Goal: Task Accomplishment & Management: Manage account settings

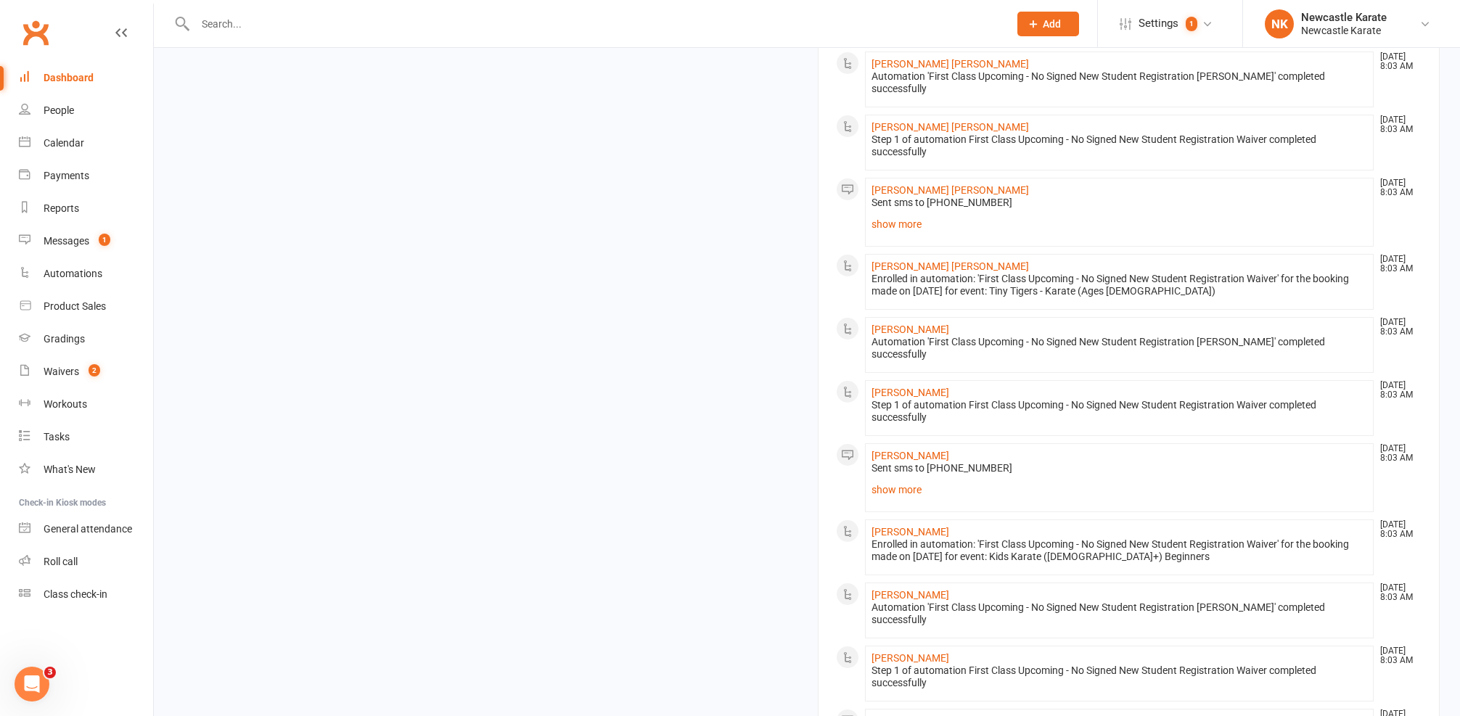
scroll to position [1158, 0]
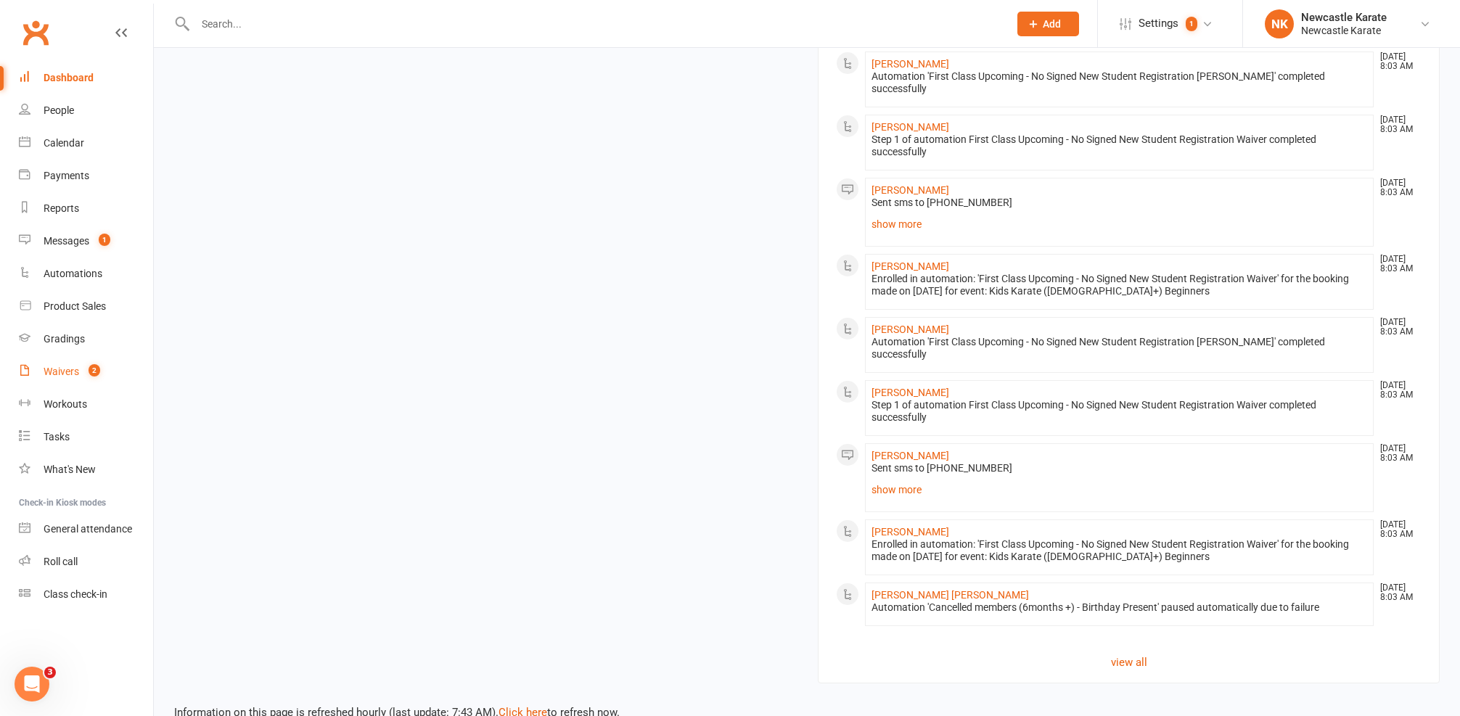
click at [76, 375] on div "Waivers" at bounding box center [62, 372] width 36 height 12
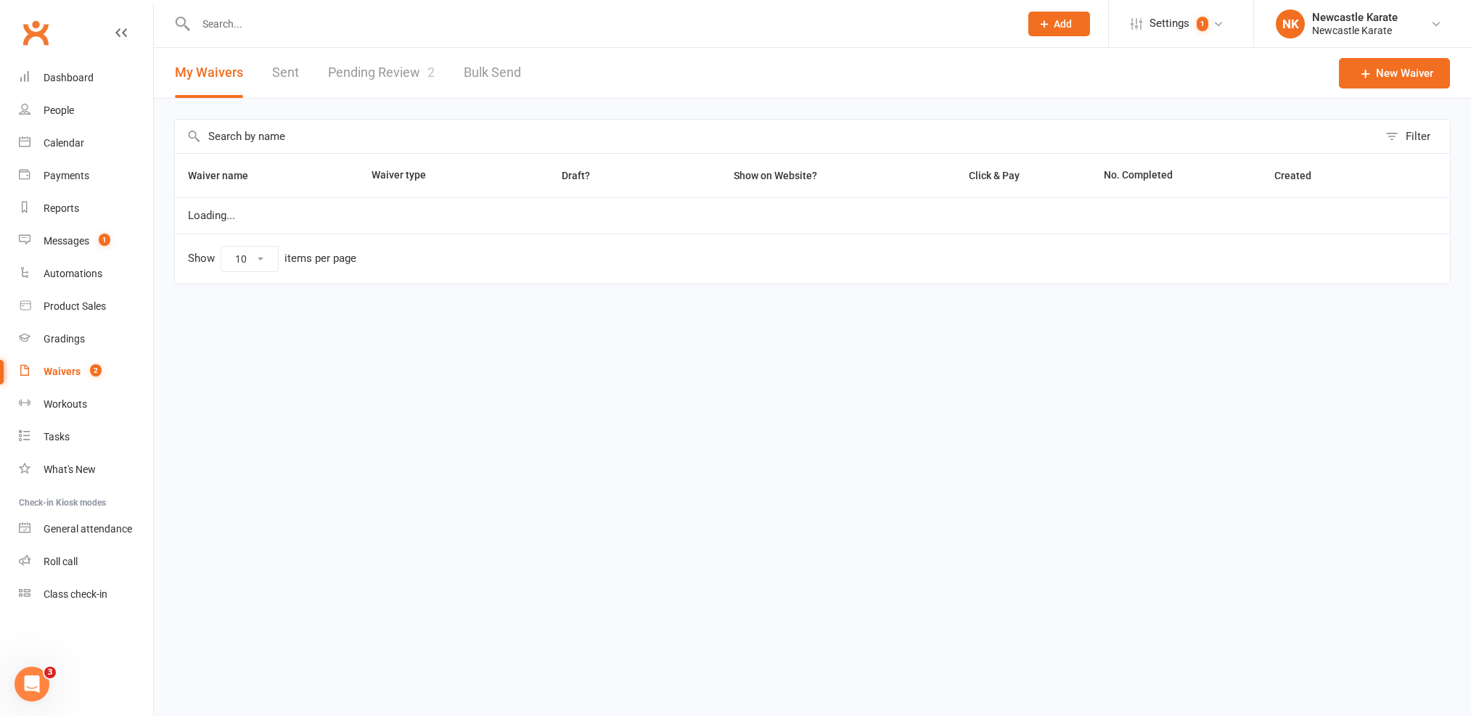
select select "100"
click at [371, 61] on link "Pending Review 2" at bounding box center [381, 73] width 107 height 50
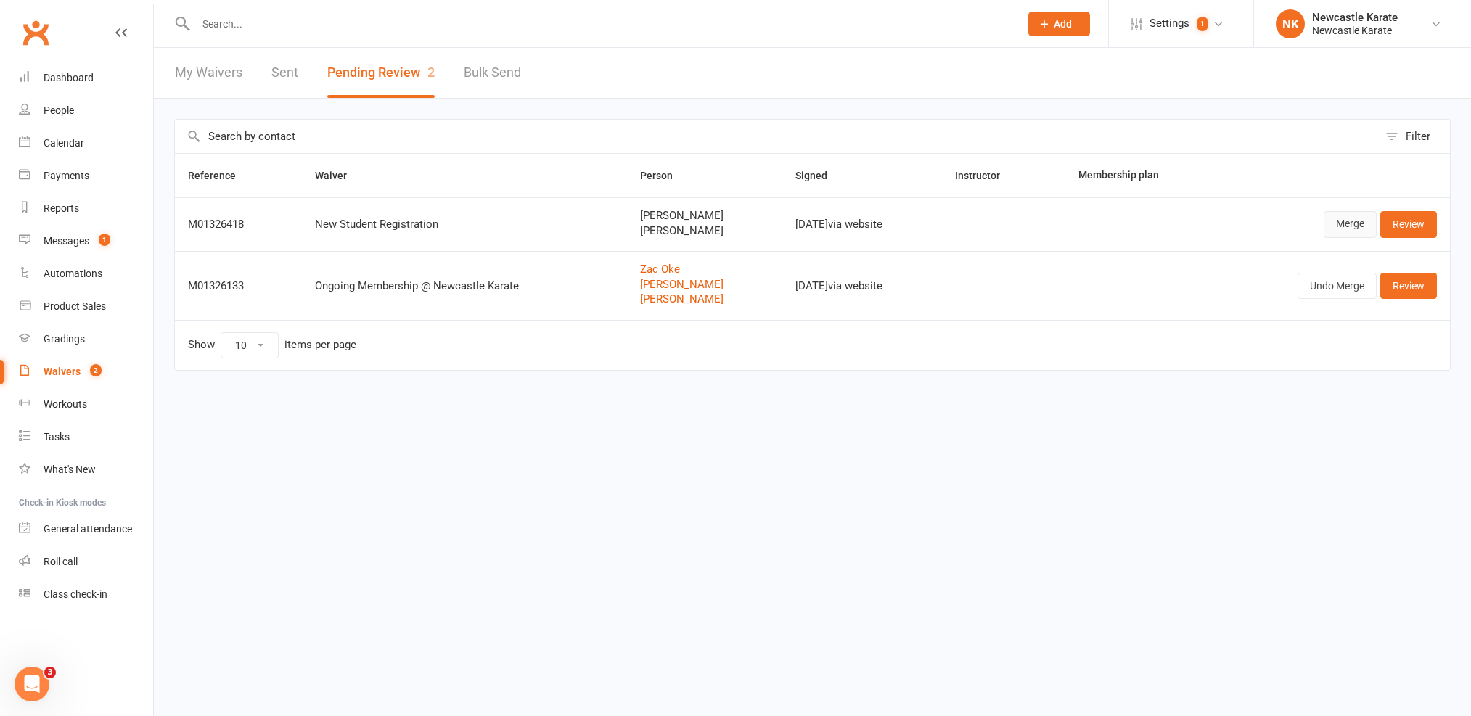
click at [1344, 219] on link "Merge" at bounding box center [1349, 224] width 53 height 26
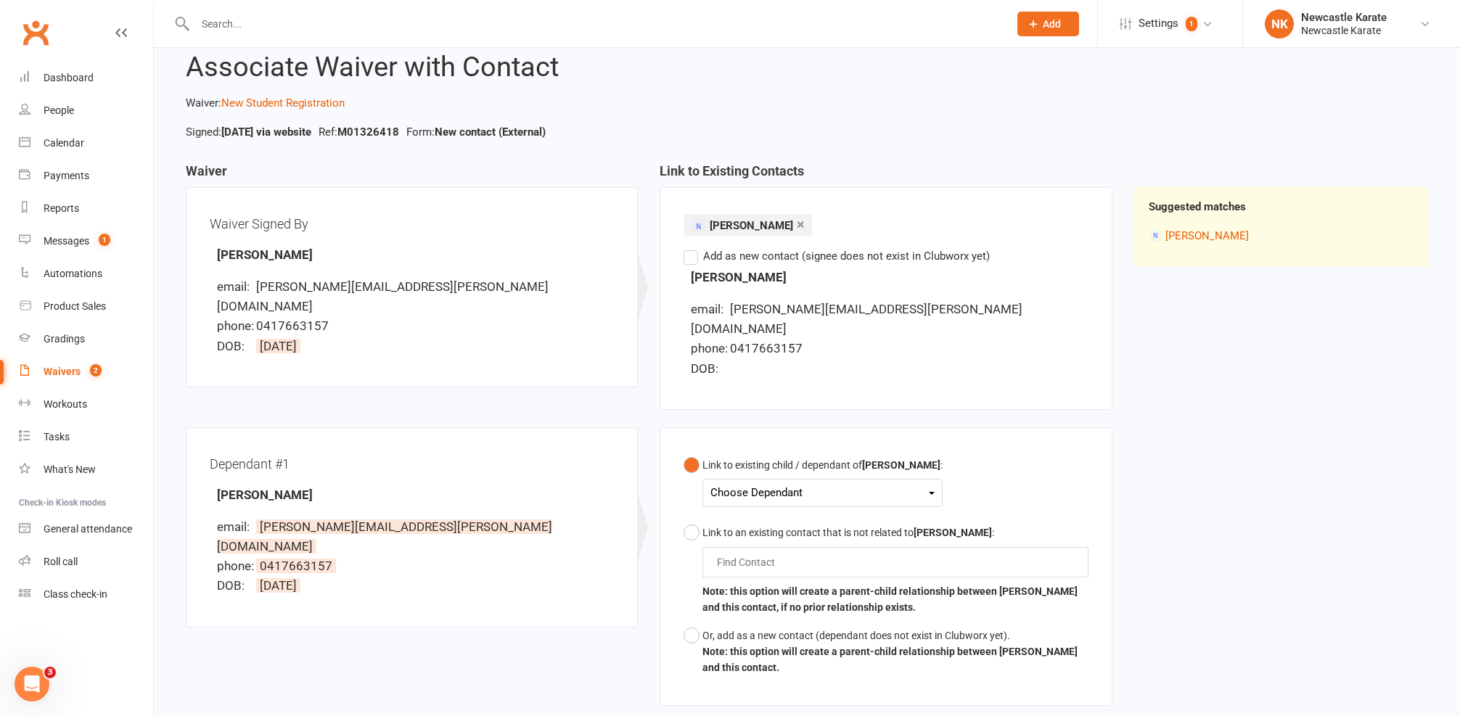
scroll to position [42, 0]
click at [753, 480] on div "Choose Dependant" at bounding box center [822, 490] width 224 height 20
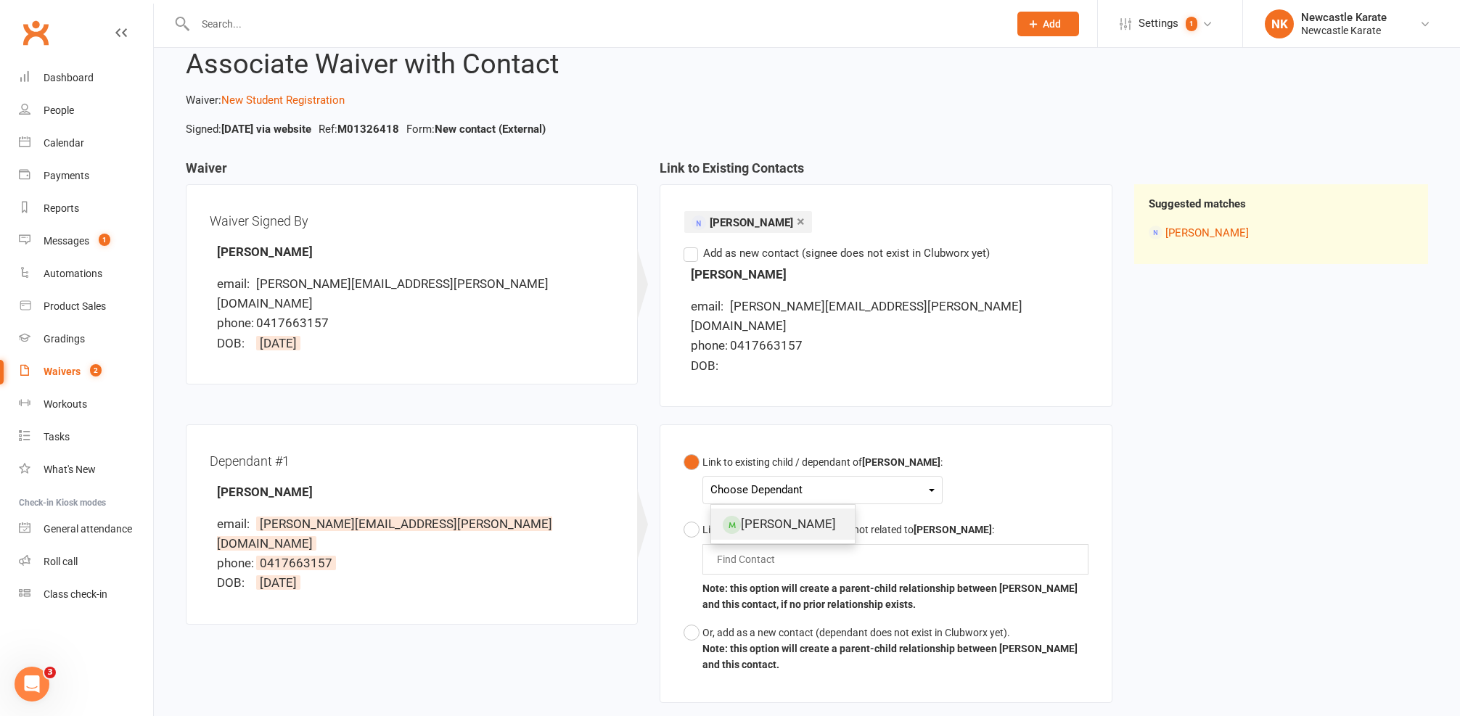
click at [752, 509] on link "[PERSON_NAME]" at bounding box center [783, 524] width 144 height 31
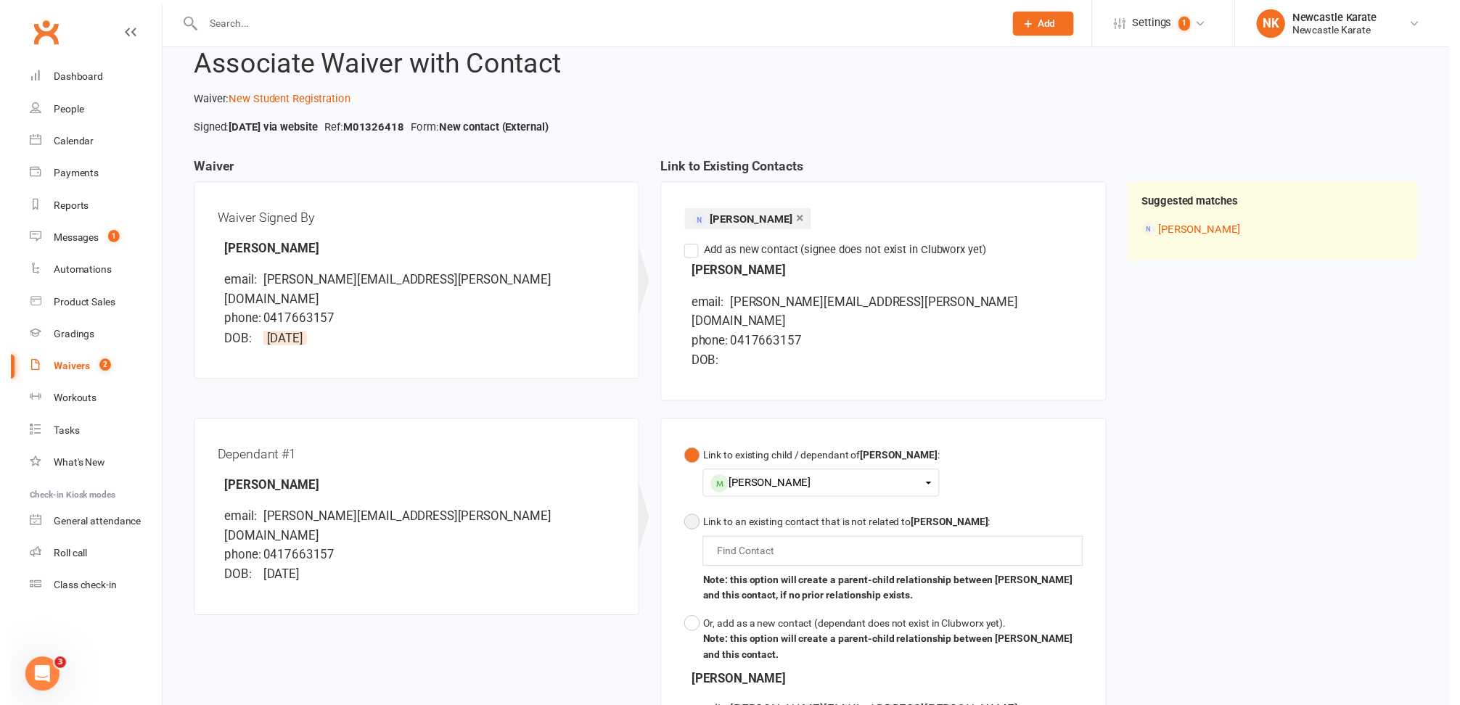
scroll to position [301, 0]
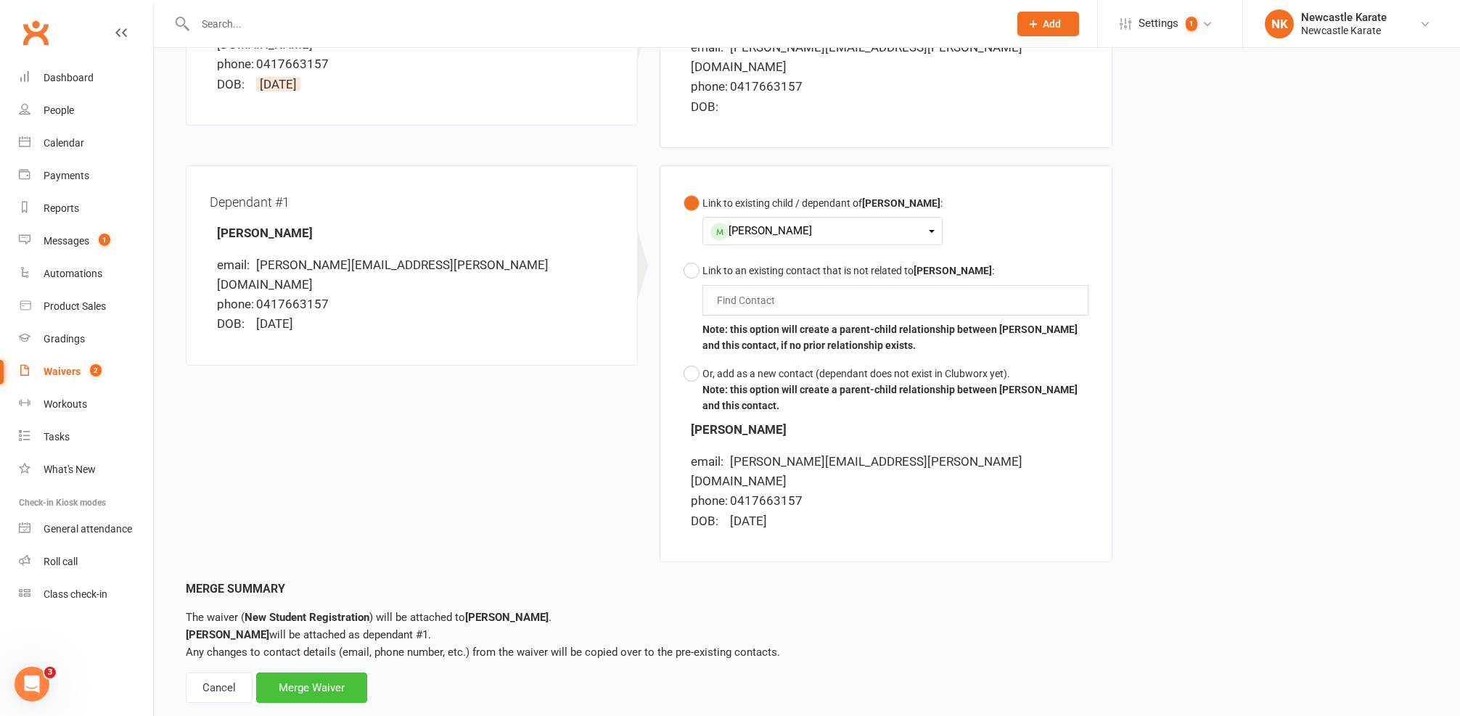
click at [337, 673] on div "Merge Waiver" at bounding box center [311, 688] width 111 height 30
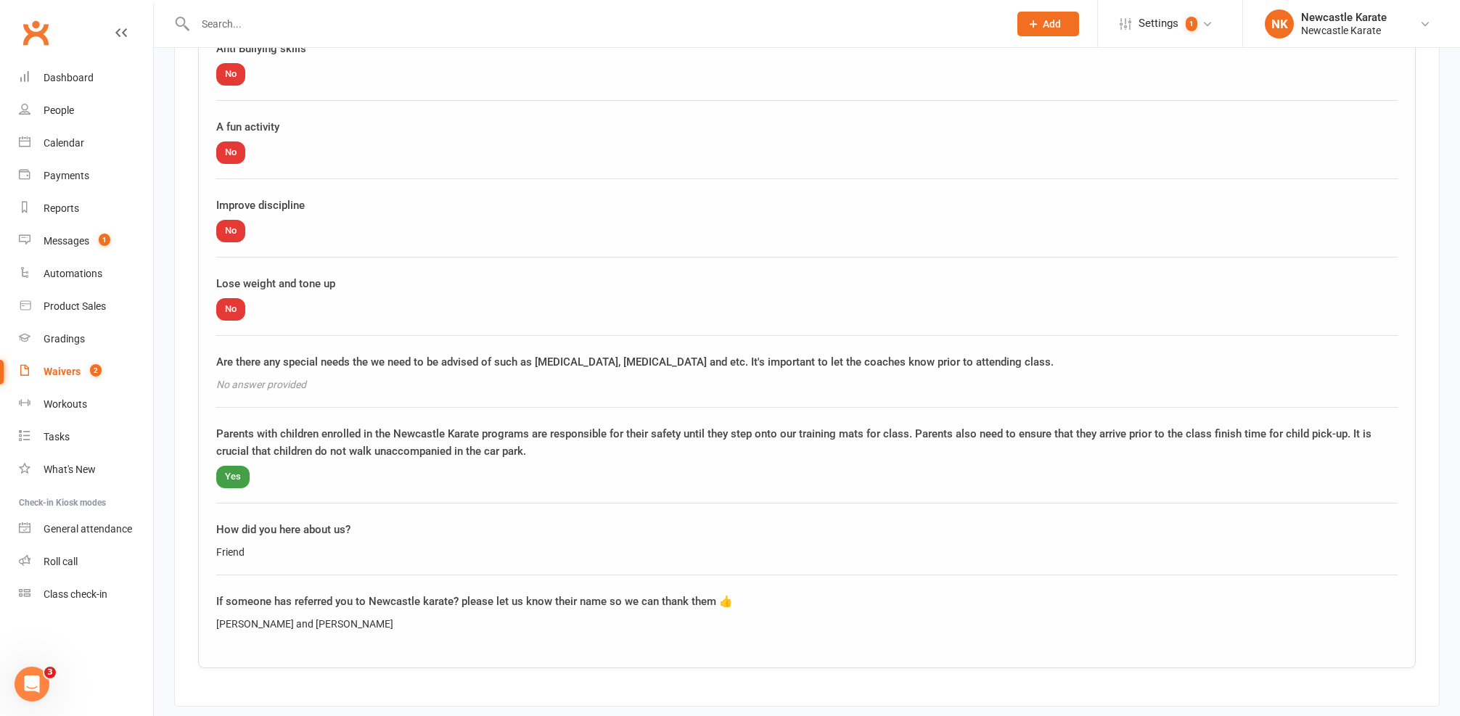
scroll to position [1879, 0]
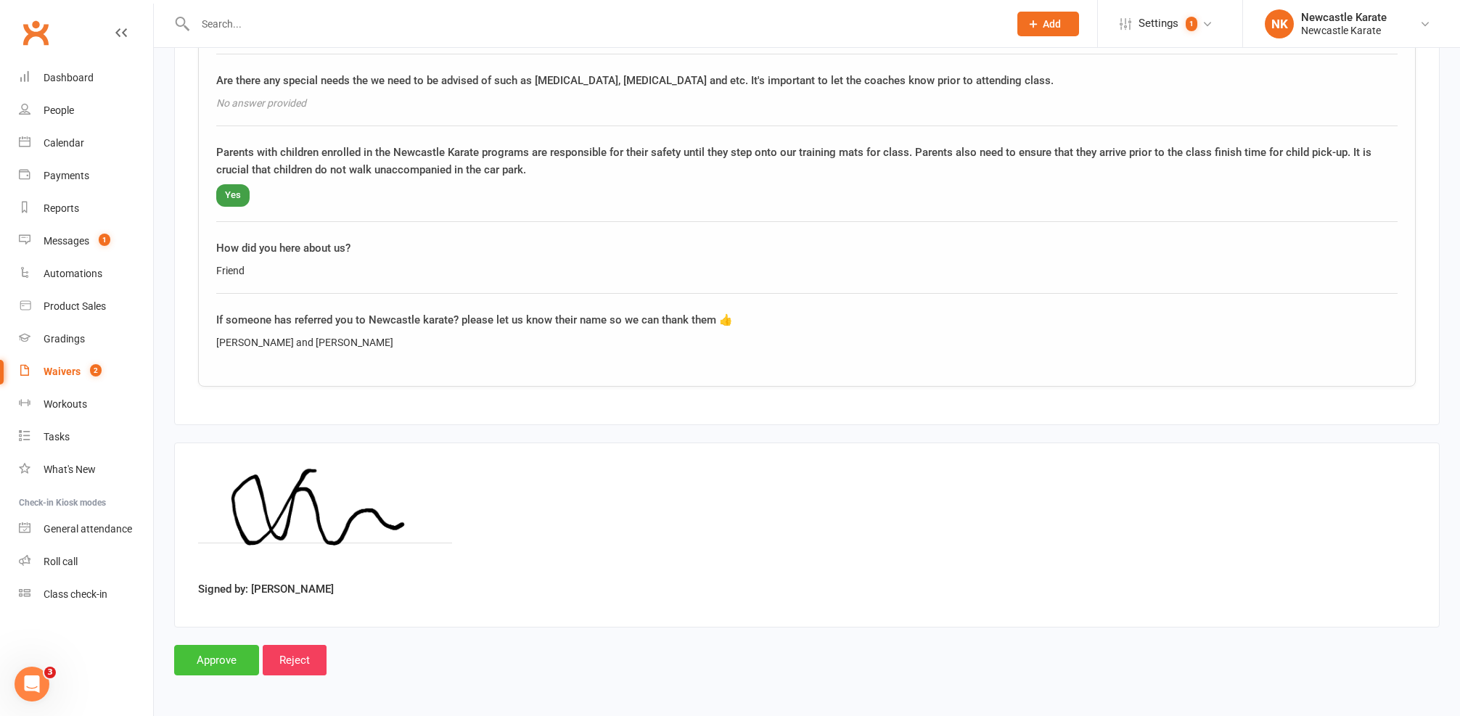
click at [210, 648] on input "Approve" at bounding box center [216, 660] width 85 height 30
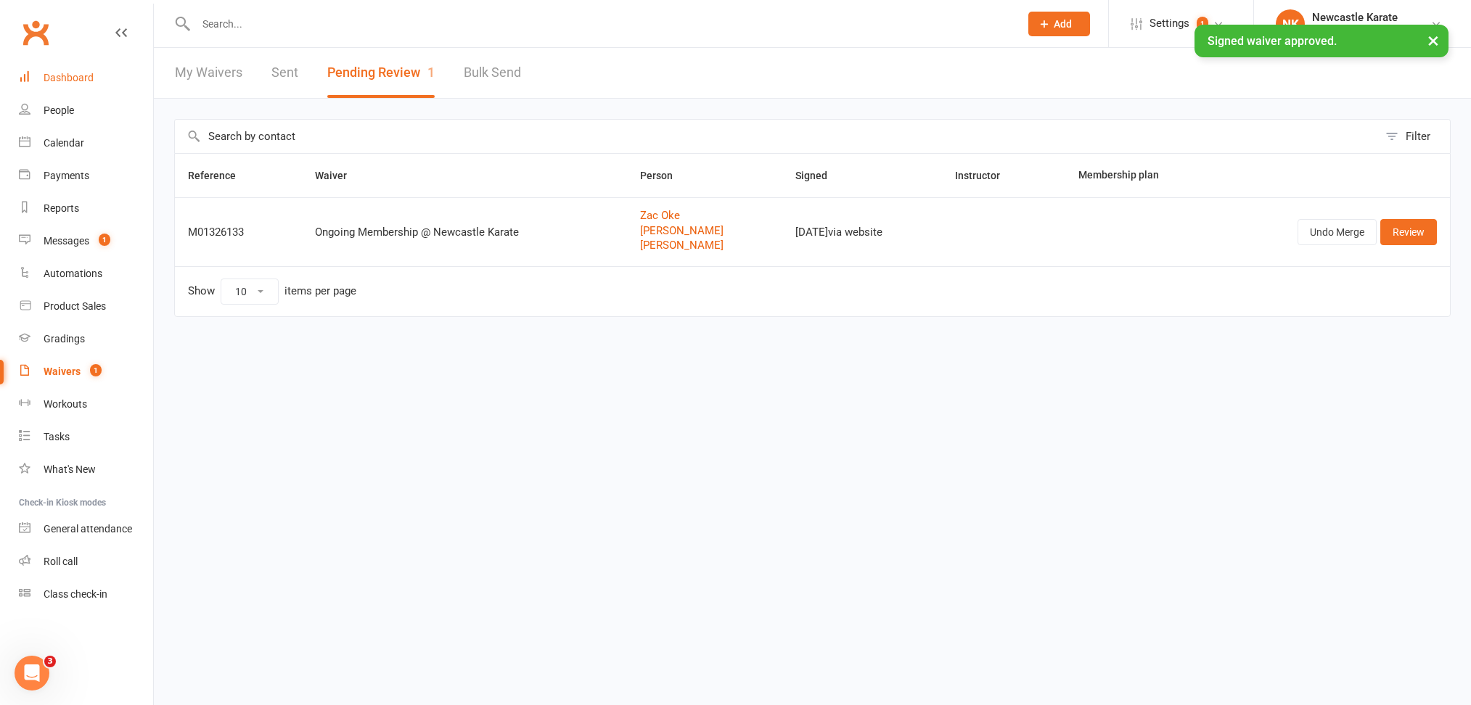
click at [56, 75] on div "Dashboard" at bounding box center [69, 78] width 50 height 12
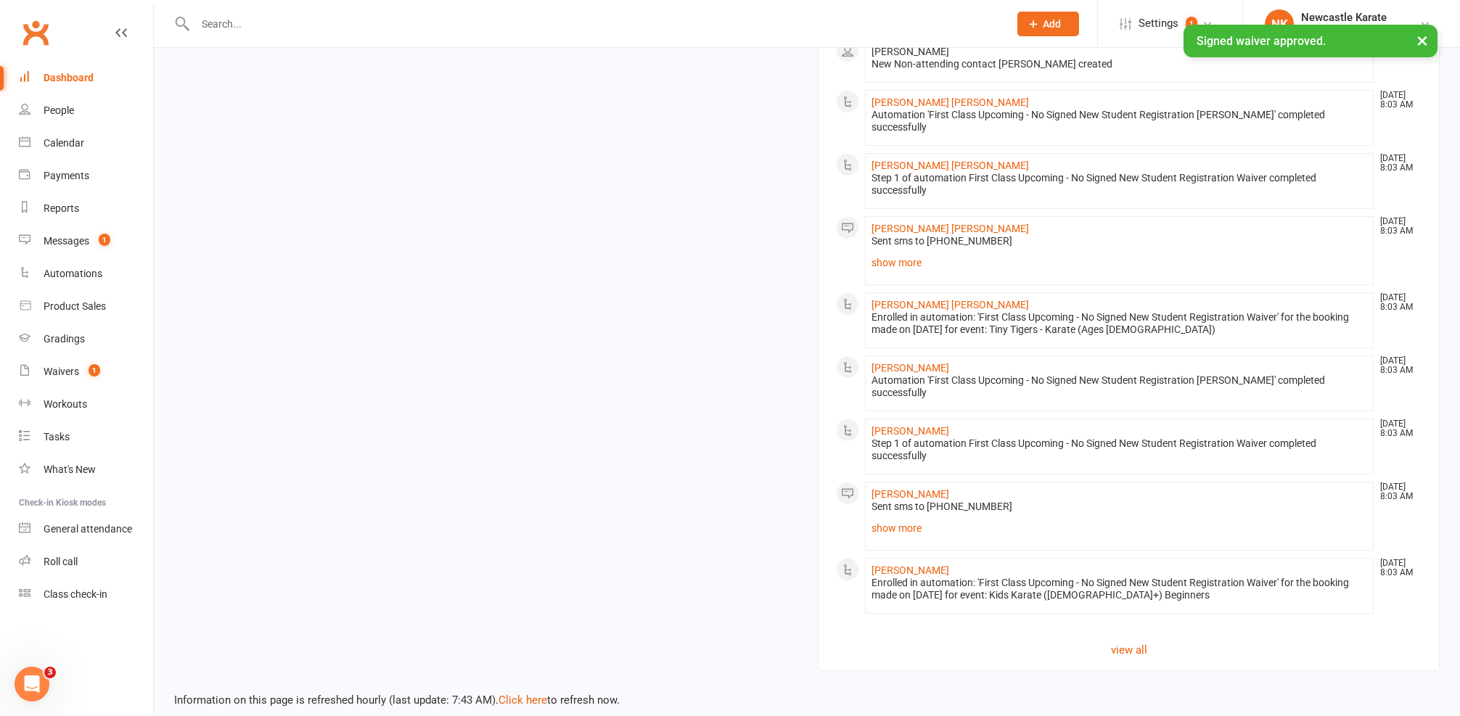
scroll to position [658, 0]
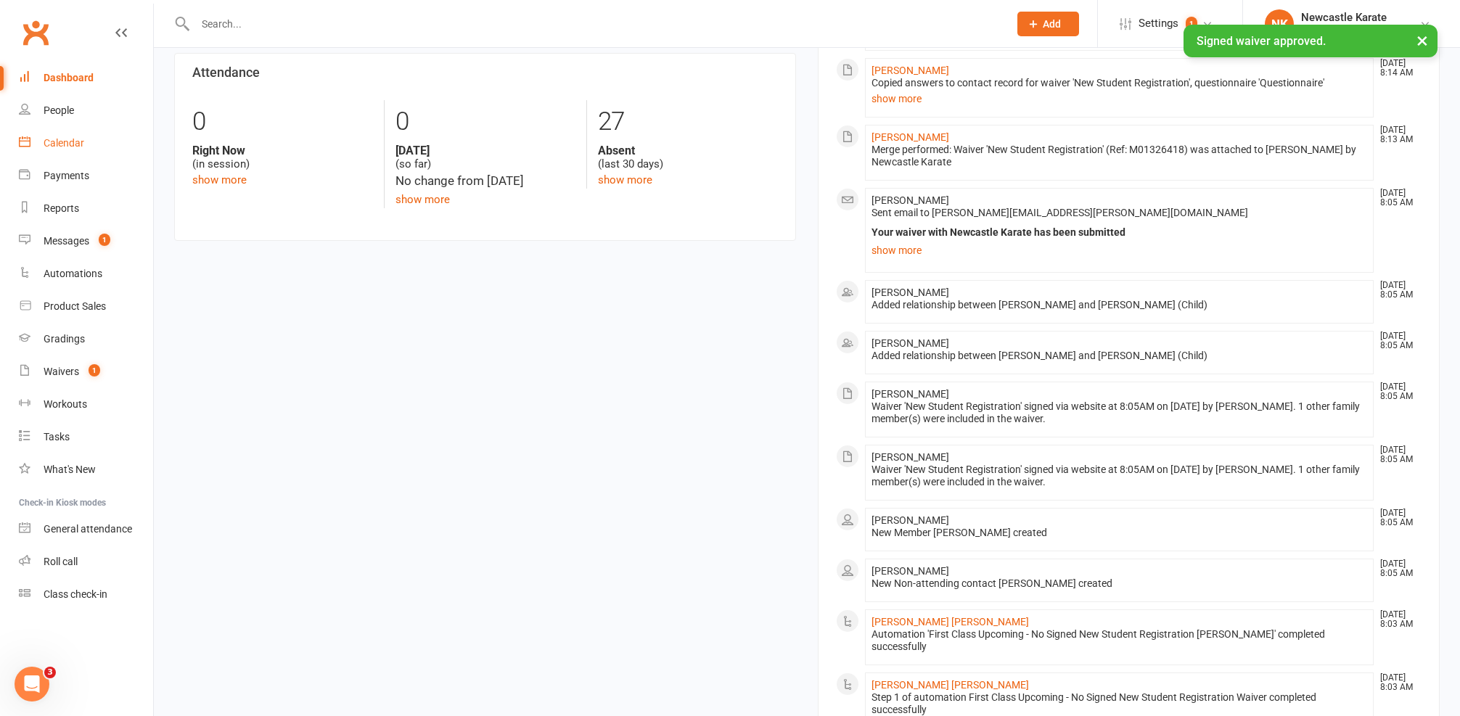
click at [57, 141] on div "Calendar" at bounding box center [64, 143] width 41 height 12
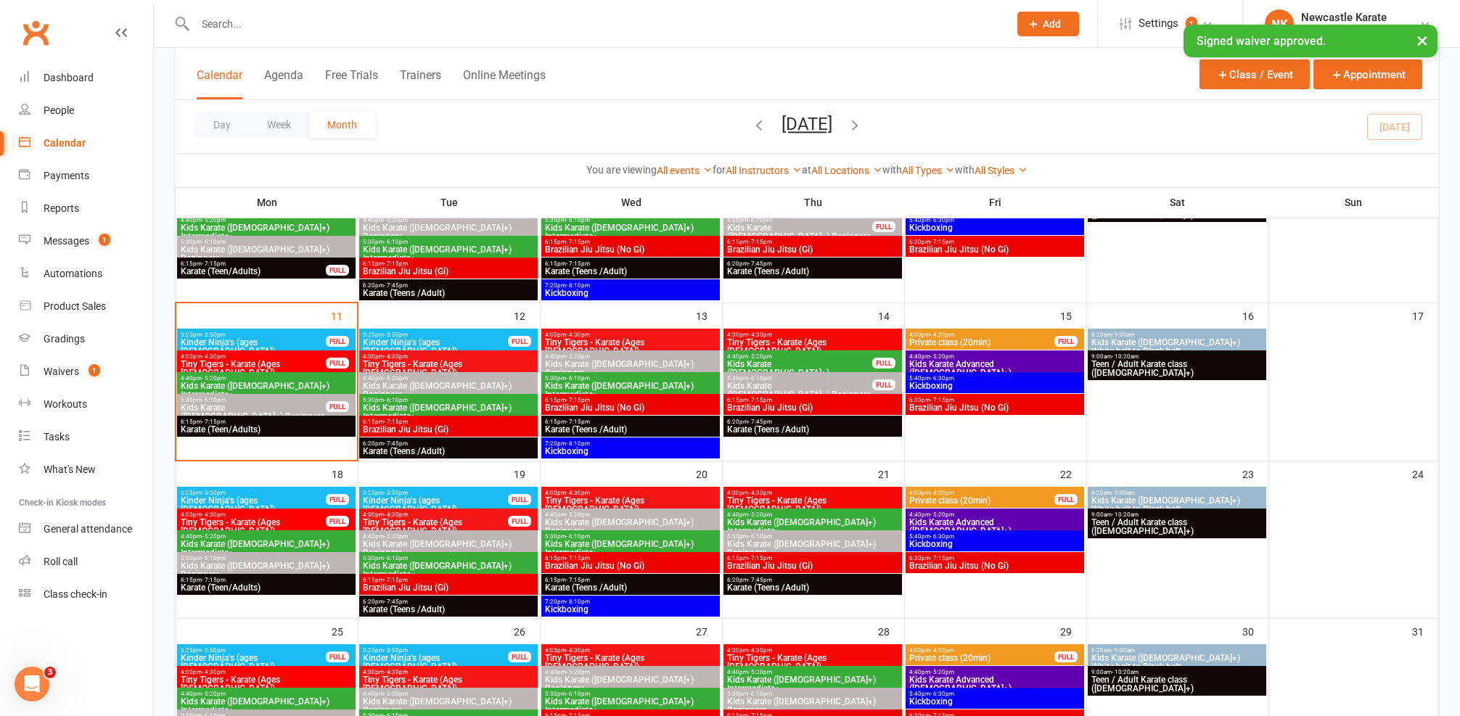
scroll to position [134, 0]
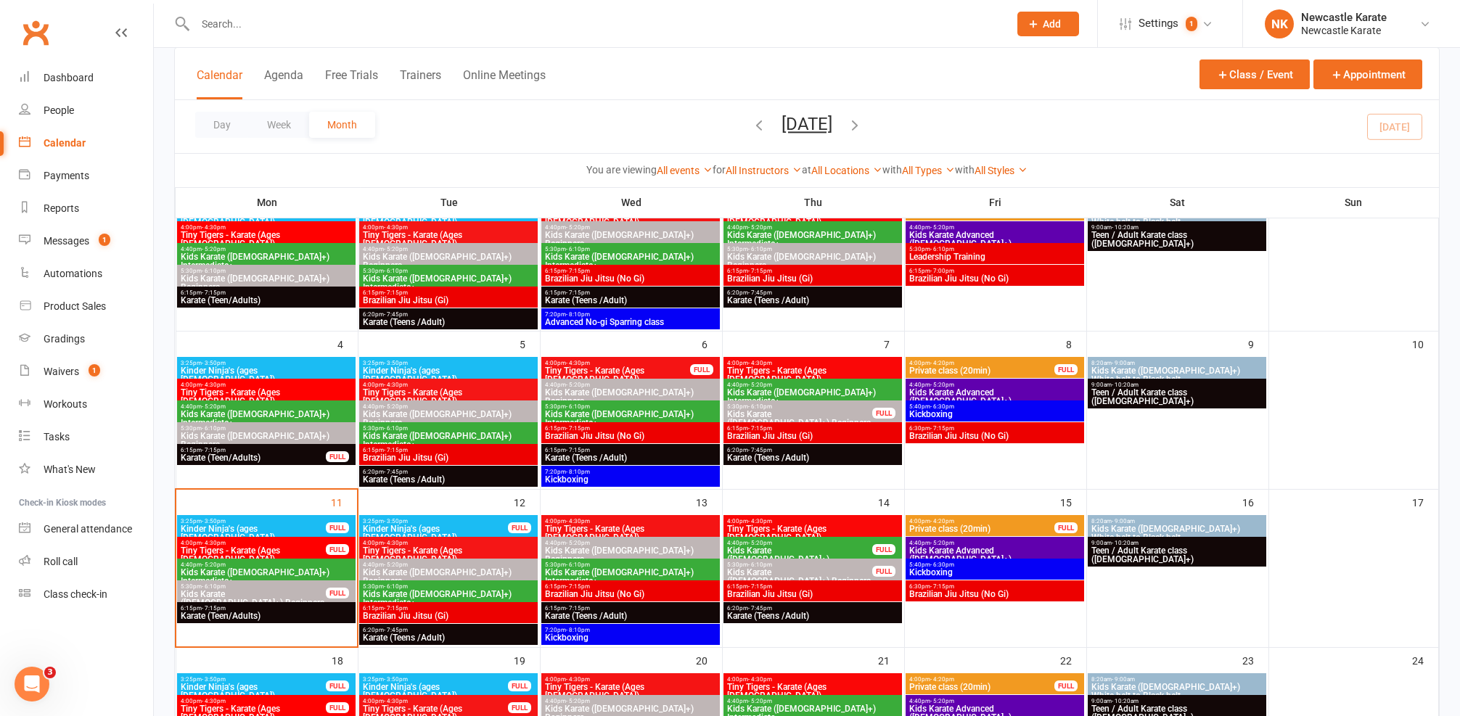
click at [790, 450] on span "6:20pm - 7:45pm" at bounding box center [812, 450] width 173 height 7
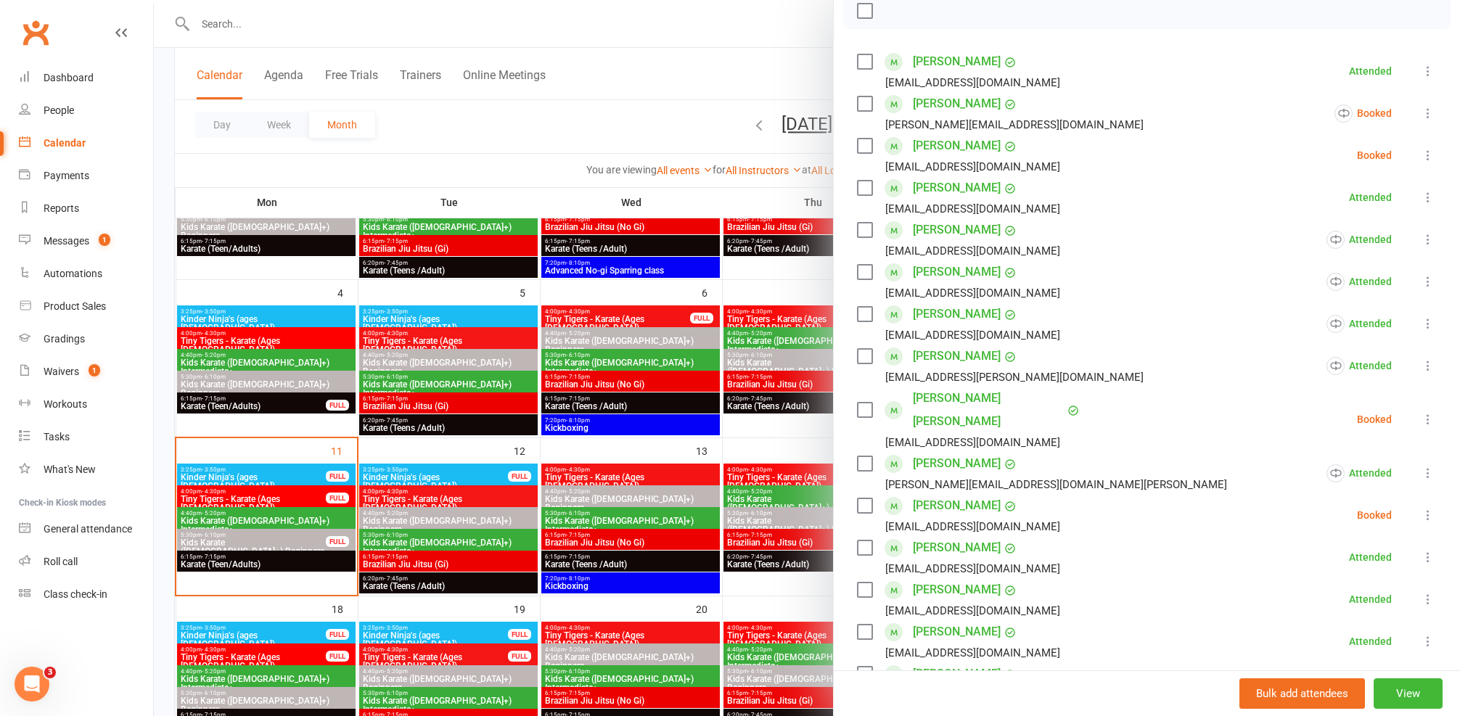
scroll to position [289, 0]
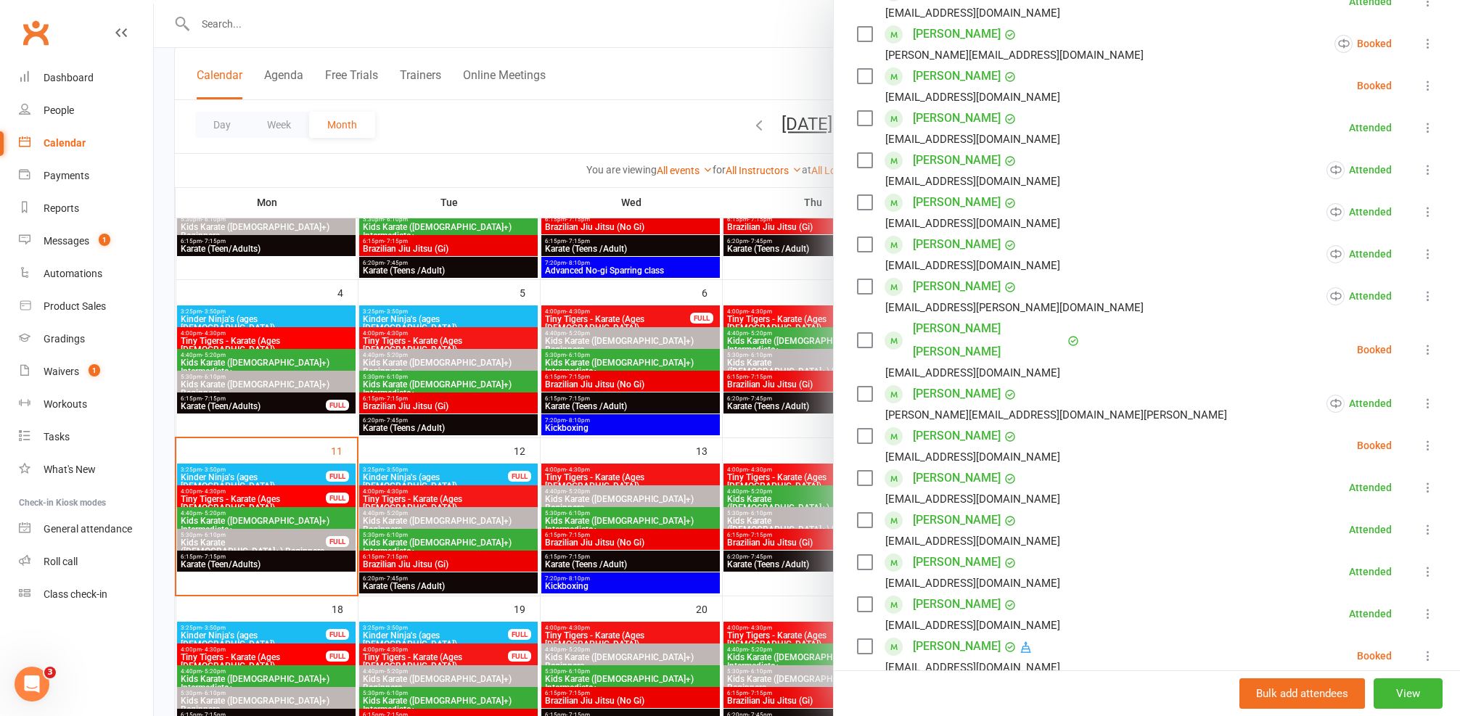
click at [945, 551] on link "[PERSON_NAME]" at bounding box center [957, 562] width 88 height 23
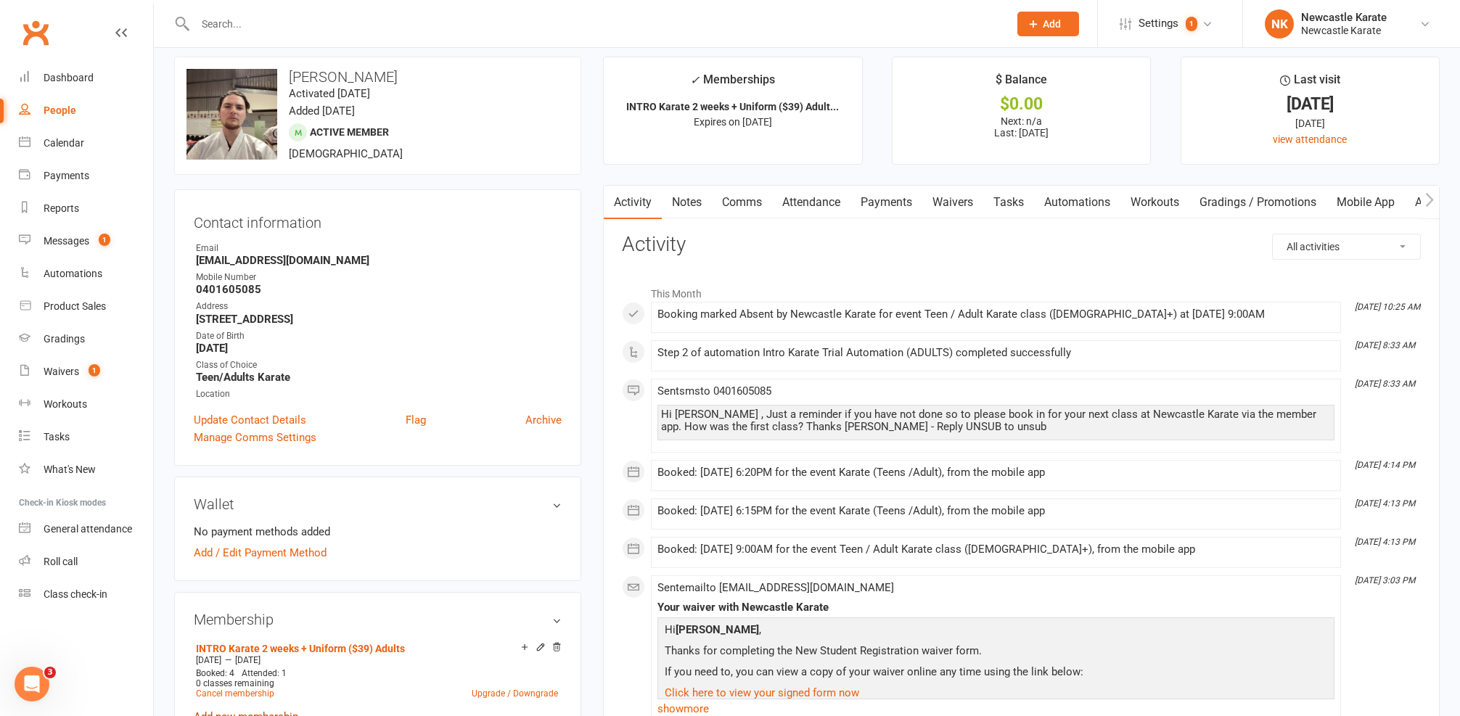
scroll to position [9, 0]
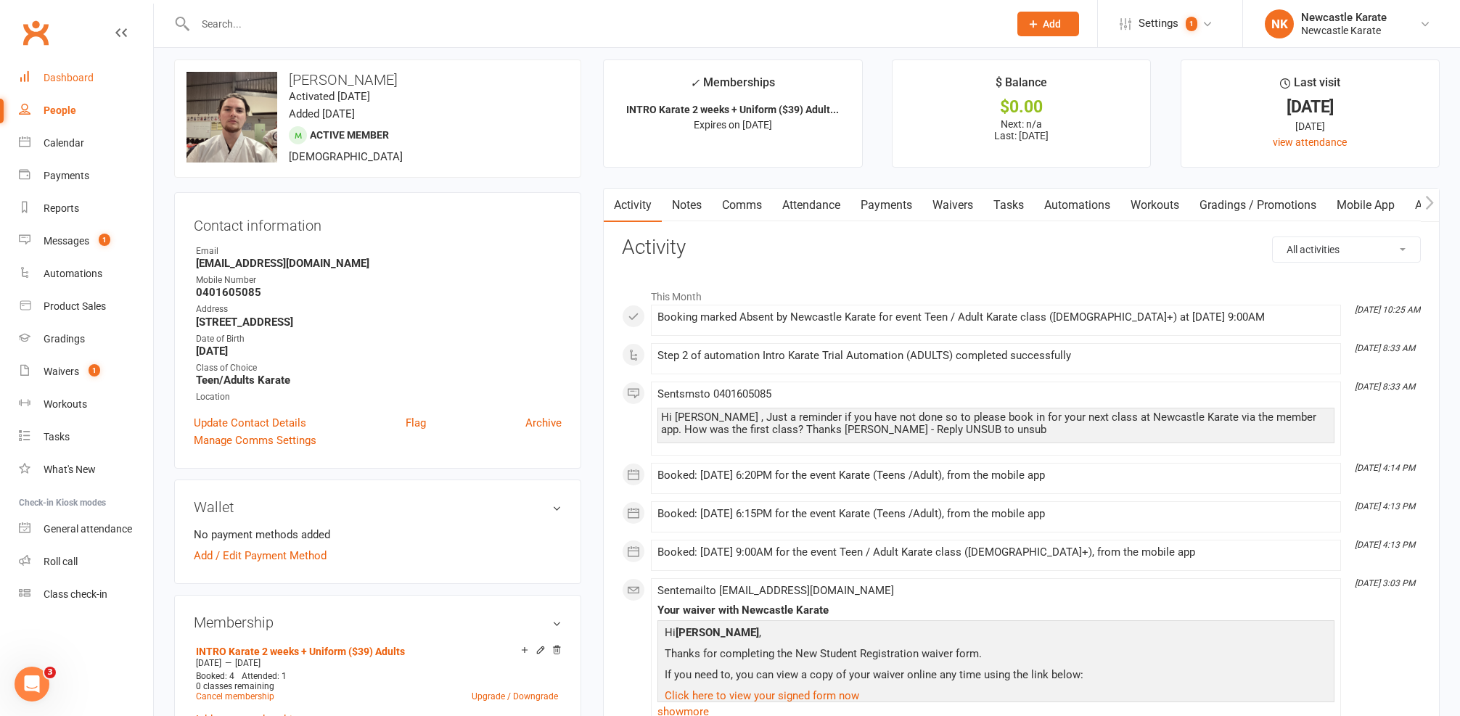
click at [87, 83] on link "Dashboard" at bounding box center [86, 78] width 134 height 33
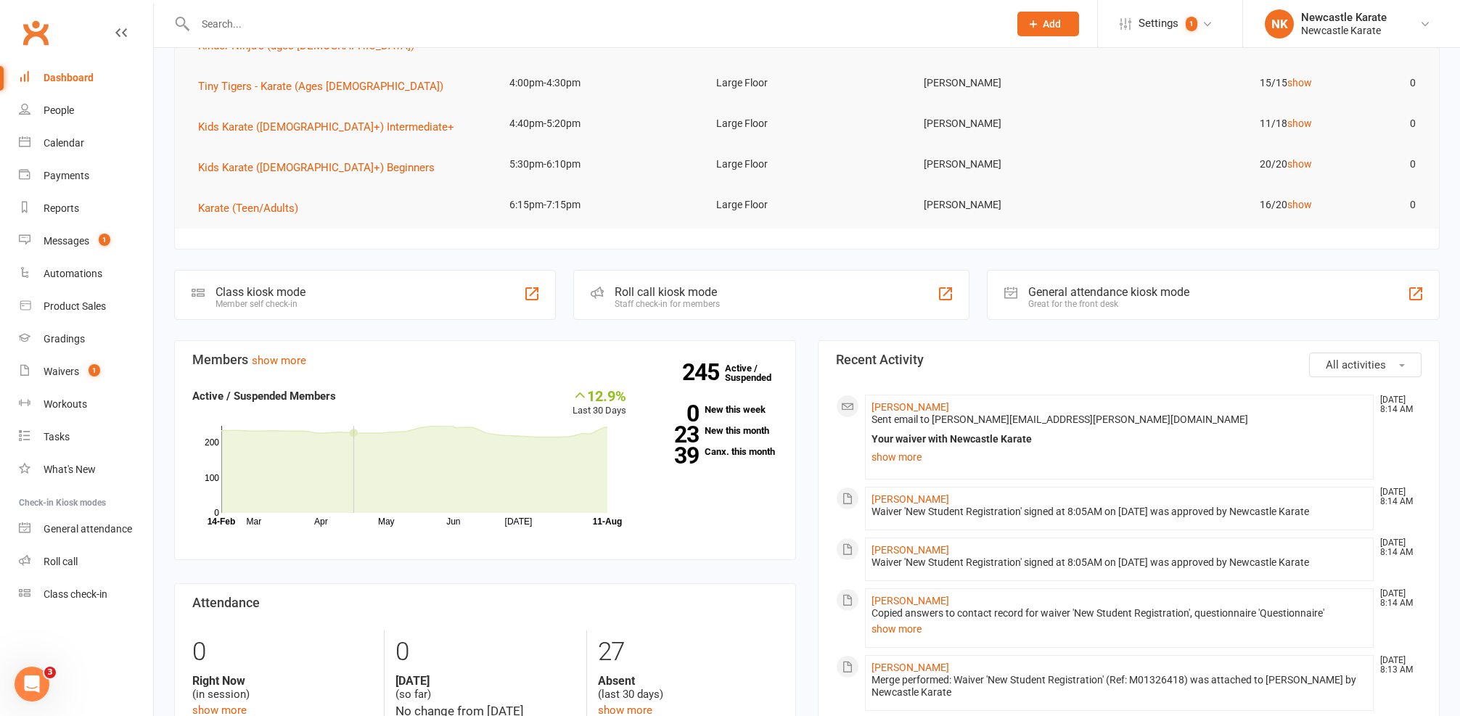
scroll to position [260, 0]
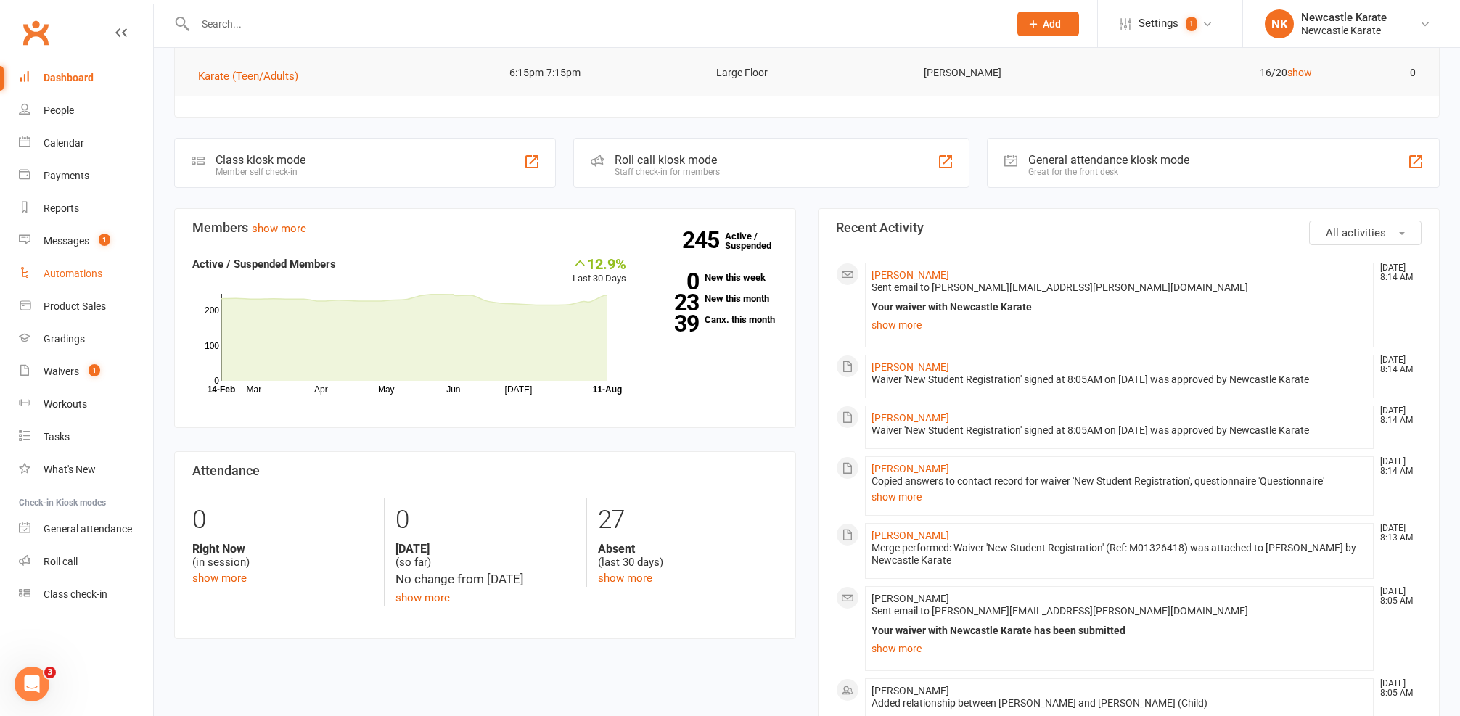
click at [75, 270] on div "Automations" at bounding box center [73, 274] width 59 height 12
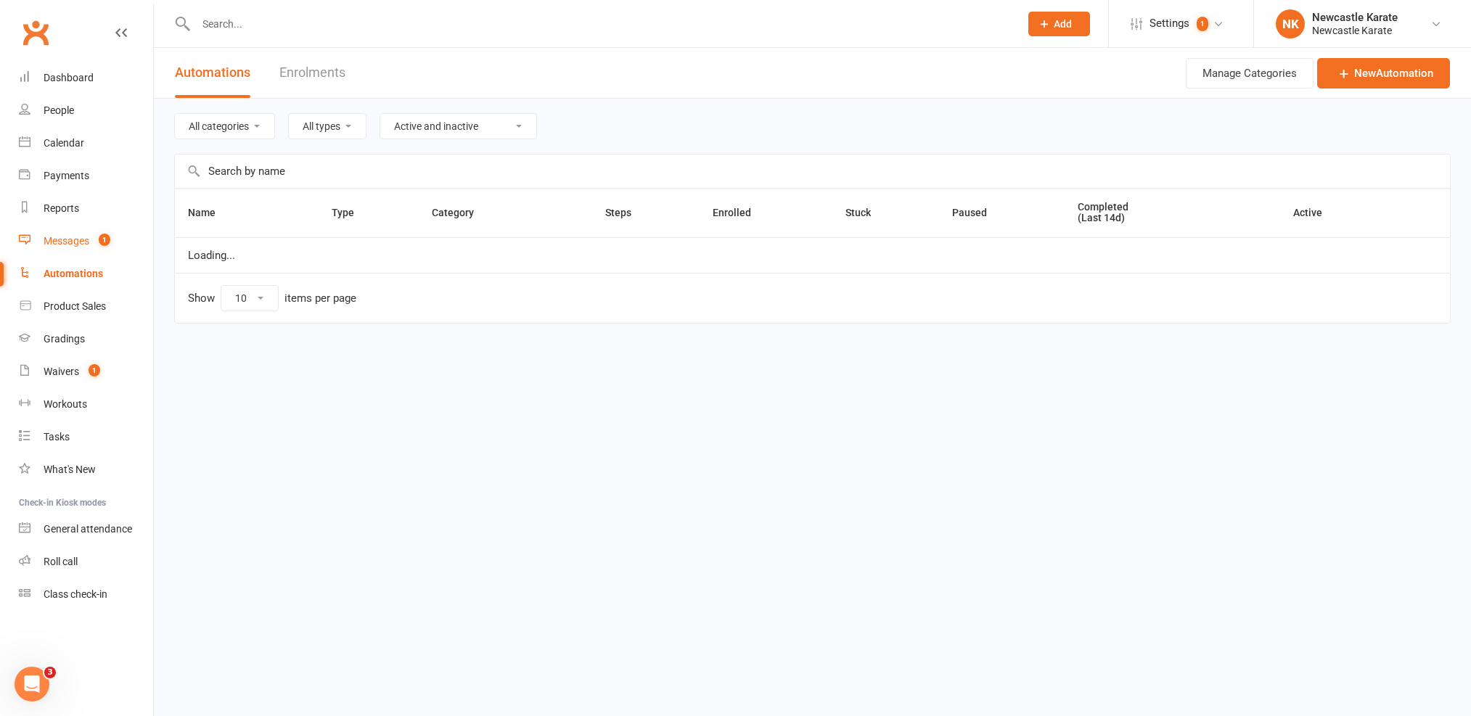
select select "100"
click at [69, 247] on link "Messages 1" at bounding box center [86, 241] width 134 height 33
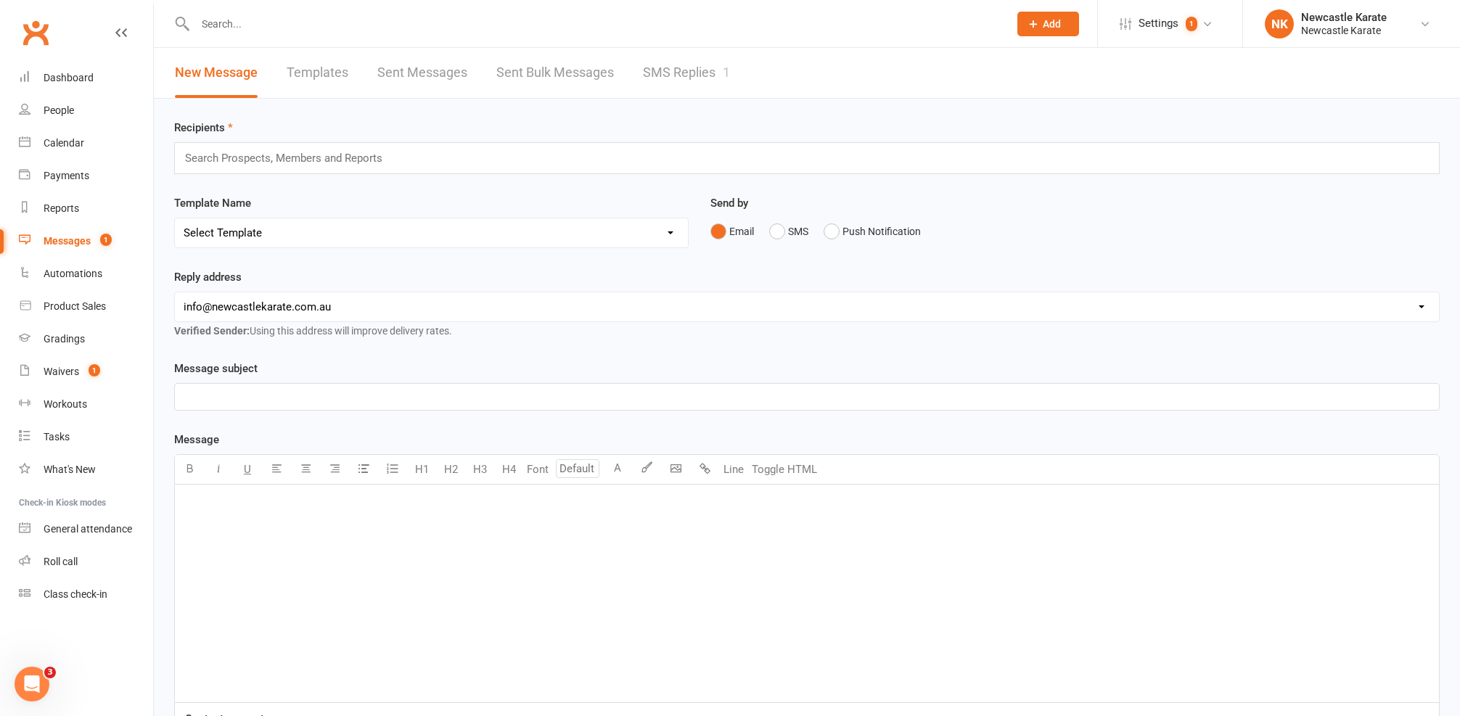
click at [667, 84] on link "SMS Replies 1" at bounding box center [686, 73] width 87 height 50
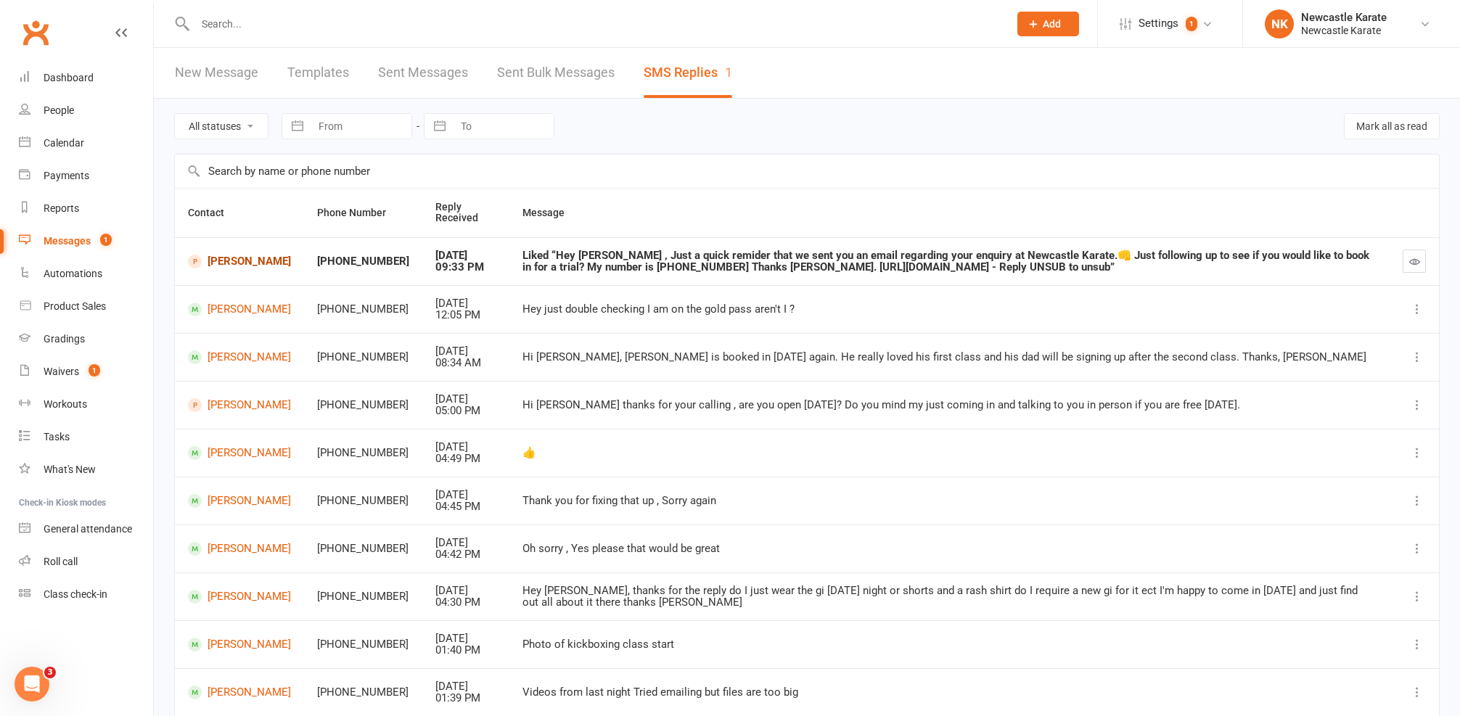
click at [222, 255] on link "[PERSON_NAME]" at bounding box center [239, 262] width 103 height 14
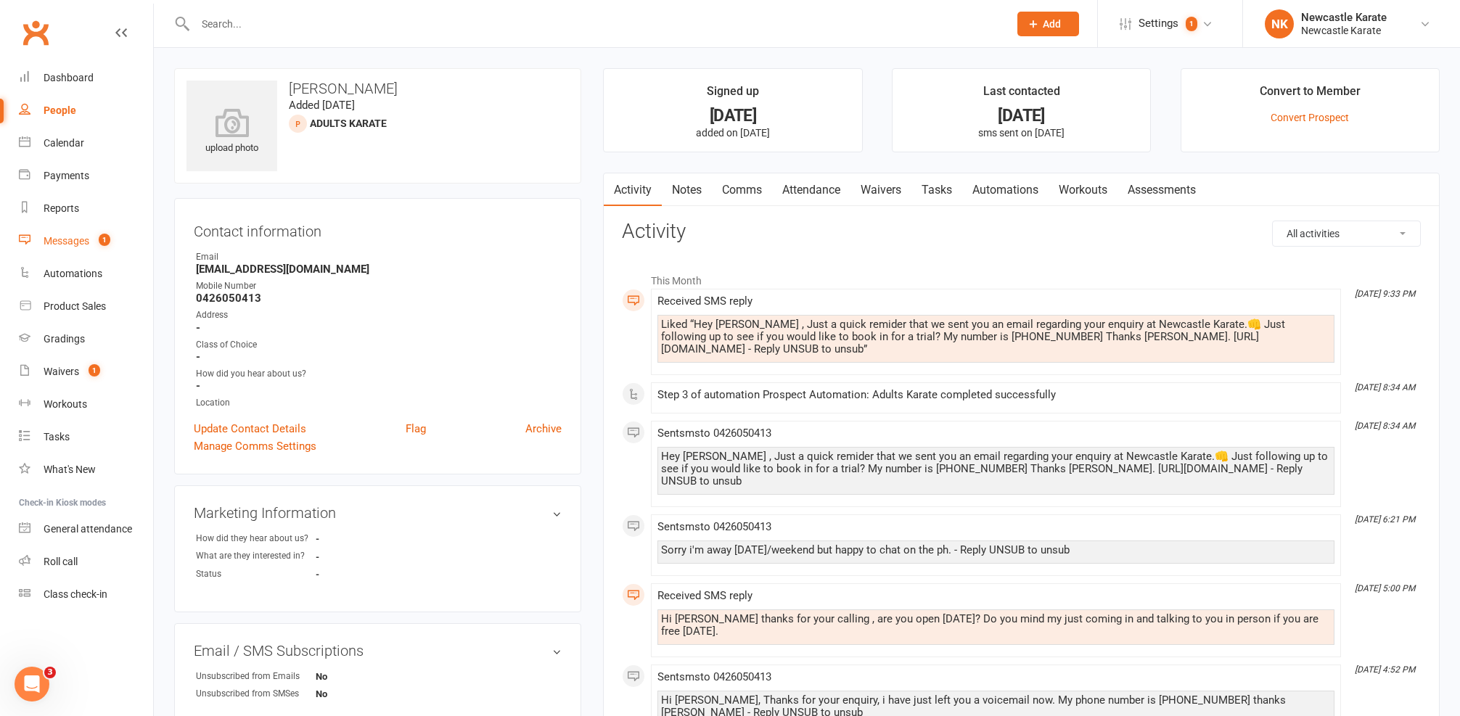
click at [81, 247] on link "Messages 1" at bounding box center [86, 241] width 134 height 33
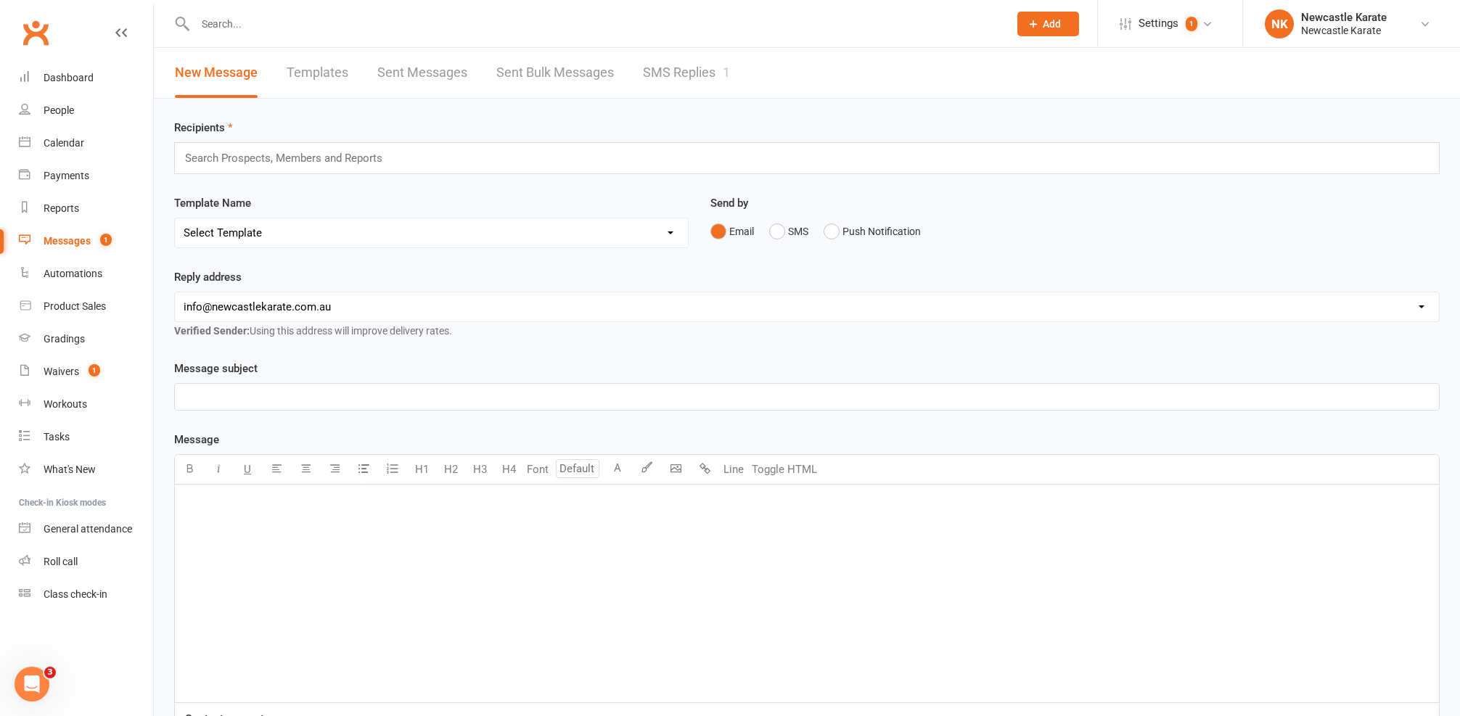
click at [691, 67] on link "SMS Replies 1" at bounding box center [686, 73] width 87 height 50
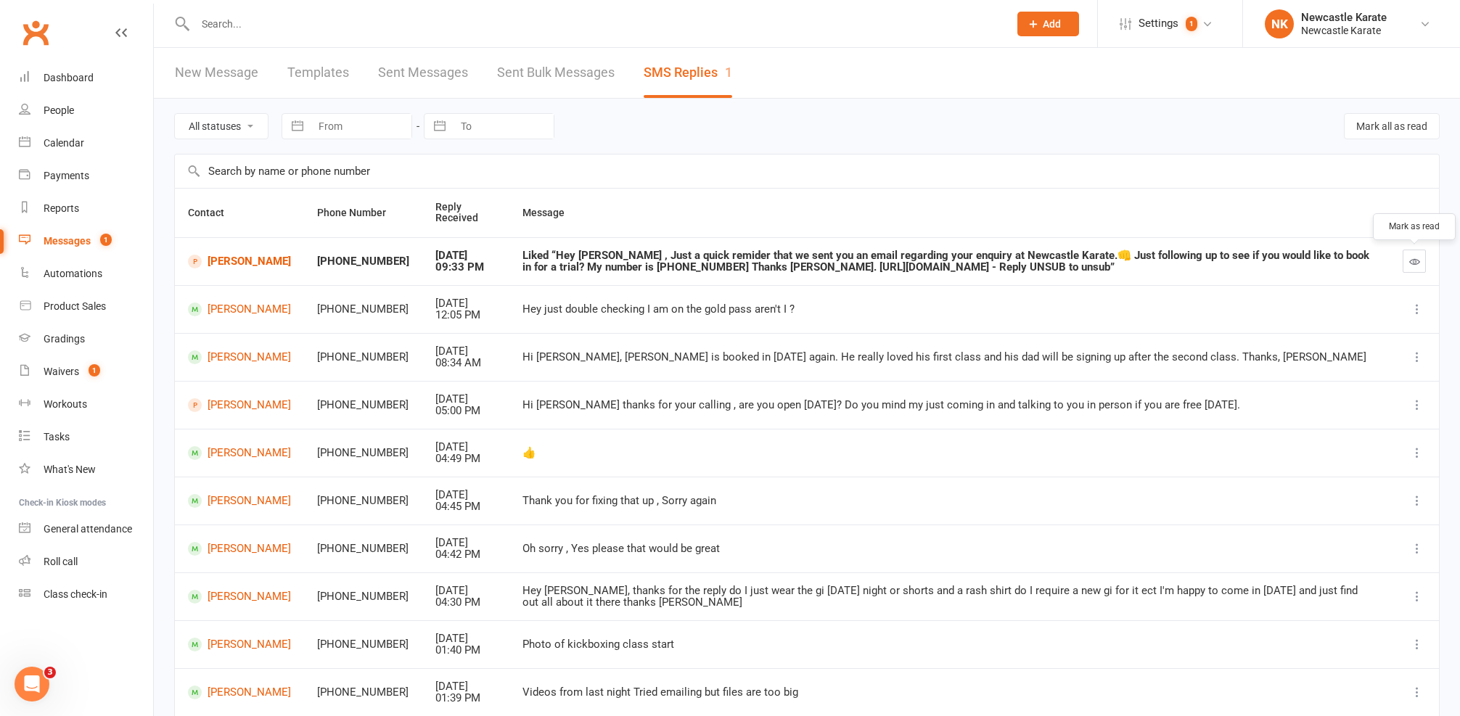
click at [1405, 258] on button "button" at bounding box center [1413, 261] width 23 height 23
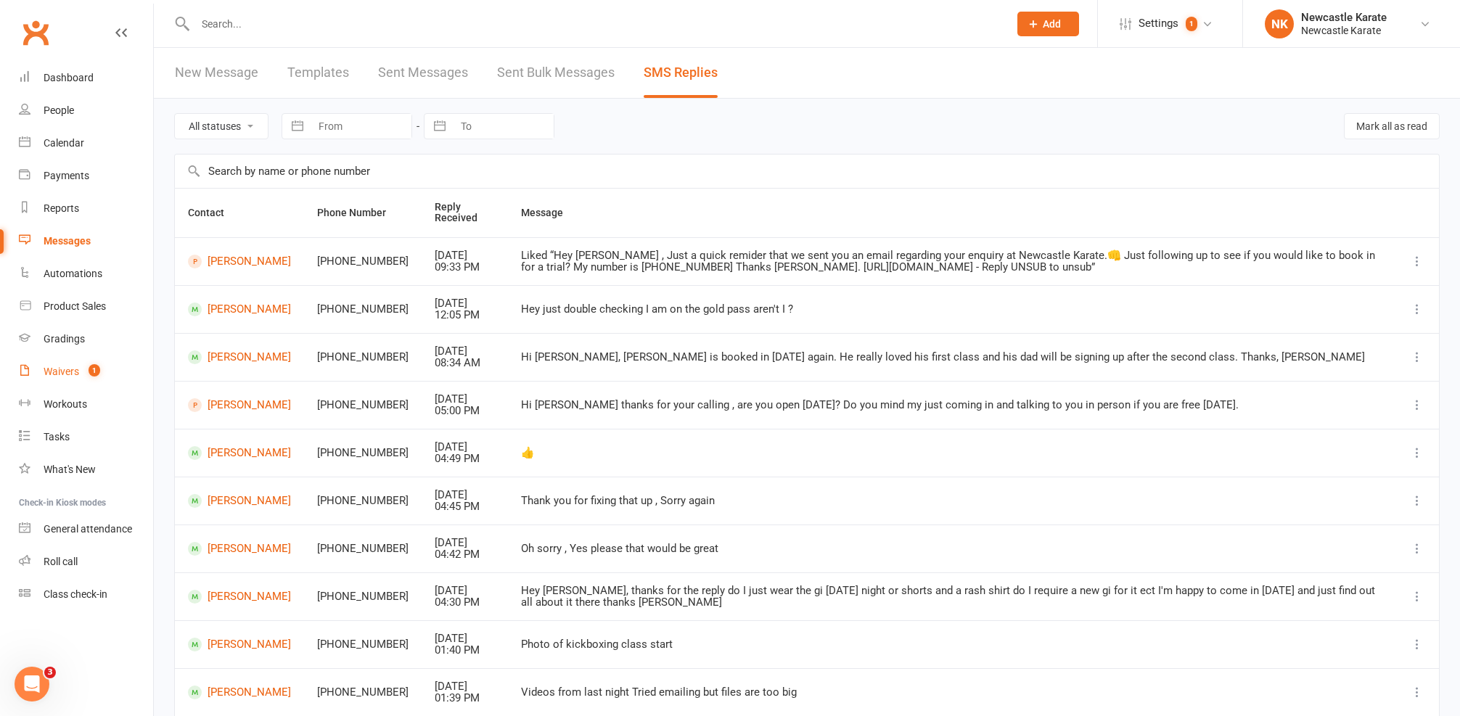
click at [73, 360] on link "Waivers 1" at bounding box center [86, 371] width 134 height 33
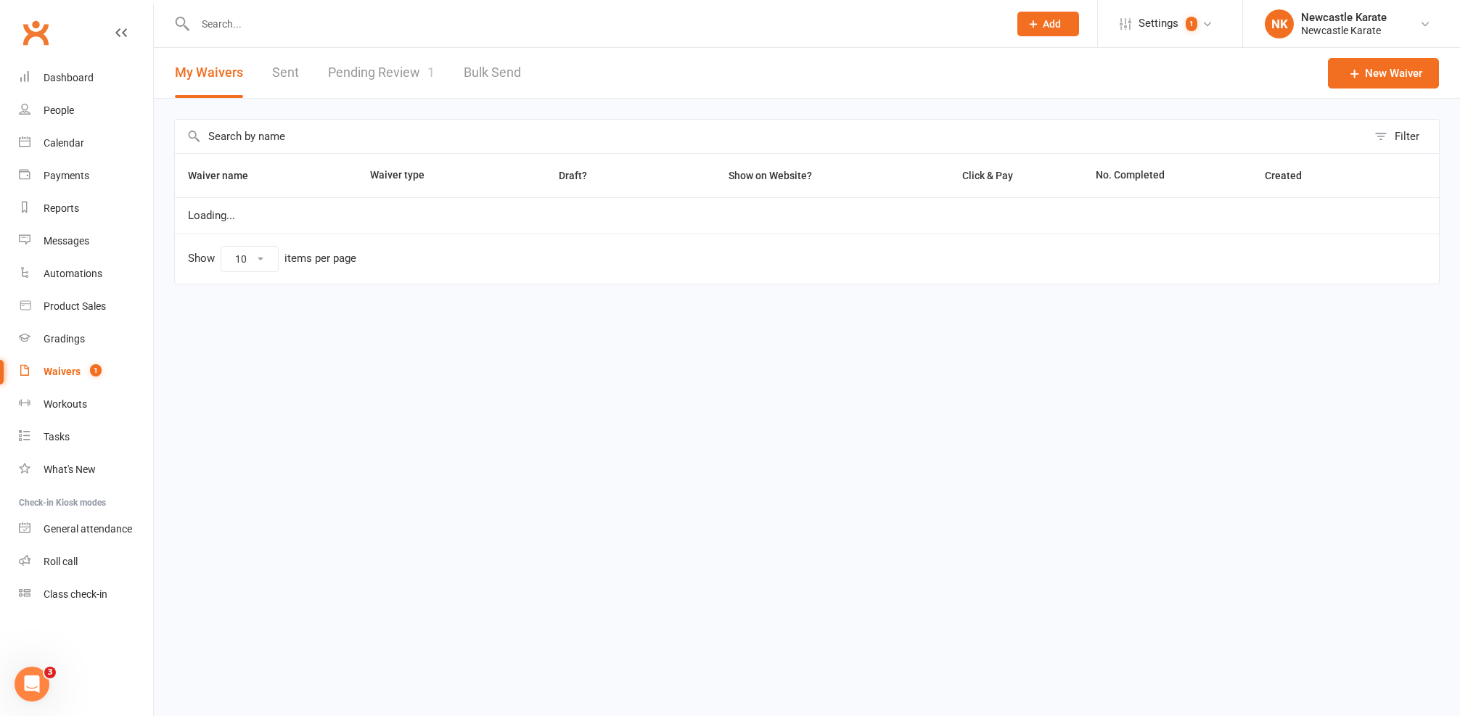
select select "100"
click at [424, 70] on link "Pending Review 1" at bounding box center [381, 73] width 107 height 50
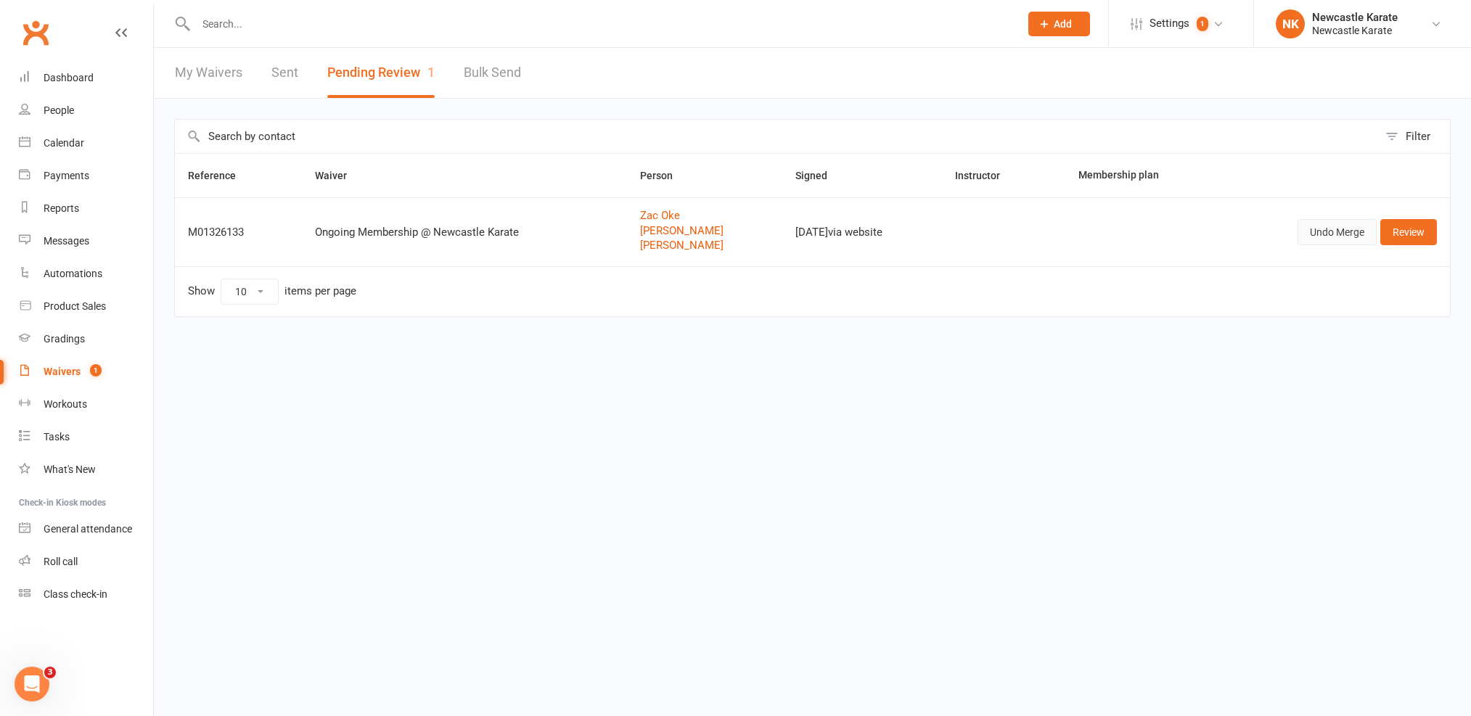
click at [1331, 230] on button "Undo Merge" at bounding box center [1336, 232] width 79 height 26
click at [1331, 230] on link "Merge" at bounding box center [1349, 232] width 53 height 26
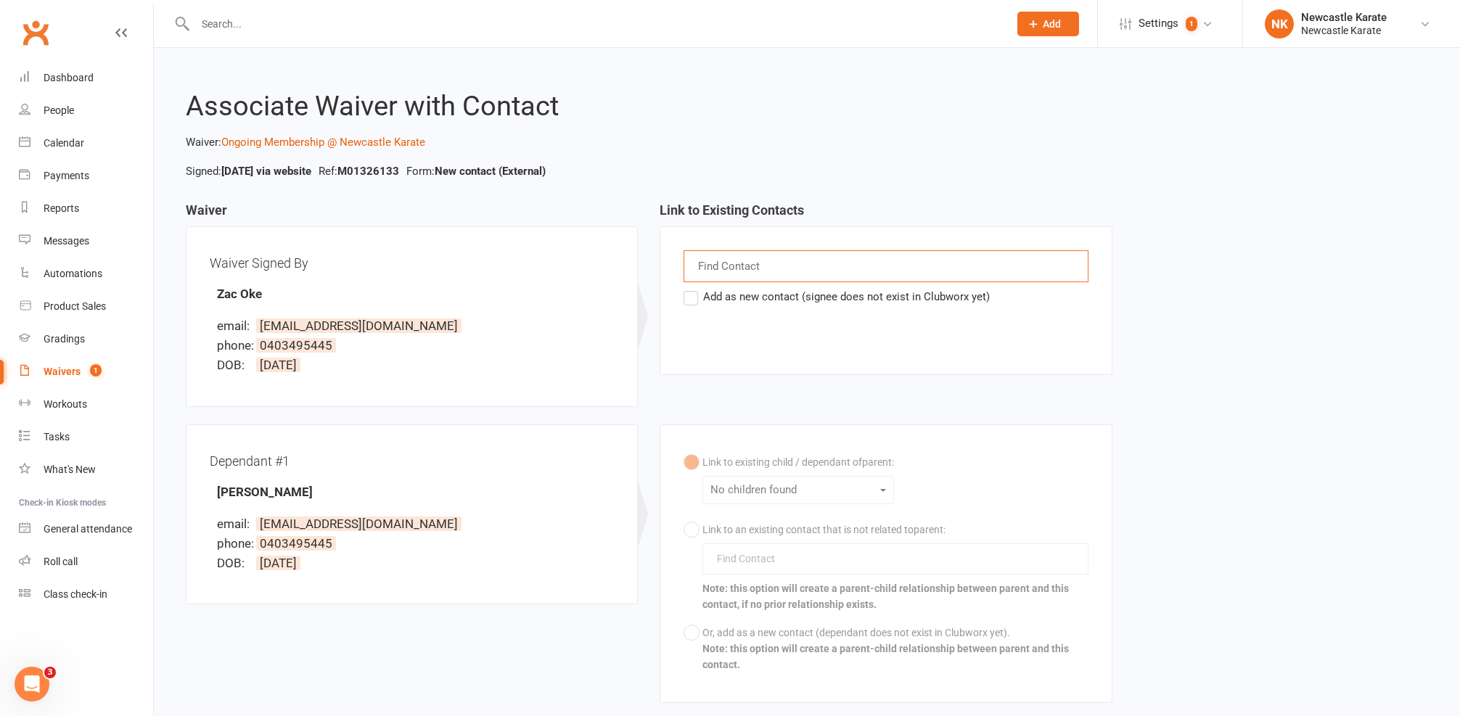
click at [734, 270] on input "text" at bounding box center [730, 266] width 68 height 19
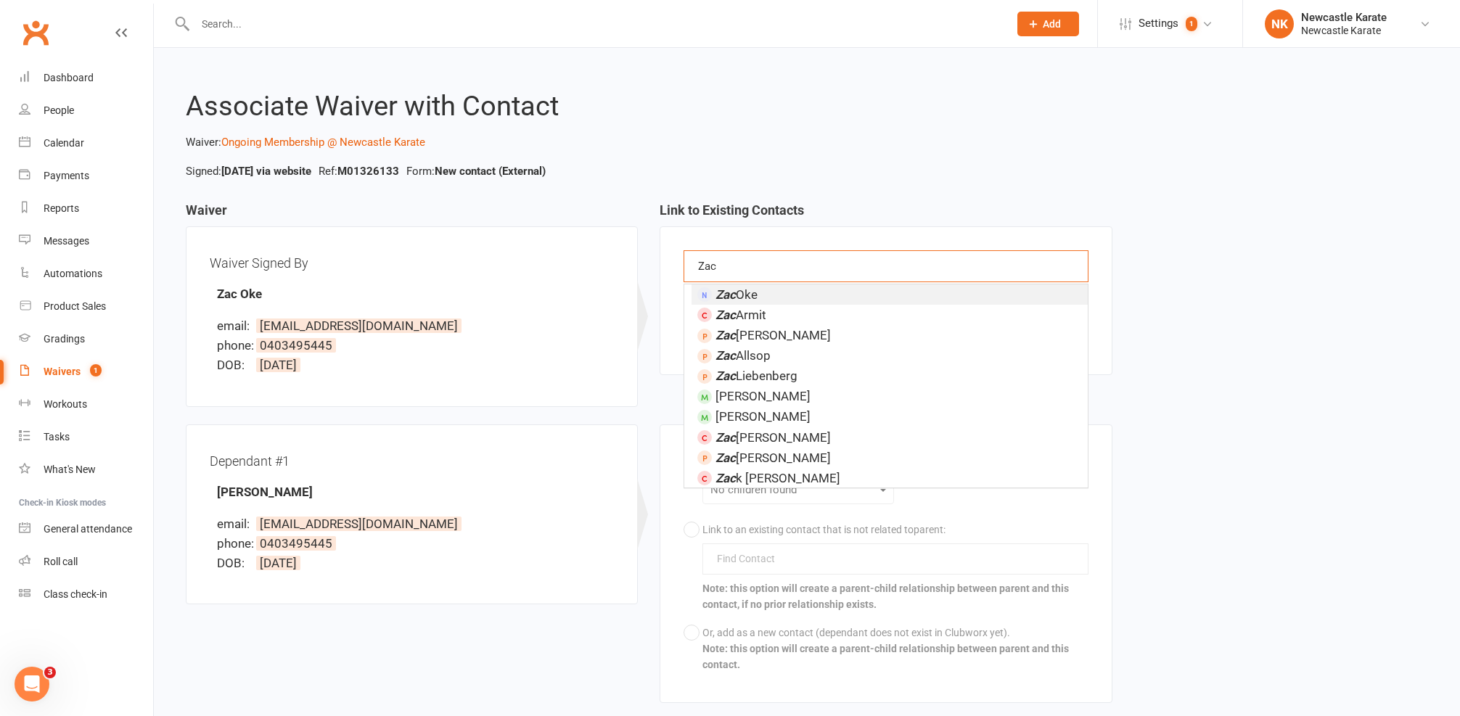
type input "Zac"
click at [757, 287] on span "Zac Oke" at bounding box center [736, 294] width 42 height 15
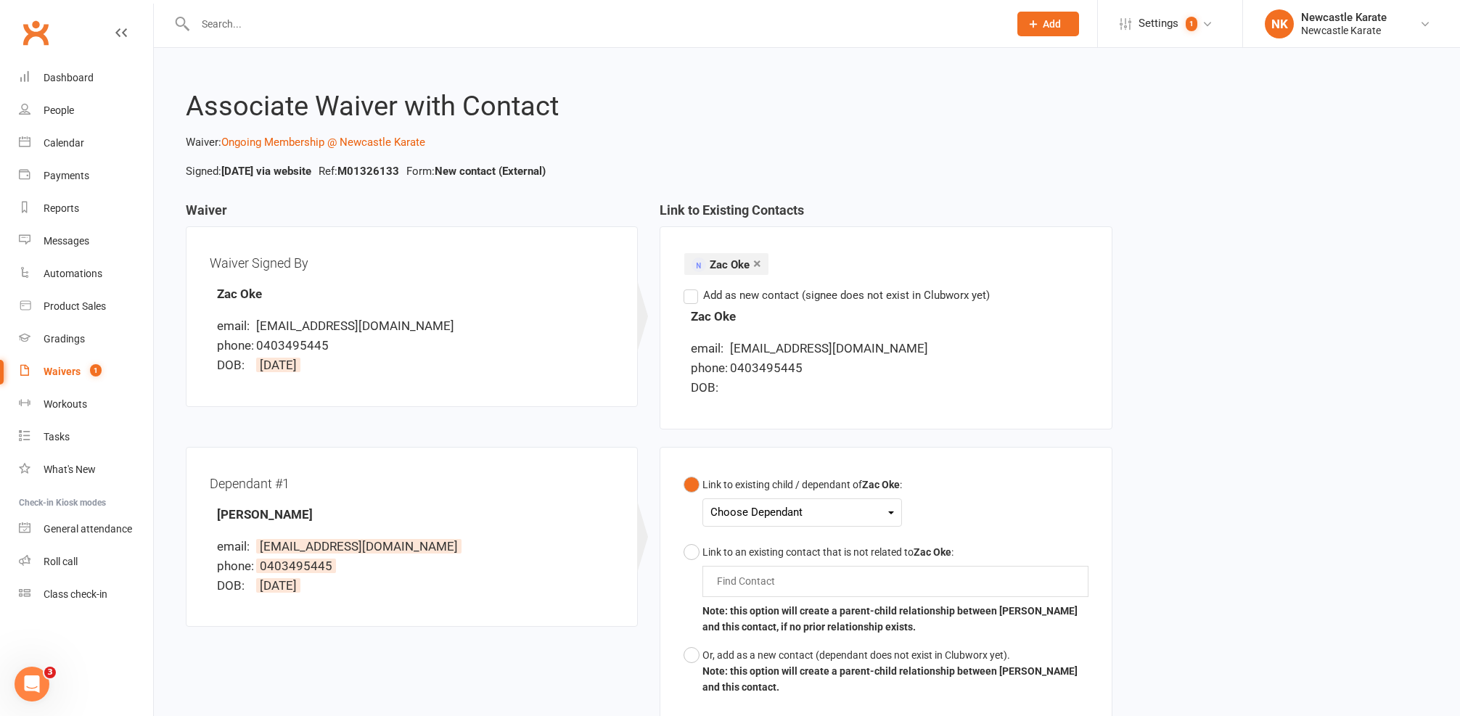
scroll to position [130, 0]
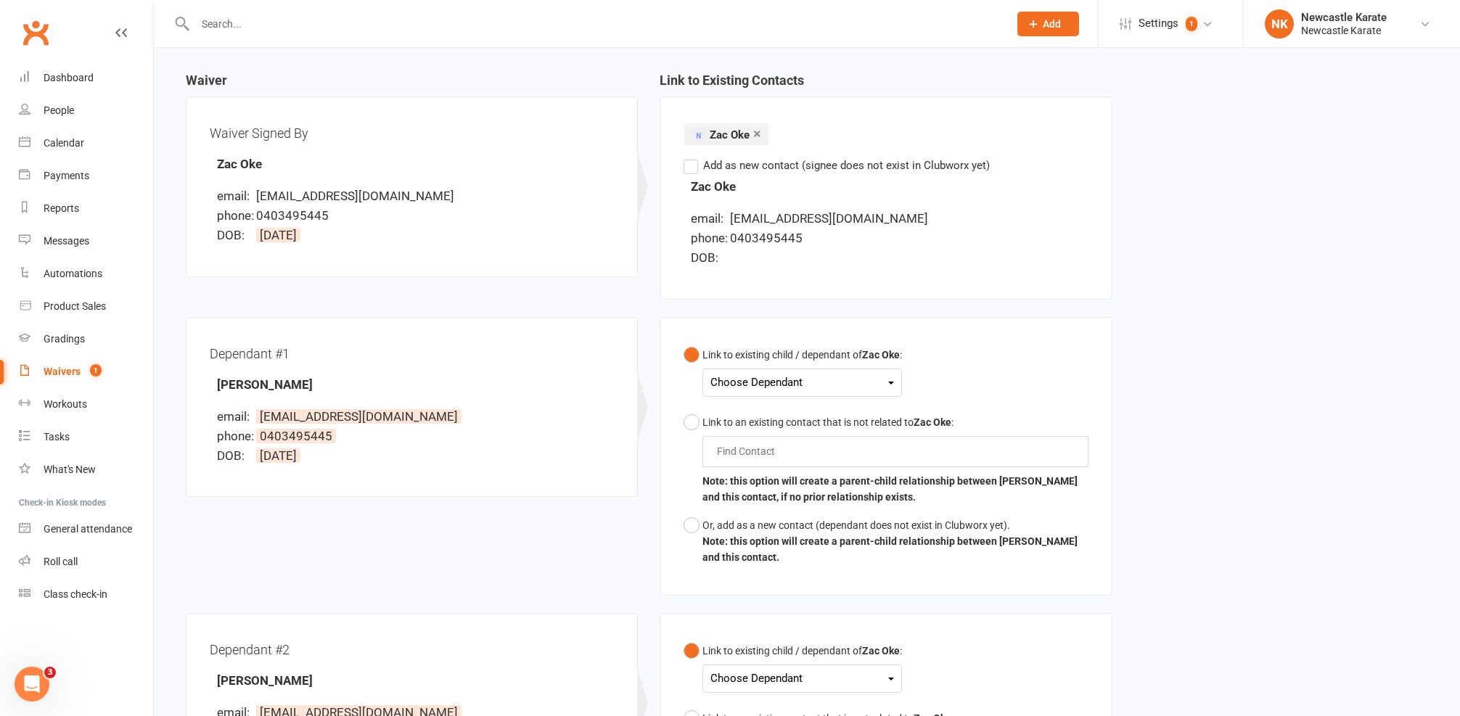
click at [764, 386] on div "Choose Dependant" at bounding box center [802, 383] width 184 height 20
click at [767, 412] on link "[PERSON_NAME]" at bounding box center [783, 416] width 144 height 31
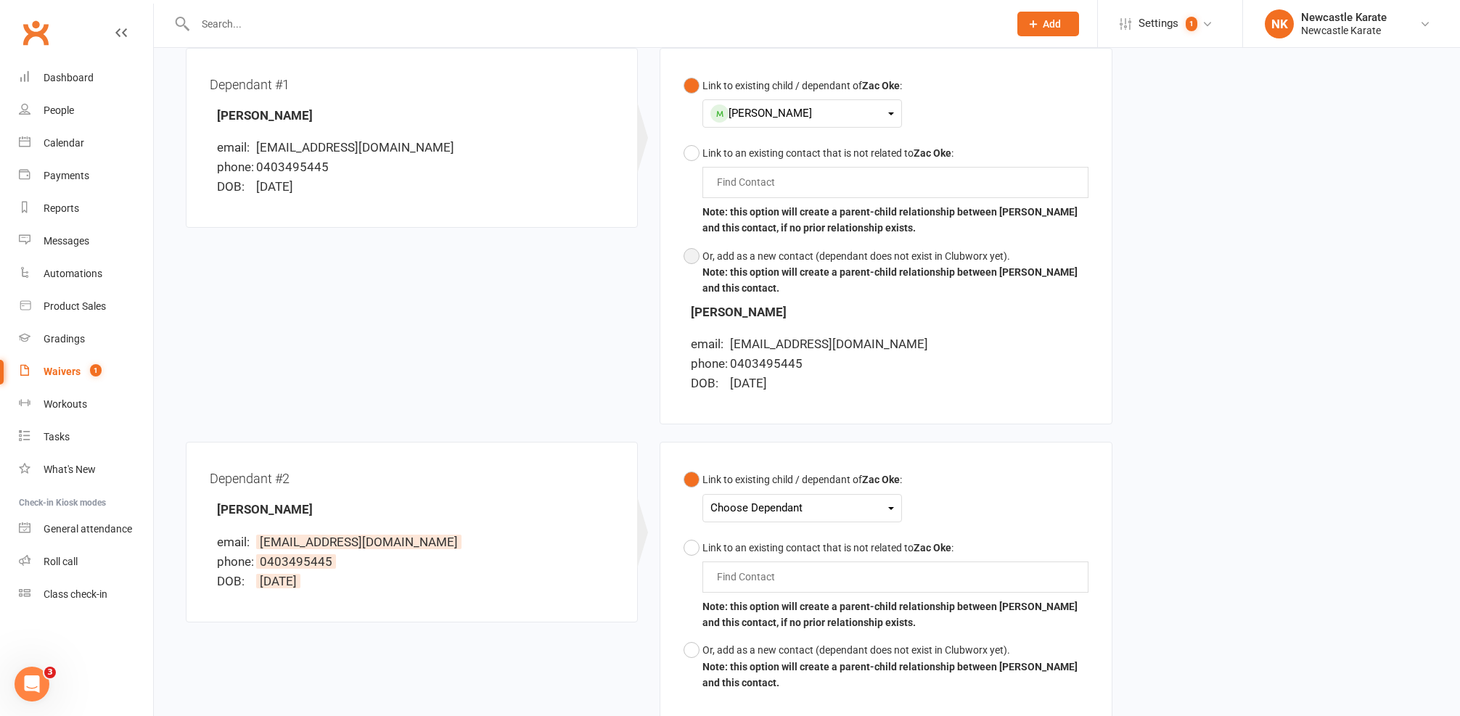
scroll to position [511, 0]
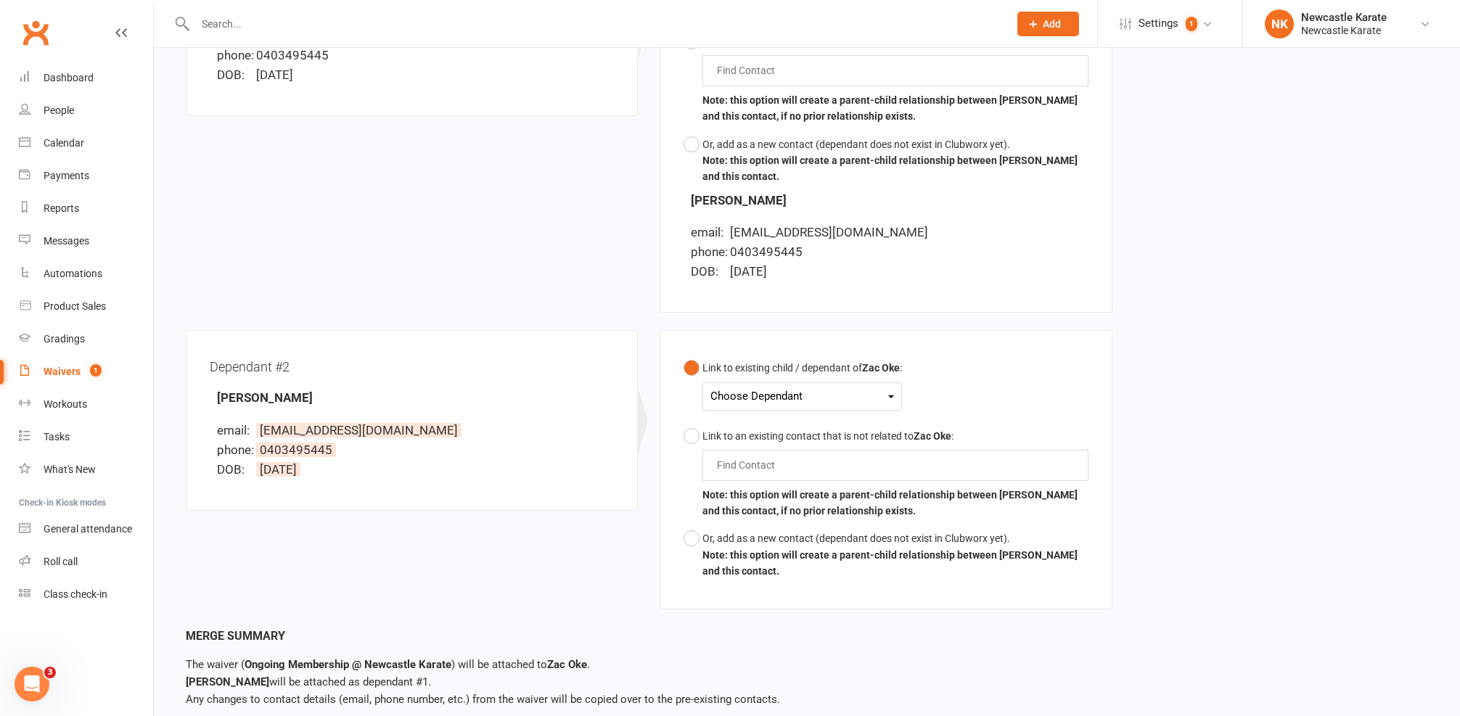
click at [751, 398] on div "Choose Dependant" at bounding box center [802, 397] width 184 height 20
click at [747, 451] on link "[PERSON_NAME]" at bounding box center [783, 461] width 144 height 31
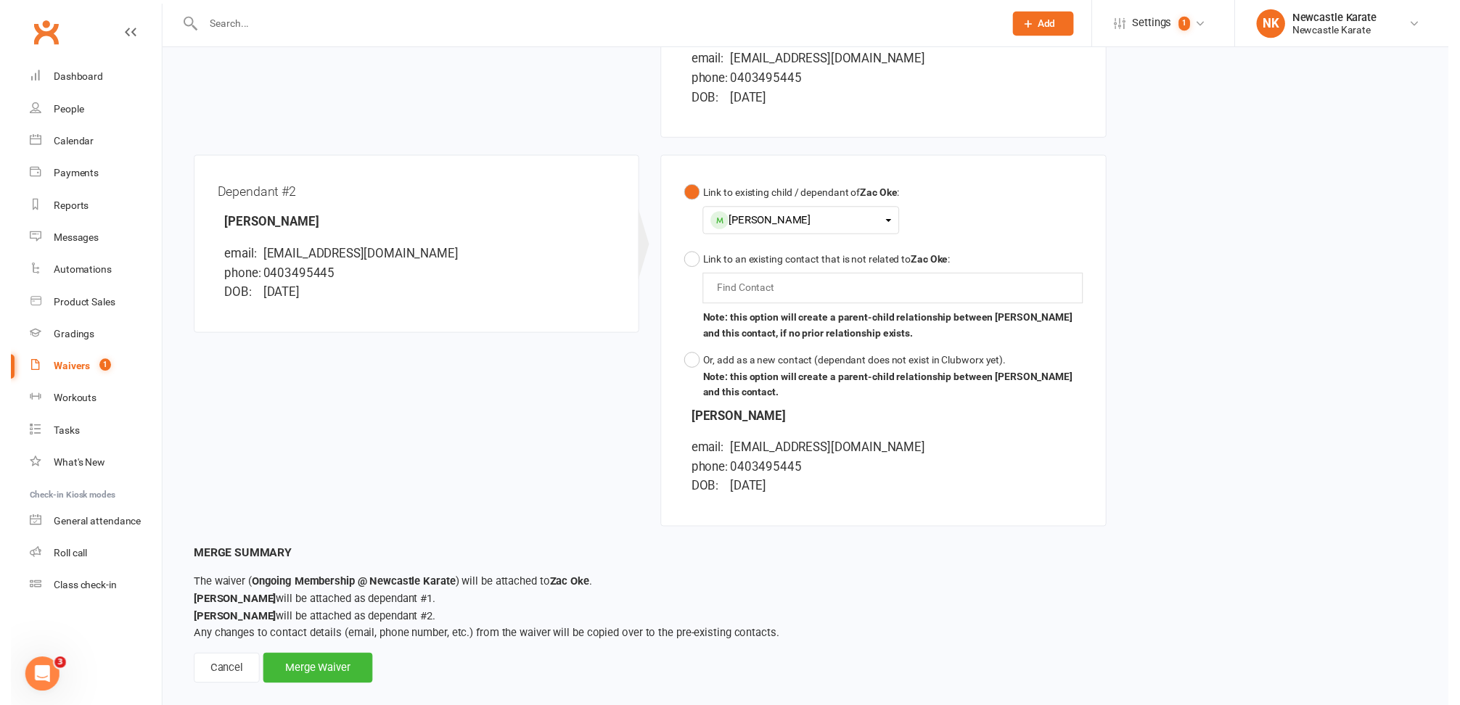
scroll to position [710, 0]
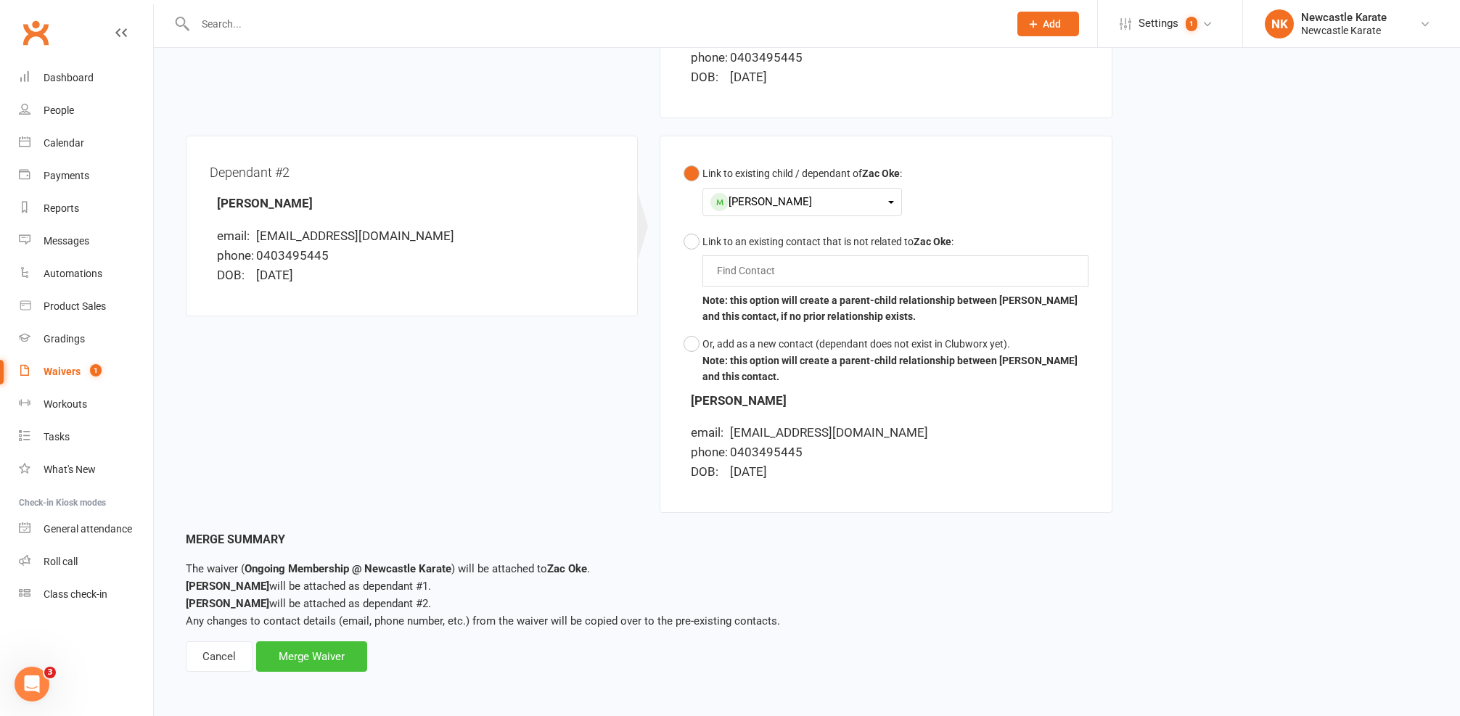
click at [342, 641] on div "Merge Waiver" at bounding box center [311, 656] width 111 height 30
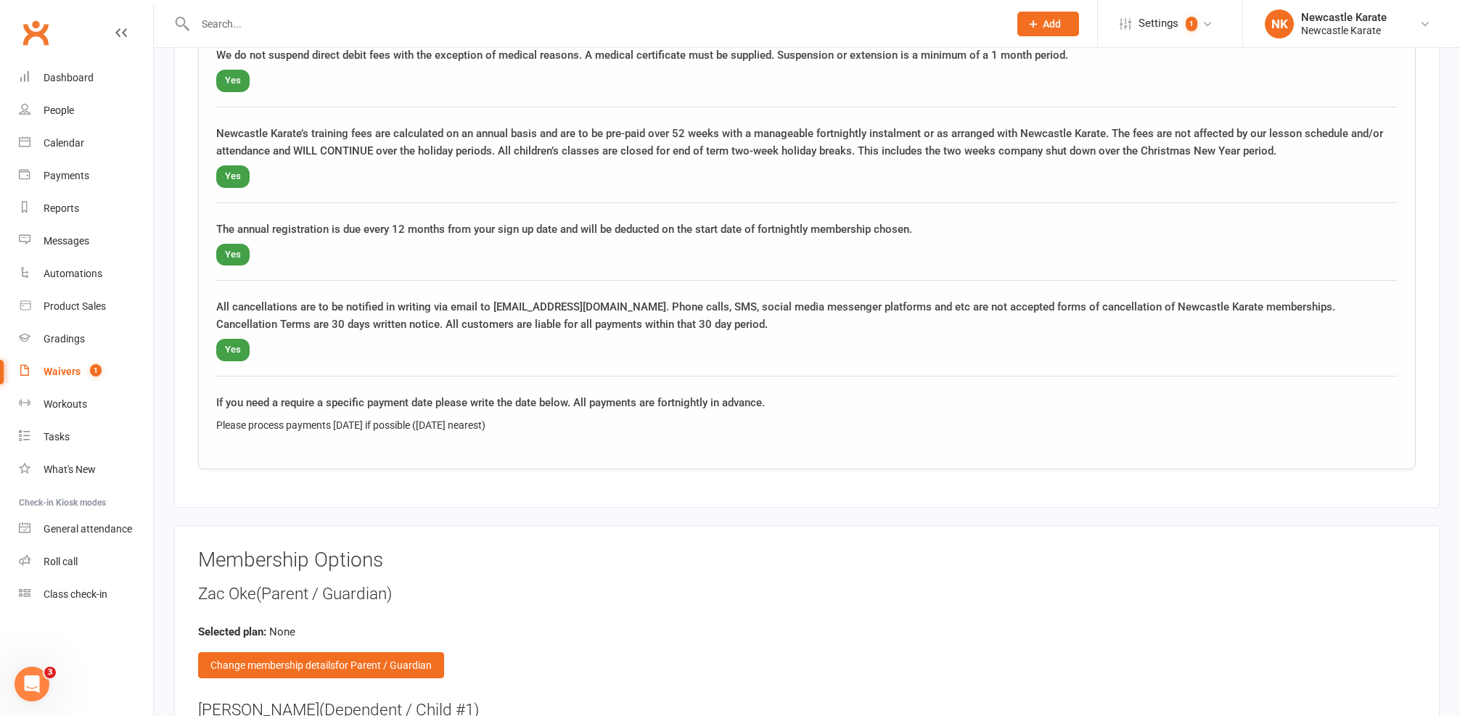
scroll to position [2650, 0]
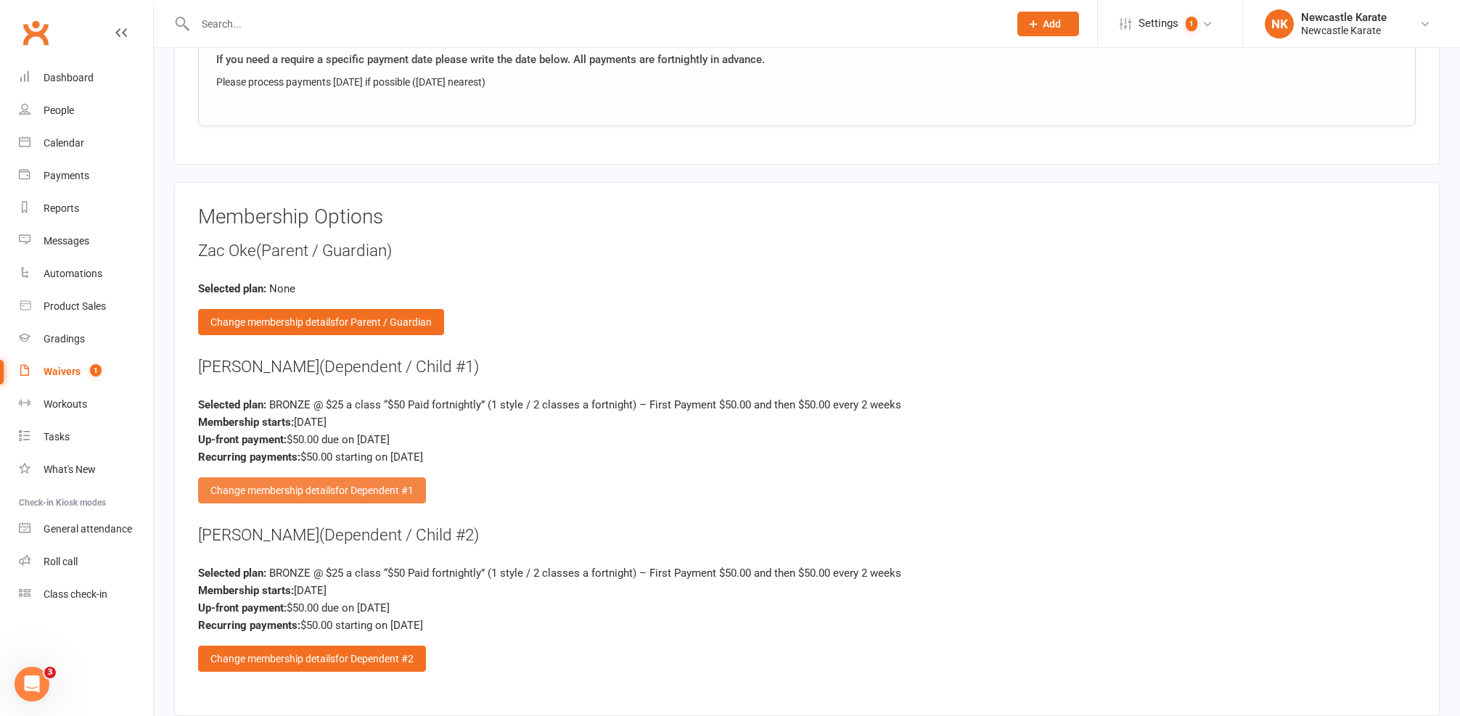
click at [395, 485] on span "for Dependent #1" at bounding box center [374, 491] width 78 height 12
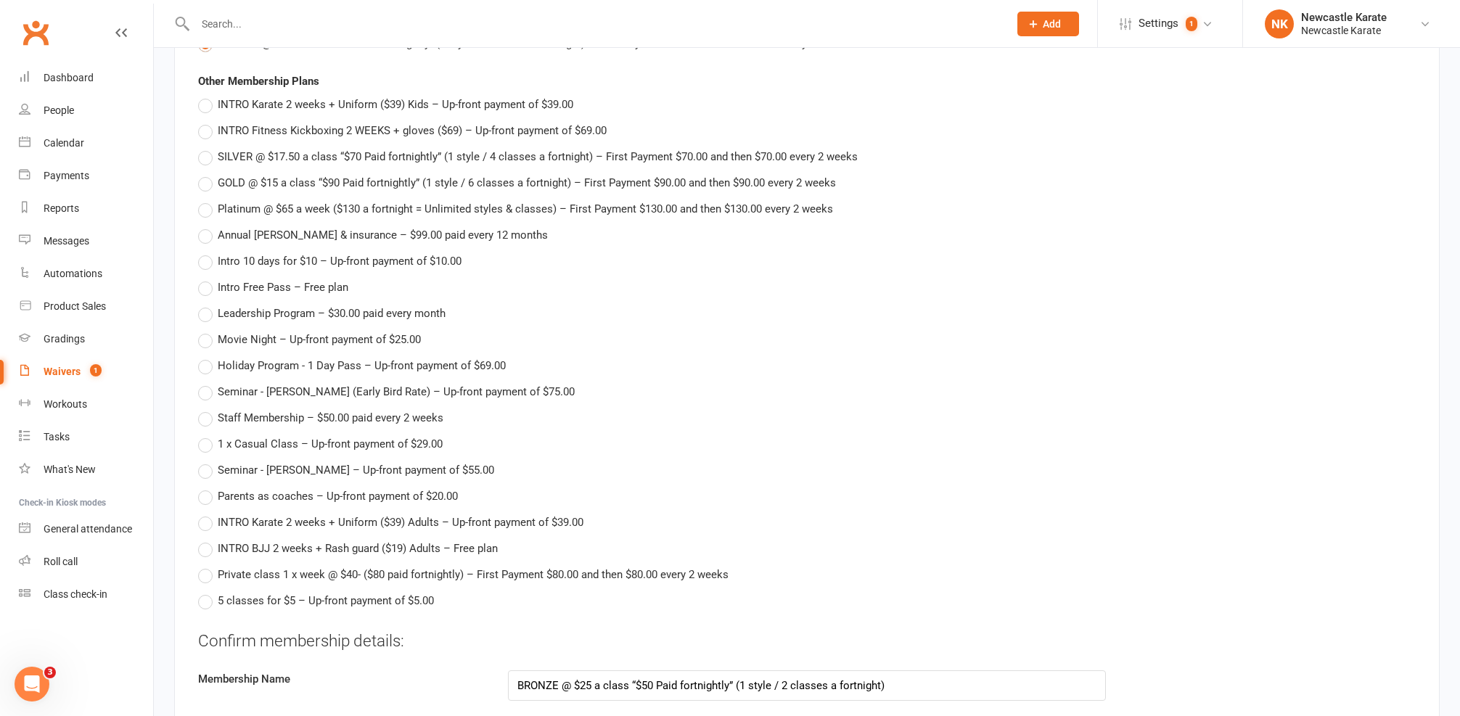
scroll to position [3178, 0]
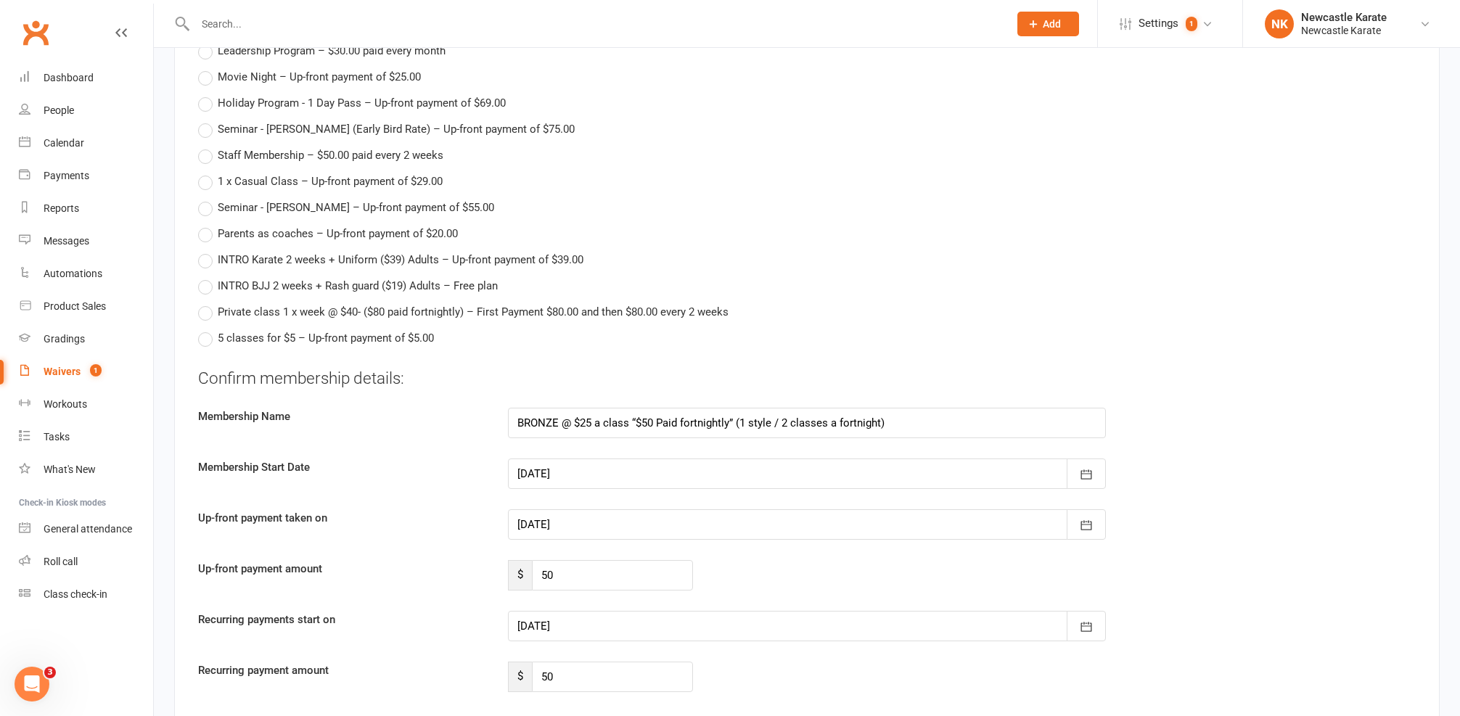
click at [560, 509] on div at bounding box center [807, 524] width 598 height 30
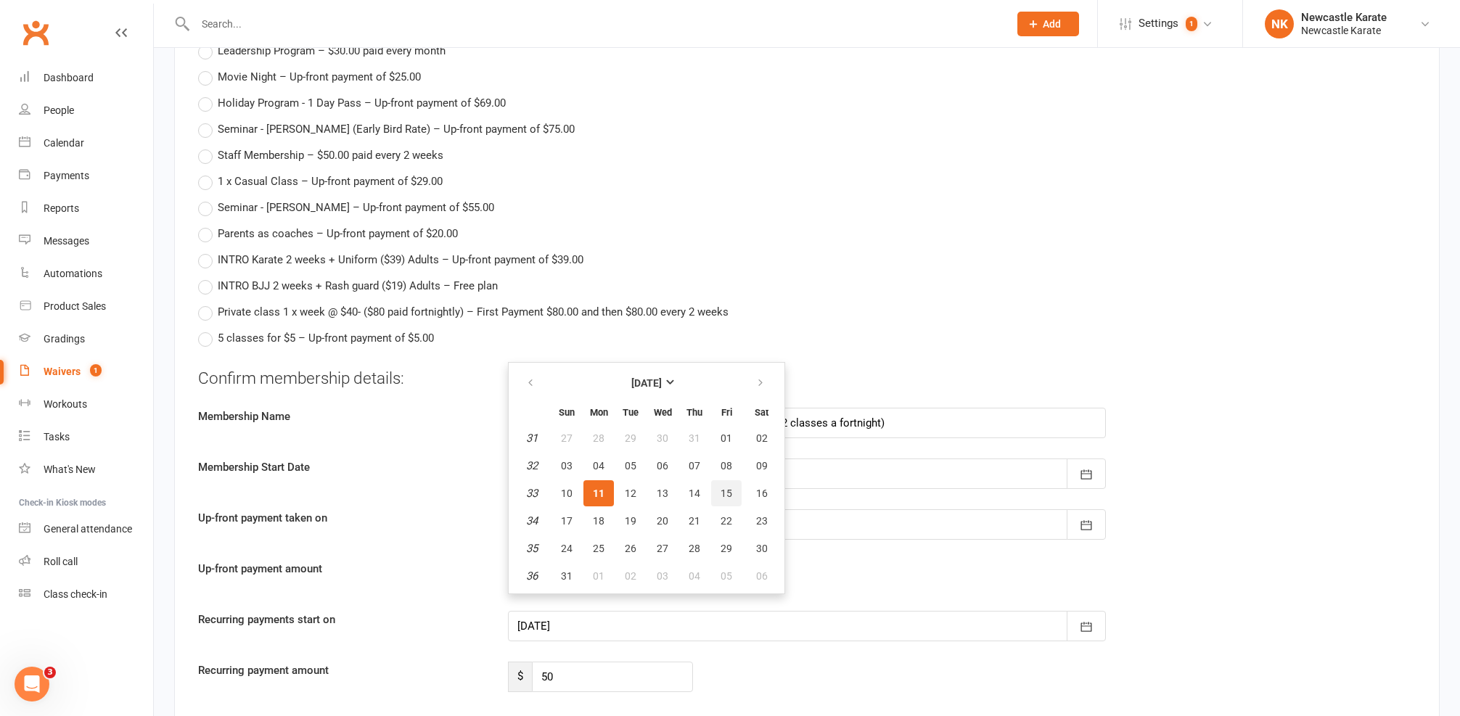
click at [720, 488] on span "15" at bounding box center [726, 494] width 12 height 12
type input "[DATE]"
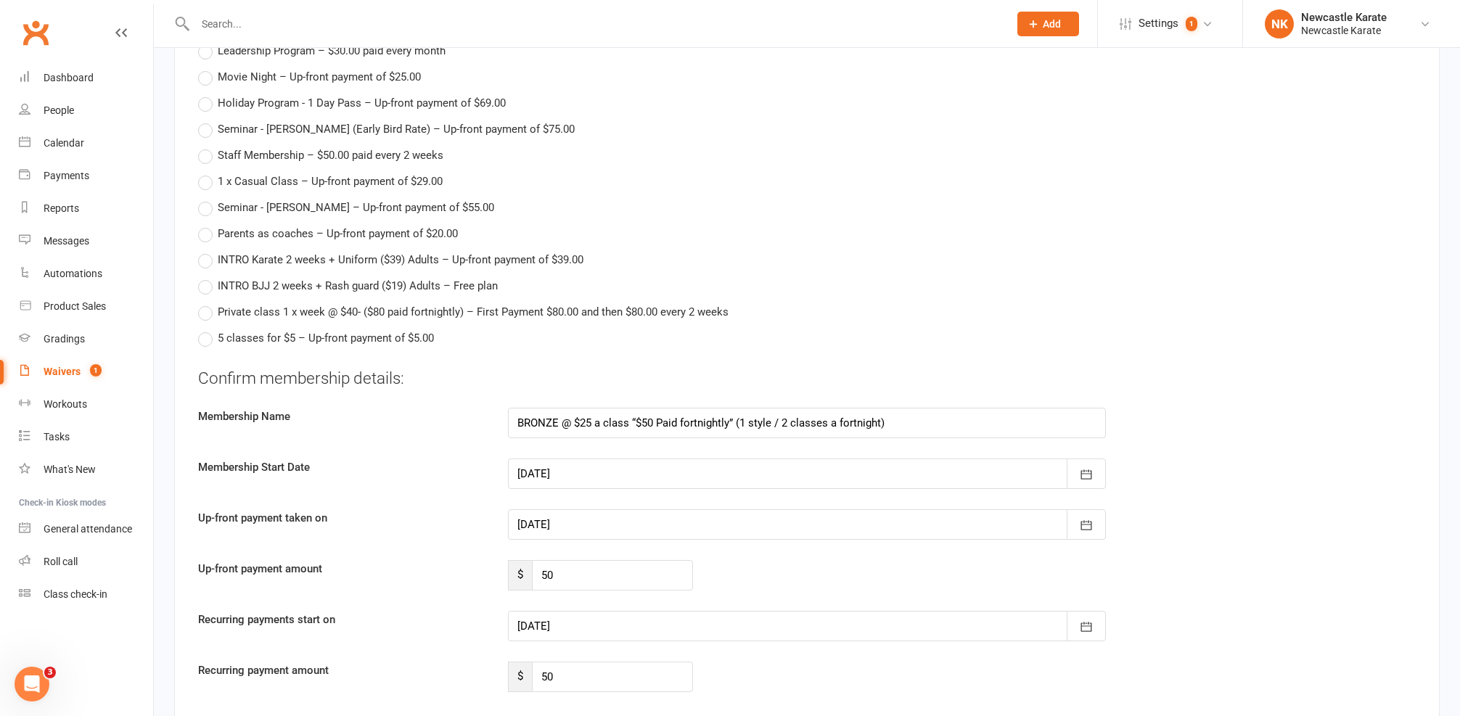
click at [582, 611] on div at bounding box center [807, 626] width 598 height 30
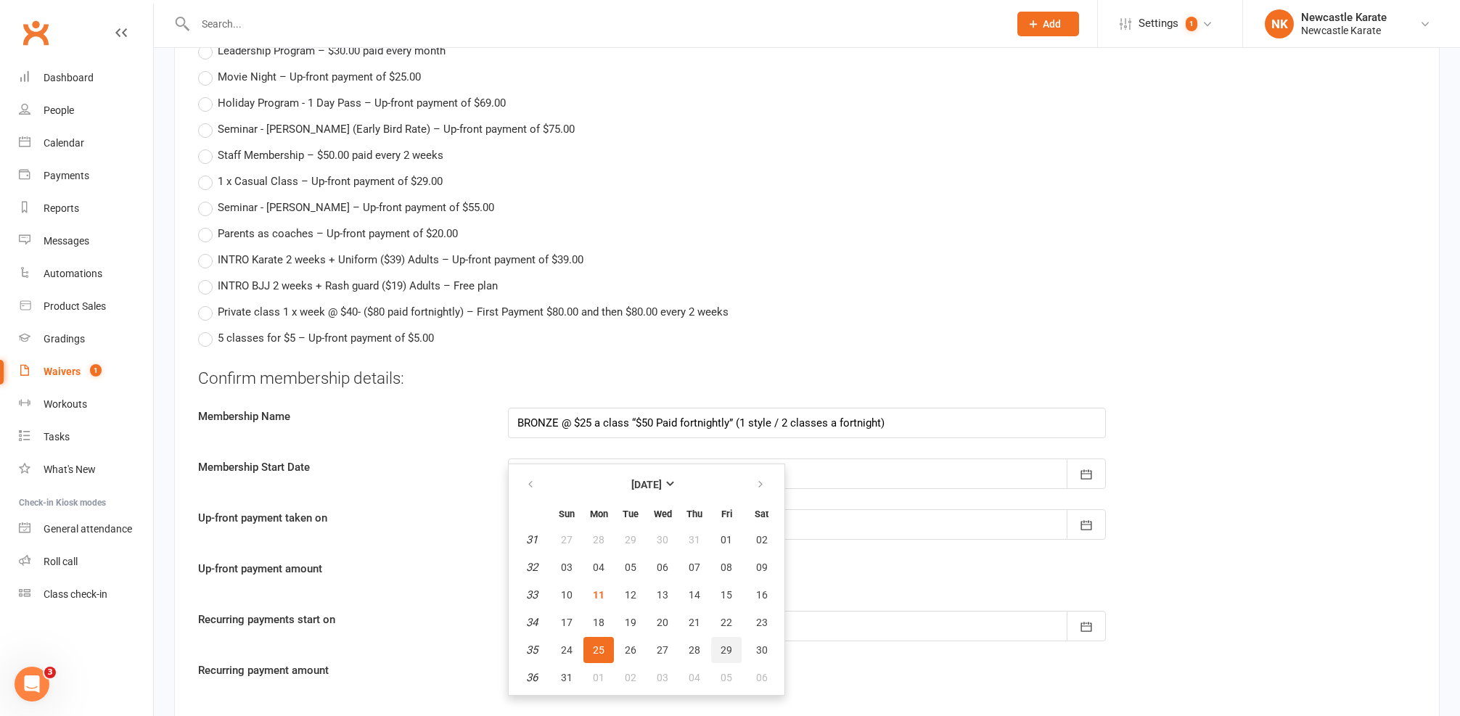
click at [726, 644] on span "29" at bounding box center [726, 650] width 12 height 12
type input "[DATE]"
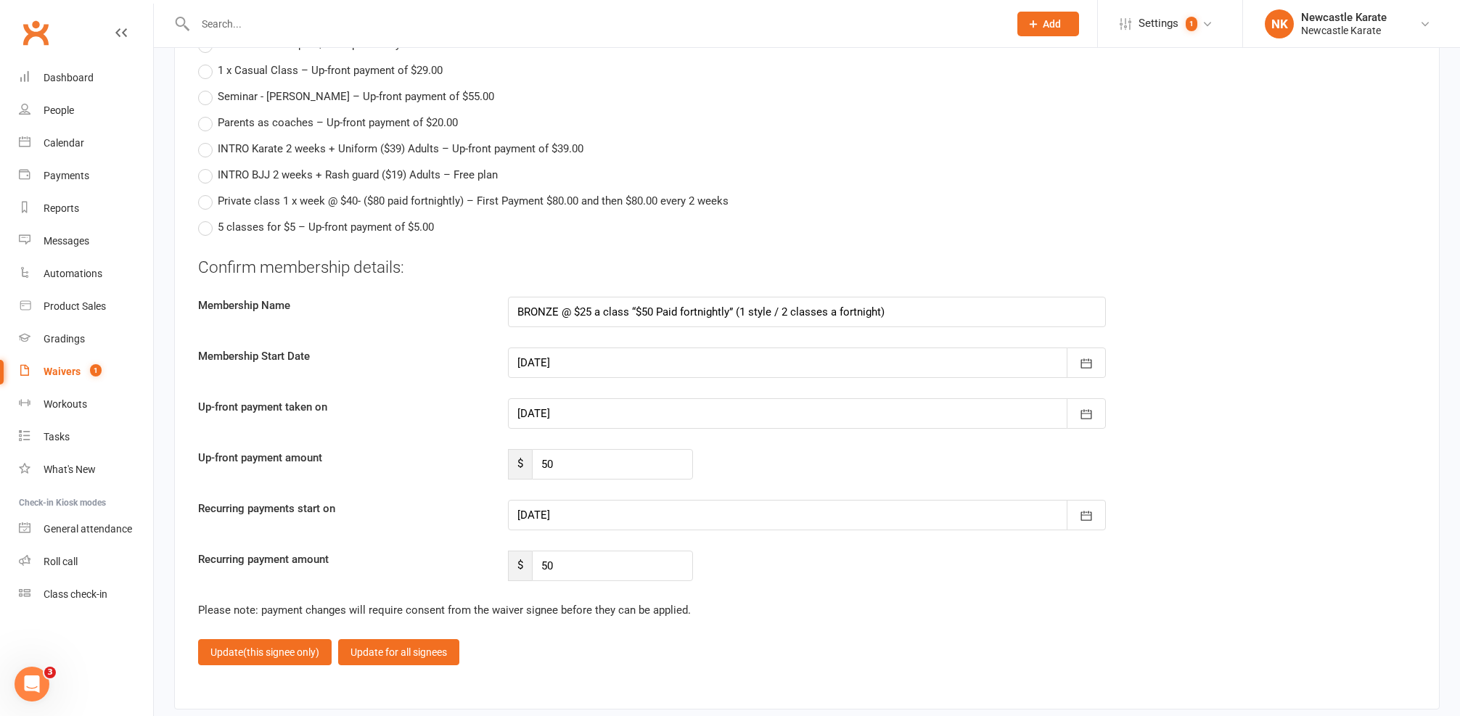
scroll to position [3372, 0]
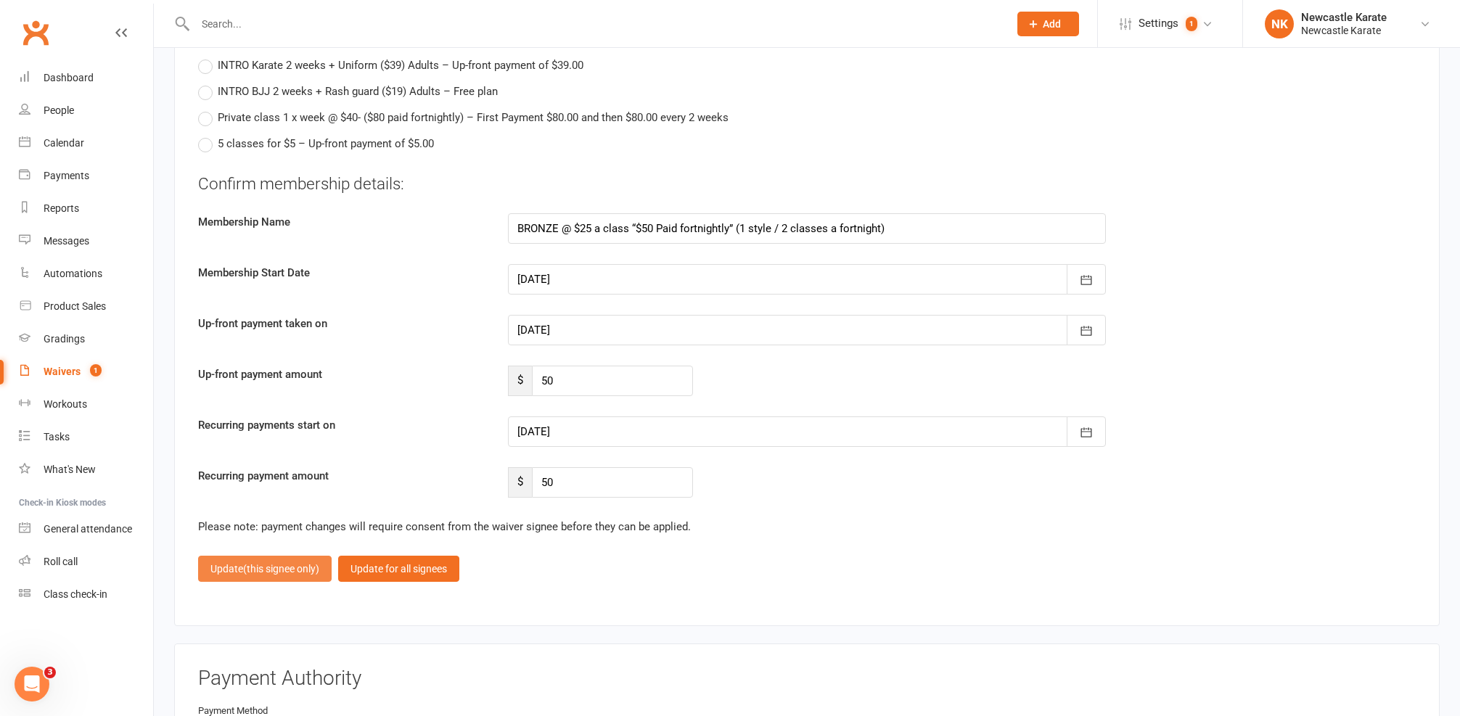
click at [278, 563] on span "(this signee only)" at bounding box center [281, 569] width 76 height 12
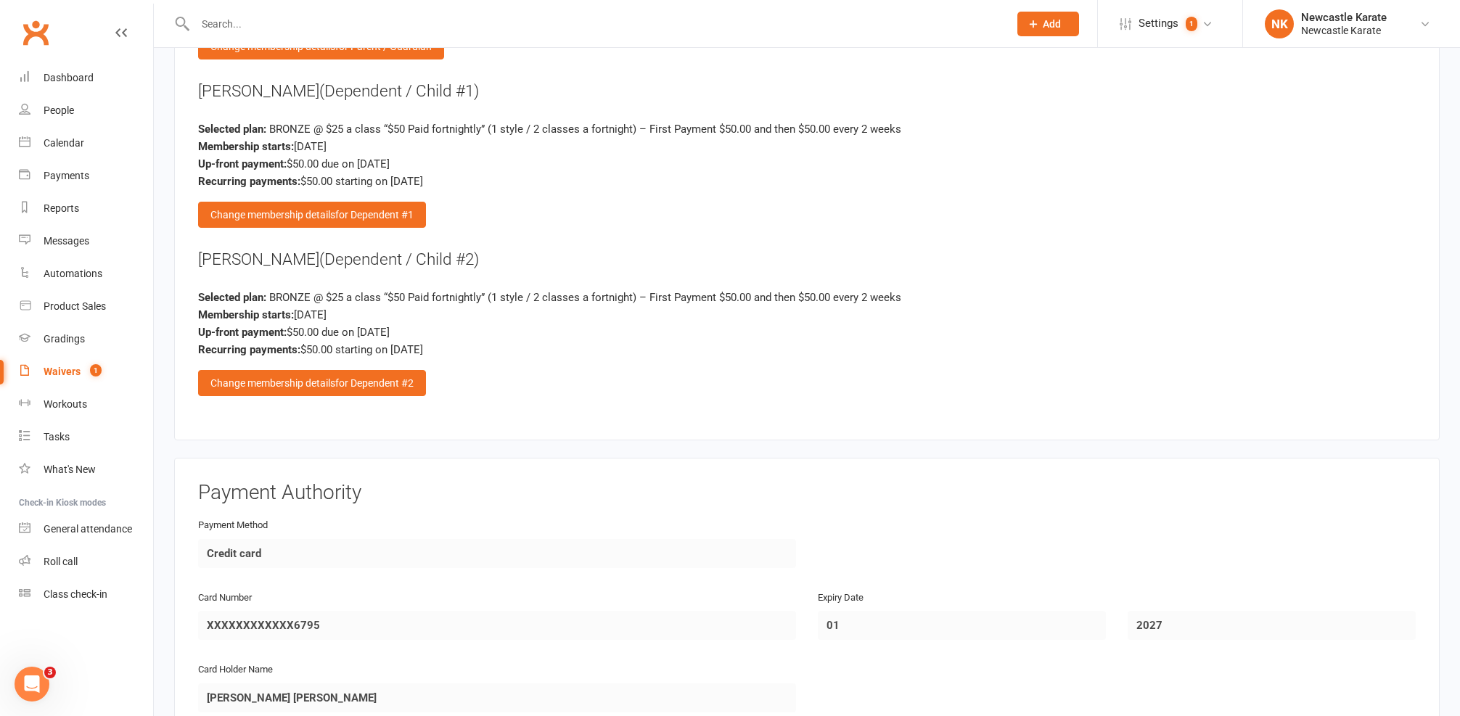
scroll to position [2810, 0]
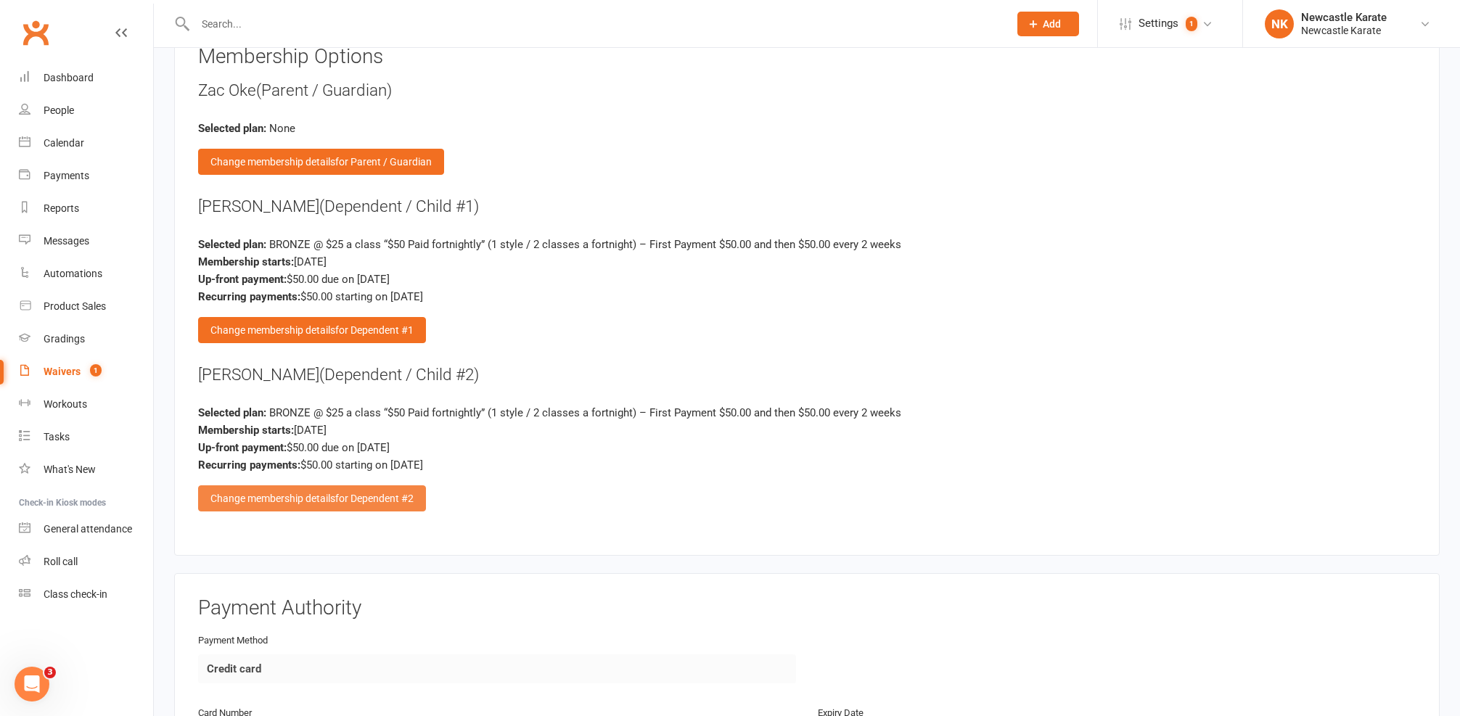
click at [401, 493] on span "for Dependent #2" at bounding box center [374, 499] width 78 height 12
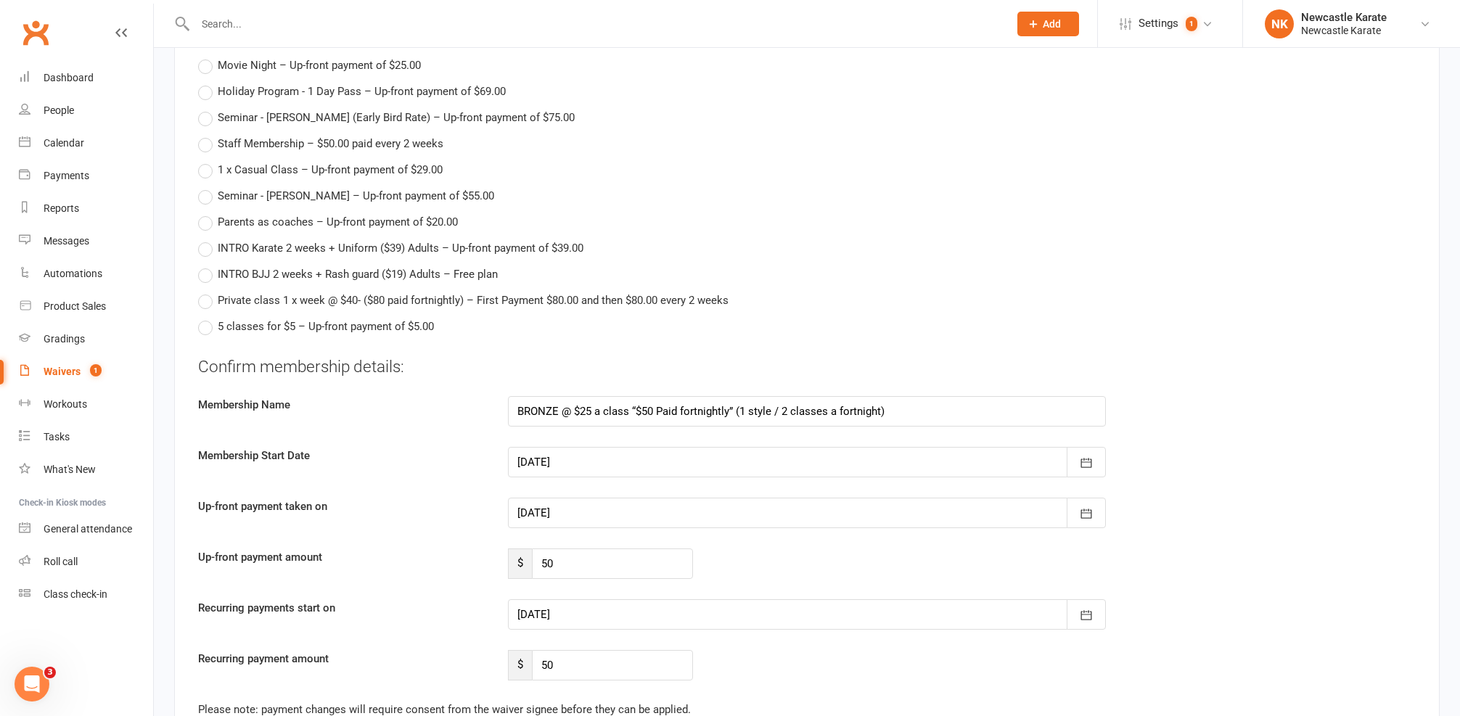
scroll to position [3215, 0]
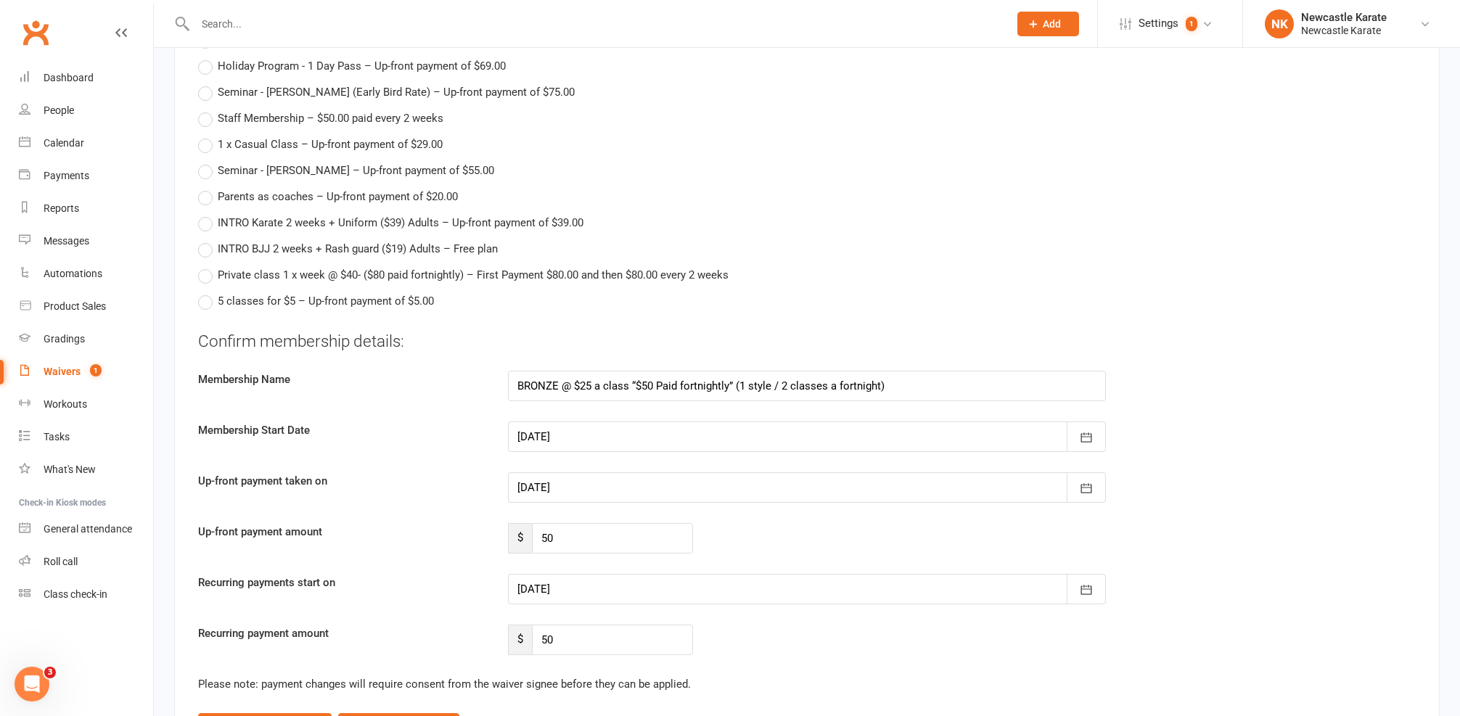
click at [560, 472] on div at bounding box center [807, 487] width 598 height 30
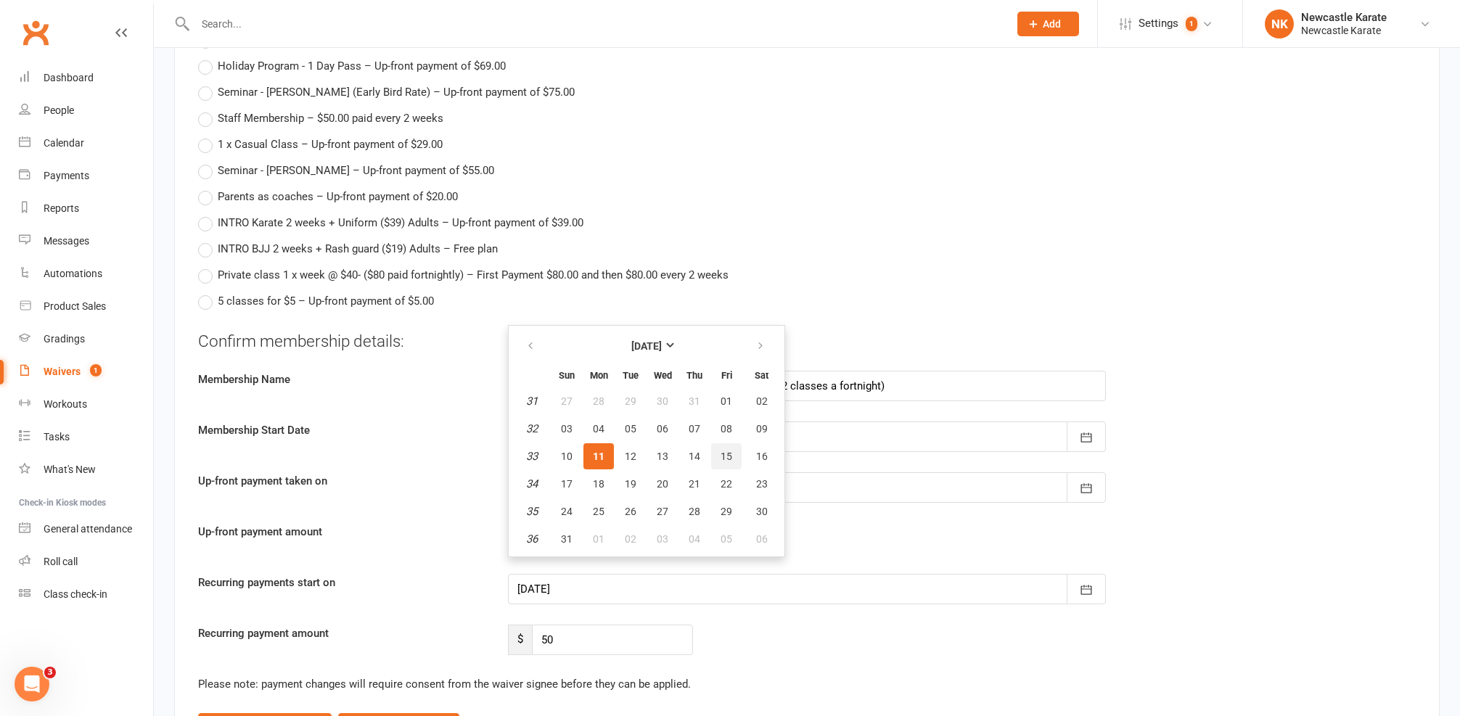
click at [730, 451] on span "15" at bounding box center [726, 457] width 12 height 12
type input "[DATE]"
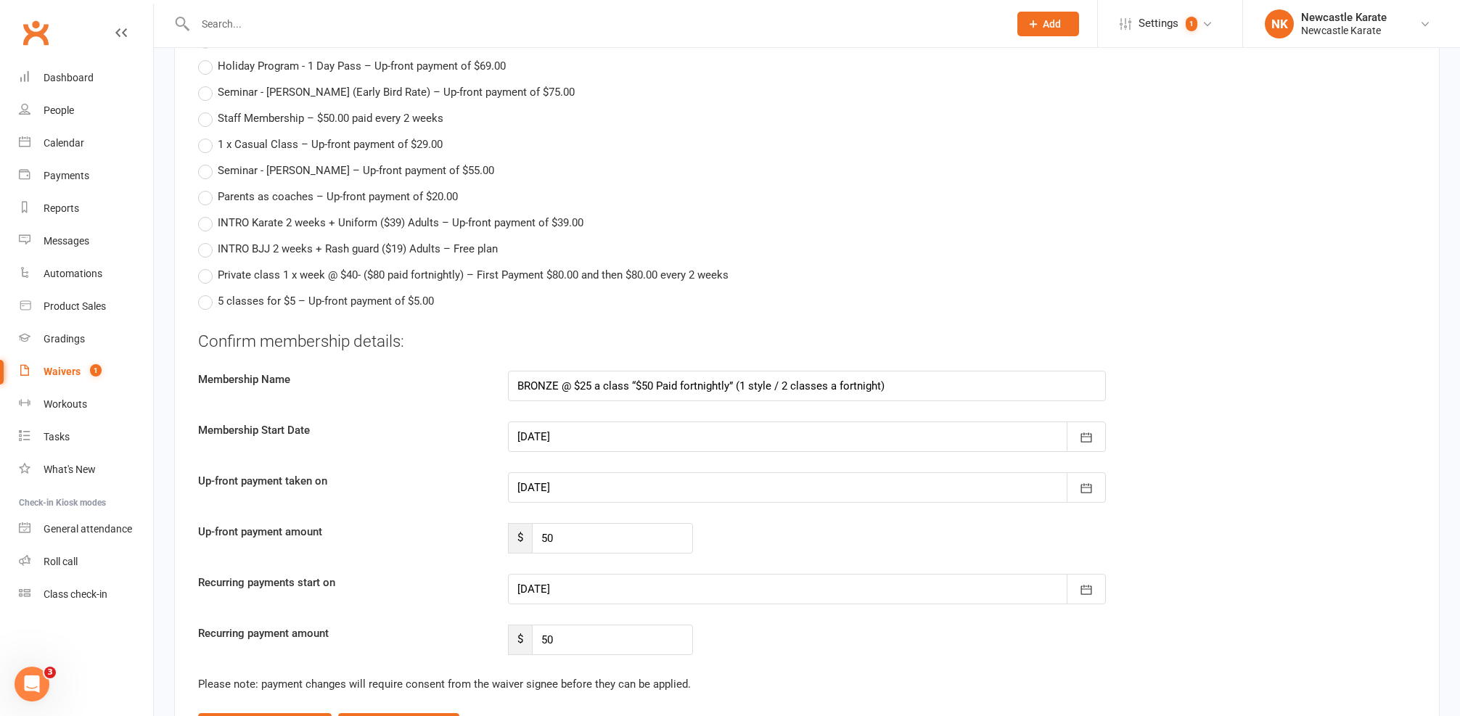
click at [549, 575] on div at bounding box center [807, 589] width 598 height 30
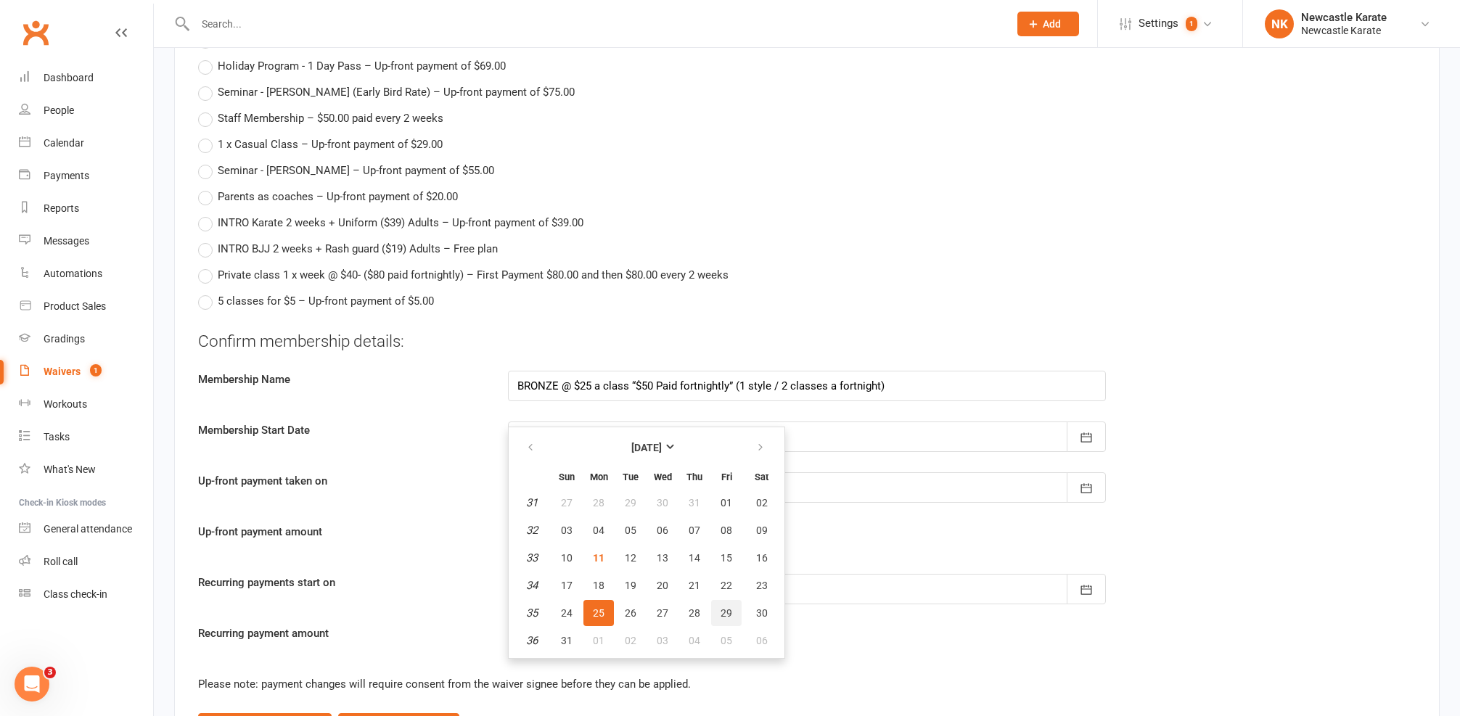
click at [730, 607] on span "29" at bounding box center [726, 613] width 12 height 12
type input "[DATE]"
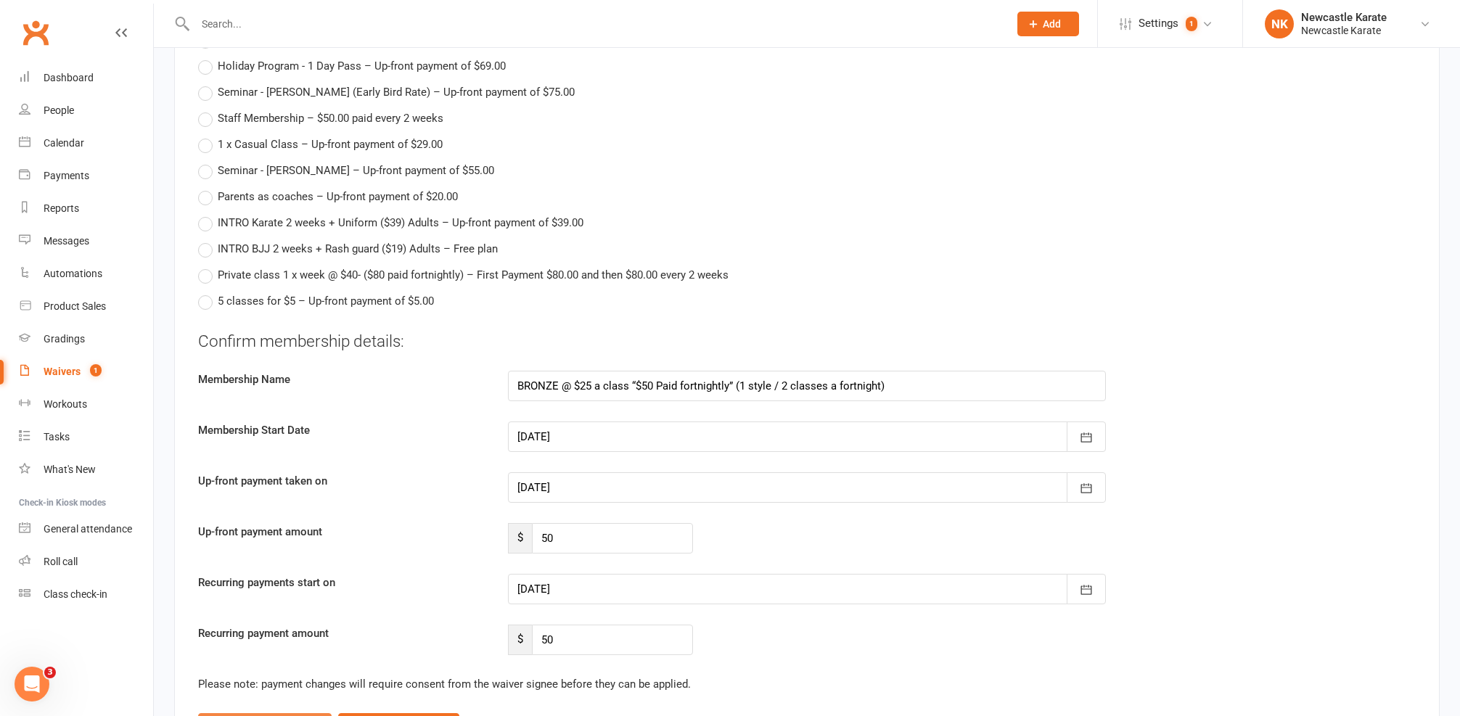
click at [295, 715] on span "(this signee only)" at bounding box center [281, 726] width 76 height 12
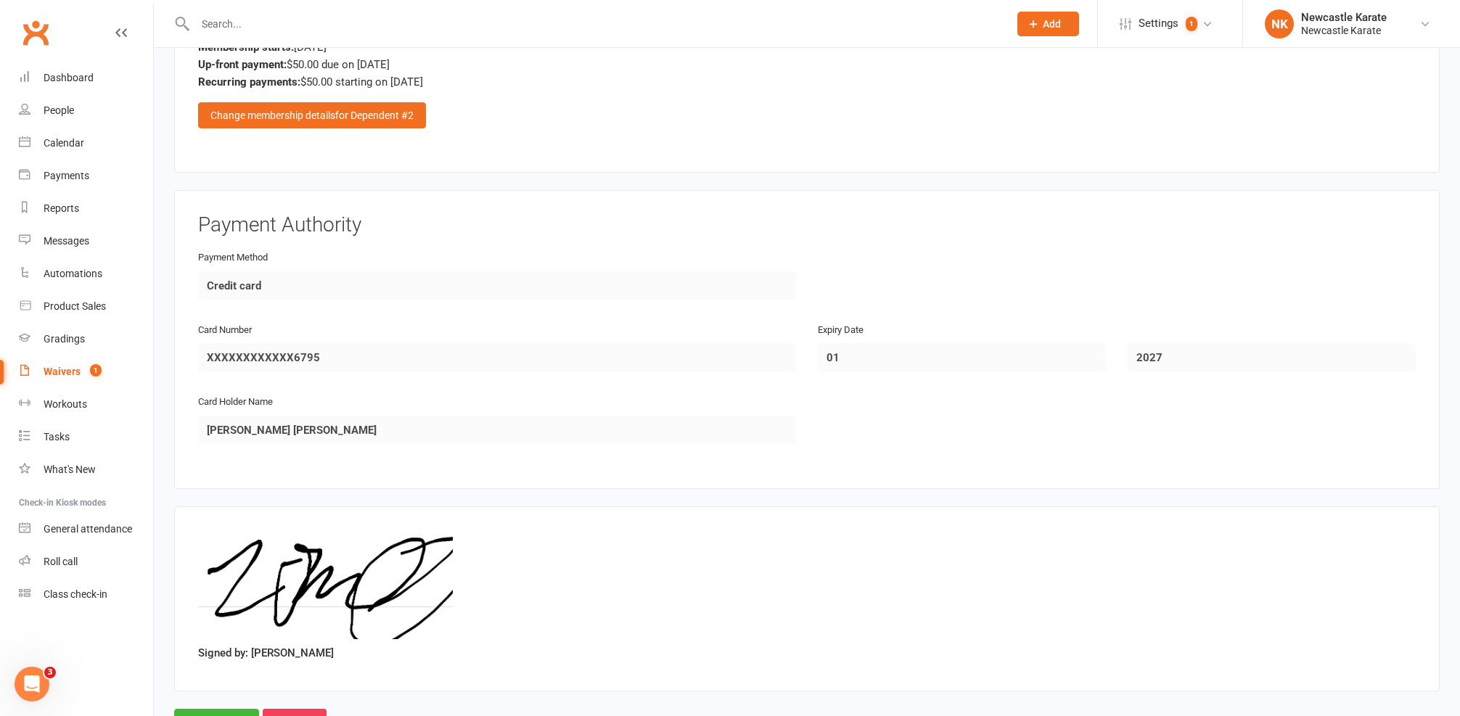
scroll to position [3249, 0]
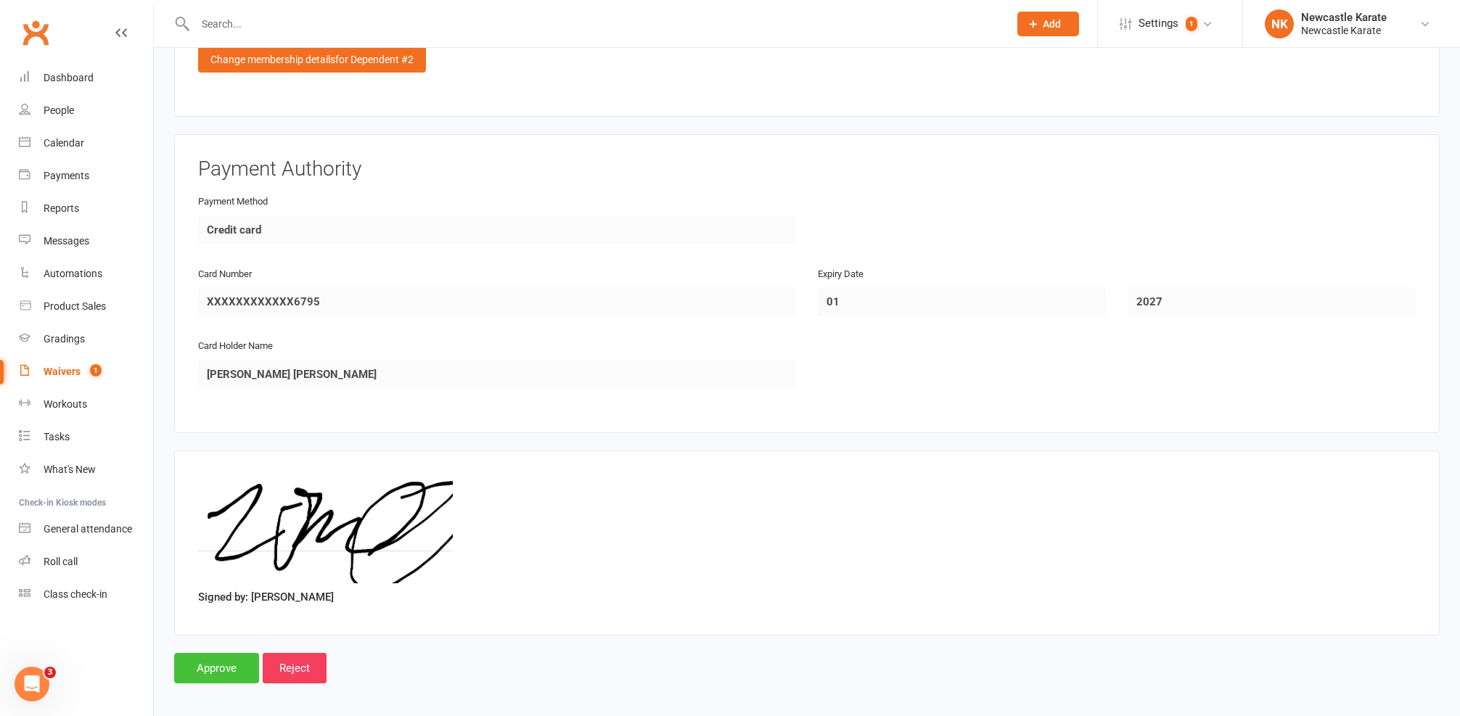
click at [205, 653] on input "Approve" at bounding box center [216, 668] width 85 height 30
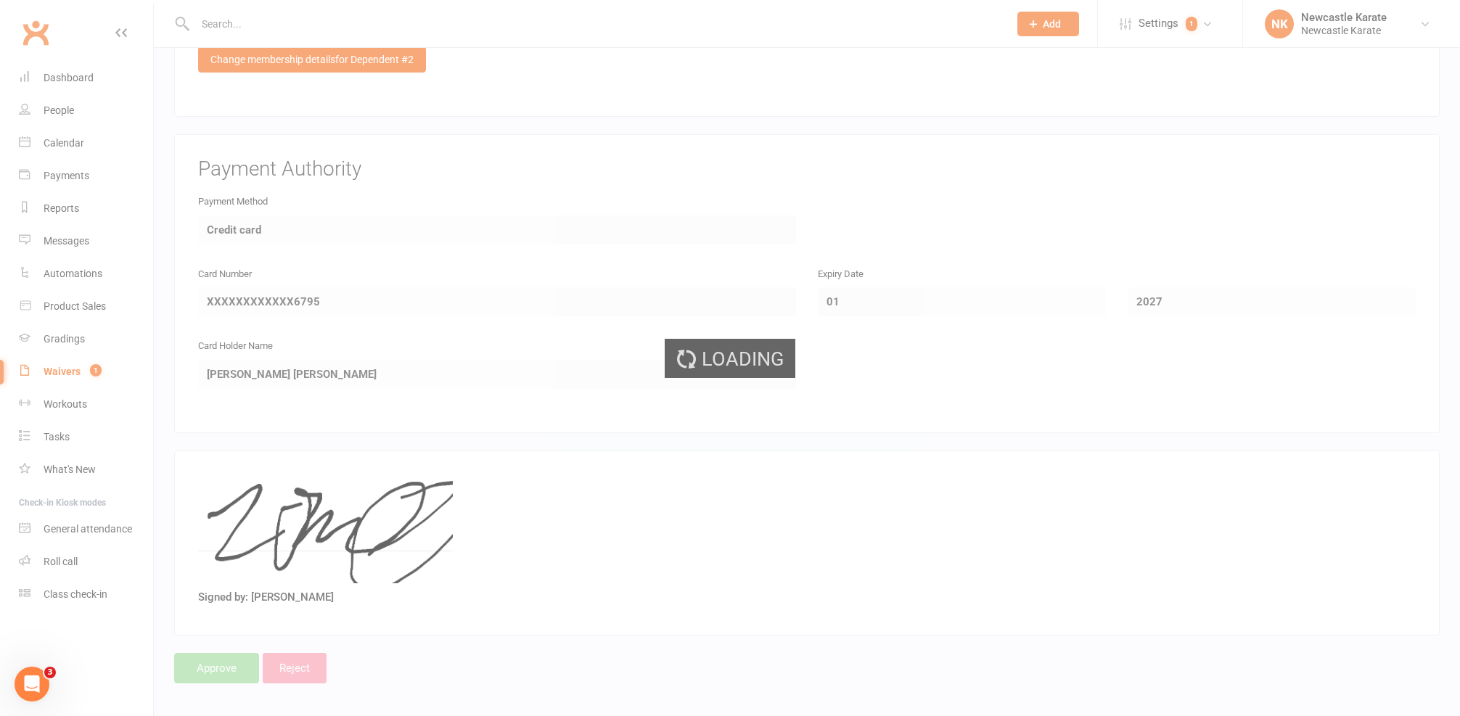
scroll to position [2280, 0]
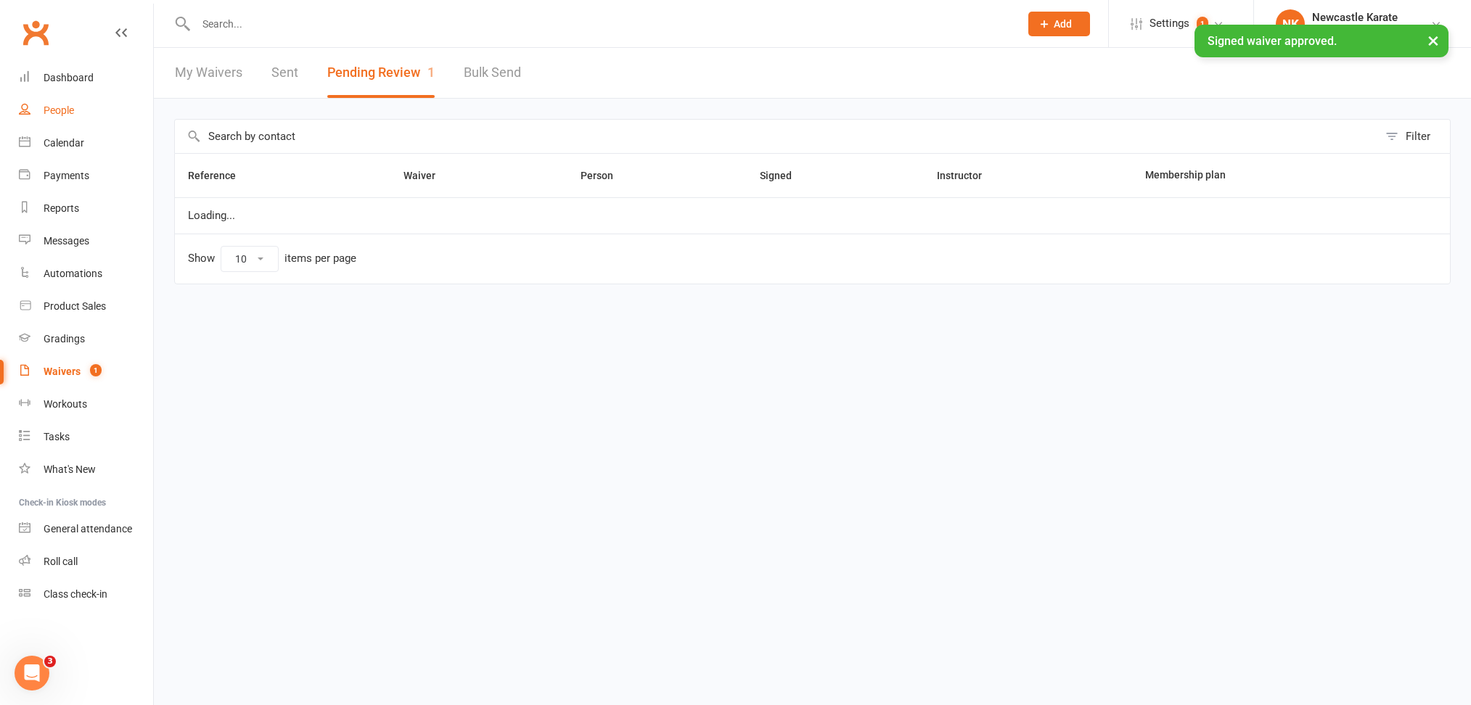
click at [76, 96] on link "People" at bounding box center [86, 110] width 134 height 33
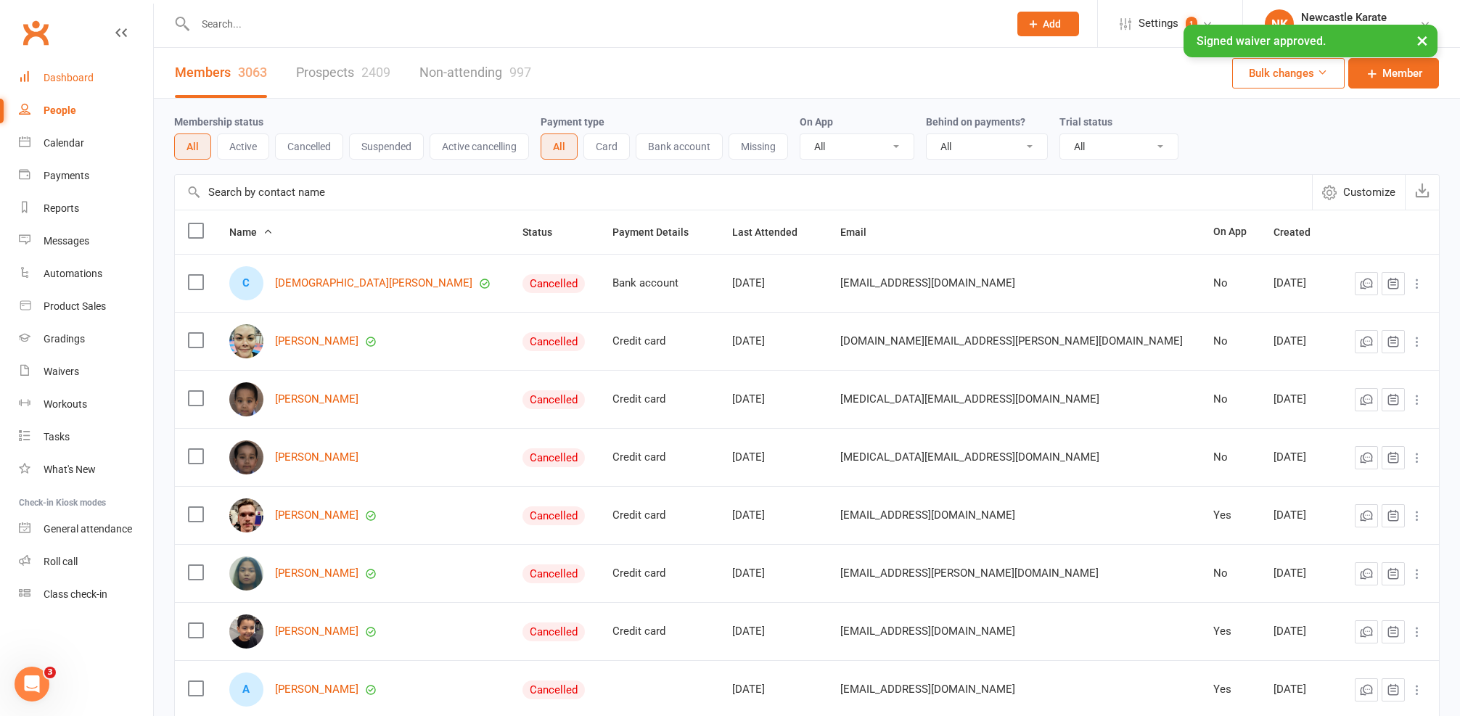
click at [87, 73] on div "Dashboard" at bounding box center [69, 78] width 50 height 12
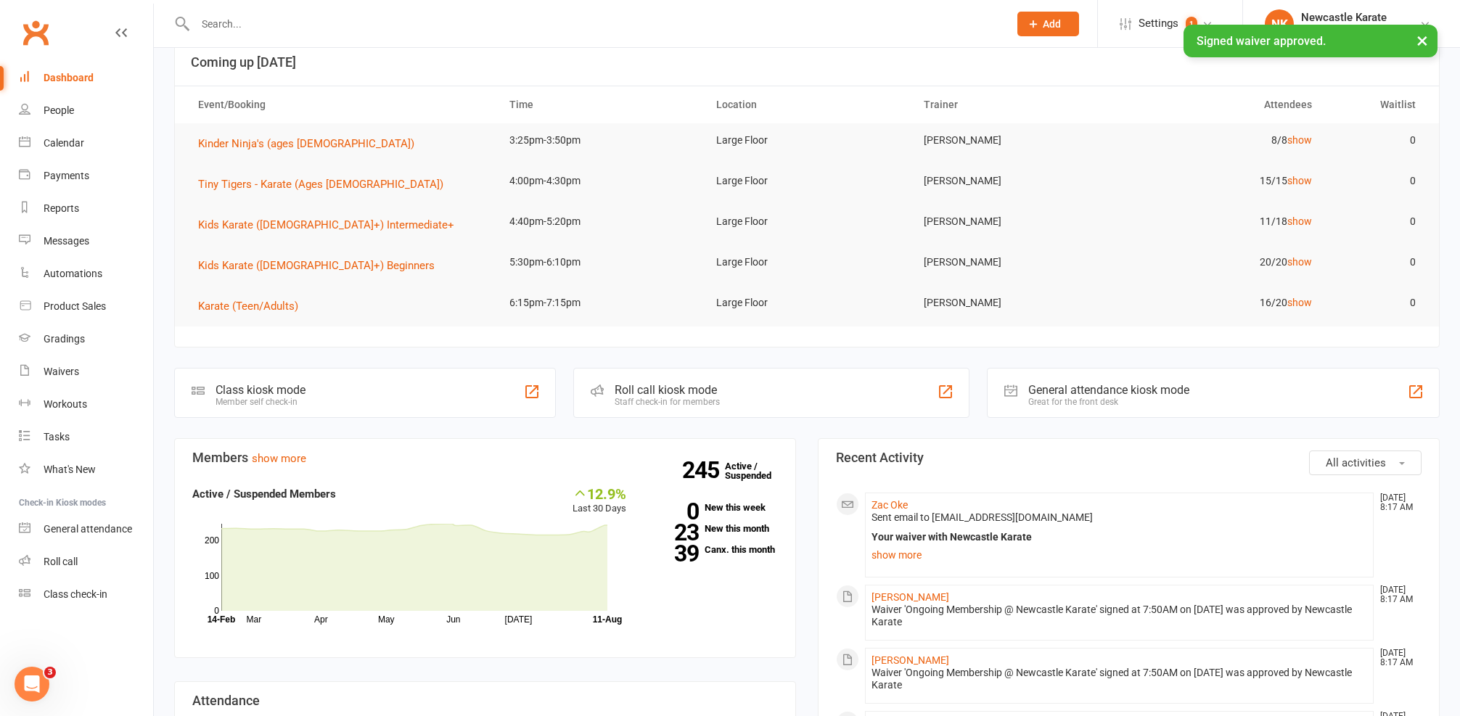
scroll to position [80, 0]
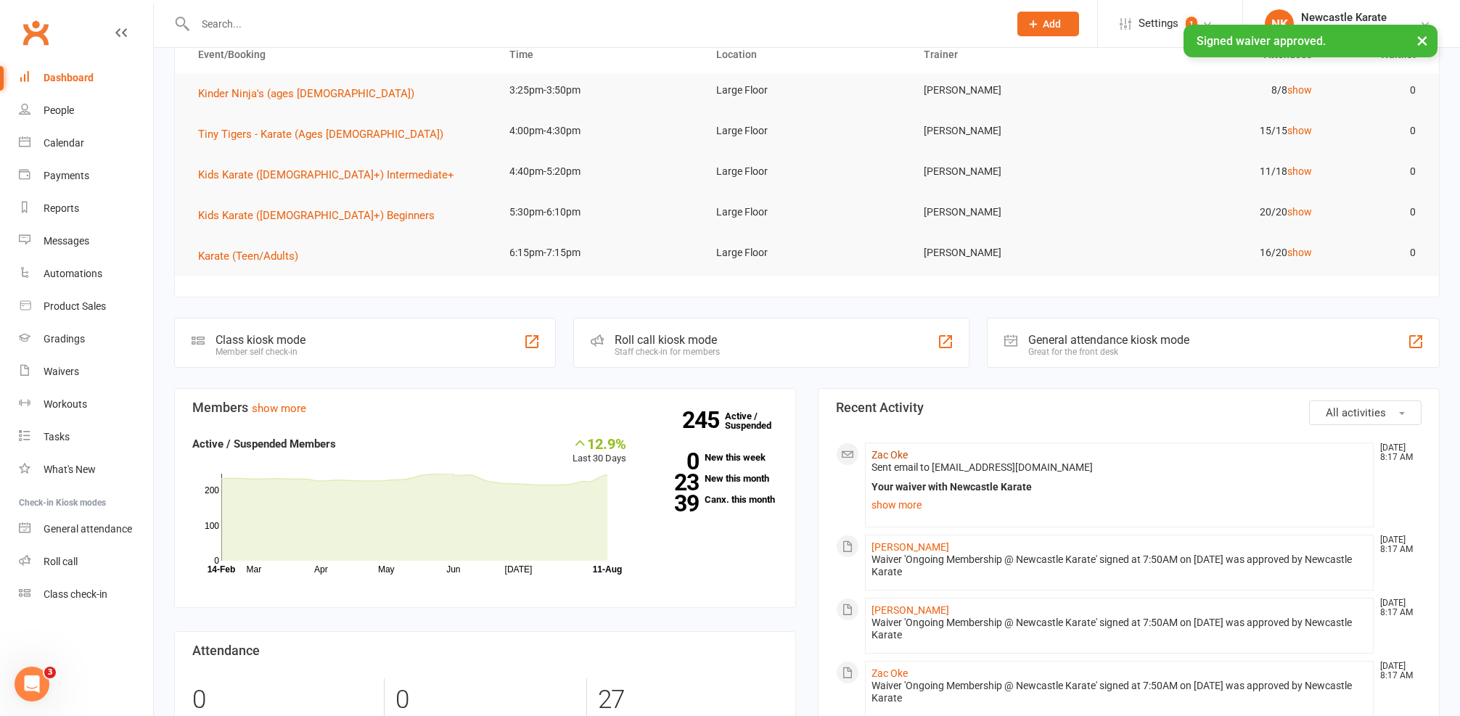
click at [898, 455] on link "Zac Oke" at bounding box center [889, 455] width 36 height 12
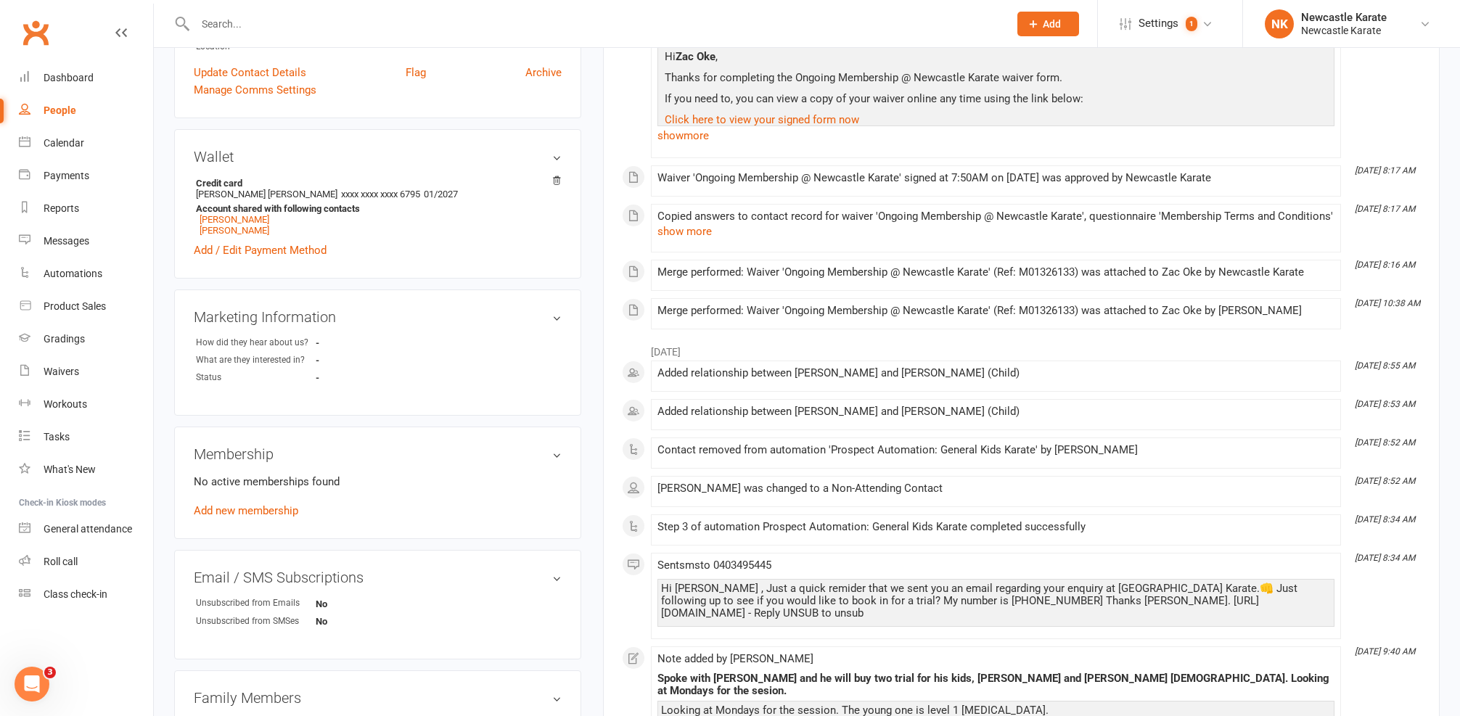
scroll to position [464, 0]
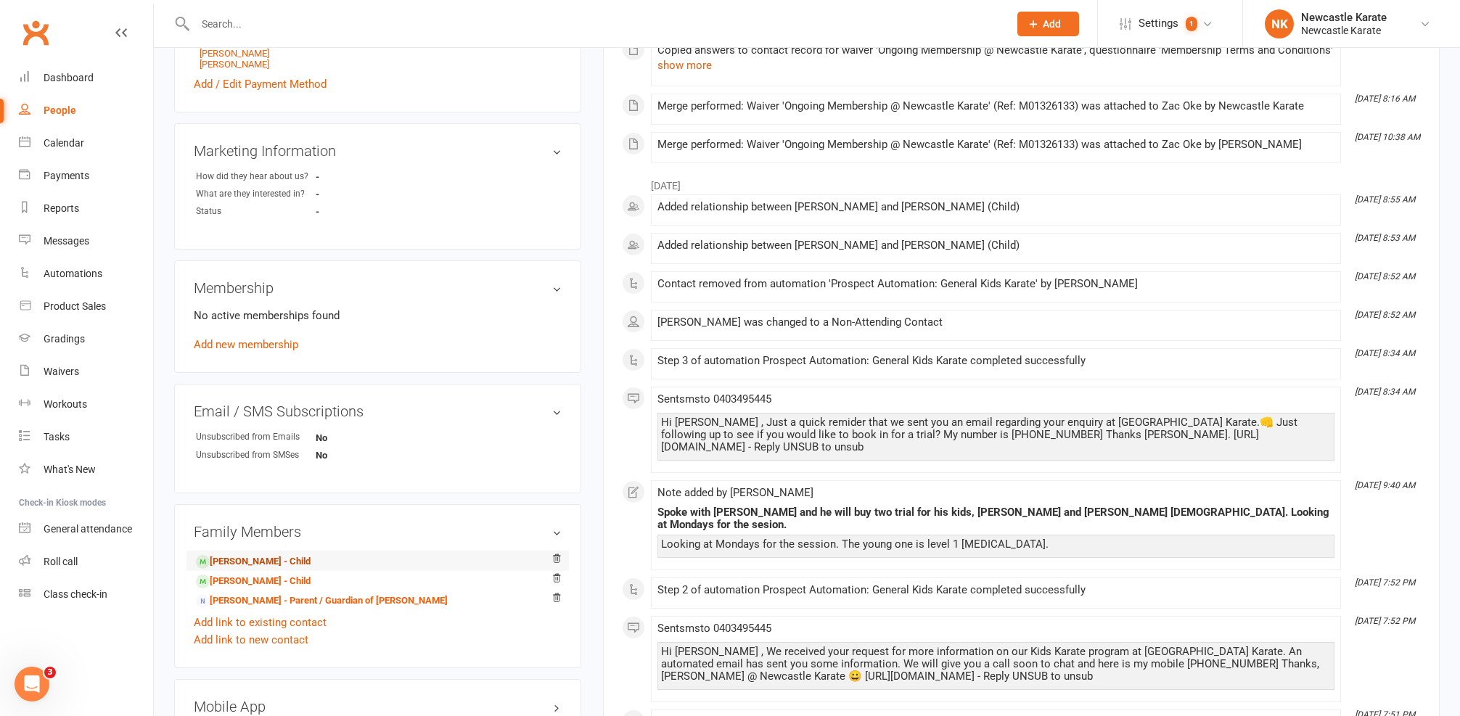
click at [222, 558] on link "[PERSON_NAME] - Child" at bounding box center [253, 561] width 115 height 15
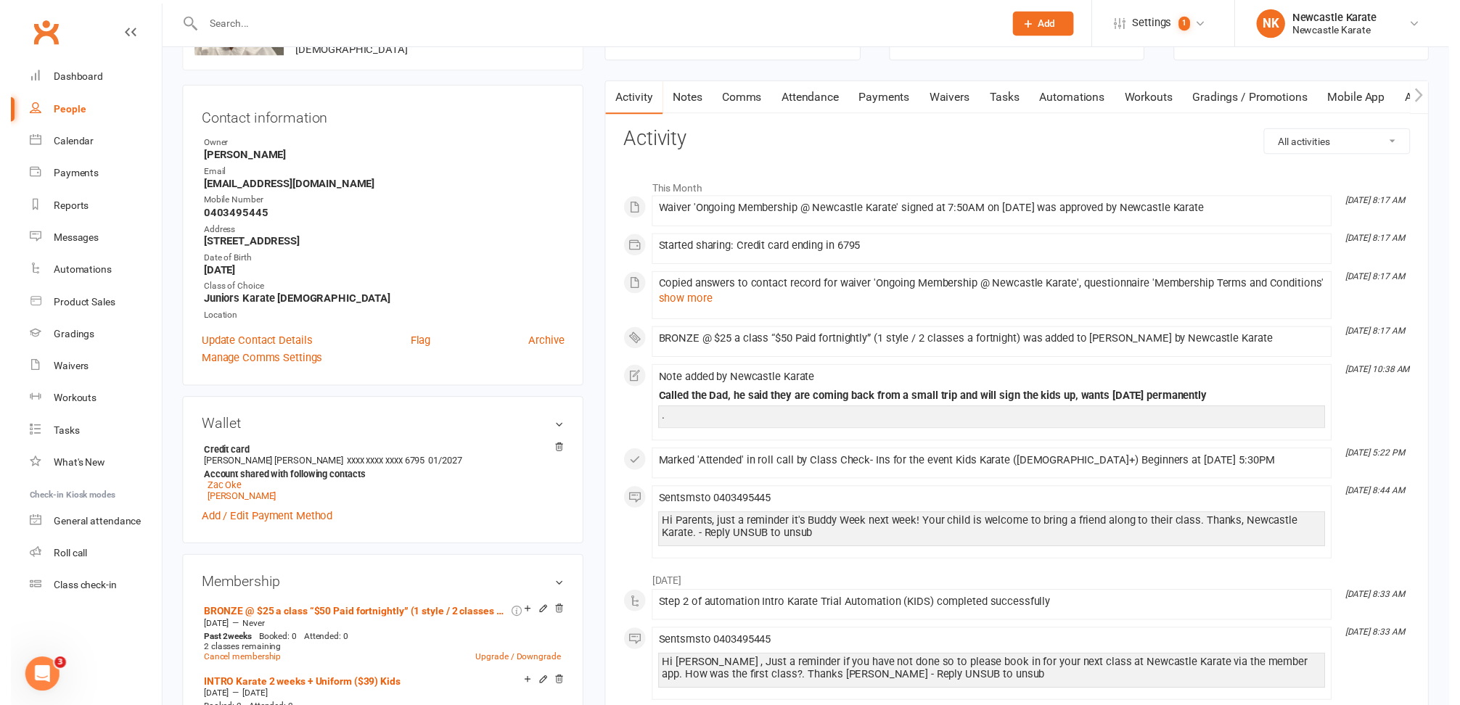
scroll to position [231, 0]
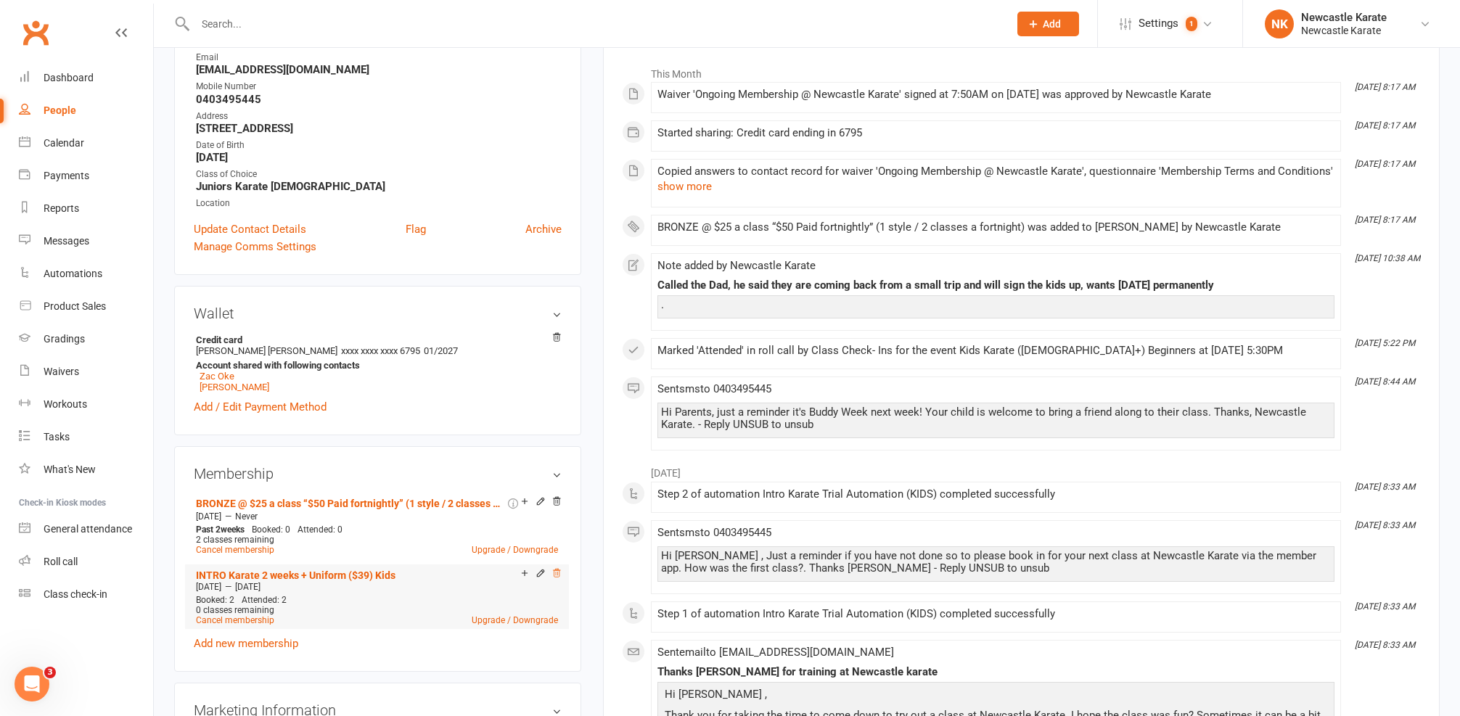
click at [556, 571] on icon at bounding box center [556, 573] width 10 height 10
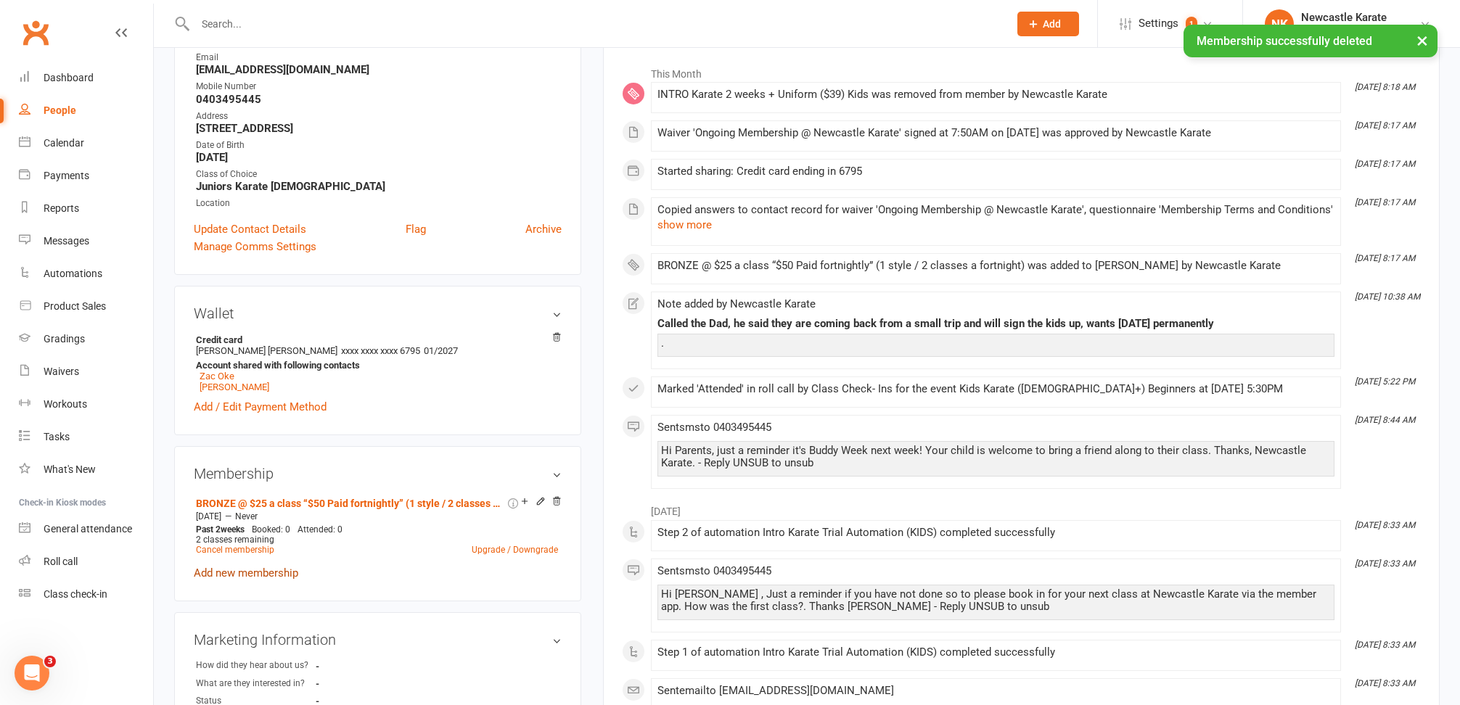
click at [247, 572] on link "Add new membership" at bounding box center [246, 573] width 104 height 13
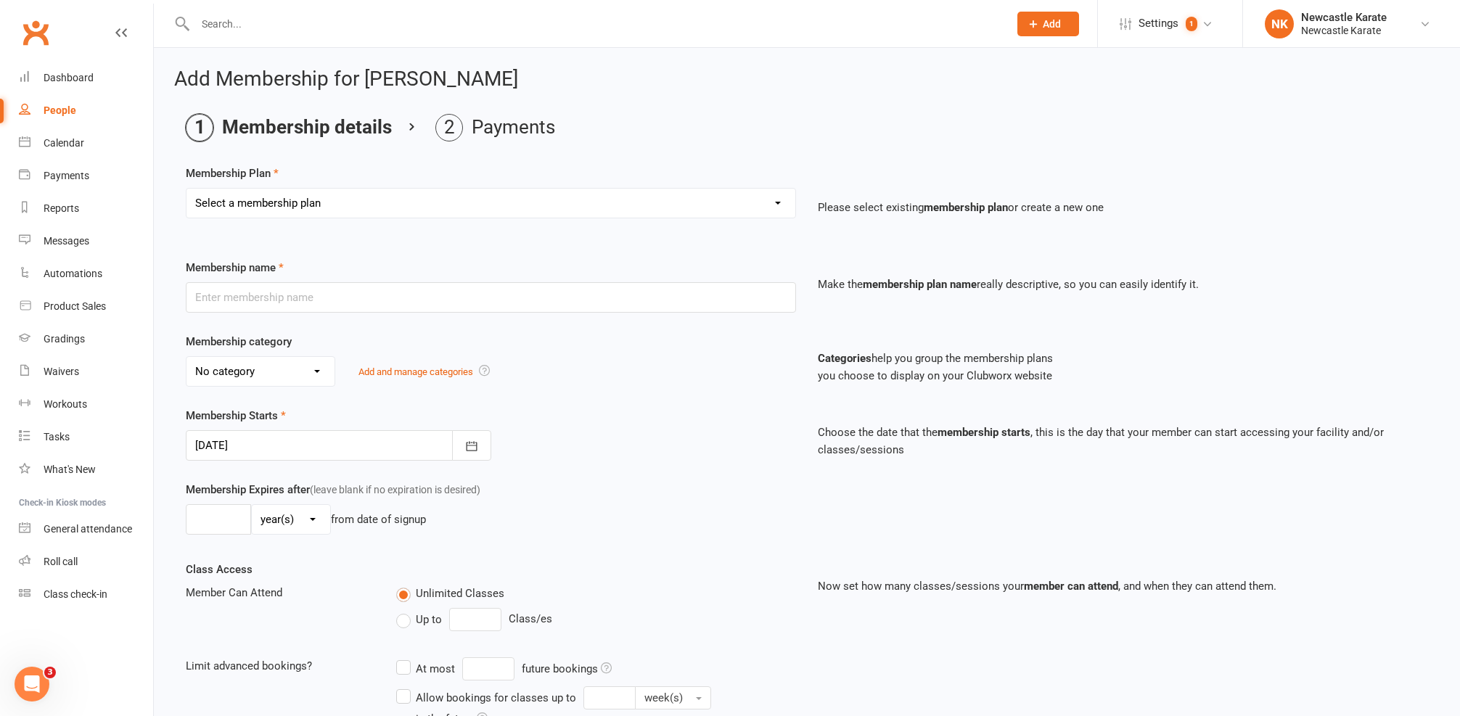
select select "7"
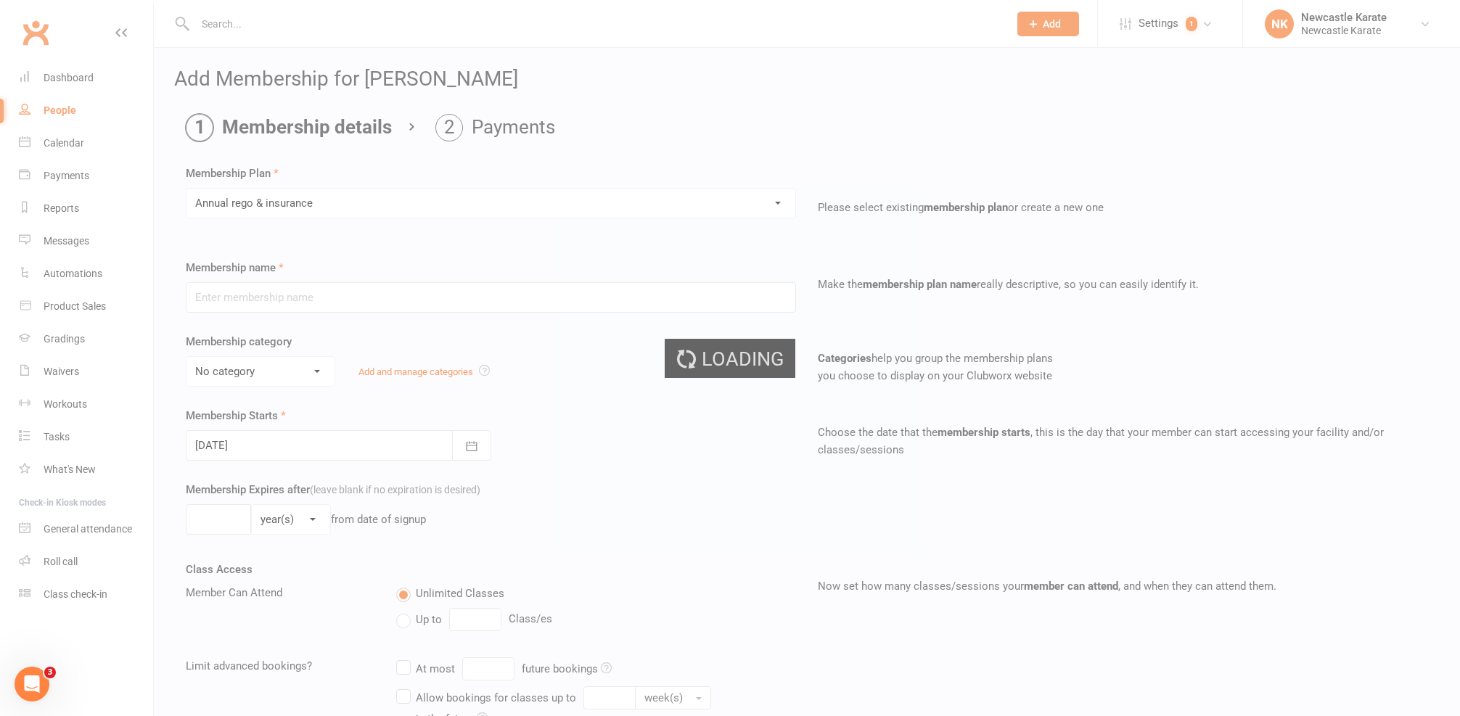
type input "Annual [PERSON_NAME] & insurance"
select select "0"
type input "0"
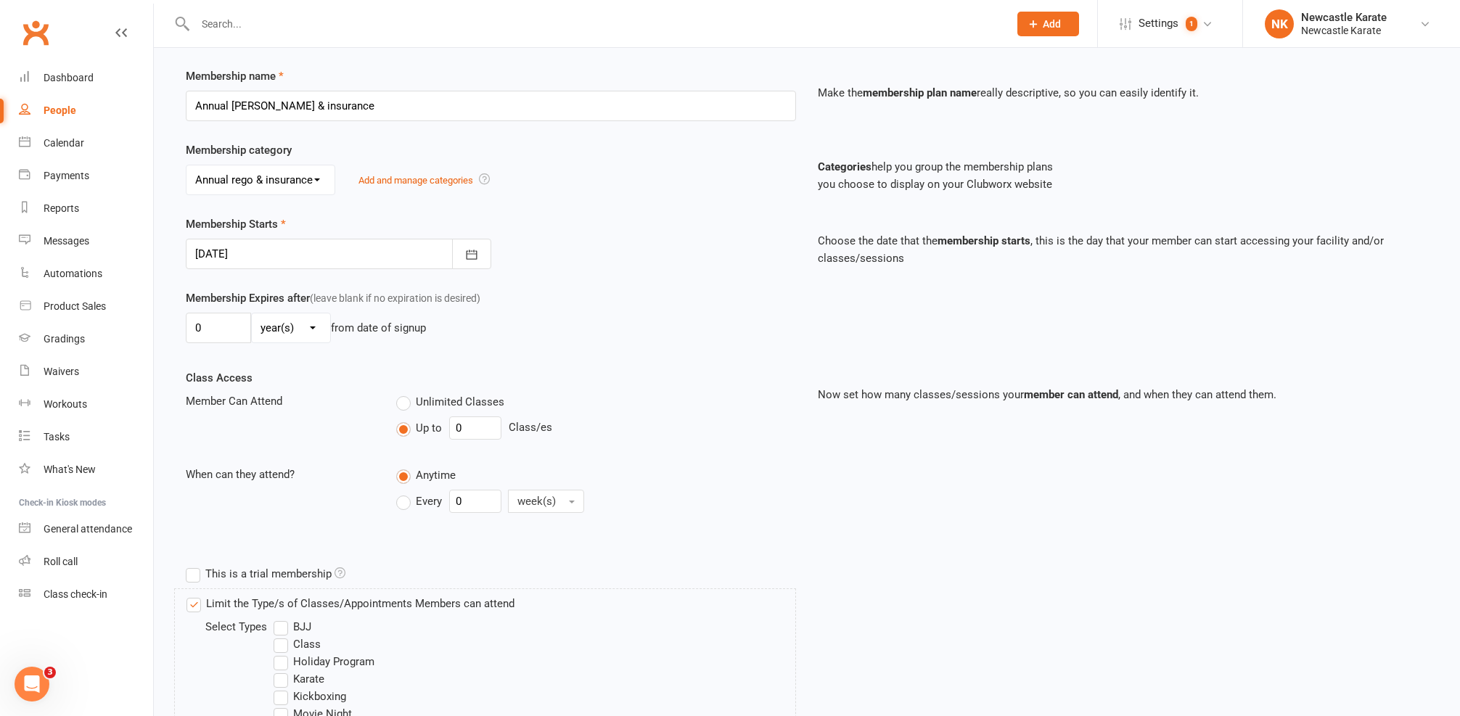
scroll to position [526, 0]
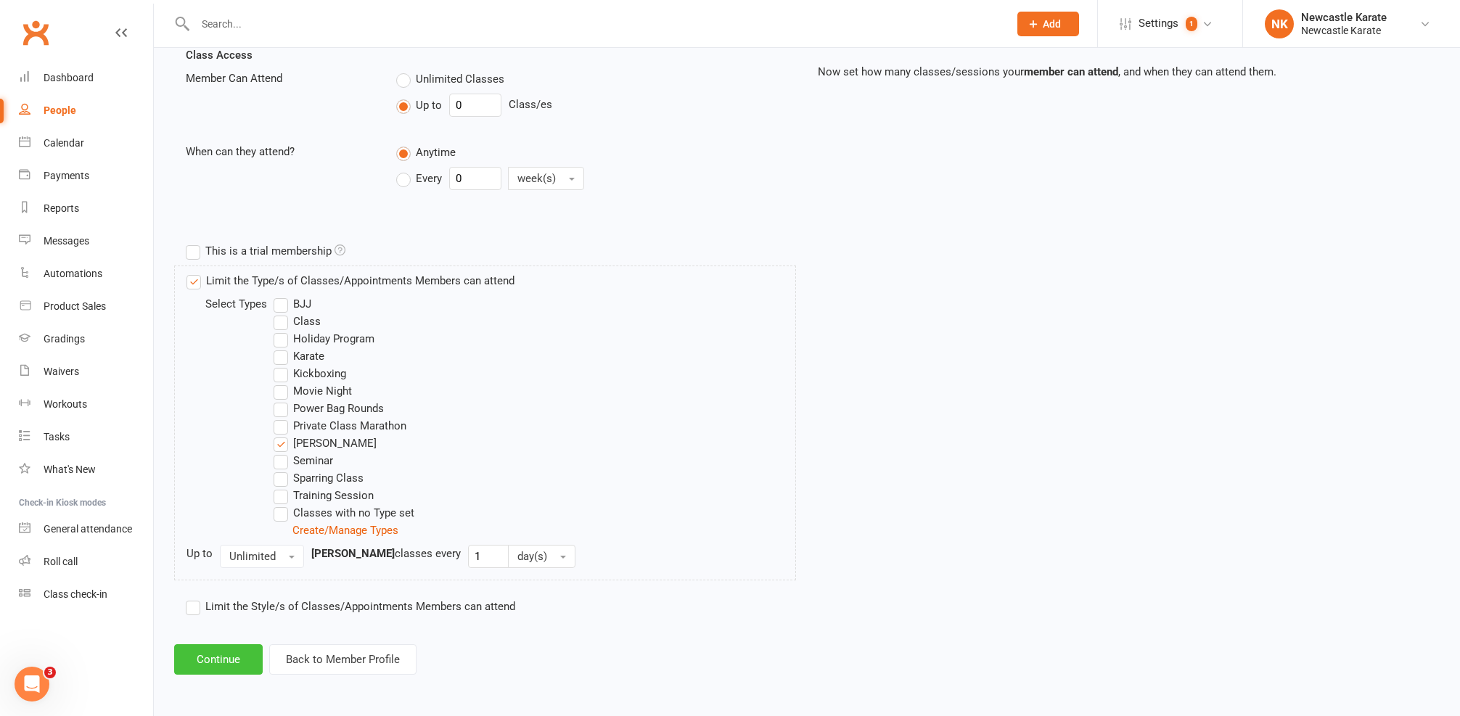
click at [222, 646] on button "Continue" at bounding box center [218, 659] width 89 height 30
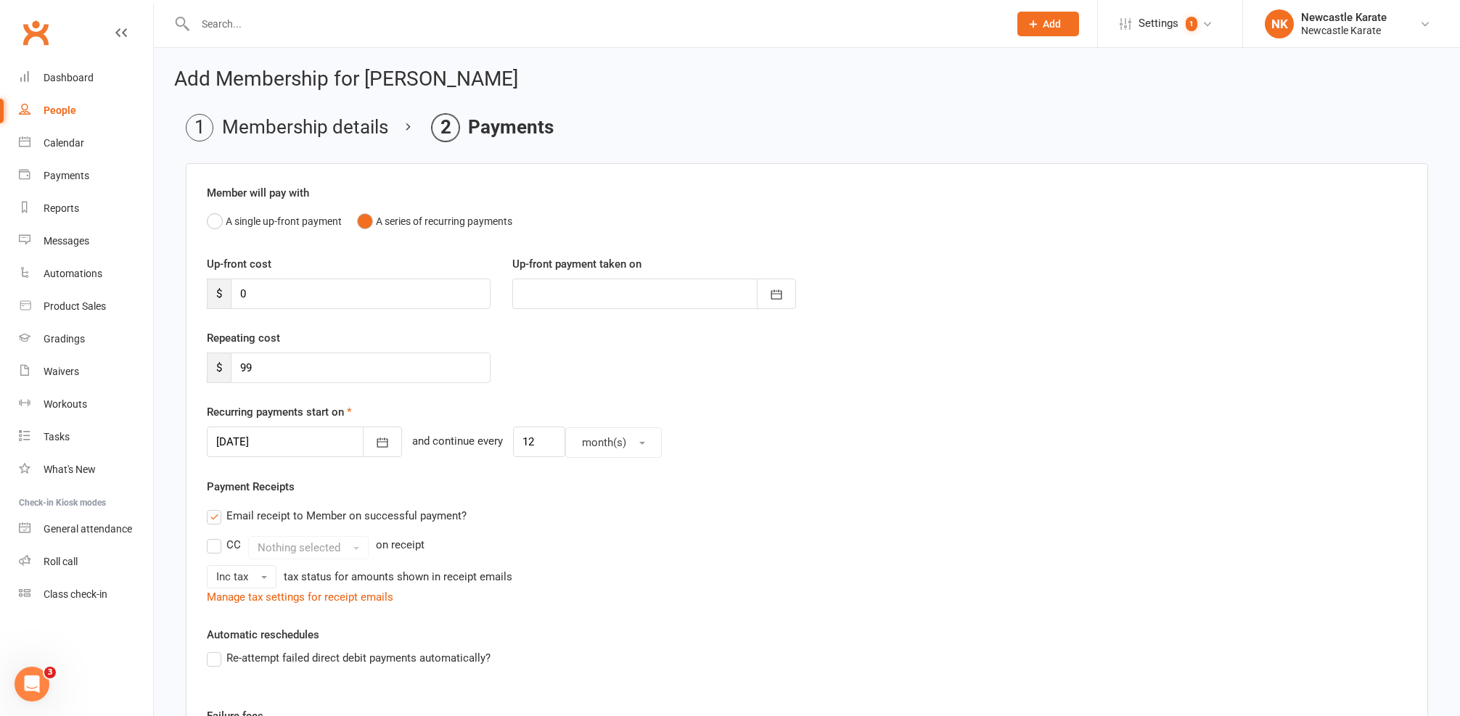
scroll to position [3, 0]
click at [256, 433] on div at bounding box center [304, 439] width 195 height 30
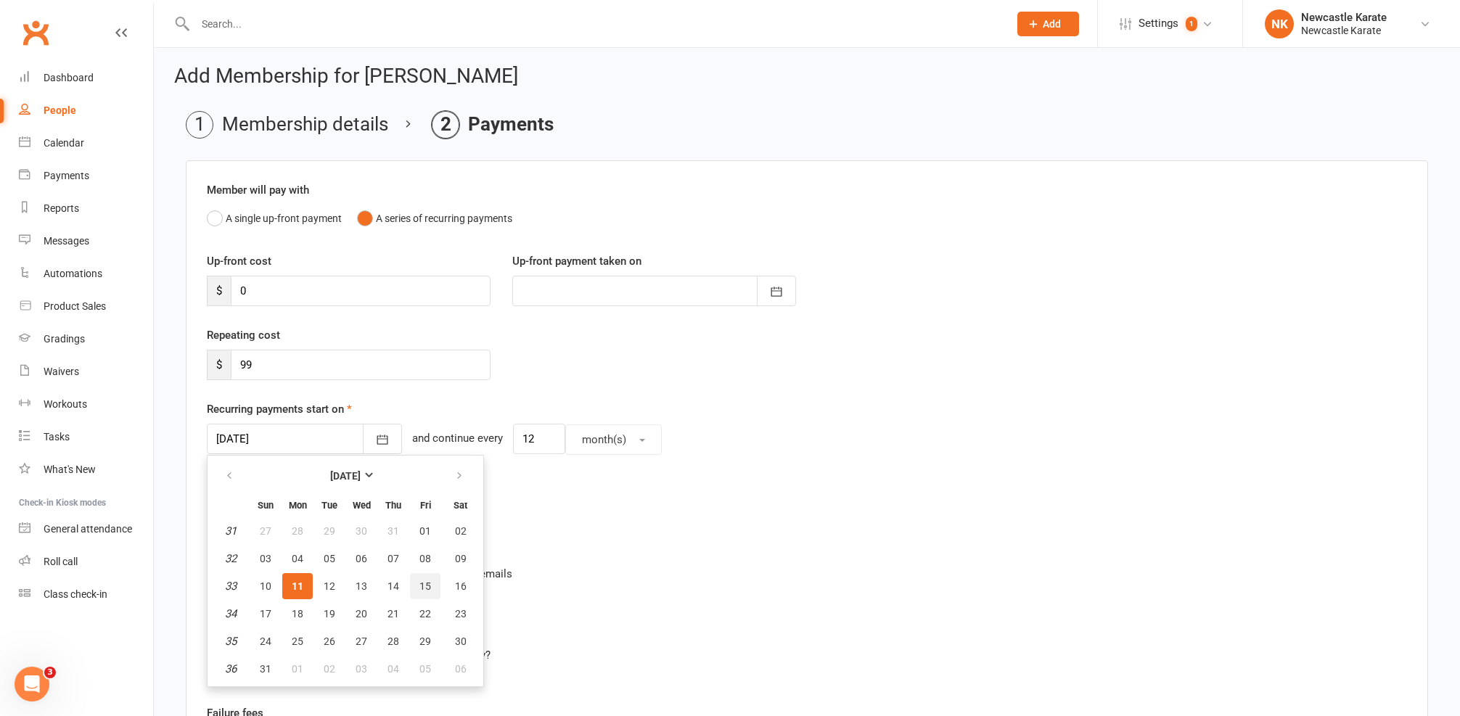
click at [420, 584] on span "15" at bounding box center [425, 586] width 12 height 12
type input "[DATE]"
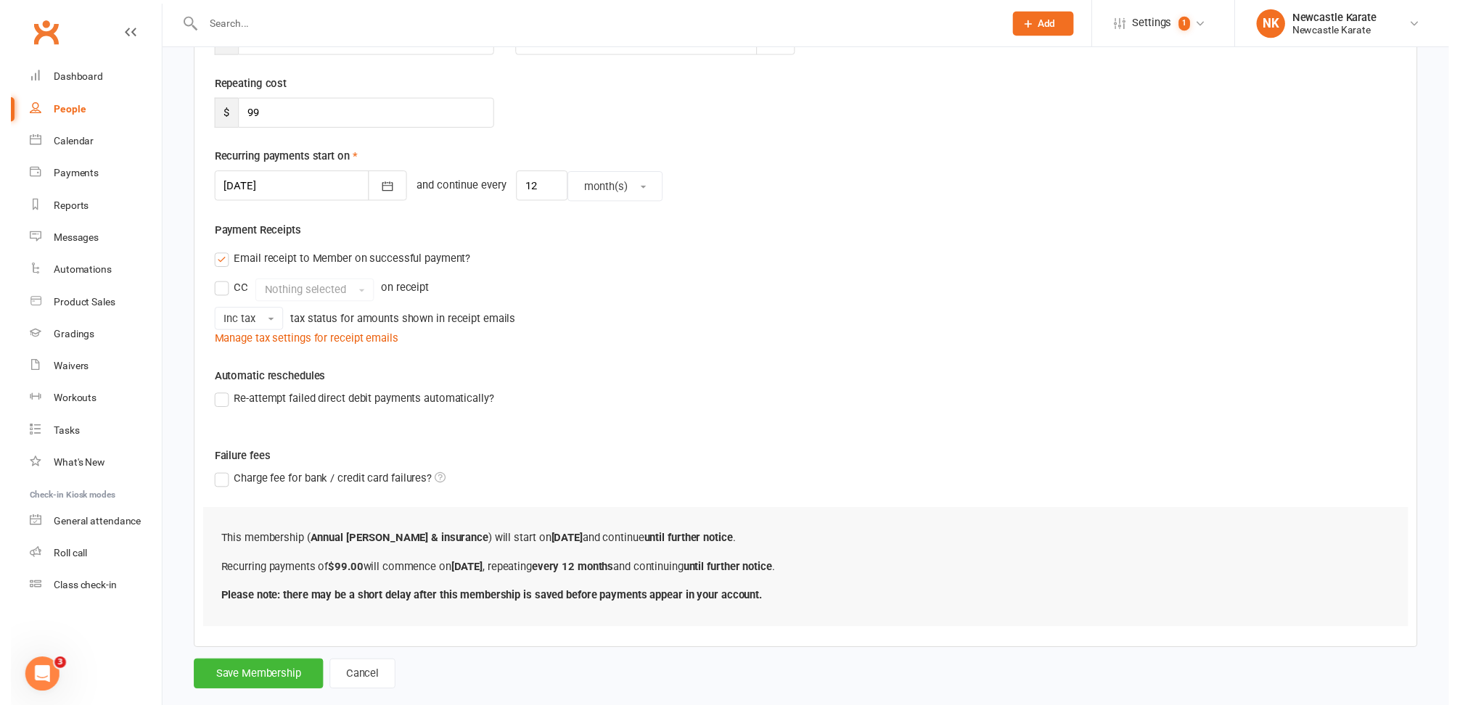
scroll to position [292, 0]
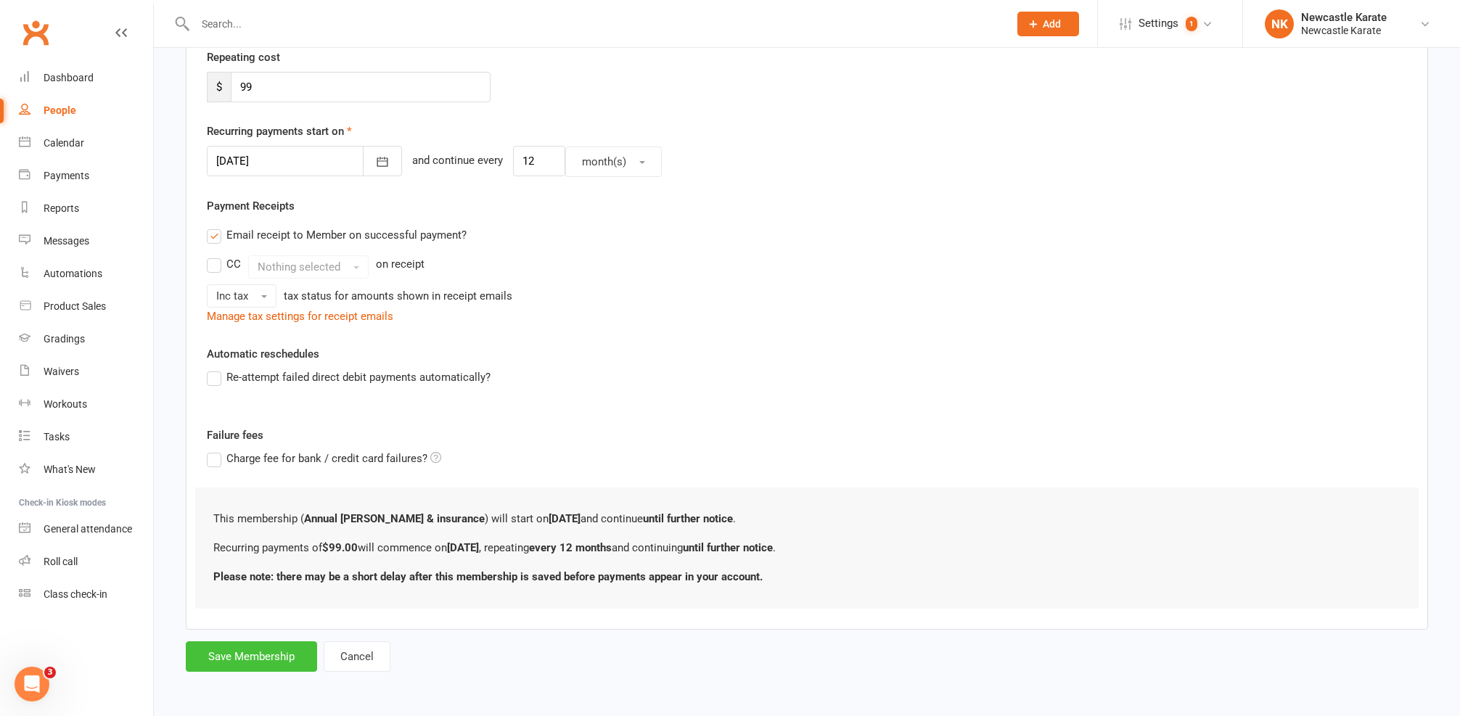
click at [284, 651] on button "Save Membership" at bounding box center [251, 656] width 131 height 30
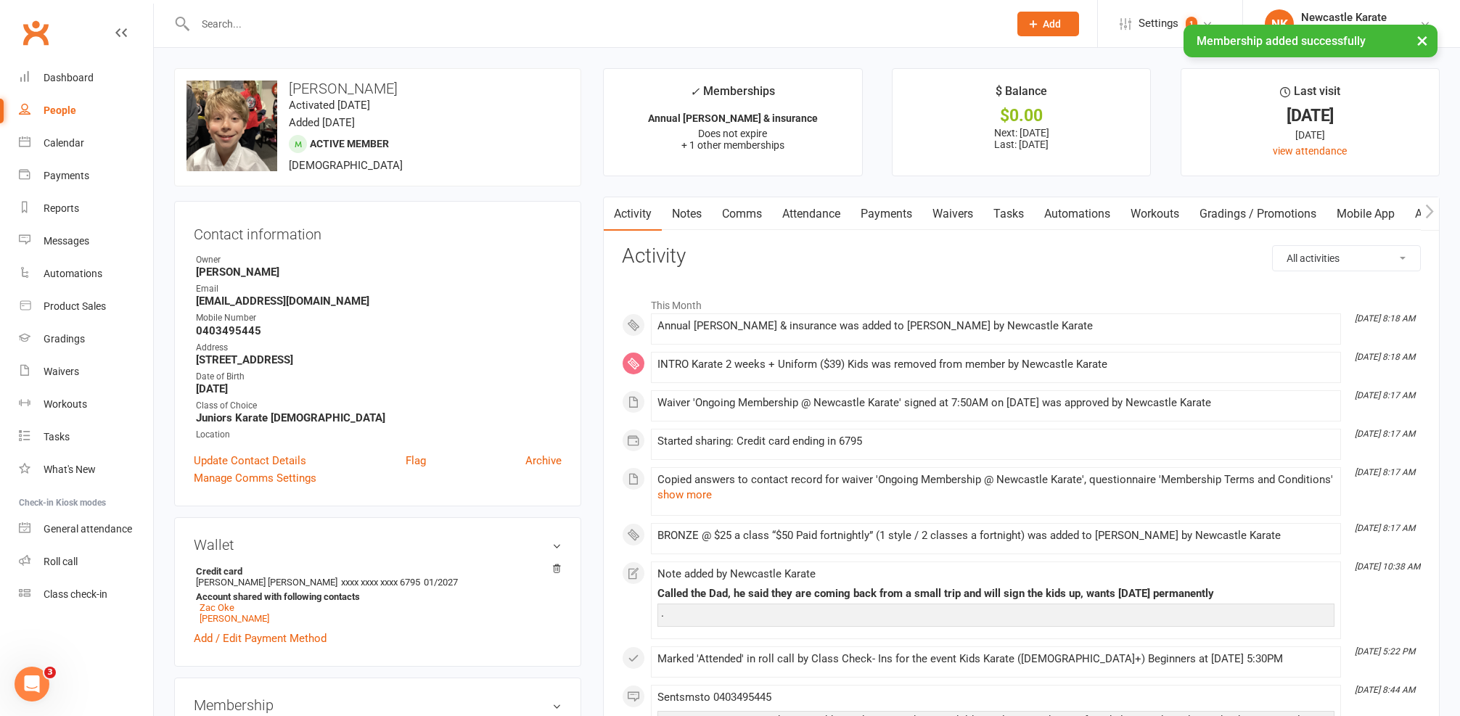
click at [881, 208] on link "Payments" at bounding box center [886, 213] width 72 height 33
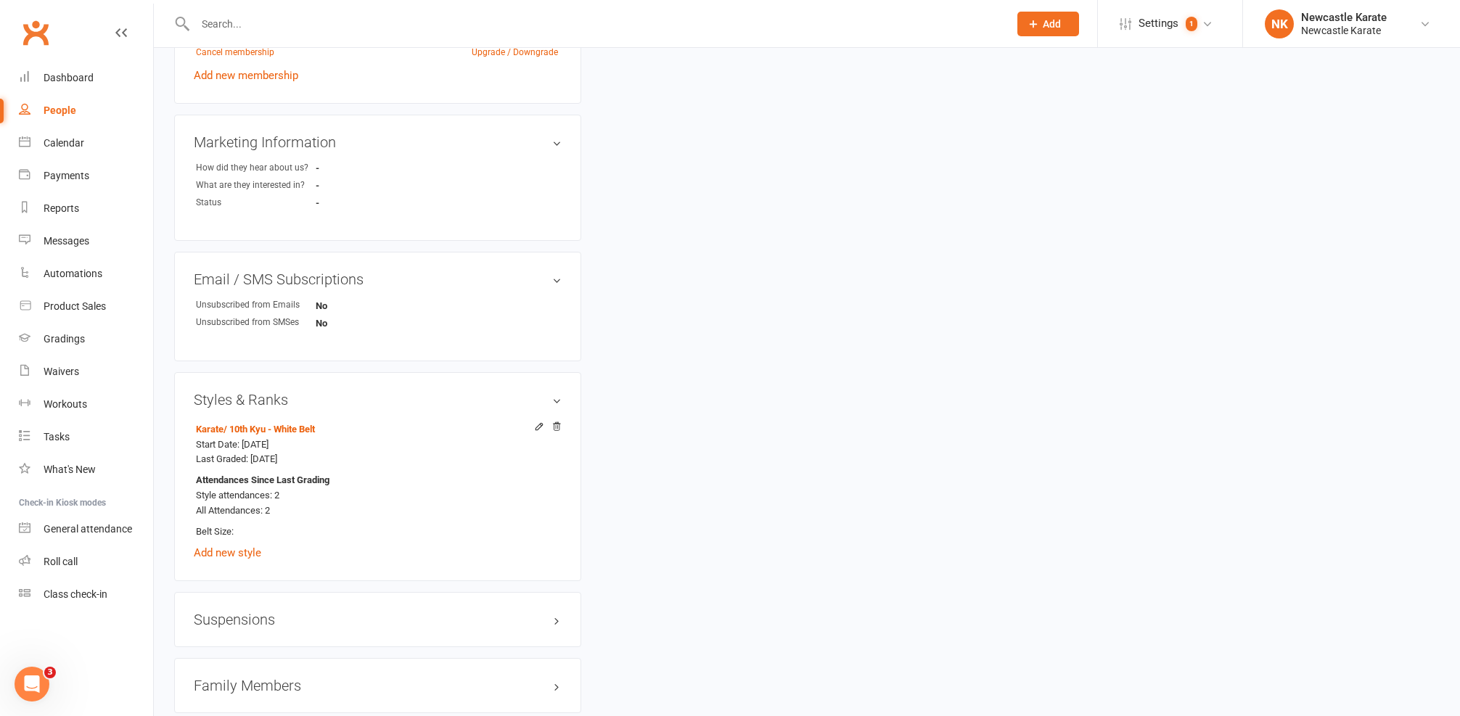
scroll to position [914, 0]
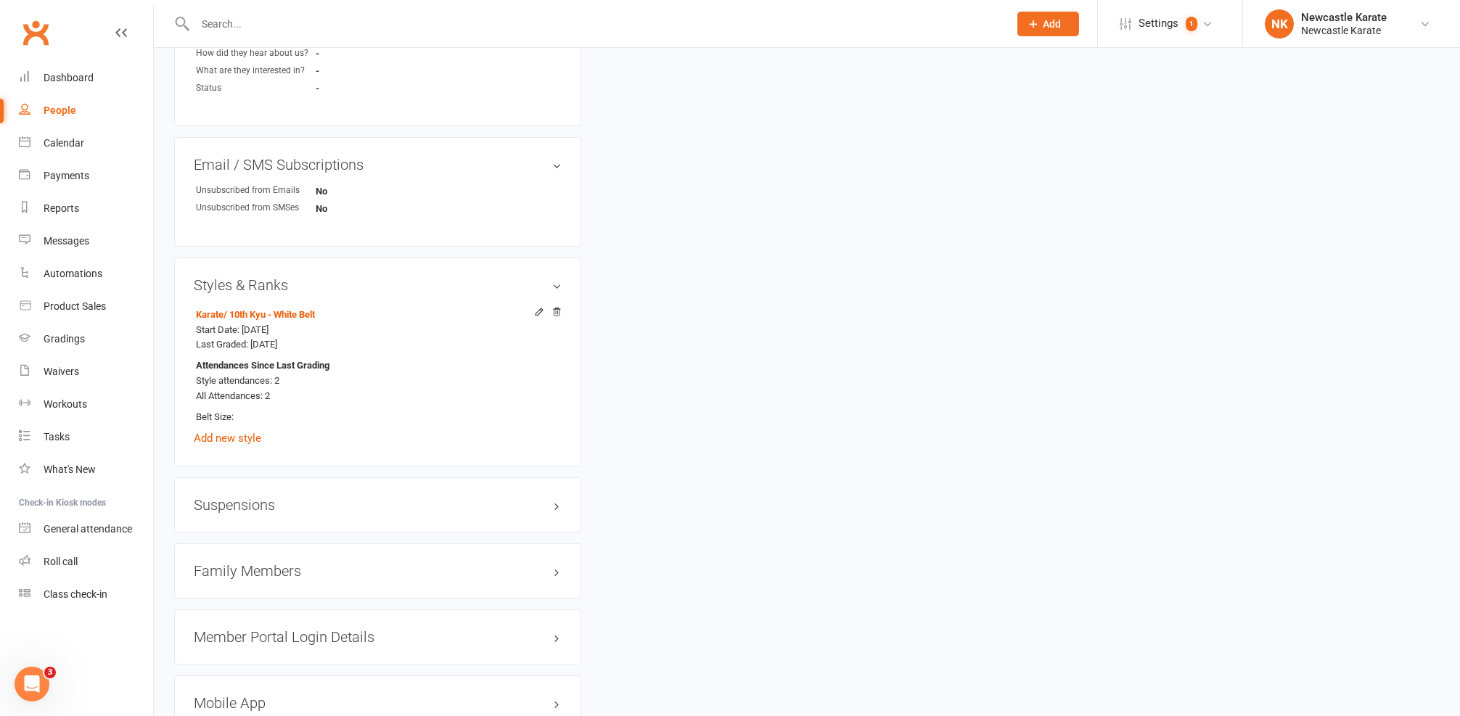
click at [284, 568] on h3 "Family Members" at bounding box center [378, 571] width 368 height 16
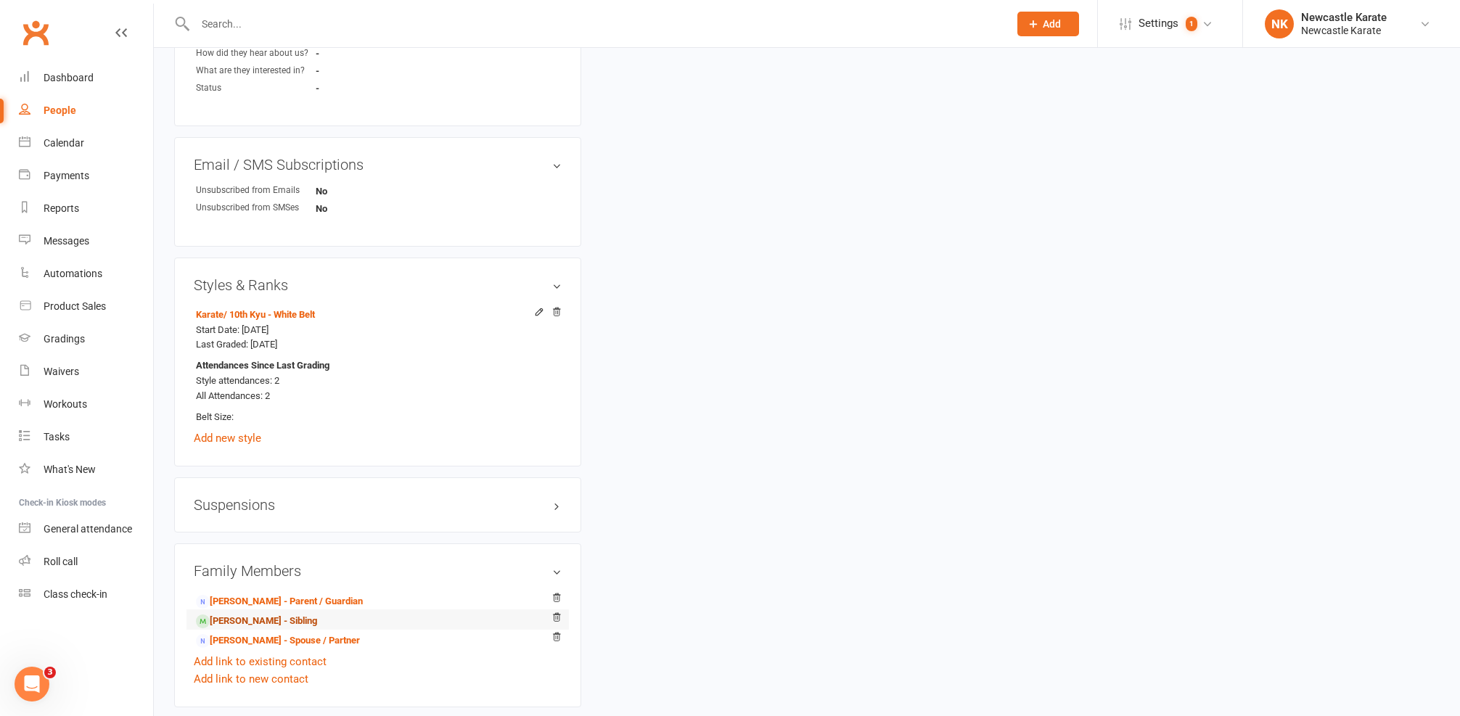
click at [257, 614] on link "[PERSON_NAME] - Sibling" at bounding box center [256, 621] width 121 height 15
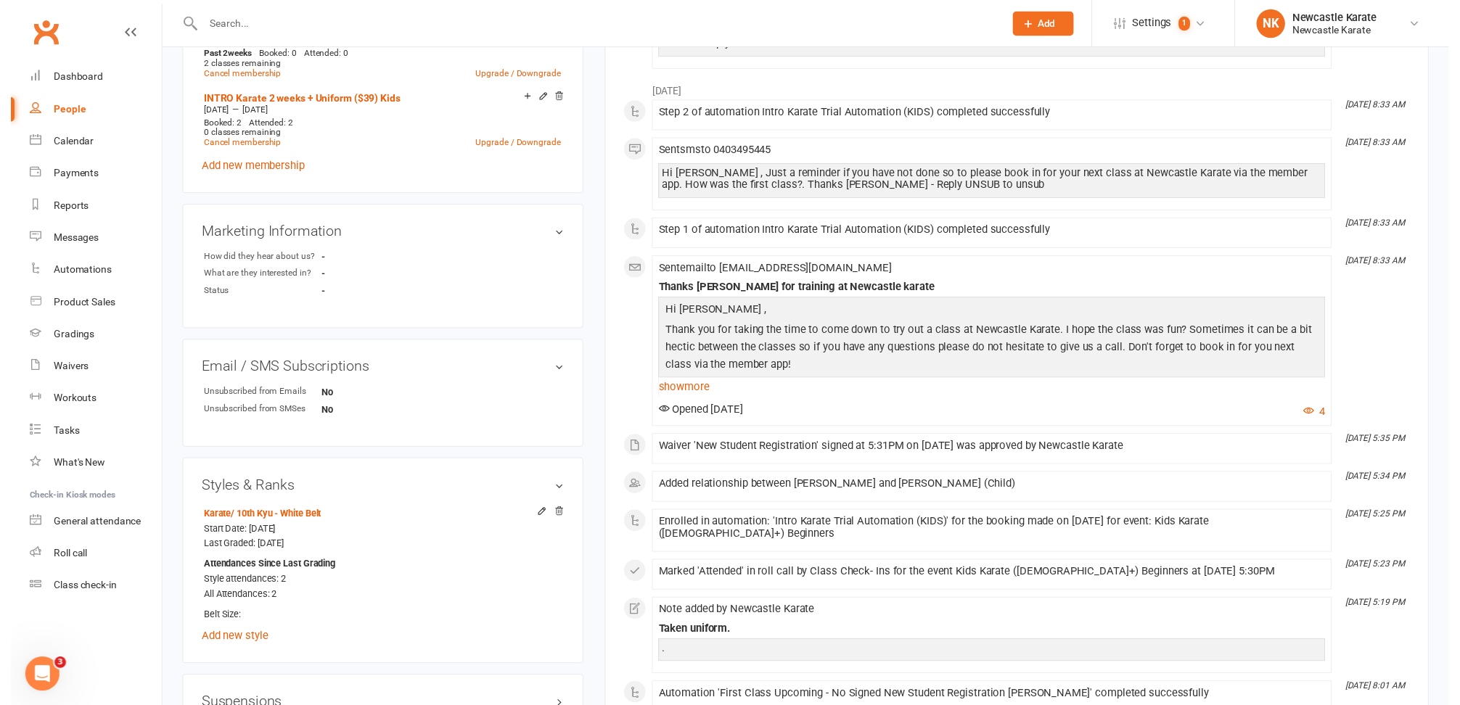
scroll to position [613, 0]
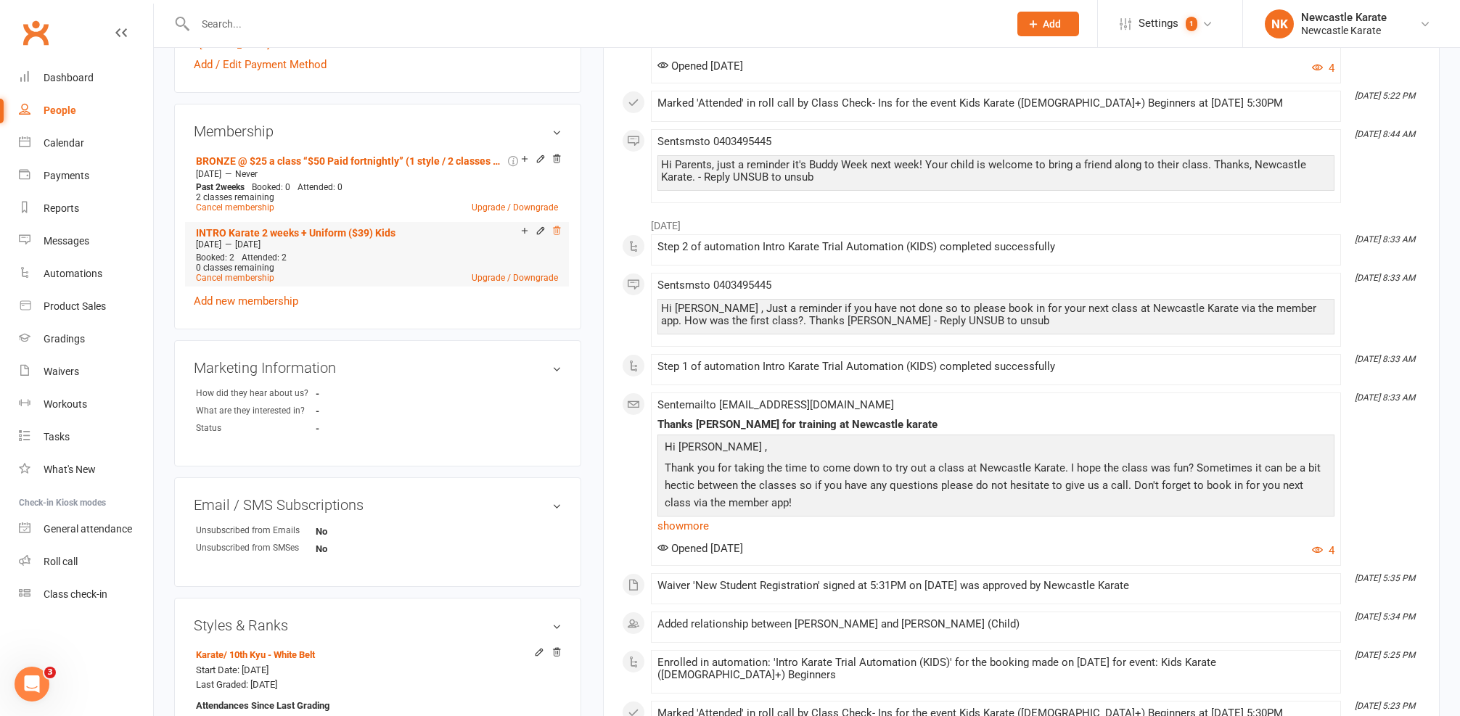
click at [556, 230] on icon at bounding box center [557, 230] width 7 height 8
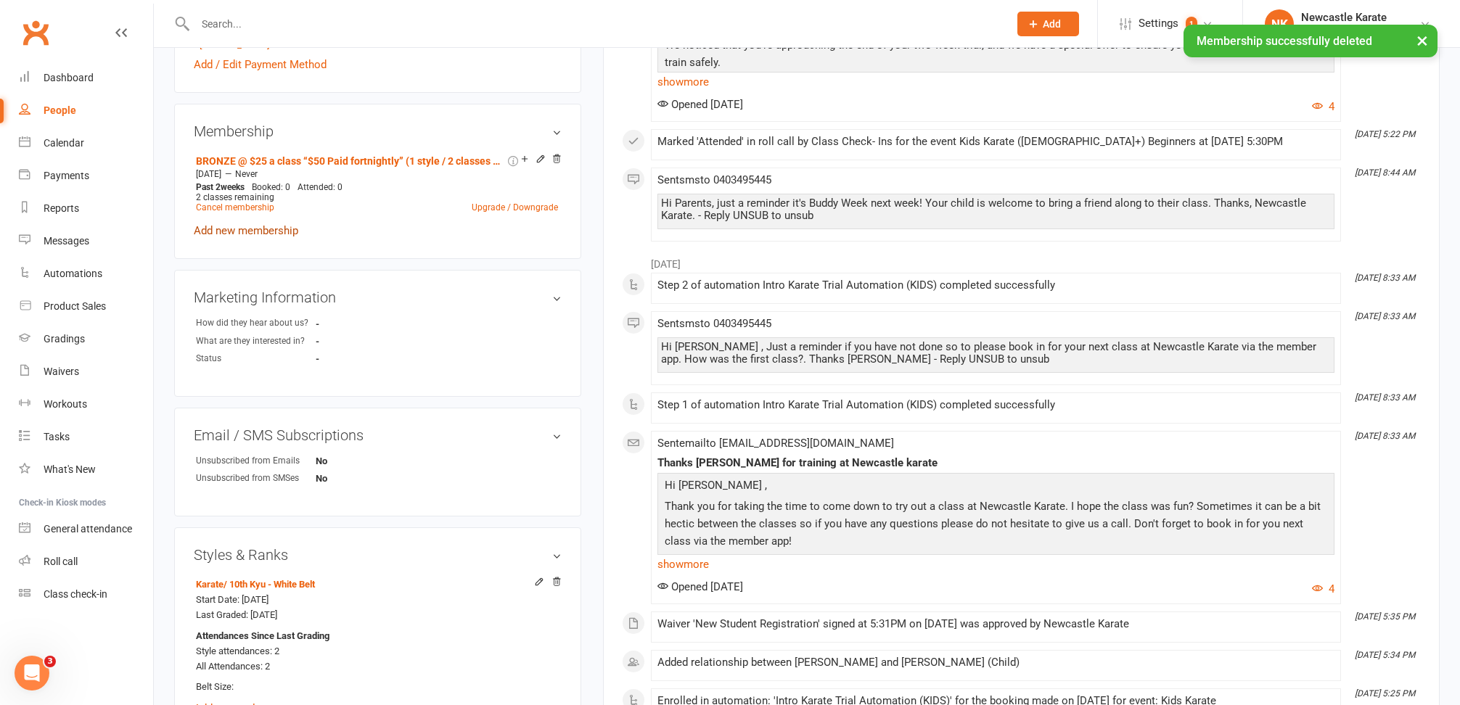
click at [266, 229] on link "Add new membership" at bounding box center [246, 230] width 104 height 13
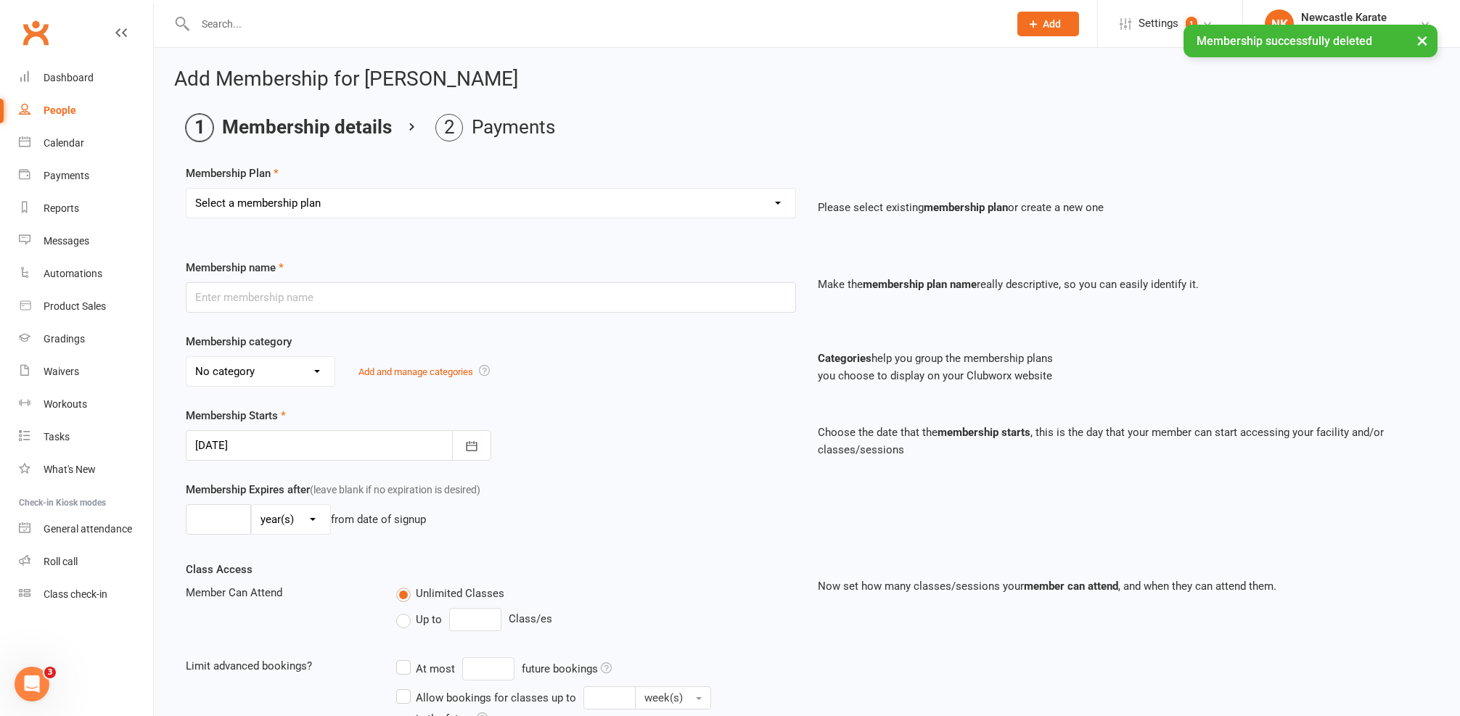
select select "7"
type input "Annual [PERSON_NAME] & insurance"
select select "0"
type input "0"
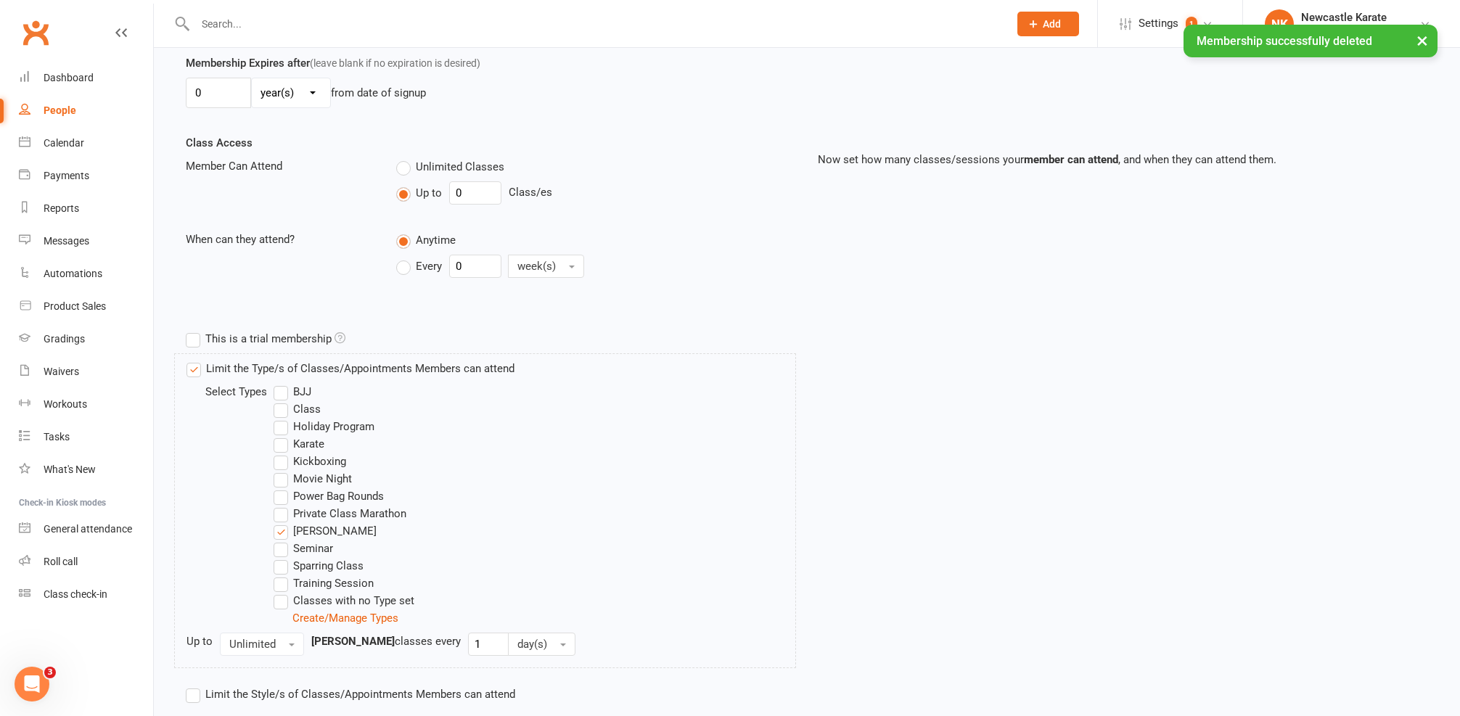
scroll to position [526, 0]
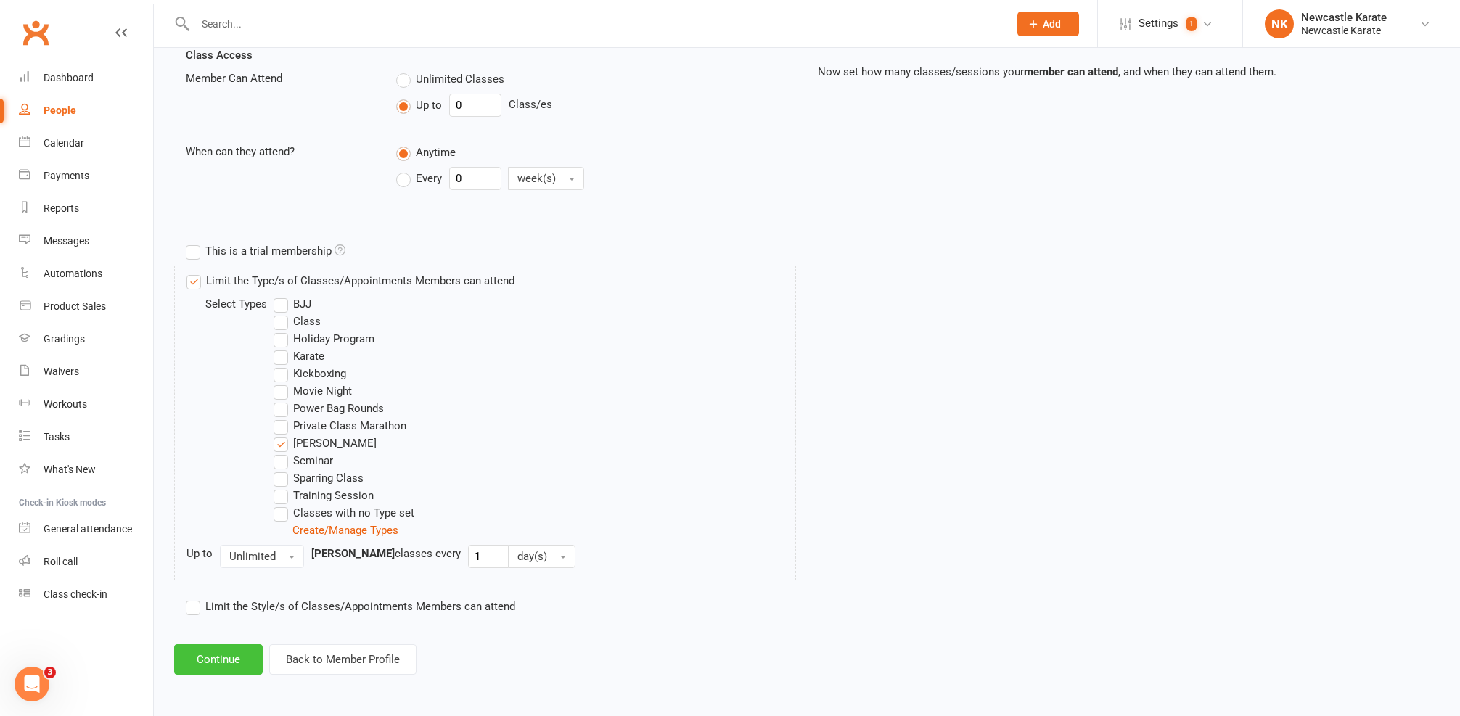
click at [232, 653] on button "Continue" at bounding box center [218, 659] width 89 height 30
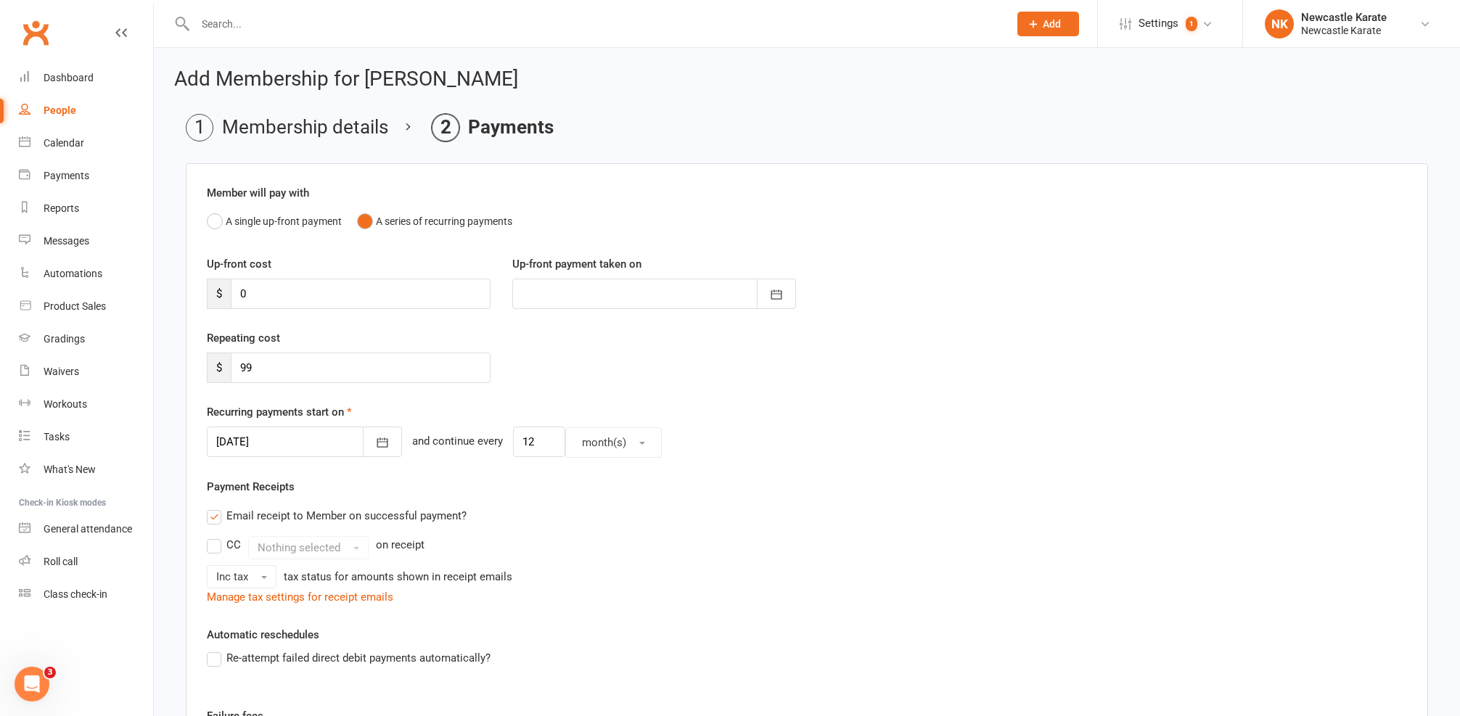
scroll to position [109, 0]
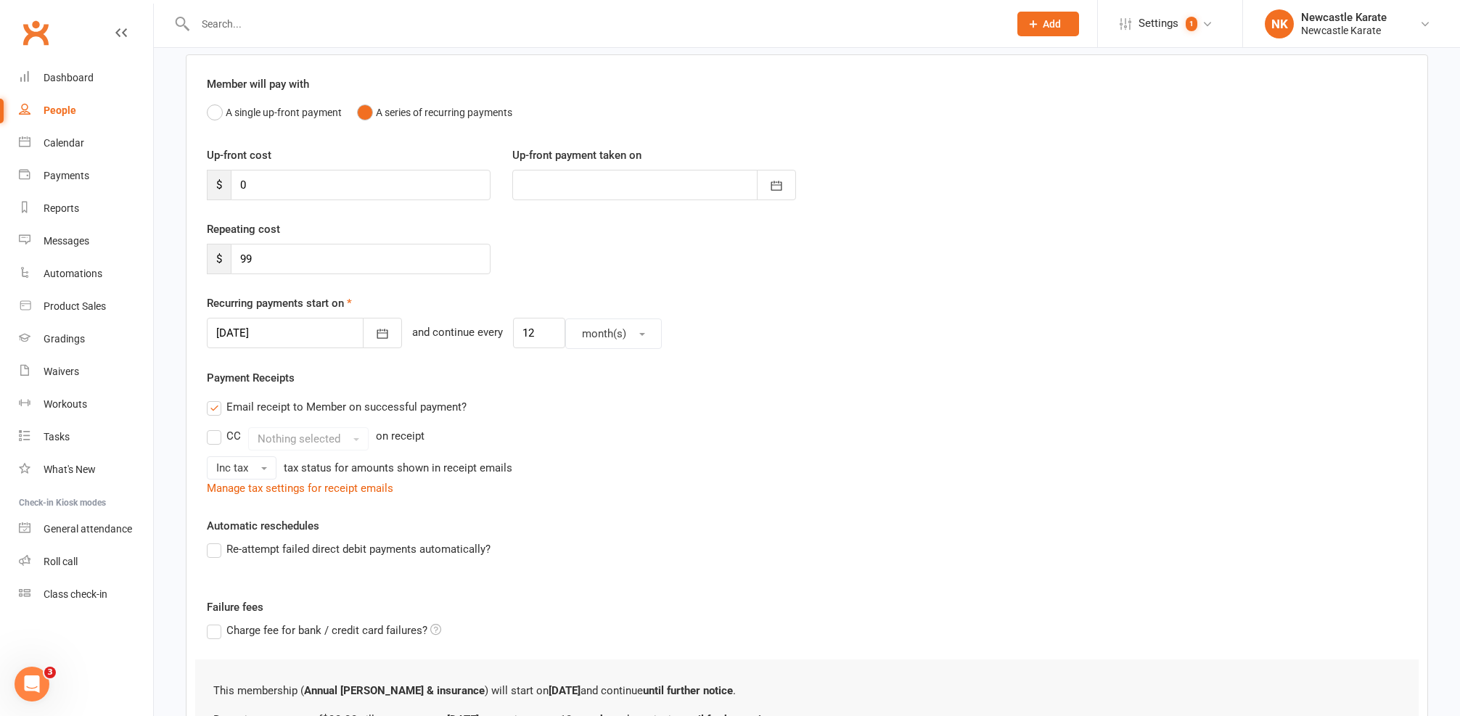
click at [239, 332] on div at bounding box center [304, 333] width 195 height 30
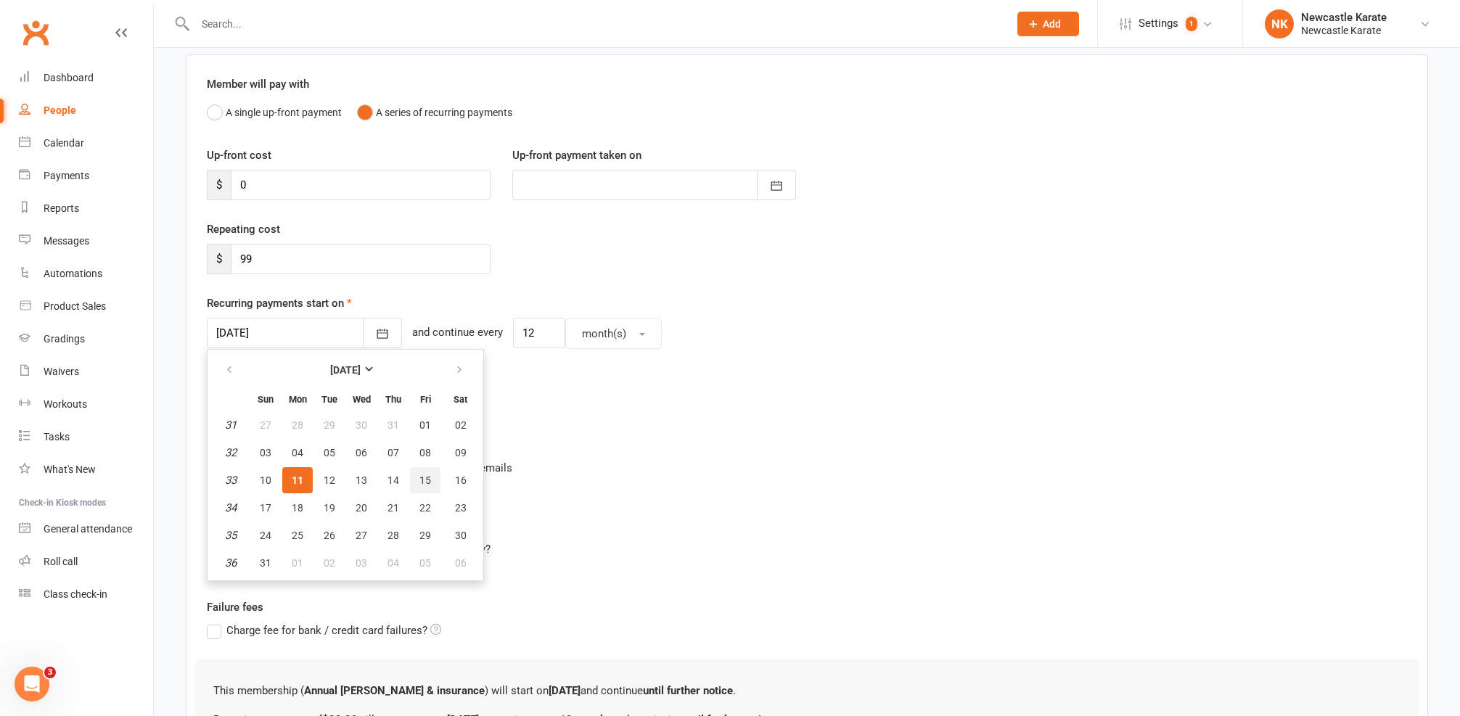
click at [425, 478] on span "15" at bounding box center [425, 480] width 12 height 12
type input "[DATE]"
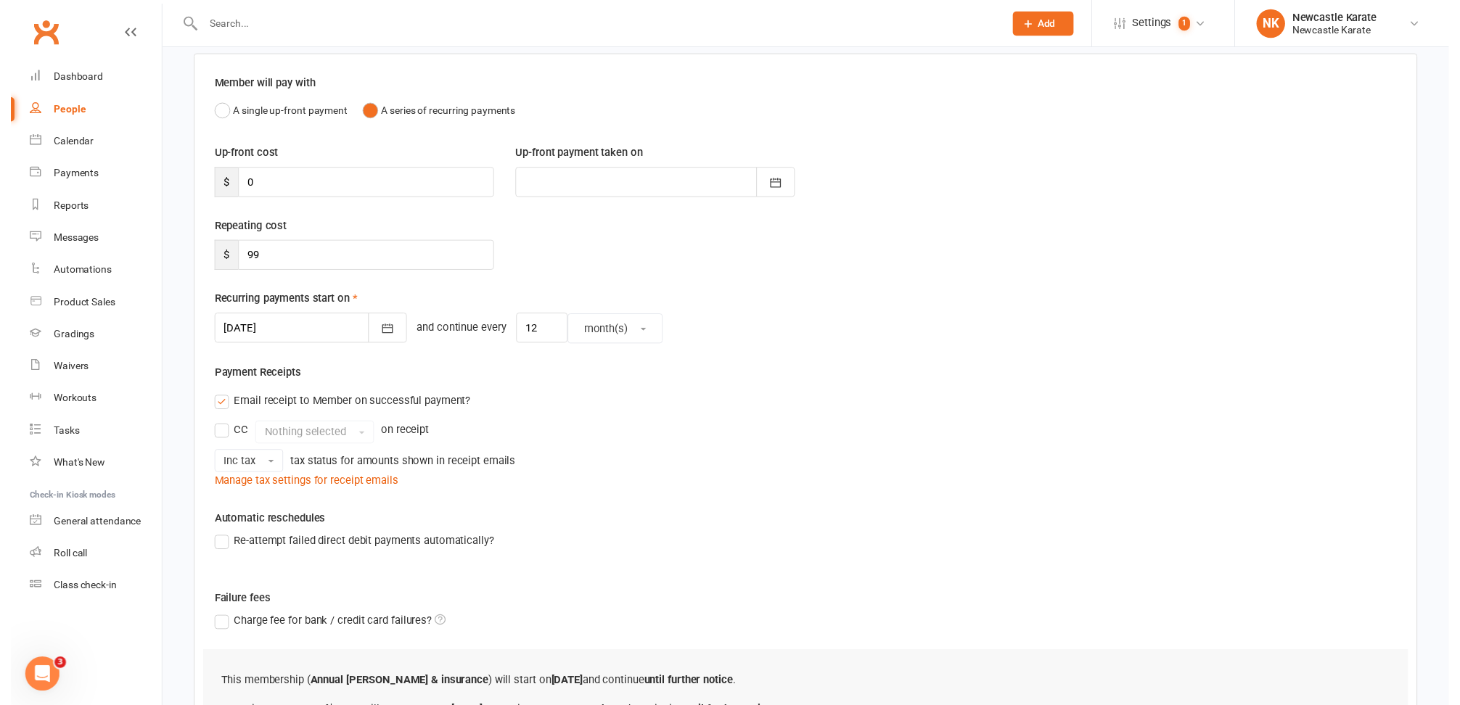
scroll to position [292, 0]
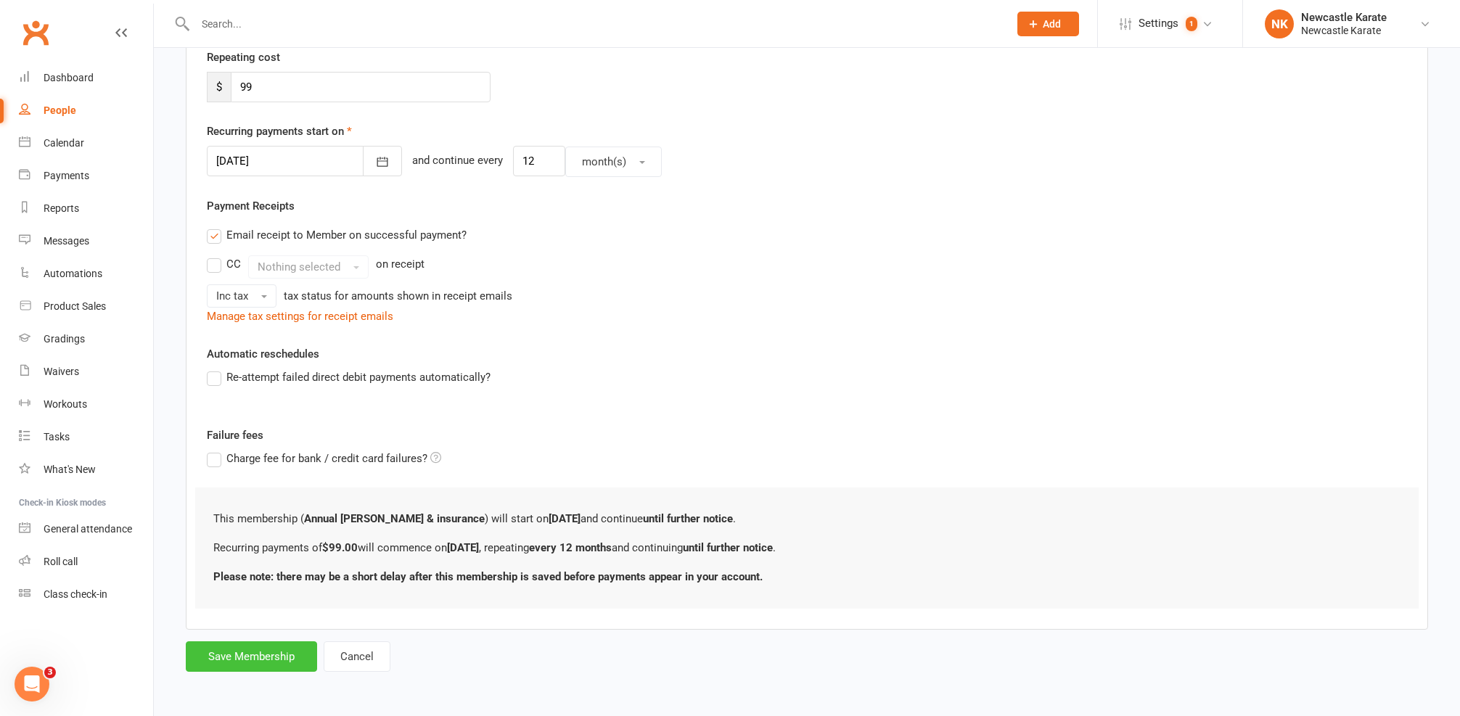
click at [257, 641] on button "Save Membership" at bounding box center [251, 656] width 131 height 30
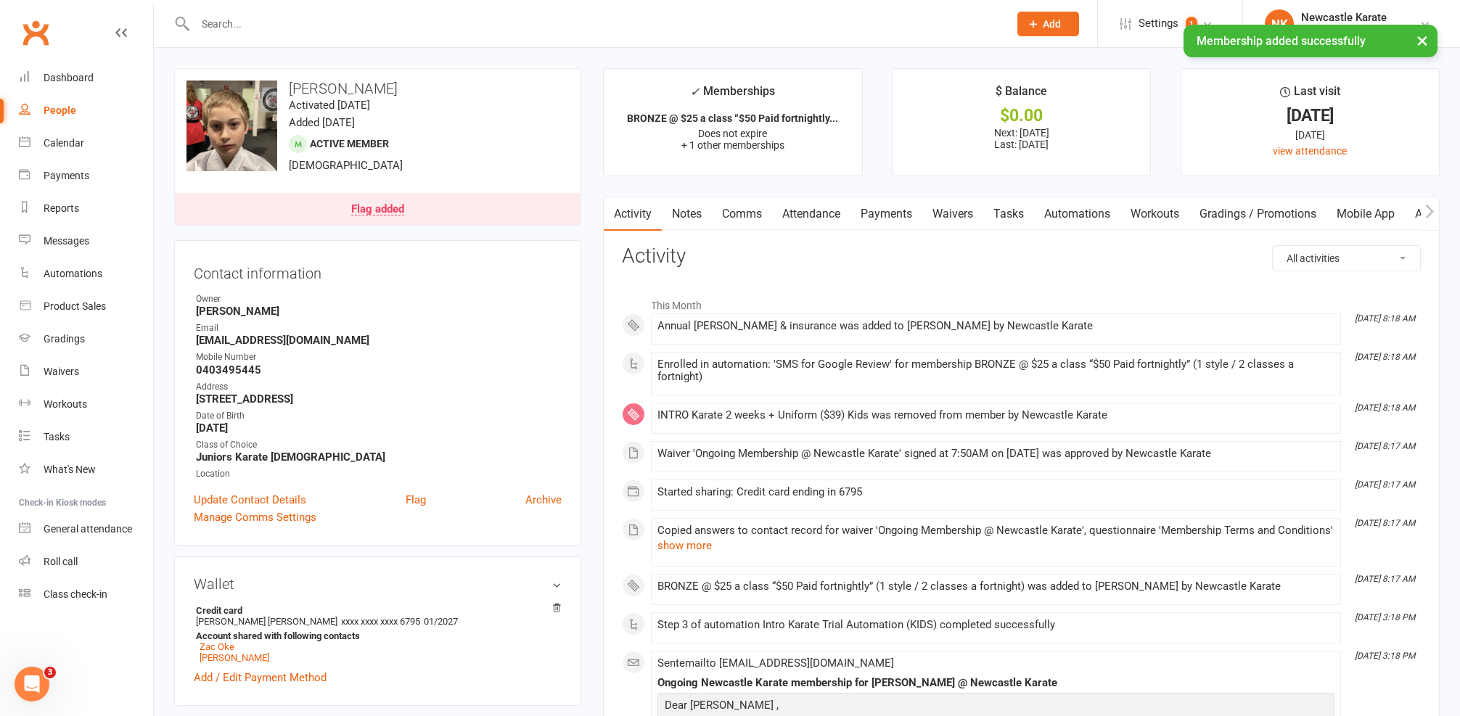
click at [879, 211] on link "Payments" at bounding box center [886, 213] width 72 height 33
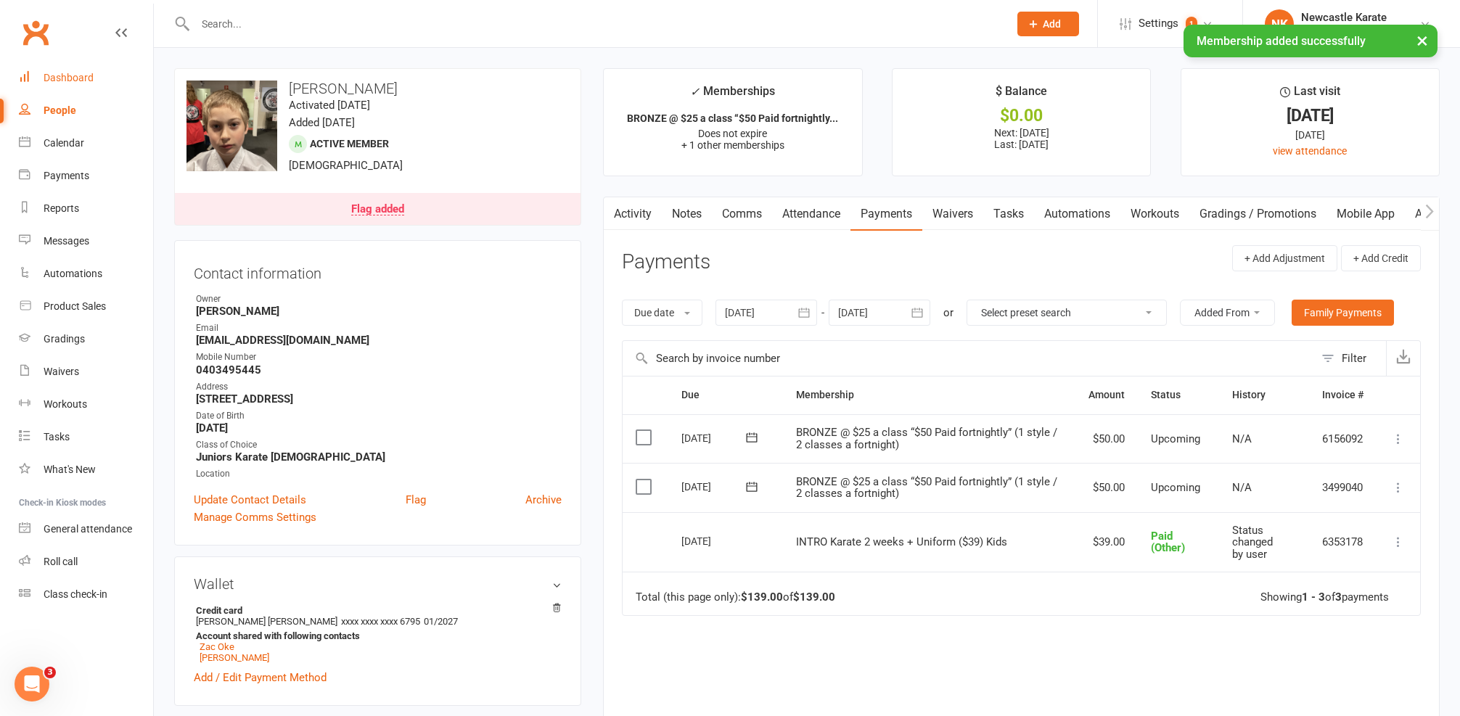
drag, startPoint x: 70, startPoint y: 71, endPoint x: 74, endPoint y: 80, distance: 9.4
click at [70, 71] on link "Dashboard" at bounding box center [86, 78] width 134 height 33
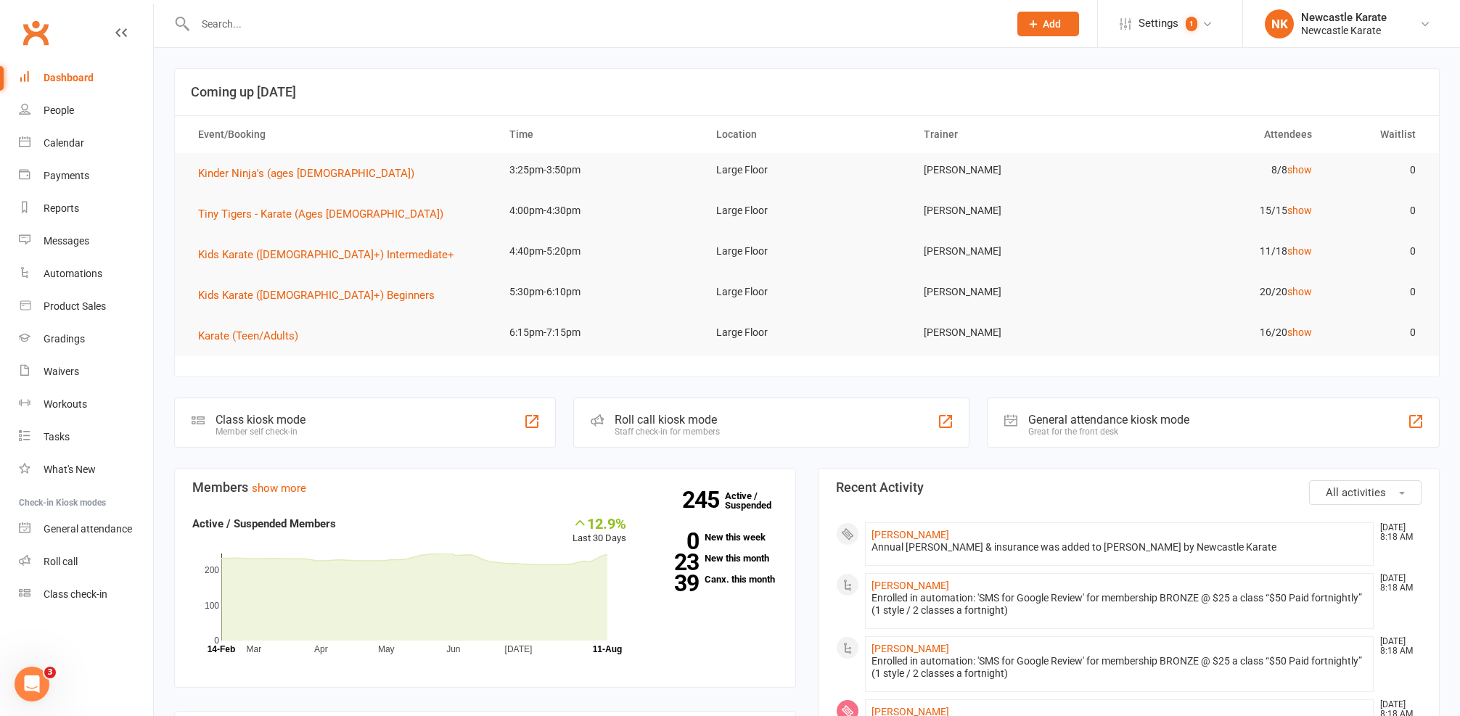
scroll to position [292, 0]
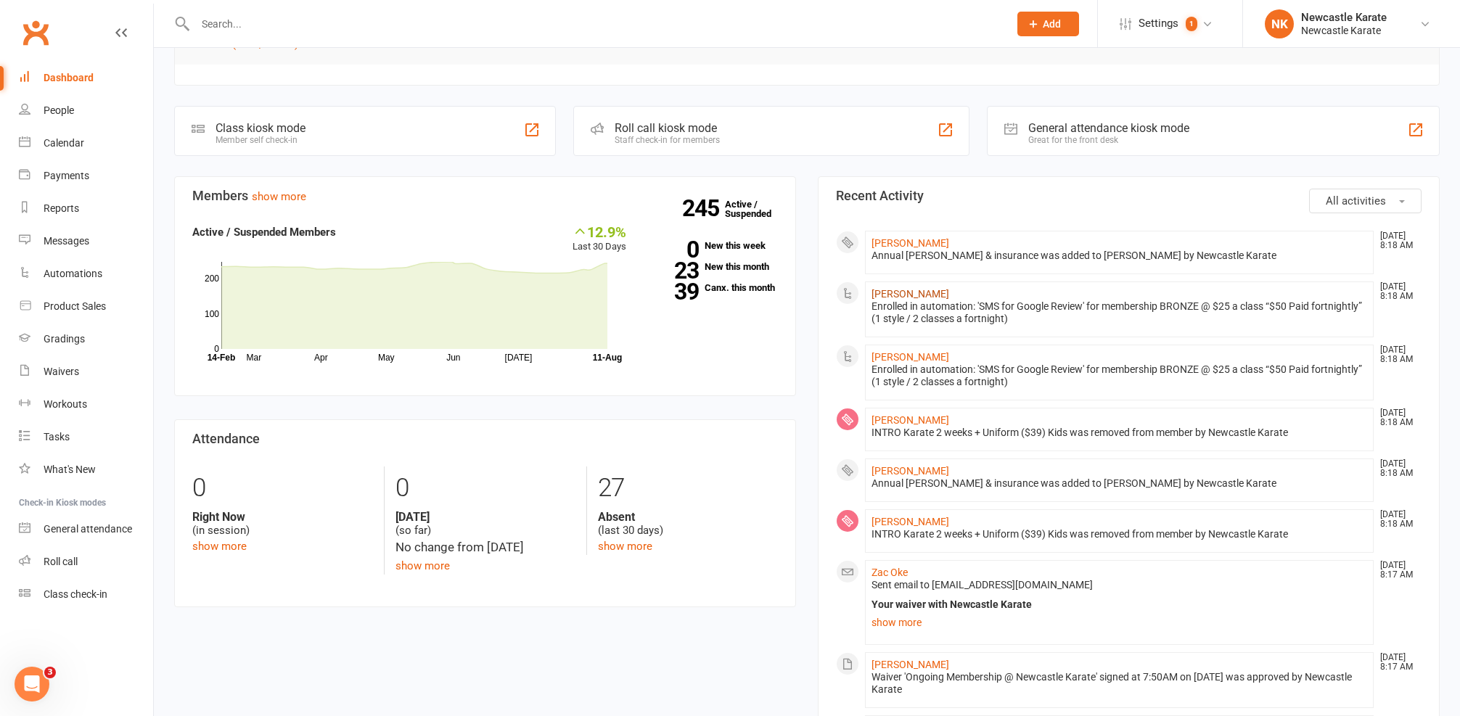
click at [915, 289] on link "[PERSON_NAME]" at bounding box center [910, 294] width 78 height 12
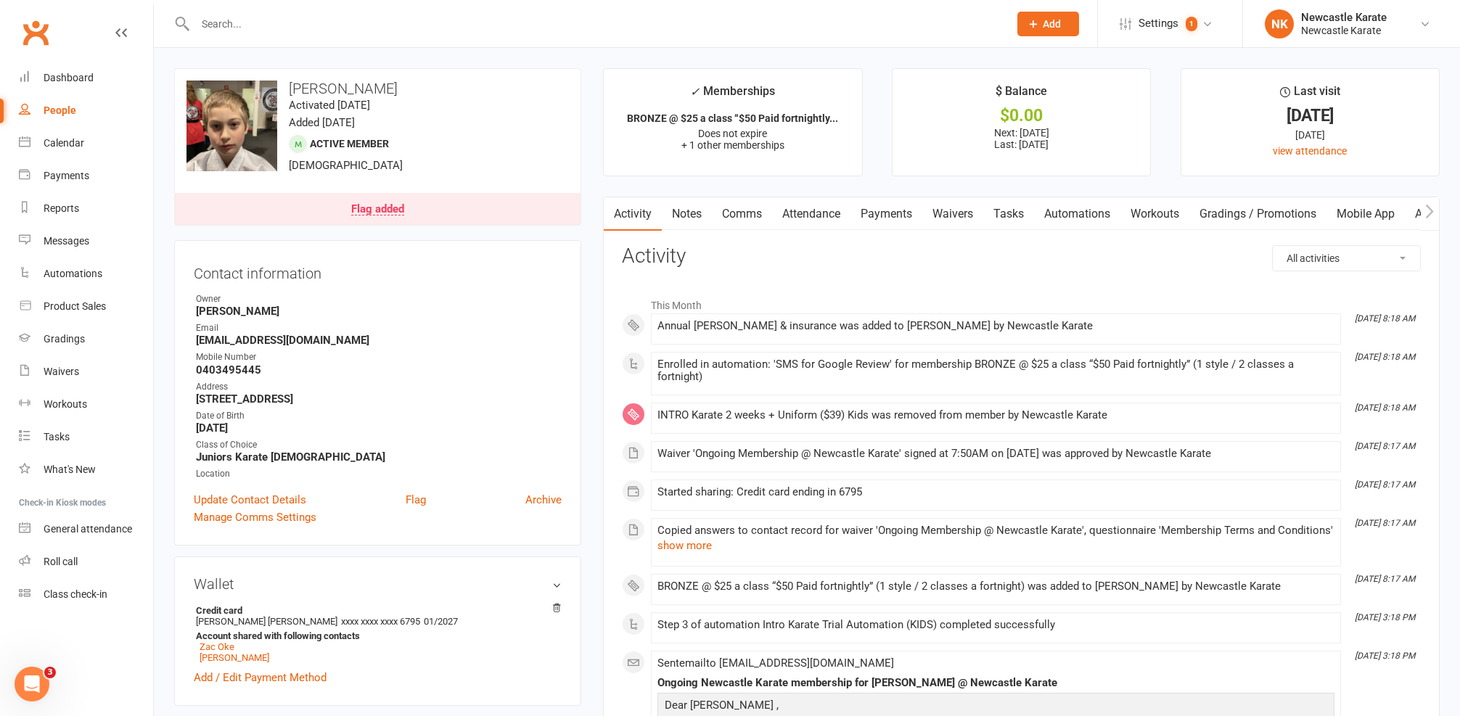
click at [873, 218] on link "Payments" at bounding box center [886, 213] width 72 height 33
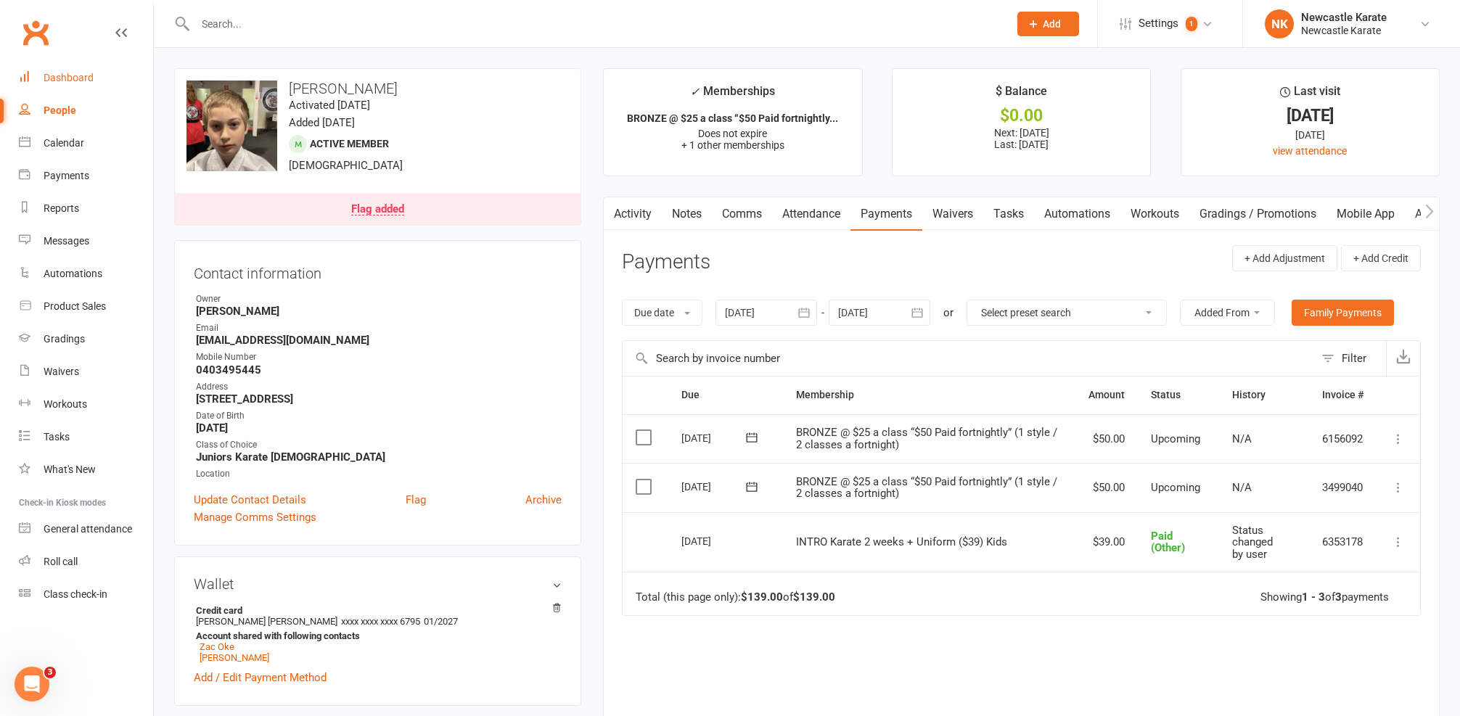
click at [30, 82] on link "Dashboard" at bounding box center [86, 78] width 134 height 33
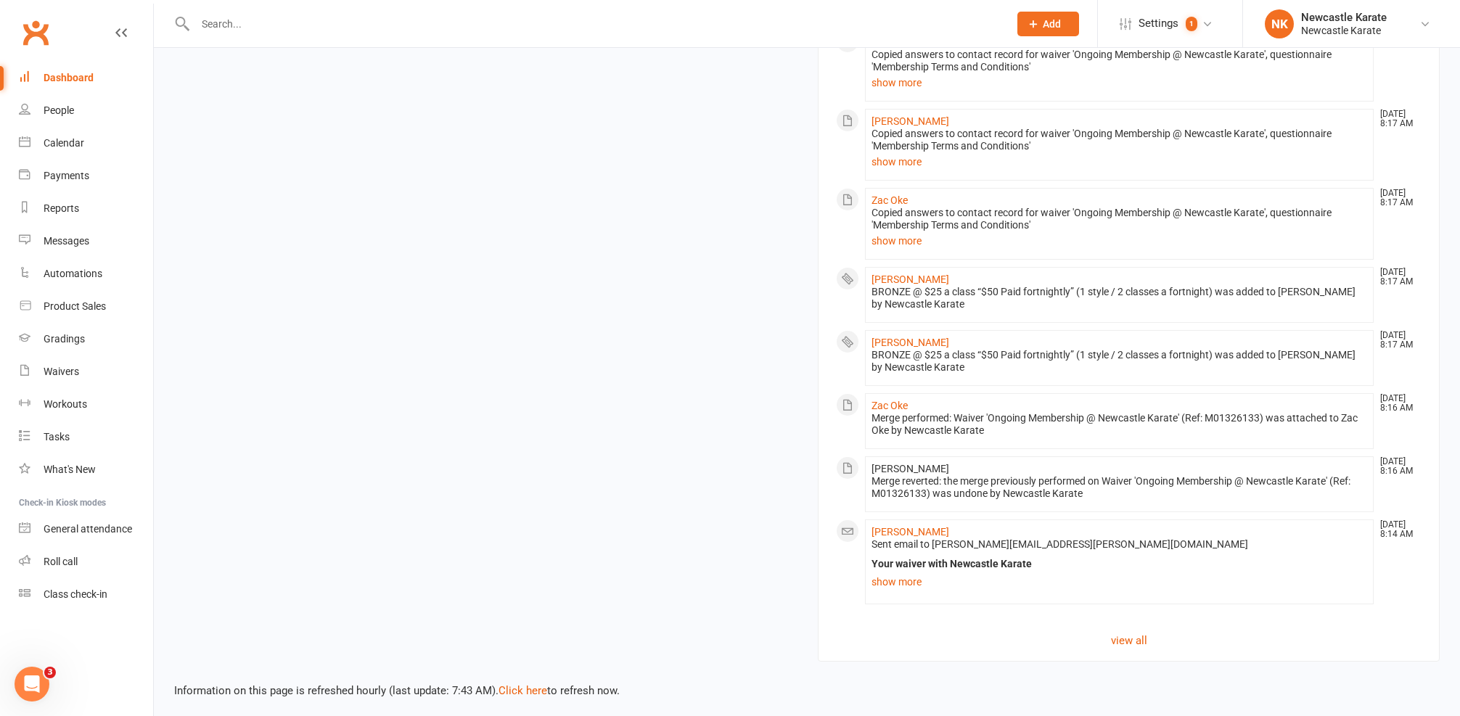
scroll to position [1220, 0]
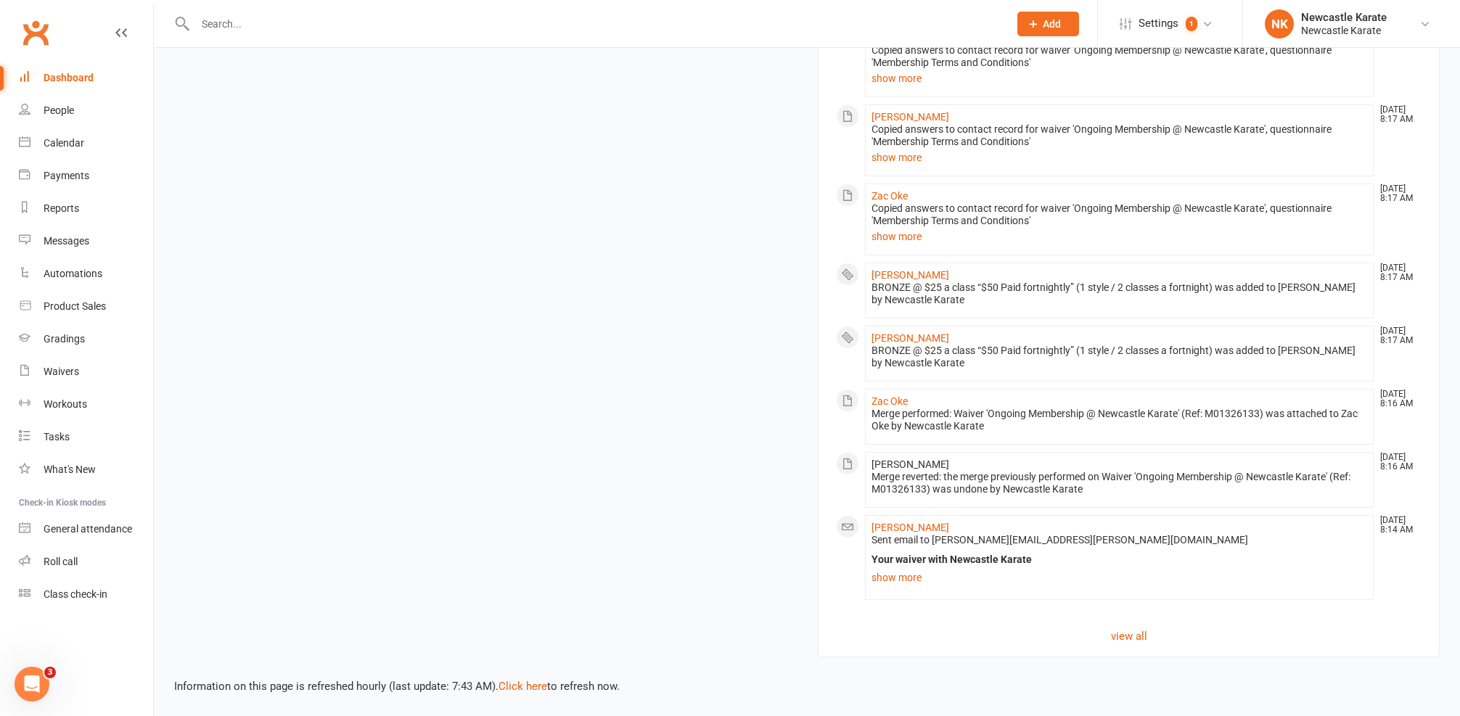
click at [520, 682] on div "Information on this page is refreshed hourly (last update: 7:43 AM). Click here…" at bounding box center [807, 676] width 1306 height 38
click at [525, 680] on link "Click here" at bounding box center [522, 686] width 49 height 13
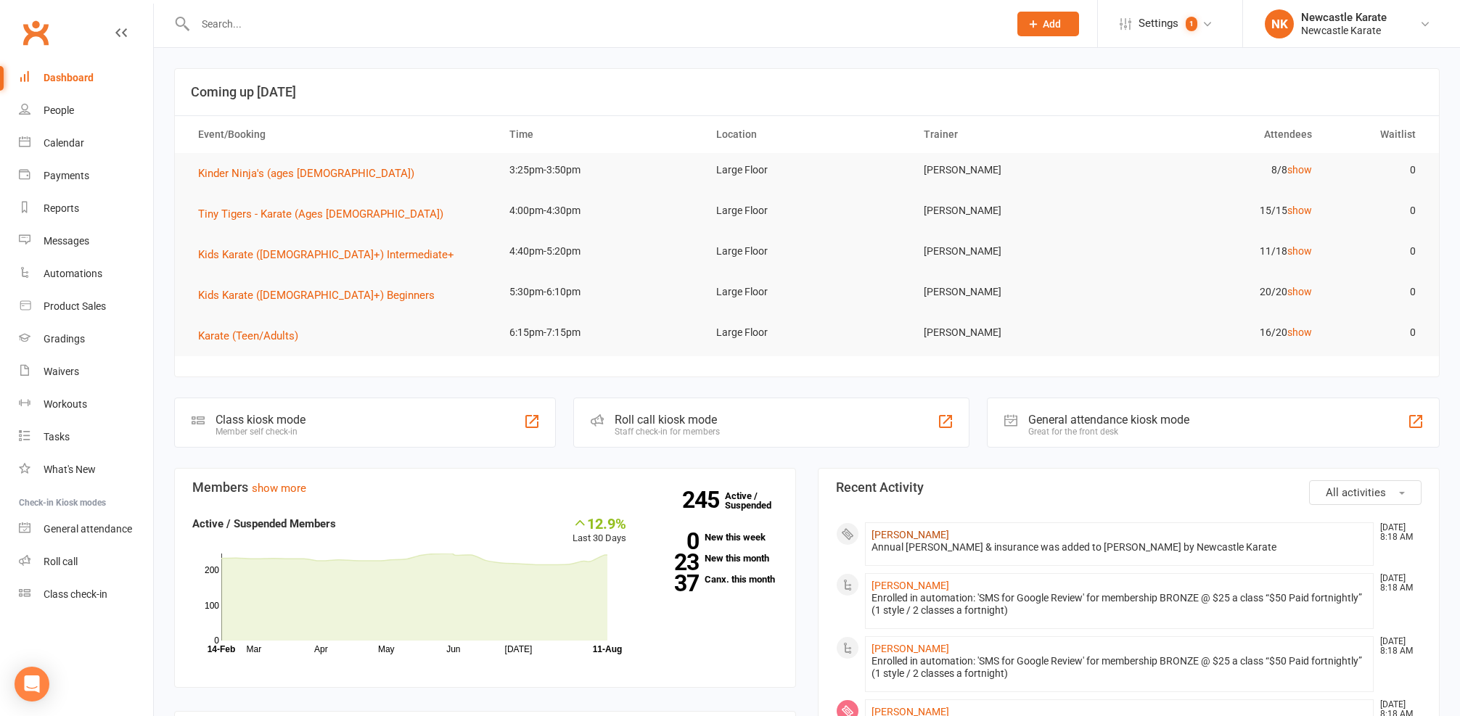
click at [880, 535] on link "Joey Chaffey" at bounding box center [910, 535] width 78 height 12
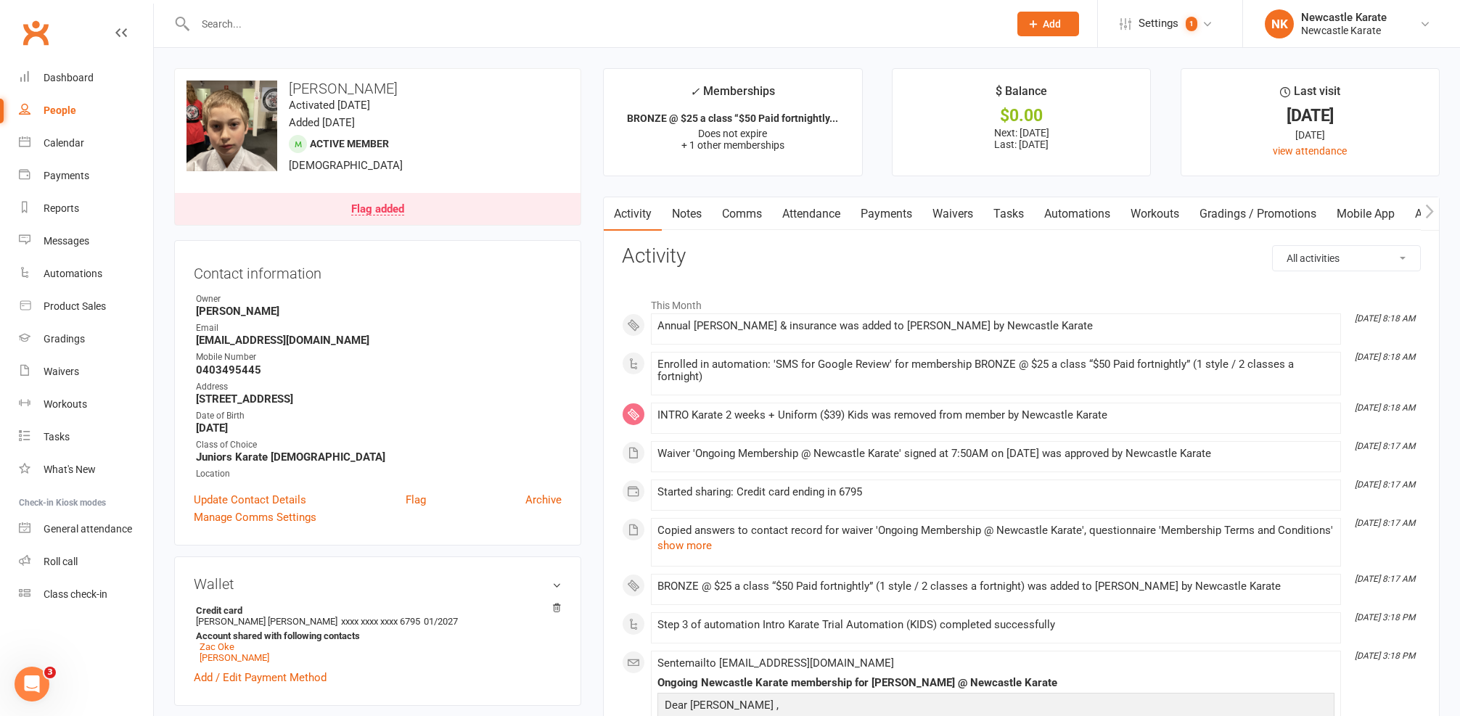
click at [898, 229] on link "Payments" at bounding box center [886, 213] width 72 height 33
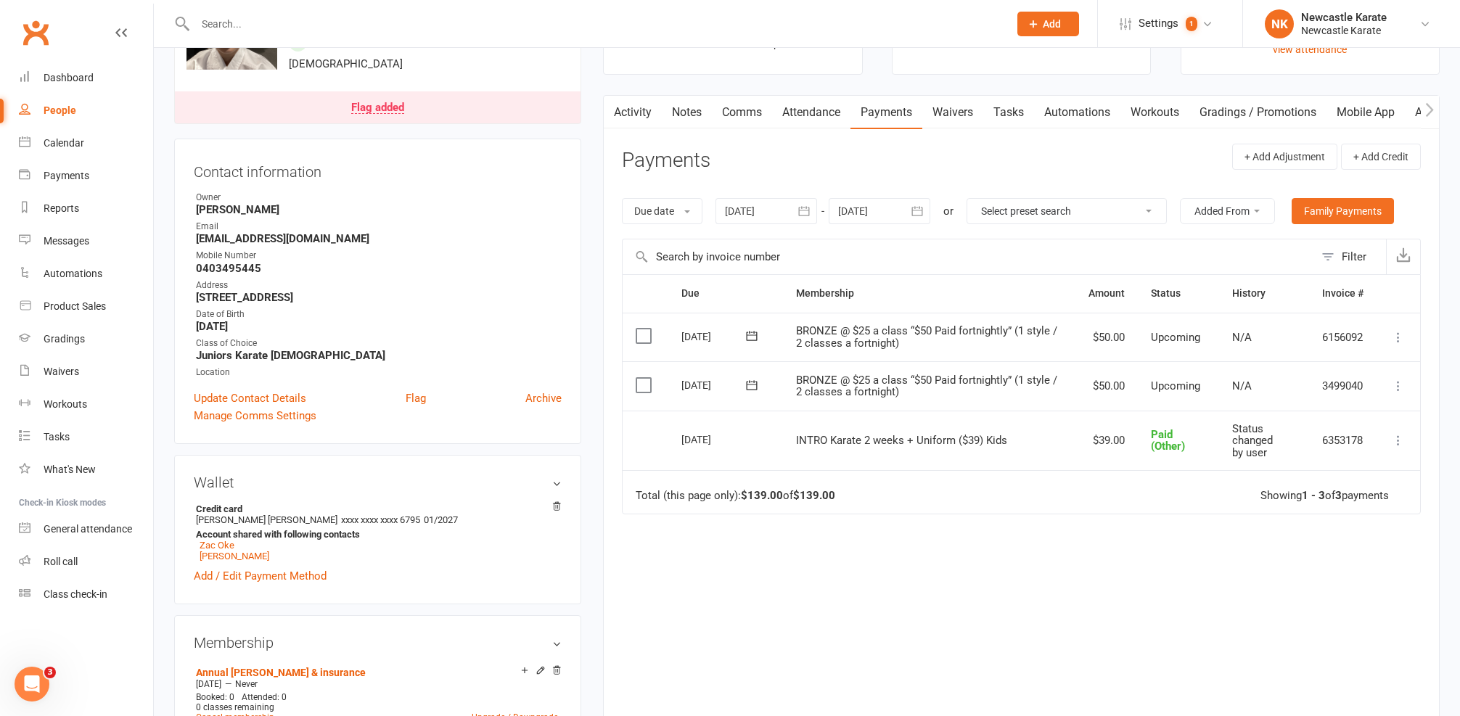
scroll to position [90, 0]
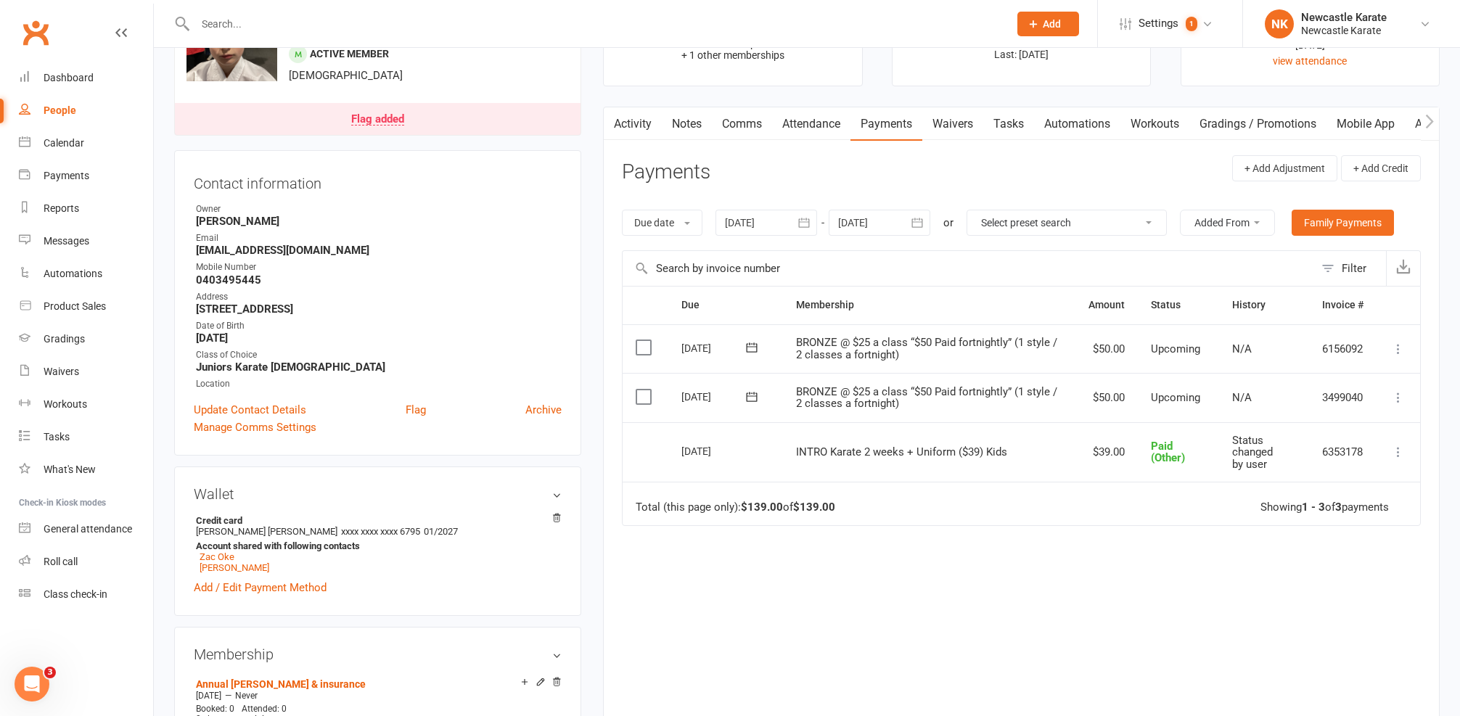
click at [1393, 390] on icon at bounding box center [1398, 397] width 15 height 15
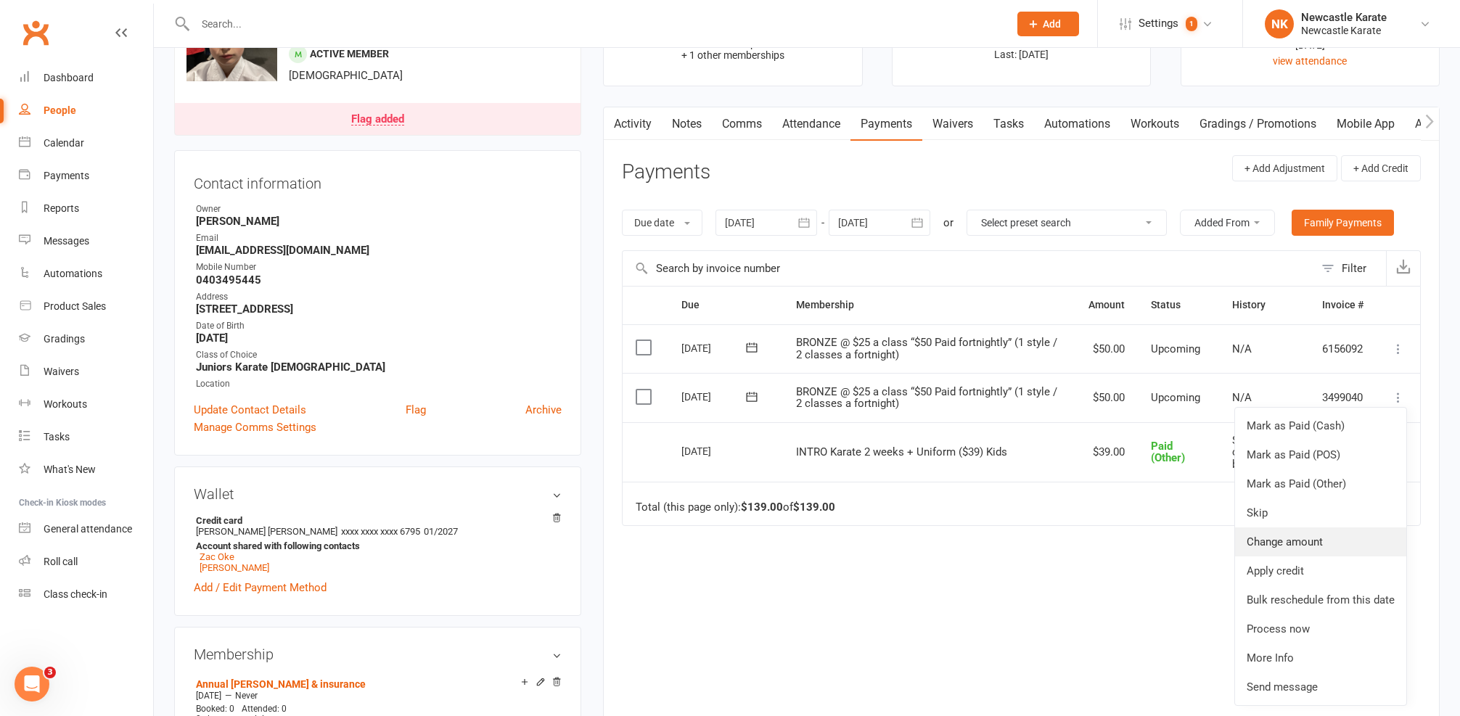
click at [1302, 534] on link "Change amount" at bounding box center [1320, 541] width 171 height 29
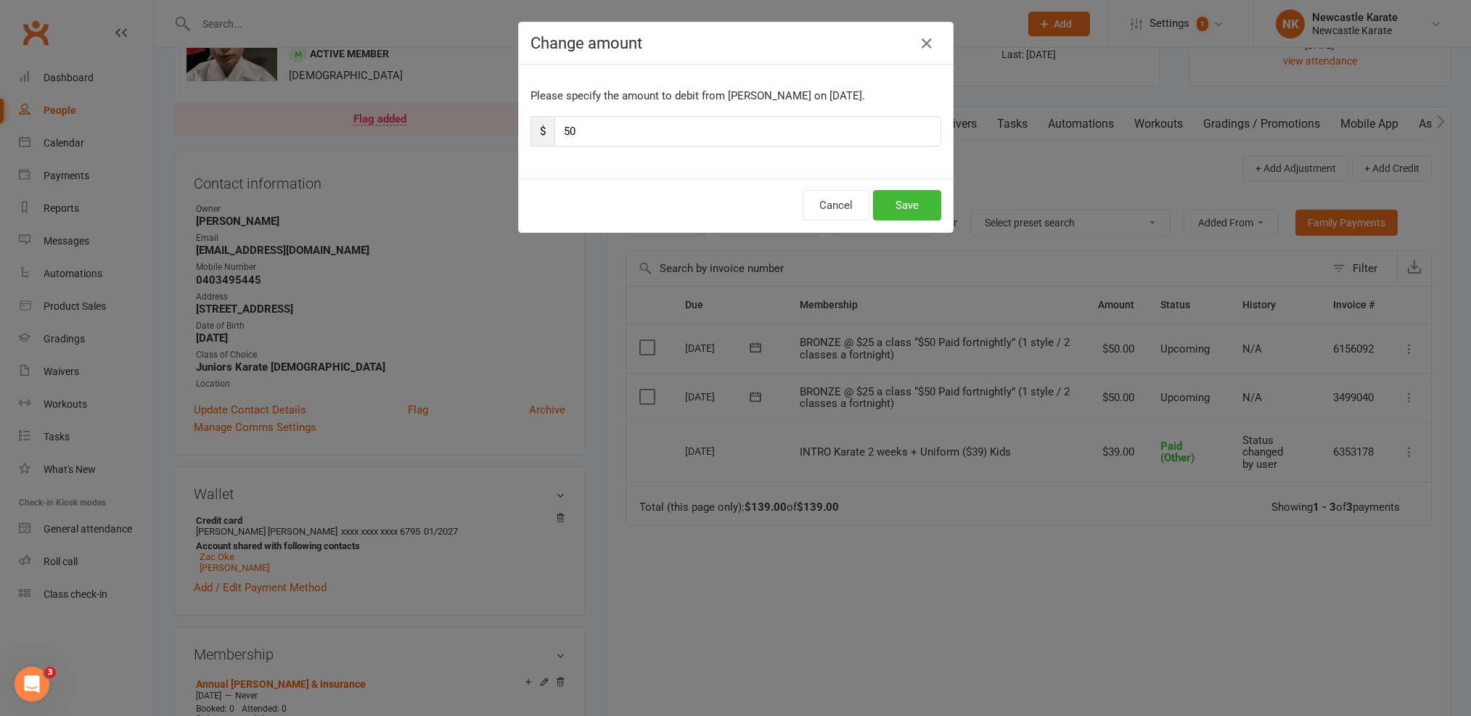
click at [614, 129] on input "50" at bounding box center [747, 131] width 387 height 30
type input "5"
type input "75"
click at [882, 200] on button "Save" at bounding box center [907, 205] width 68 height 30
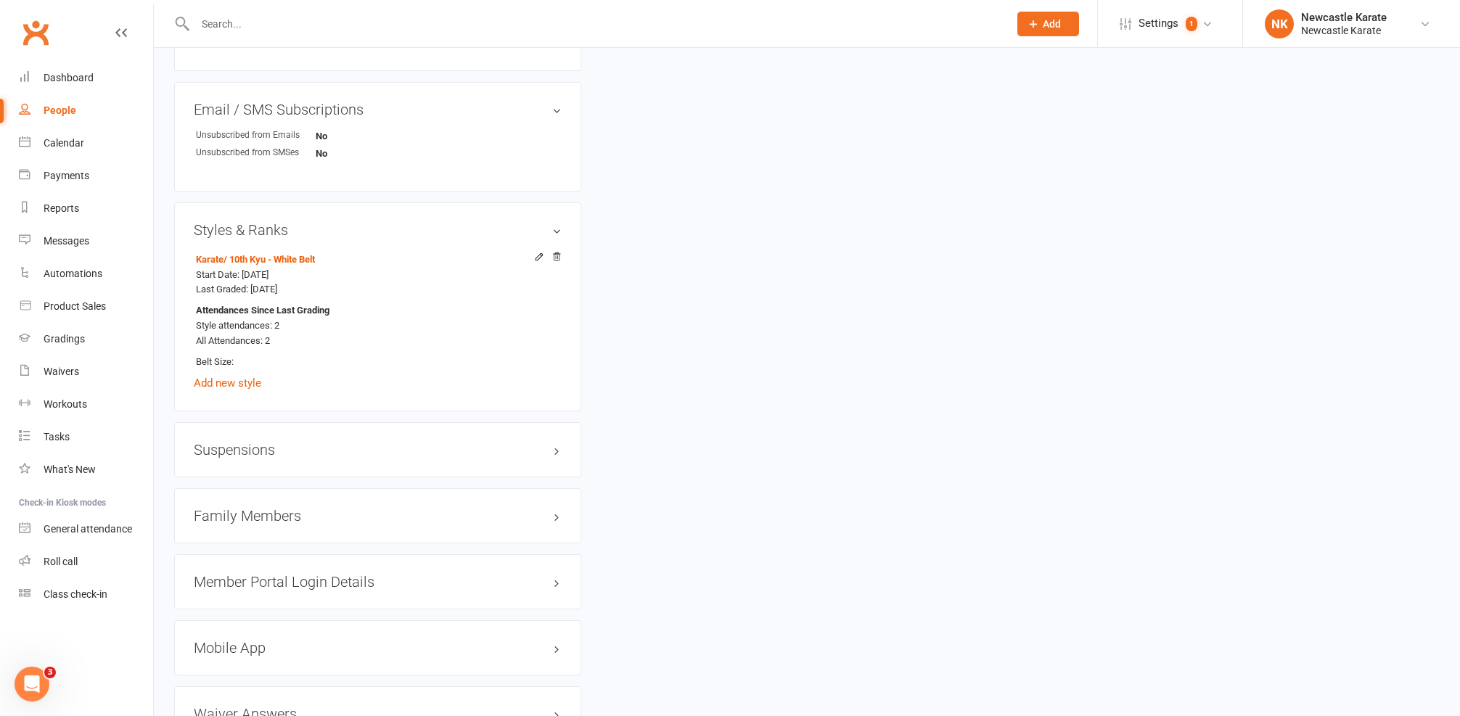
scroll to position [1144, 0]
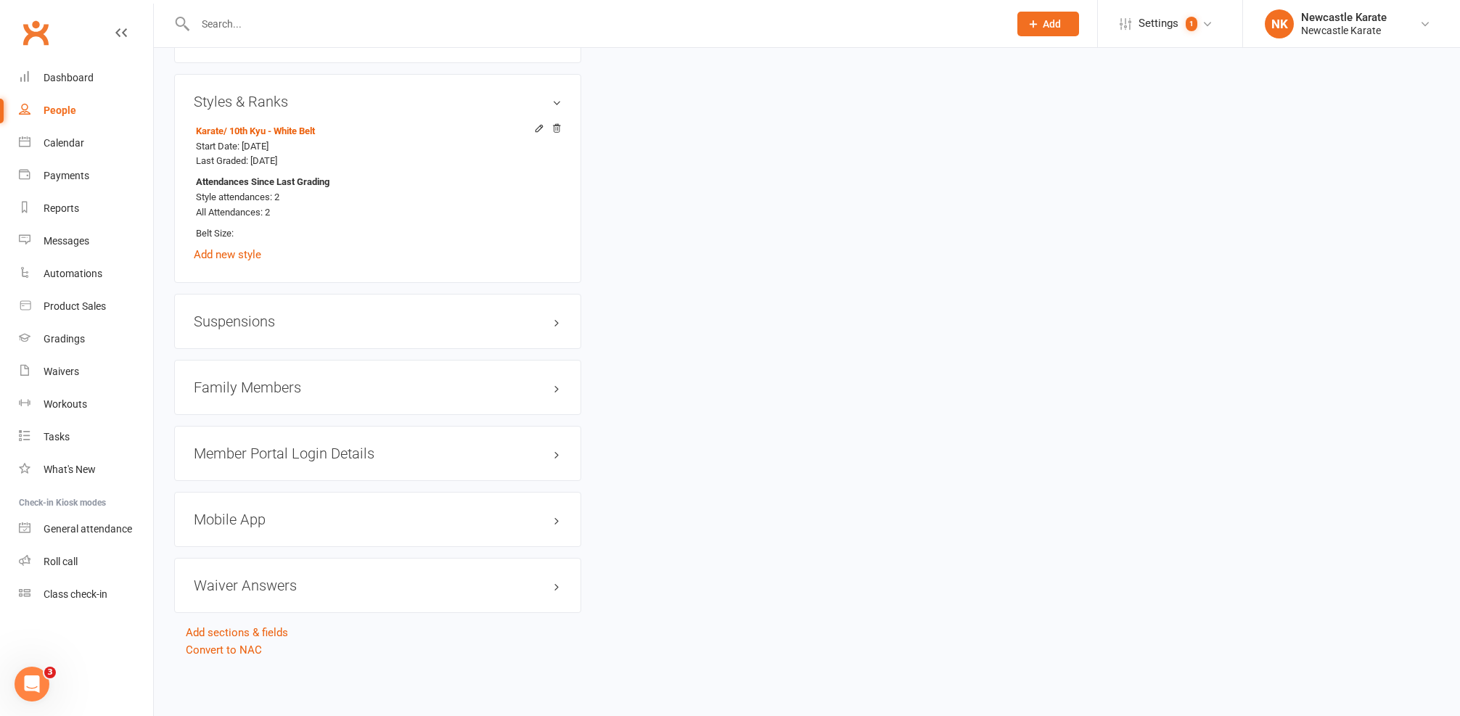
click at [304, 379] on h3 "Family Members" at bounding box center [378, 387] width 368 height 16
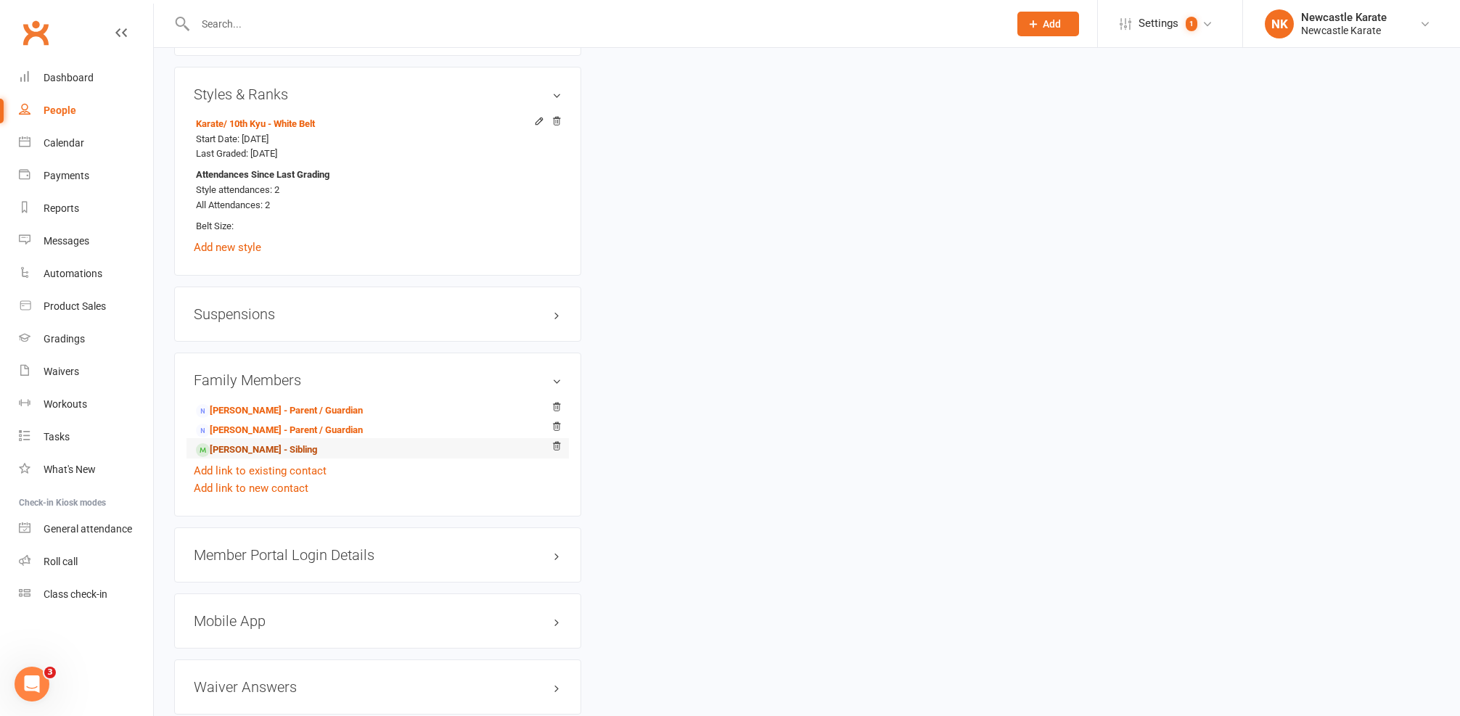
click at [246, 443] on link "Henry Chaffey - Sibling" at bounding box center [256, 450] width 121 height 15
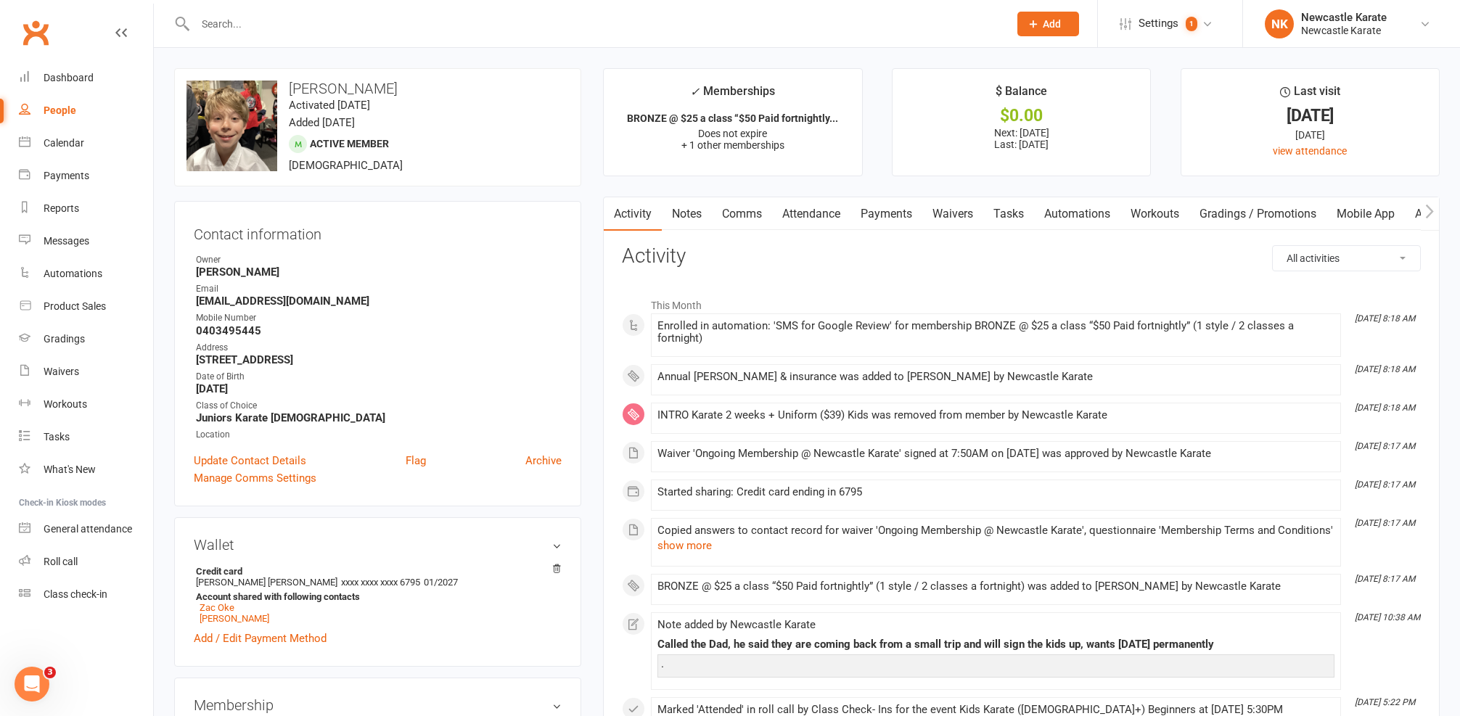
click at [906, 207] on link "Payments" at bounding box center [886, 213] width 72 height 33
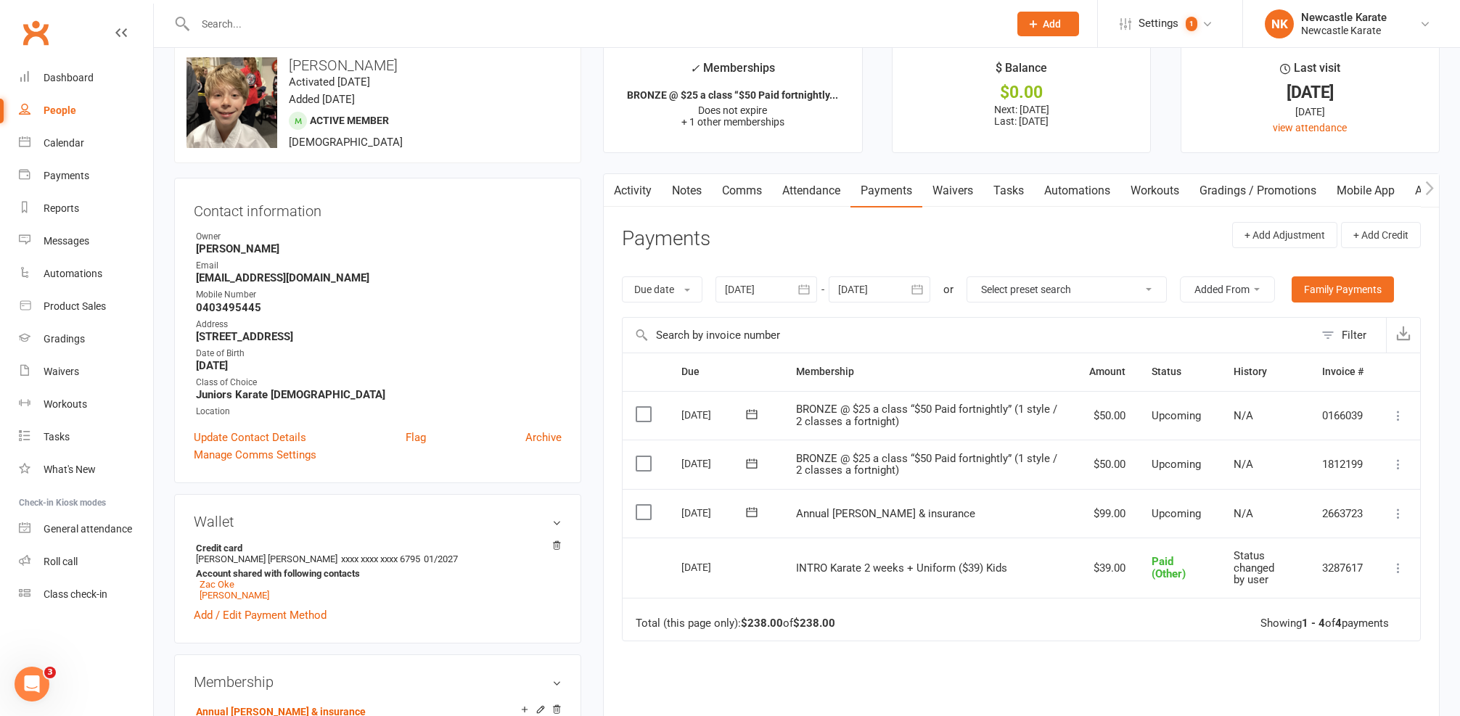
scroll to position [83, 0]
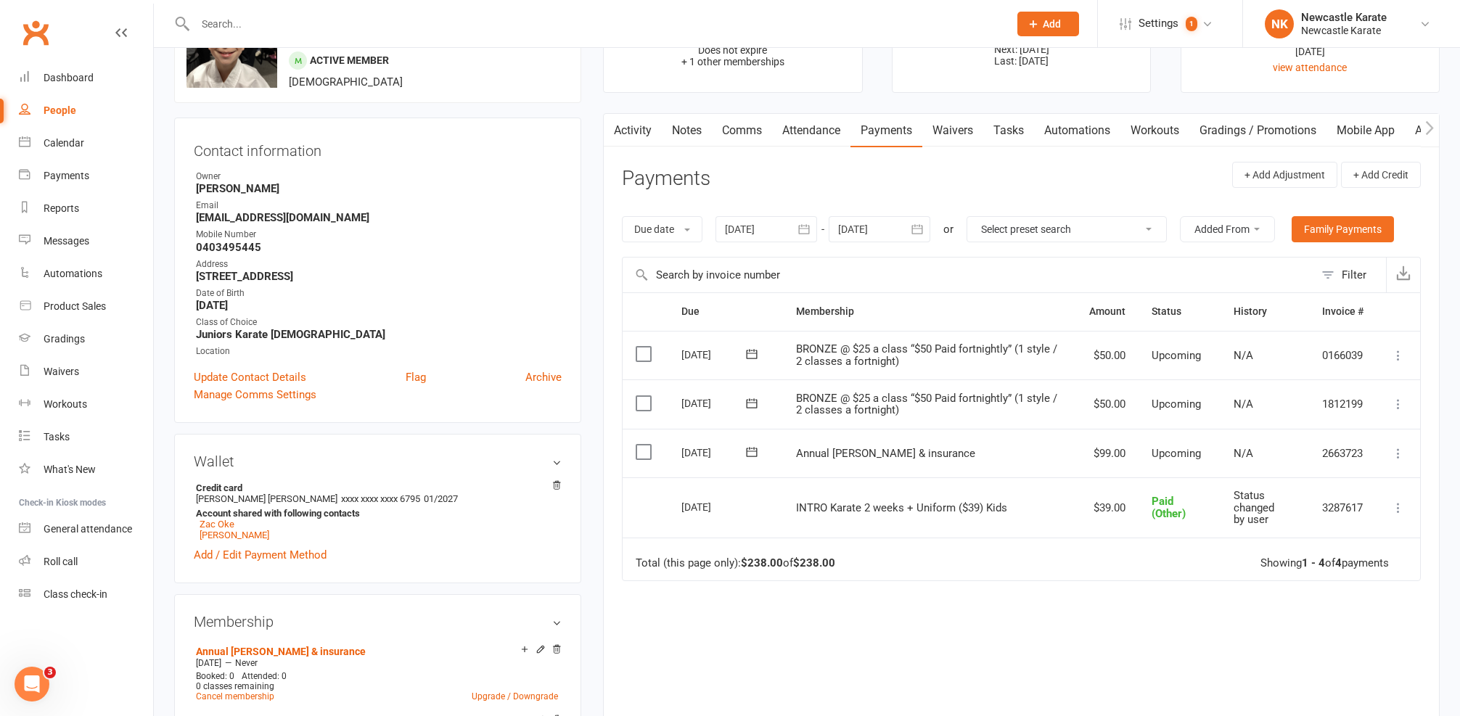
click at [1390, 395] on button at bounding box center [1397, 403] width 17 height 17
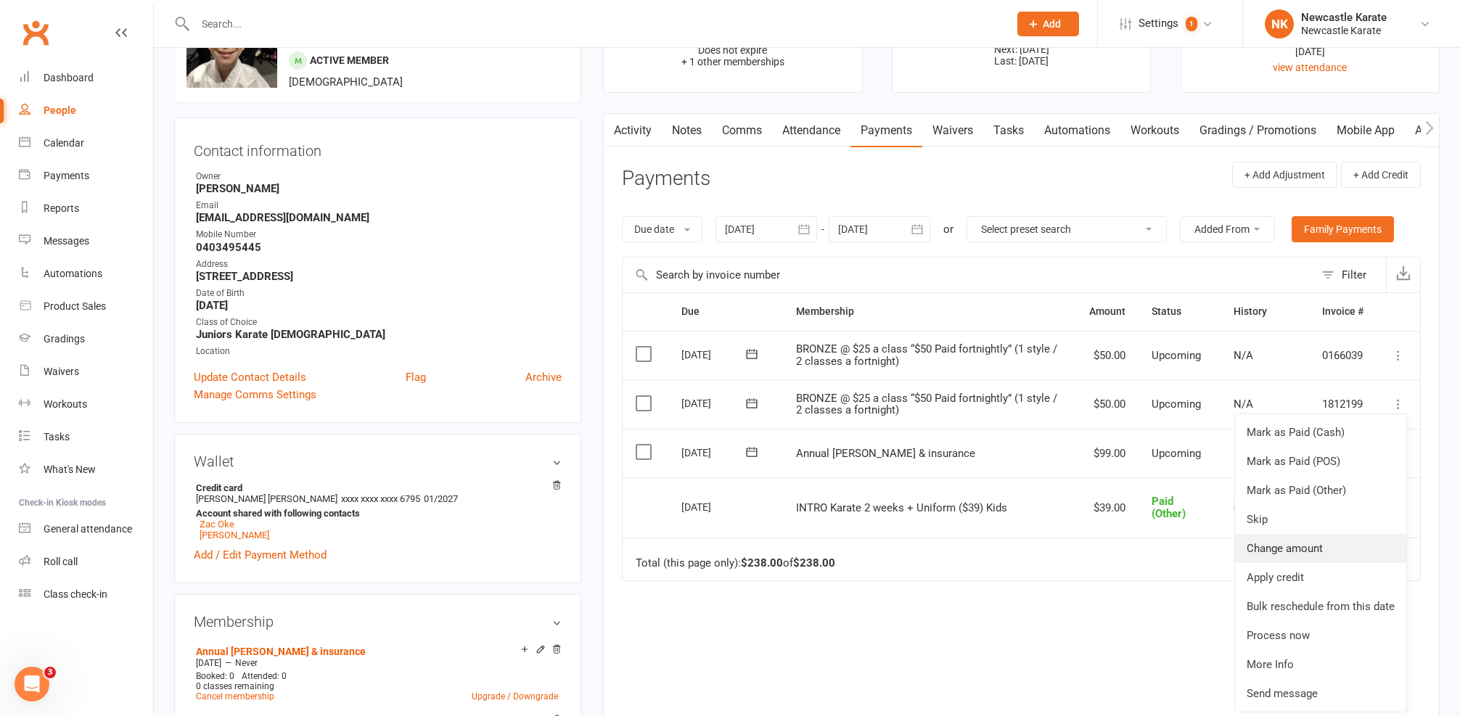
click at [1283, 536] on link "Change amount" at bounding box center [1320, 548] width 171 height 29
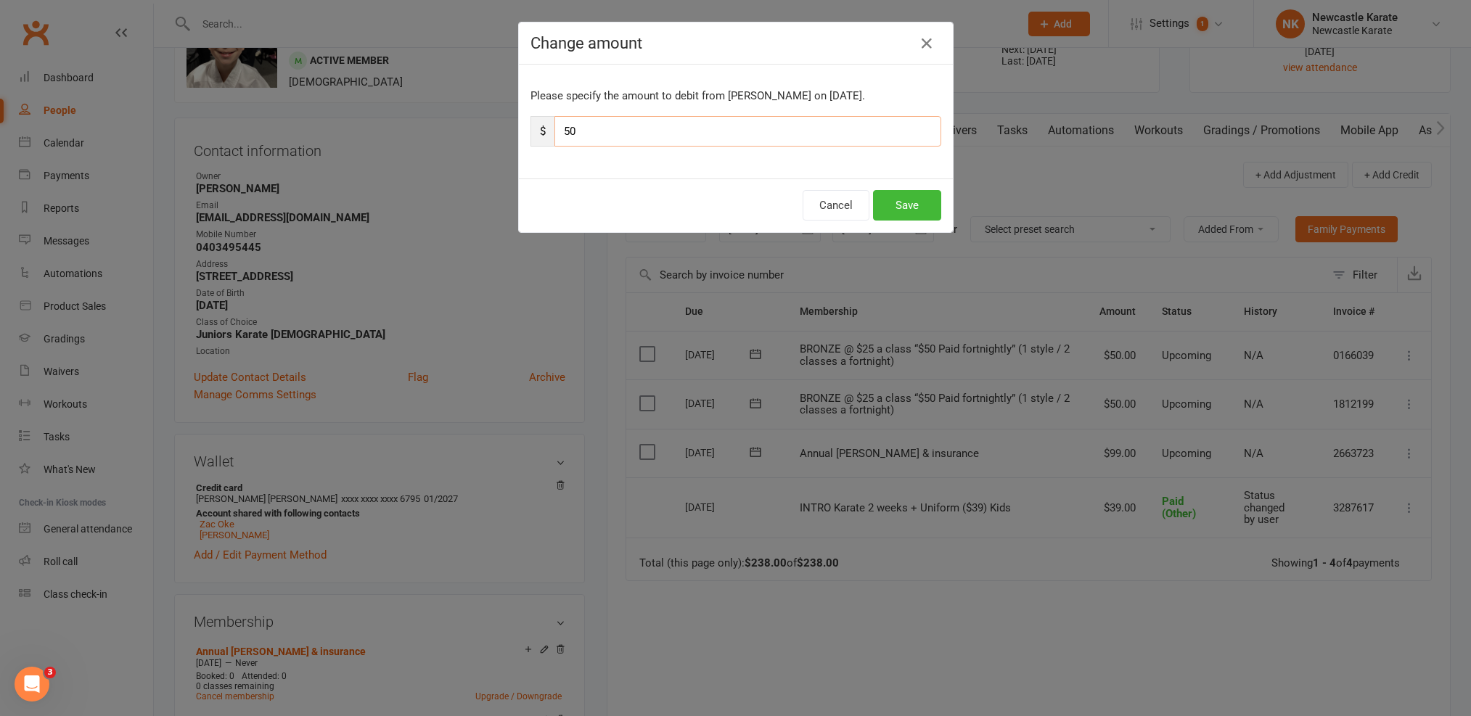
click at [559, 134] on input "50" at bounding box center [747, 131] width 387 height 30
click at [565, 131] on input "50" at bounding box center [747, 131] width 387 height 30
type input "5"
type input "75"
click at [890, 205] on button "Save" at bounding box center [907, 205] width 68 height 30
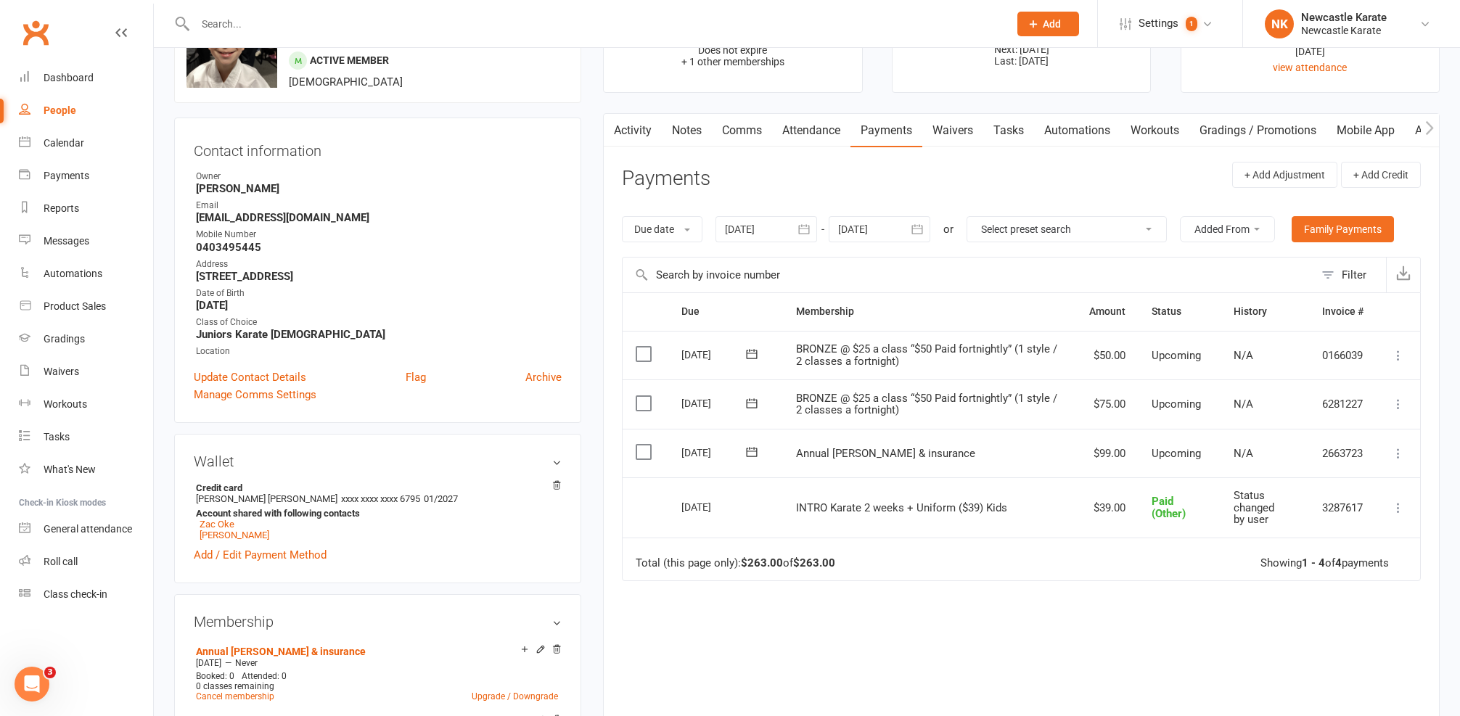
scroll to position [65, 0]
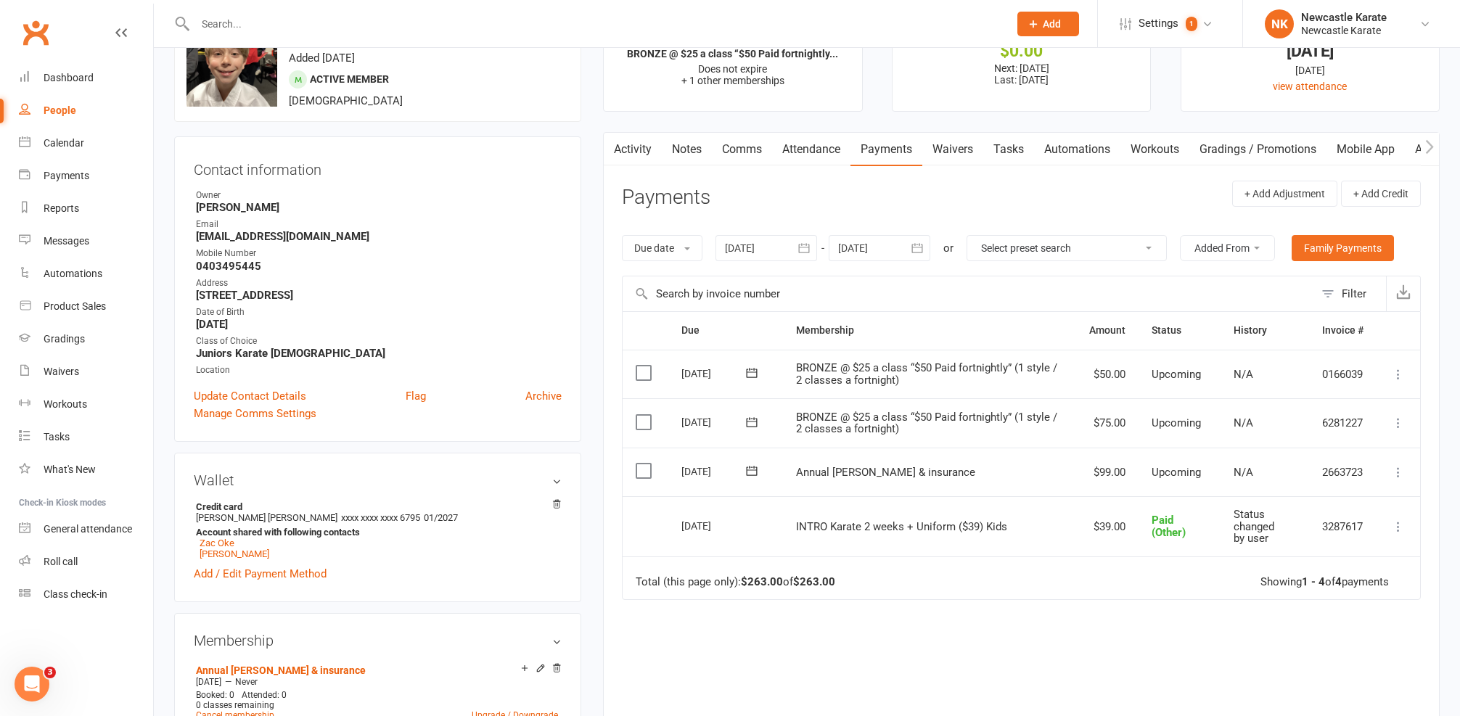
click at [638, 156] on link "Activity" at bounding box center [633, 149] width 58 height 33
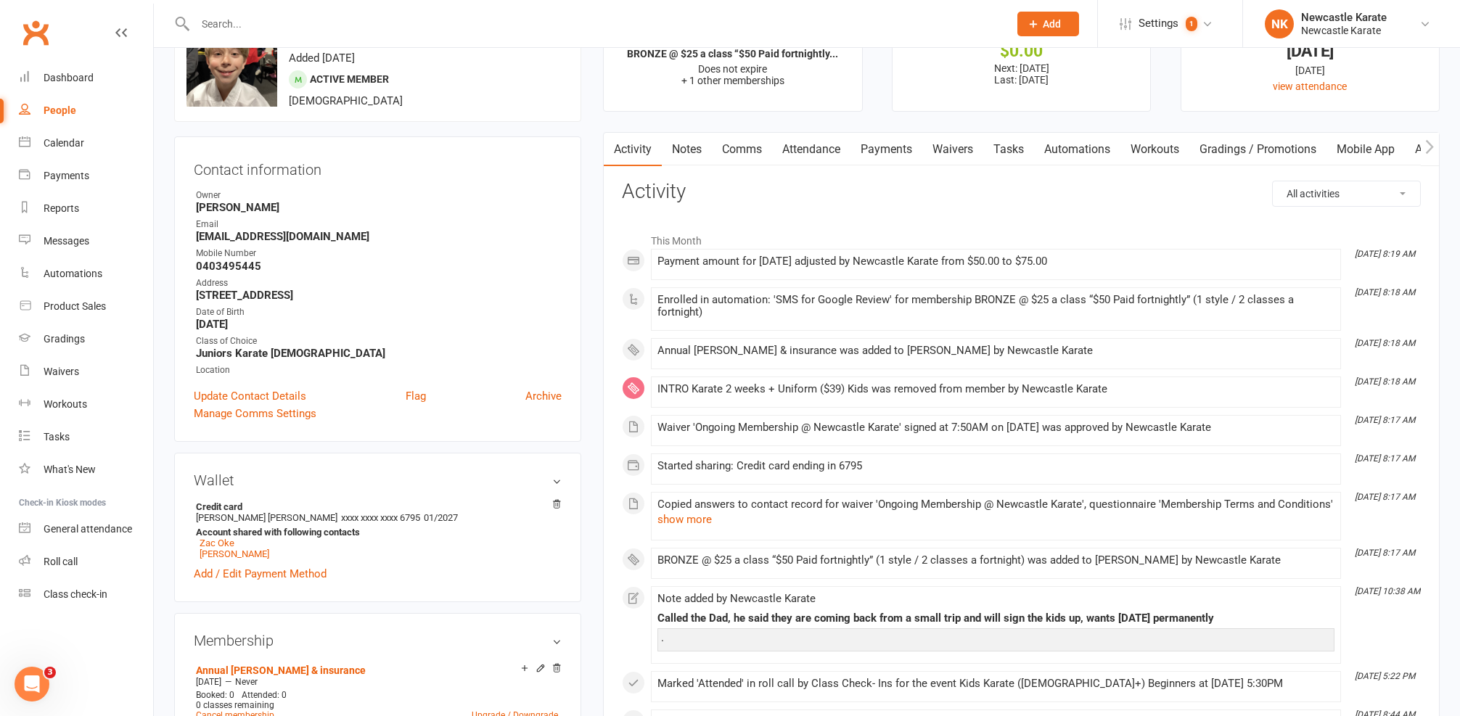
click at [871, 137] on link "Payments" at bounding box center [886, 149] width 72 height 33
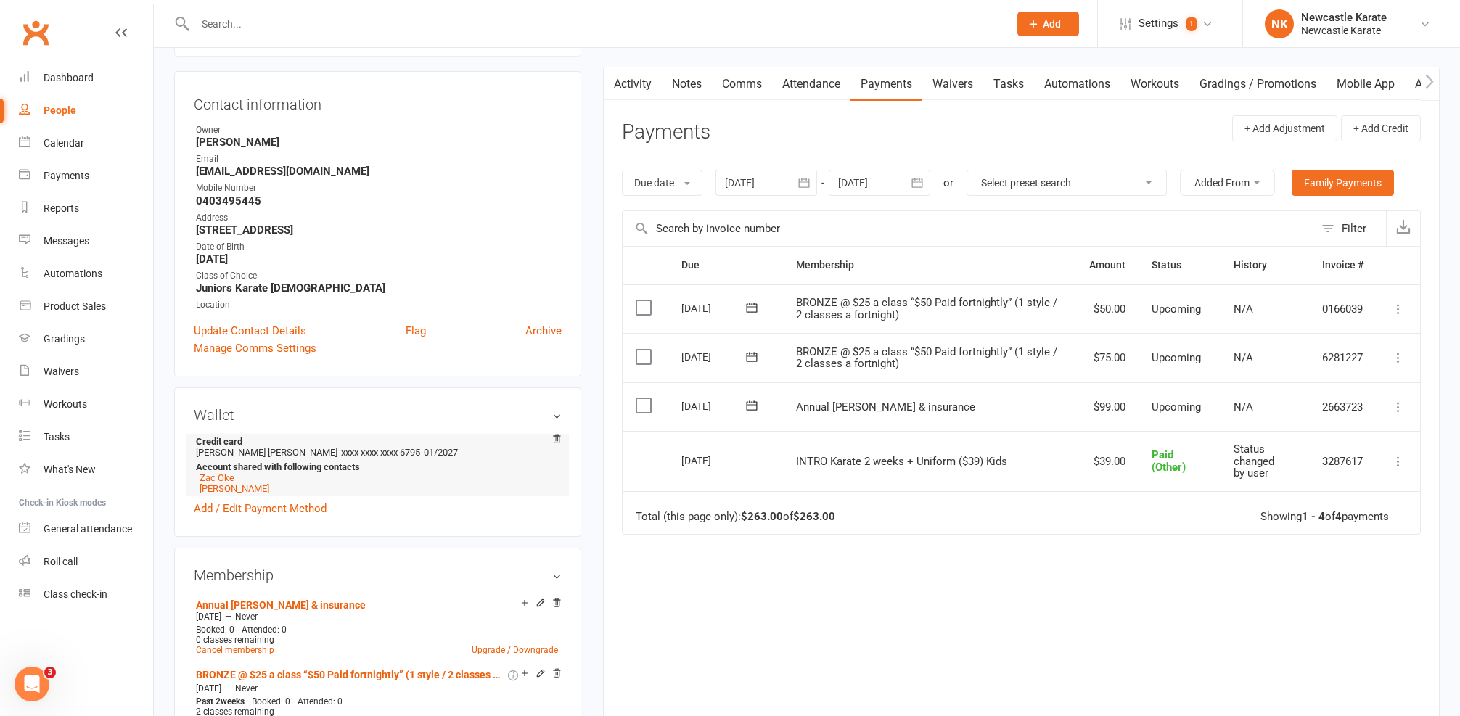
scroll to position [141, 0]
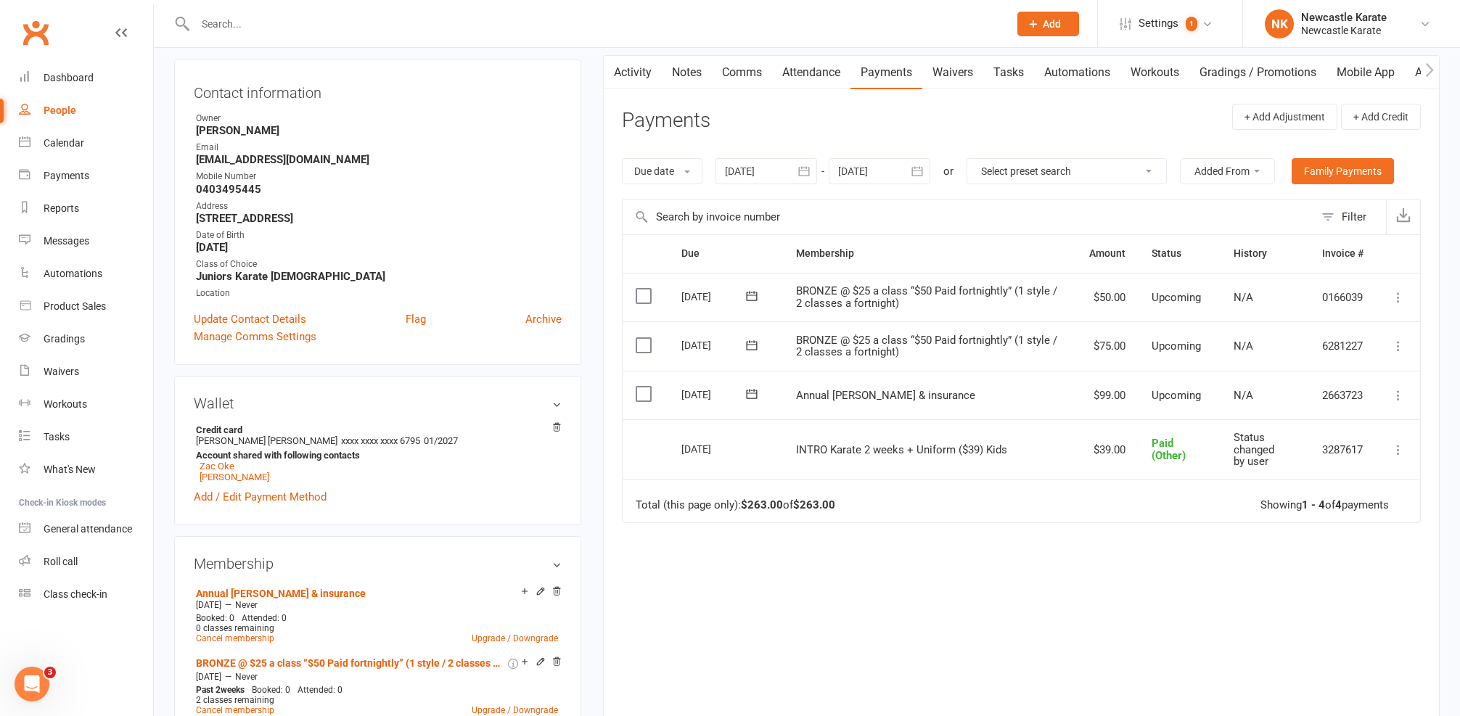
click at [897, 160] on div at bounding box center [880, 171] width 102 height 26
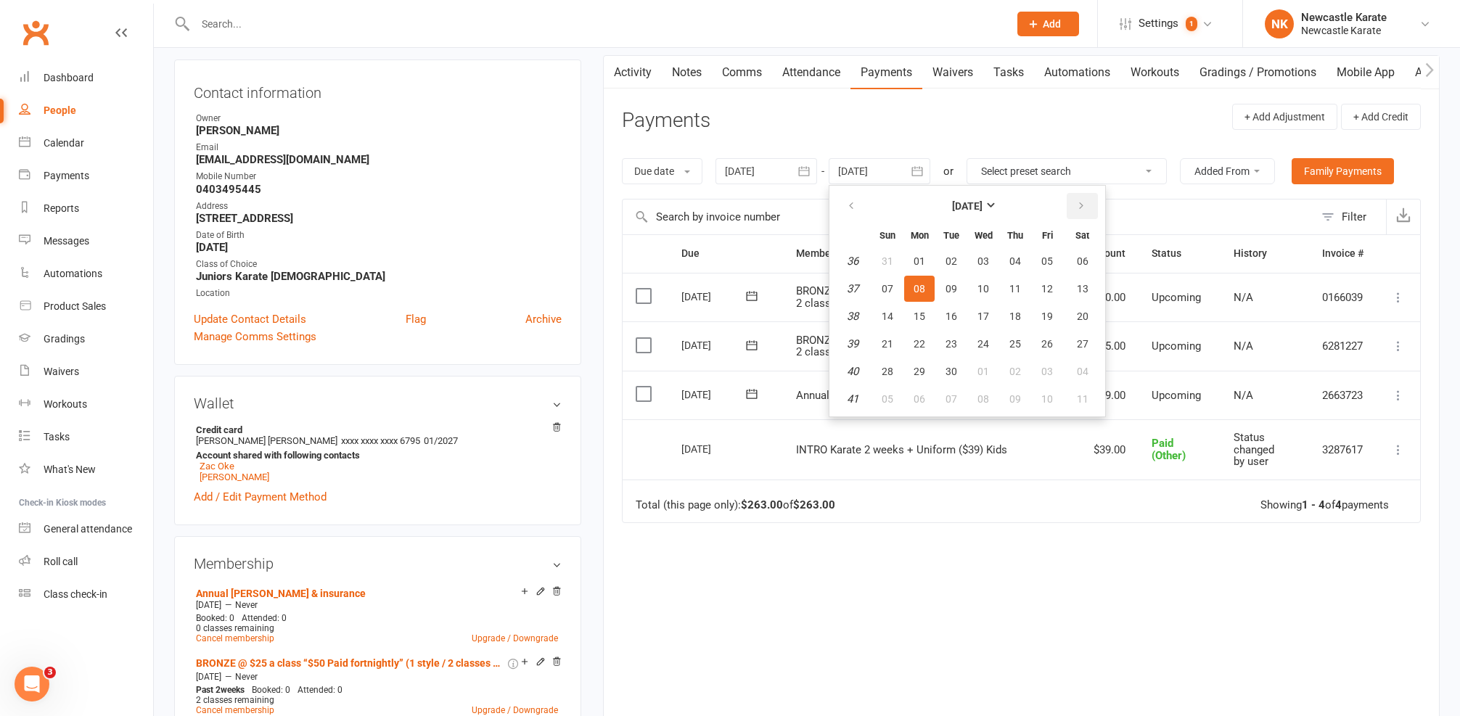
click at [1085, 210] on icon "button" at bounding box center [1081, 206] width 10 height 12
click at [1075, 250] on button "04" at bounding box center [1082, 261] width 37 height 26
type input "04 Oct 2025"
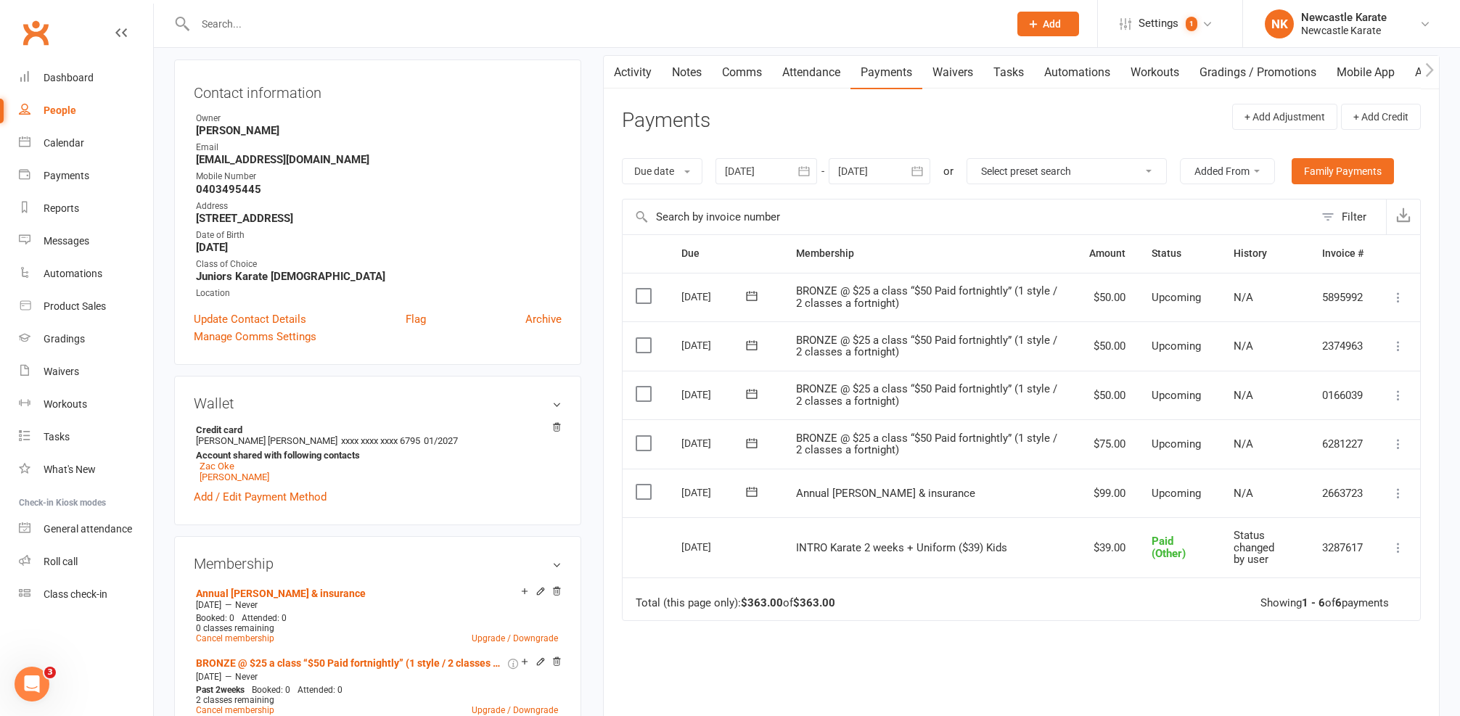
scroll to position [144, 0]
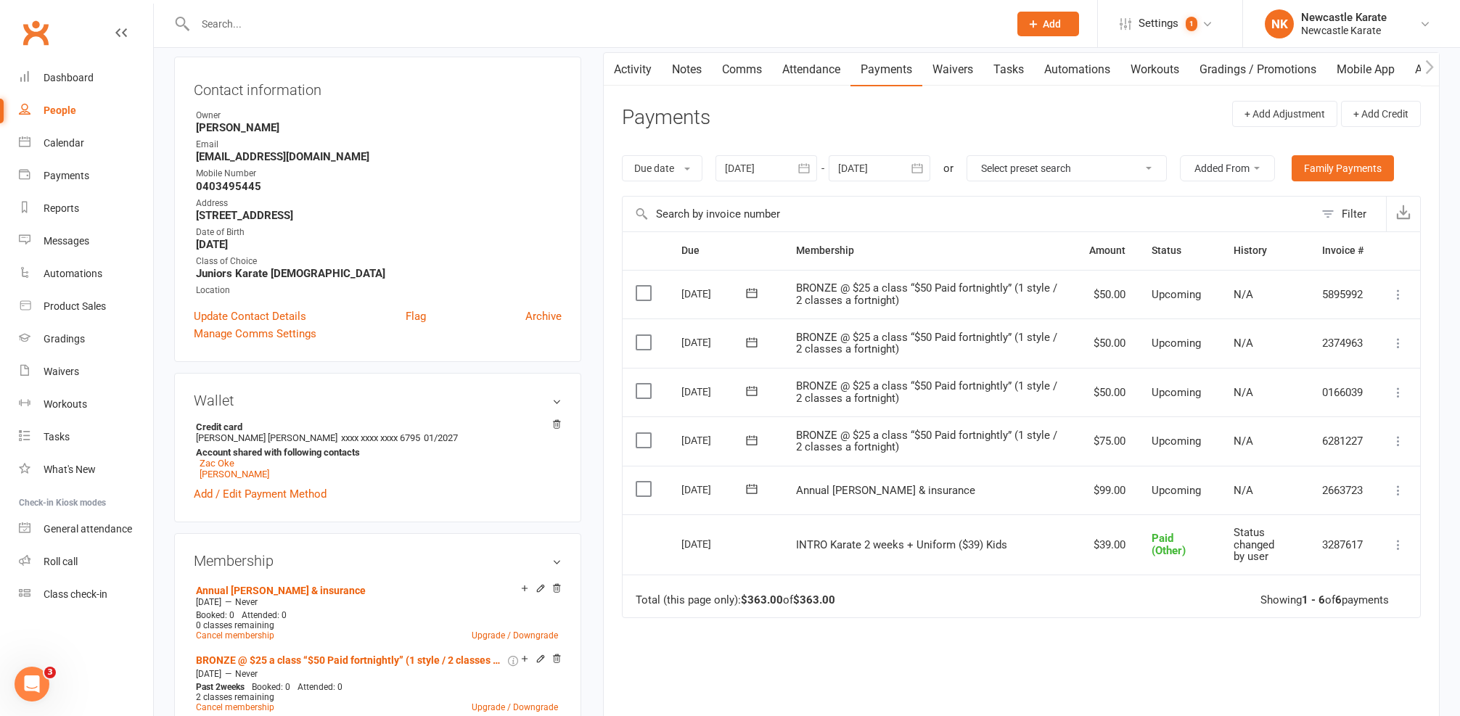
click at [408, 521] on div "Wallet Credit card MRS ELLEY CHAFFEY xxxx xxxx xxxx 6795 01/2027 Account shared…" at bounding box center [377, 447] width 407 height 149
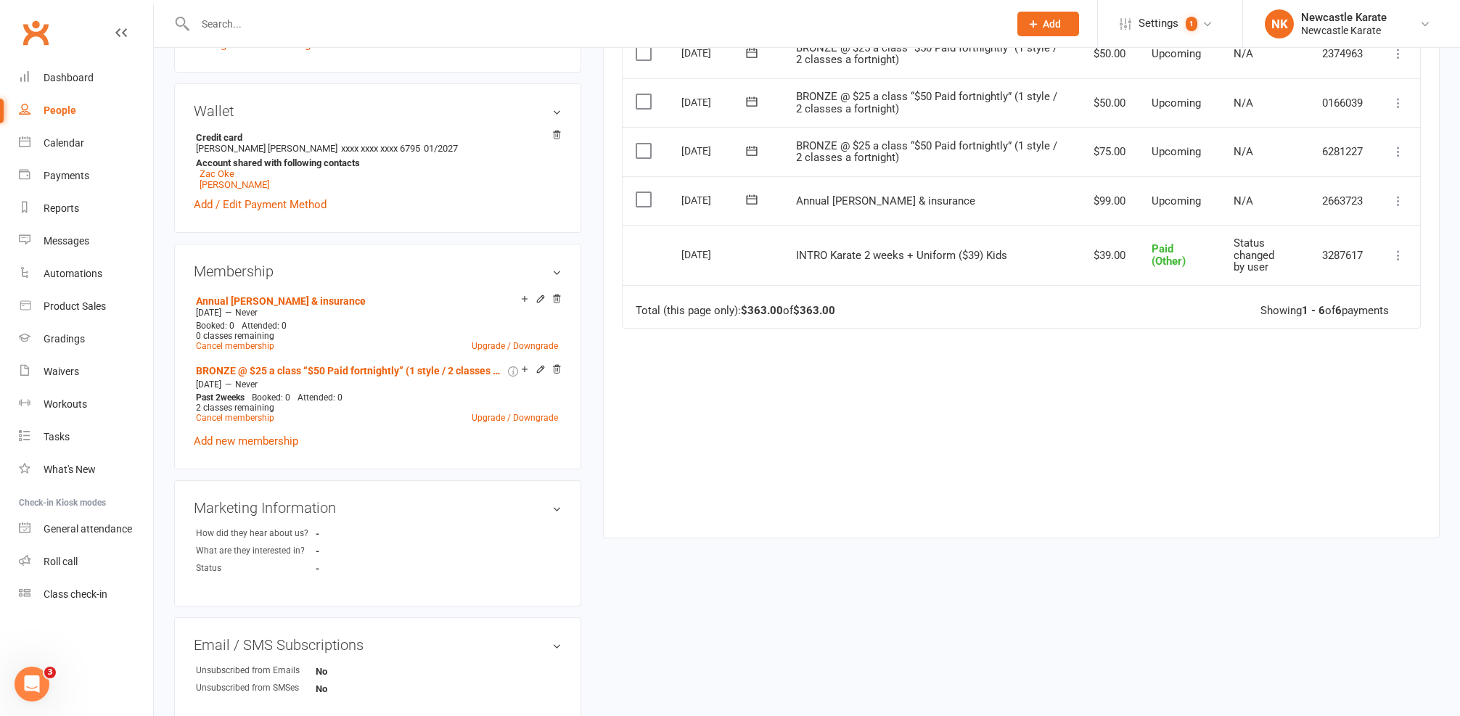
scroll to position [921, 0]
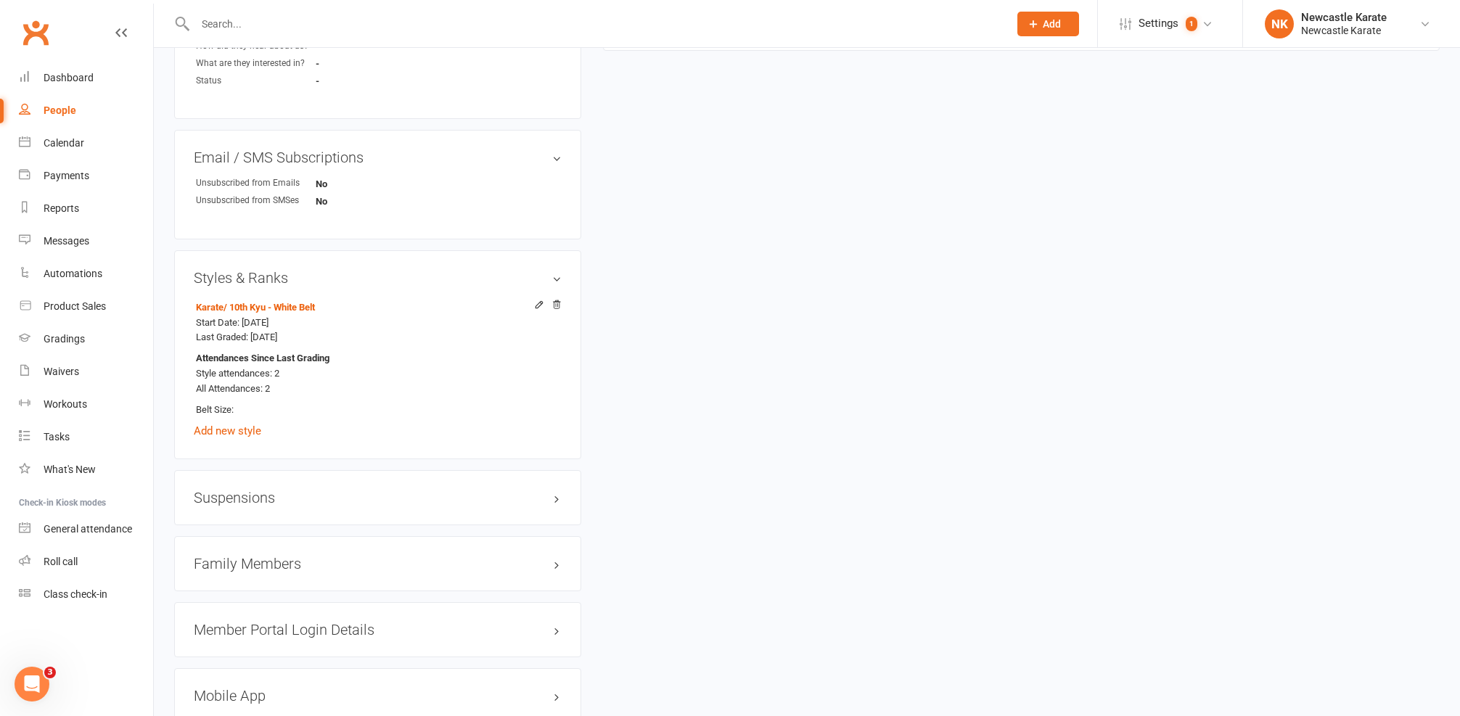
click at [327, 556] on h3 "Family Members" at bounding box center [378, 564] width 368 height 16
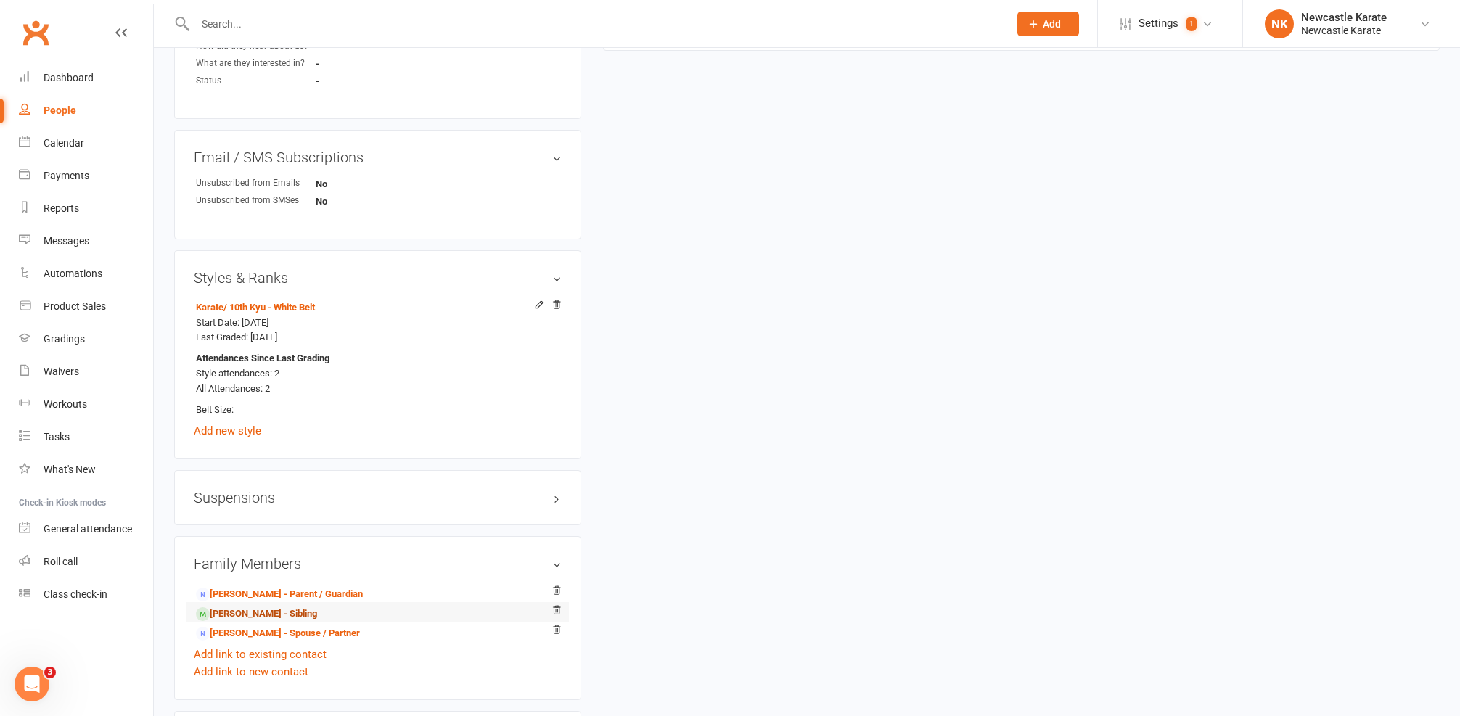
click at [244, 607] on link "[PERSON_NAME] - Sibling" at bounding box center [256, 614] width 121 height 15
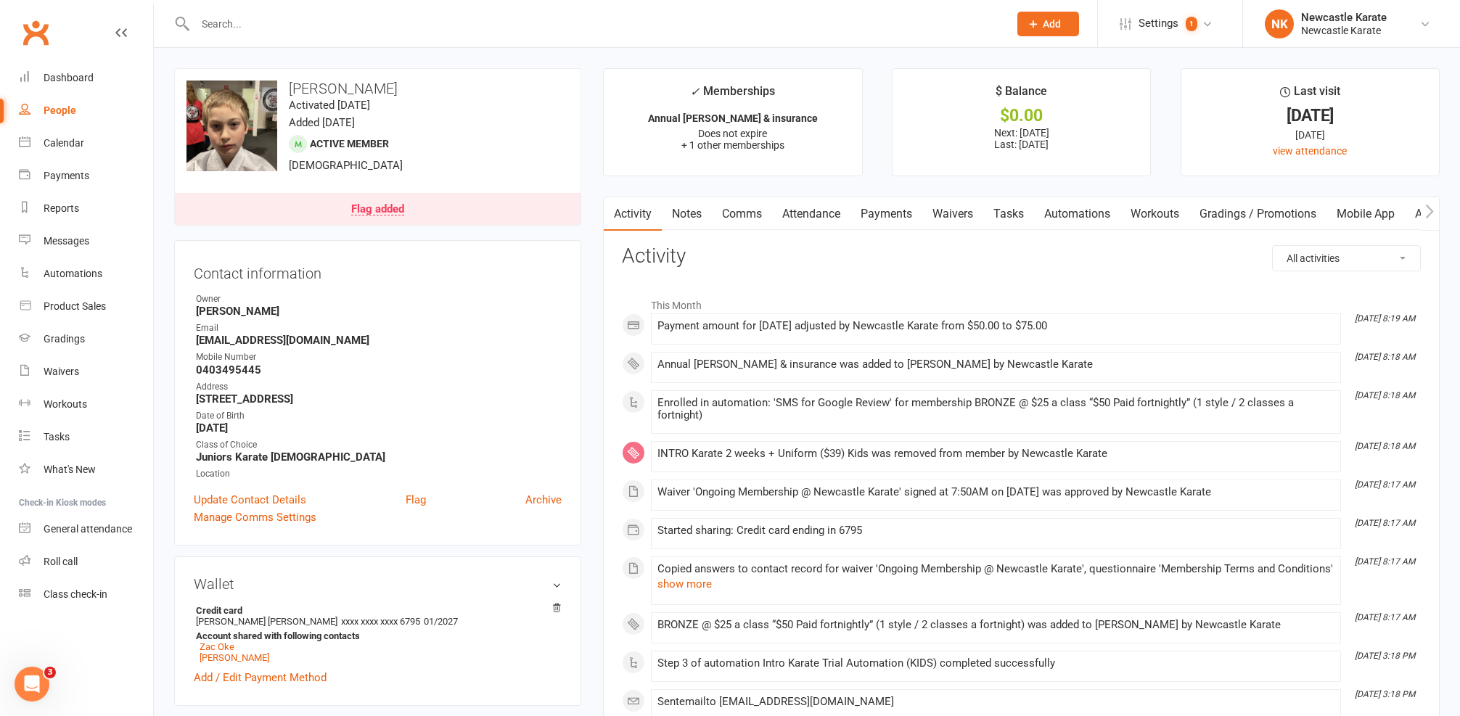
click at [914, 211] on link "Payments" at bounding box center [886, 213] width 72 height 33
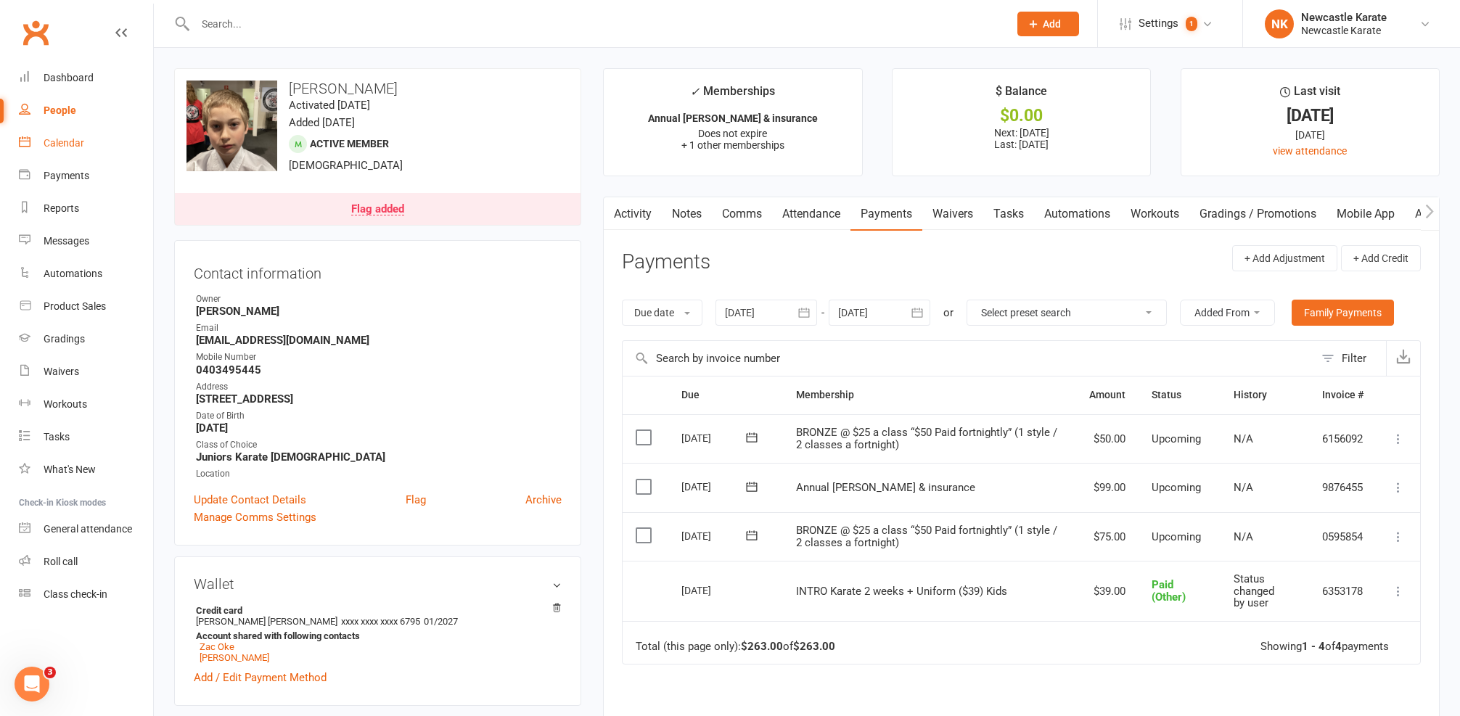
click at [50, 133] on link "Calendar" at bounding box center [86, 143] width 134 height 33
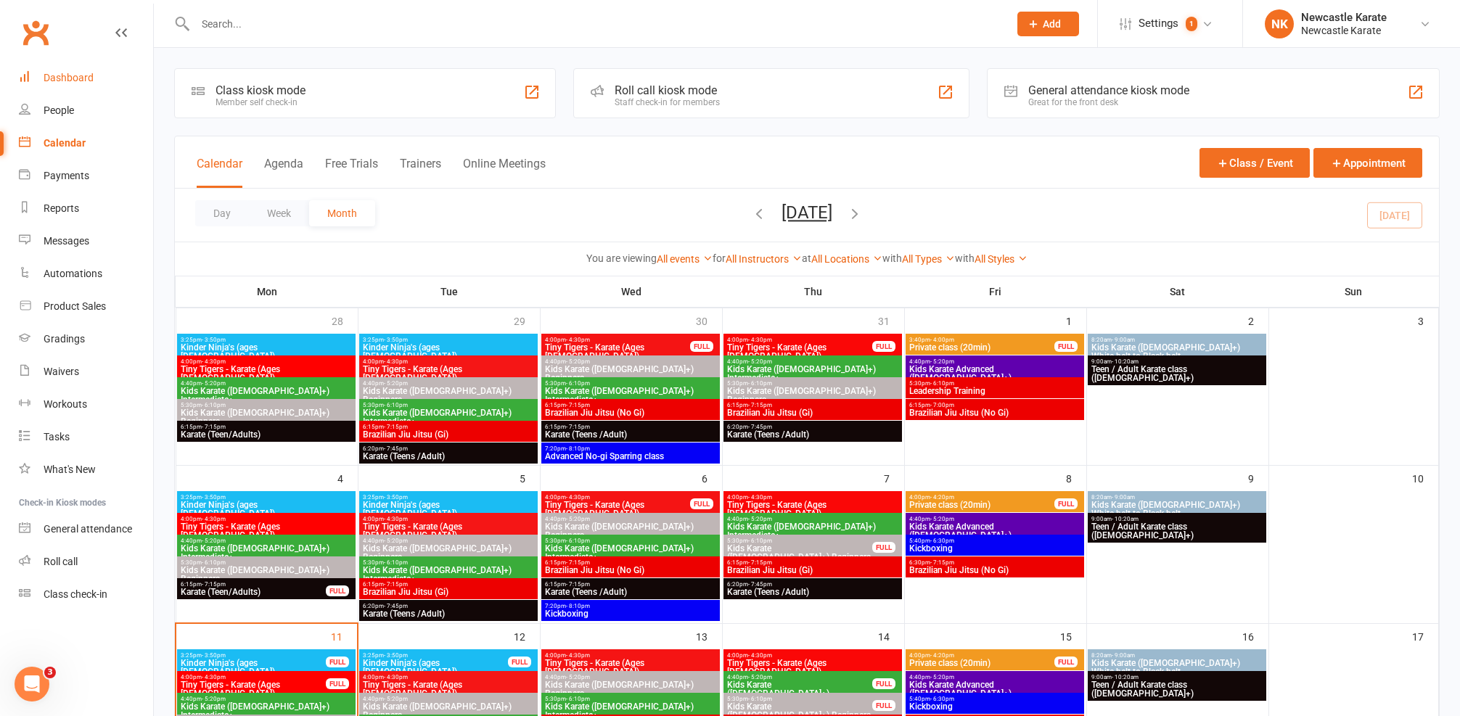
click at [61, 81] on div "Dashboard" at bounding box center [69, 78] width 50 height 12
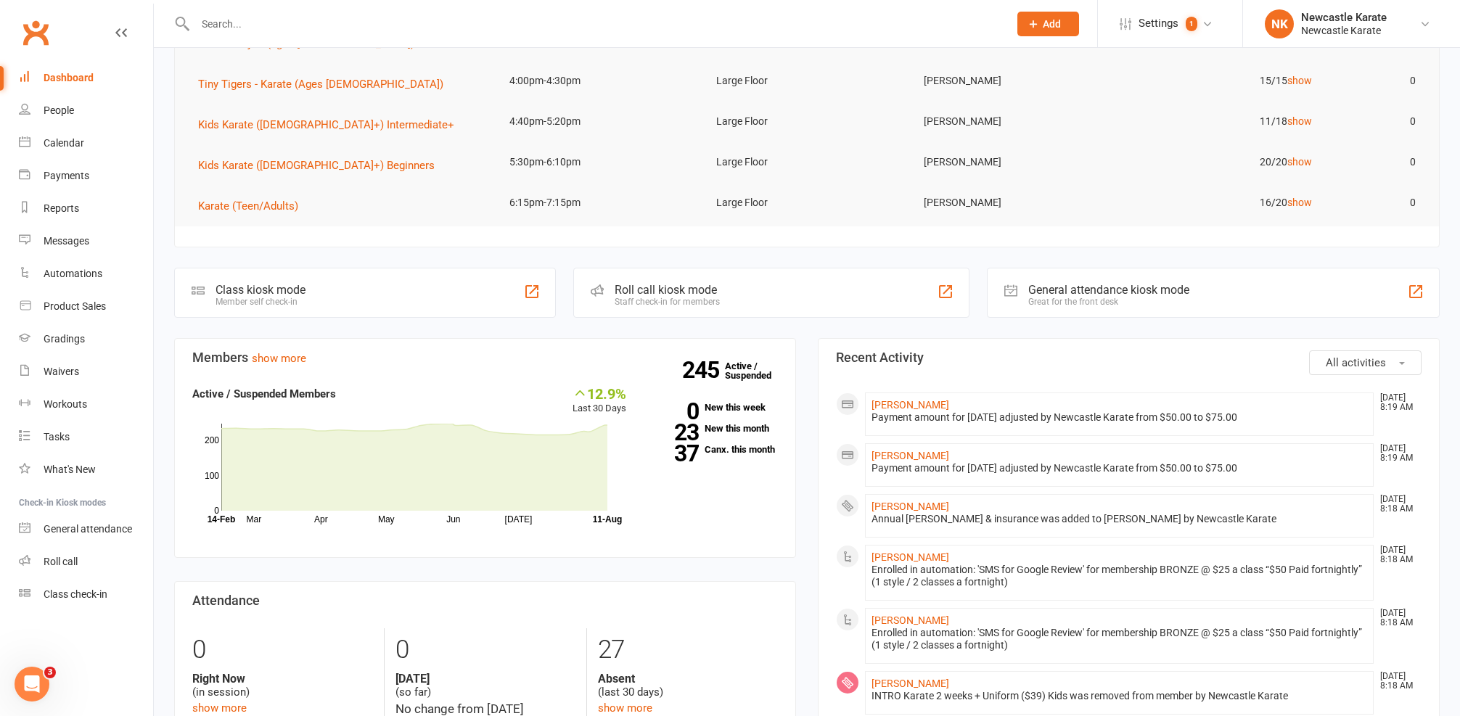
scroll to position [247, 0]
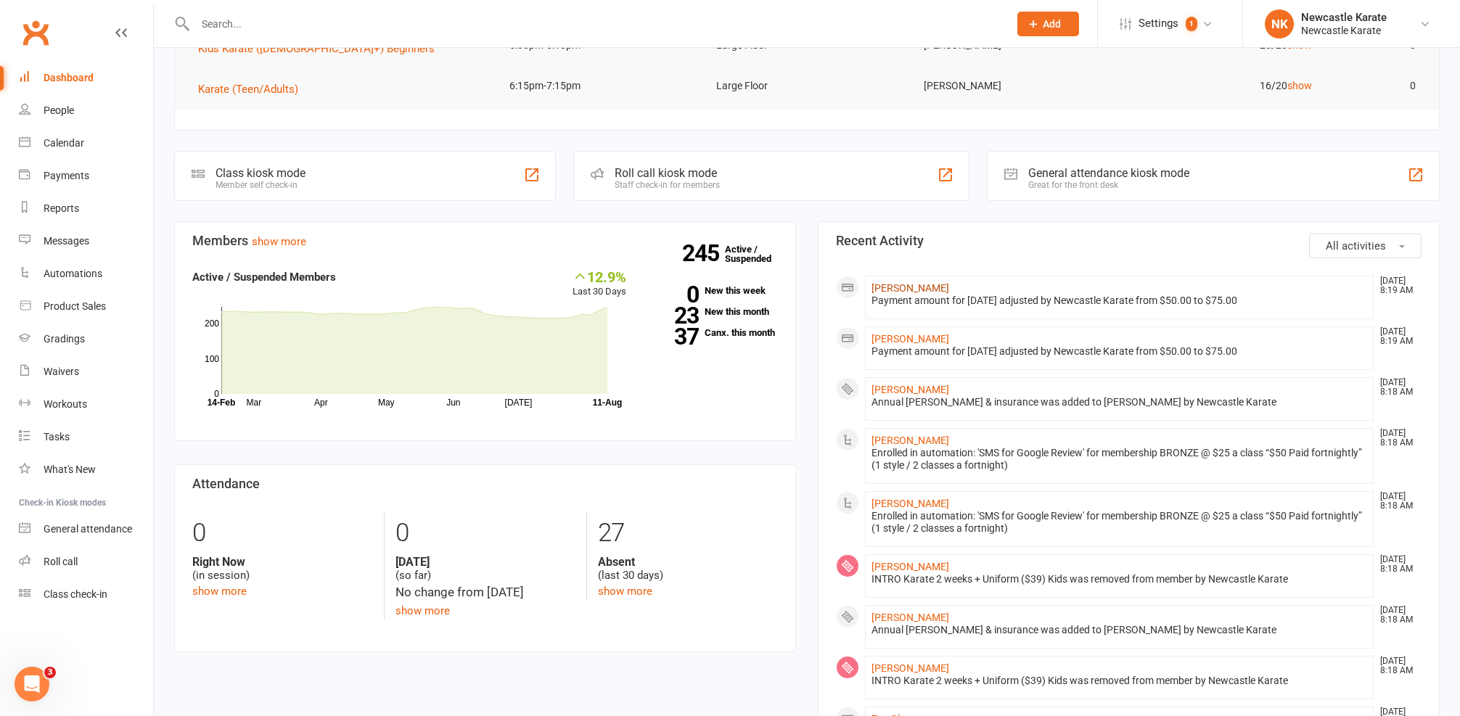
click at [879, 285] on link "[PERSON_NAME]" at bounding box center [910, 288] width 78 height 12
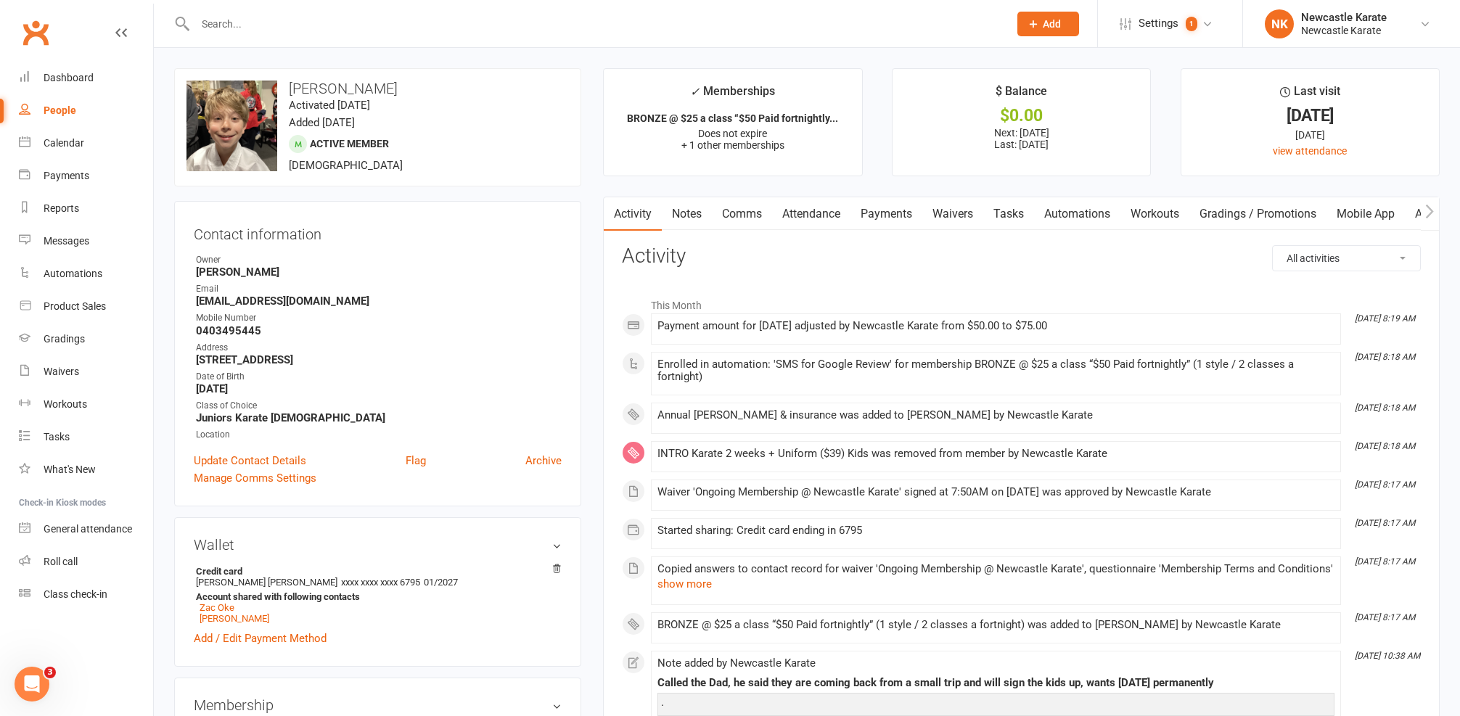
click at [350, 42] on div at bounding box center [586, 23] width 824 height 47
click at [349, 30] on input "text" at bounding box center [594, 24] width 807 height 20
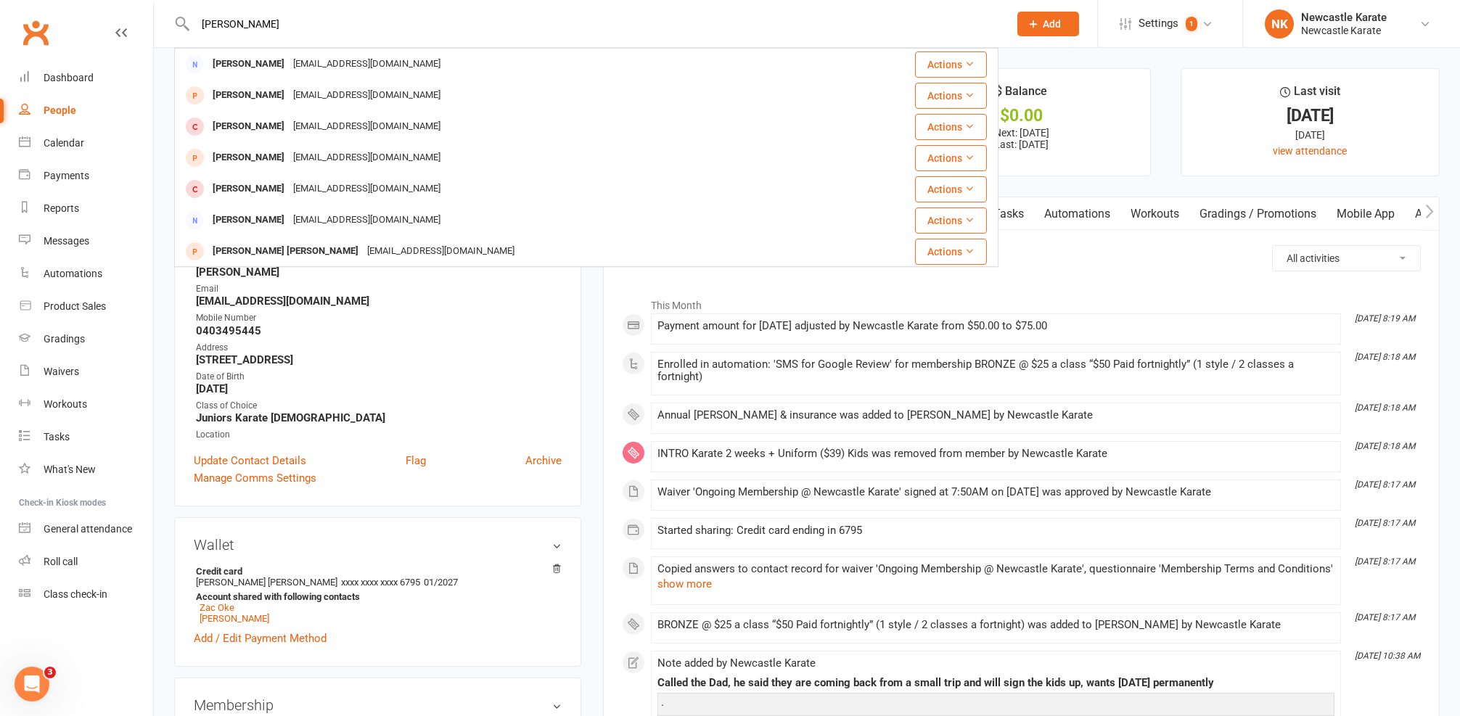
type input "Alicia"
drag, startPoint x: 355, startPoint y: 33, endPoint x: 240, endPoint y: 188, distance: 192.4
click at [240, 188] on div "Alicia Goff" at bounding box center [248, 188] width 81 height 21
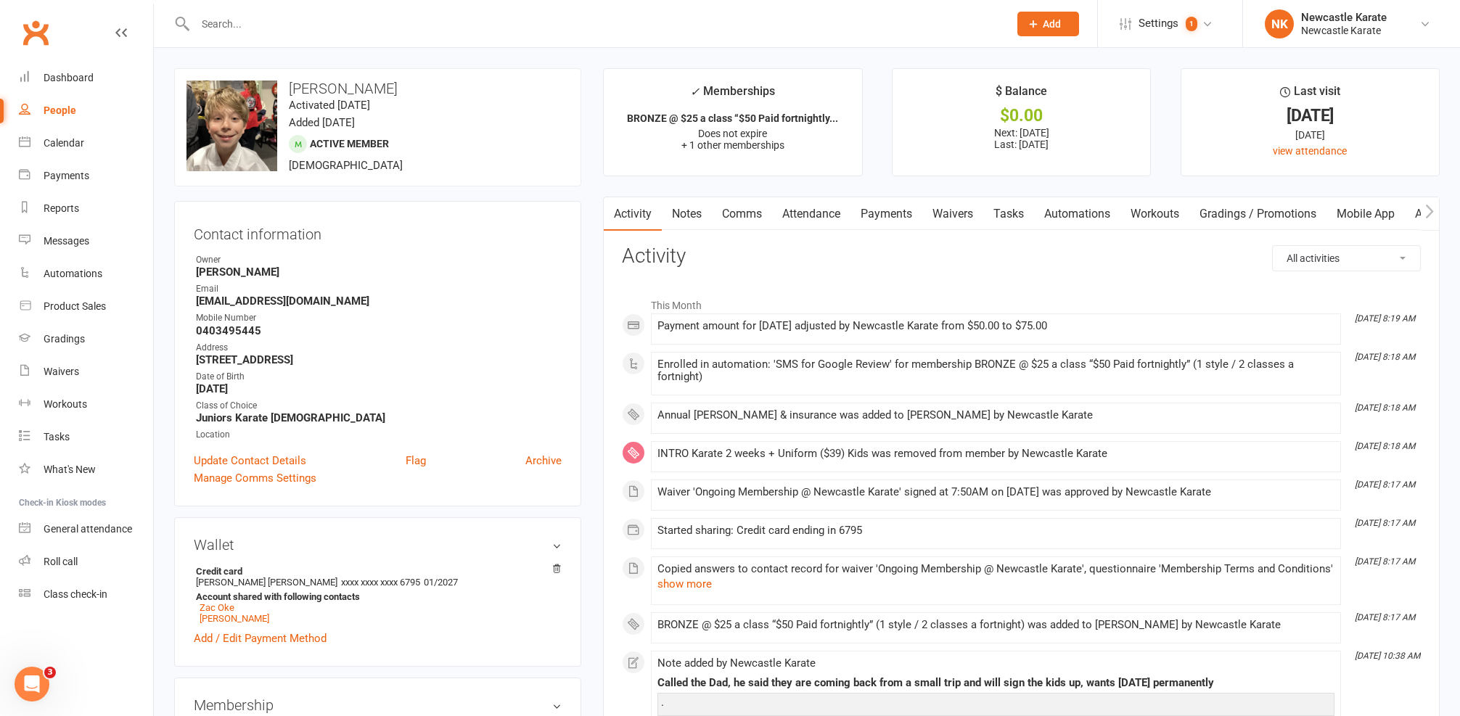
click at [754, 214] on link "Comms" at bounding box center [742, 213] width 60 height 33
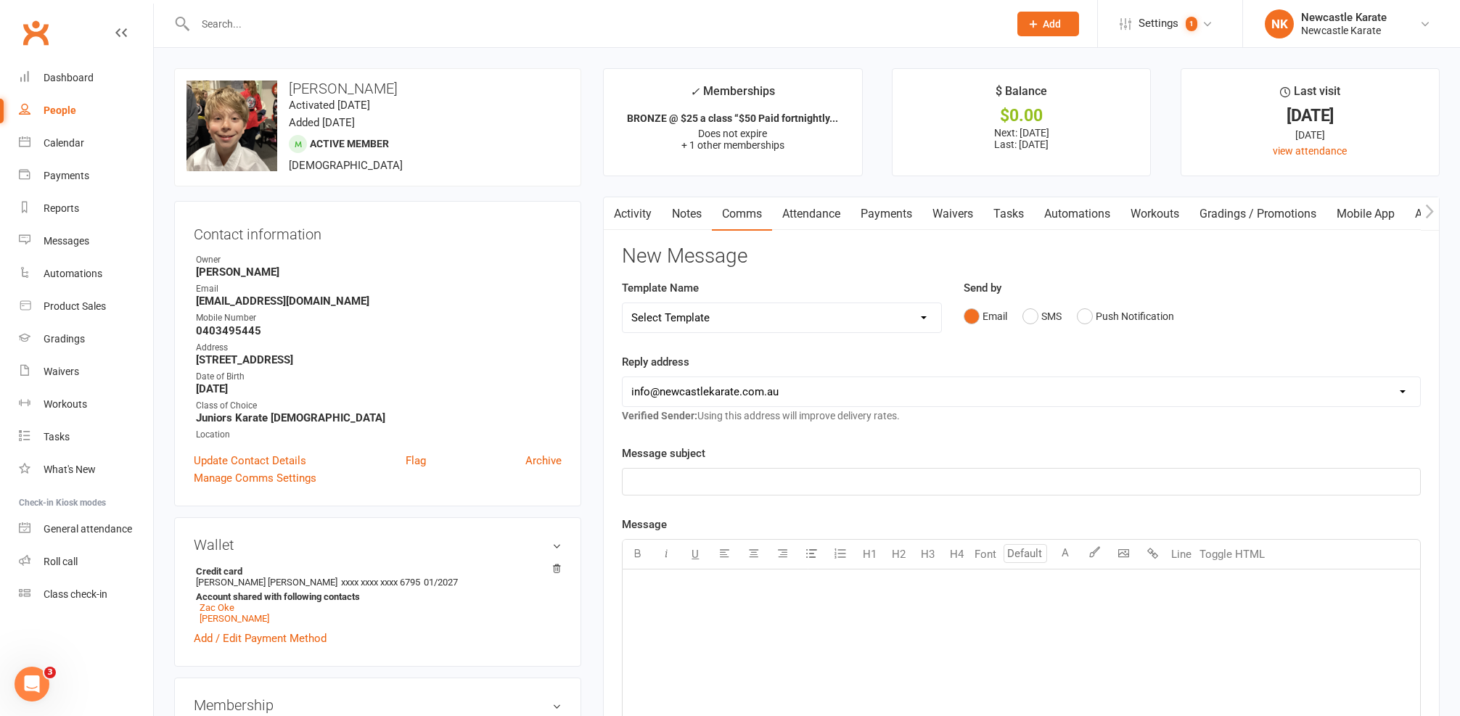
select select "61"
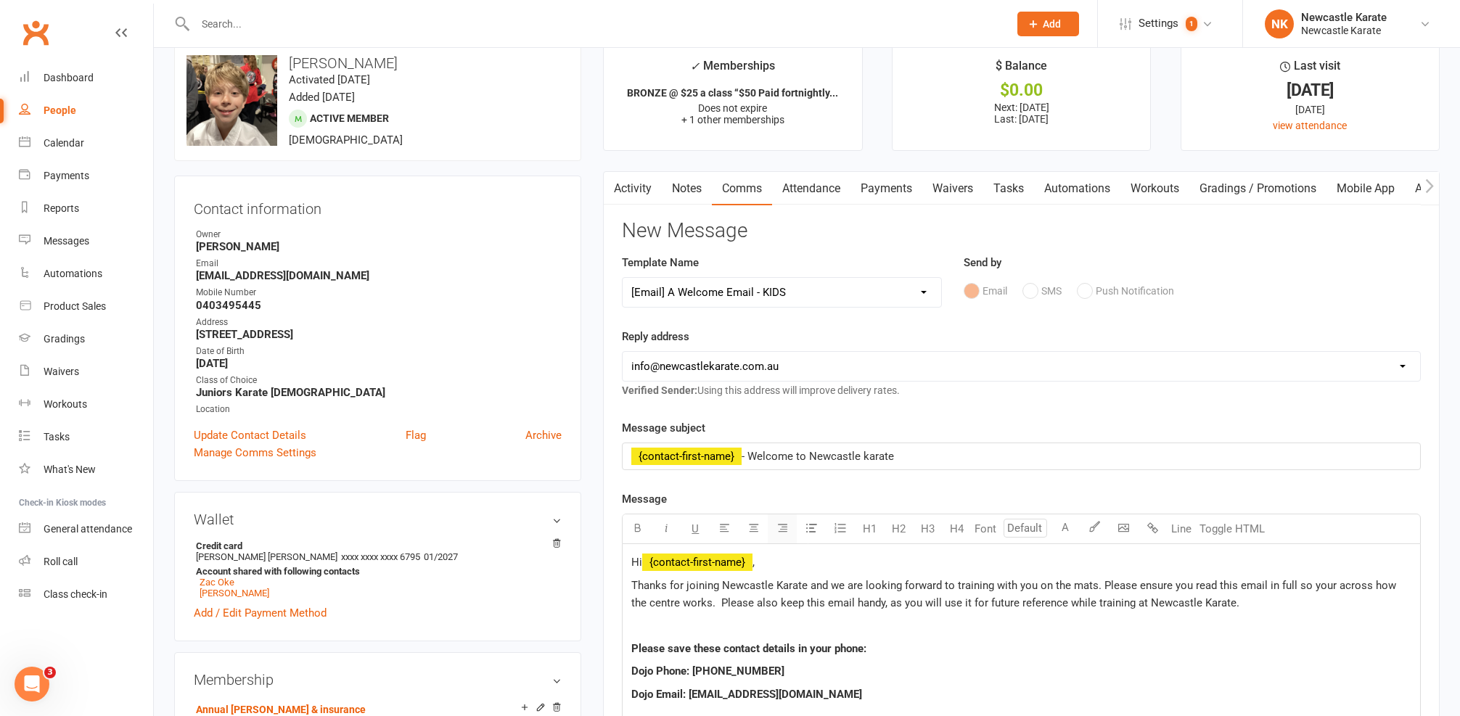
scroll to position [75, 0]
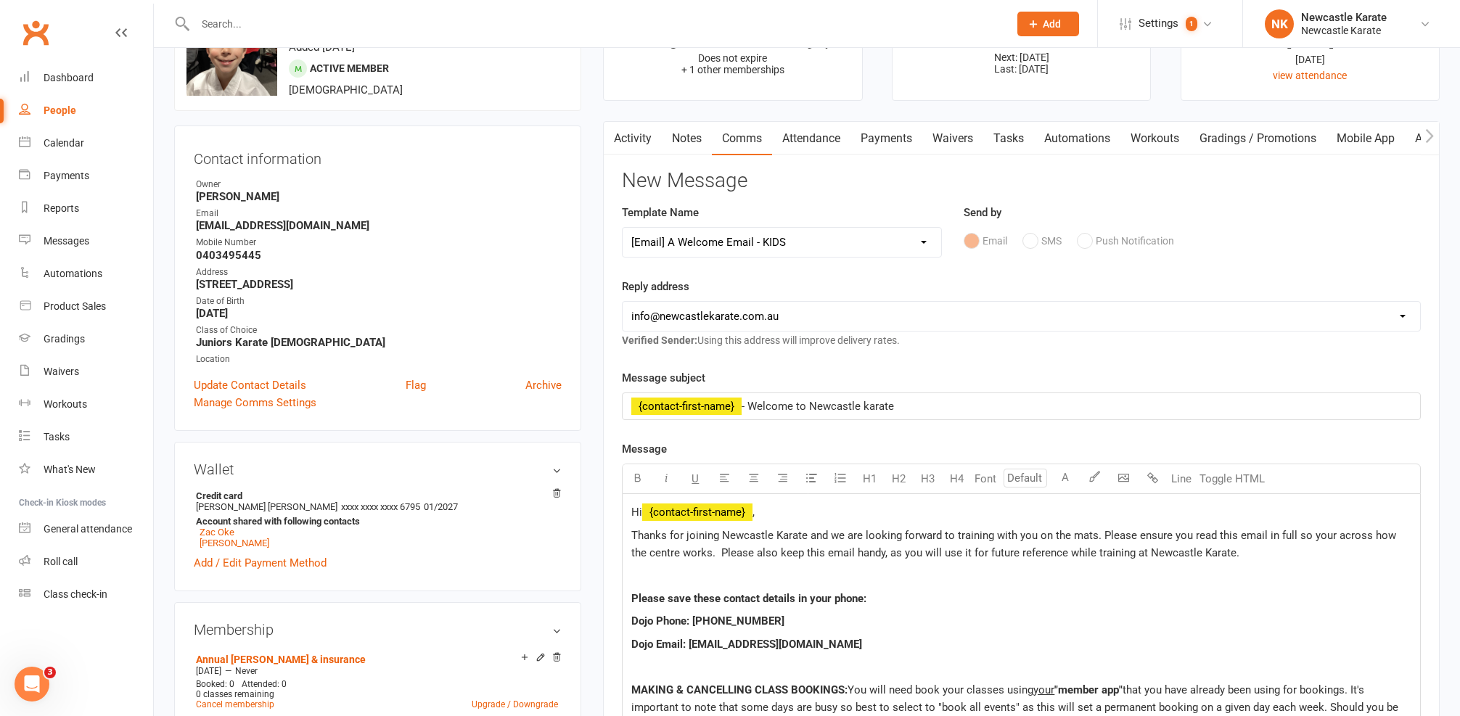
click at [755, 511] on span "," at bounding box center [753, 512] width 2 height 13
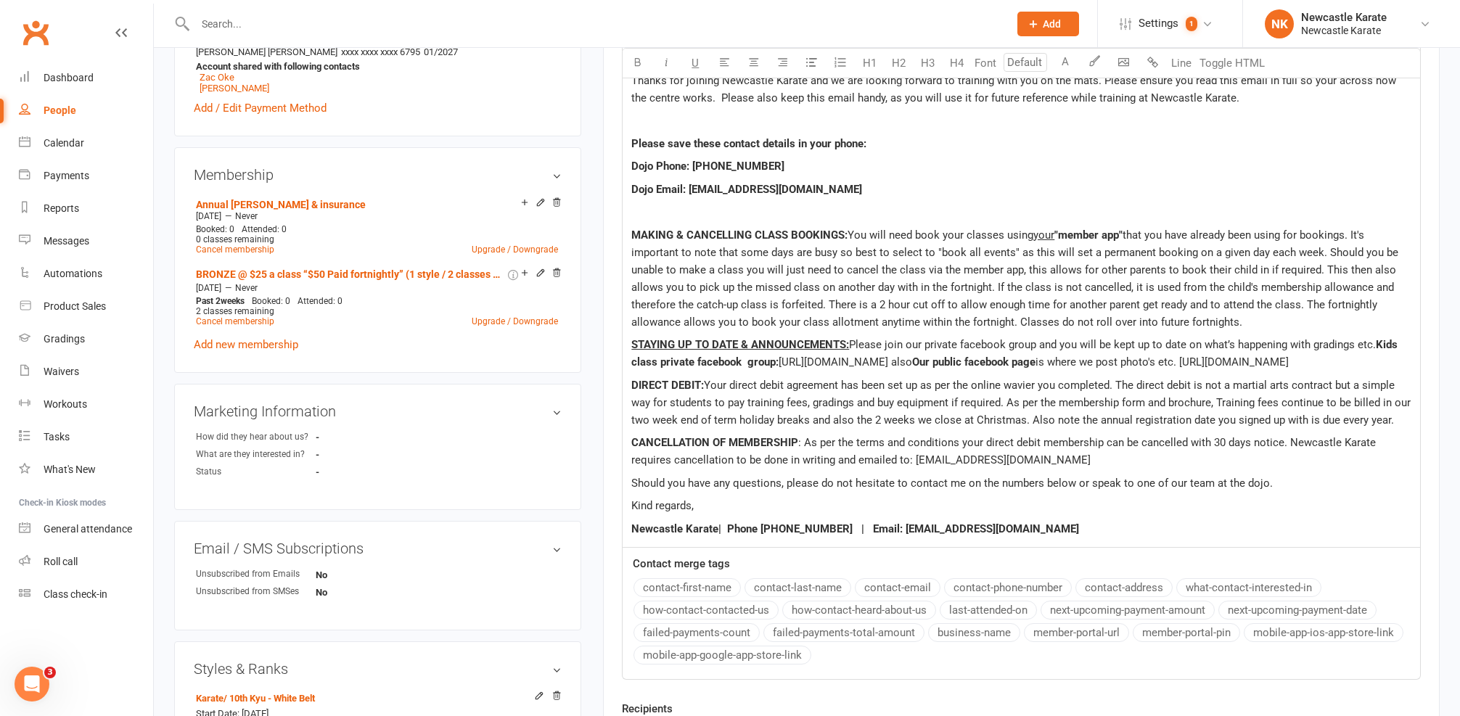
scroll to position [470, 0]
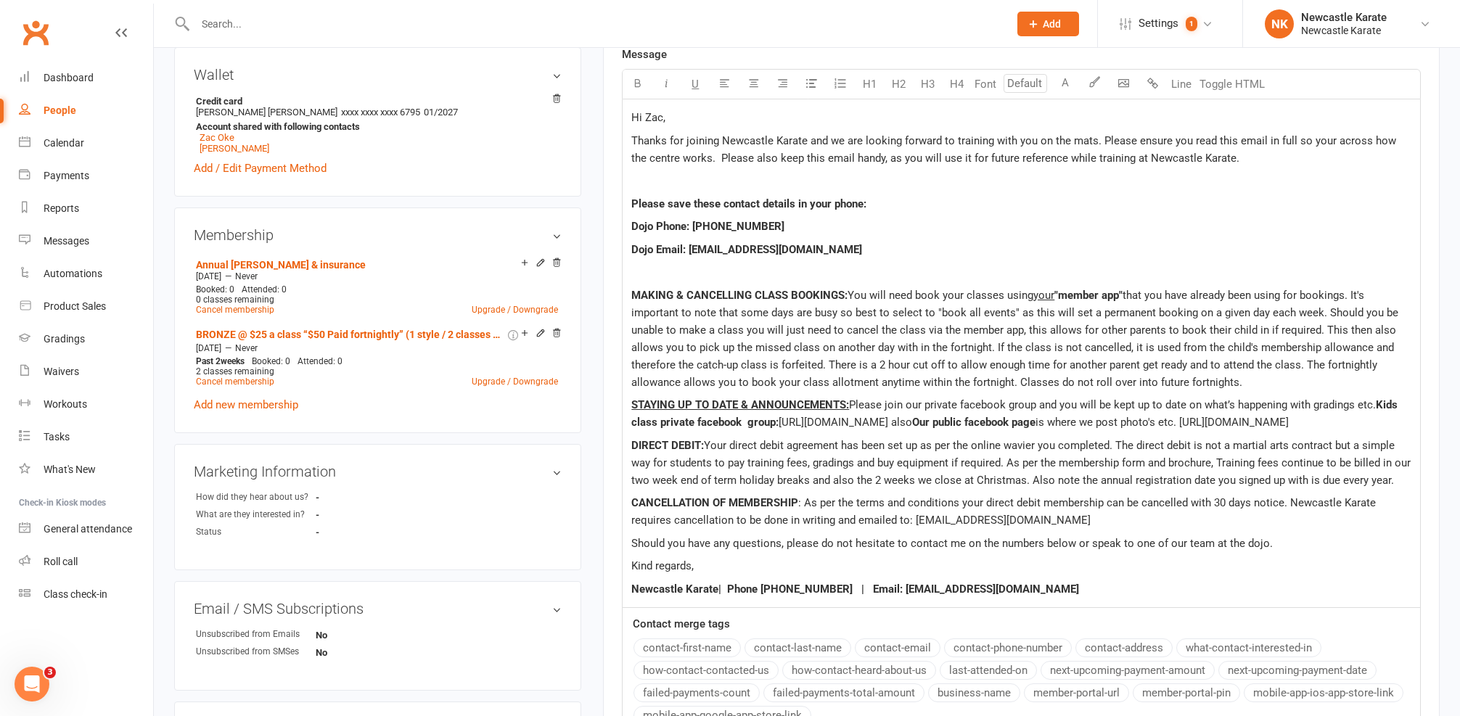
click at [837, 274] on p at bounding box center [1021, 271] width 780 height 17
click at [1248, 152] on p "Thanks for joining Newcastle Karate and we are looking forward to training with…" at bounding box center [1021, 149] width 780 height 35
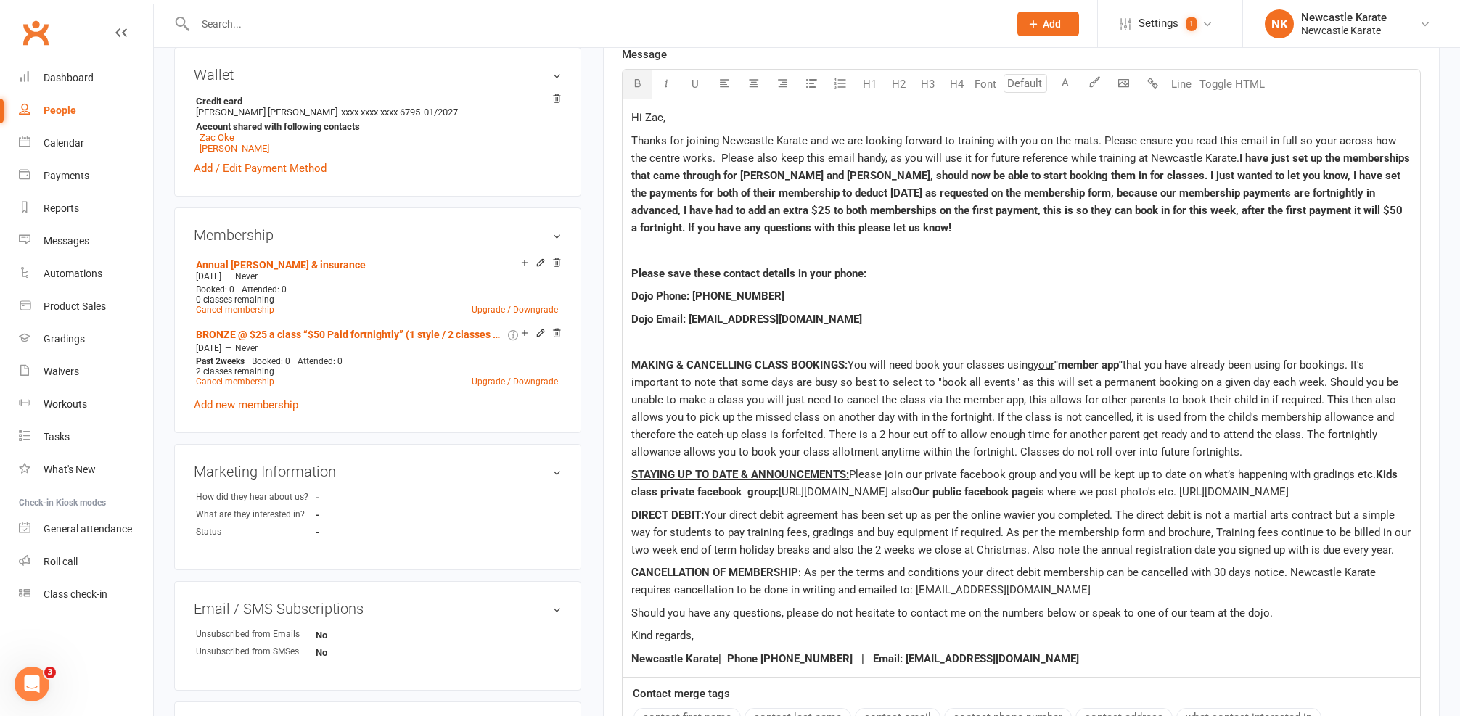
drag, startPoint x: 1218, startPoint y: 154, endPoint x: 1073, endPoint y: 174, distance: 146.5
click at [1073, 174] on span "I have just set up the memberships that came through for Henry and Joey, should…" at bounding box center [1021, 193] width 781 height 83
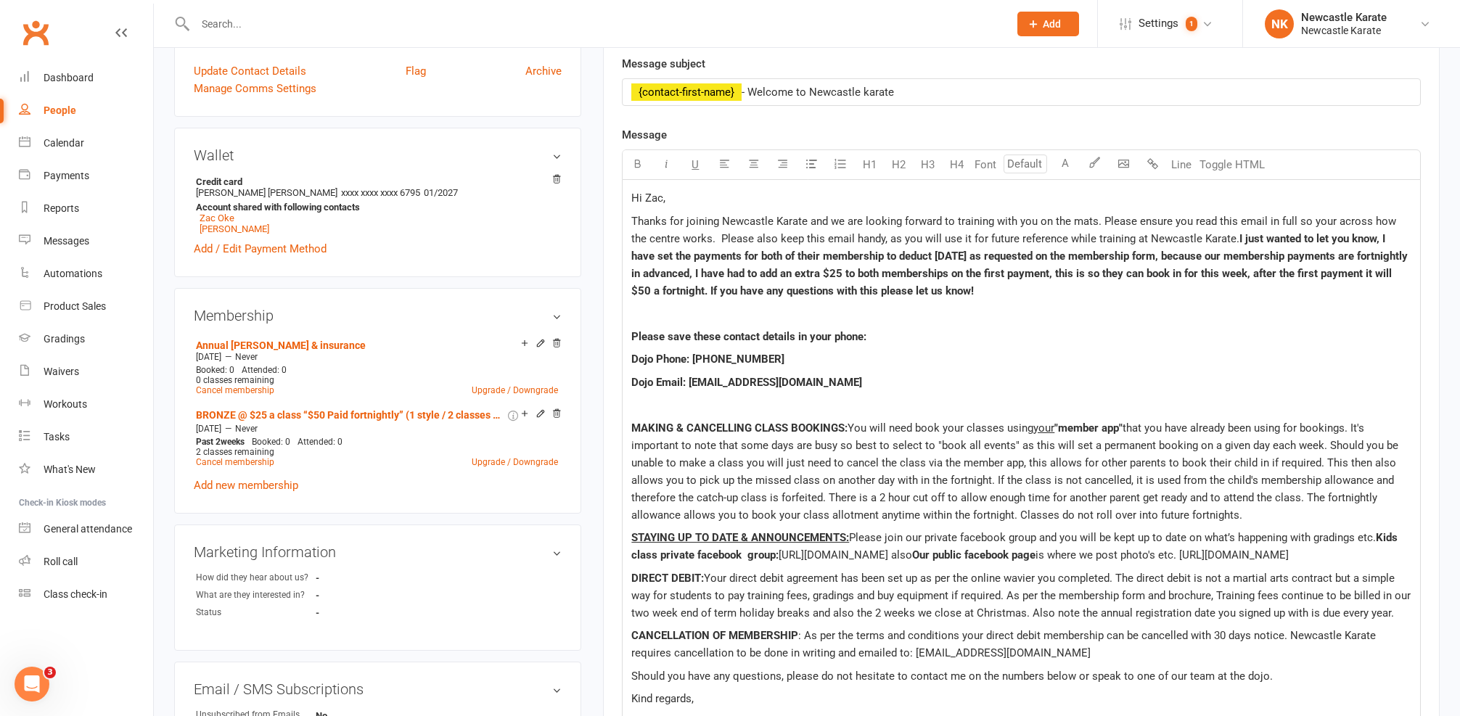
scroll to position [348, 0]
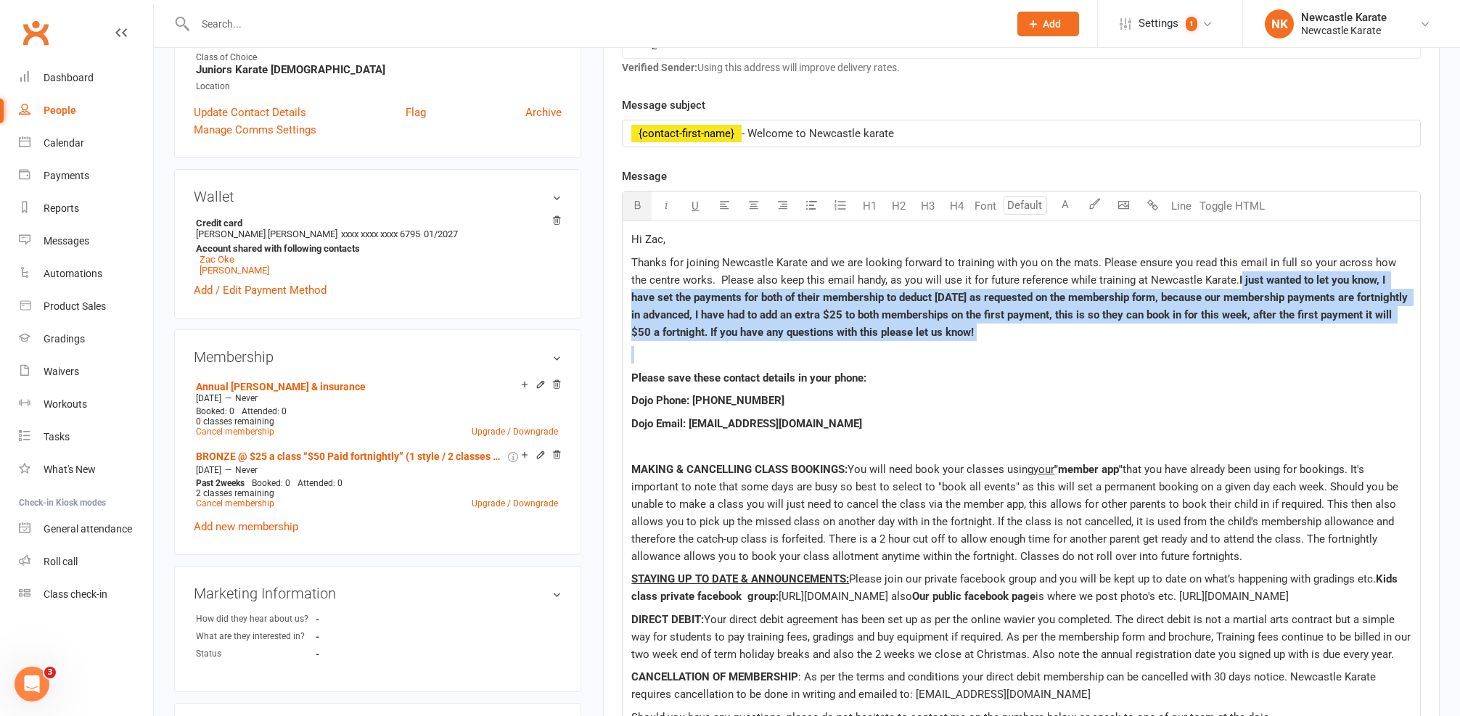
drag, startPoint x: 1209, startPoint y: 348, endPoint x: 1217, endPoint y: 275, distance: 73.8
click at [1217, 275] on div "Hi Zac, Thanks for joining Newcastle Karate and we are looking forward to train…" at bounding box center [1020, 501] width 797 height 561
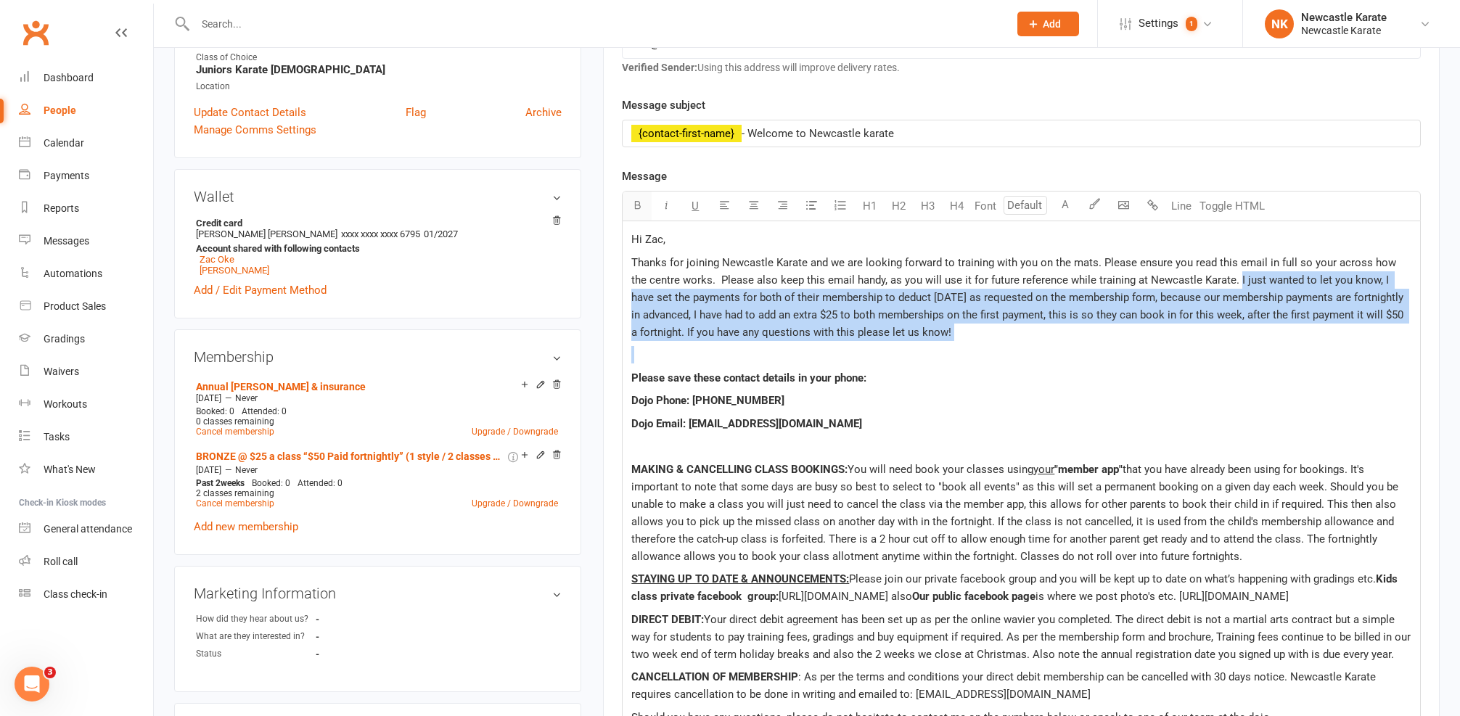
click at [649, 205] on button "button" at bounding box center [636, 206] width 29 height 29
click at [1308, 335] on p "Thanks for joining Newcastle Karate and we are looking forward to training with…" at bounding box center [1021, 297] width 780 height 87
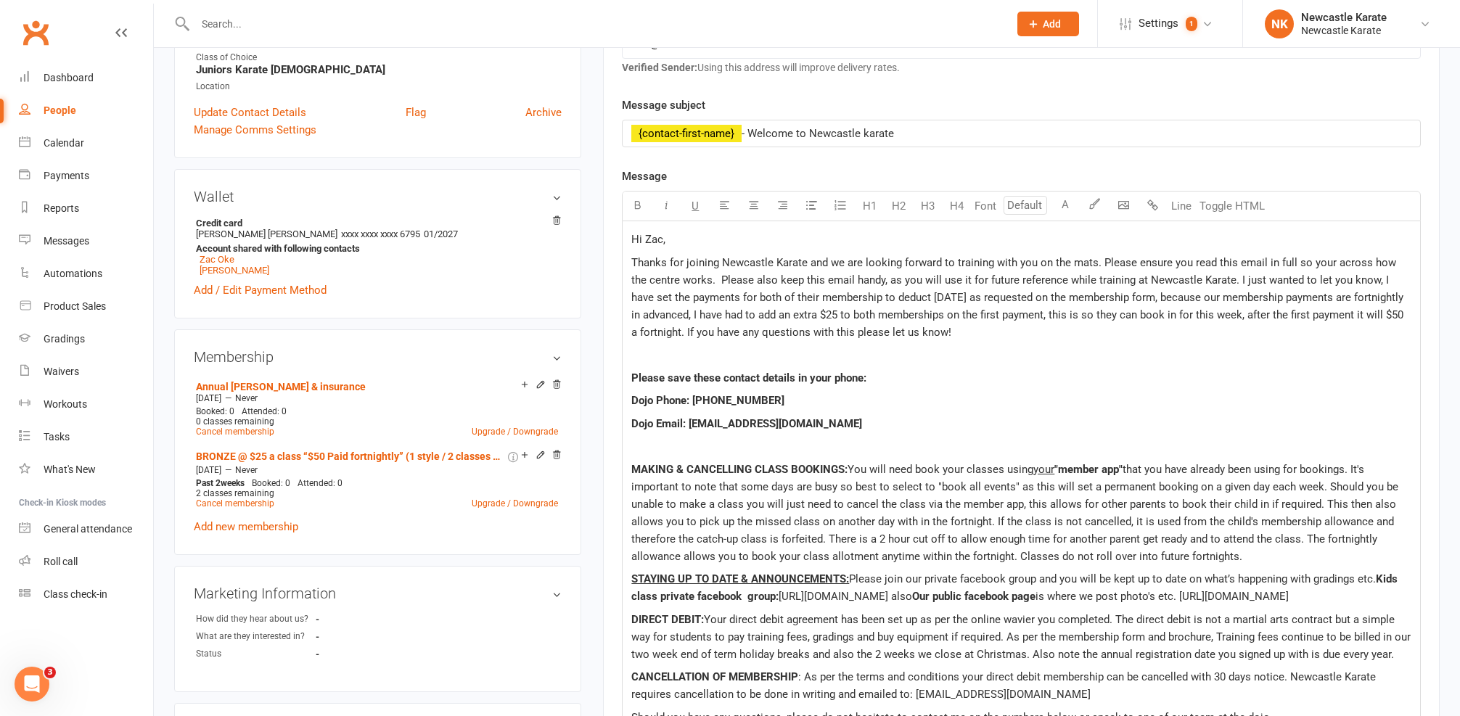
click at [1239, 277] on span at bounding box center [1240, 280] width 3 height 13
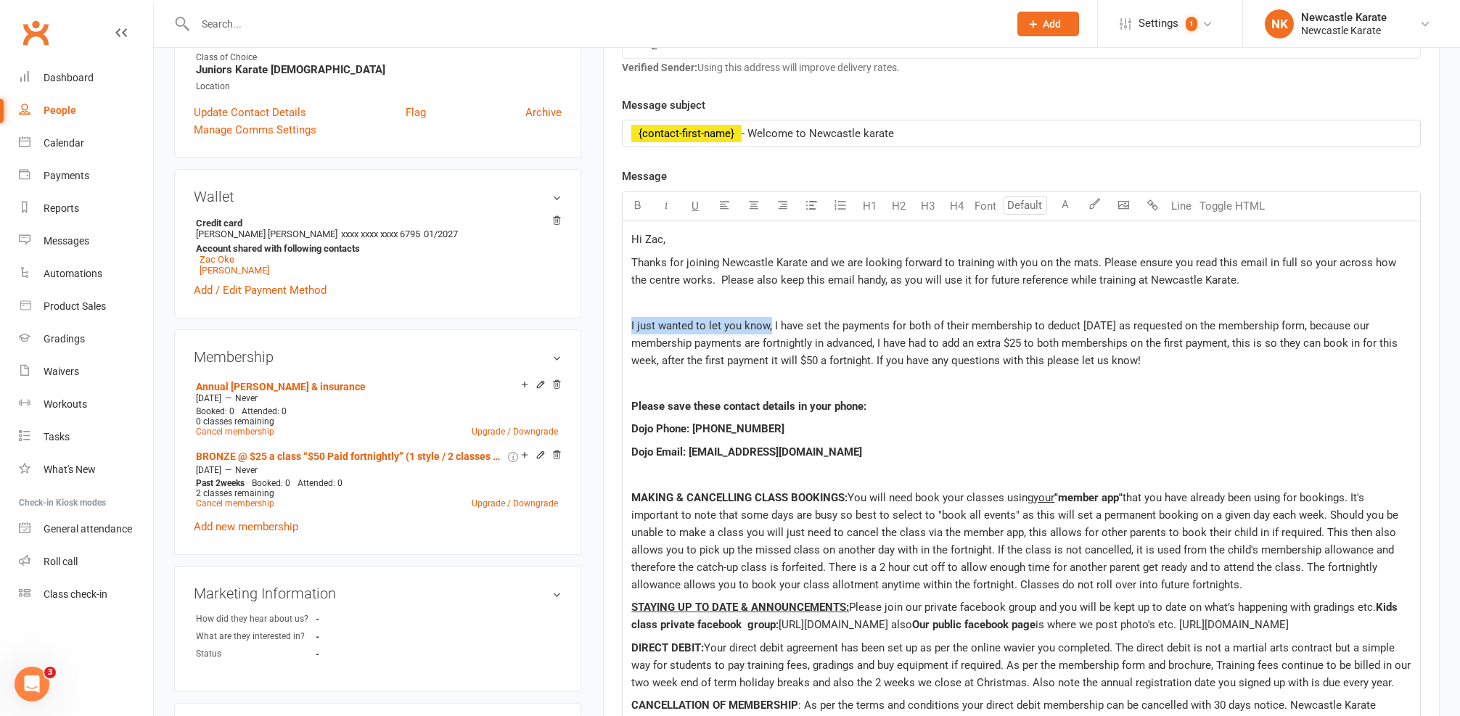
drag, startPoint x: 770, startPoint y: 321, endPoint x: 640, endPoint y: 314, distance: 130.1
click at [640, 314] on div "Hi Zac, Thanks for joining Newcastle Karate and we are looking forward to train…" at bounding box center [1020, 515] width 797 height 589
drag, startPoint x: 792, startPoint y: 322, endPoint x: 823, endPoint y: 325, distance: 31.3
click at [823, 325] on span "I have set the payments for both of their membership to deduct this Friday as r…" at bounding box center [1021, 343] width 781 height 48
click at [1314, 343] on span "I have set the payments for both Henry and Joey's membership to deduct this Fri…" at bounding box center [1015, 343] width 769 height 48
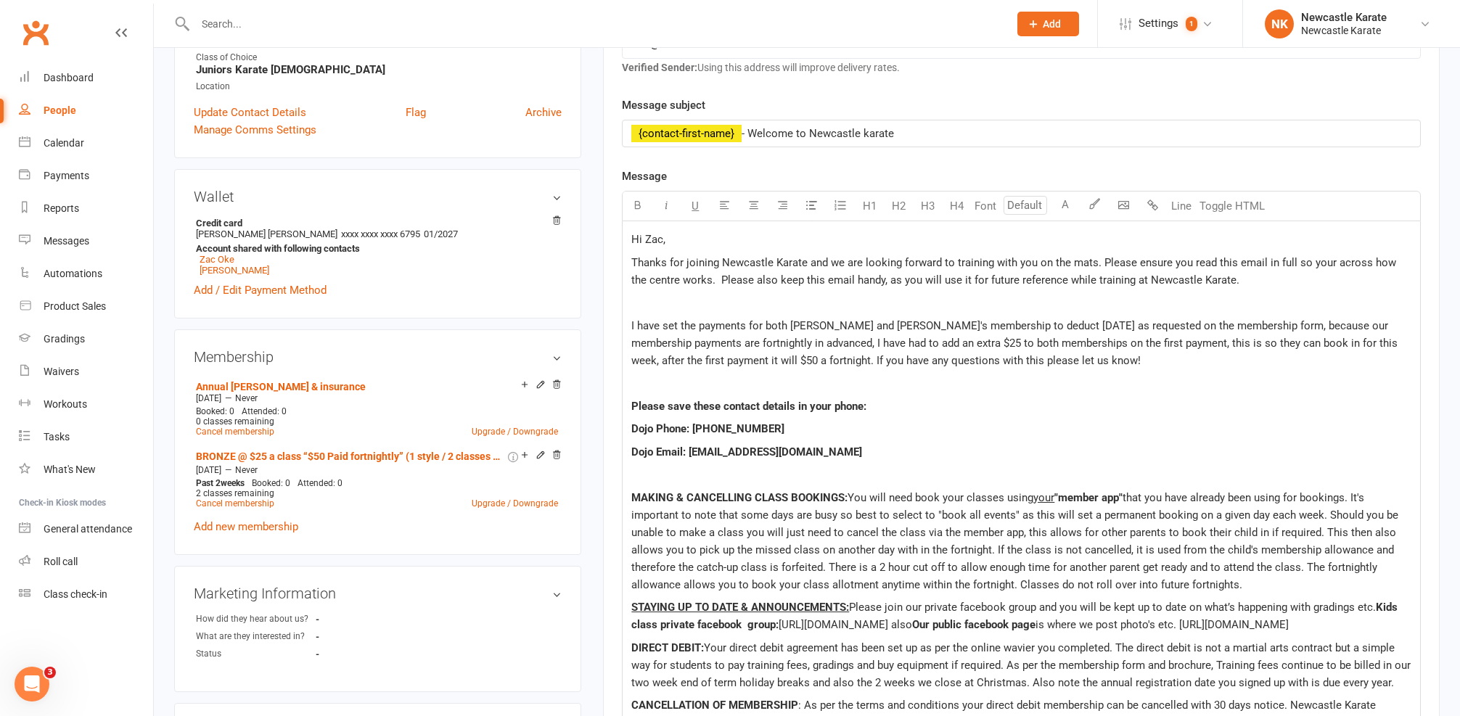
click at [1309, 341] on span "I have set the payments for both Henry and Joey's membership to deduct this Fri…" at bounding box center [1015, 343] width 769 height 48
click at [814, 361] on span "I have set the payments for both Henry and Joey's membership to deduct this Fri…" at bounding box center [1015, 343] width 769 height 48
click at [815, 355] on span "I have set the payments for both Henry and Joey's membership to deduct this Fri…" at bounding box center [1015, 343] width 769 height 48
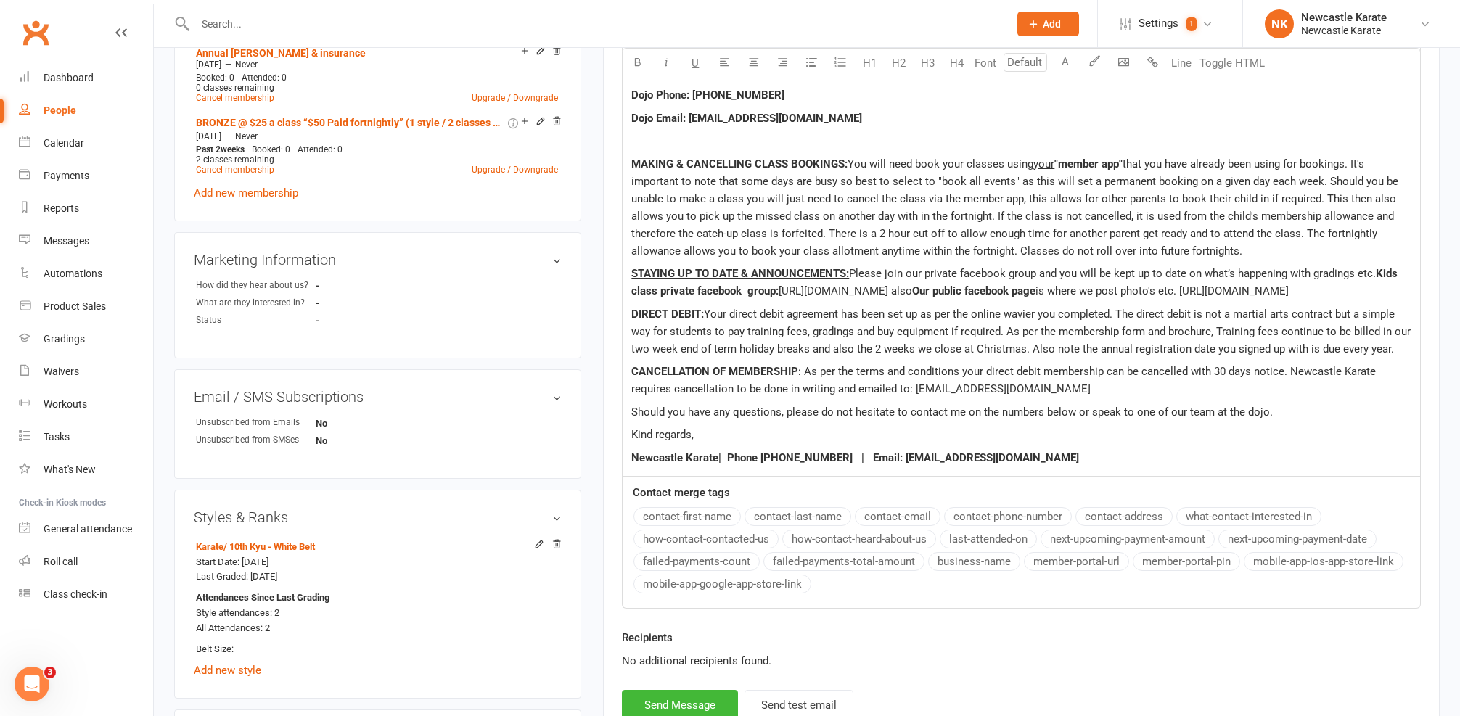
scroll to position [807, 0]
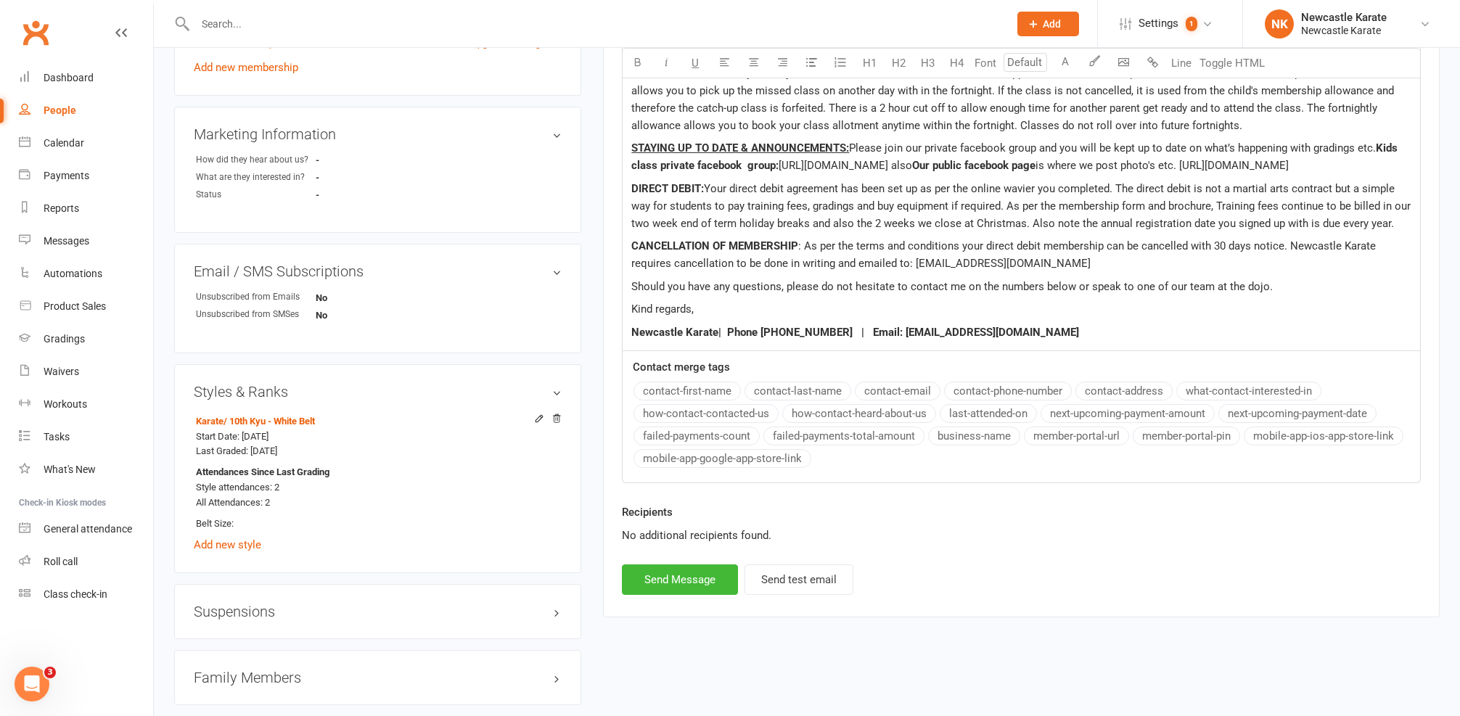
click at [710, 595] on button "Send Message" at bounding box center [680, 579] width 116 height 30
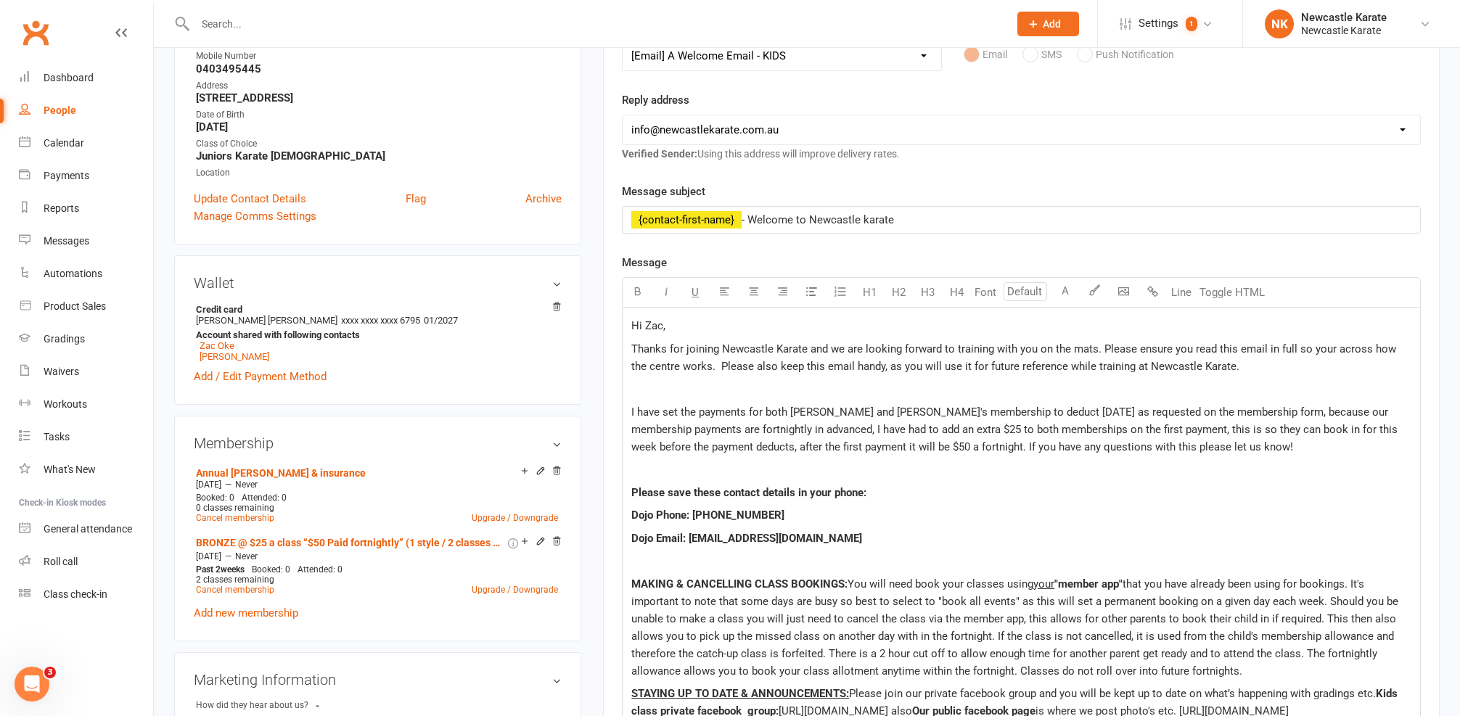
select select
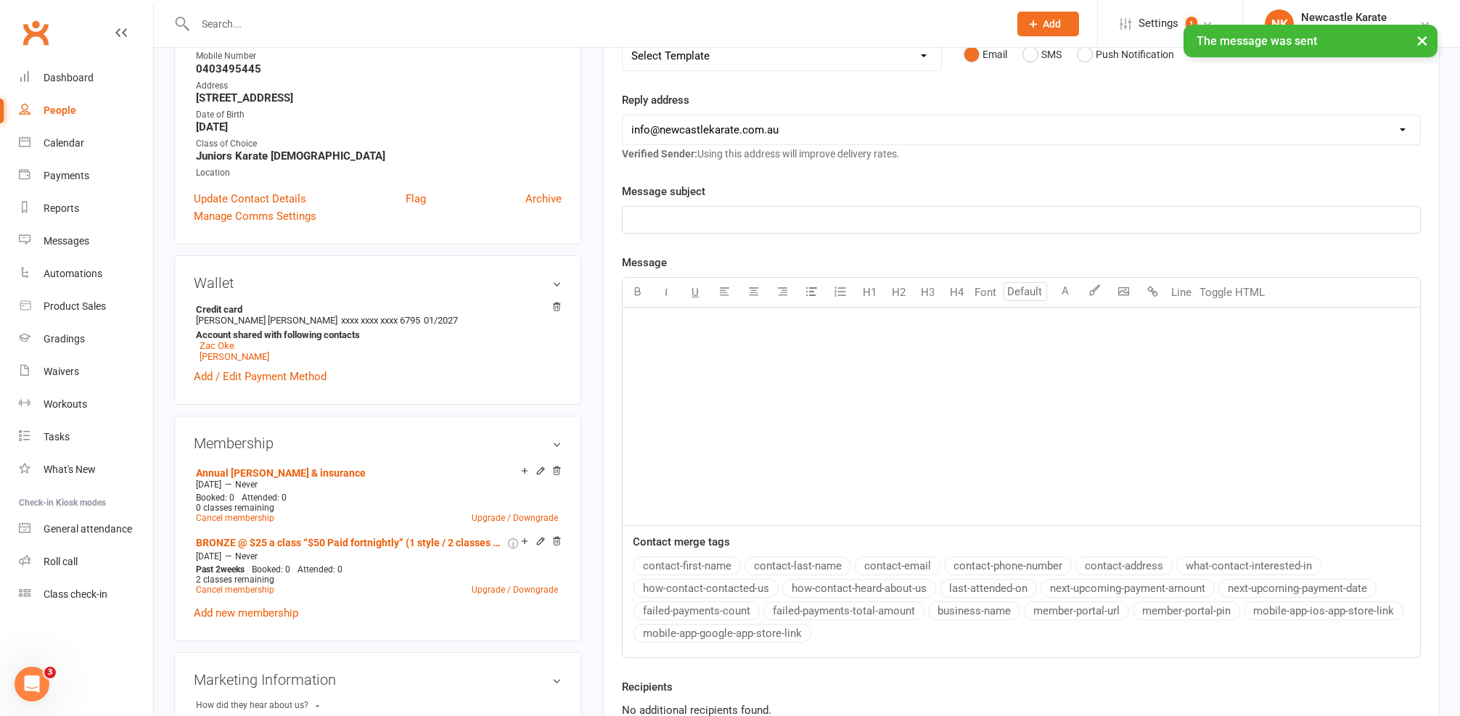
scroll to position [0, 0]
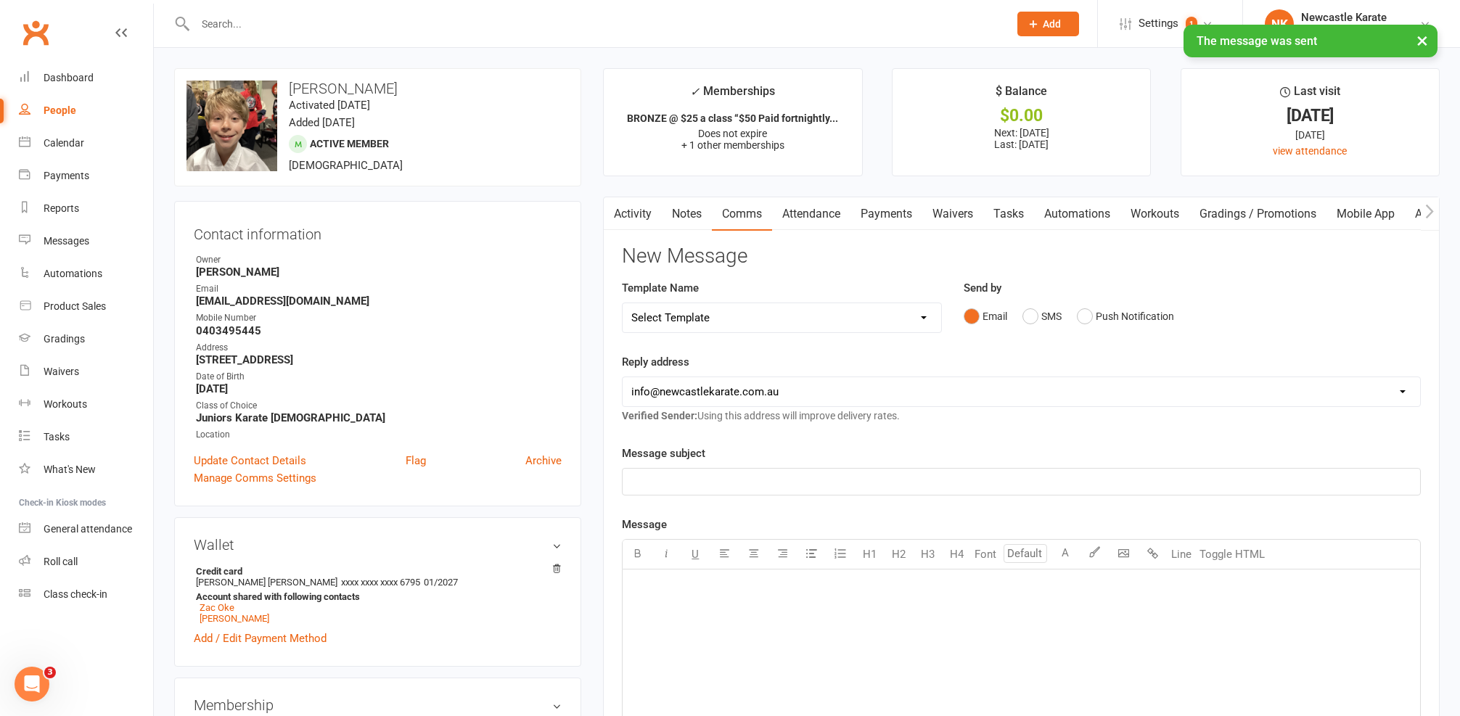
click at [633, 215] on link "Activity" at bounding box center [633, 213] width 58 height 33
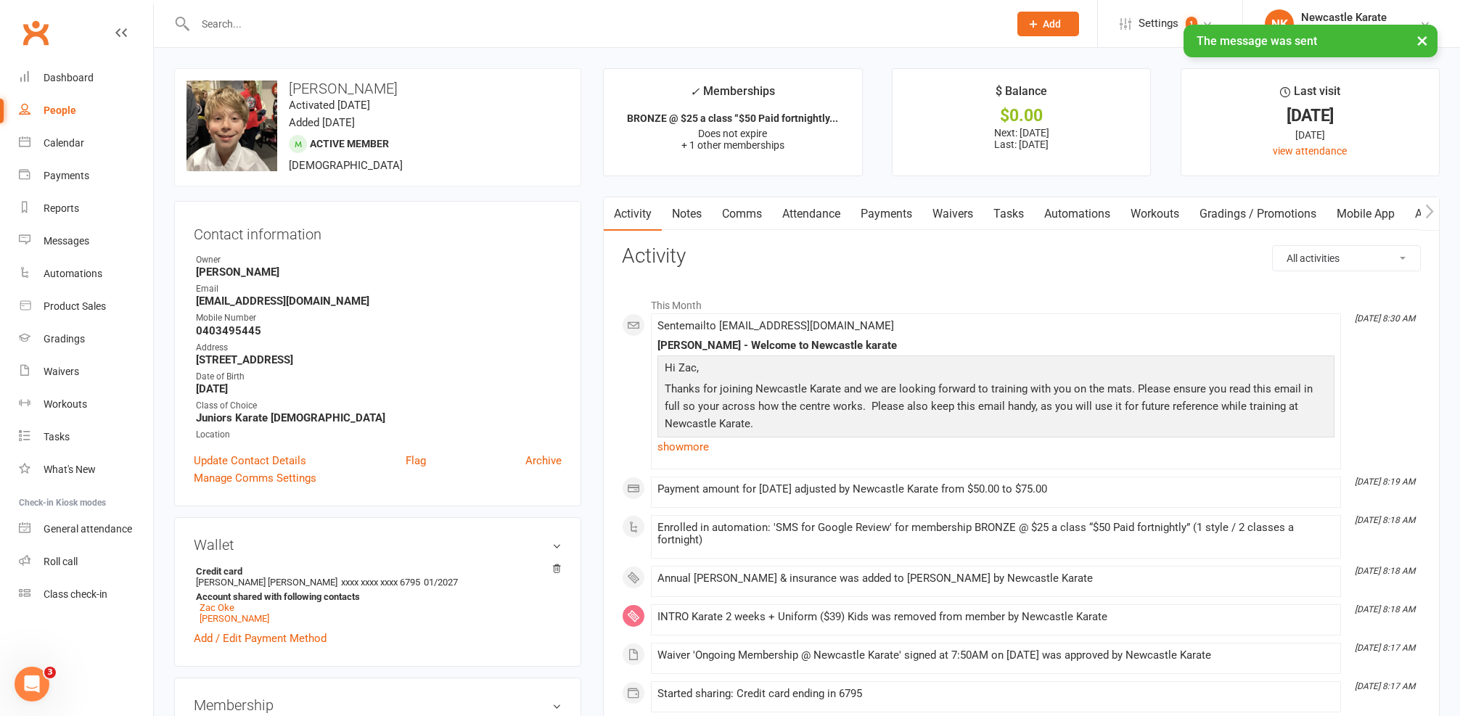
click at [676, 461] on li "Aug 11, 8:30 AM Sent email to zac.oke@hotmail.com Henry - Welcome to Newcastle …" at bounding box center [996, 391] width 690 height 156
click at [682, 451] on link "show more" at bounding box center [995, 447] width 677 height 20
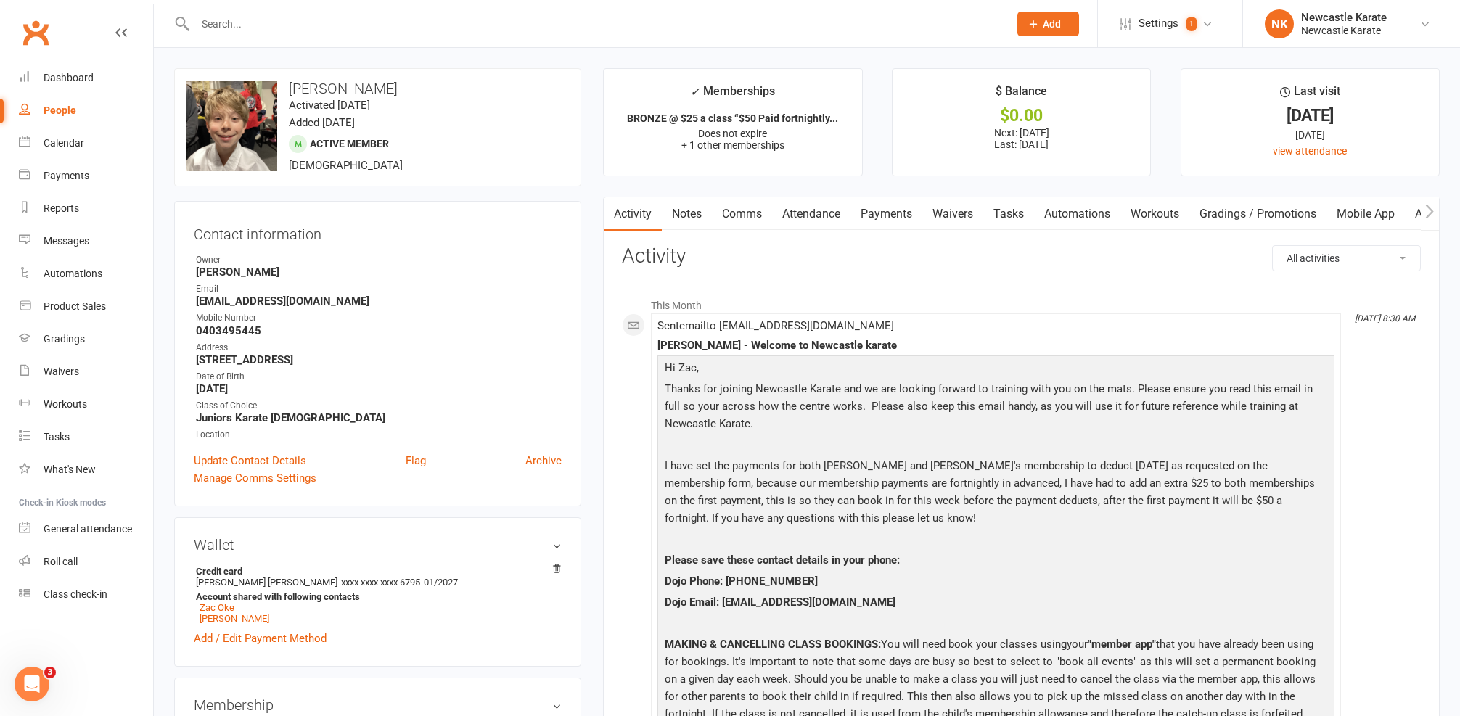
click at [871, 223] on link "Payments" at bounding box center [886, 213] width 72 height 33
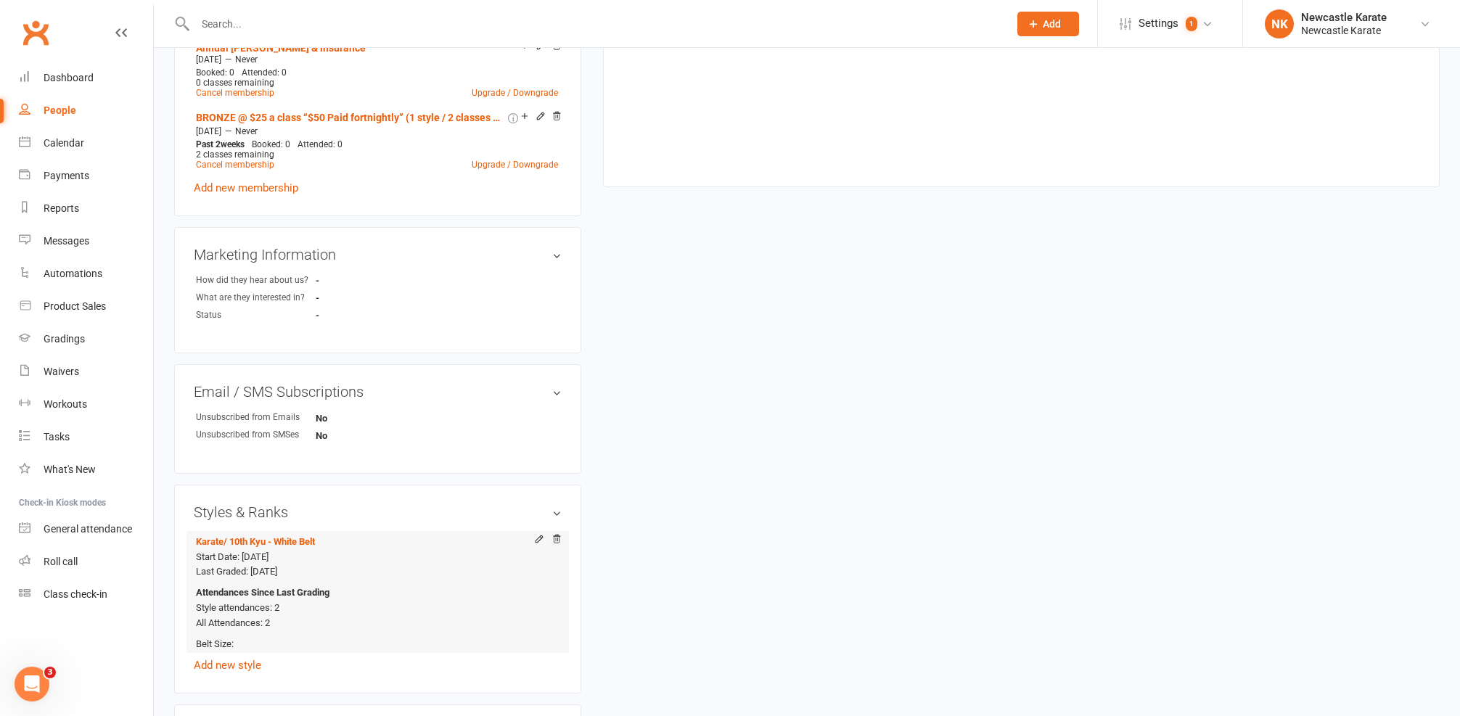
scroll to position [952, 0]
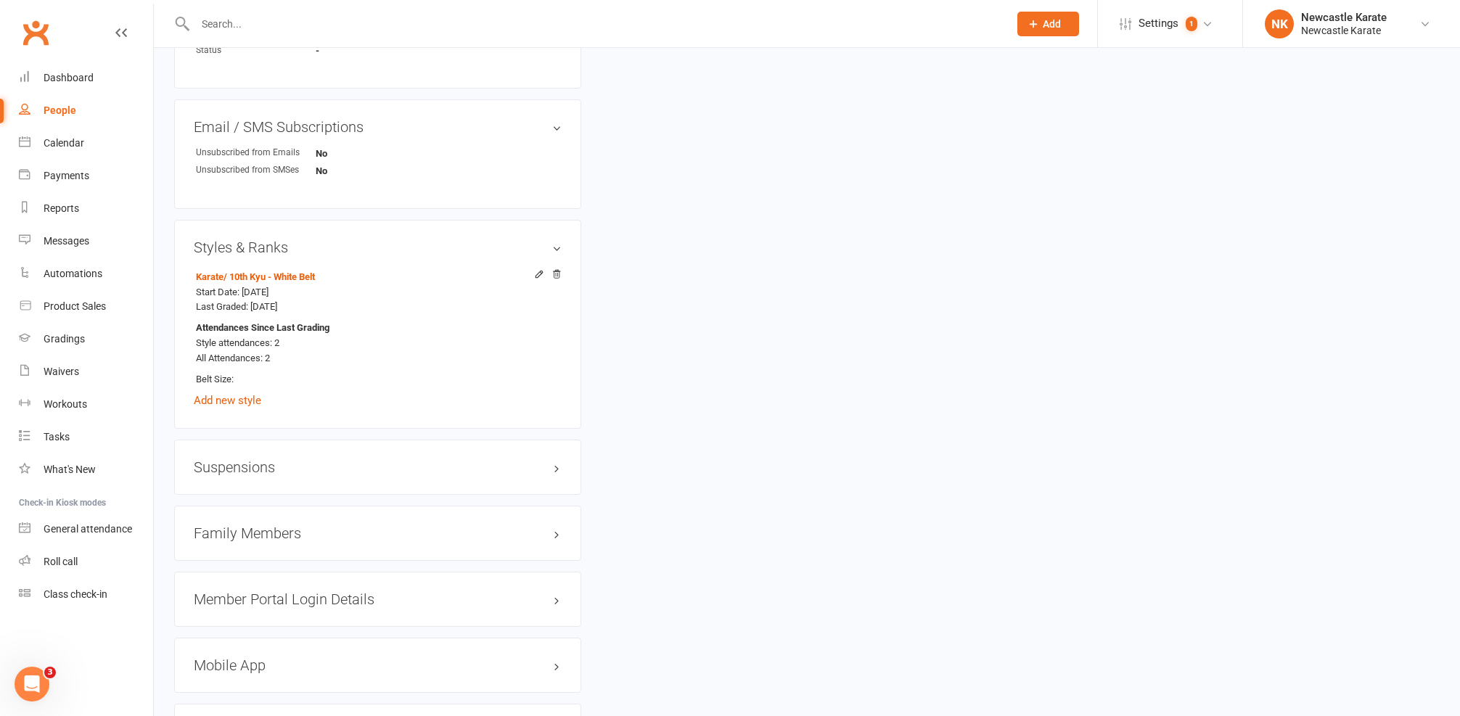
click at [260, 529] on h3 "Family Members" at bounding box center [378, 533] width 368 height 16
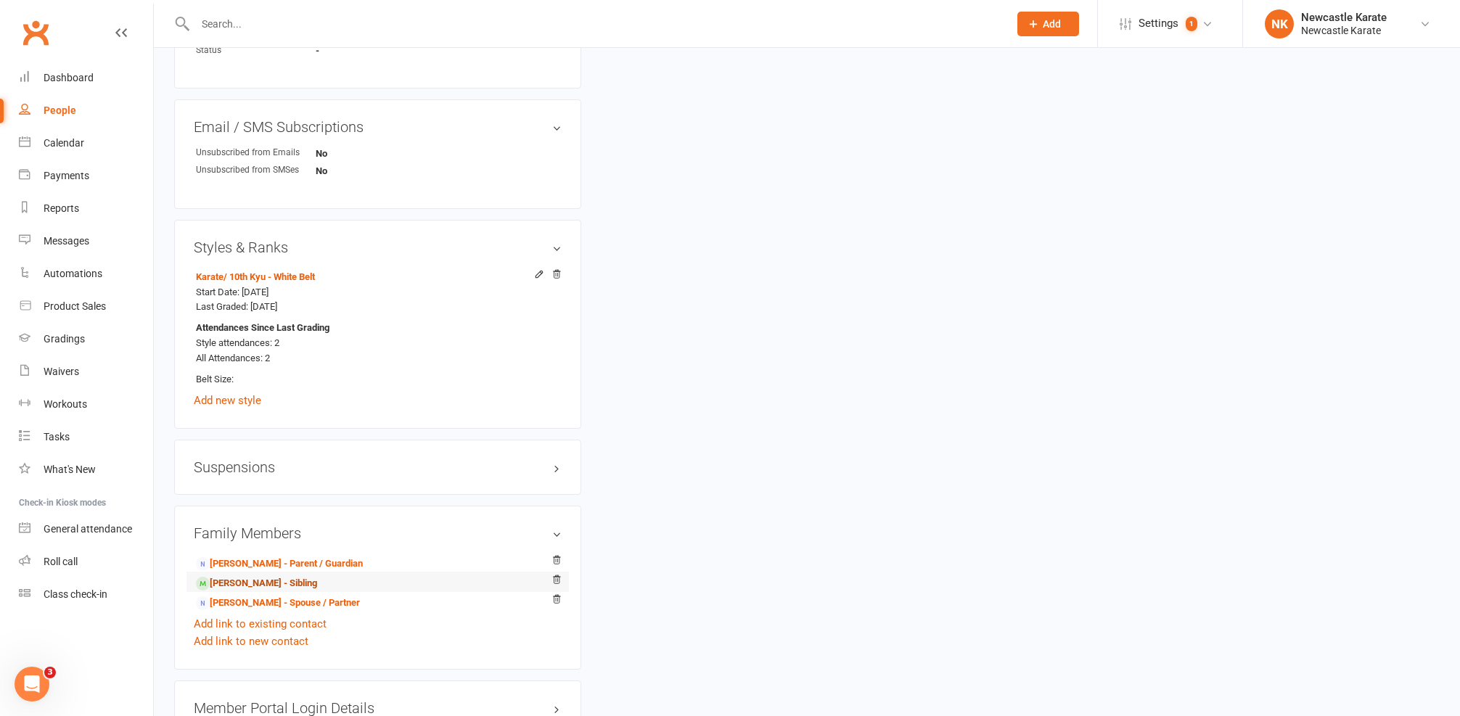
click at [250, 576] on link "[PERSON_NAME] - Sibling" at bounding box center [256, 583] width 121 height 15
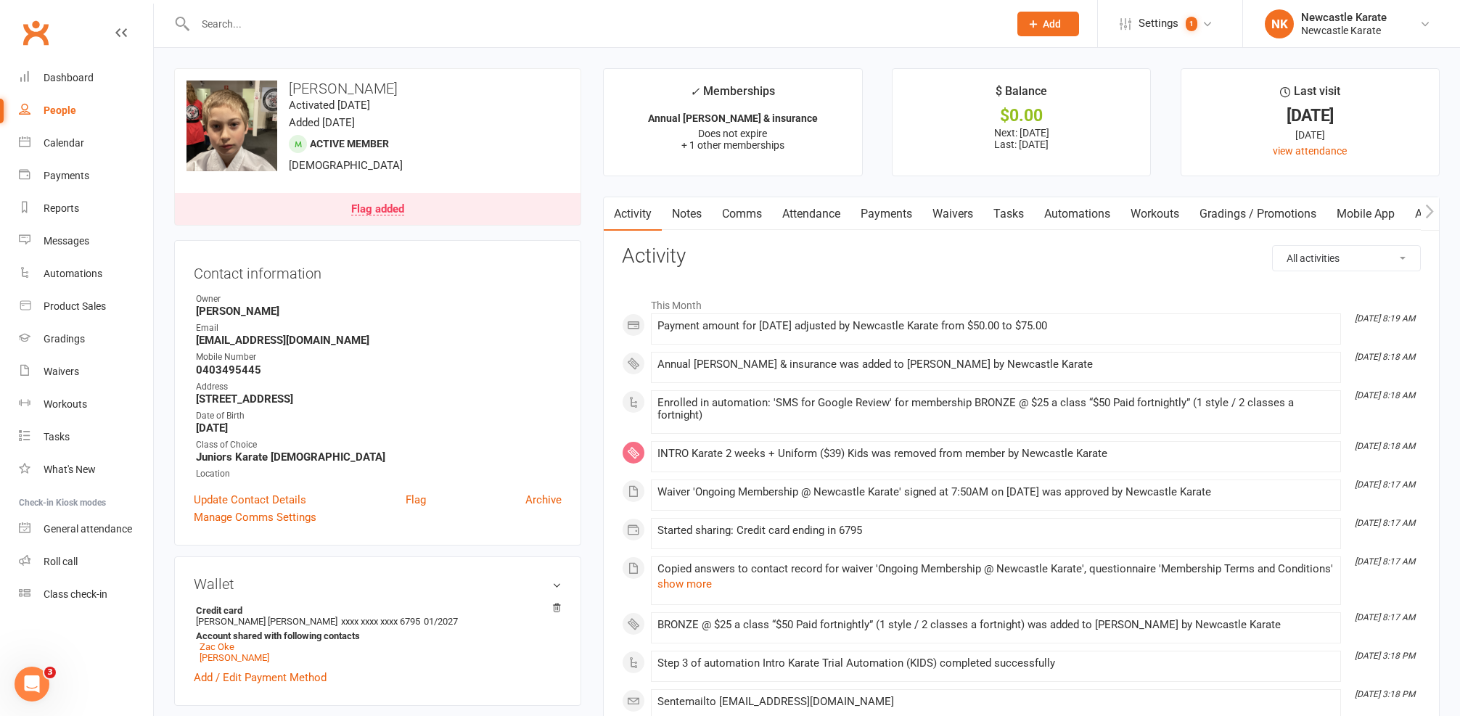
click at [871, 211] on link "Payments" at bounding box center [886, 213] width 72 height 33
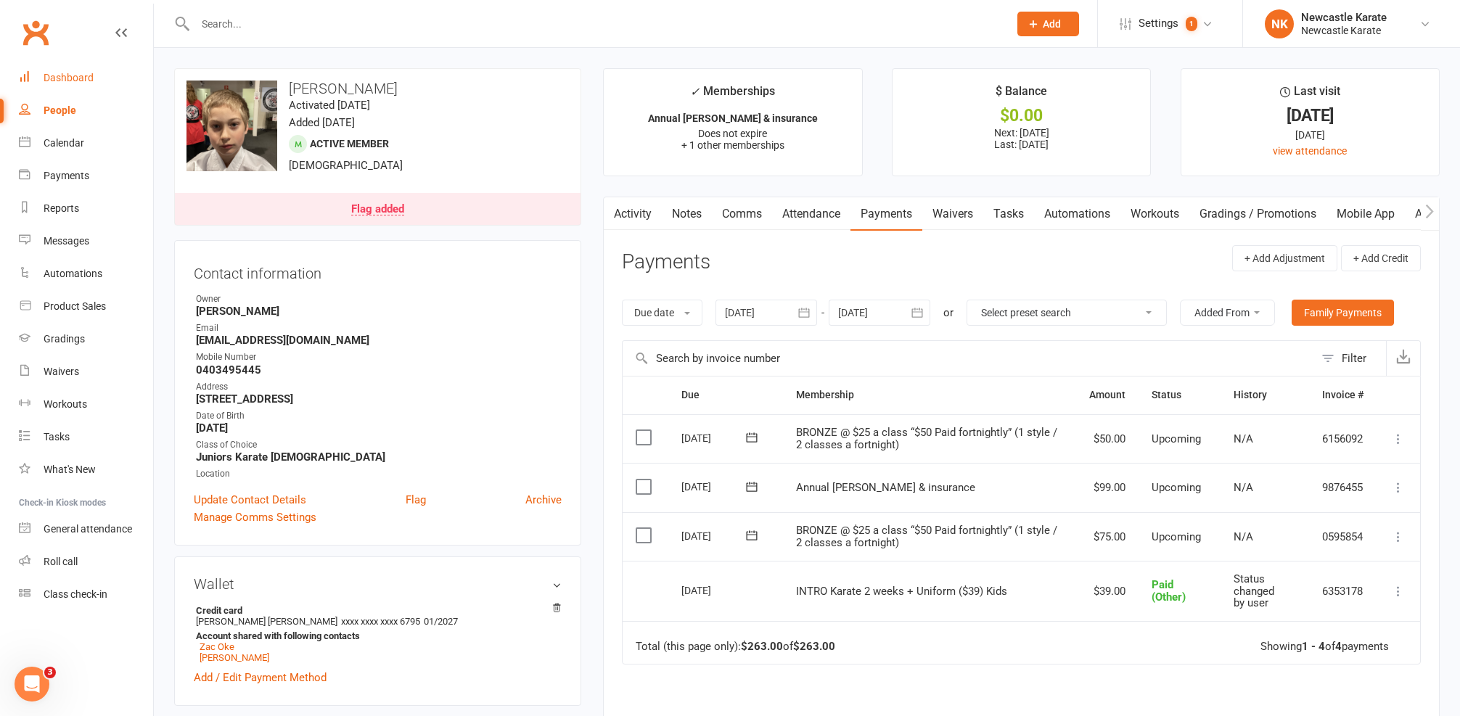
click at [61, 83] on link "Dashboard" at bounding box center [86, 78] width 134 height 33
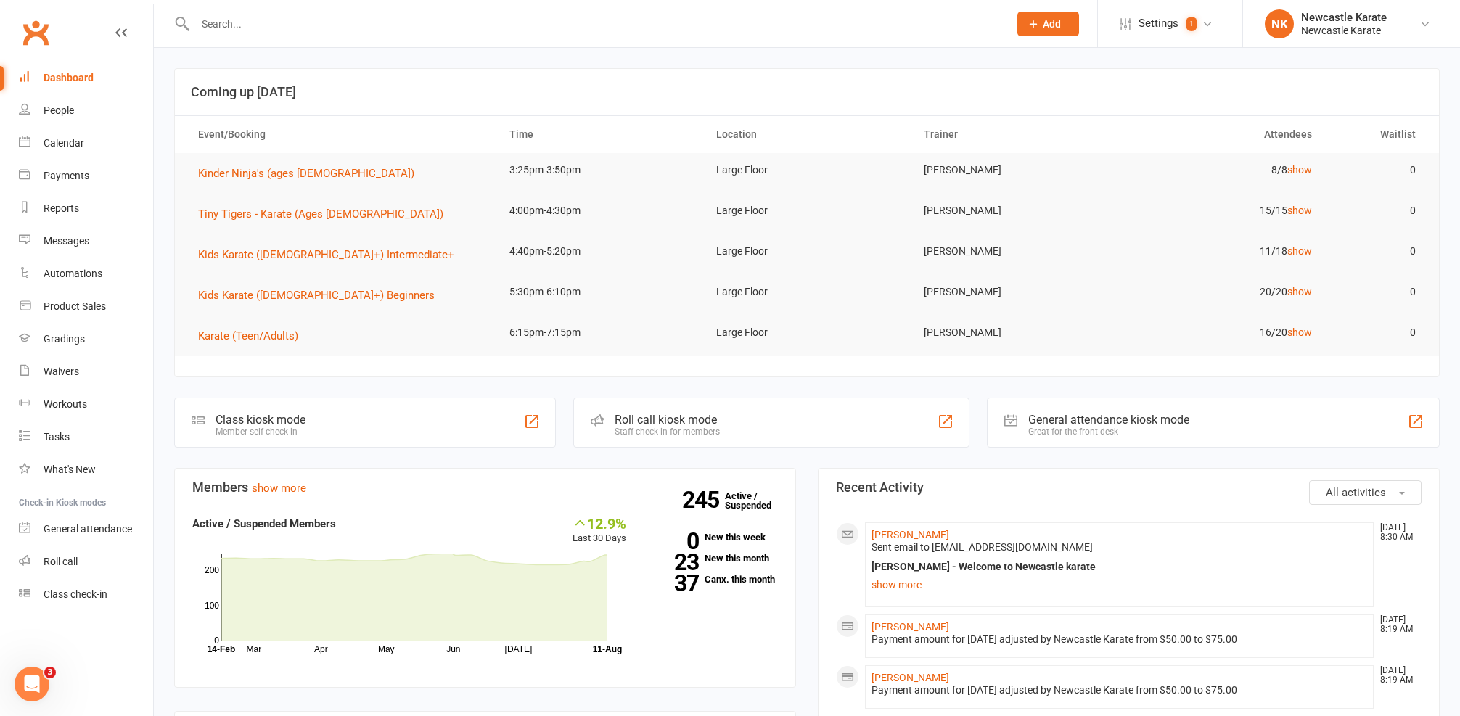
scroll to position [123, 0]
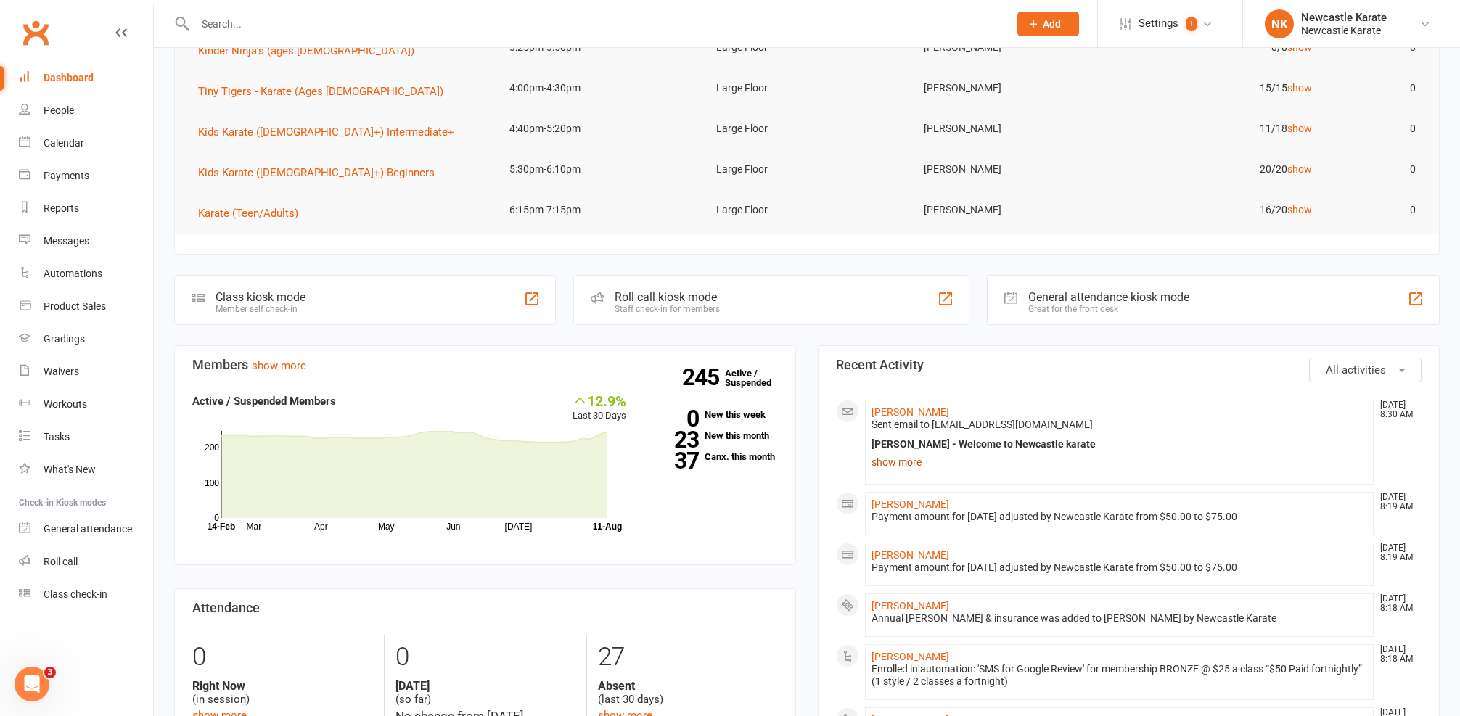
click at [912, 469] on link "show more" at bounding box center [1119, 462] width 496 height 20
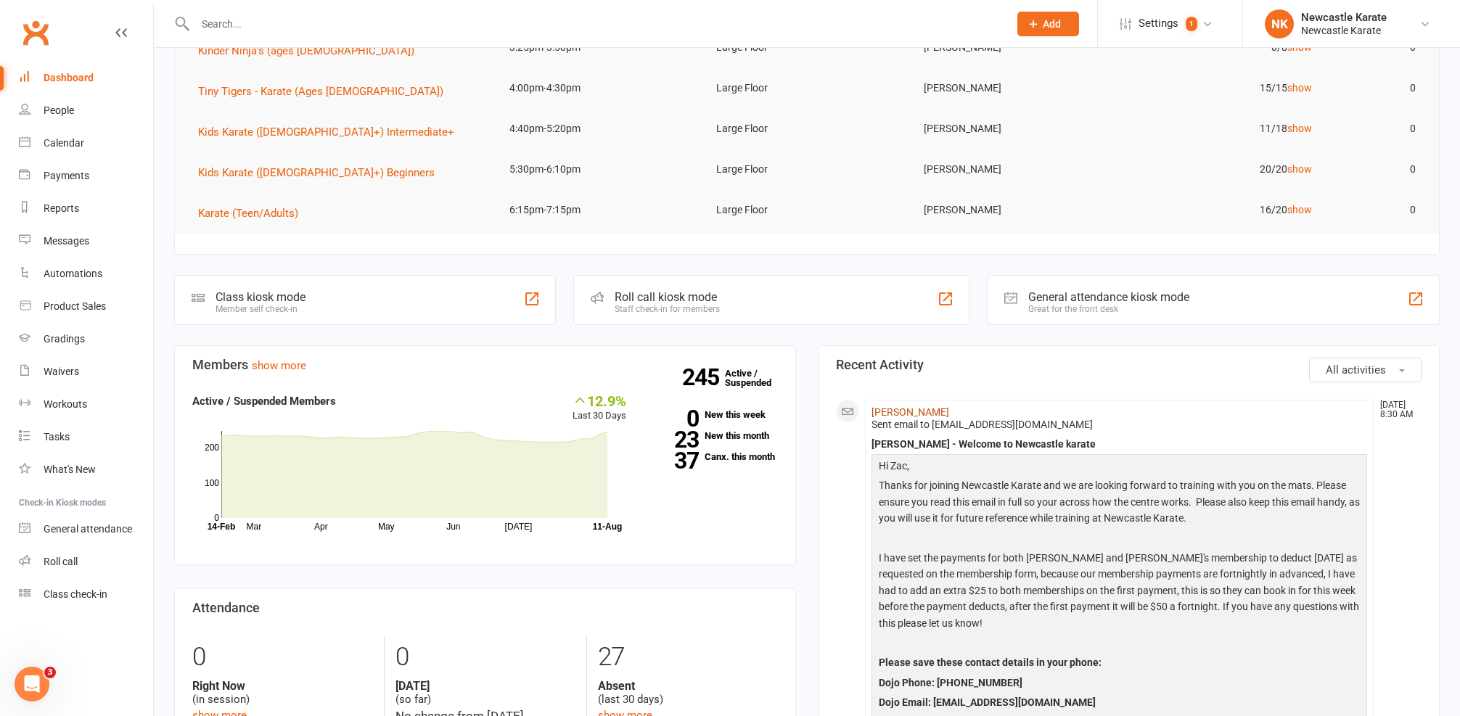
click at [919, 406] on link "[PERSON_NAME]" at bounding box center [910, 412] width 78 height 12
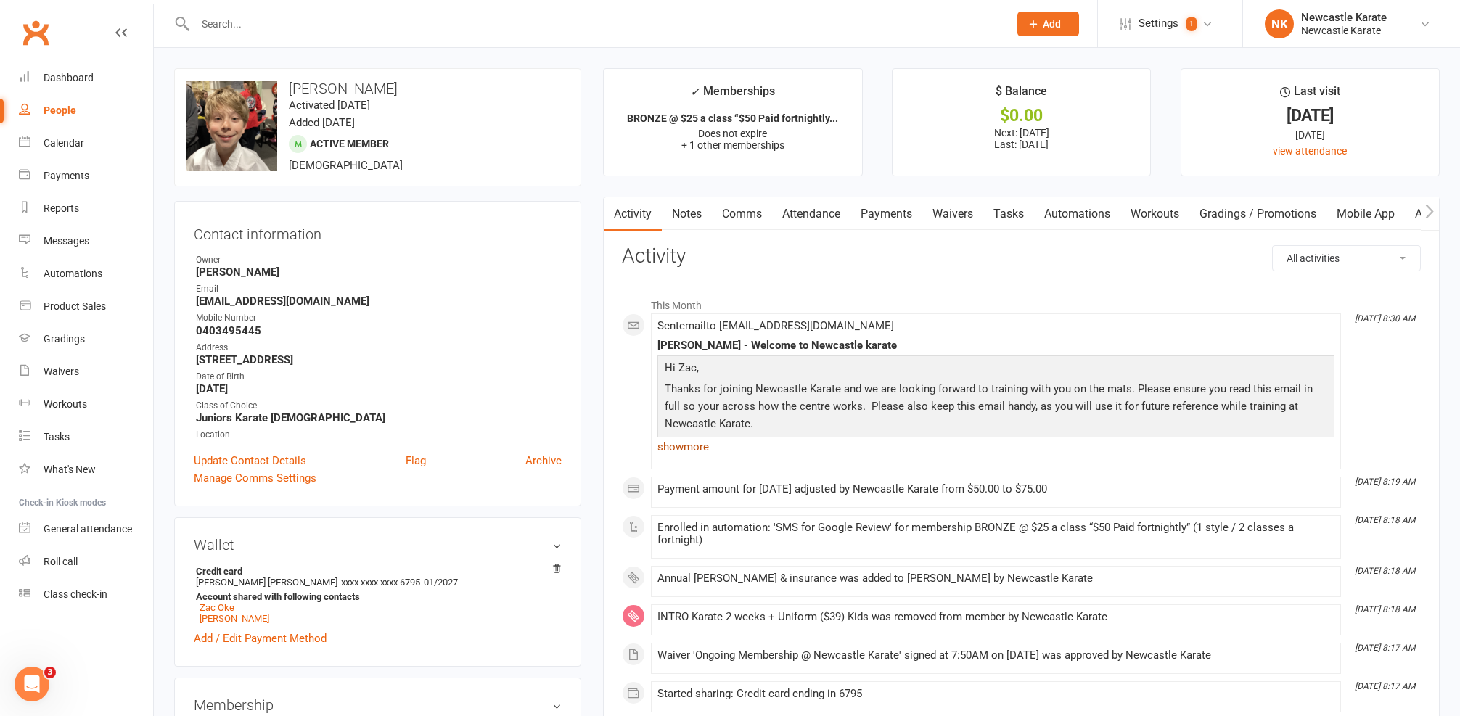
click at [707, 445] on link "show more" at bounding box center [995, 447] width 677 height 20
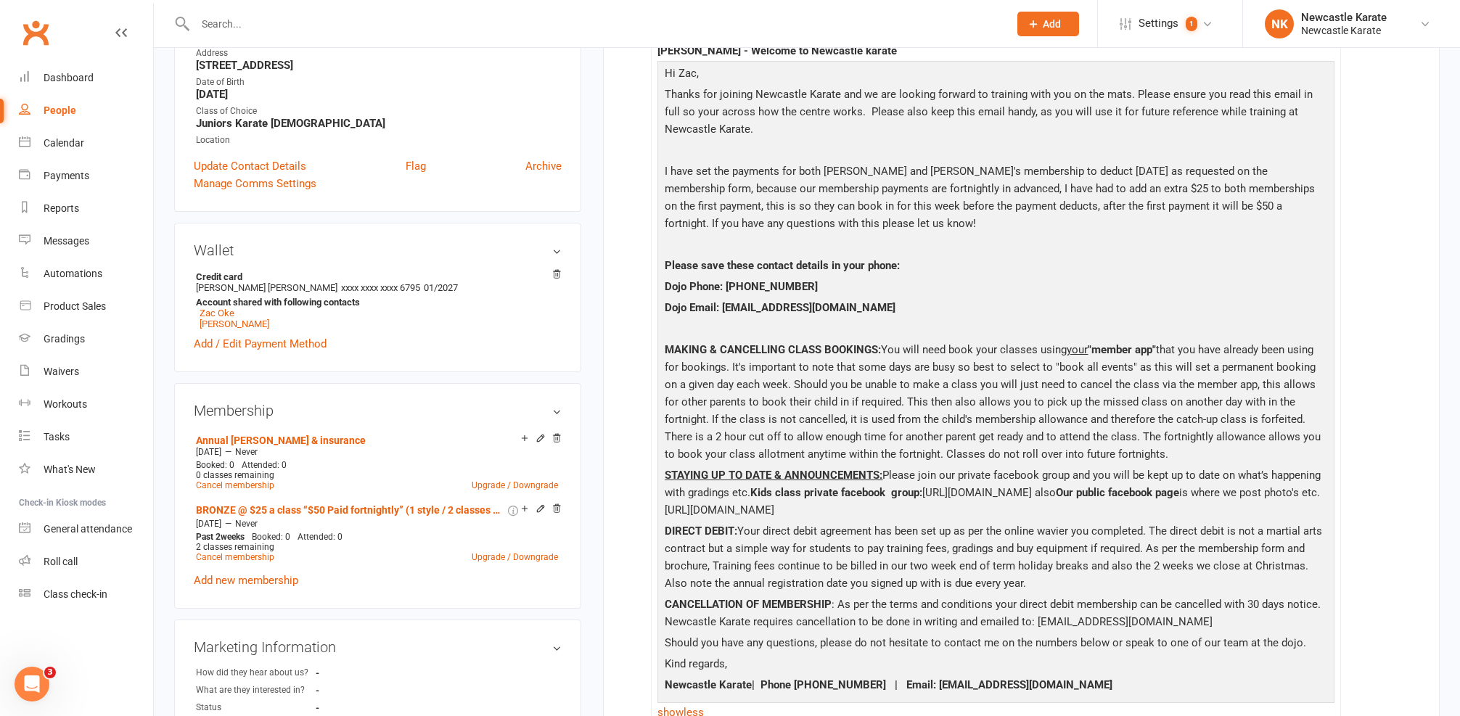
scroll to position [785, 0]
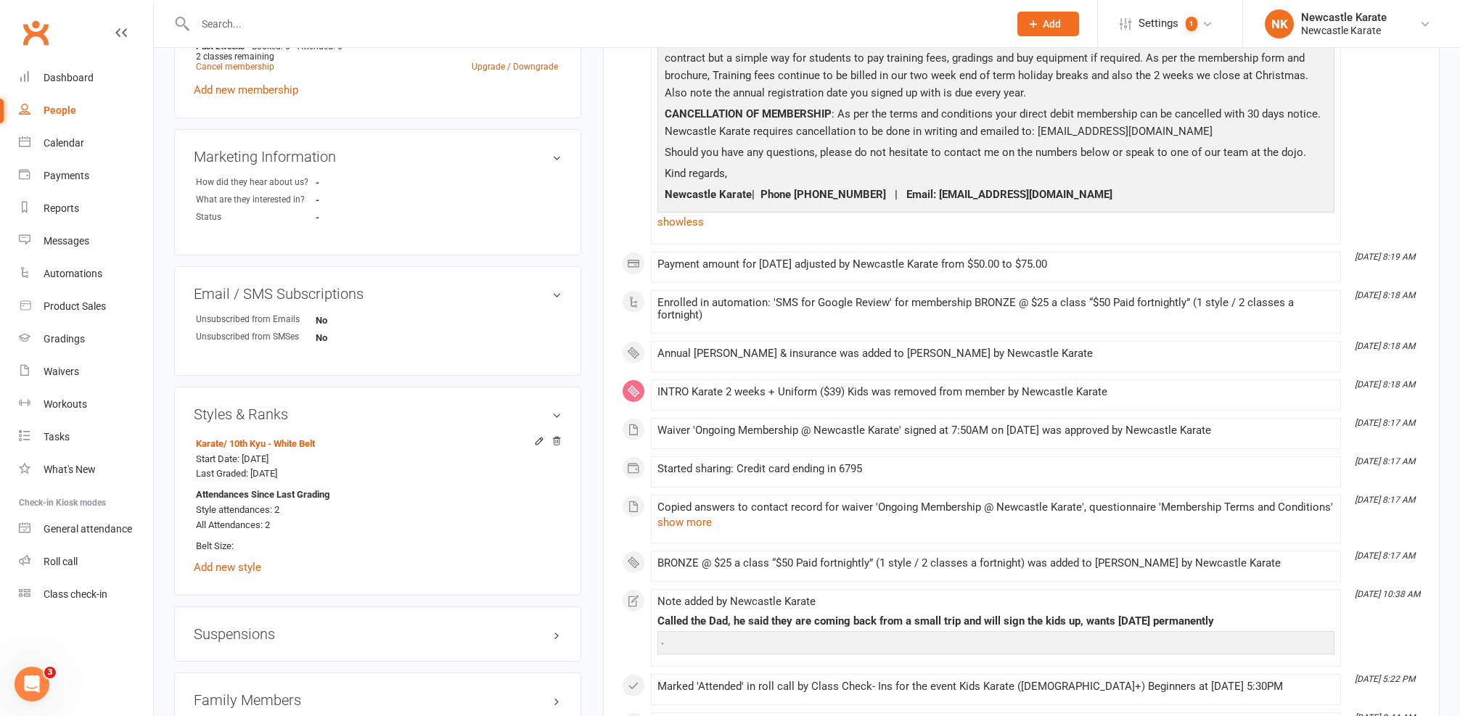
click at [687, 243] on div "This Month Aug 11, 8:30 AM Sent email to zac.oke@hotmail.com Henry - Welcome to…" at bounding box center [1021, 145] width 799 height 1281
click at [688, 223] on link "show less" at bounding box center [995, 222] width 677 height 20
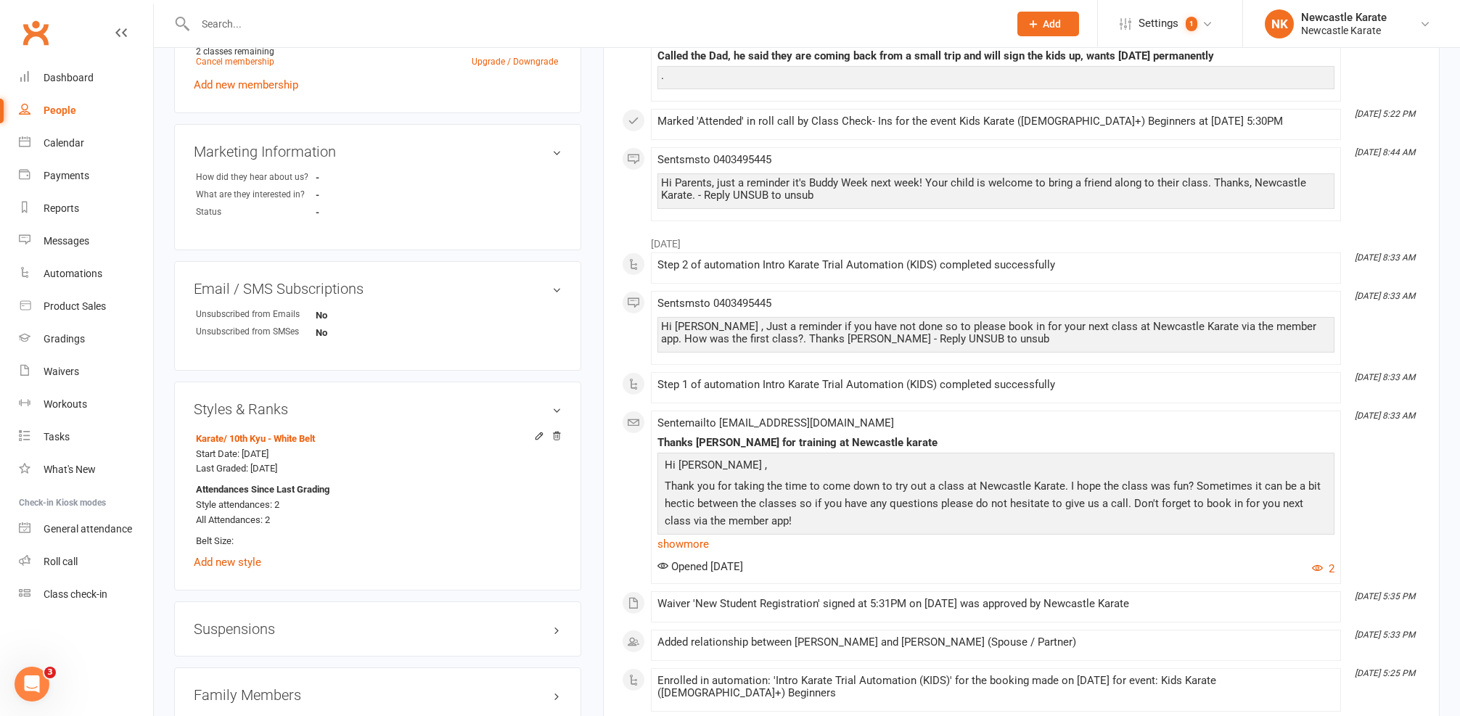
scroll to position [1050, 0]
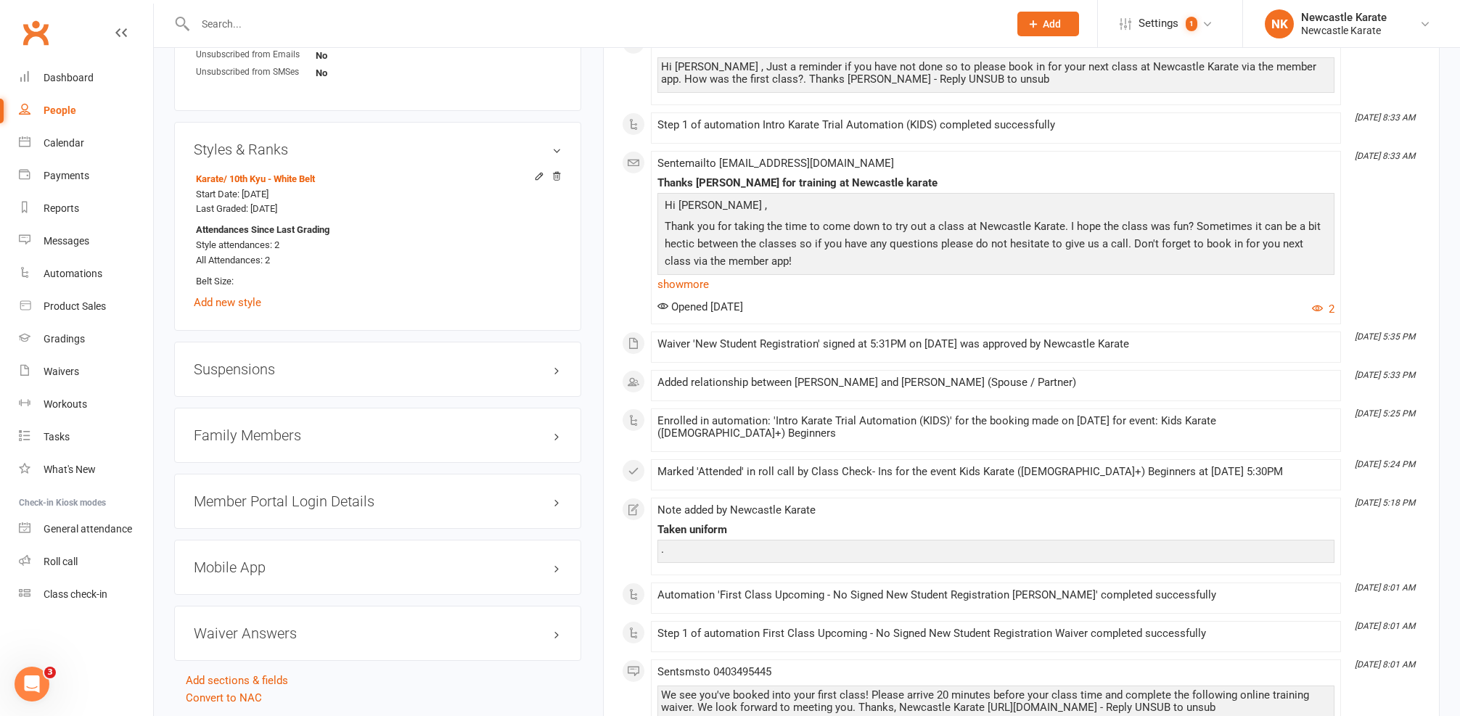
click at [278, 434] on h3 "Family Members" at bounding box center [378, 435] width 368 height 16
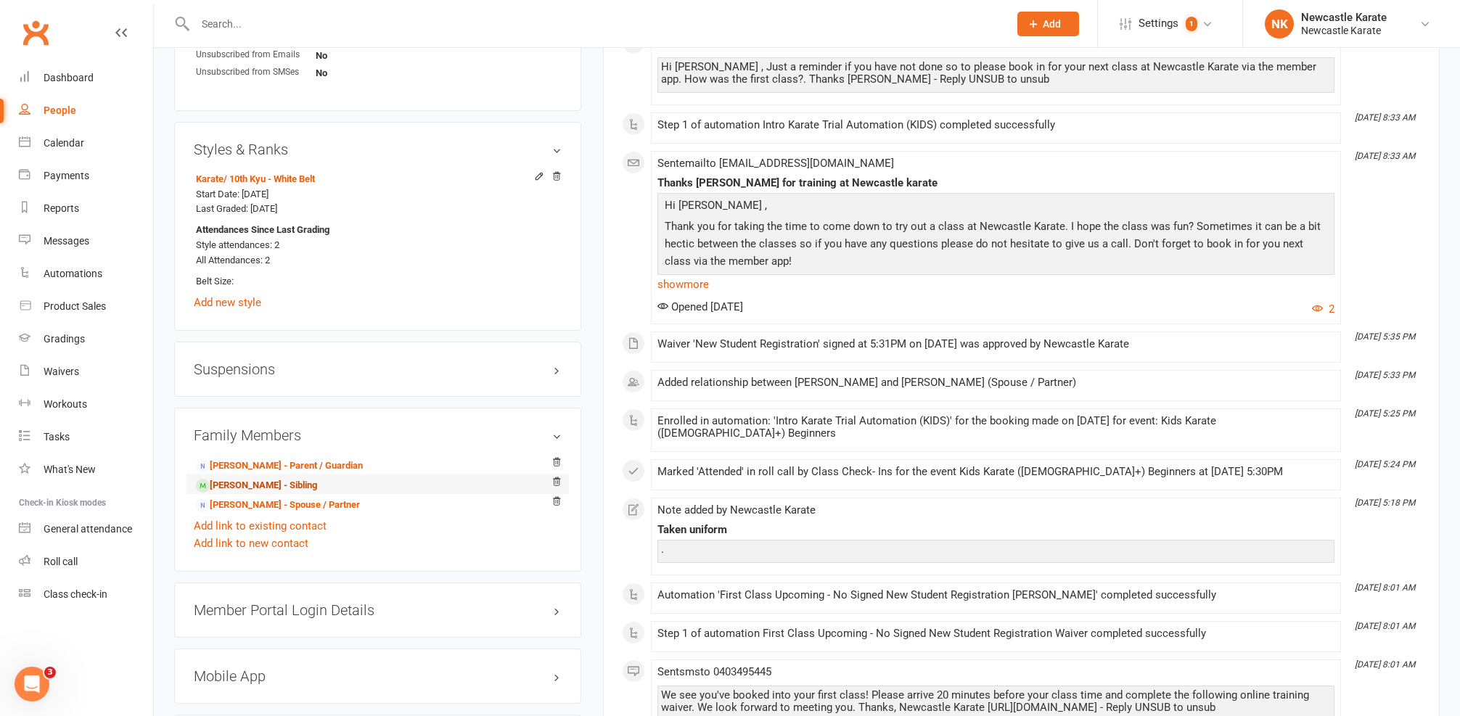
click at [252, 478] on link "[PERSON_NAME] - Sibling" at bounding box center [256, 485] width 121 height 15
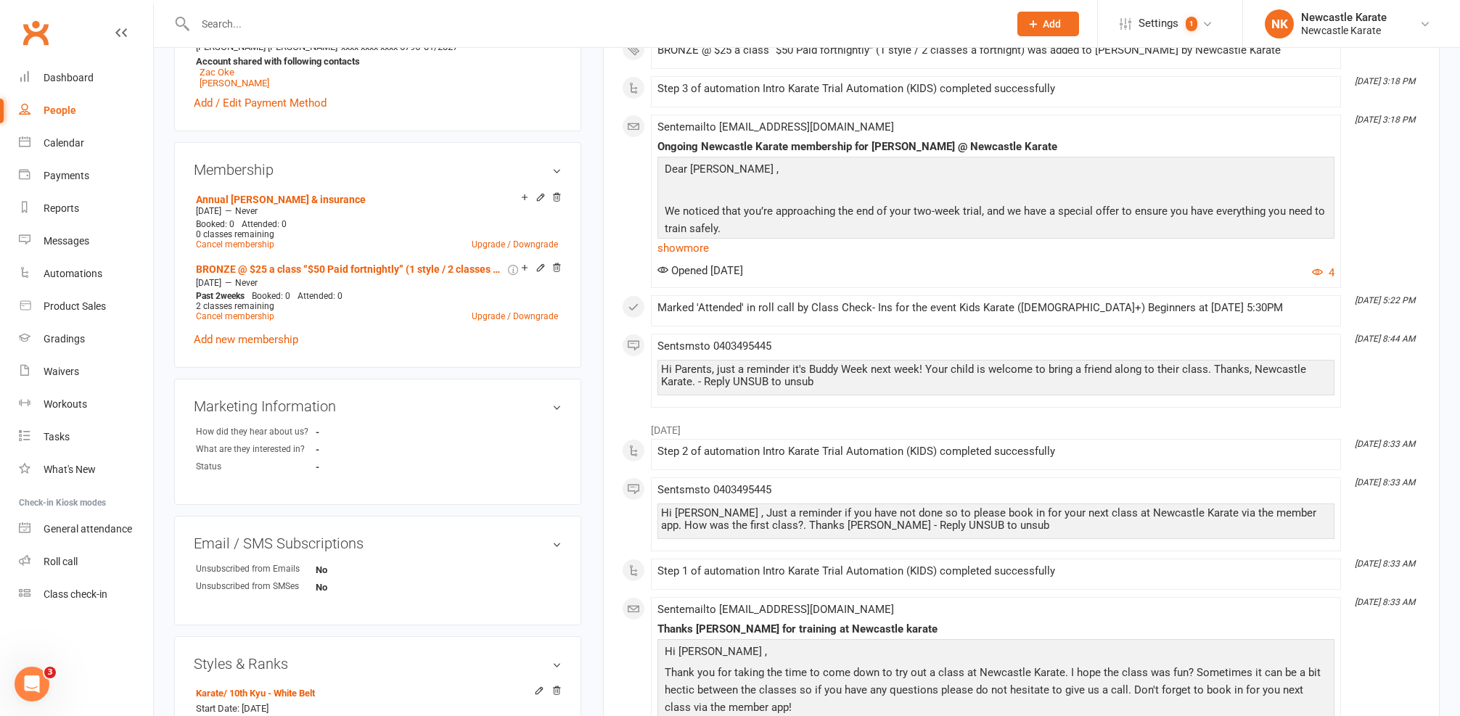
scroll to position [84, 0]
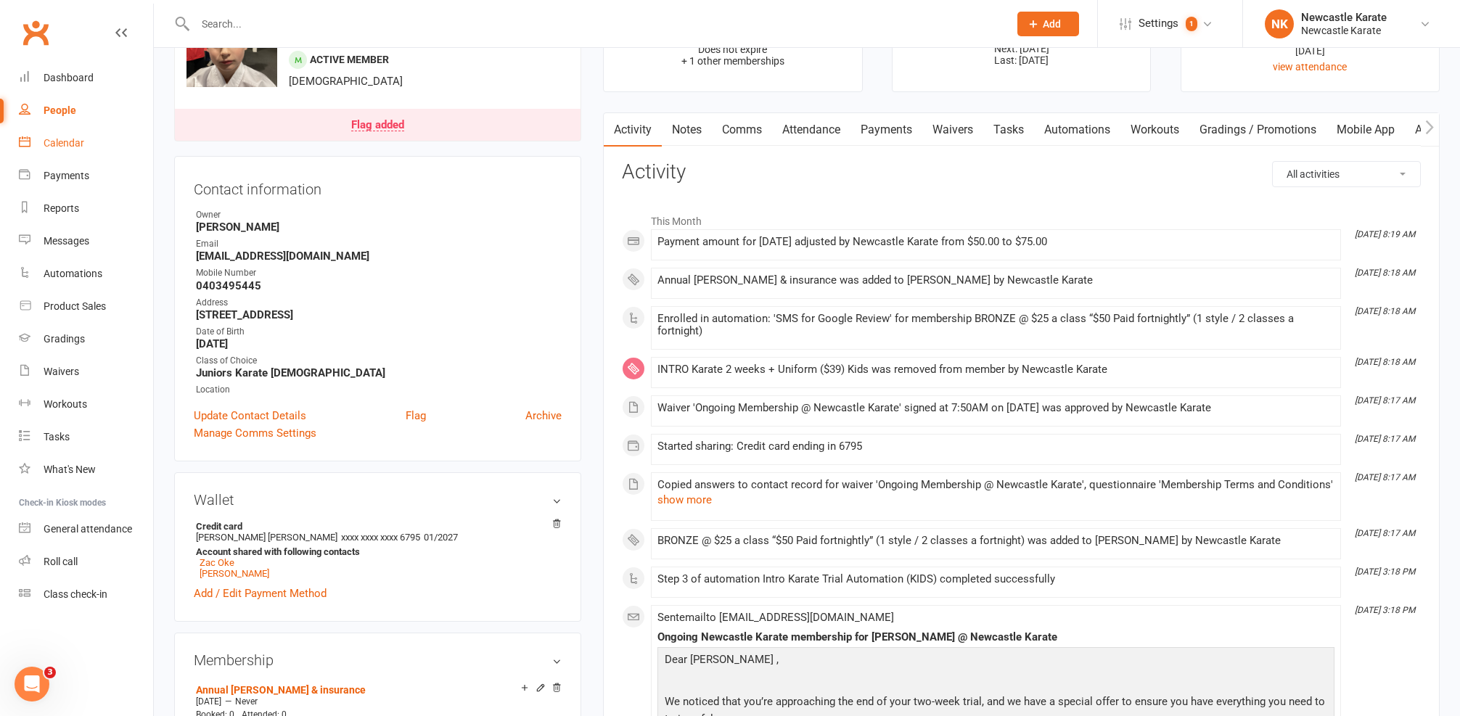
click at [49, 141] on div "Calendar" at bounding box center [64, 143] width 41 height 12
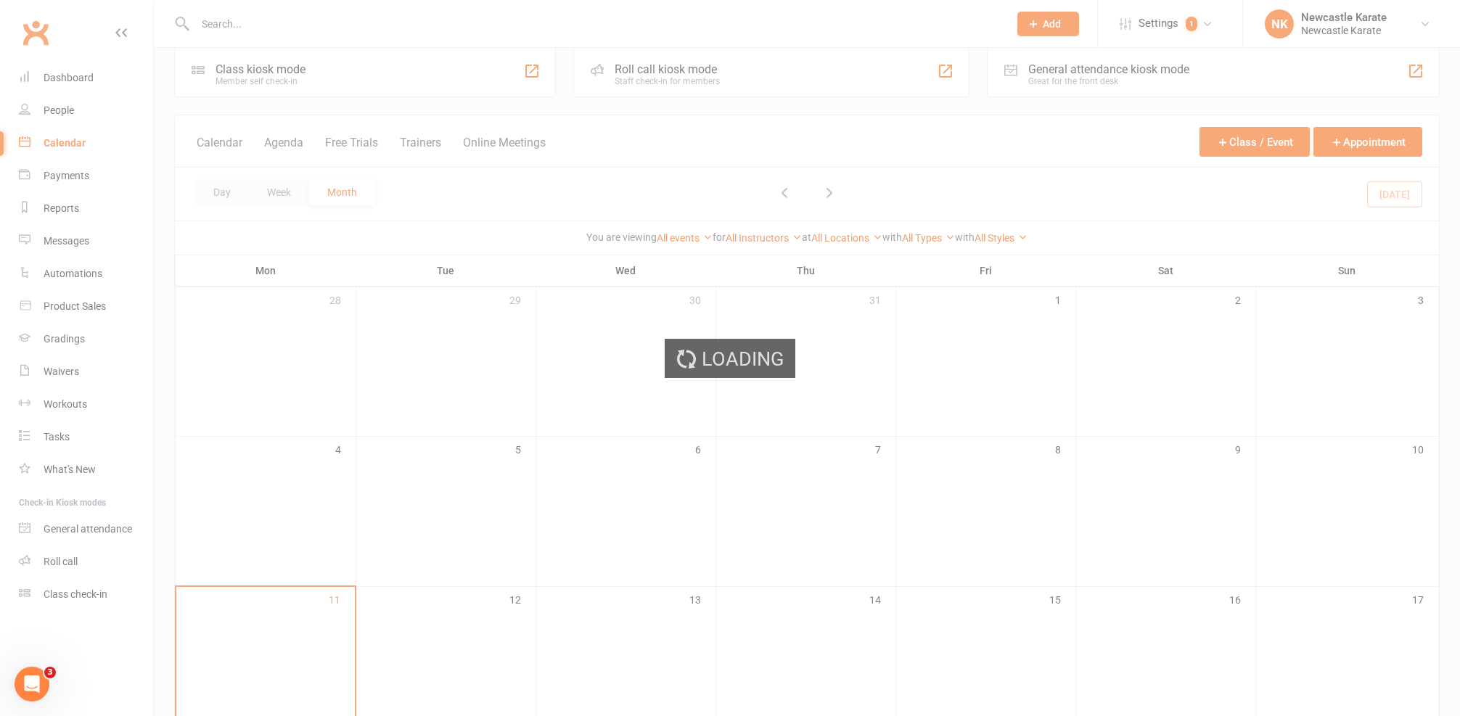
scroll to position [151, 0]
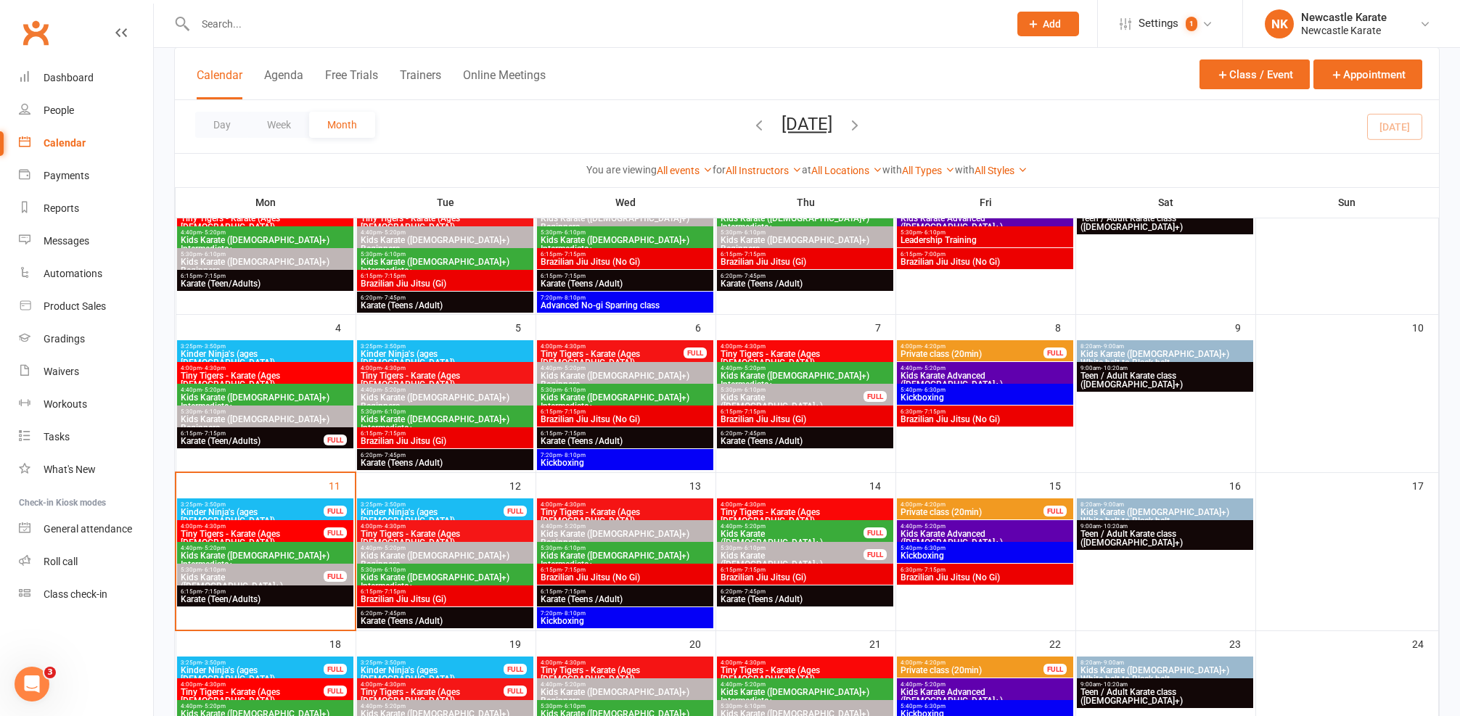
click at [287, 583] on div "5:30pm - 6:10pm Kids Karate (7yo+) Beginners FULL" at bounding box center [265, 583] width 176 height 38
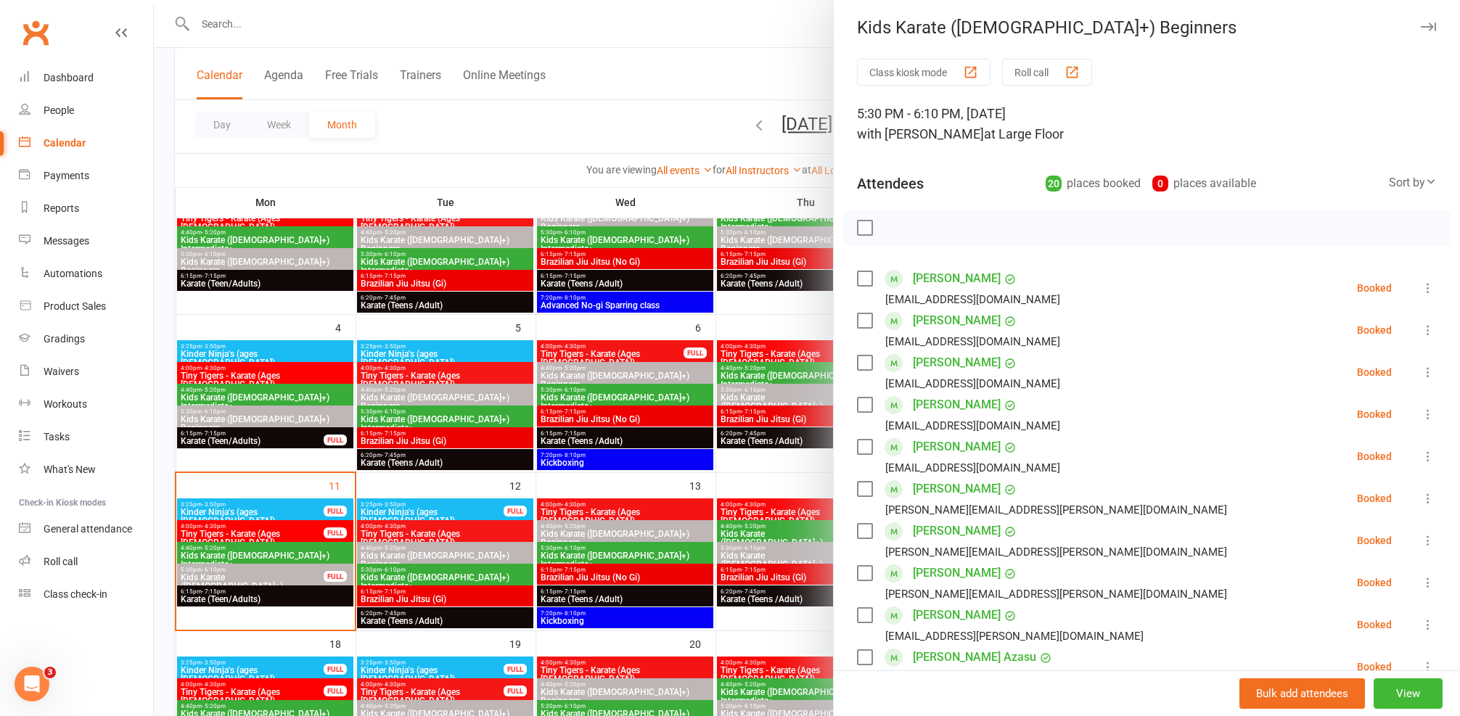
scroll to position [89, 0]
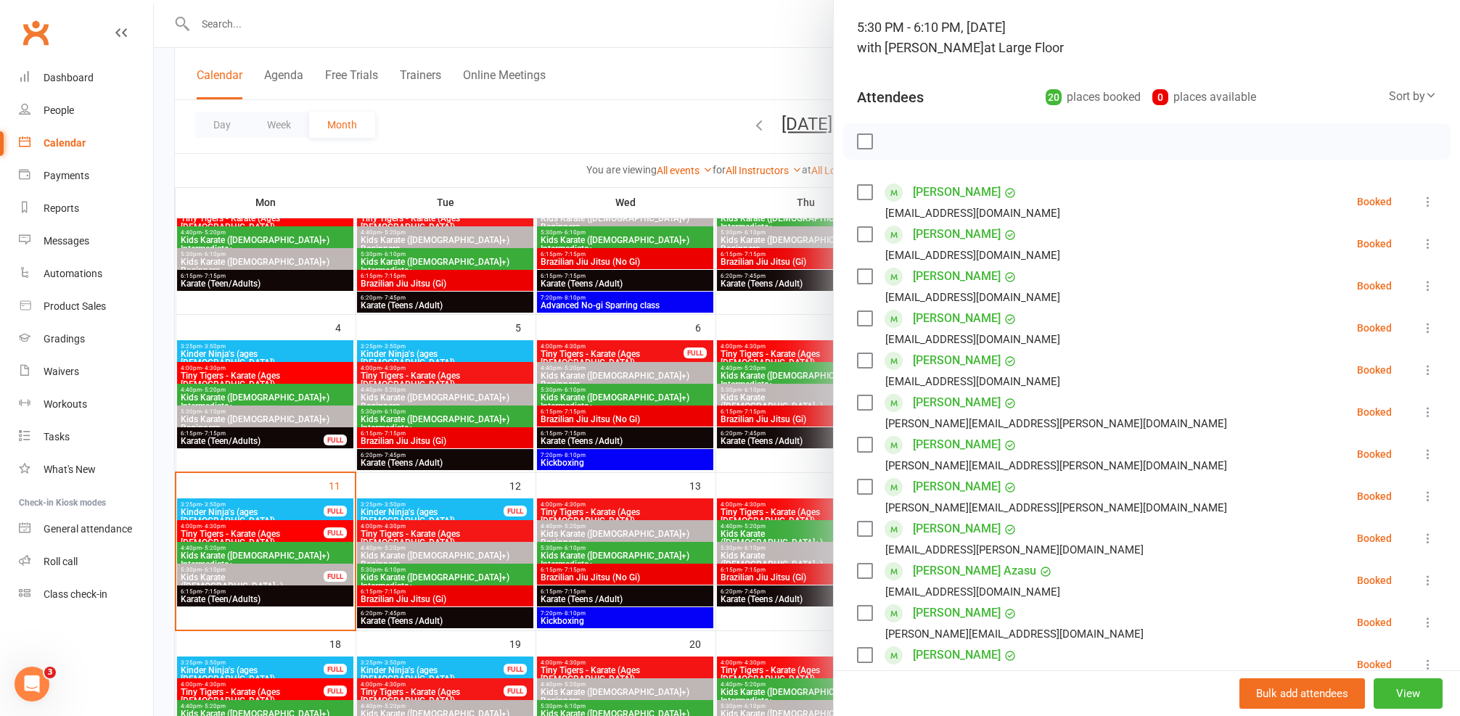
click at [327, 528] on div at bounding box center [807, 358] width 1306 height 716
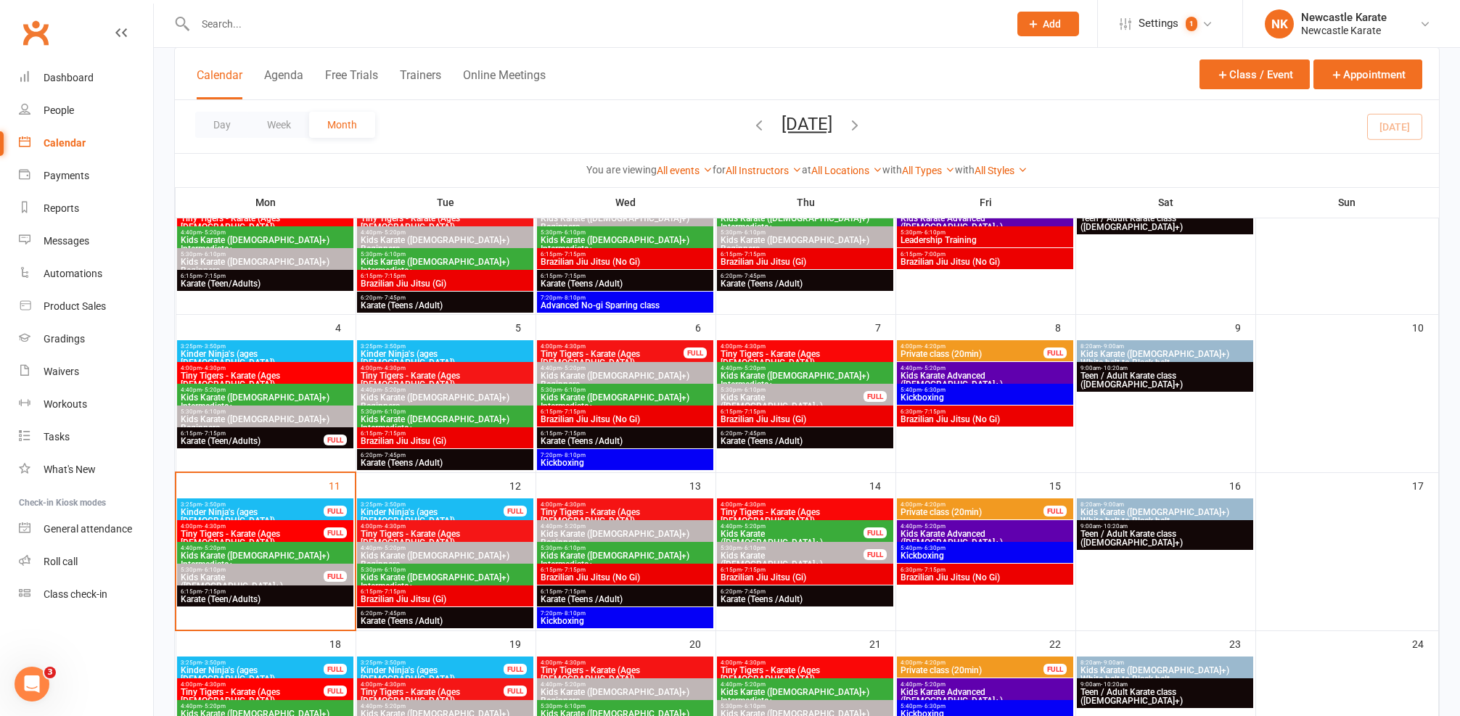
click at [297, 580] on span "Kids Karate ([DEMOGRAPHIC_DATA]+) Beginners" at bounding box center [252, 586] width 144 height 26
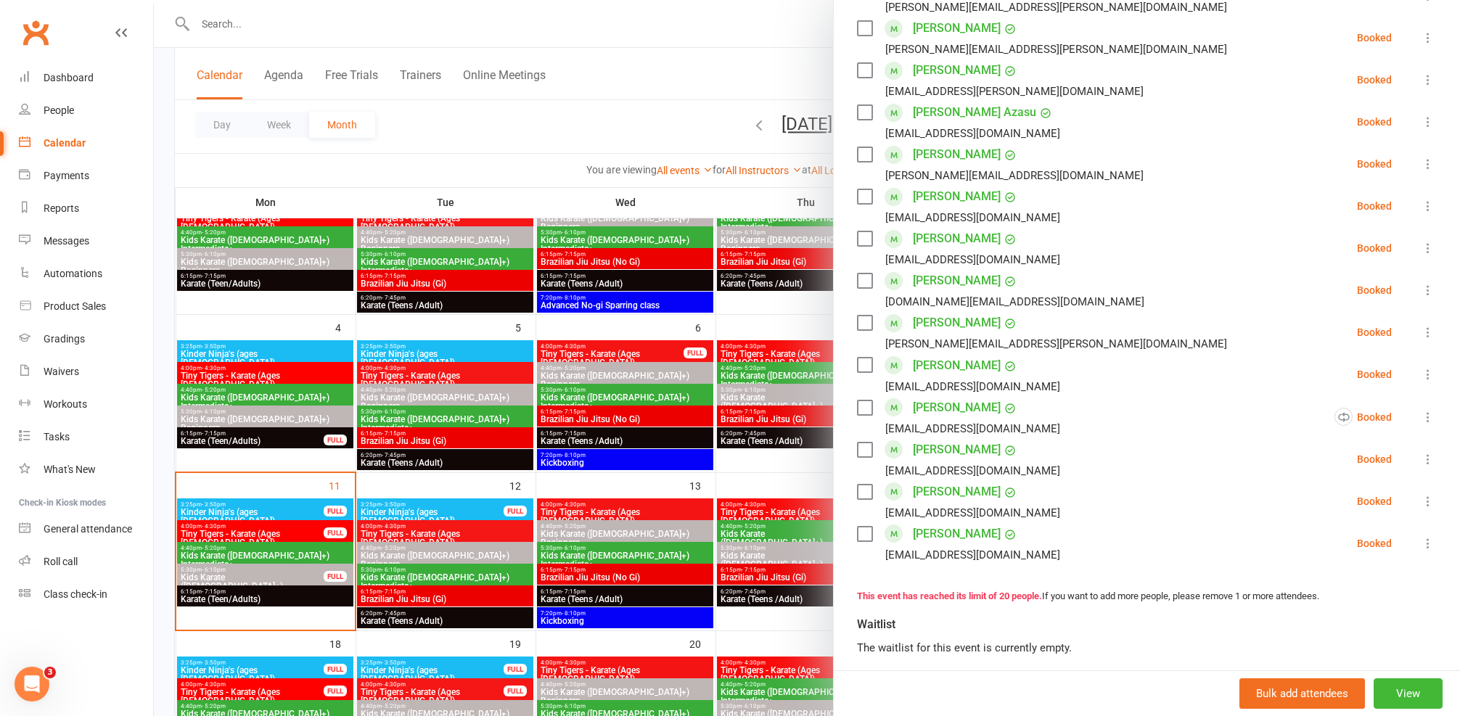
scroll to position [622, 0]
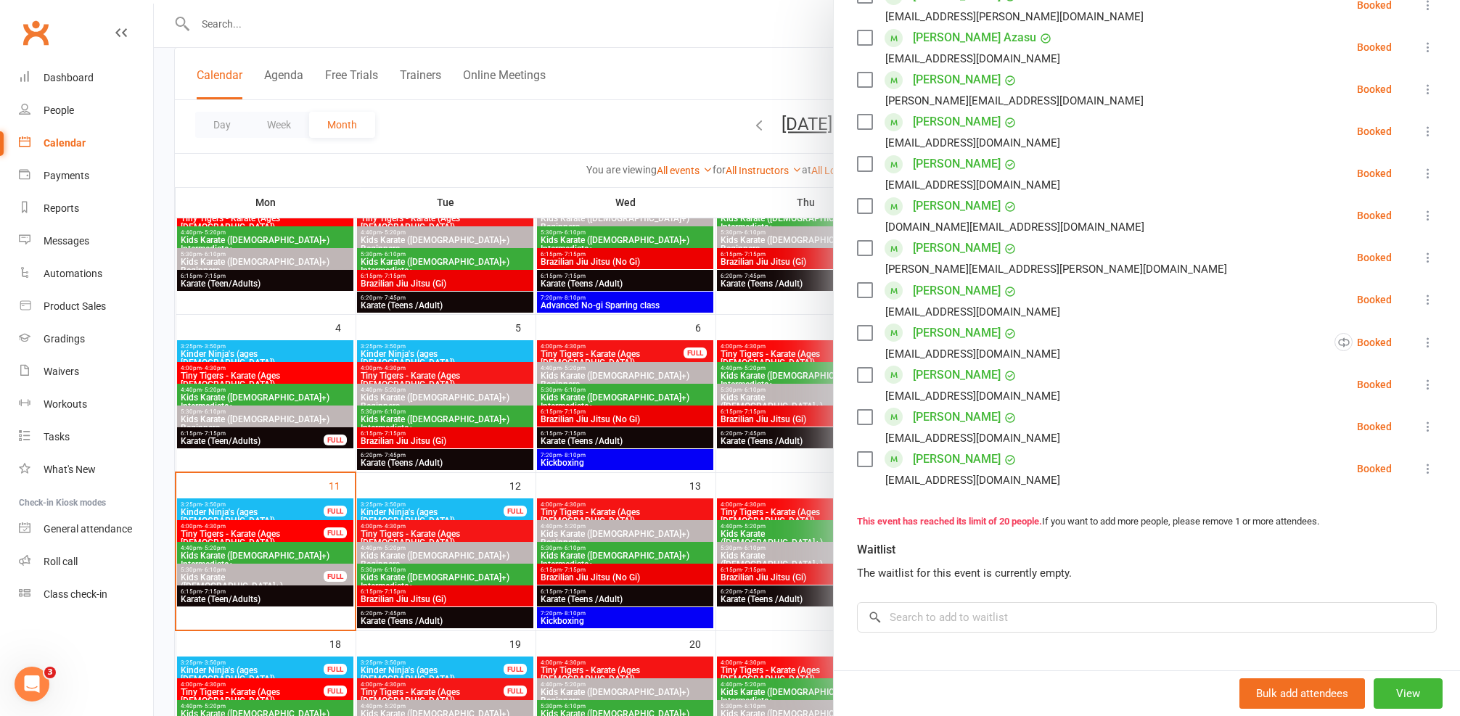
click at [633, 531] on div at bounding box center [807, 358] width 1306 height 716
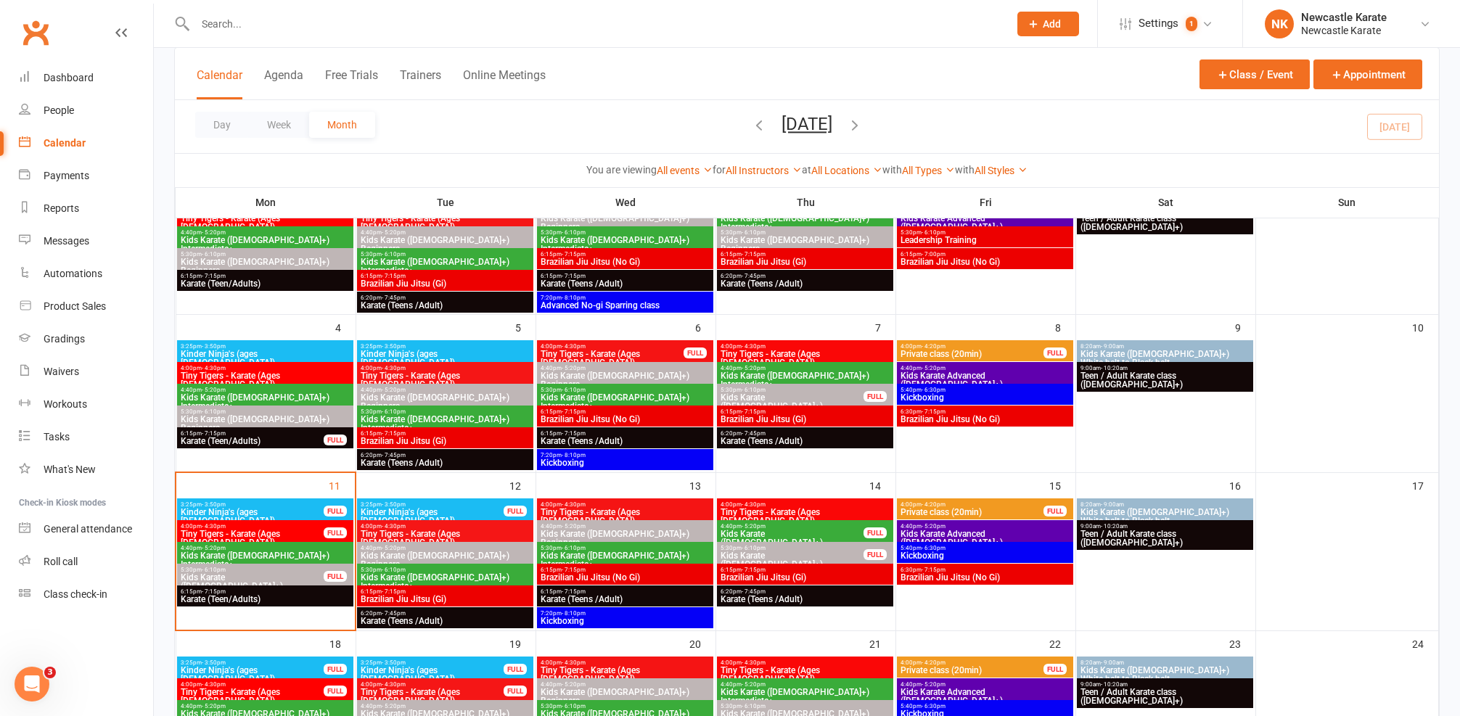
click at [429, 587] on div "6:15pm - 7:15pm Brazilian Jiu Jitsu (Gi)" at bounding box center [445, 595] width 176 height 21
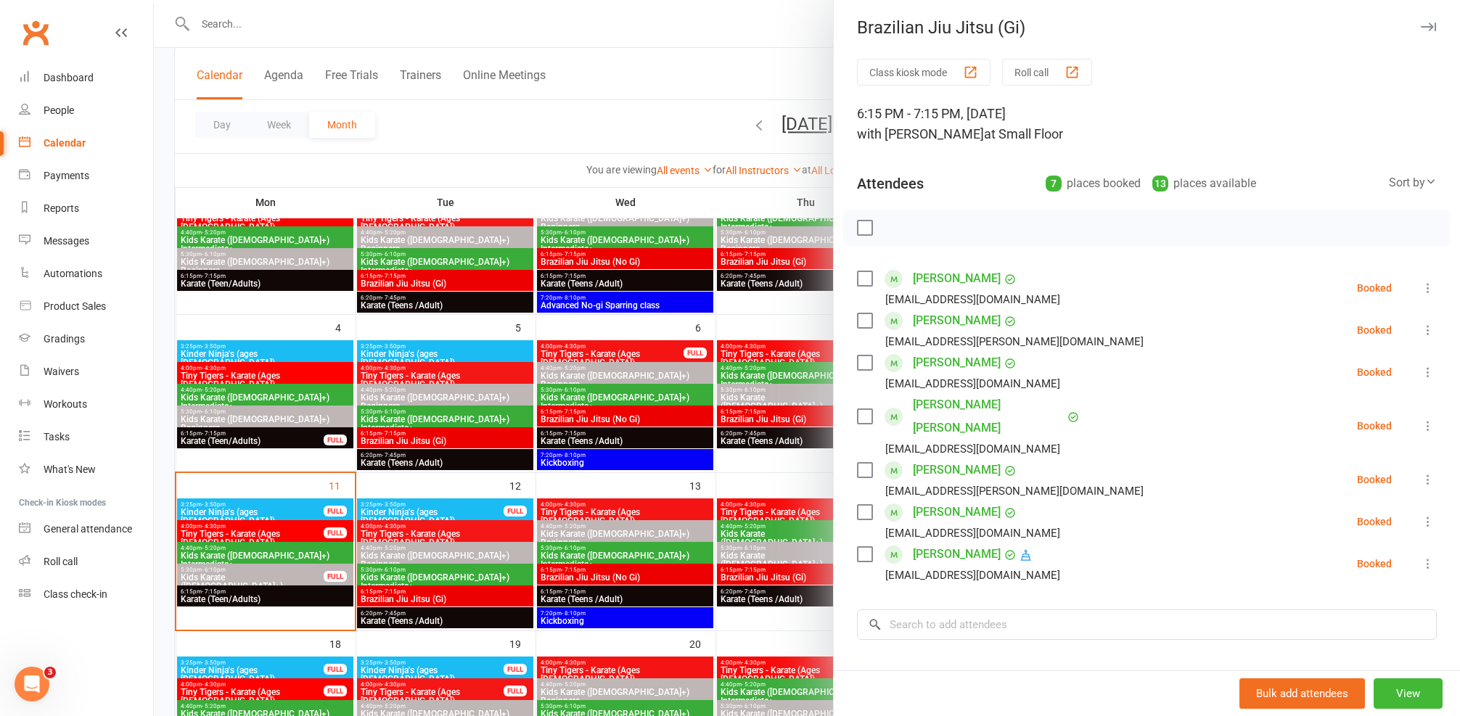
scroll to position [6, 0]
click at [436, 583] on div at bounding box center [807, 358] width 1306 height 716
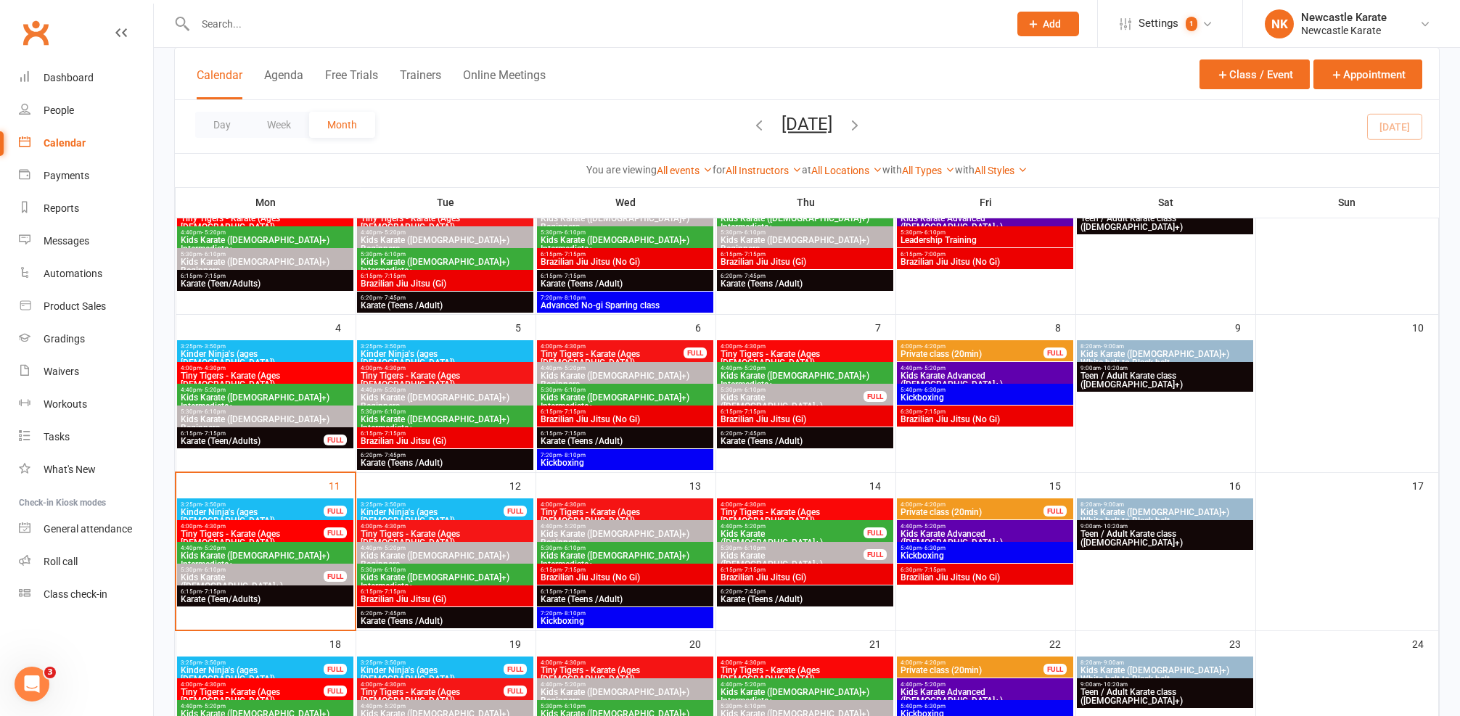
click at [296, 591] on span "6:15pm - 7:15pm" at bounding box center [265, 591] width 170 height 7
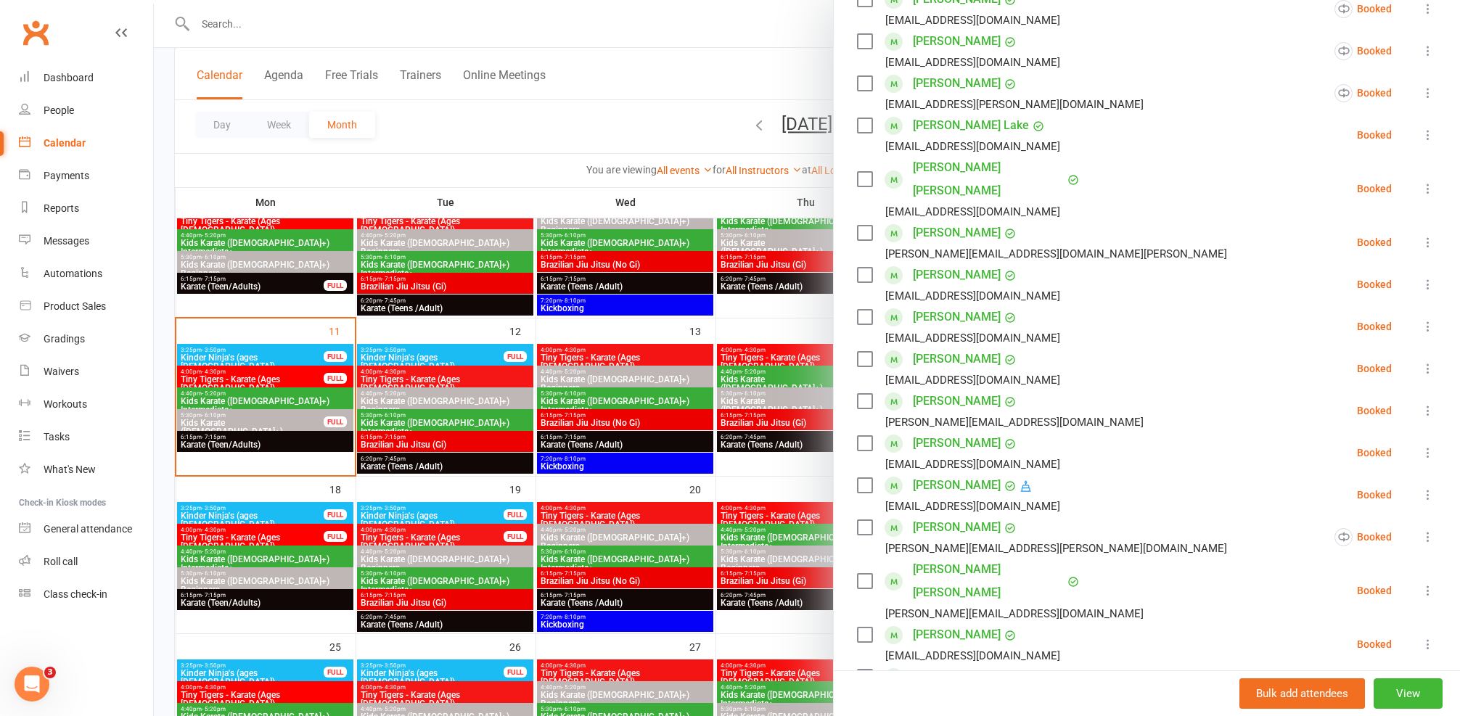
scroll to position [81, 0]
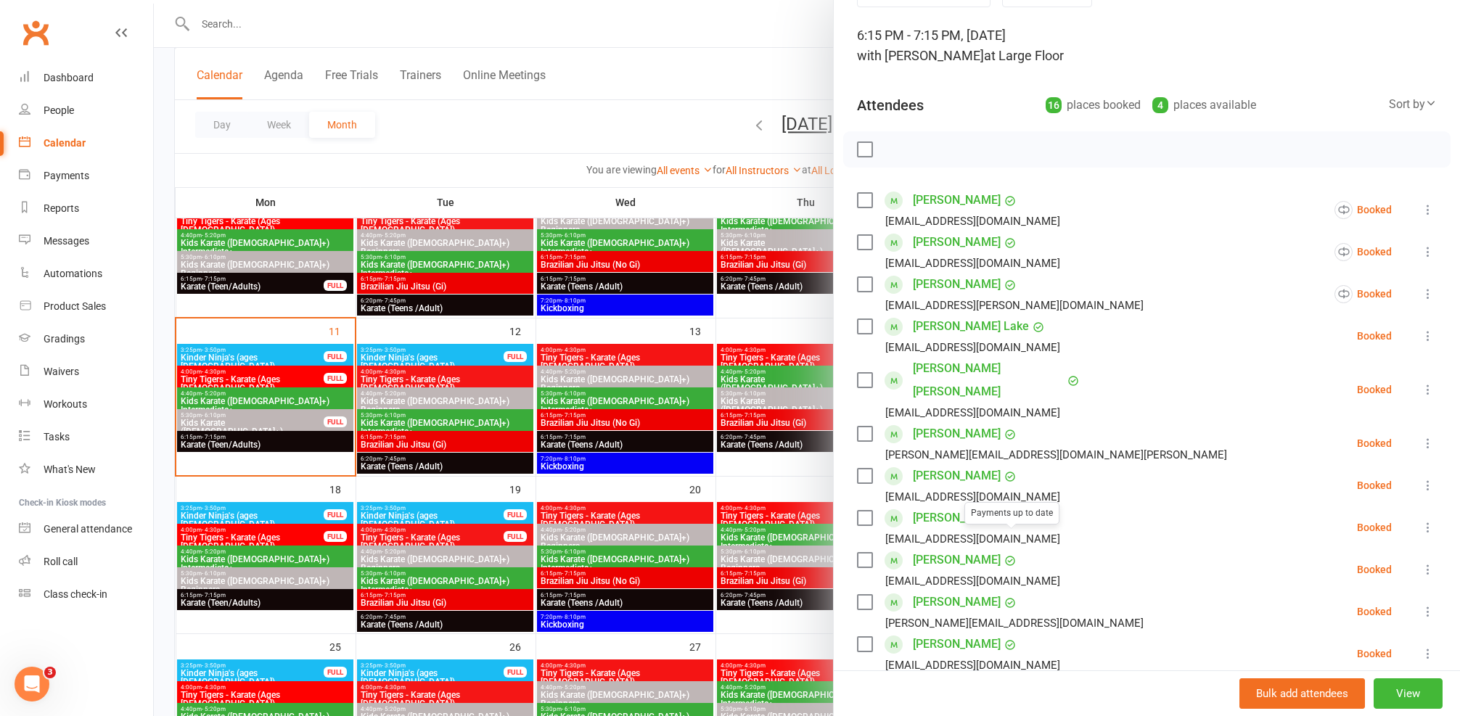
click at [538, 548] on div at bounding box center [807, 358] width 1306 height 716
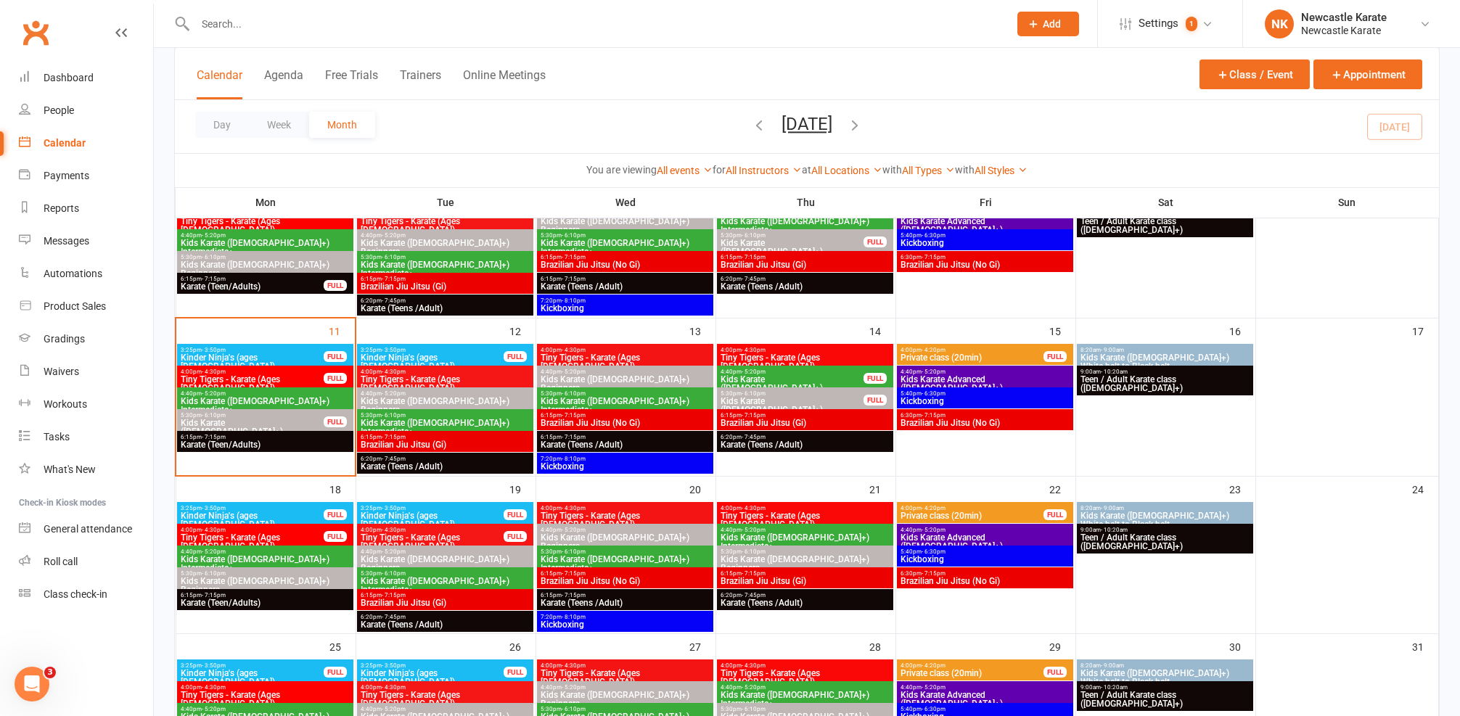
click at [472, 456] on span "6:20pm - 7:45pm" at bounding box center [445, 459] width 170 height 7
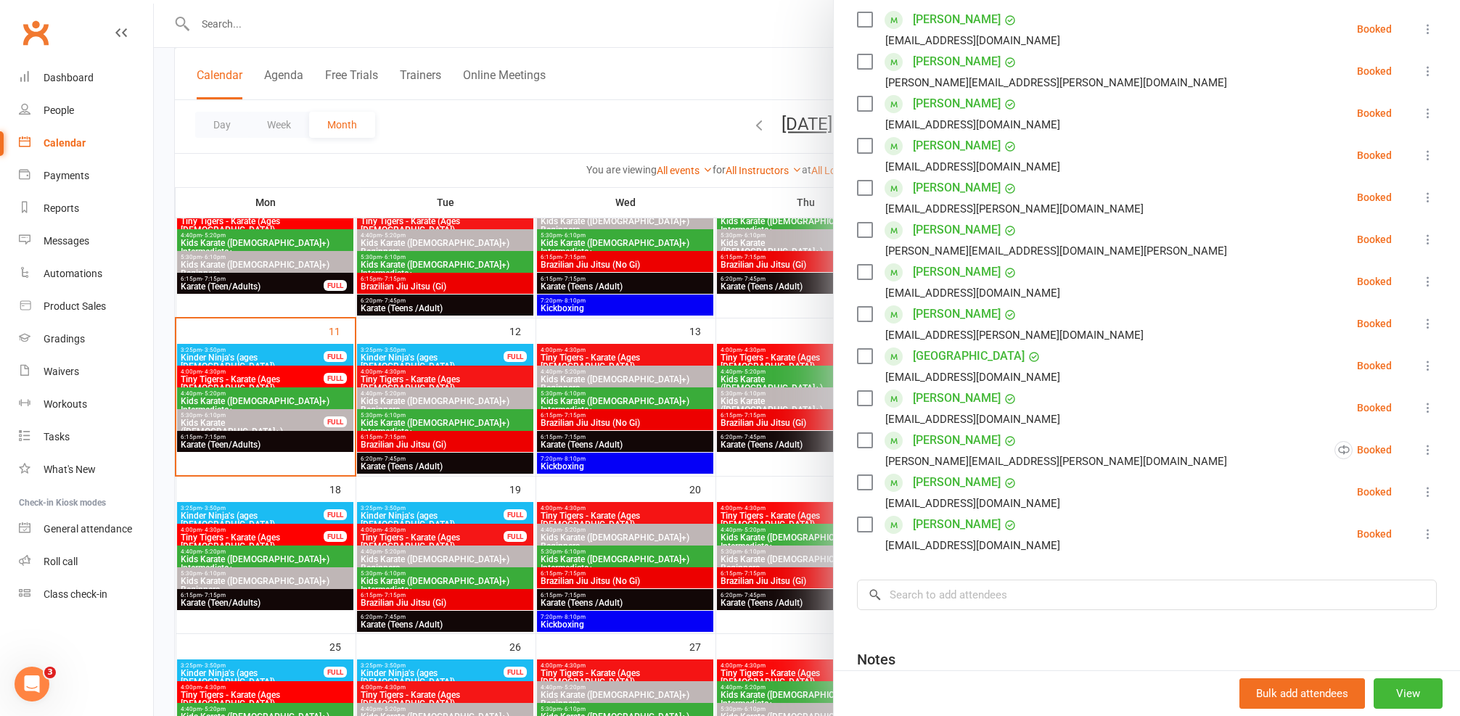
scroll to position [369, 0]
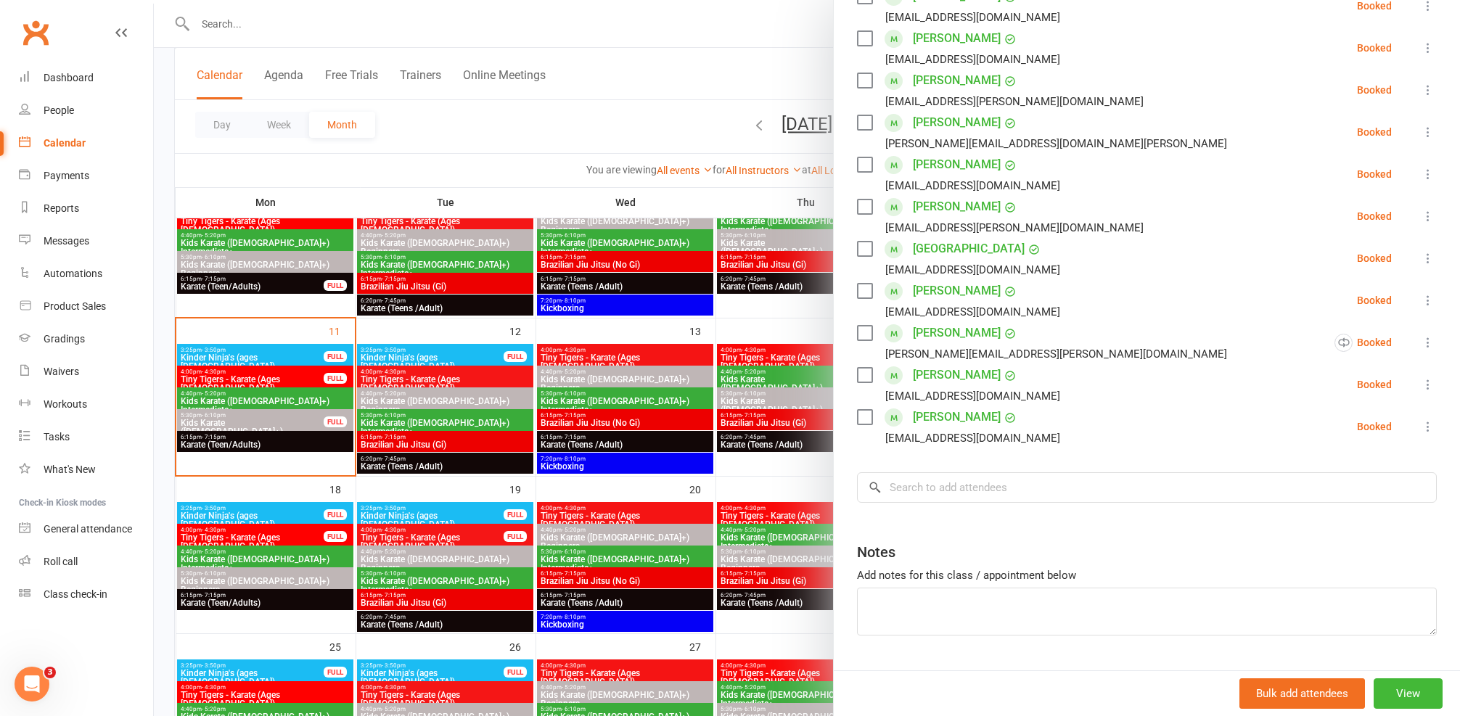
click at [670, 466] on div at bounding box center [807, 358] width 1306 height 716
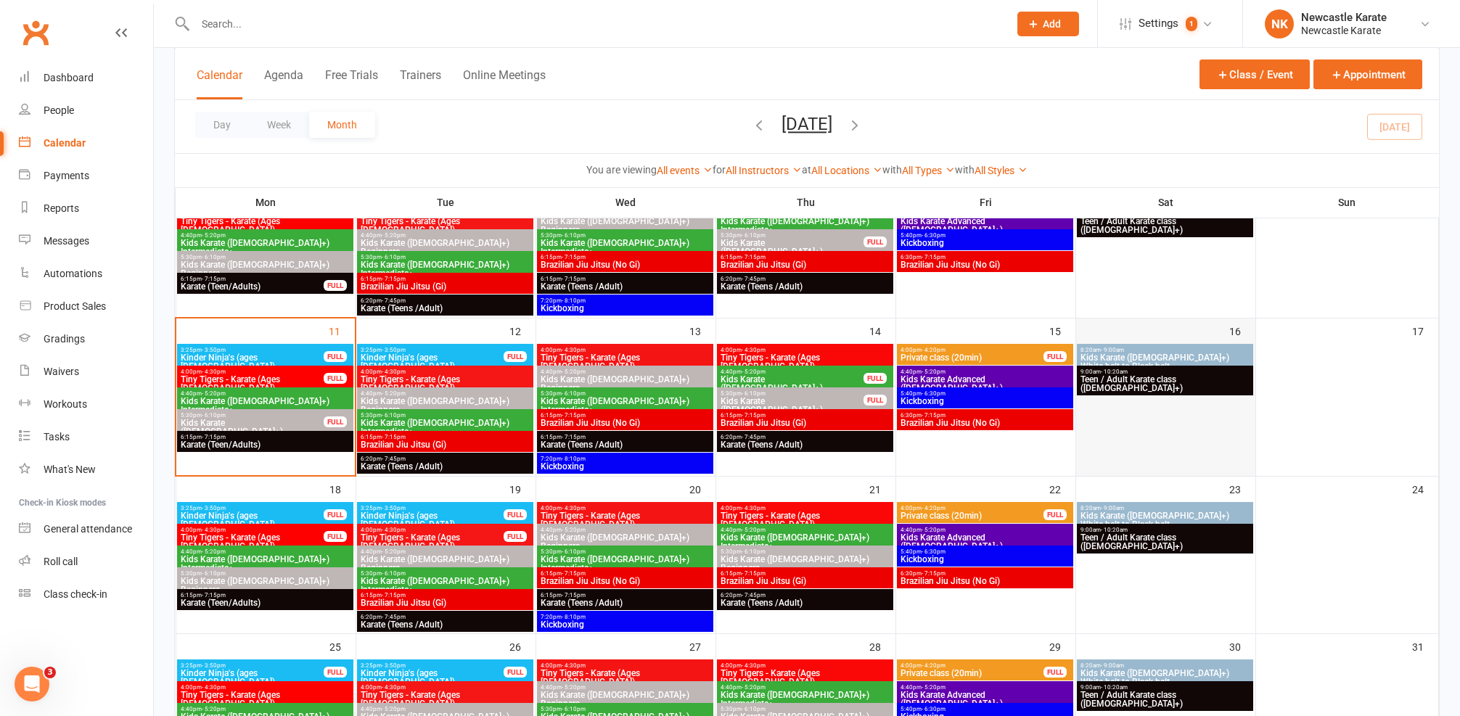
scroll to position [204, 0]
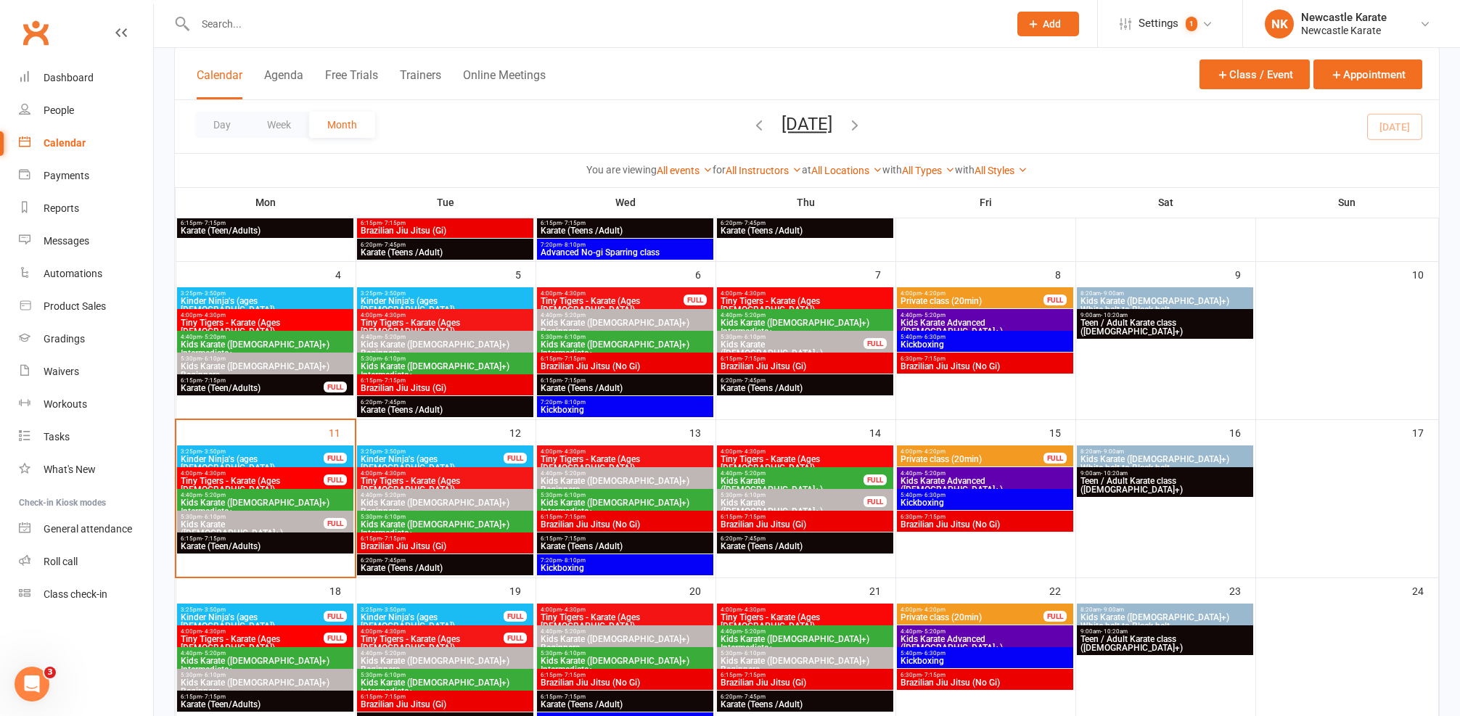
click at [1109, 323] on span "Teen / Adult Karate class ([DEMOGRAPHIC_DATA]+)" at bounding box center [1165, 326] width 170 height 17
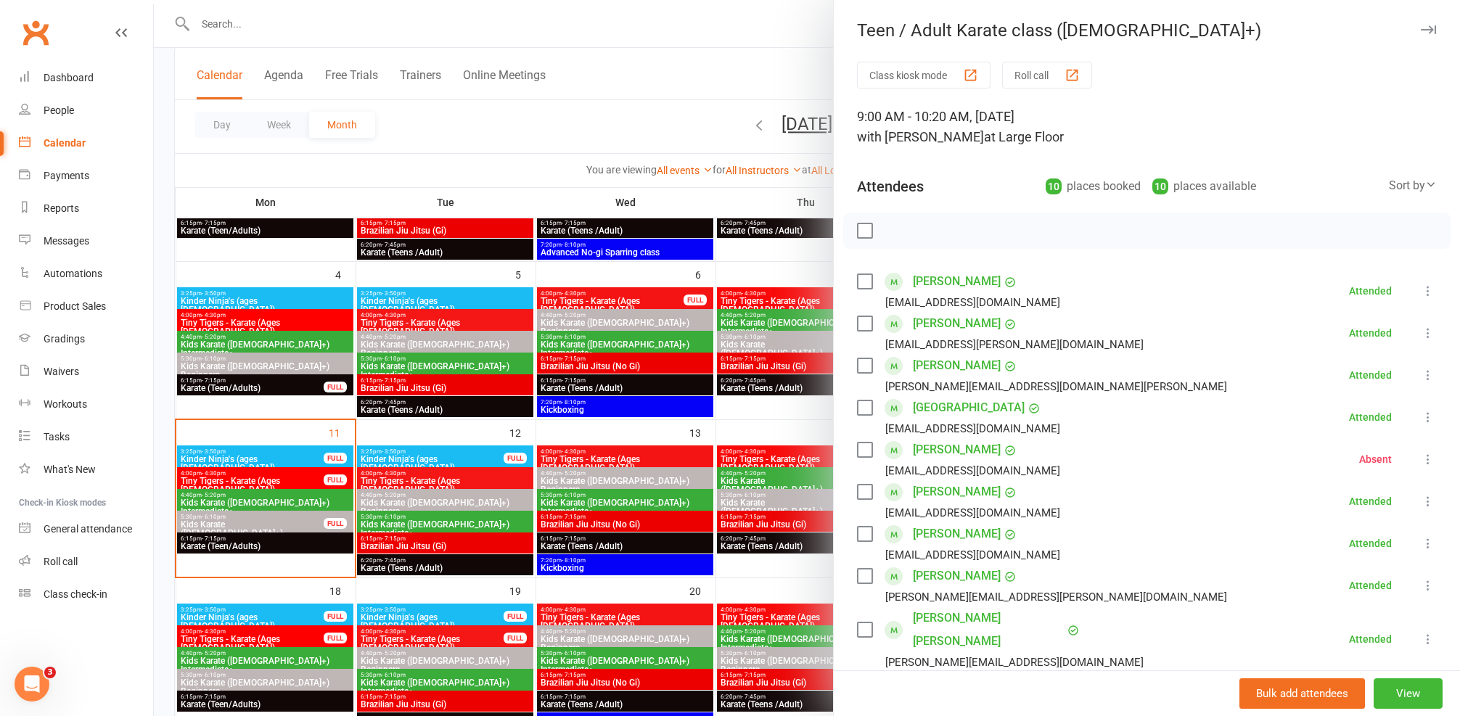
scroll to position [99, 0]
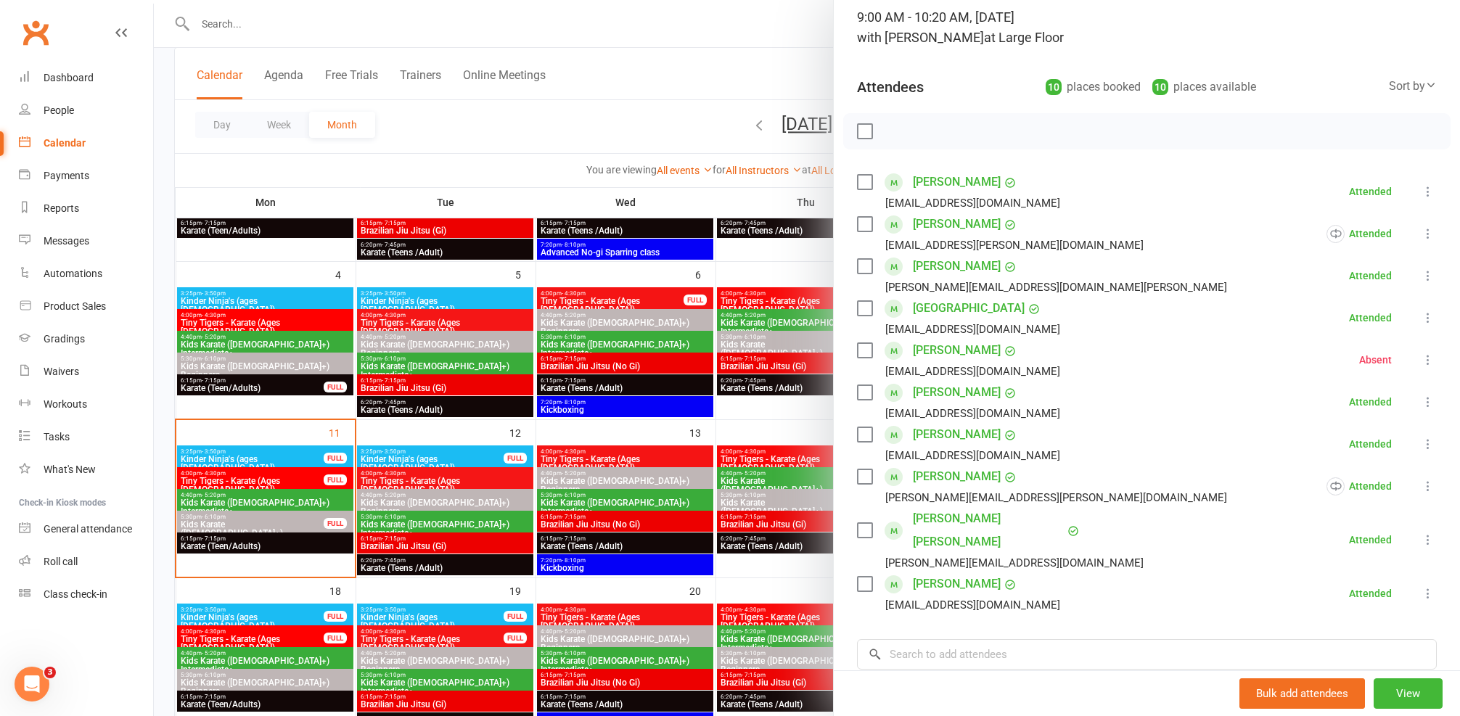
click at [707, 392] on div at bounding box center [807, 358] width 1306 height 716
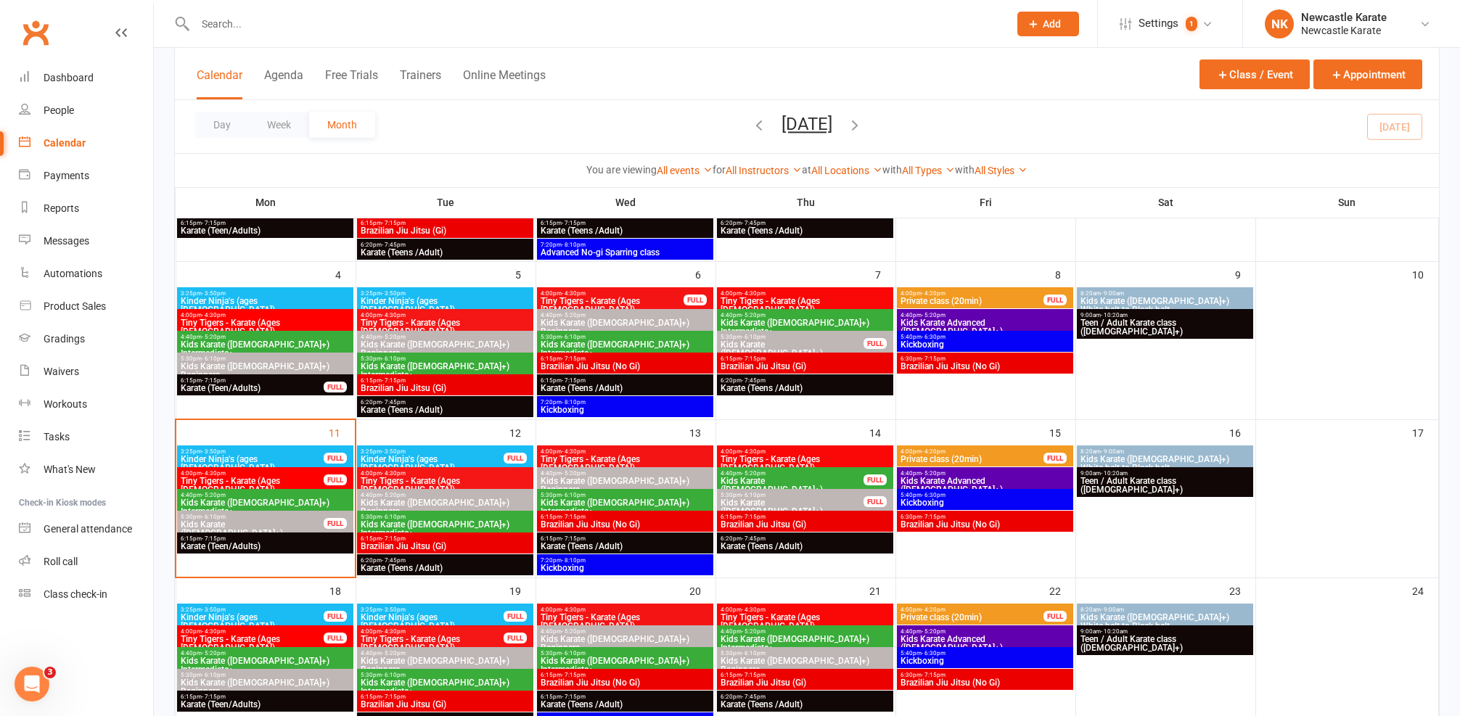
click at [1085, 472] on span "9:00am - 10:20am" at bounding box center [1165, 473] width 170 height 7
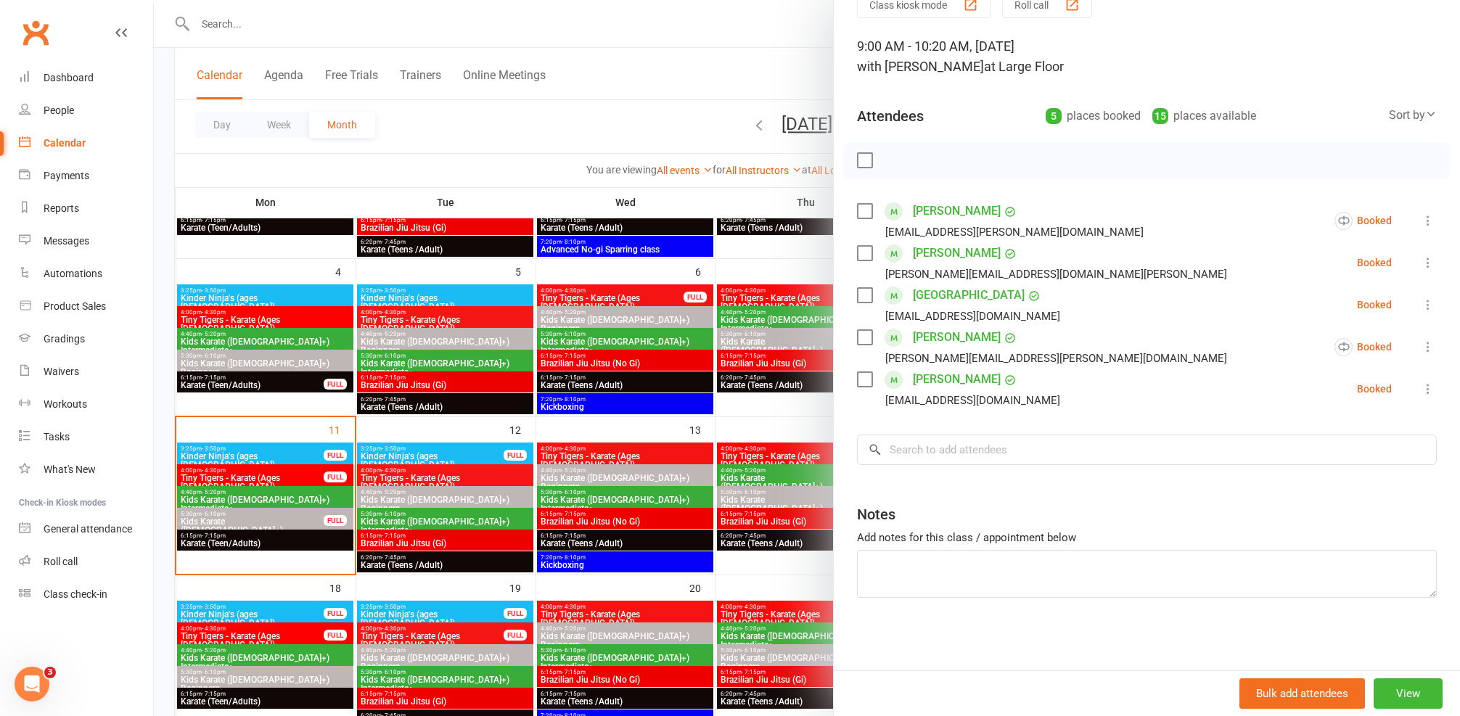
scroll to position [67, 0]
click at [936, 293] on link "Kobe Park" at bounding box center [969, 298] width 112 height 23
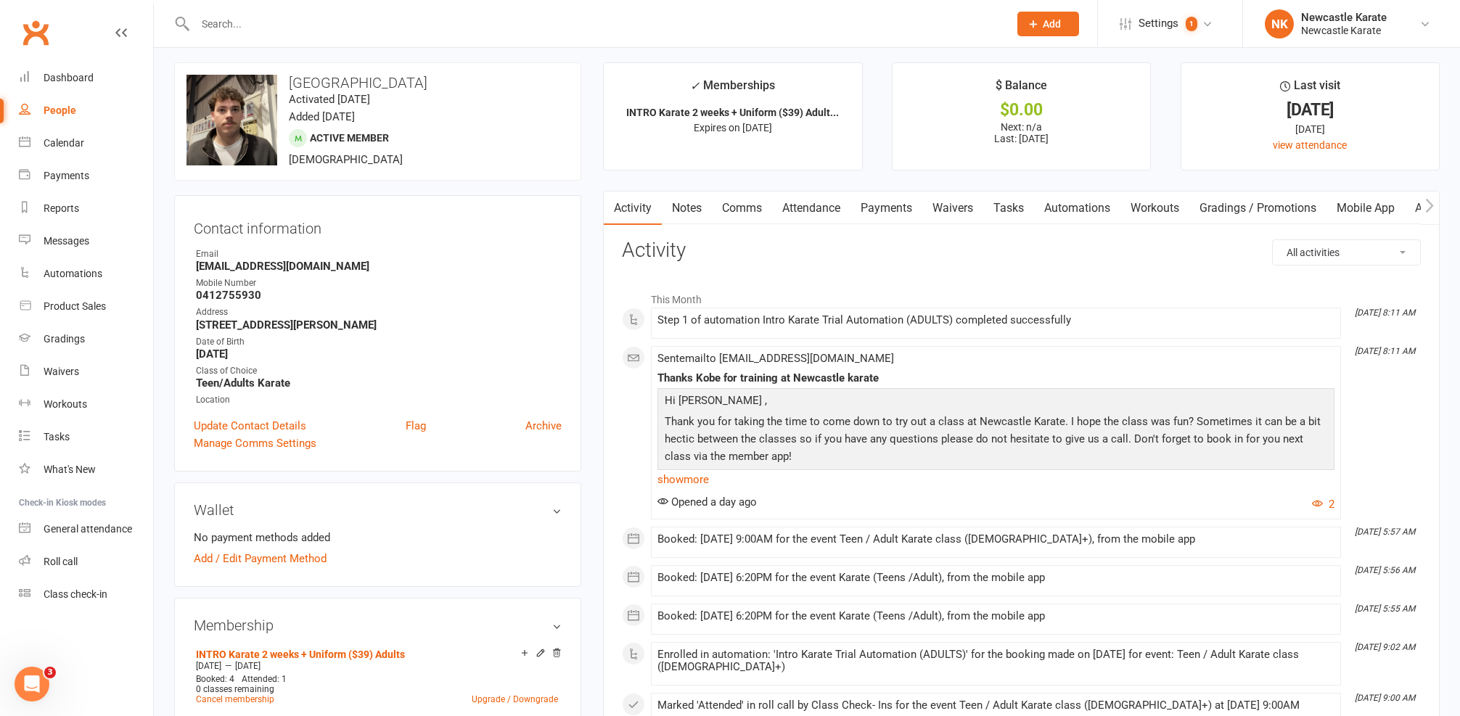
scroll to position [9, 0]
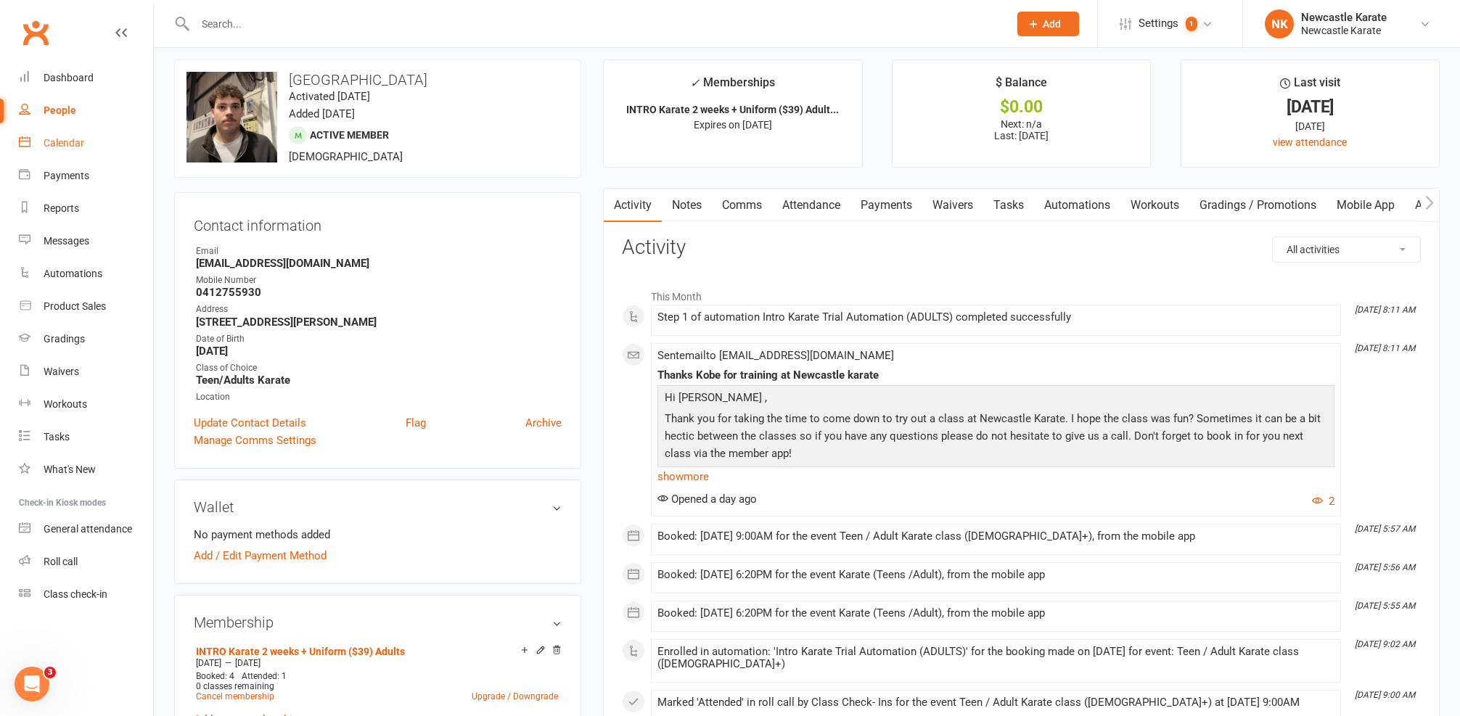
click at [83, 130] on link "Calendar" at bounding box center [86, 143] width 134 height 33
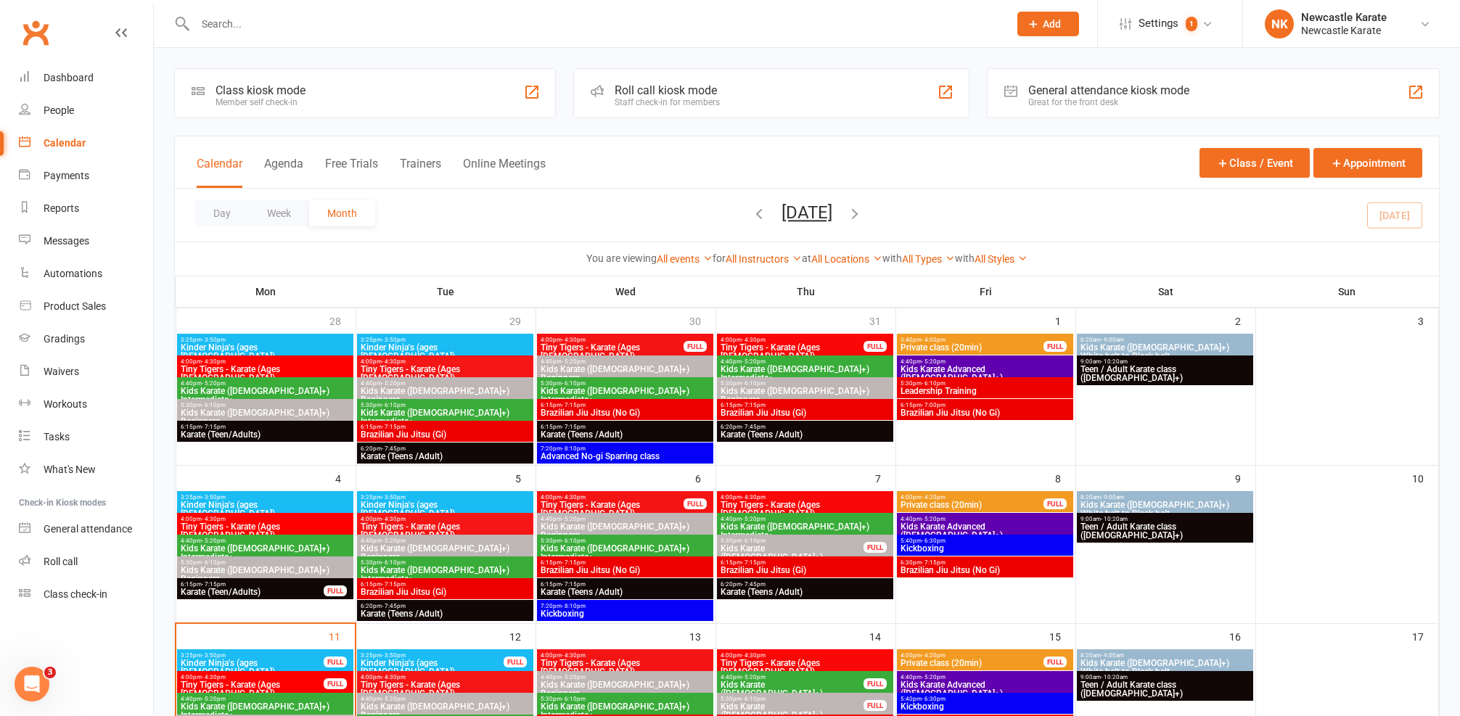
scroll to position [226, 0]
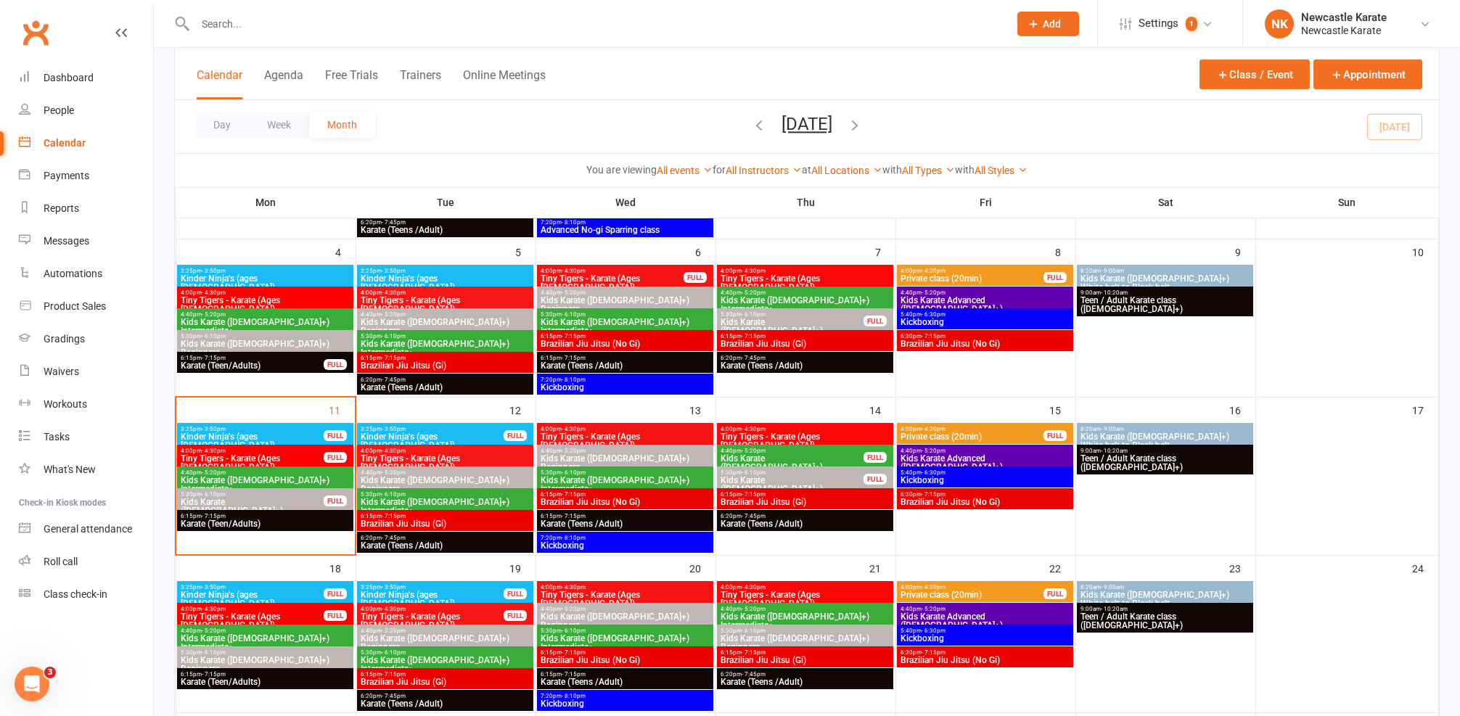
click at [803, 519] on span "Karate (Teens /Adult)" at bounding box center [805, 523] width 170 height 9
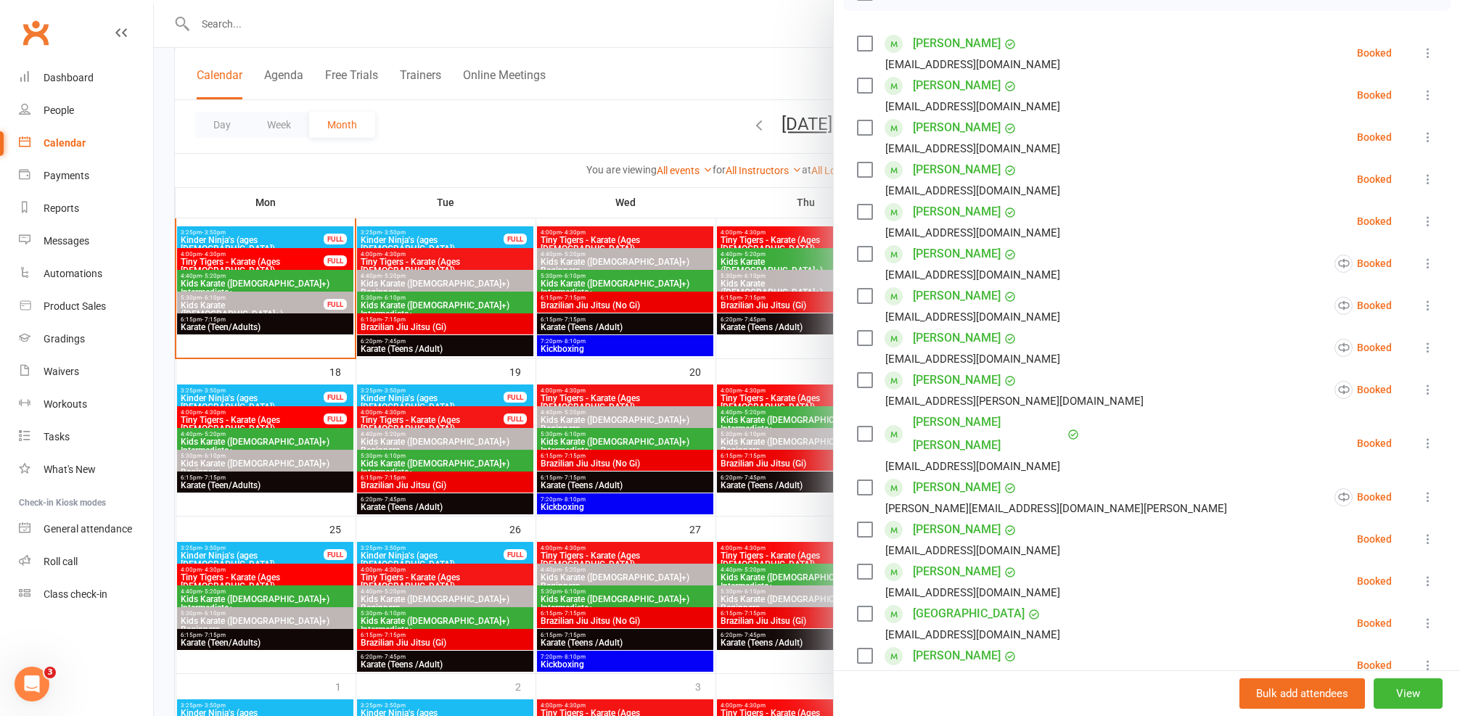
scroll to position [149, 0]
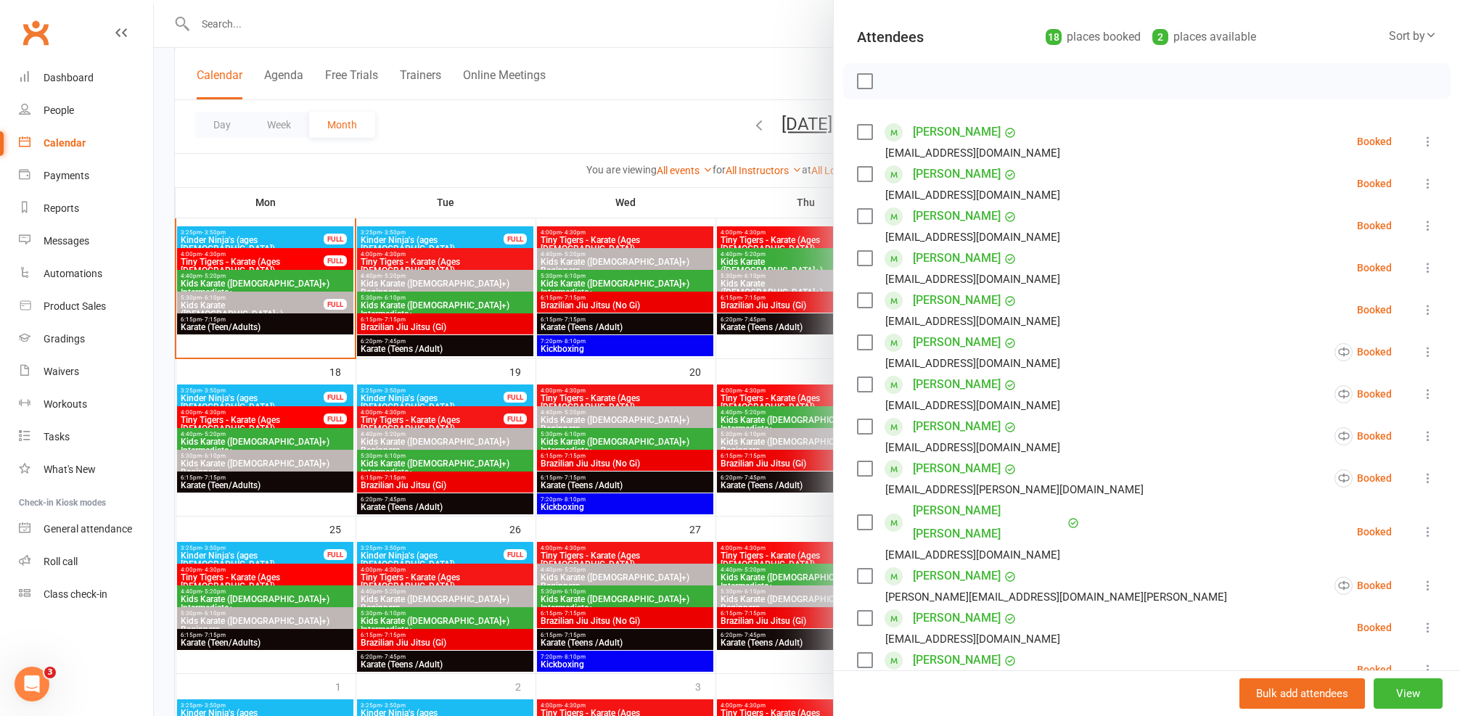
click at [939, 262] on link "Luke Kennedy" at bounding box center [957, 258] width 88 height 23
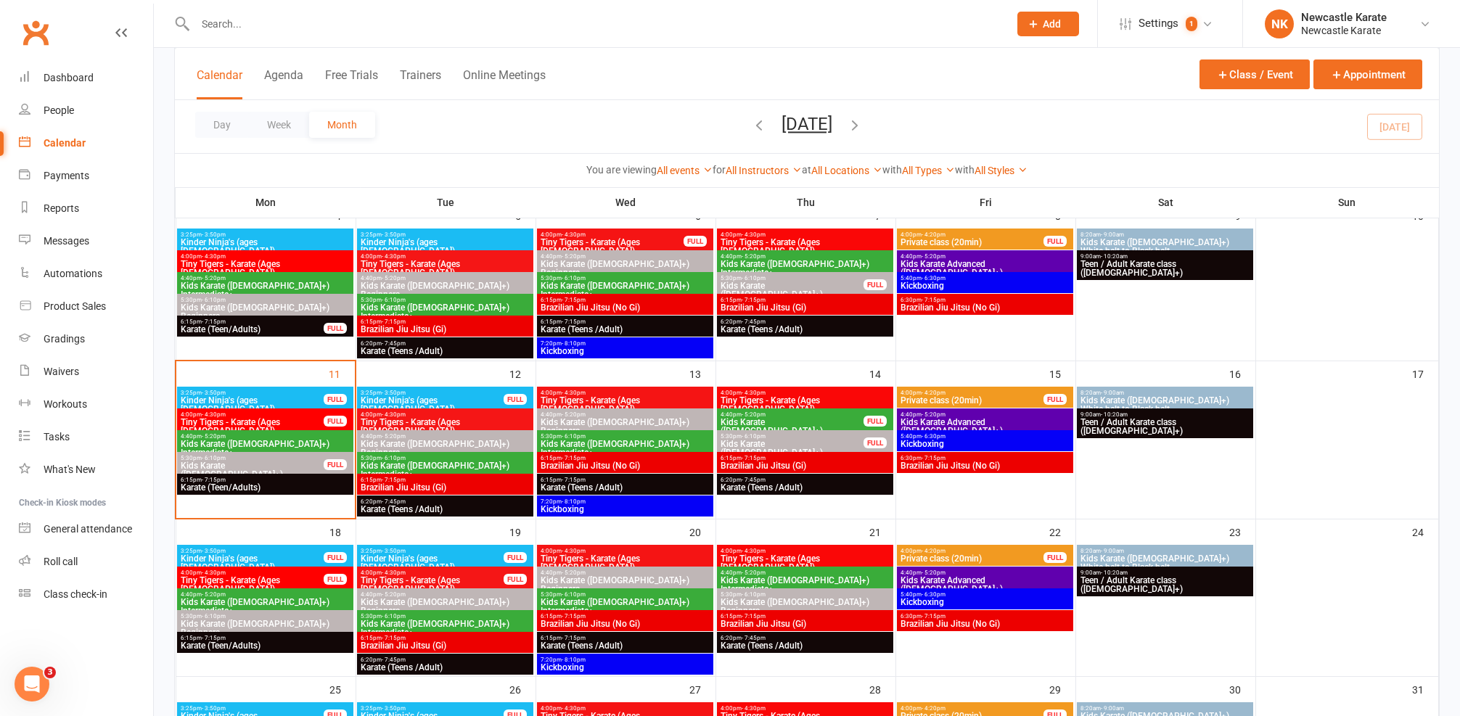
scroll to position [424, 0]
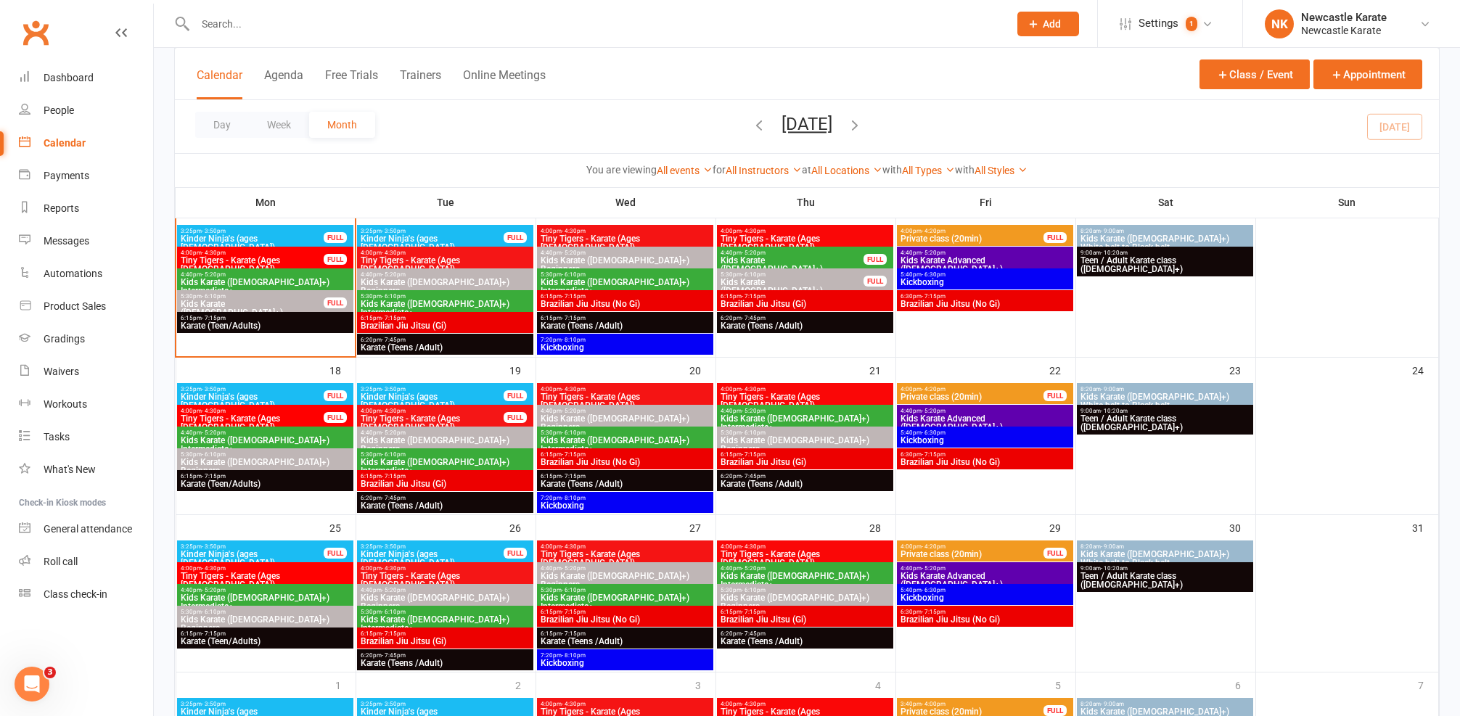
click at [807, 318] on span "6:20pm - 7:45pm" at bounding box center [805, 318] width 170 height 7
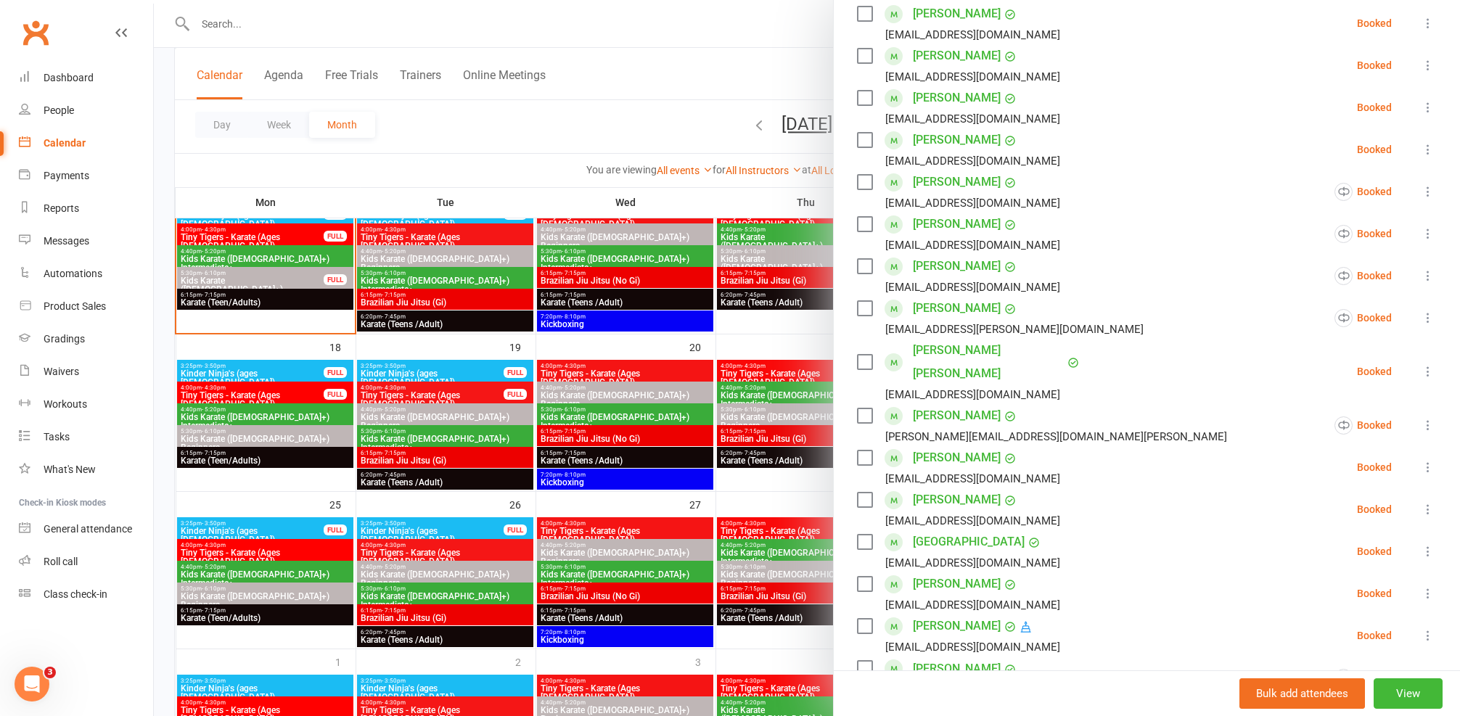
scroll to position [0, 0]
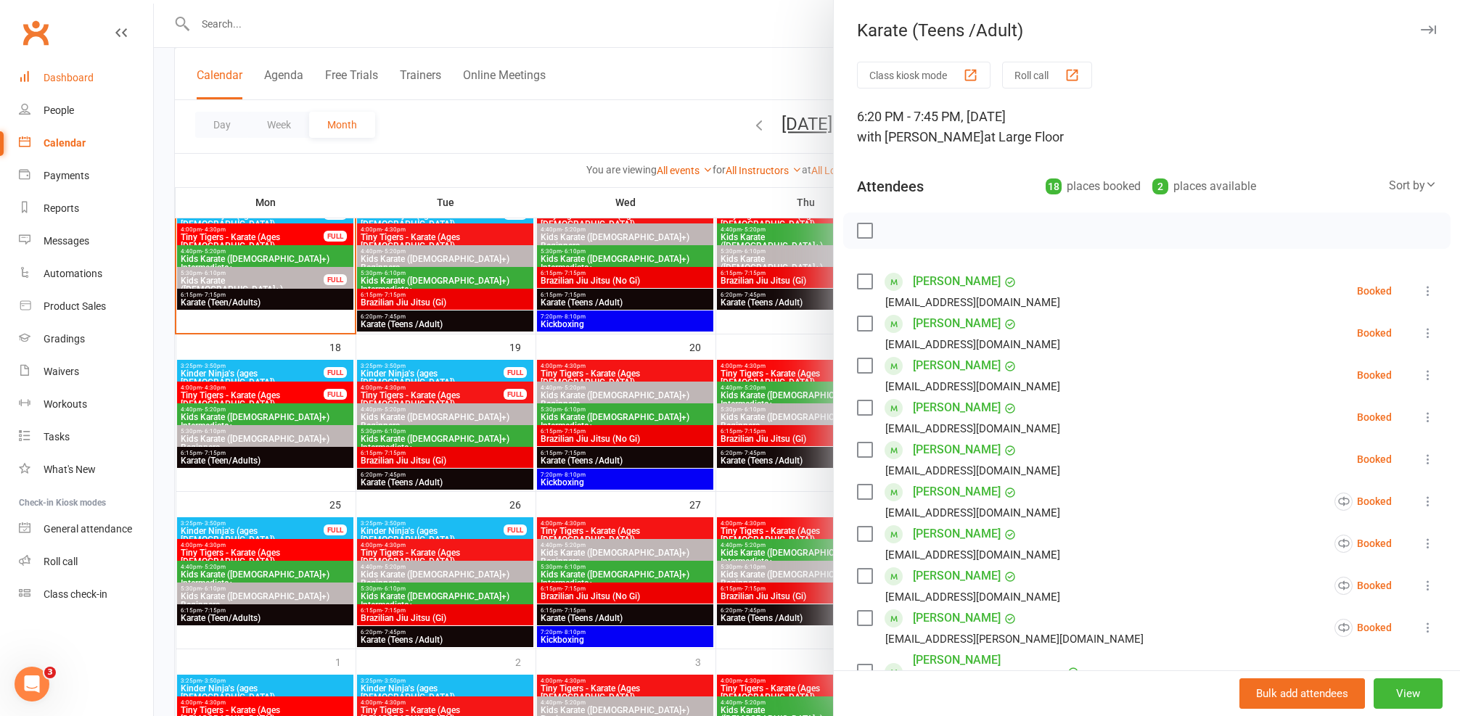
click at [99, 64] on link "Dashboard" at bounding box center [86, 78] width 134 height 33
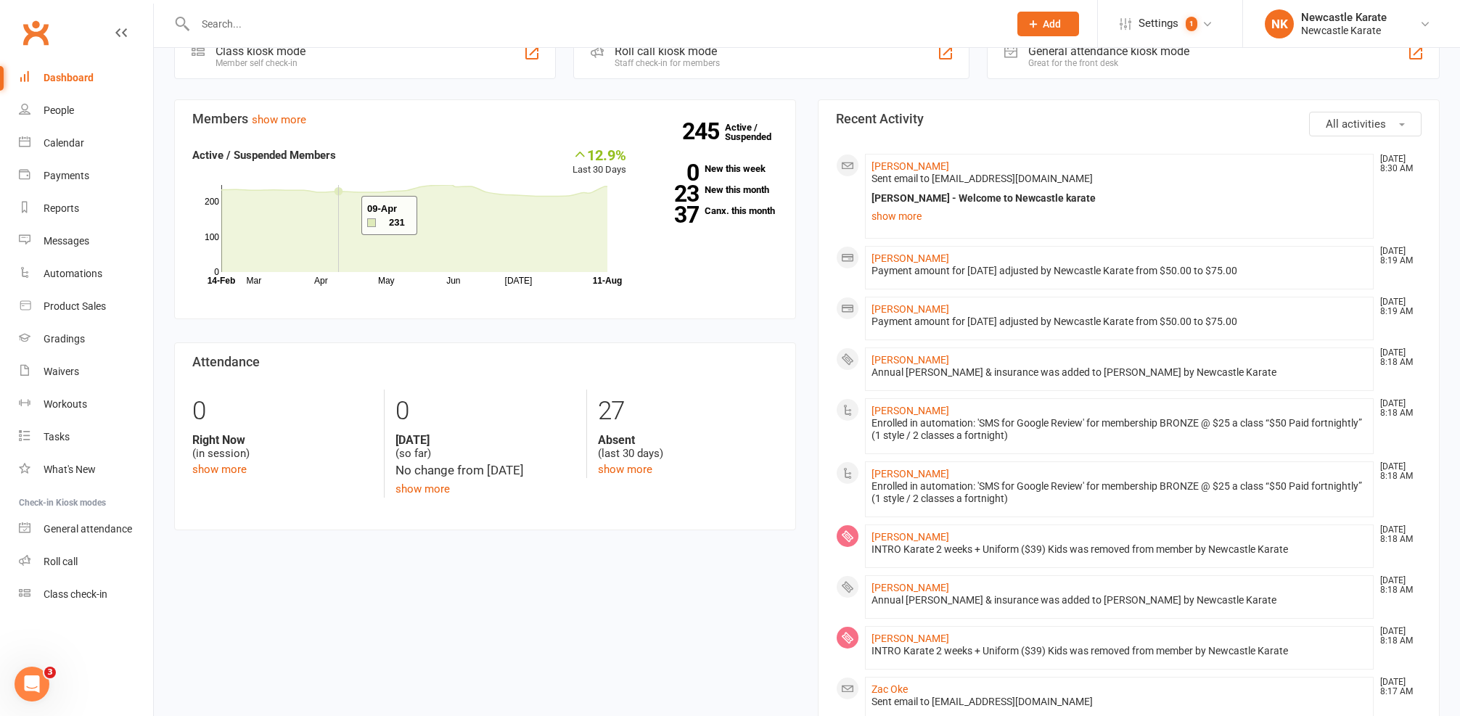
scroll to position [371, 0]
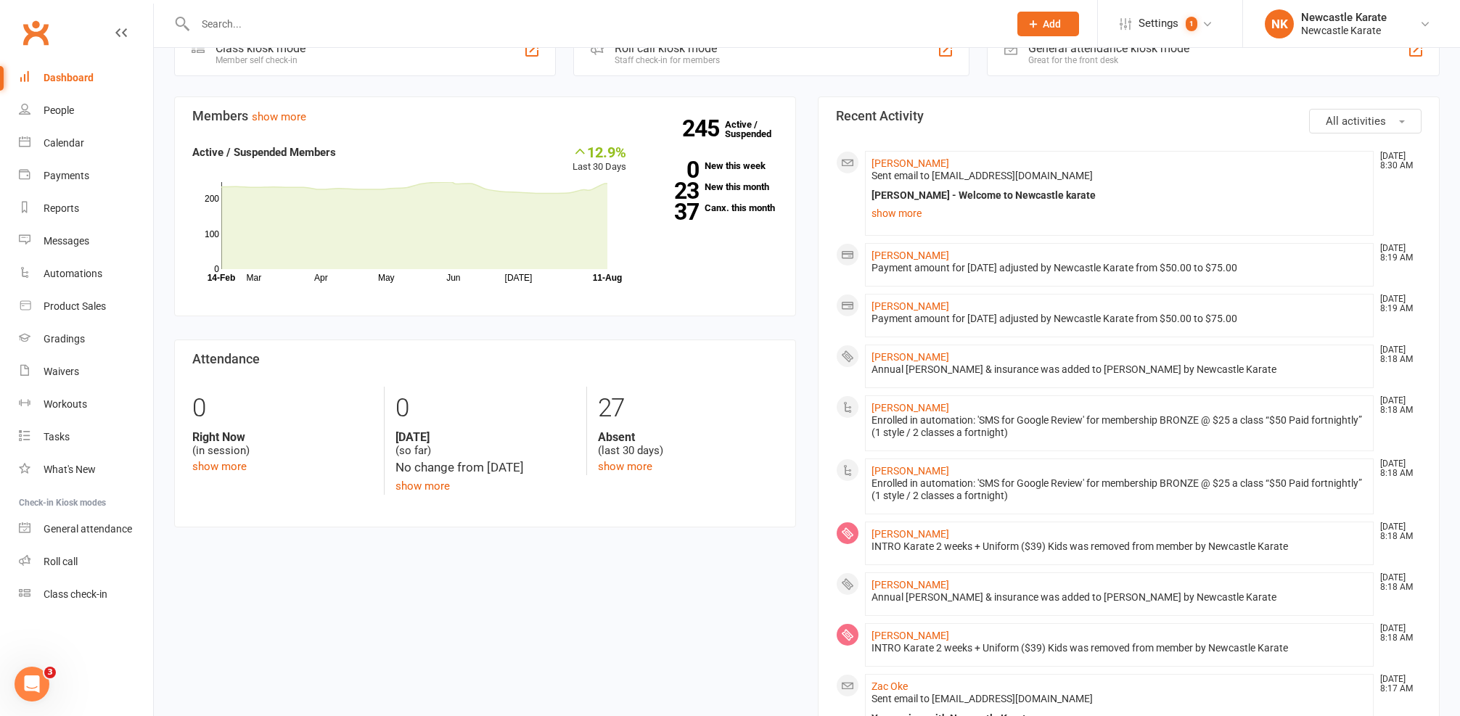
click at [887, 400] on li "Joey Chaffey Aug 11, 8:18 AM Enrolled in automation: 'SMS for Google Review' fo…" at bounding box center [1119, 423] width 509 height 56
click at [909, 468] on link "[PERSON_NAME]" at bounding box center [910, 471] width 78 height 12
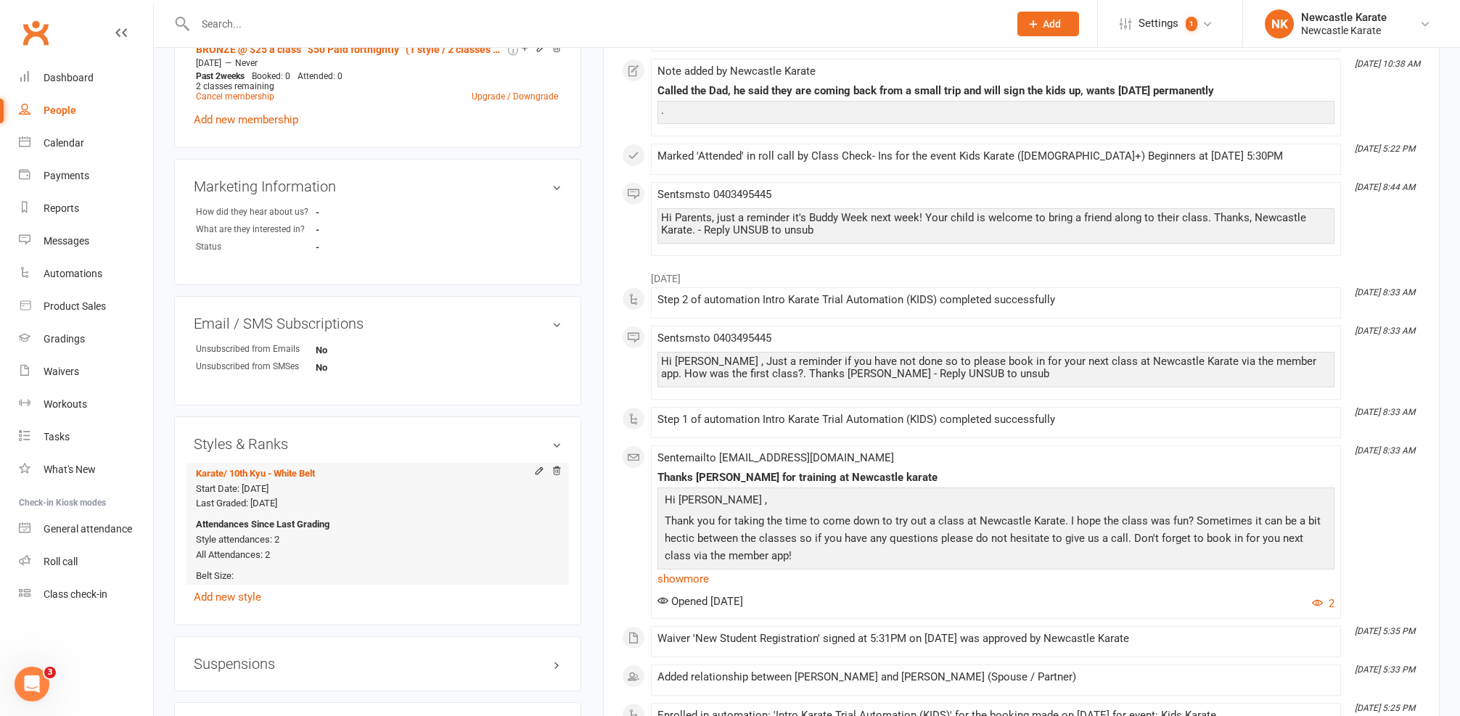
scroll to position [1221, 0]
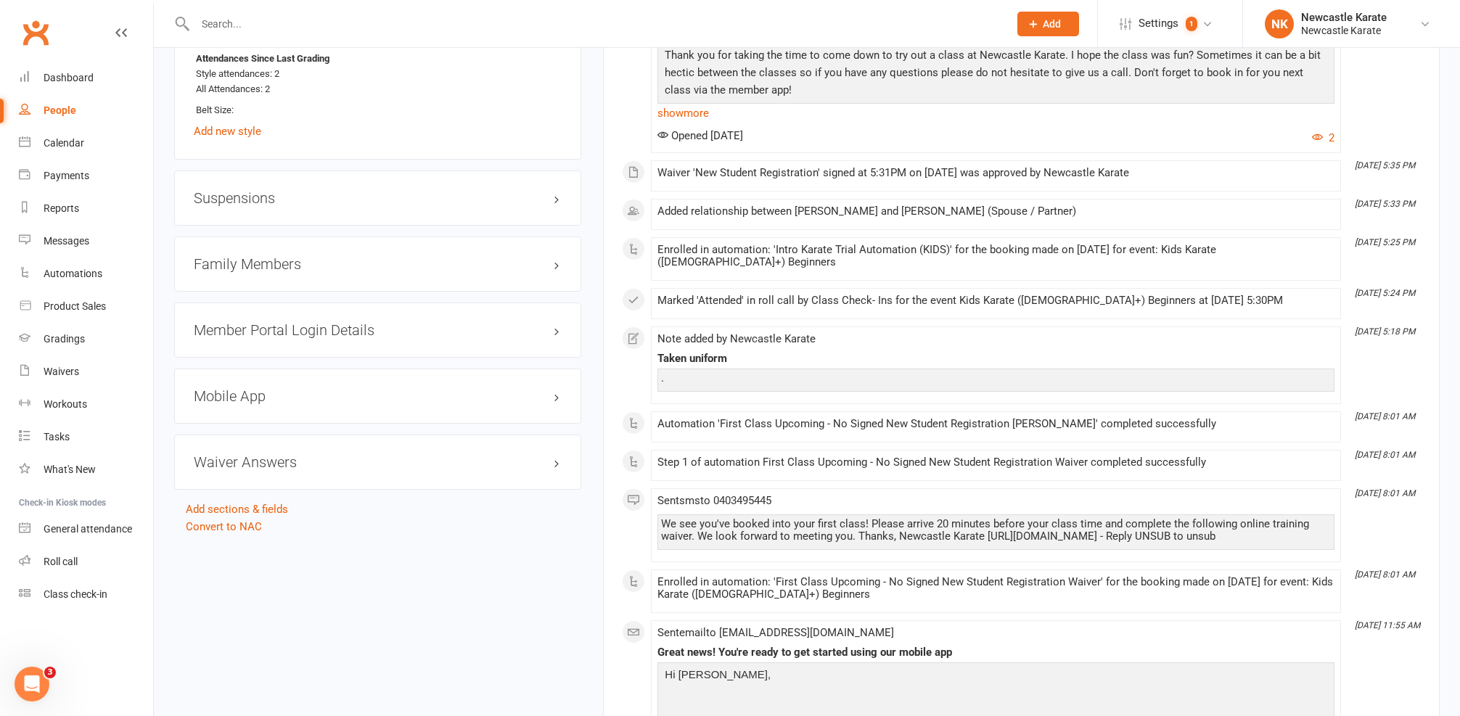
click at [334, 264] on h3 "Family Members" at bounding box center [378, 264] width 368 height 16
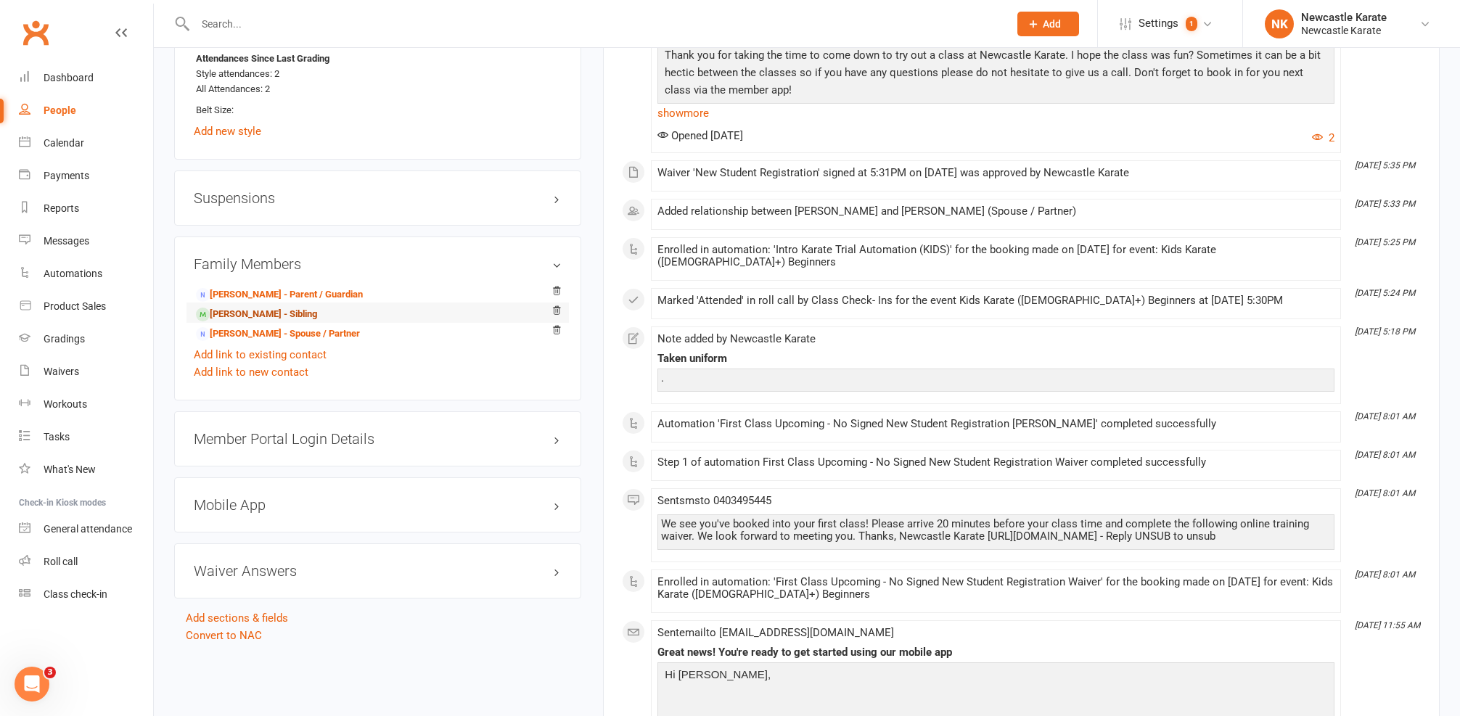
click at [251, 307] on link "[PERSON_NAME] - Sibling" at bounding box center [256, 314] width 121 height 15
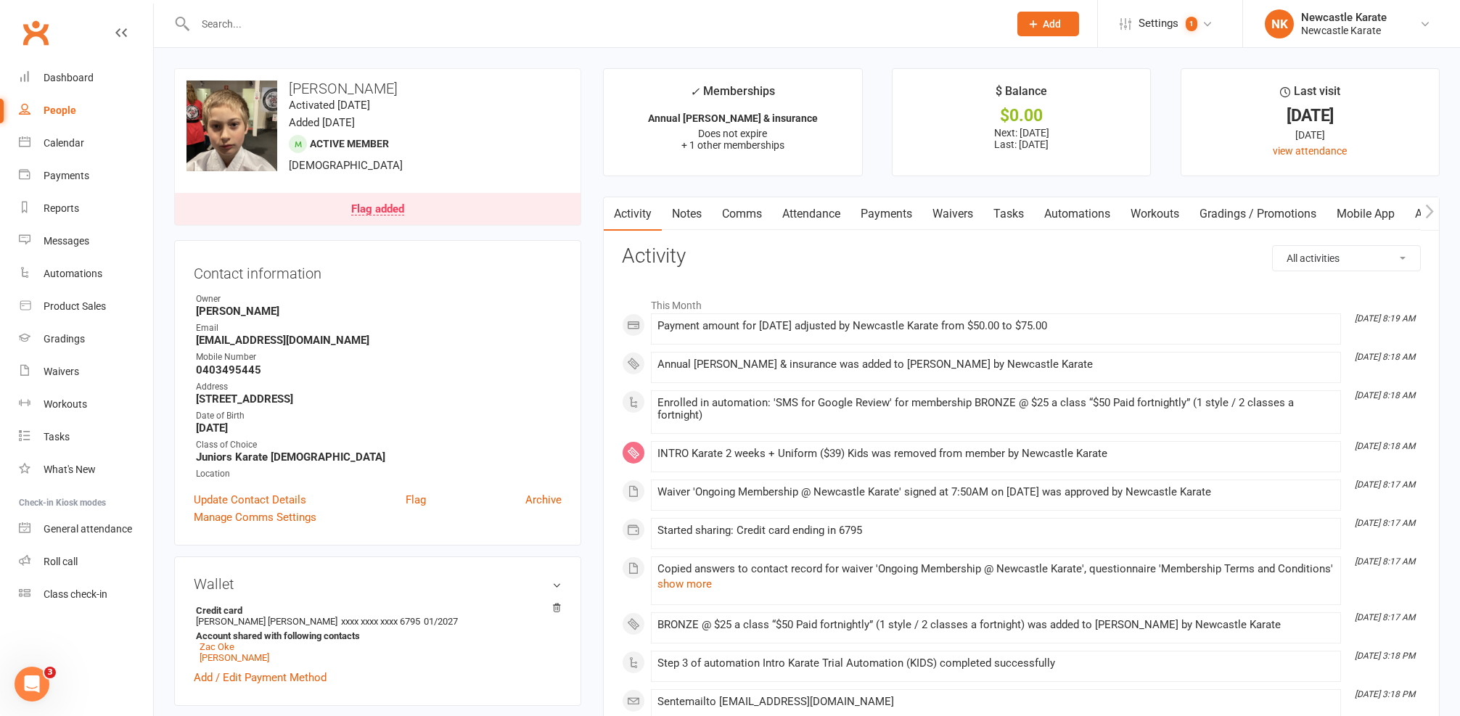
click at [1083, 212] on link "Automations" at bounding box center [1077, 213] width 86 height 33
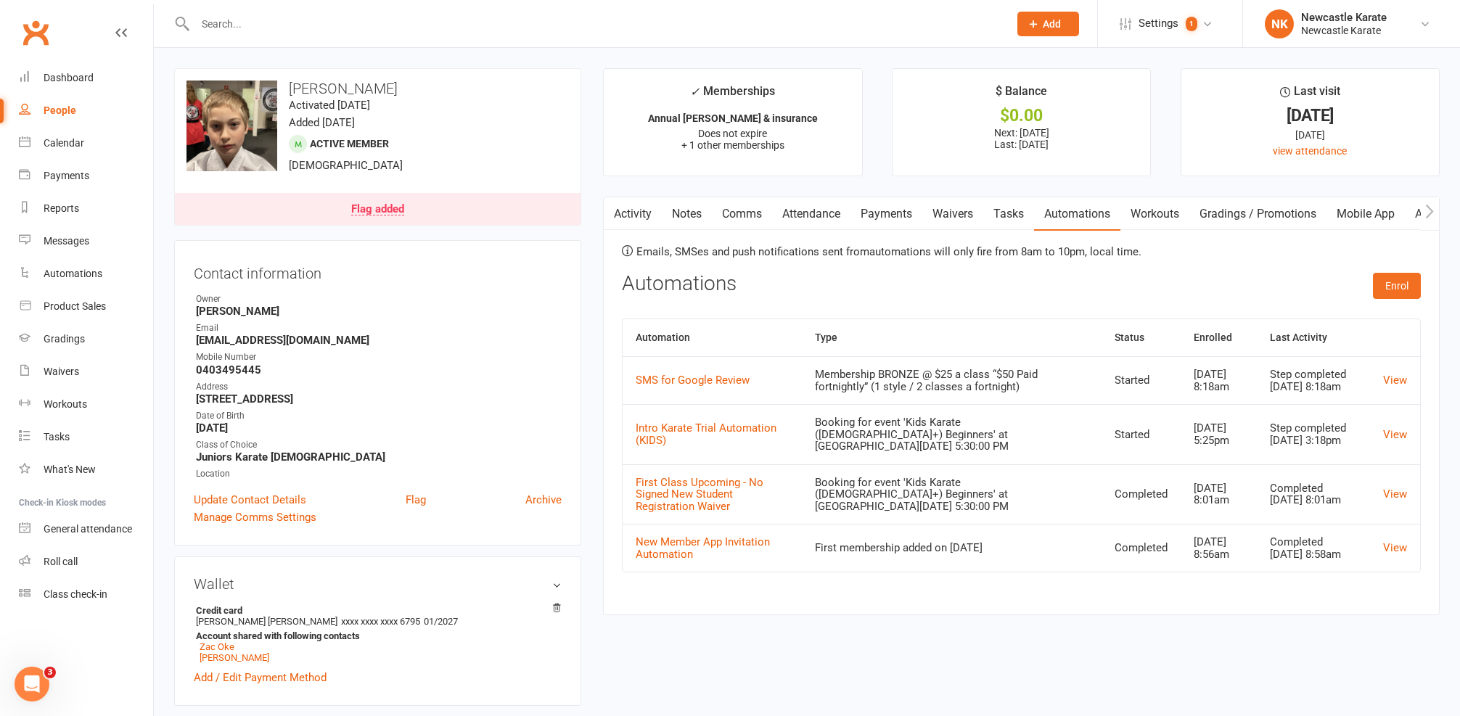
click at [703, 371] on td "SMS for Google Review" at bounding box center [711, 380] width 179 height 48
click at [702, 377] on td "SMS for Google Review" at bounding box center [711, 380] width 179 height 48
click at [704, 379] on link "SMS for Google Review" at bounding box center [693, 380] width 114 height 13
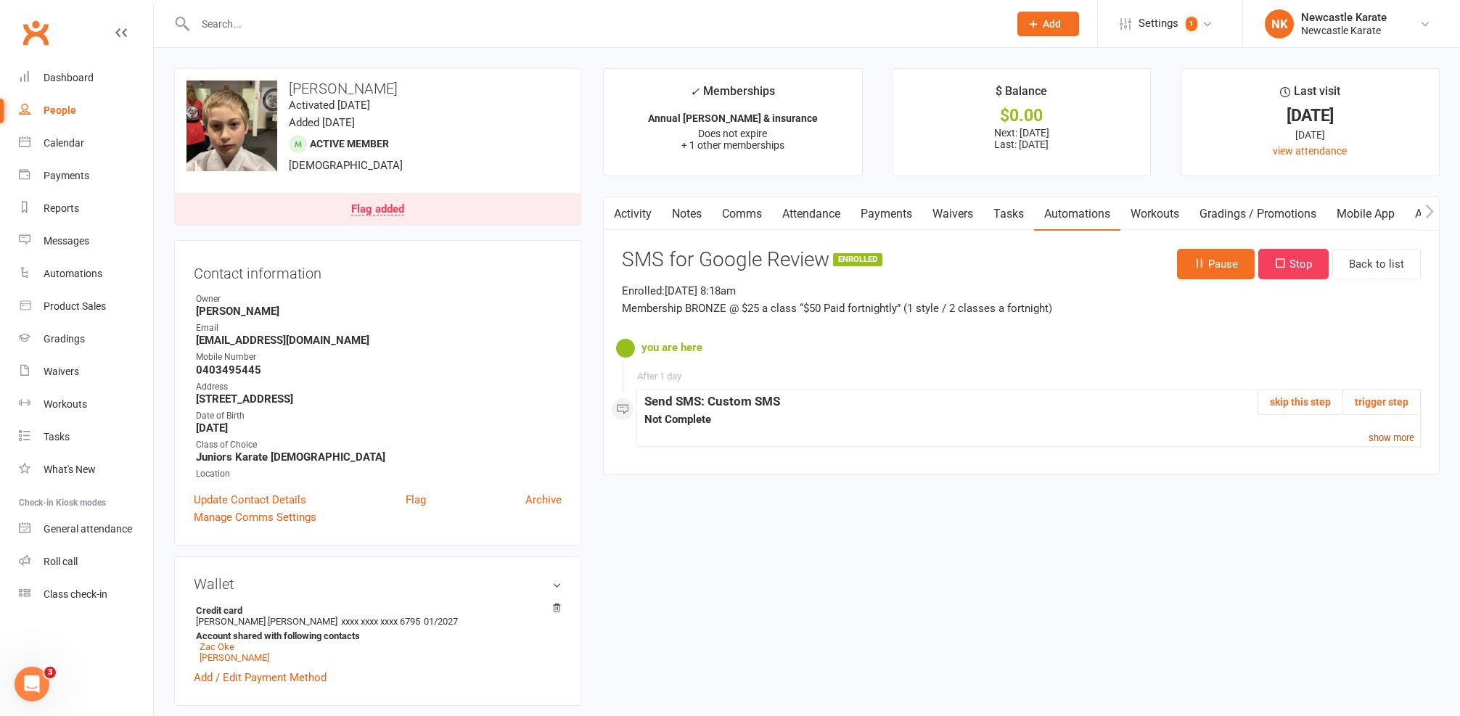
click at [1408, 430] on link "show more" at bounding box center [1391, 437] width 46 height 17
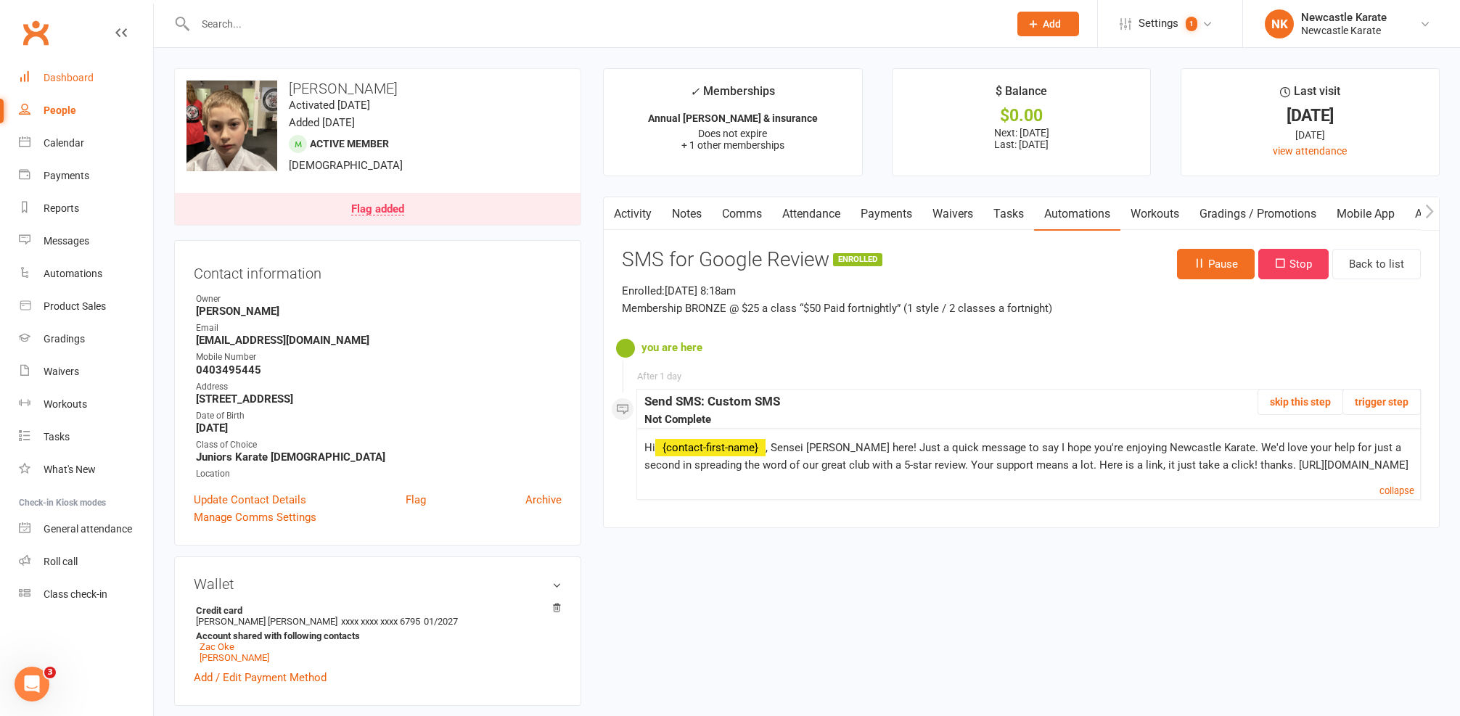
click at [89, 78] on div "Dashboard" at bounding box center [69, 78] width 50 height 12
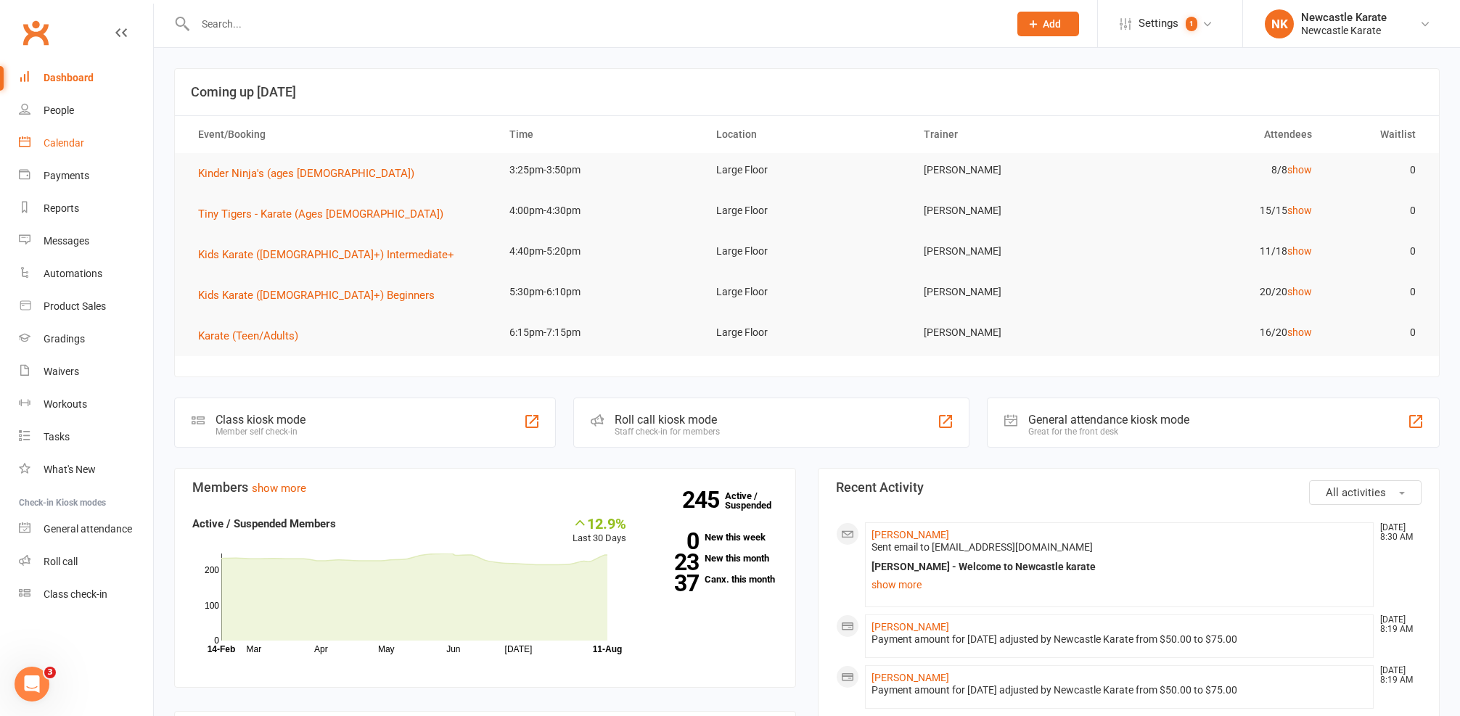
click at [51, 155] on link "Calendar" at bounding box center [86, 143] width 134 height 33
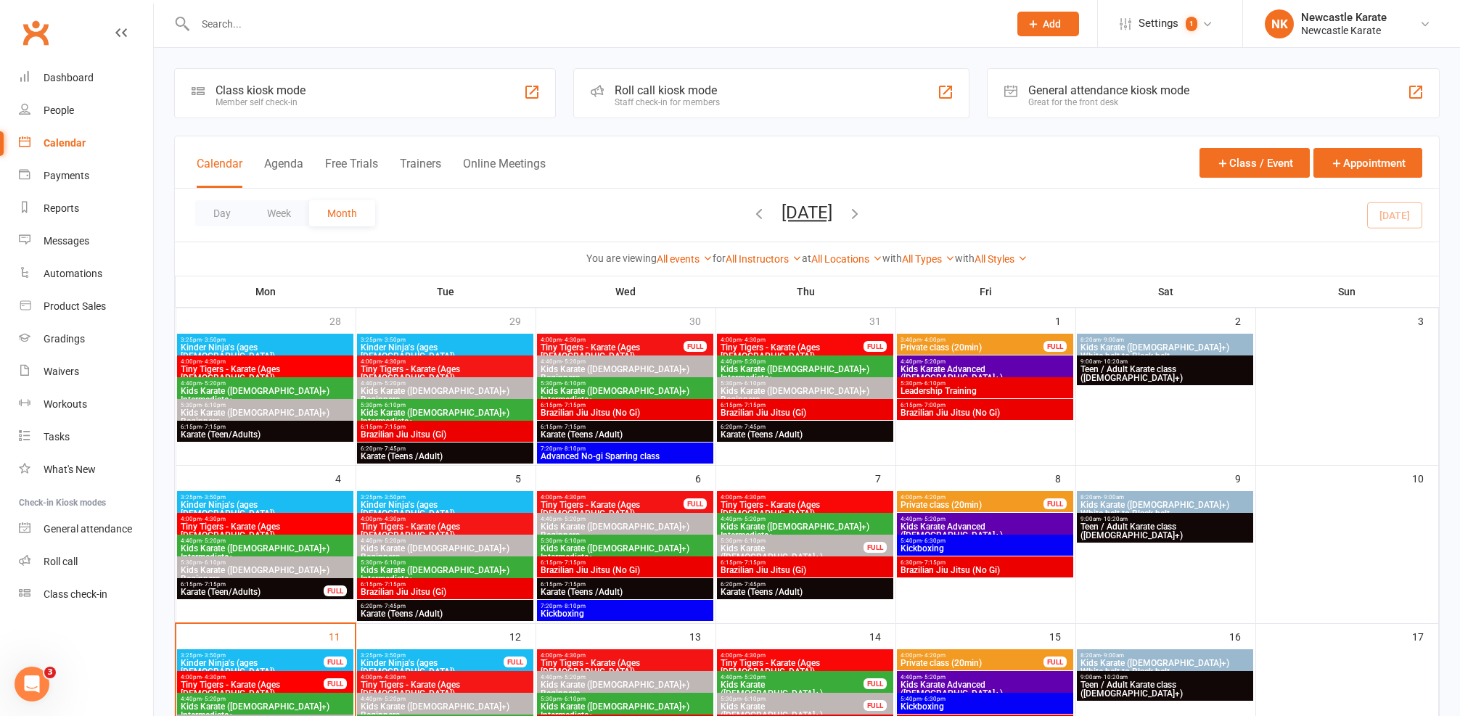
scroll to position [284, 0]
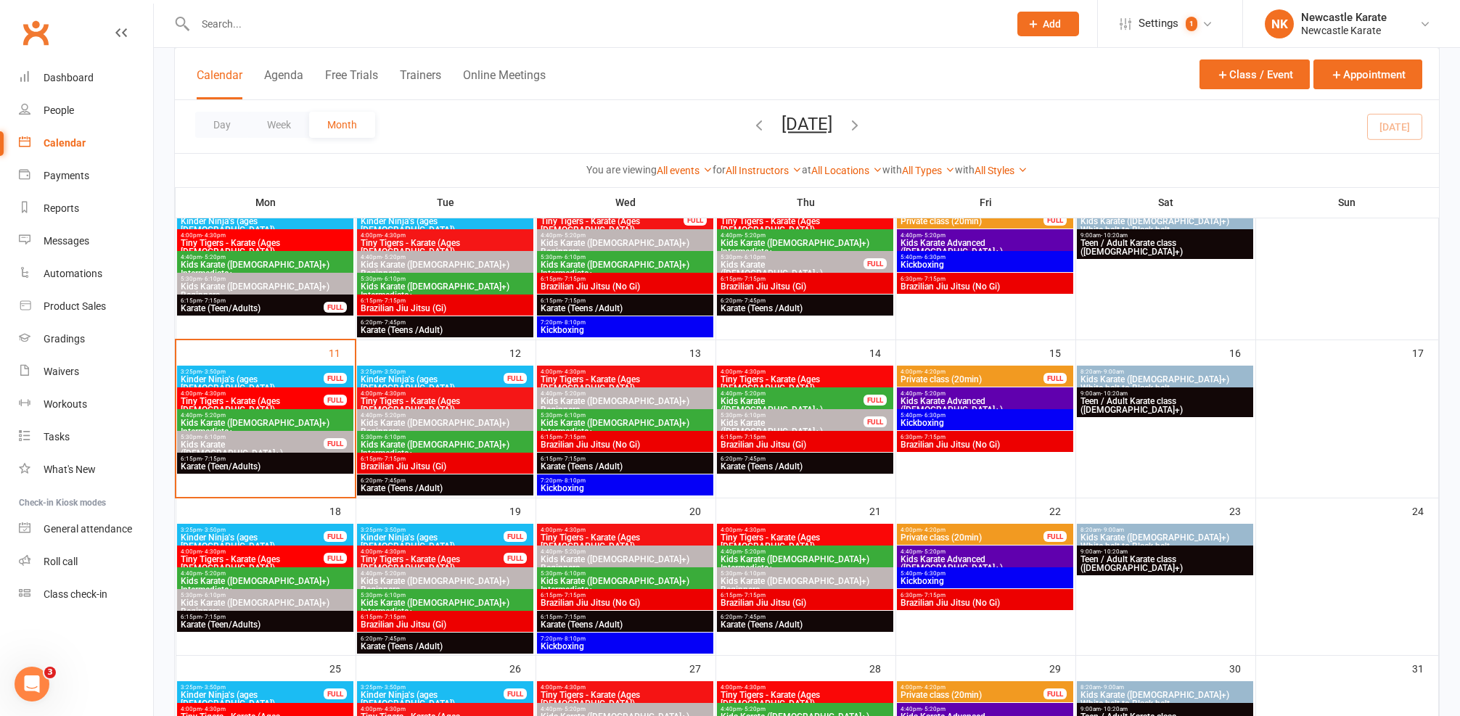
click at [406, 462] on span "Brazilian Jiu Jitsu (Gi)" at bounding box center [445, 466] width 170 height 9
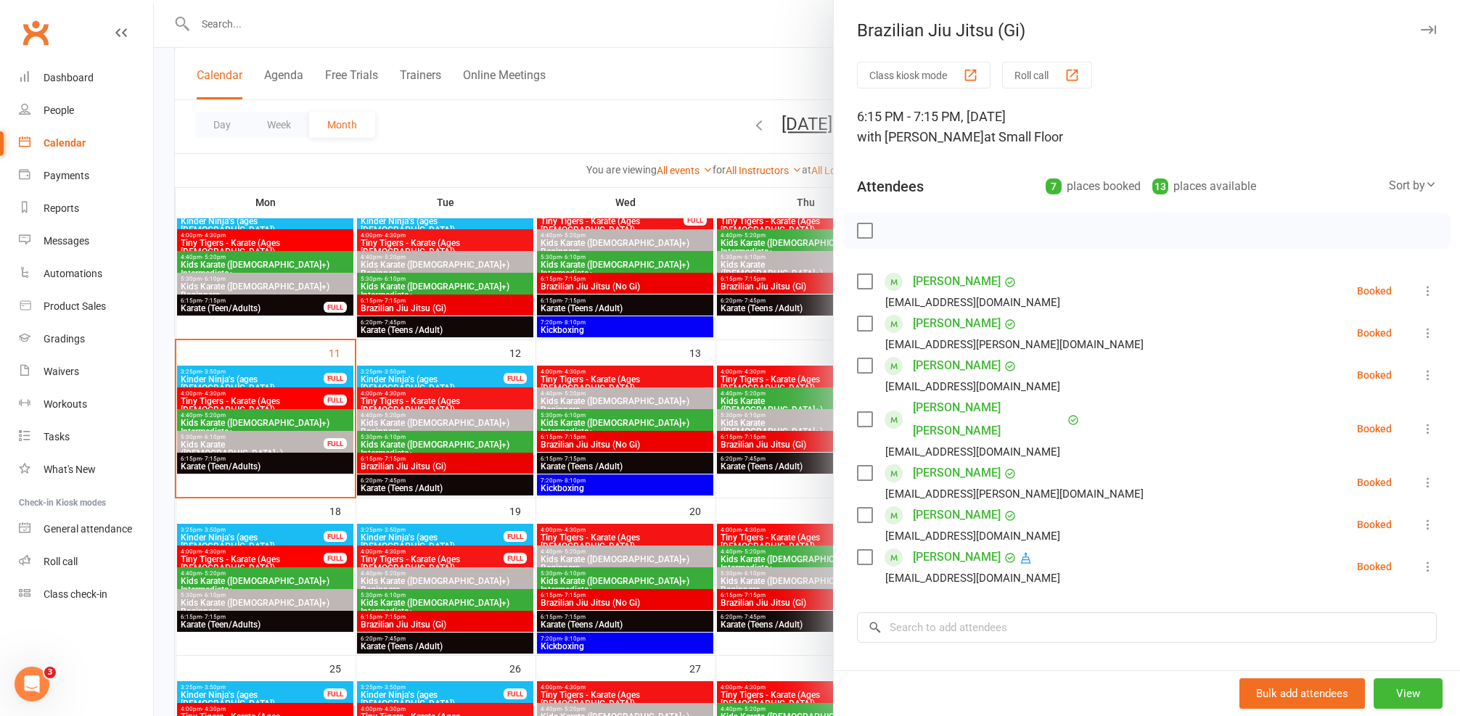
scroll to position [23, 0]
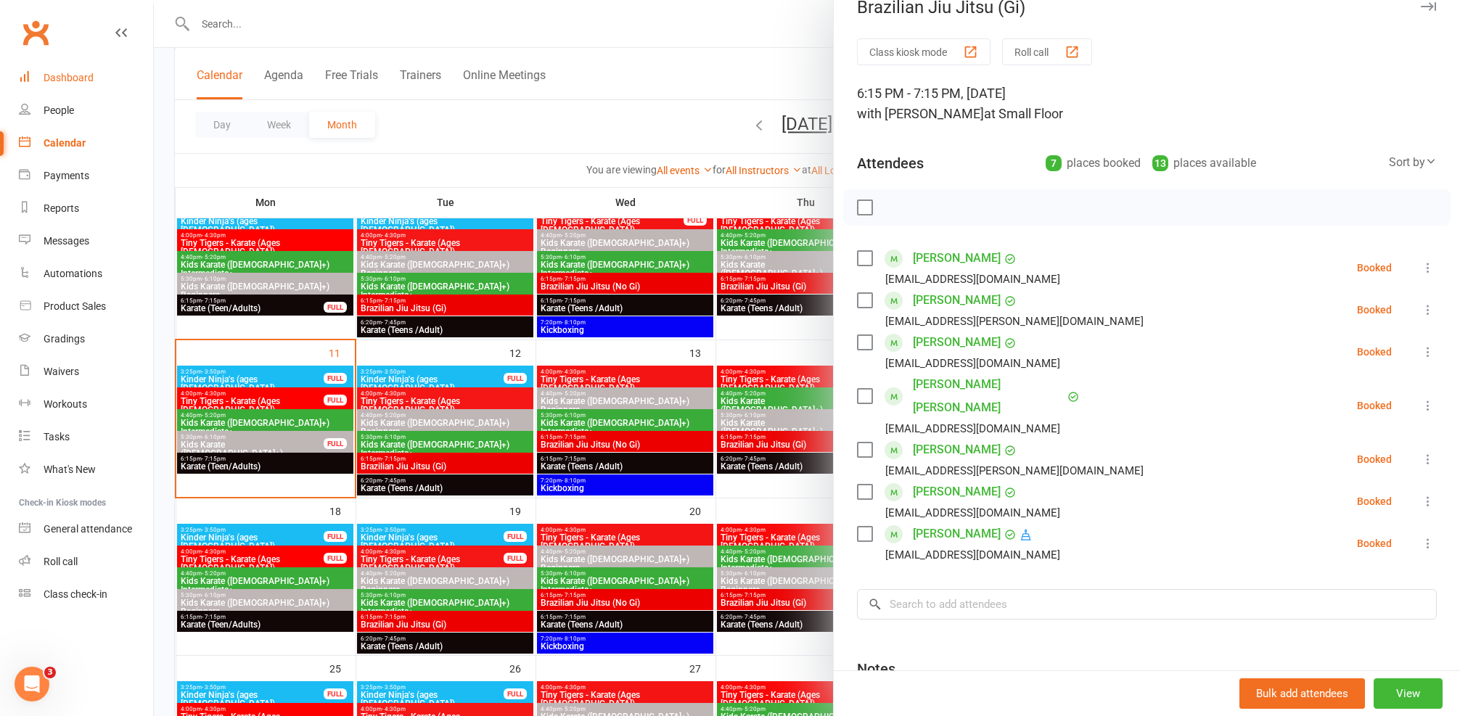
click at [70, 91] on link "Dashboard" at bounding box center [86, 78] width 134 height 33
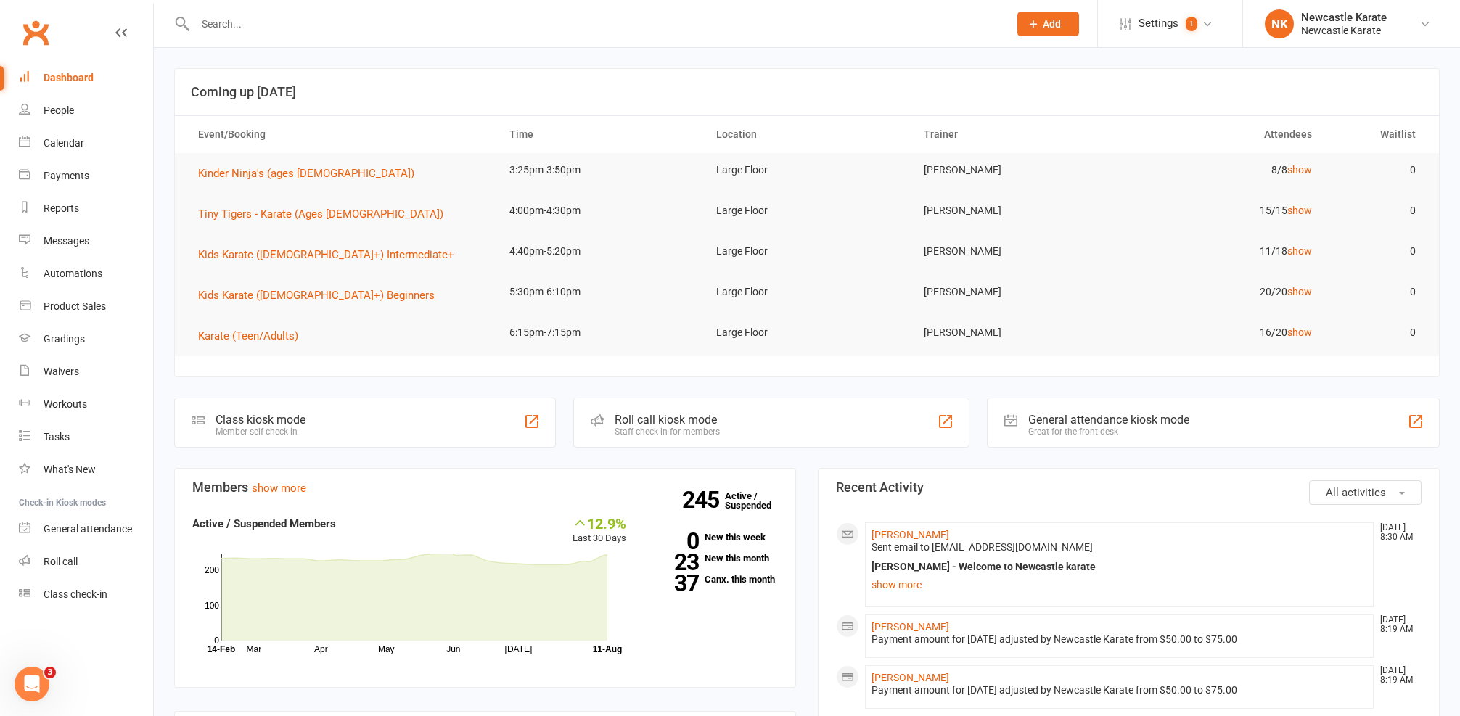
click at [315, 7] on div at bounding box center [586, 23] width 824 height 47
click at [309, 16] on input "text" at bounding box center [594, 24] width 807 height 20
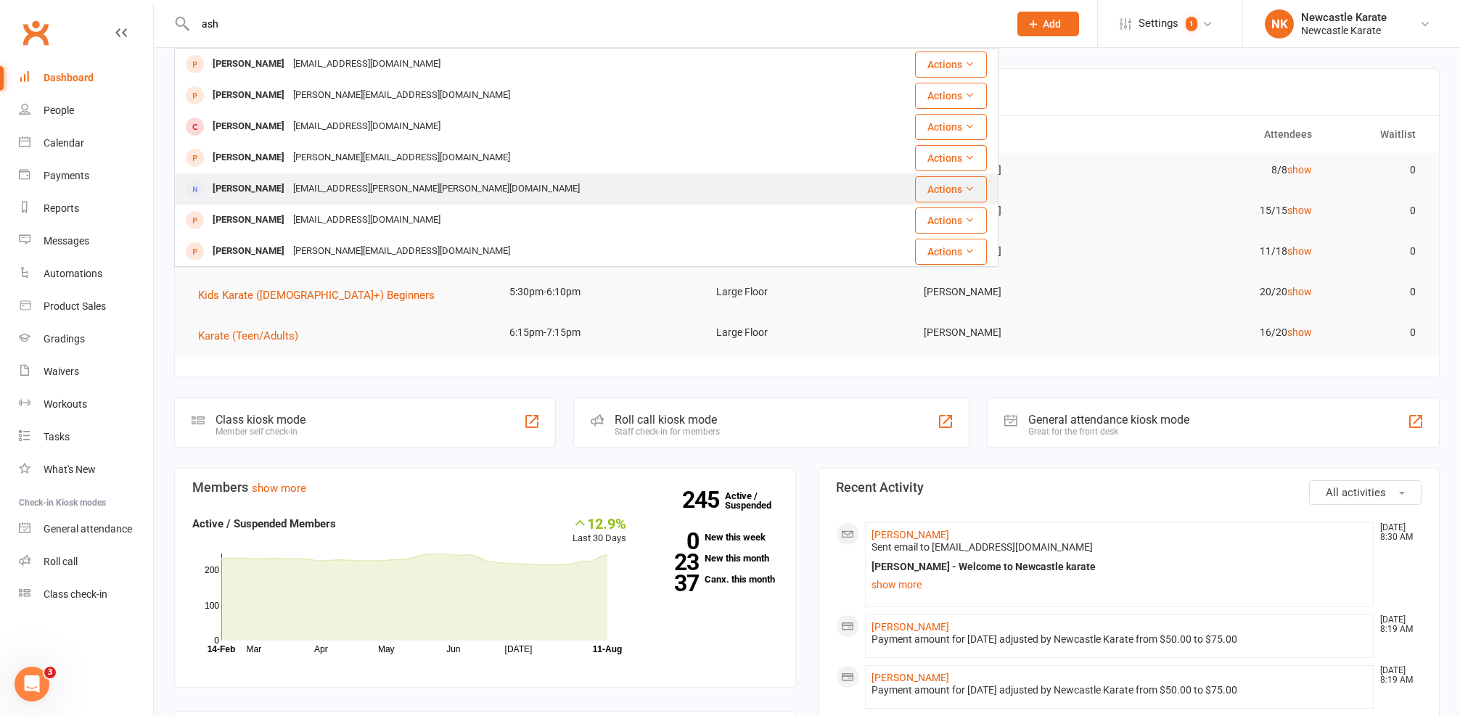
type input "ash"
click at [289, 182] on div "ash.andrew.nicholson@gmail.com" at bounding box center [436, 188] width 295 height 21
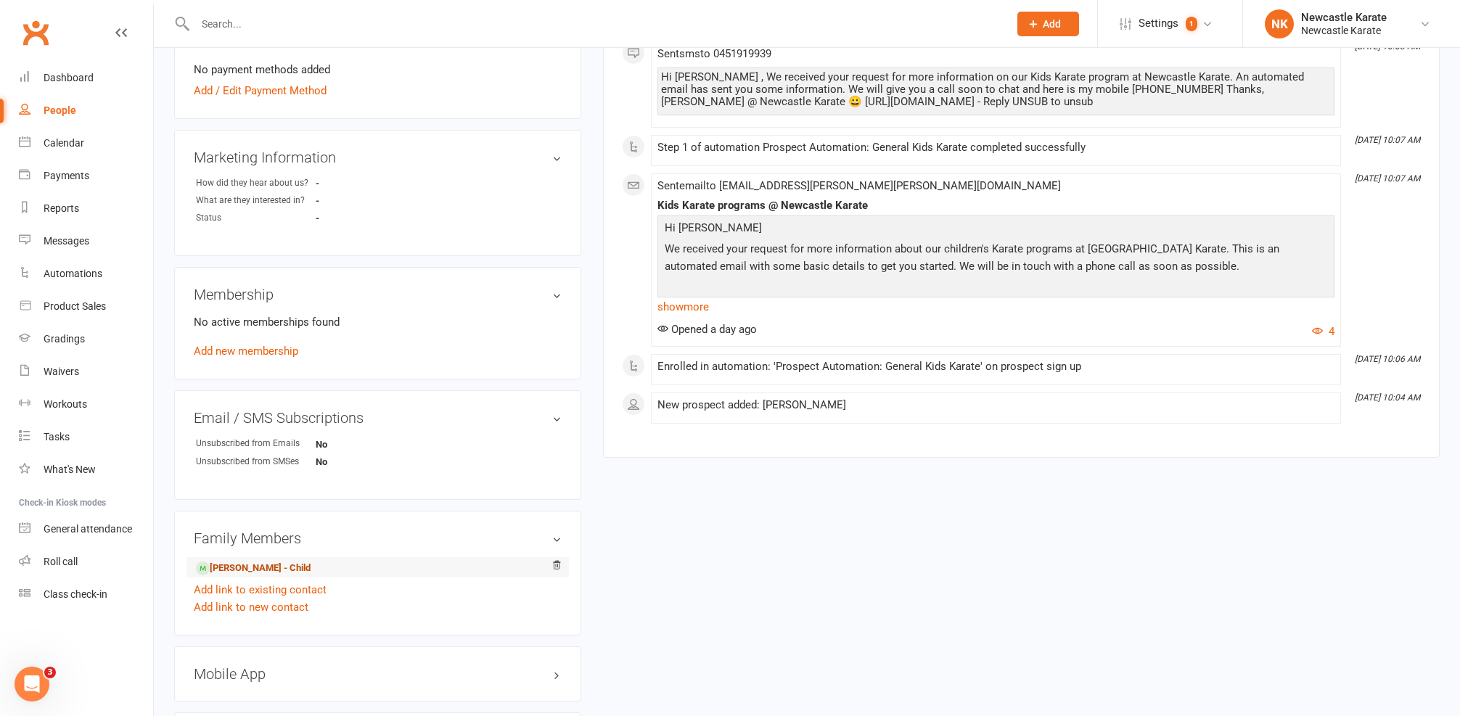
scroll to position [66, 0]
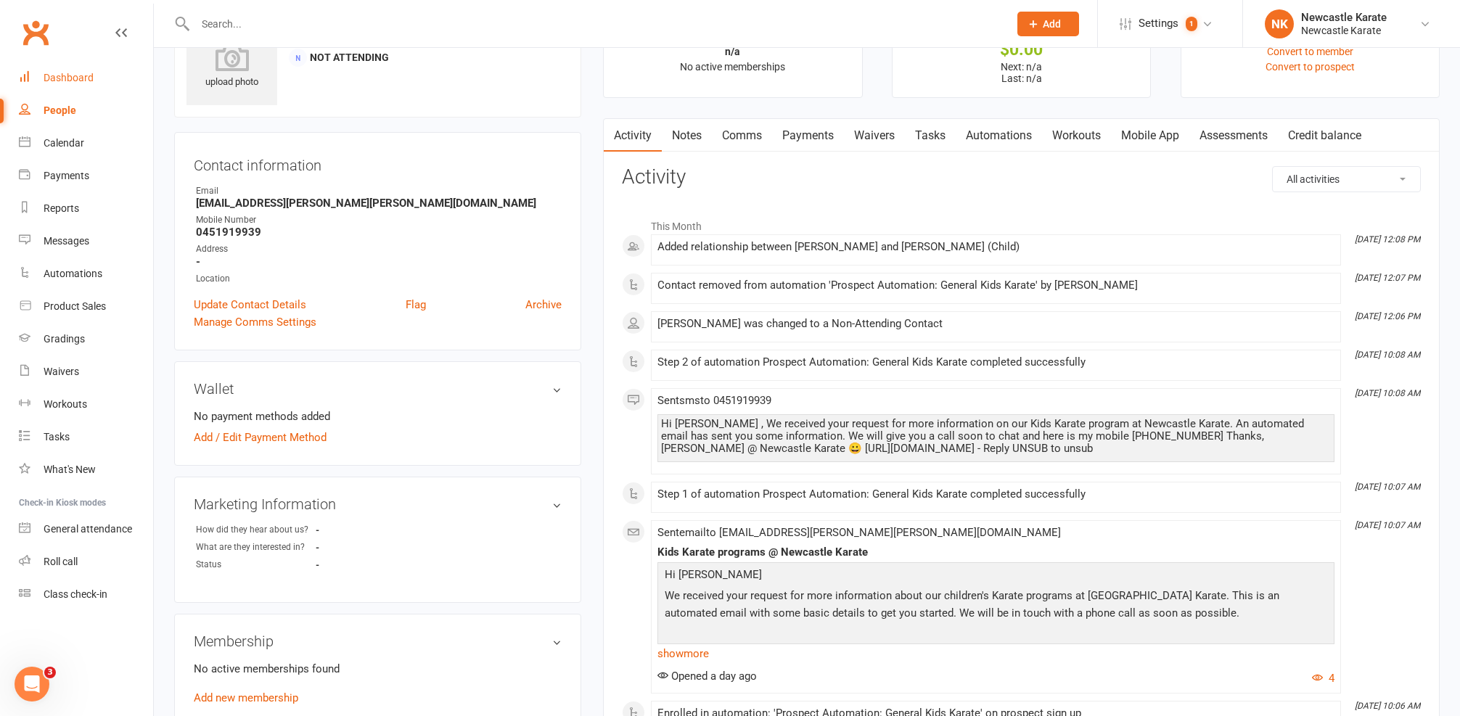
click at [46, 91] on link "Dashboard" at bounding box center [86, 78] width 134 height 33
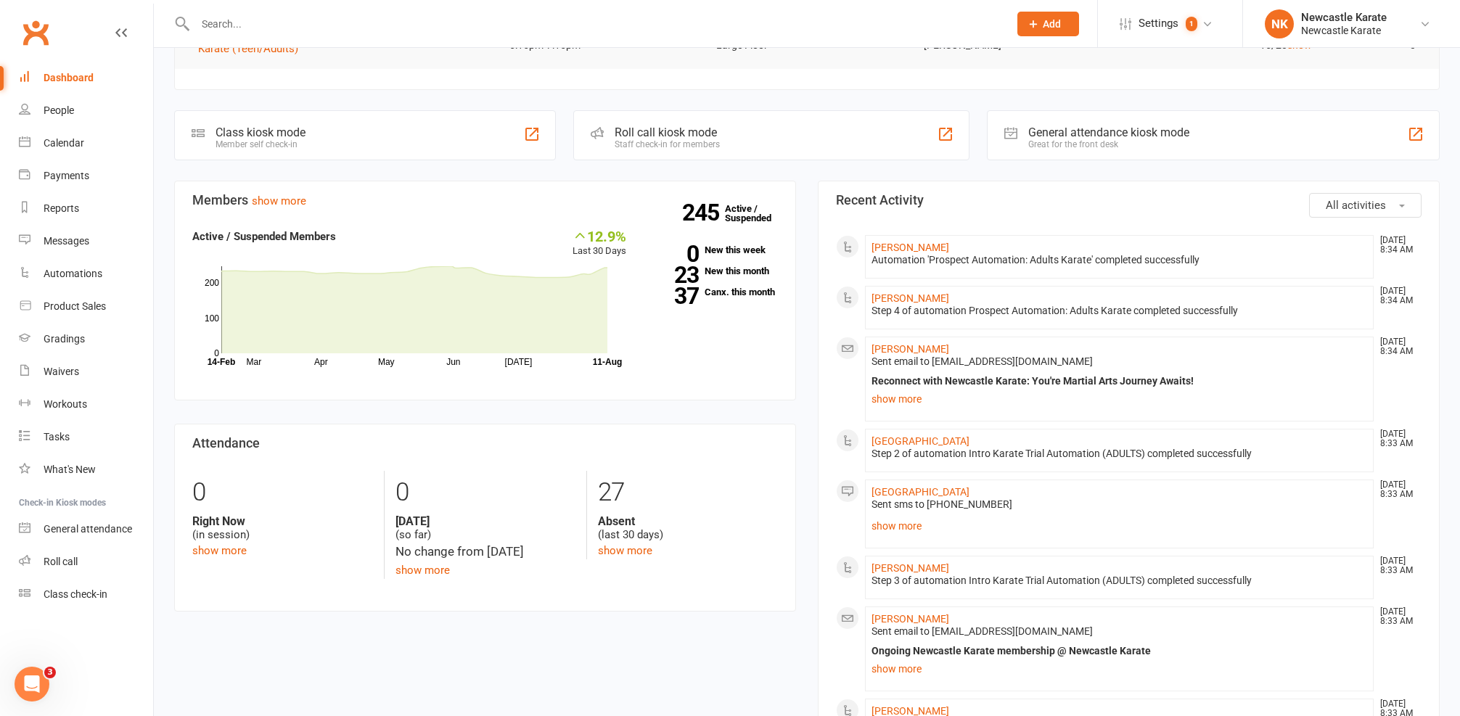
scroll to position [449, 0]
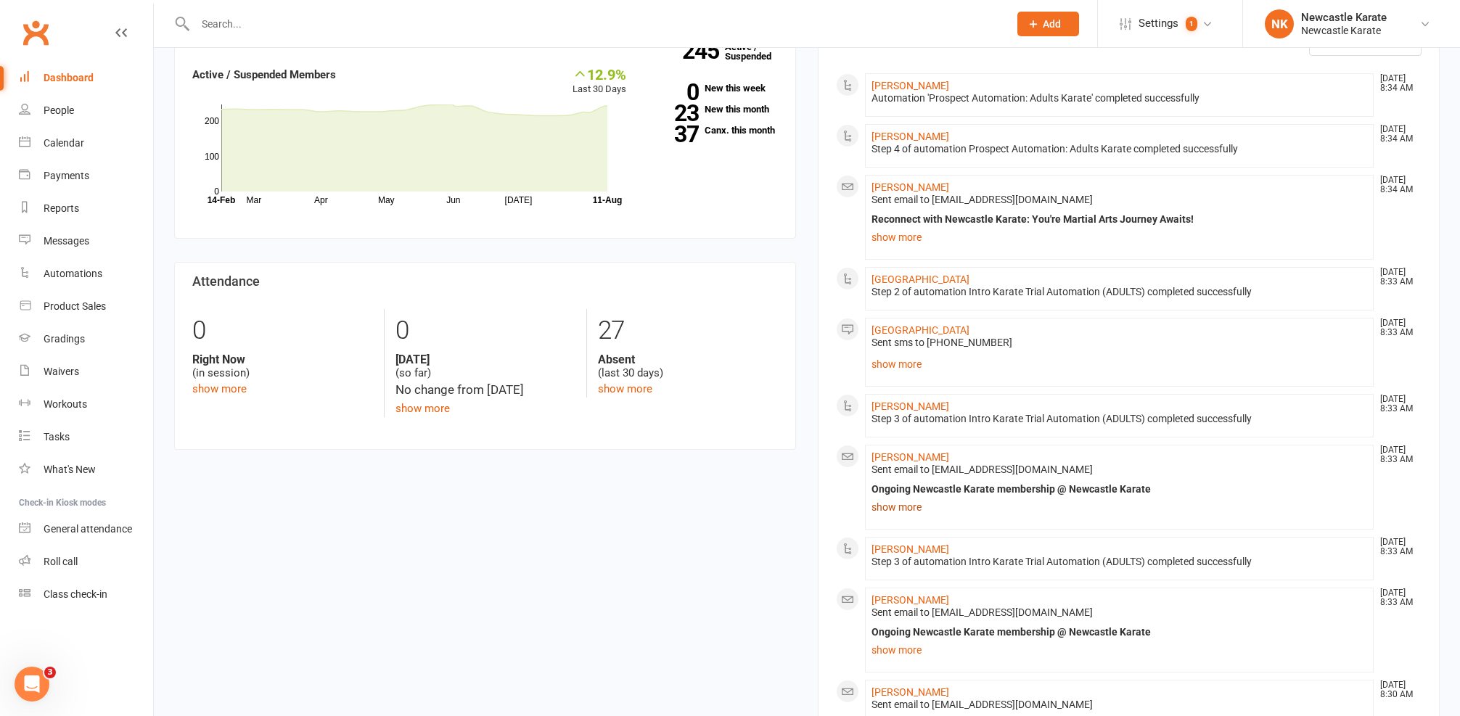
click at [892, 501] on link "show more" at bounding box center [1119, 507] width 496 height 20
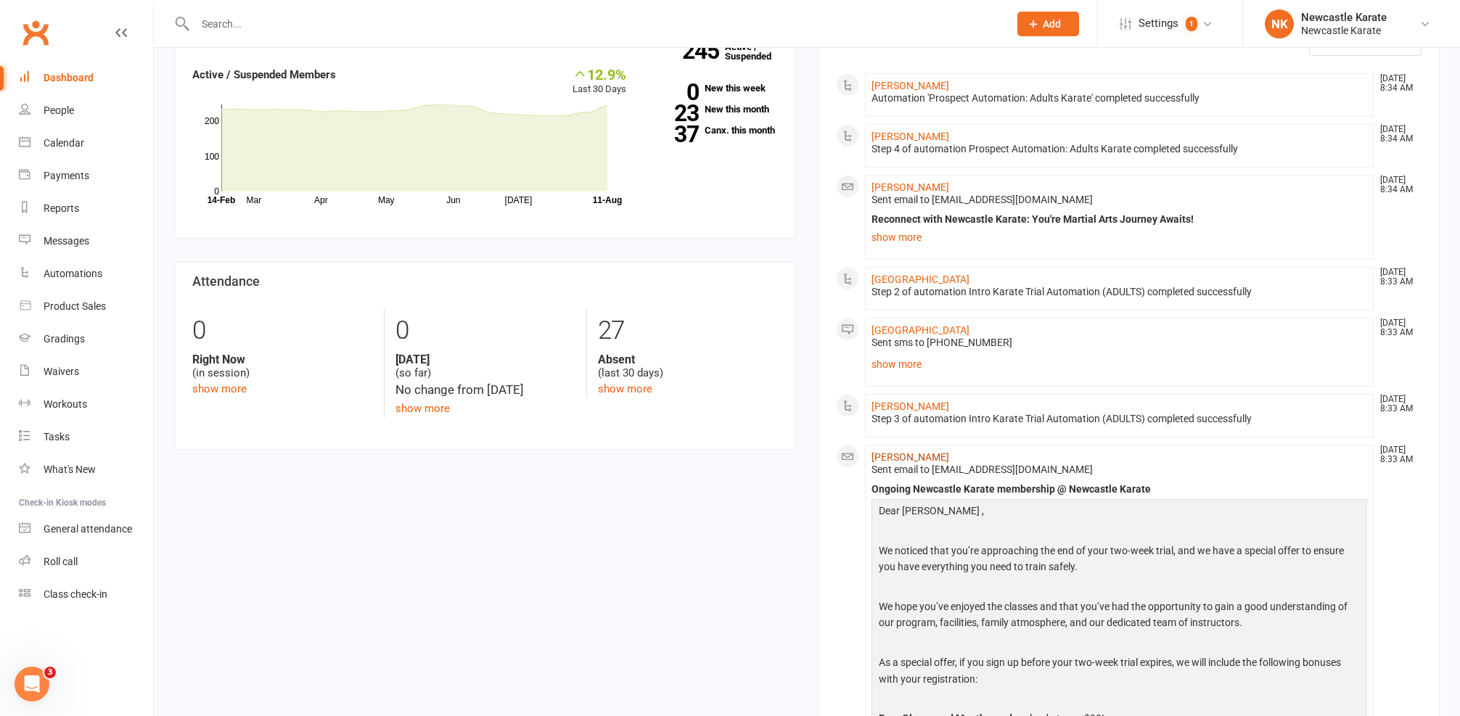
click at [892, 458] on link "[PERSON_NAME]" at bounding box center [910, 457] width 78 height 12
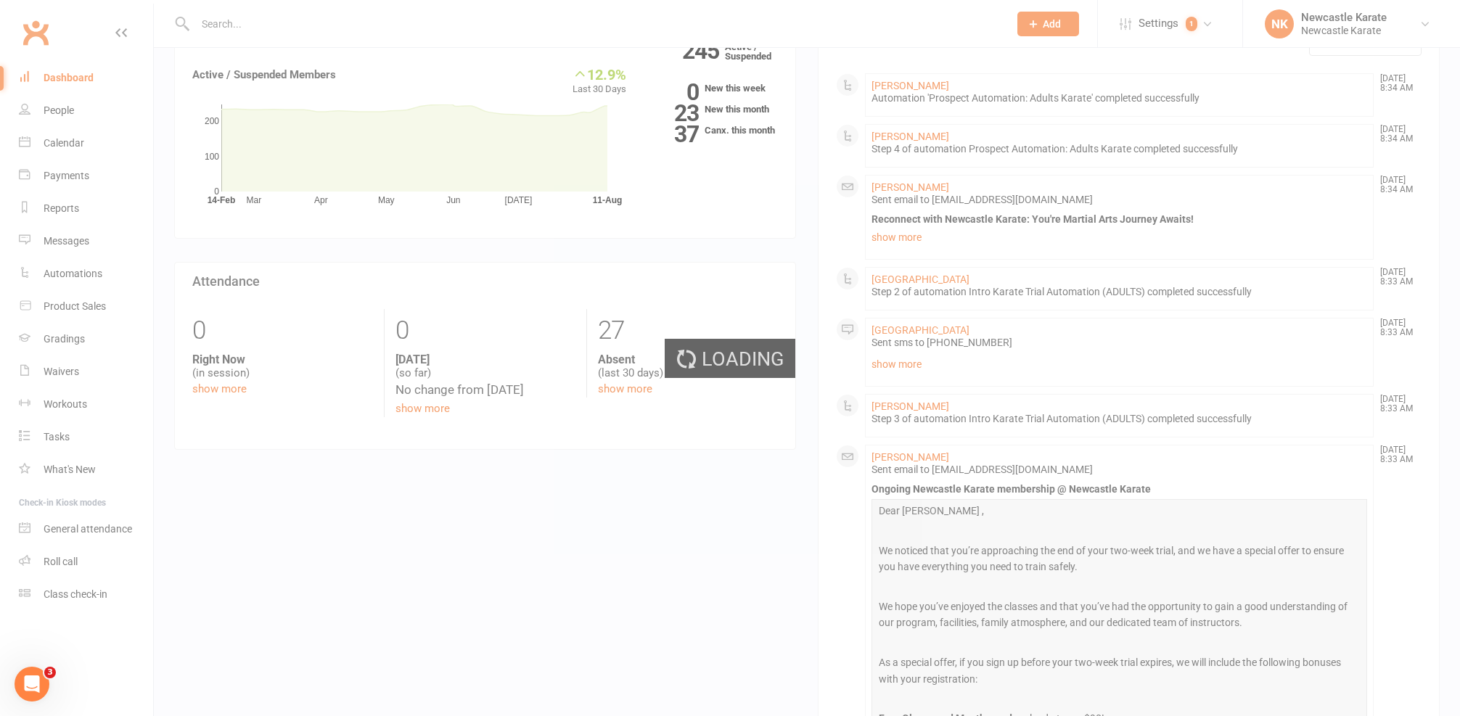
scroll to position [474, 0]
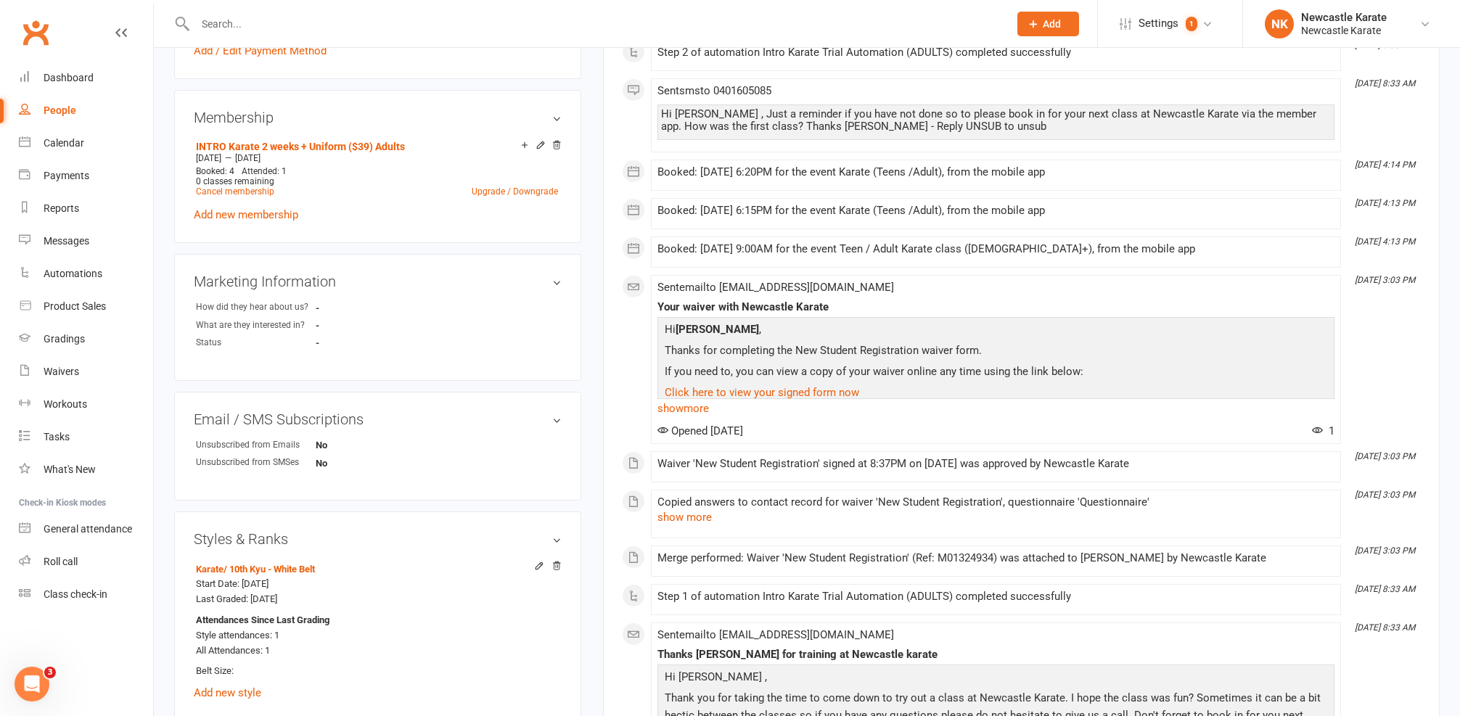
scroll to position [517, 0]
click at [692, 507] on button "show more" at bounding box center [684, 514] width 54 height 17
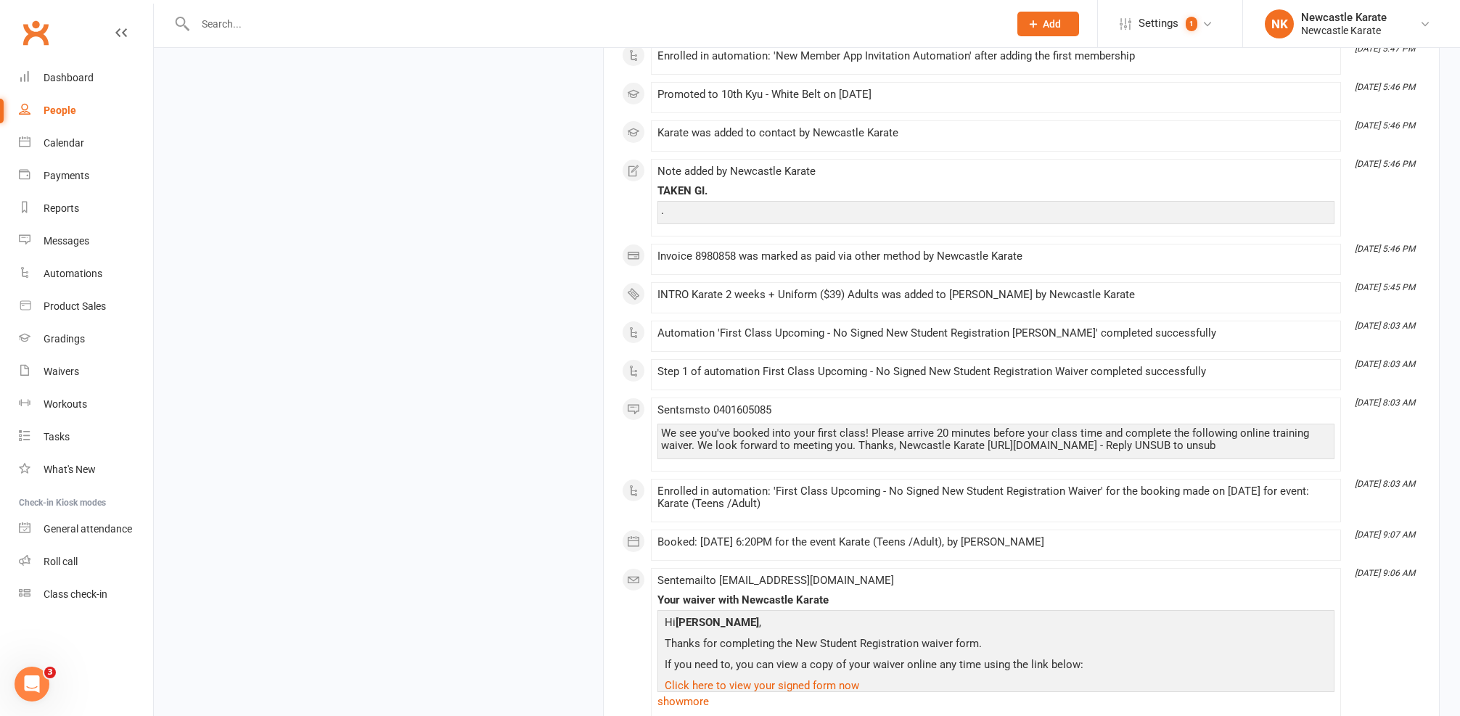
scroll to position [2808, 0]
click at [93, 86] on link "Dashboard" at bounding box center [86, 78] width 134 height 33
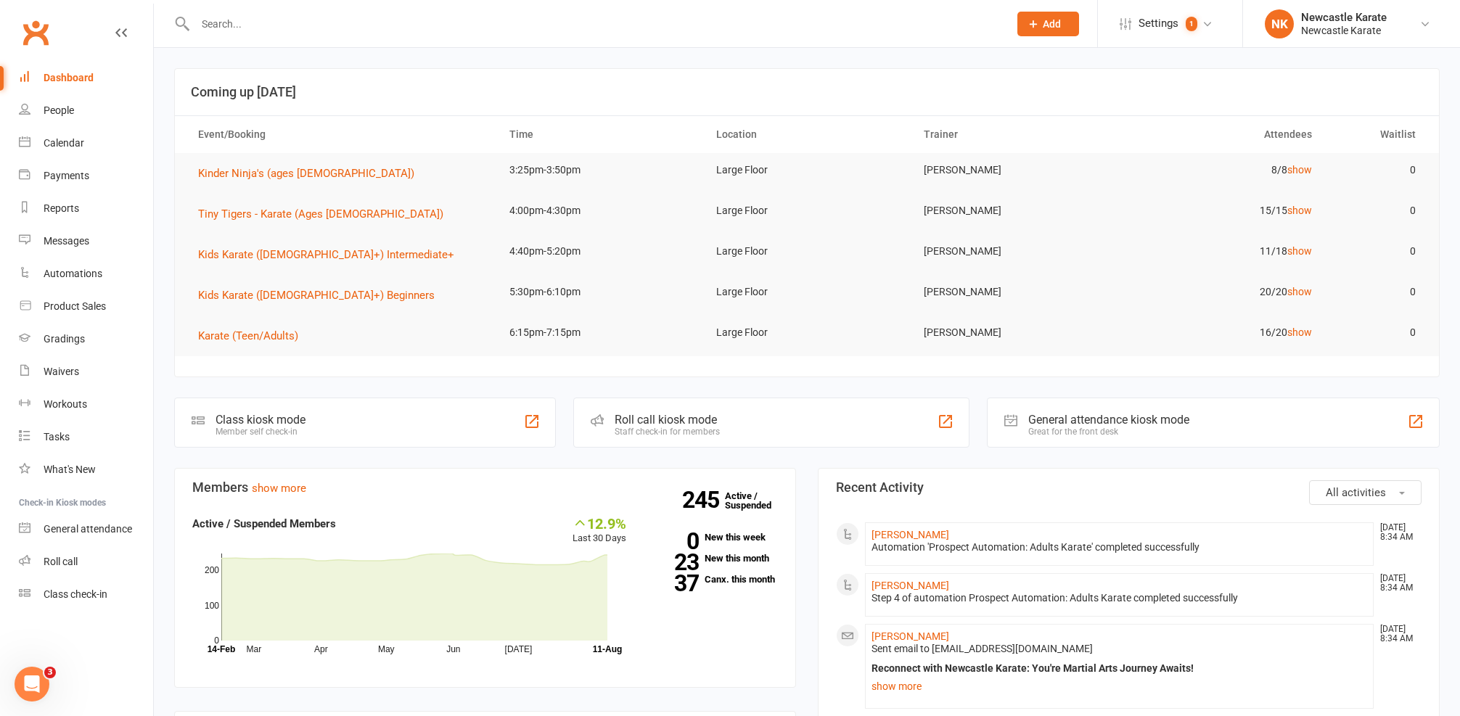
scroll to position [488, 0]
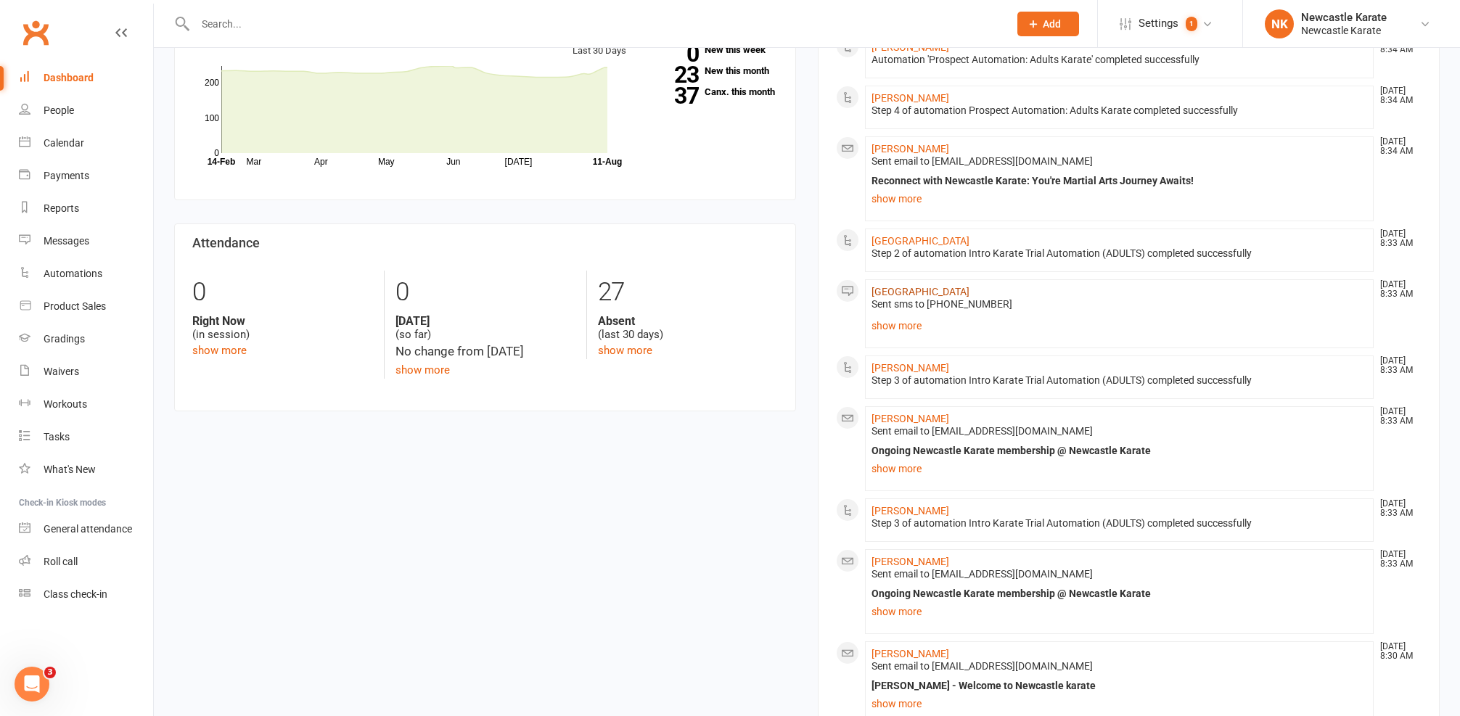
click at [895, 287] on link "Kobe Park" at bounding box center [920, 292] width 98 height 12
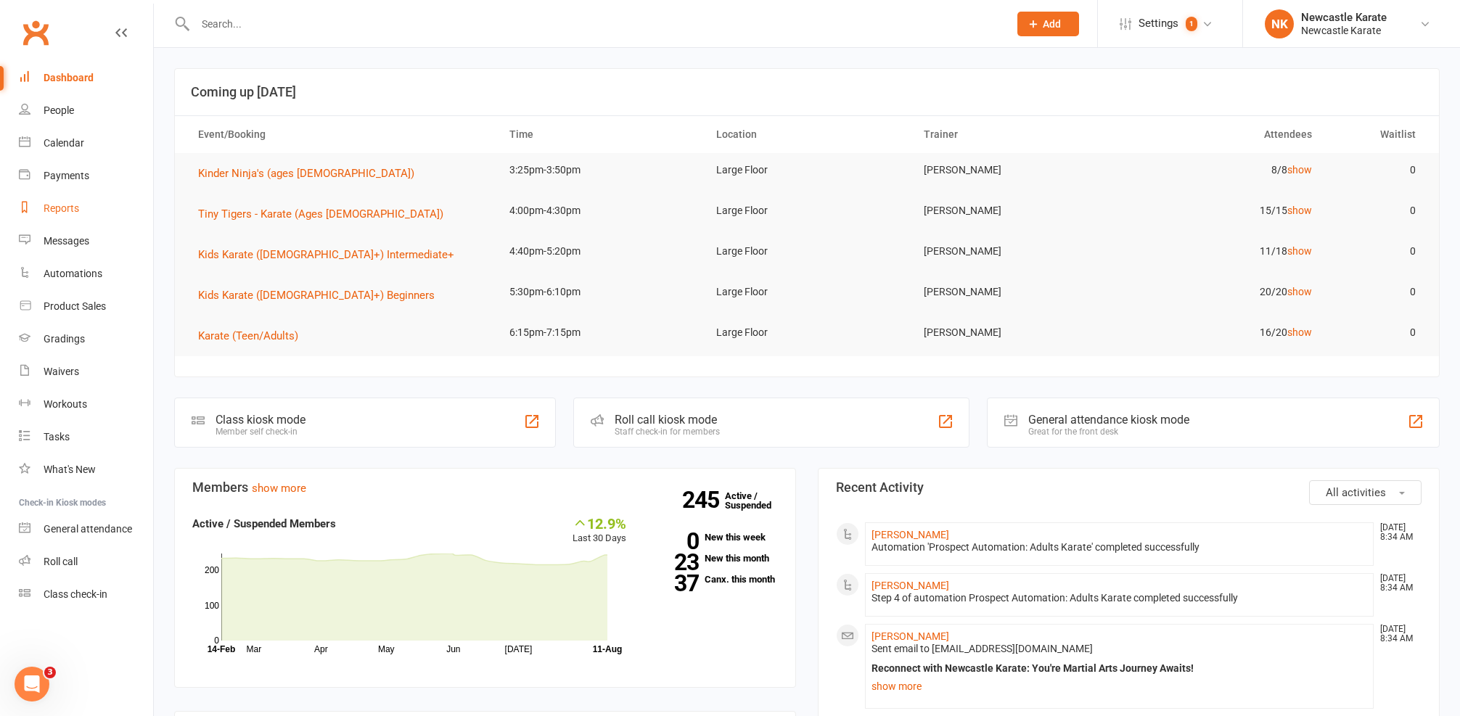
click at [63, 195] on link "Reports" at bounding box center [86, 208] width 134 height 33
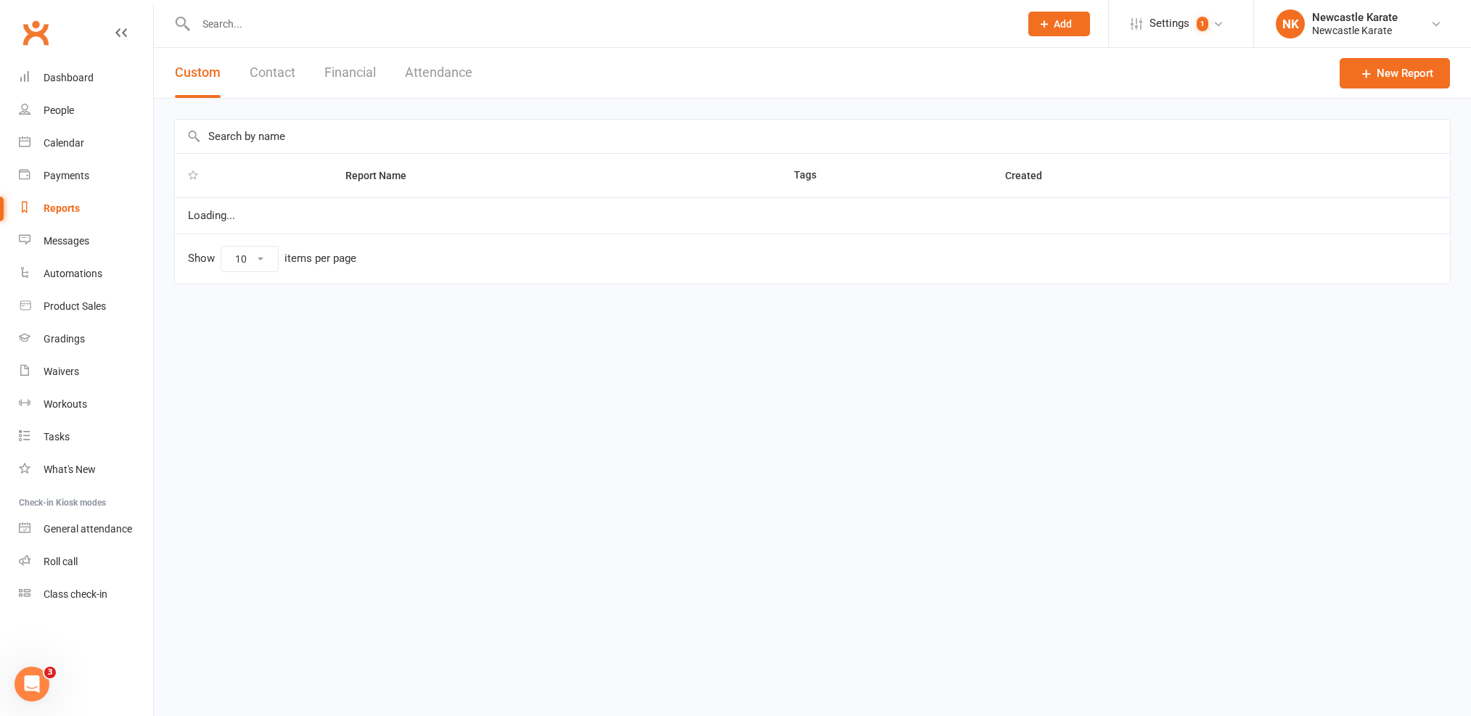
select select "25"
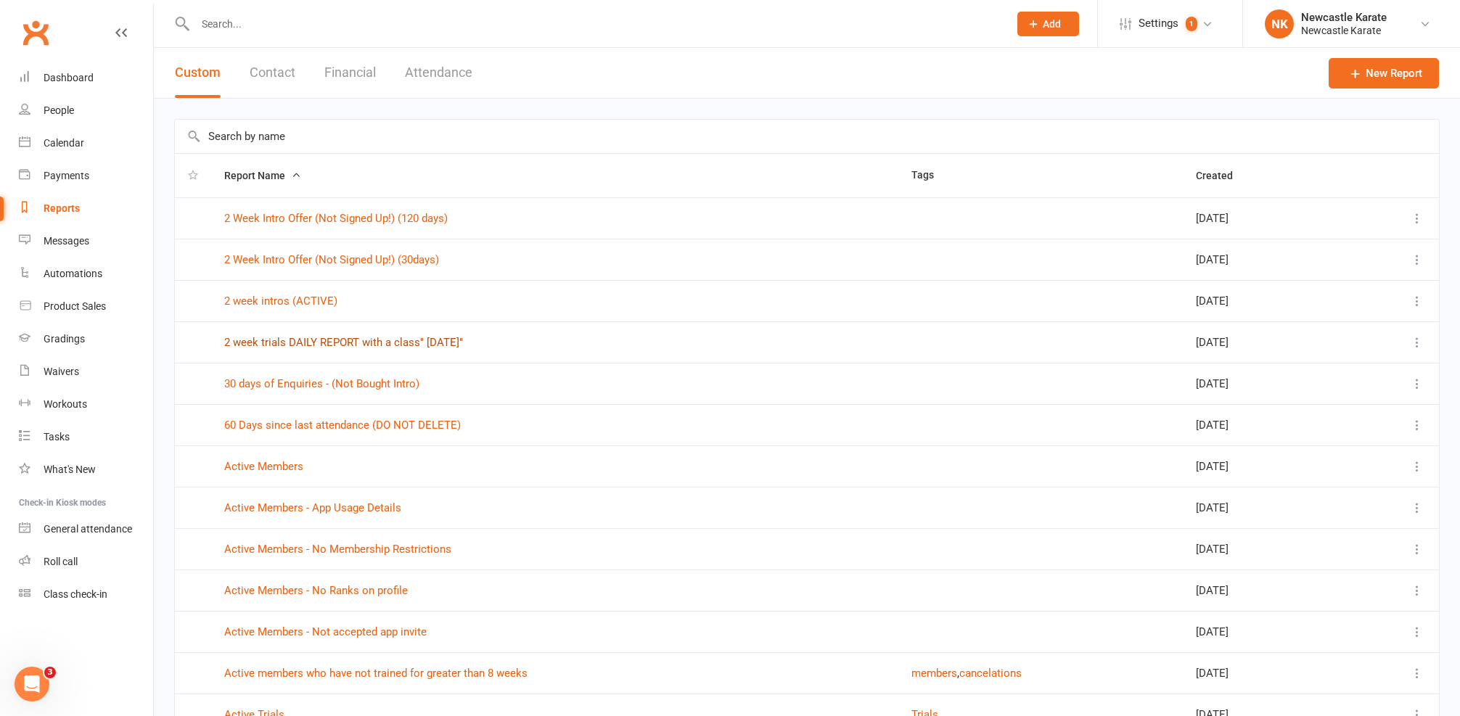
click at [284, 336] on link "2 week trials DAILY REPORT with a class" Today"" at bounding box center [343, 342] width 239 height 13
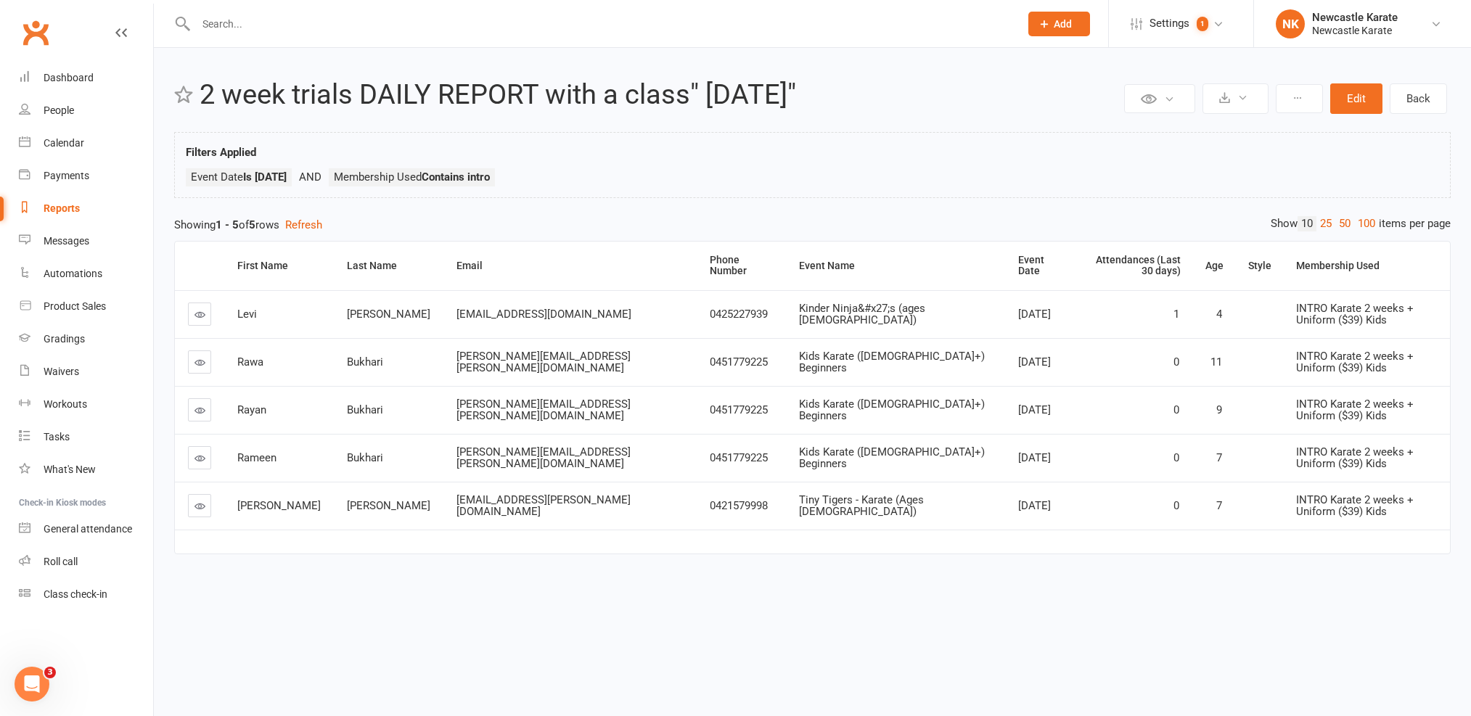
click at [186, 494] on td at bounding box center [199, 506] width 49 height 48
click at [194, 501] on icon at bounding box center [199, 506] width 11 height 11
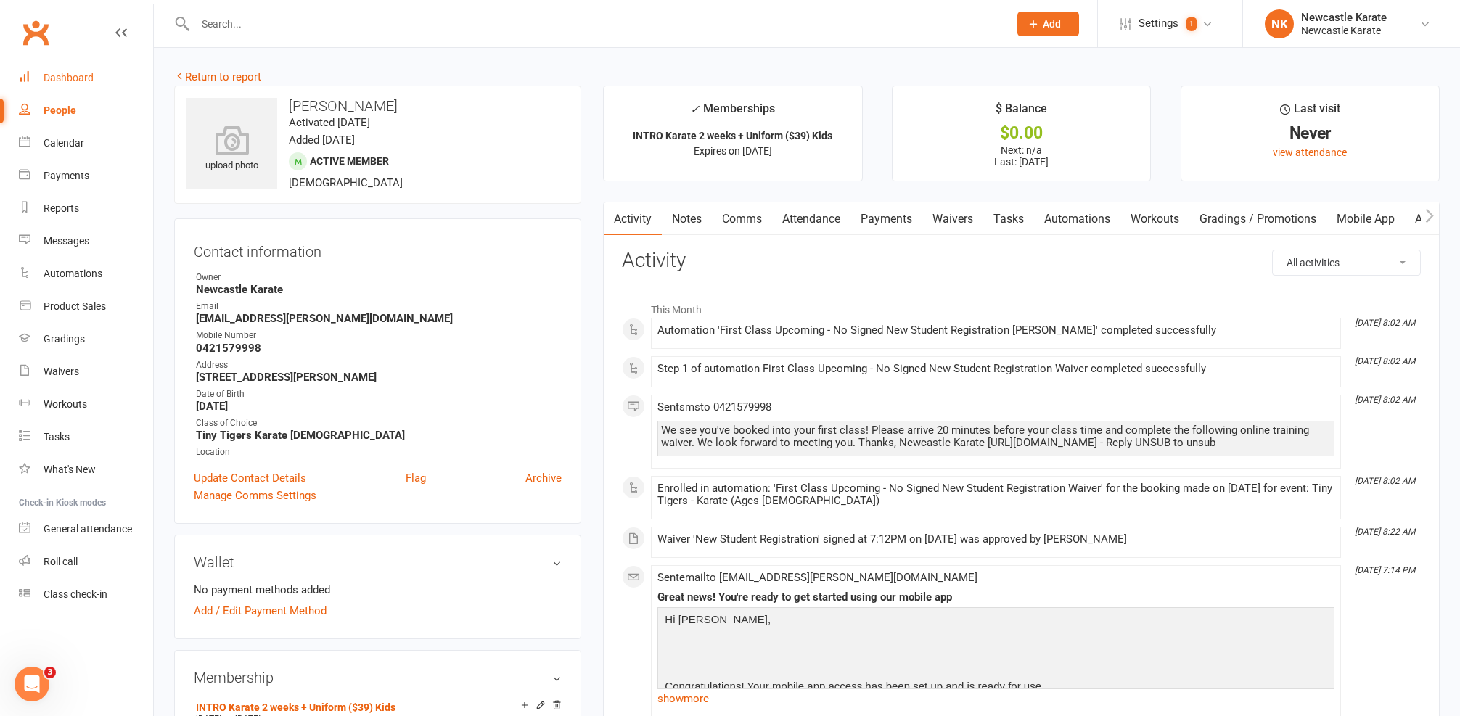
click at [65, 74] on div "Dashboard" at bounding box center [69, 78] width 50 height 12
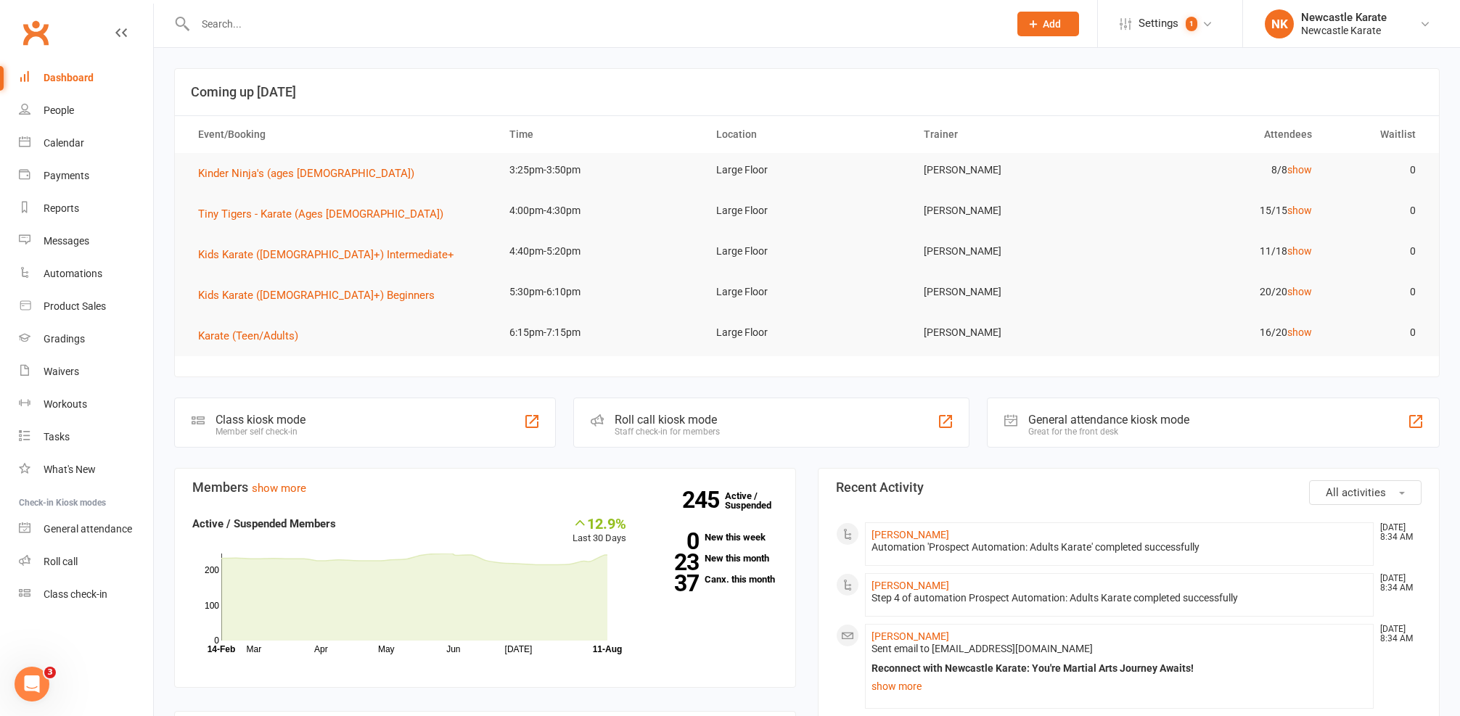
click at [57, 79] on div "Dashboard" at bounding box center [69, 78] width 50 height 12
click at [42, 134] on link "Calendar" at bounding box center [86, 143] width 134 height 33
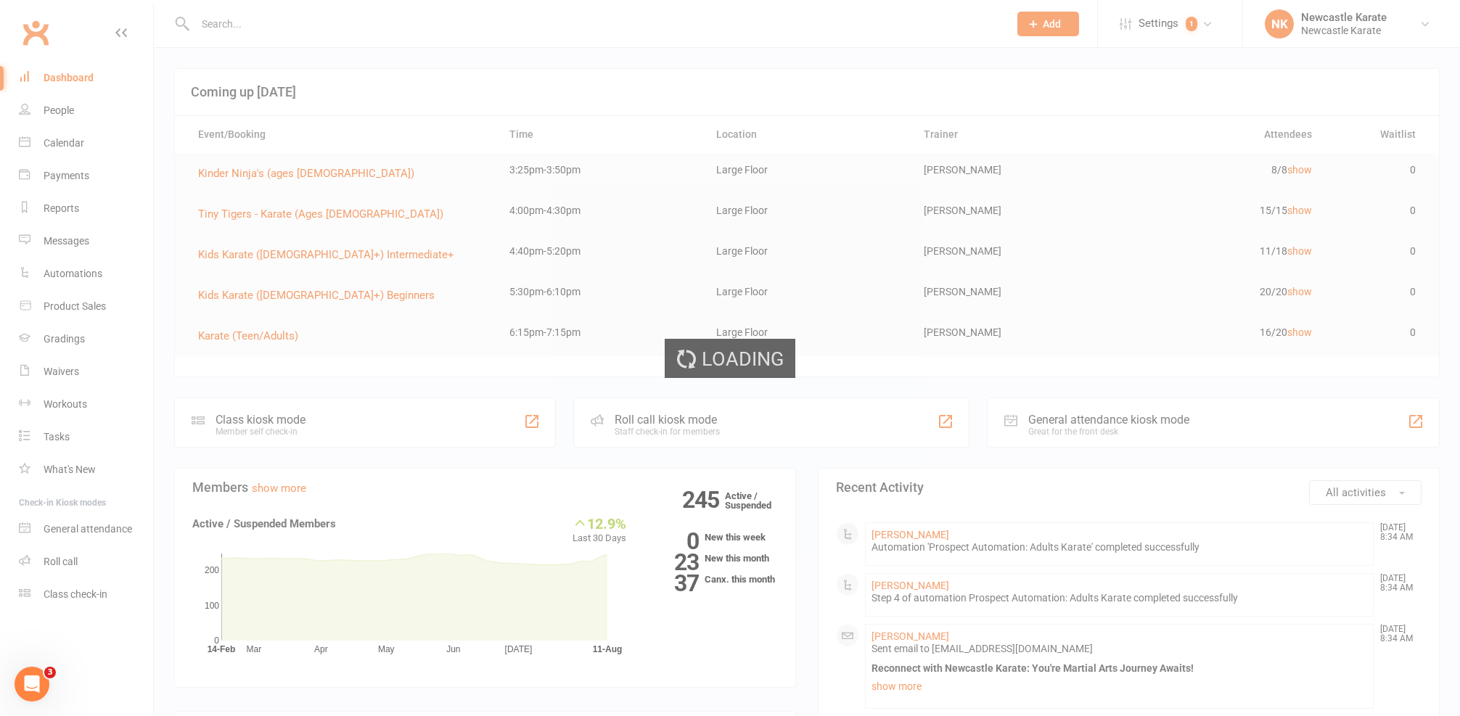
scroll to position [221, 0]
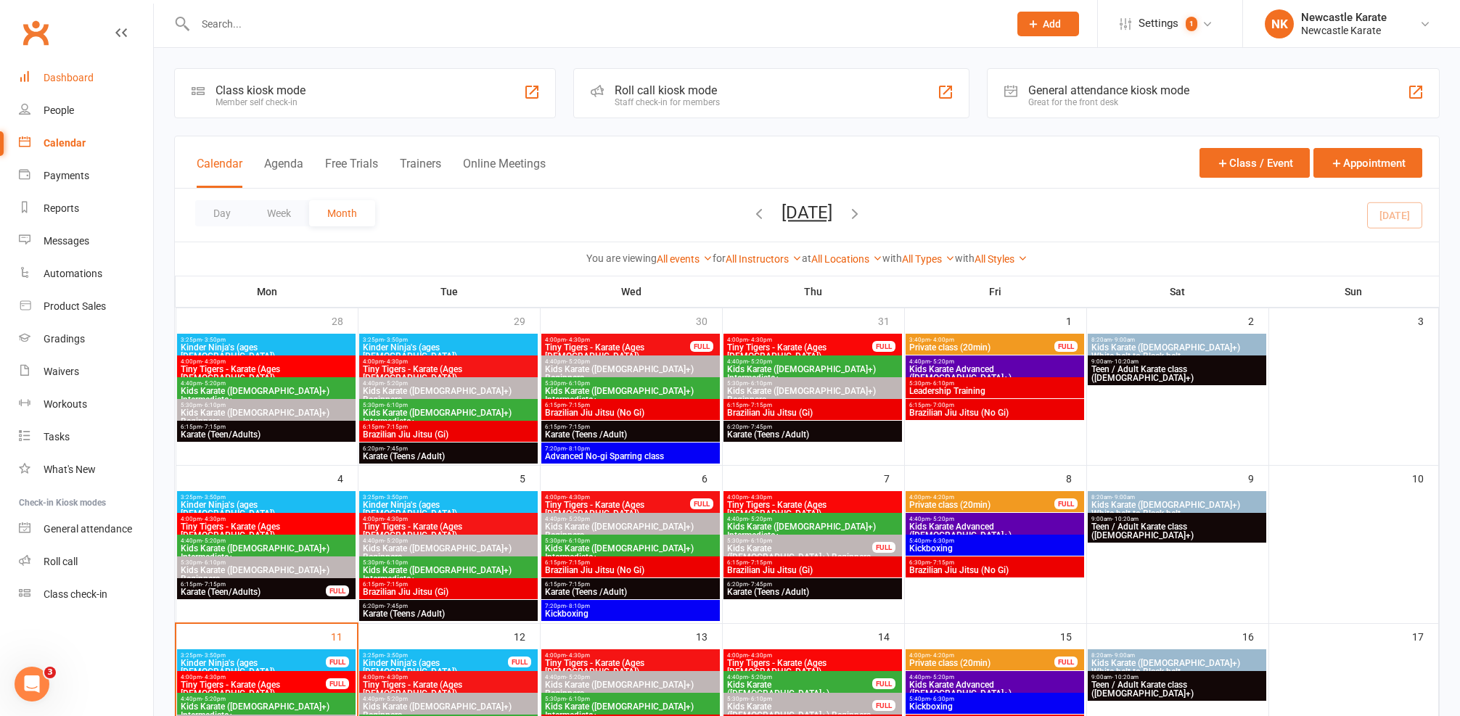
click at [115, 67] on link "Dashboard" at bounding box center [86, 78] width 134 height 33
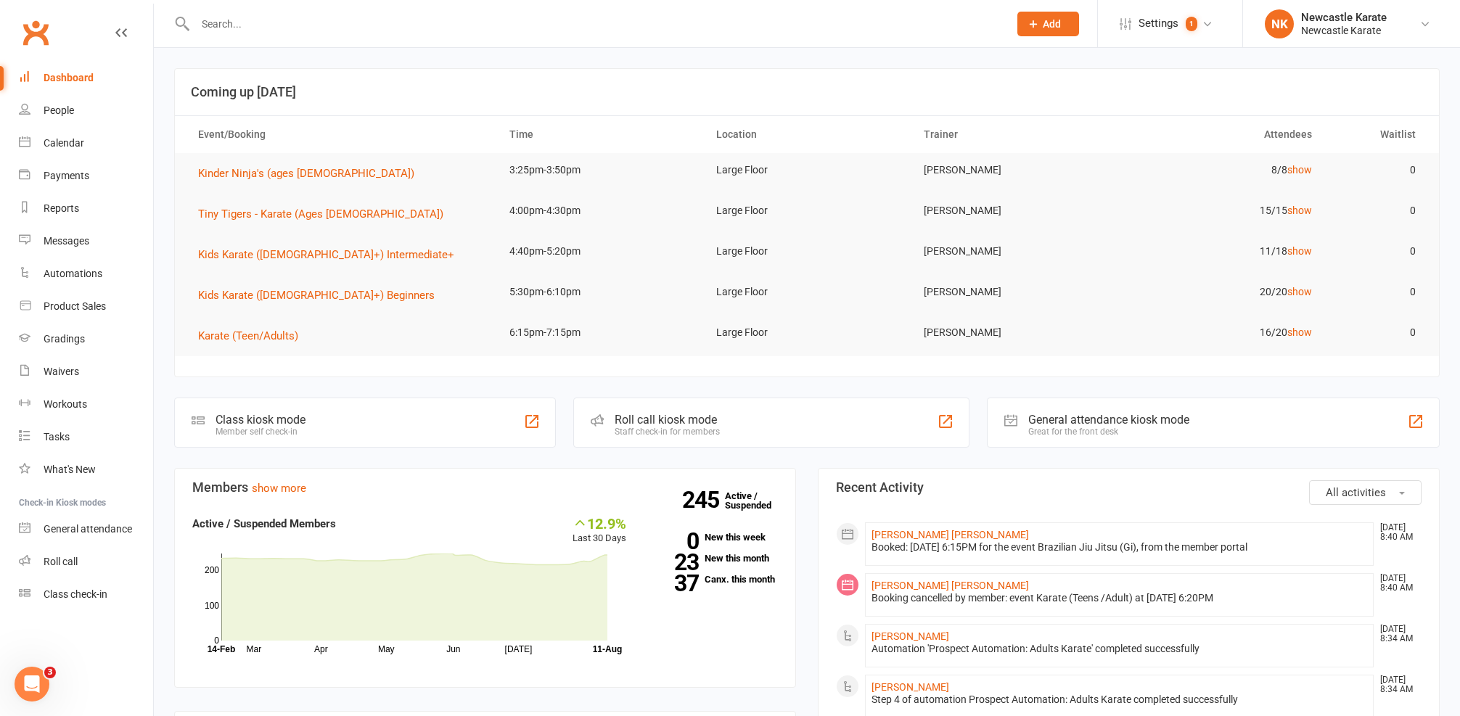
scroll to position [271, 0]
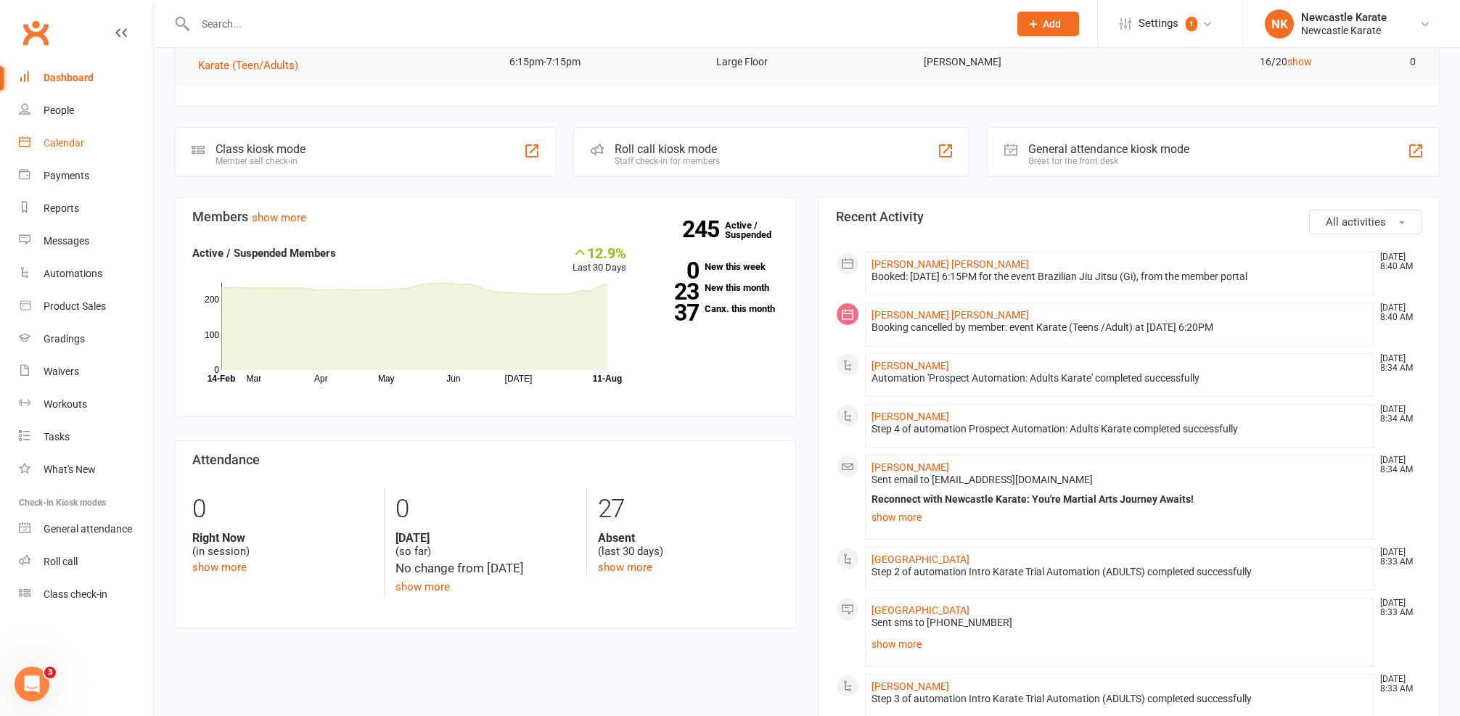
click at [36, 133] on link "Calendar" at bounding box center [86, 143] width 134 height 33
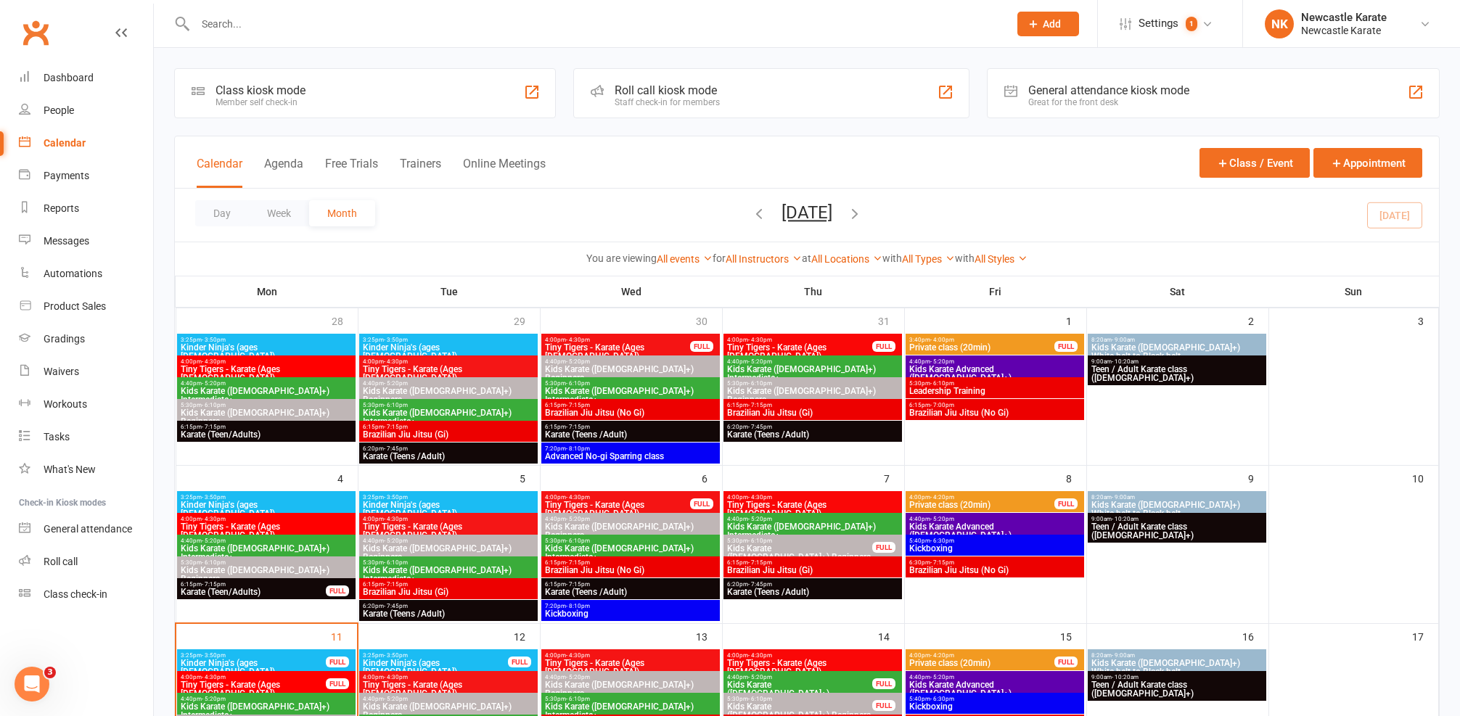
scroll to position [228, 0]
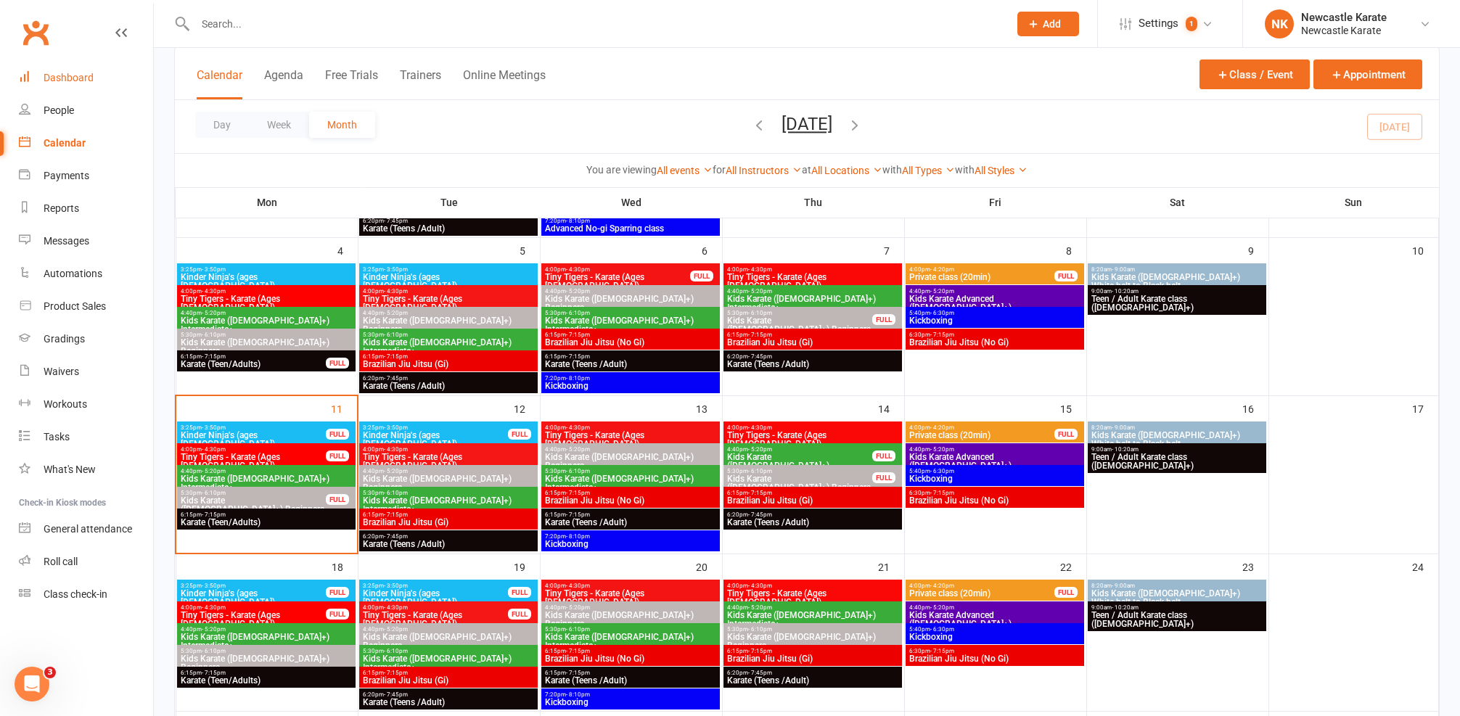
click at [37, 70] on link "Dashboard" at bounding box center [86, 78] width 134 height 33
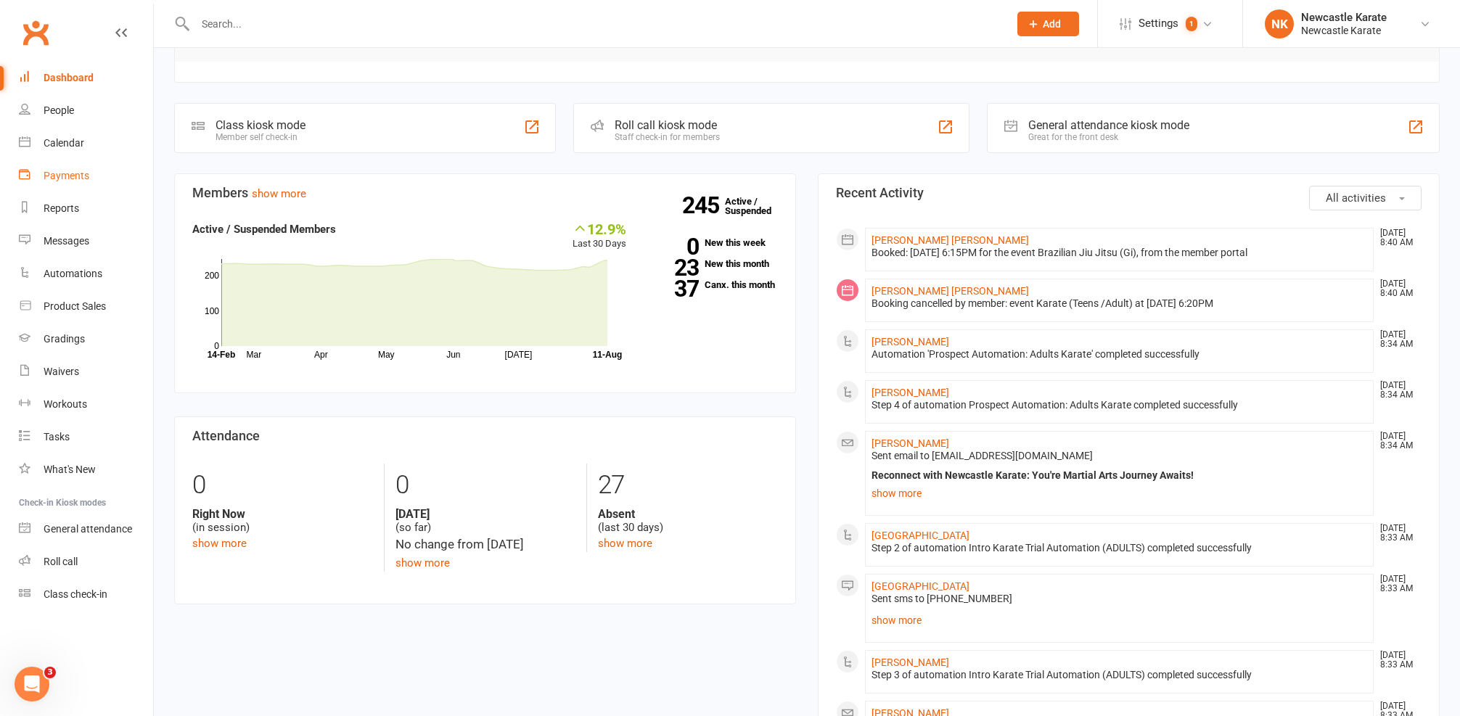
scroll to position [402, 0]
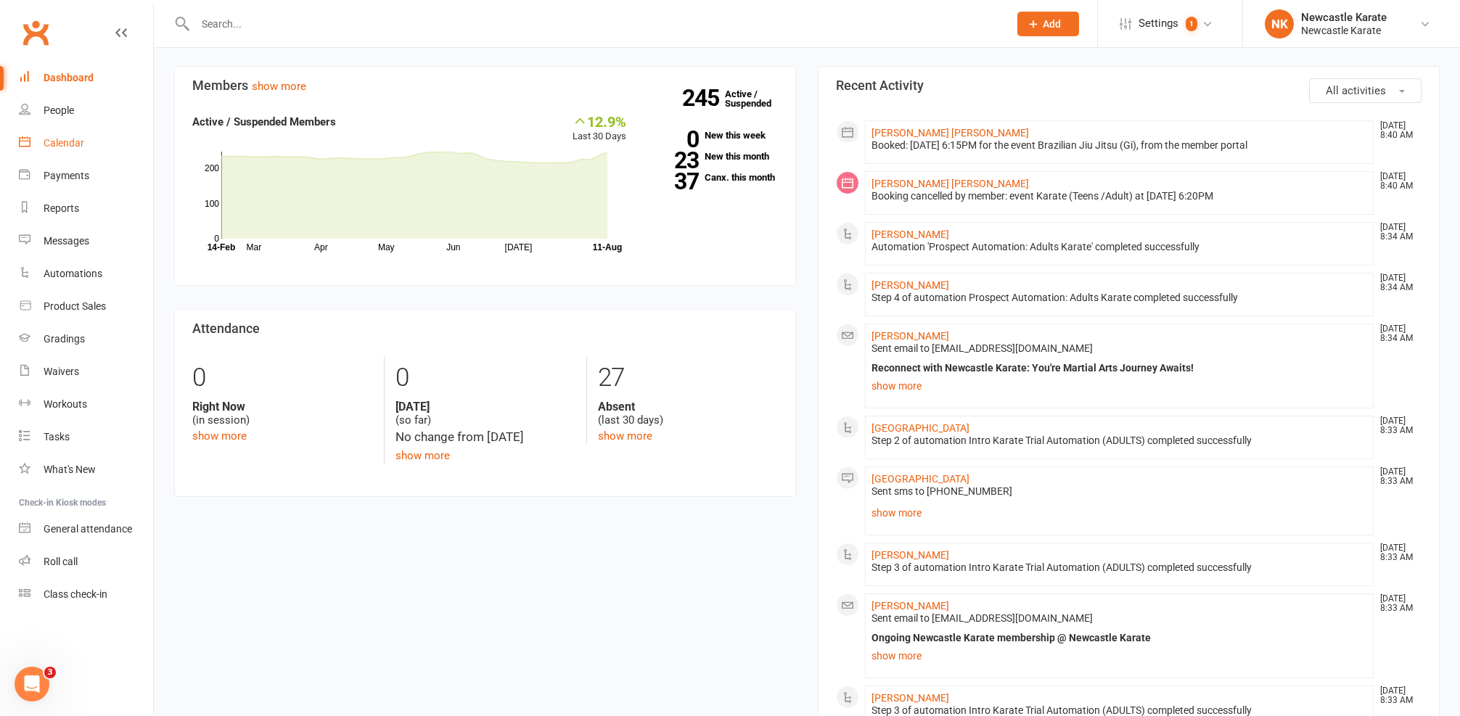
click at [129, 133] on link "Calendar" at bounding box center [86, 143] width 134 height 33
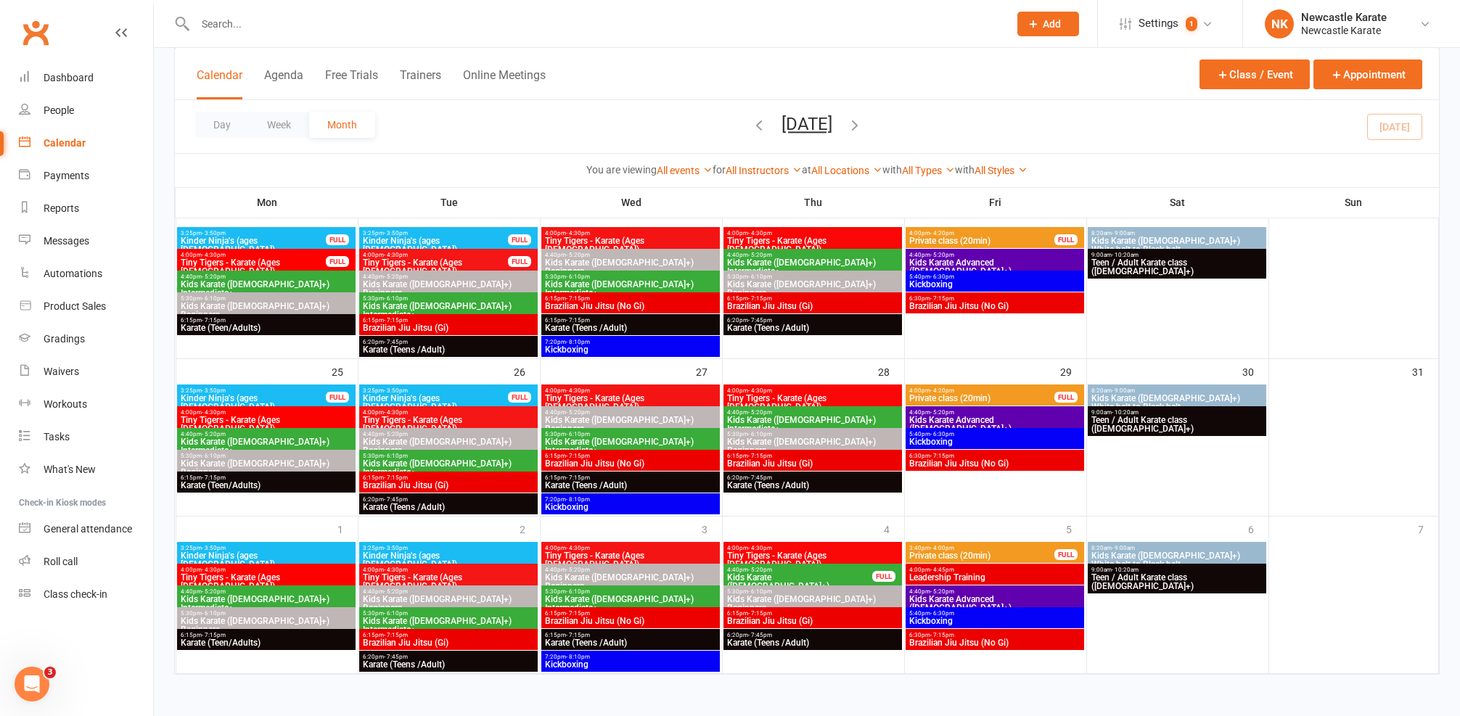
scroll to position [312, 0]
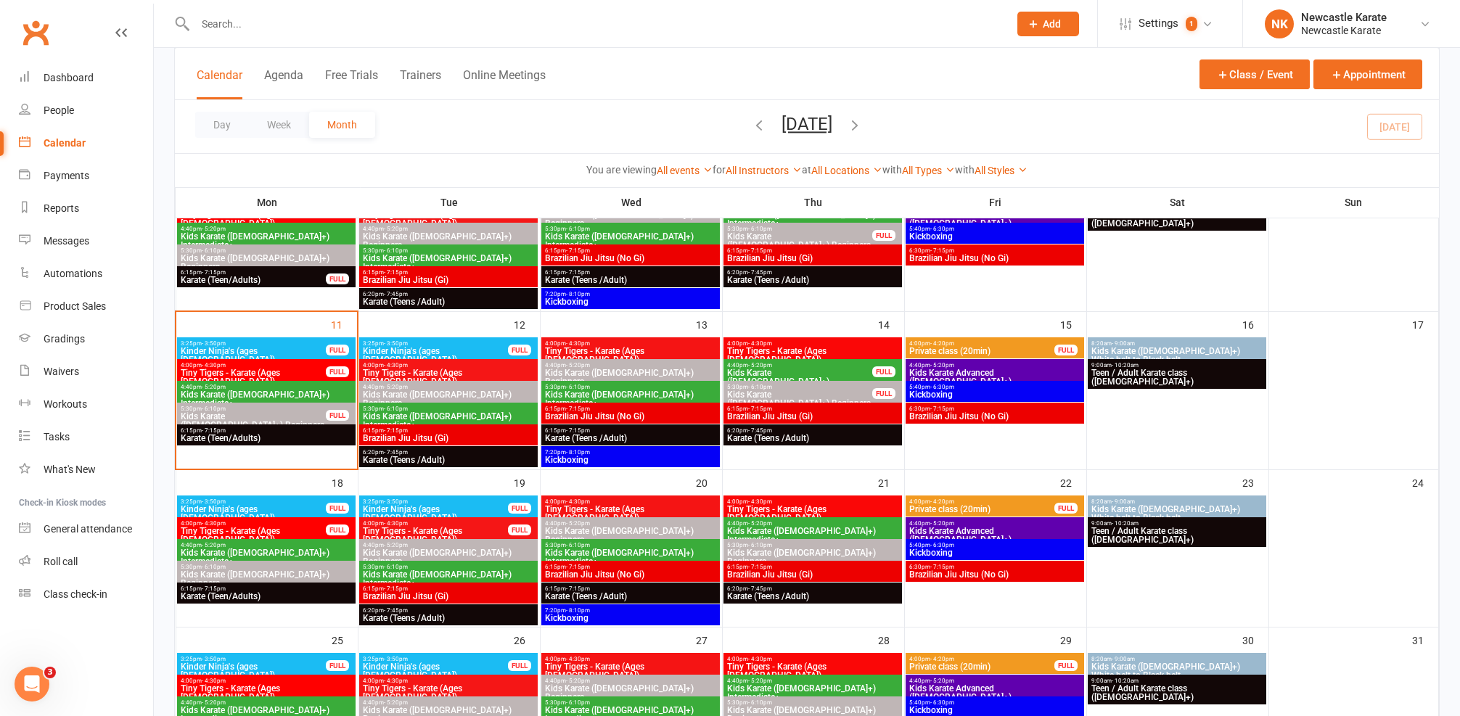
click at [292, 572] on span "Kids Karate ([DEMOGRAPHIC_DATA]+) Beginners" at bounding box center [266, 578] width 173 height 17
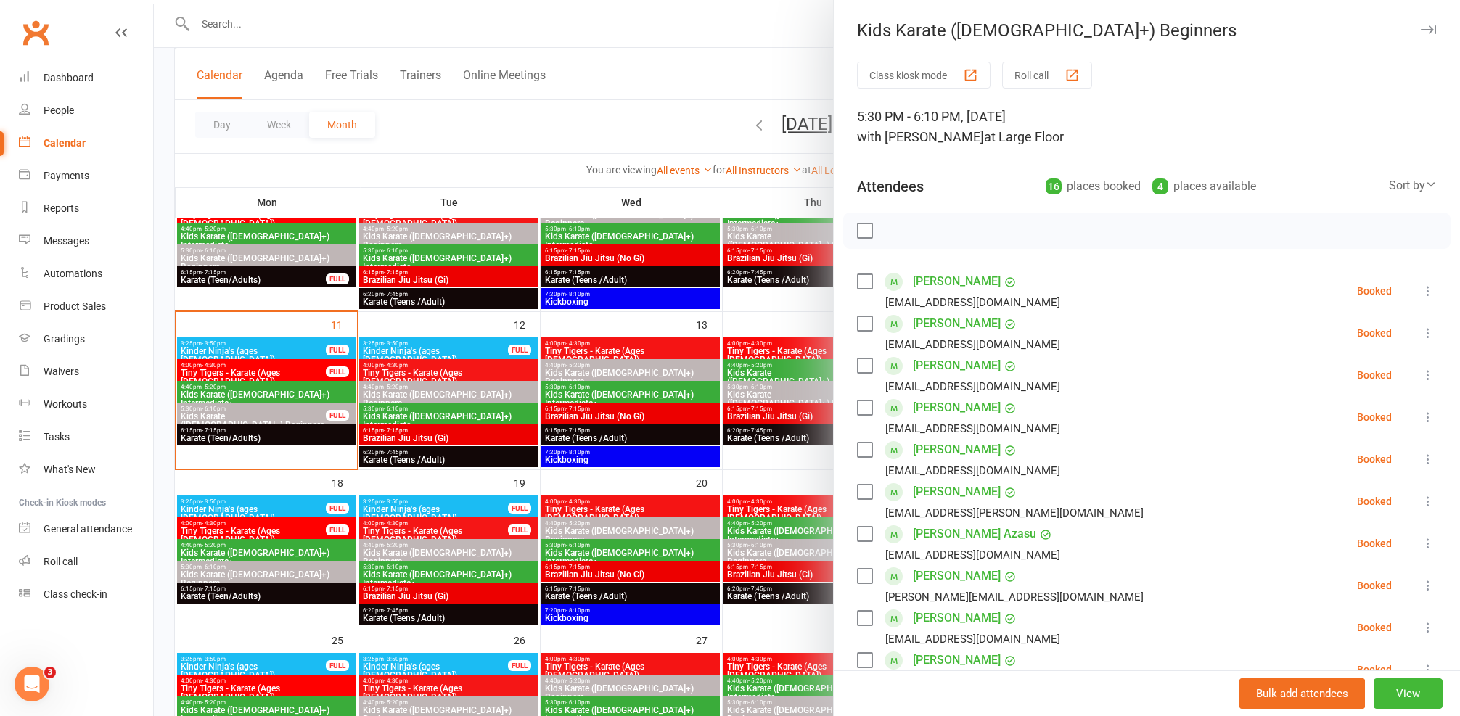
click at [303, 540] on div at bounding box center [807, 358] width 1306 height 716
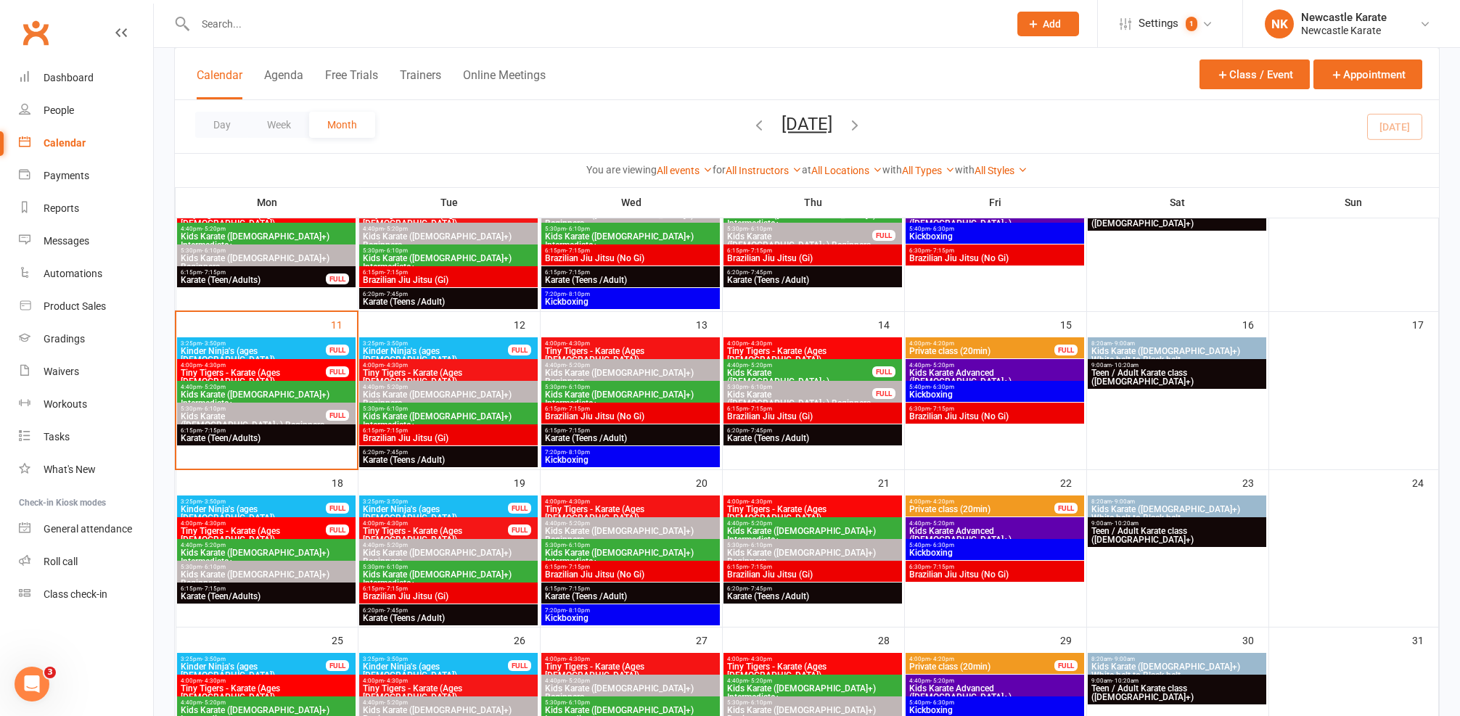
click at [311, 30] on input "text" at bounding box center [594, 24] width 807 height 20
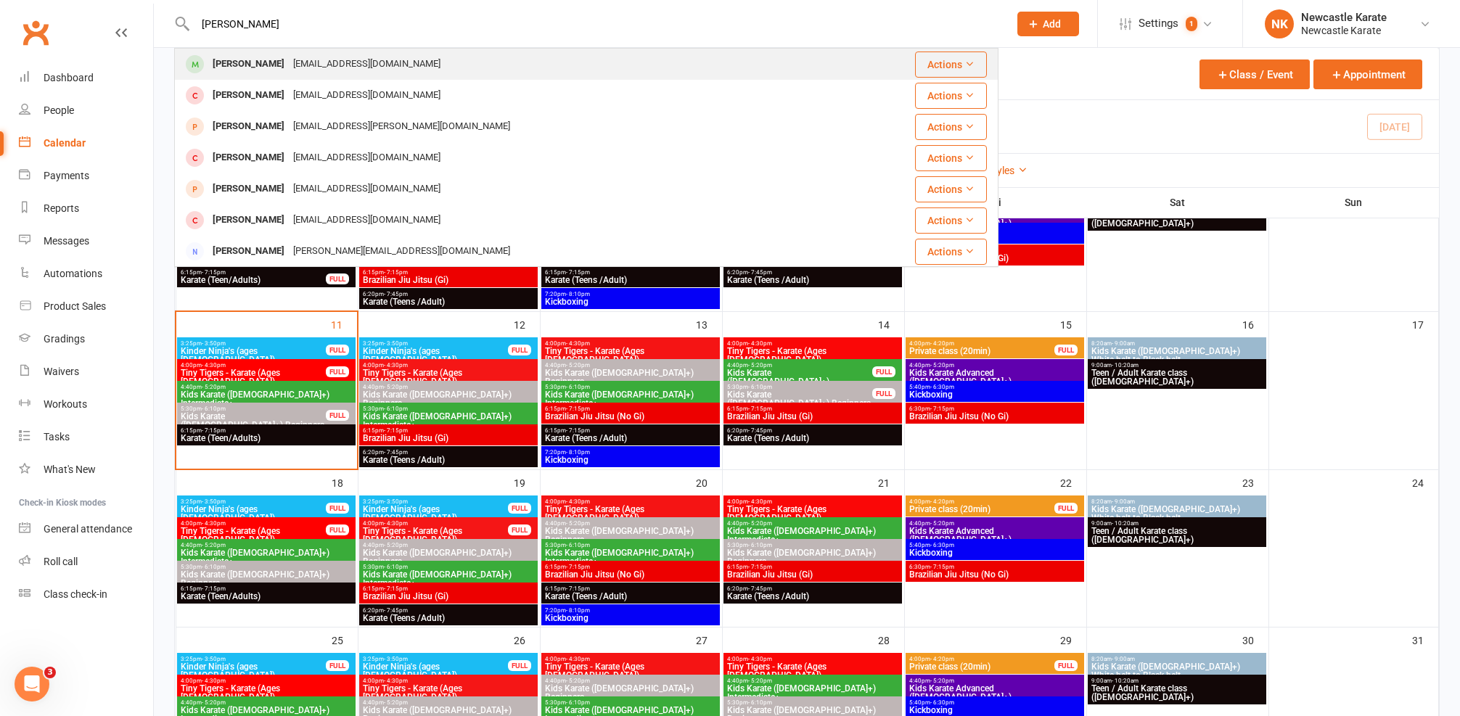
type input "joey"
click at [267, 63] on div "[PERSON_NAME]" at bounding box center [248, 64] width 81 height 21
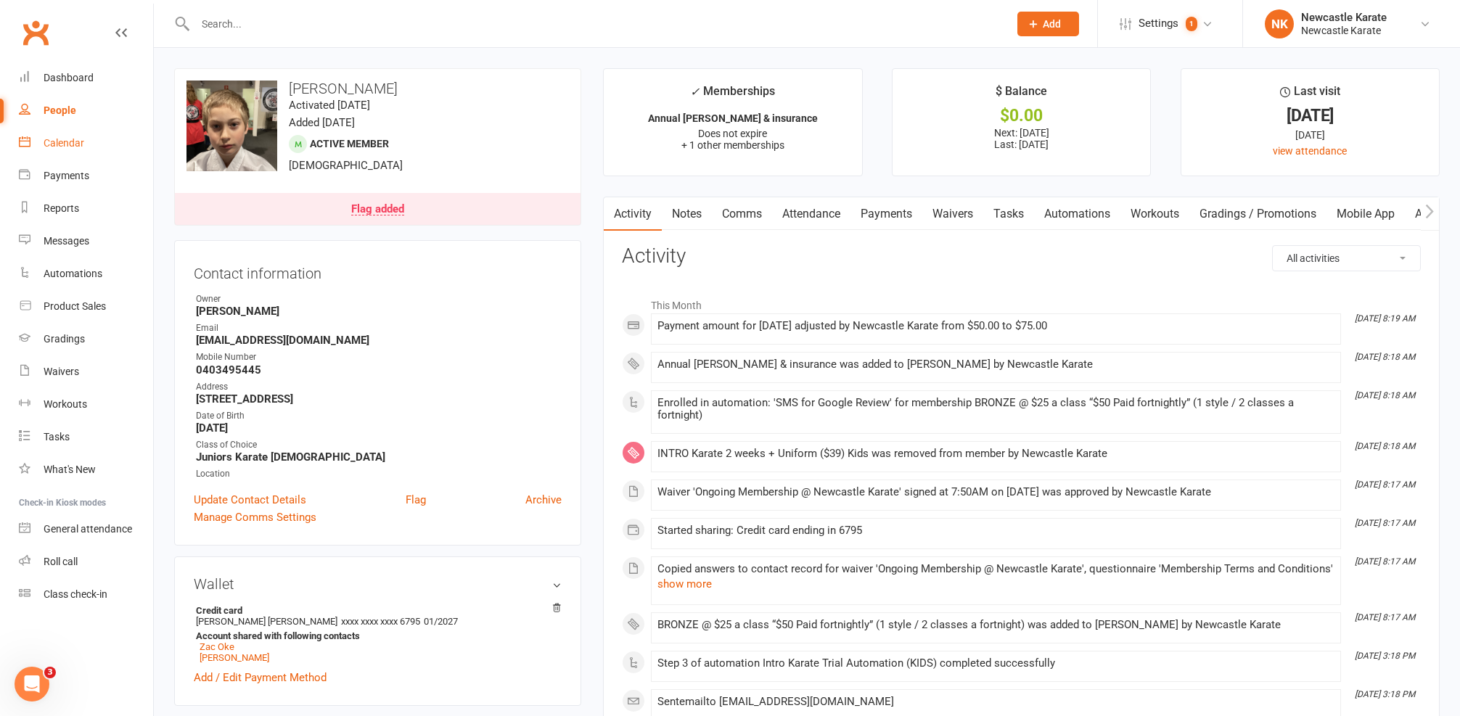
click at [73, 133] on link "Calendar" at bounding box center [86, 143] width 134 height 33
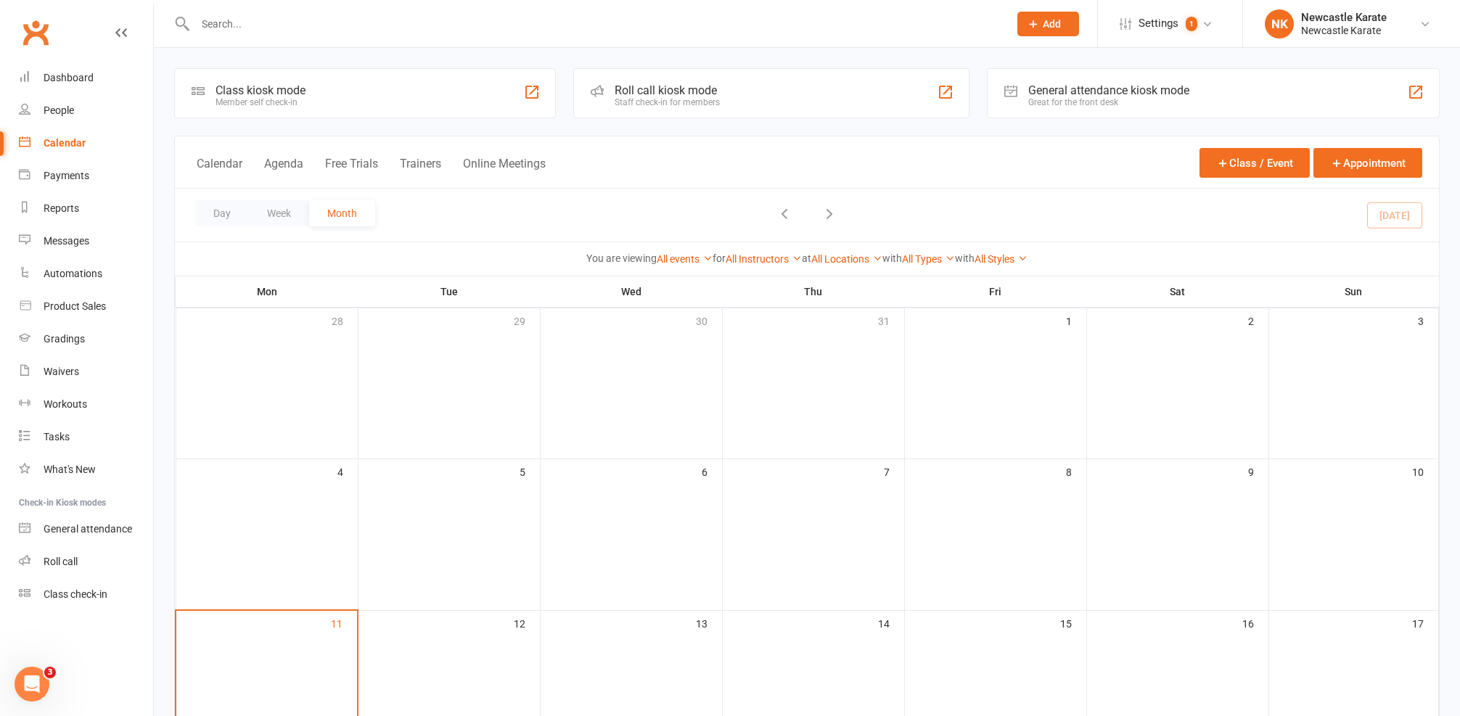
scroll to position [287, 0]
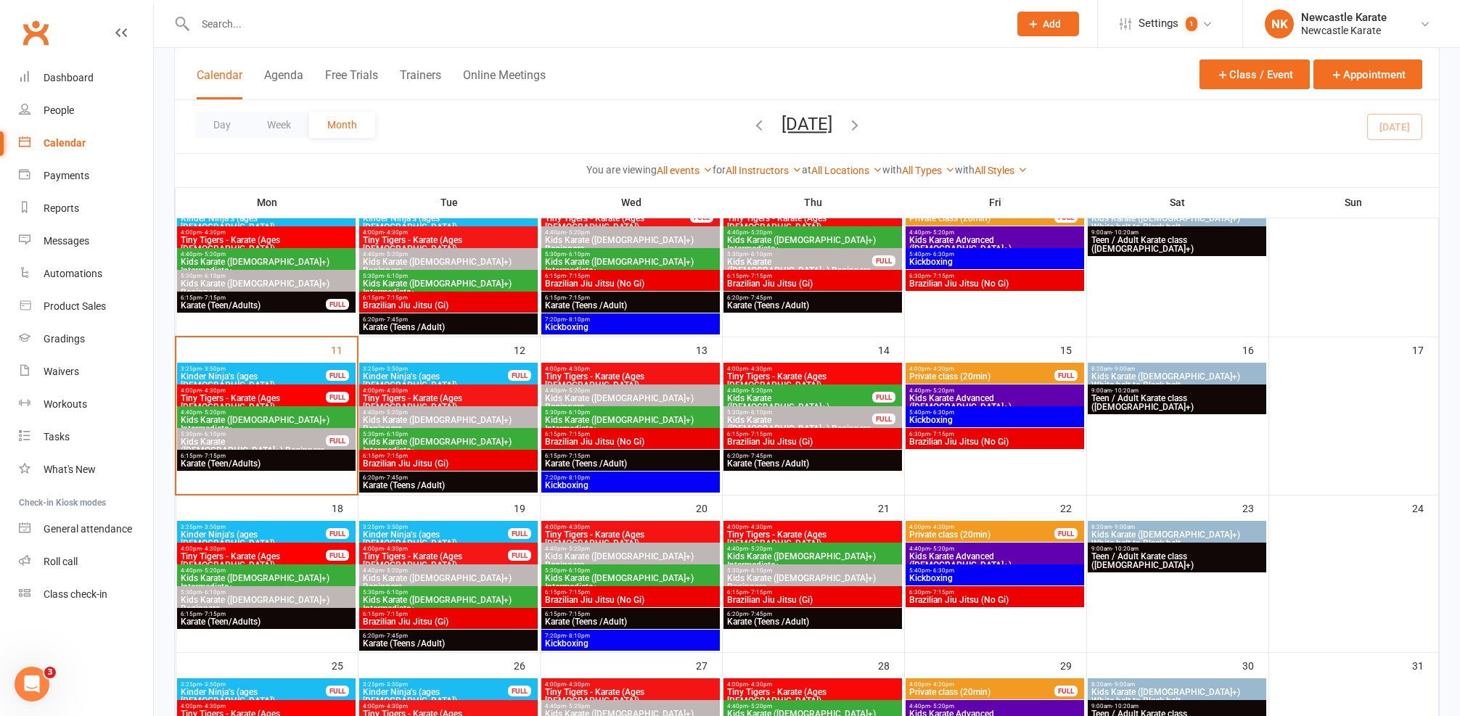
click at [265, 442] on span "Kids Karate ([DEMOGRAPHIC_DATA]+) Beginners" at bounding box center [253, 445] width 147 height 17
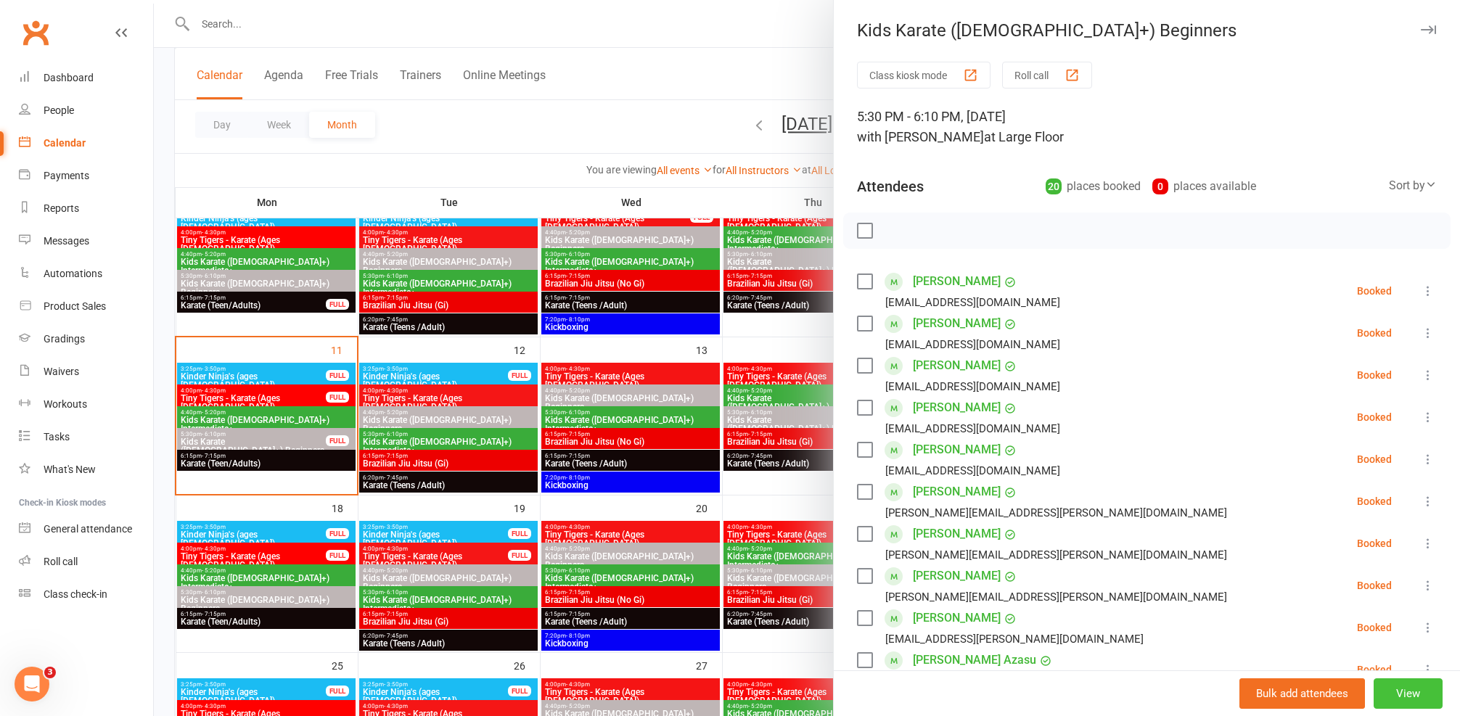
click at [1406, 678] on button "View" at bounding box center [1407, 693] width 69 height 30
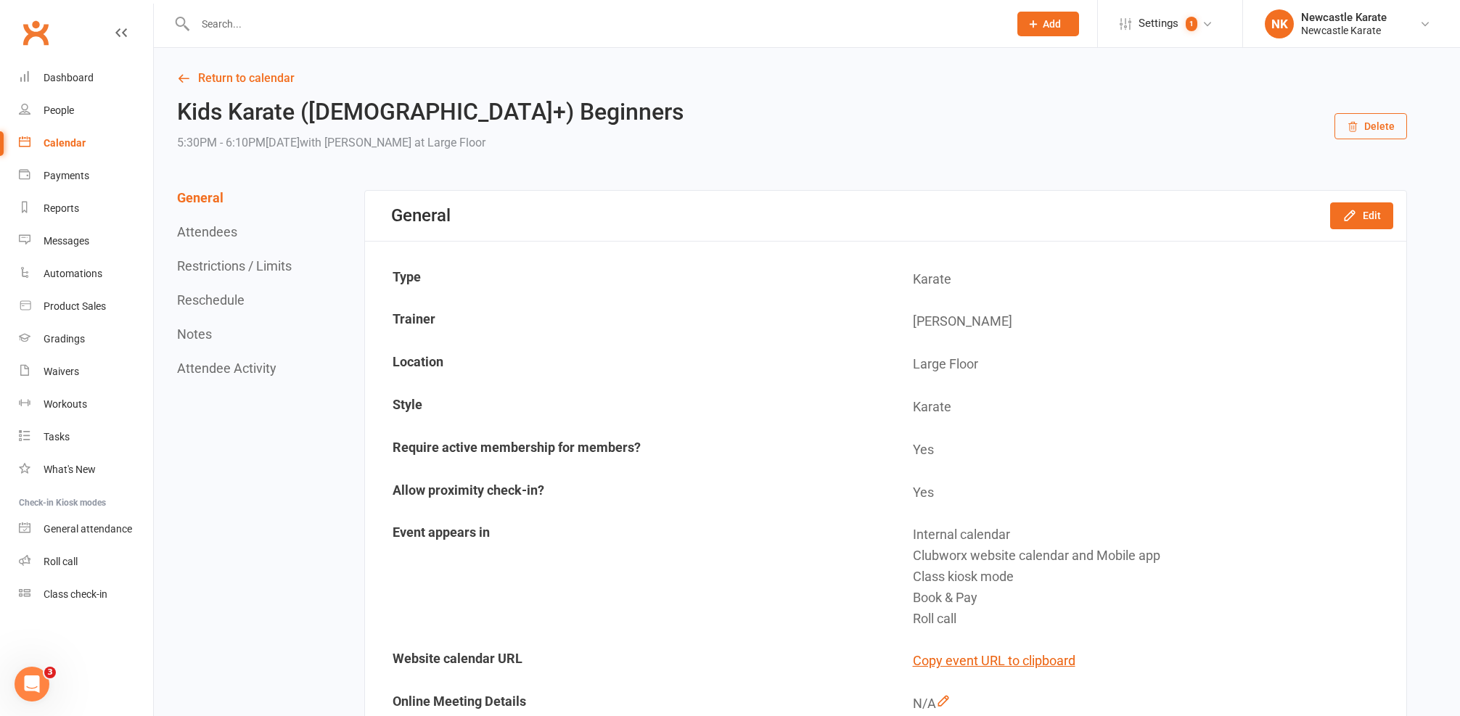
click at [1326, 220] on div "General Edit" at bounding box center [885, 216] width 1041 height 50
click at [1341, 218] on button "Edit" at bounding box center [1361, 215] width 63 height 26
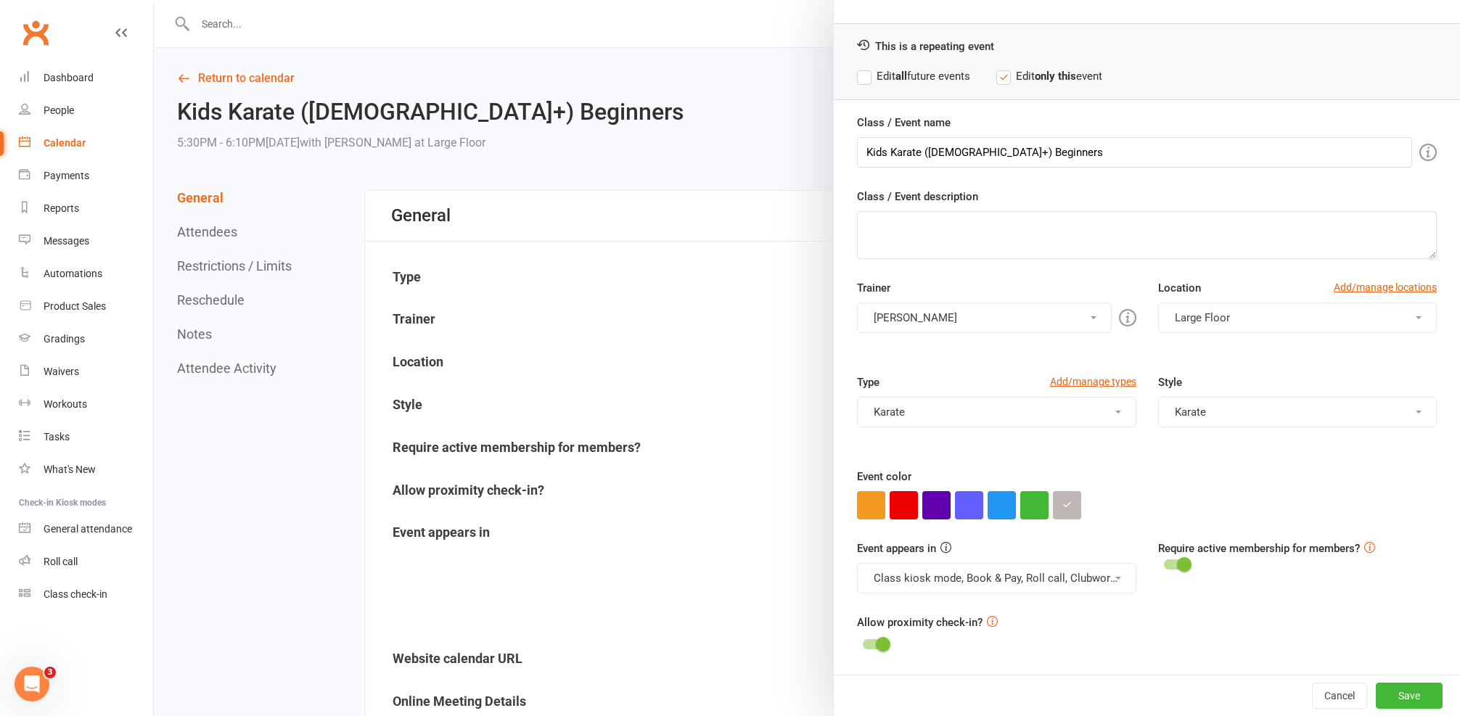
scroll to position [127, 0]
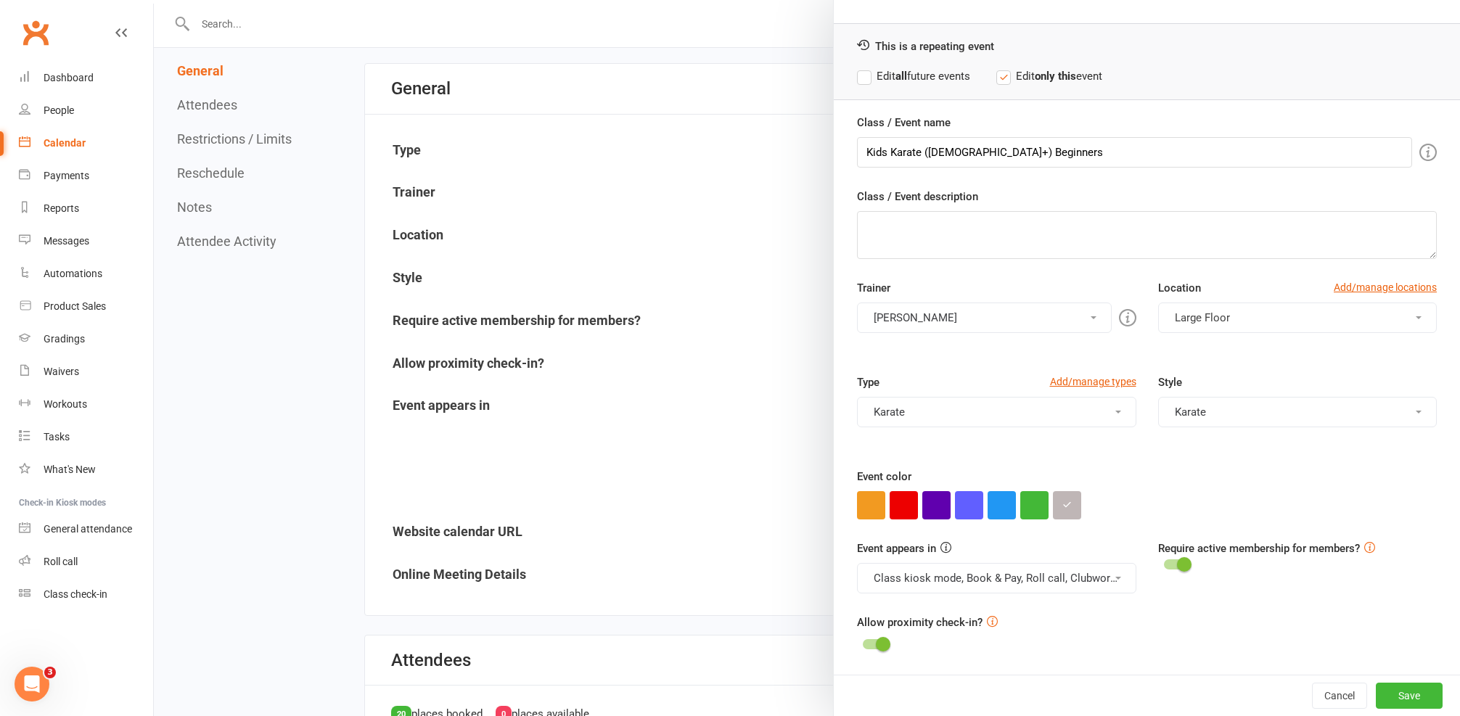
click at [205, 271] on div at bounding box center [807, 358] width 1306 height 716
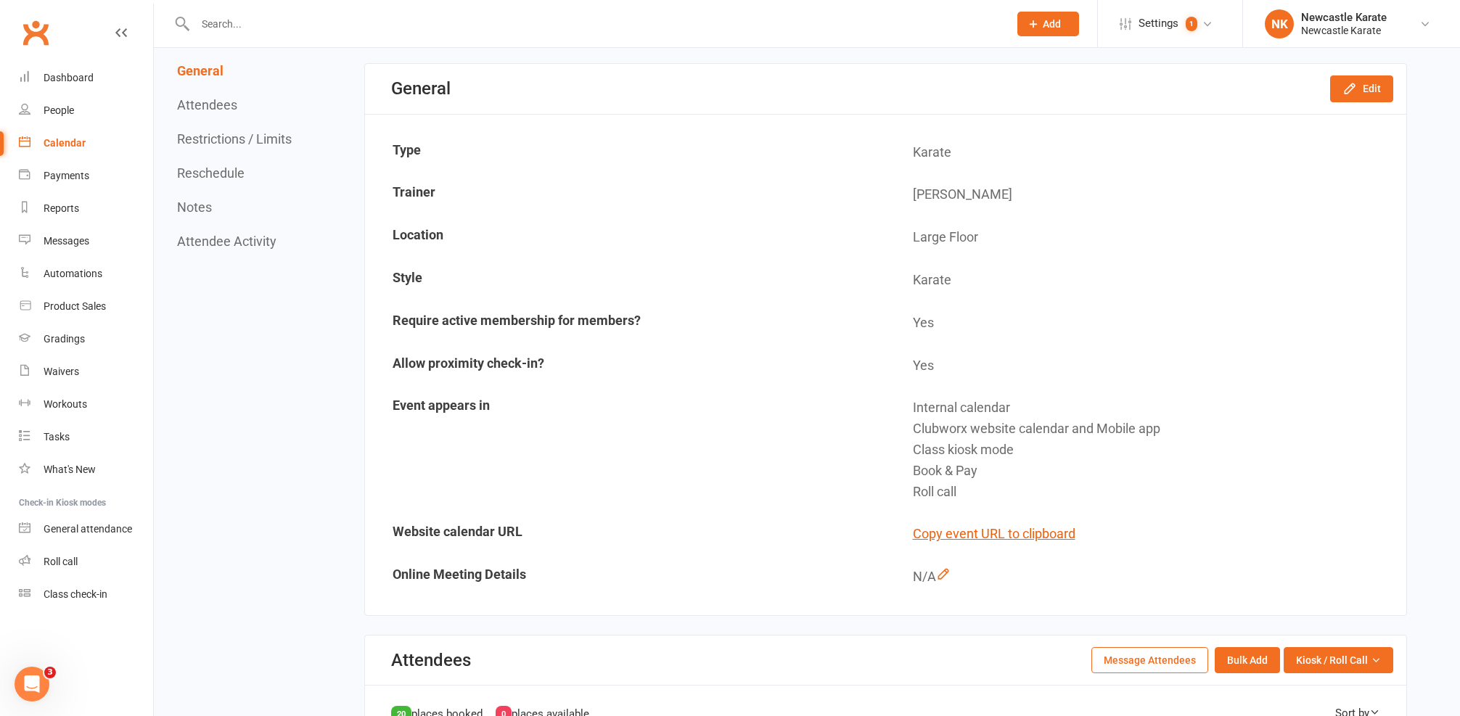
click at [226, 144] on button "Restrictions / Limits" at bounding box center [234, 138] width 115 height 15
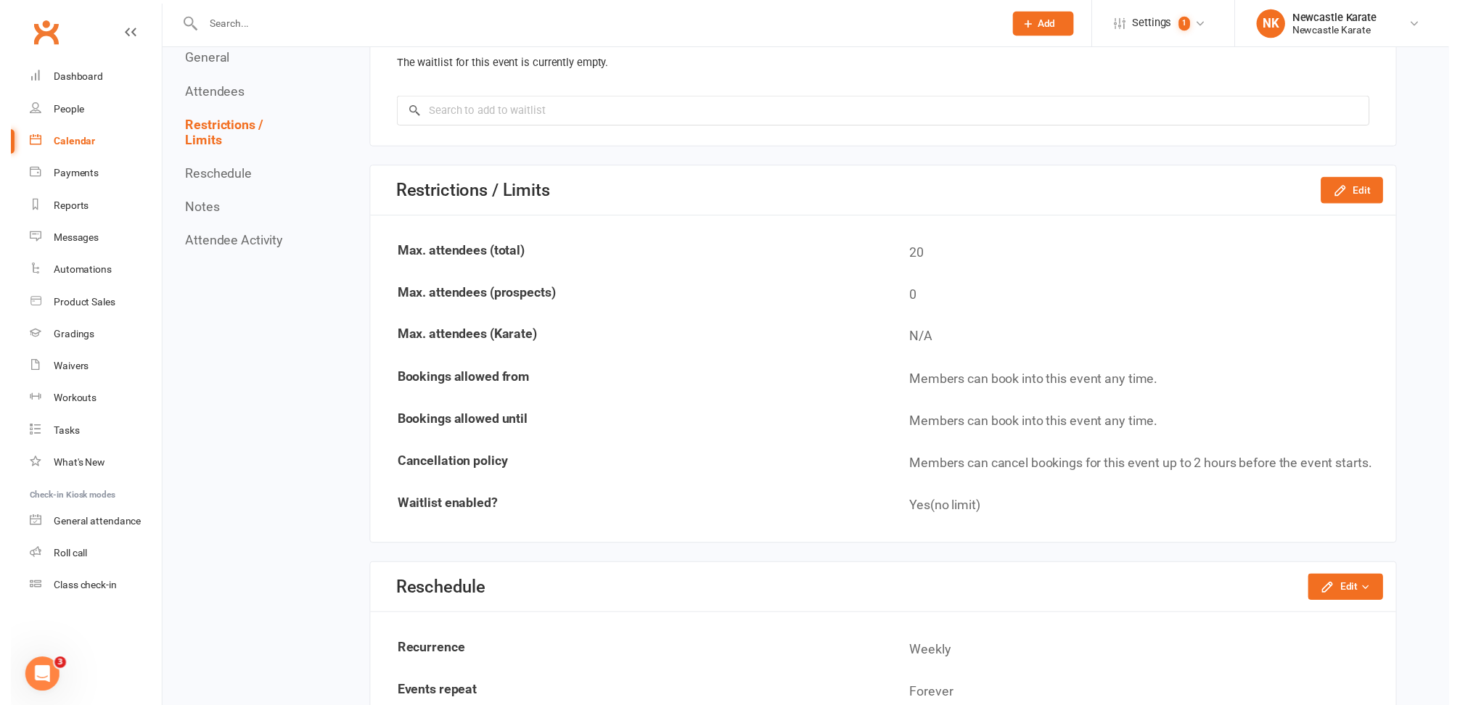
scroll to position [1831, 0]
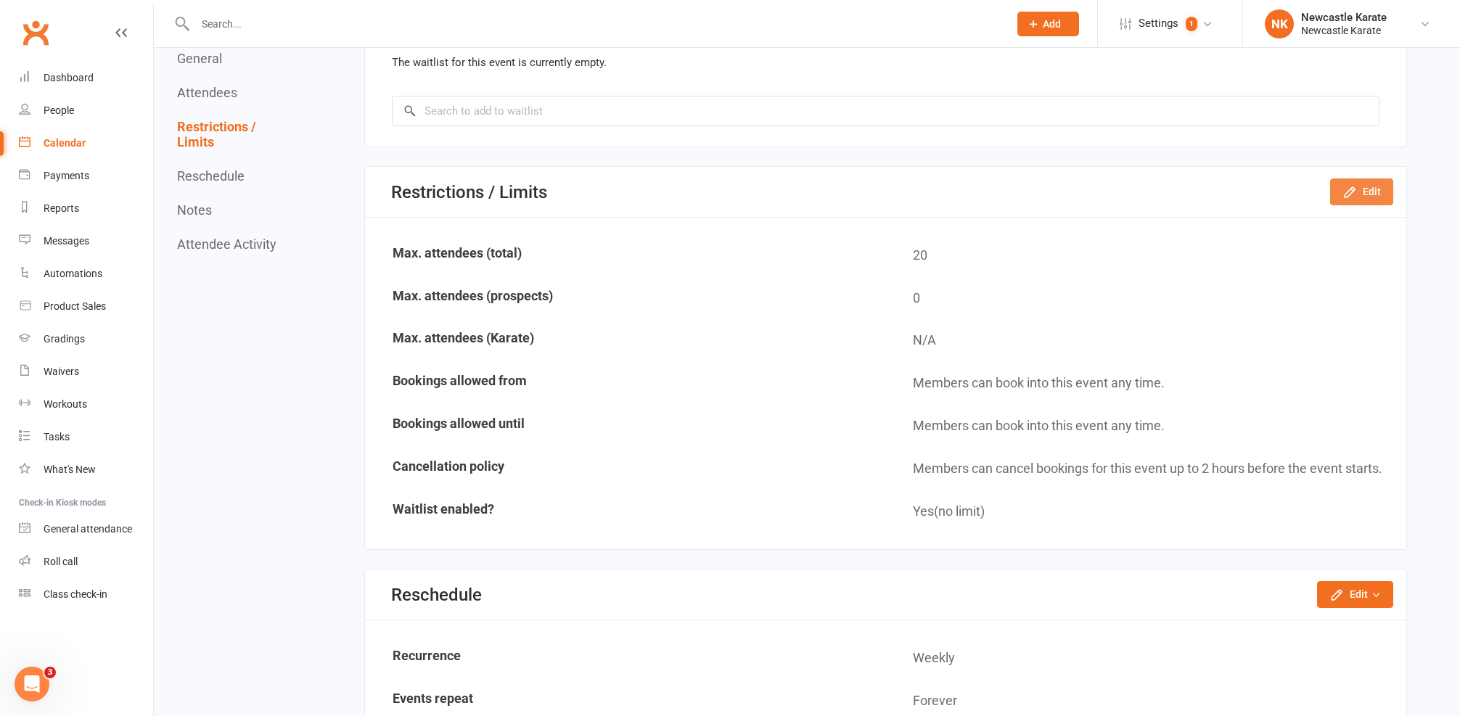
click at [1356, 189] on icon "button" at bounding box center [1349, 192] width 15 height 15
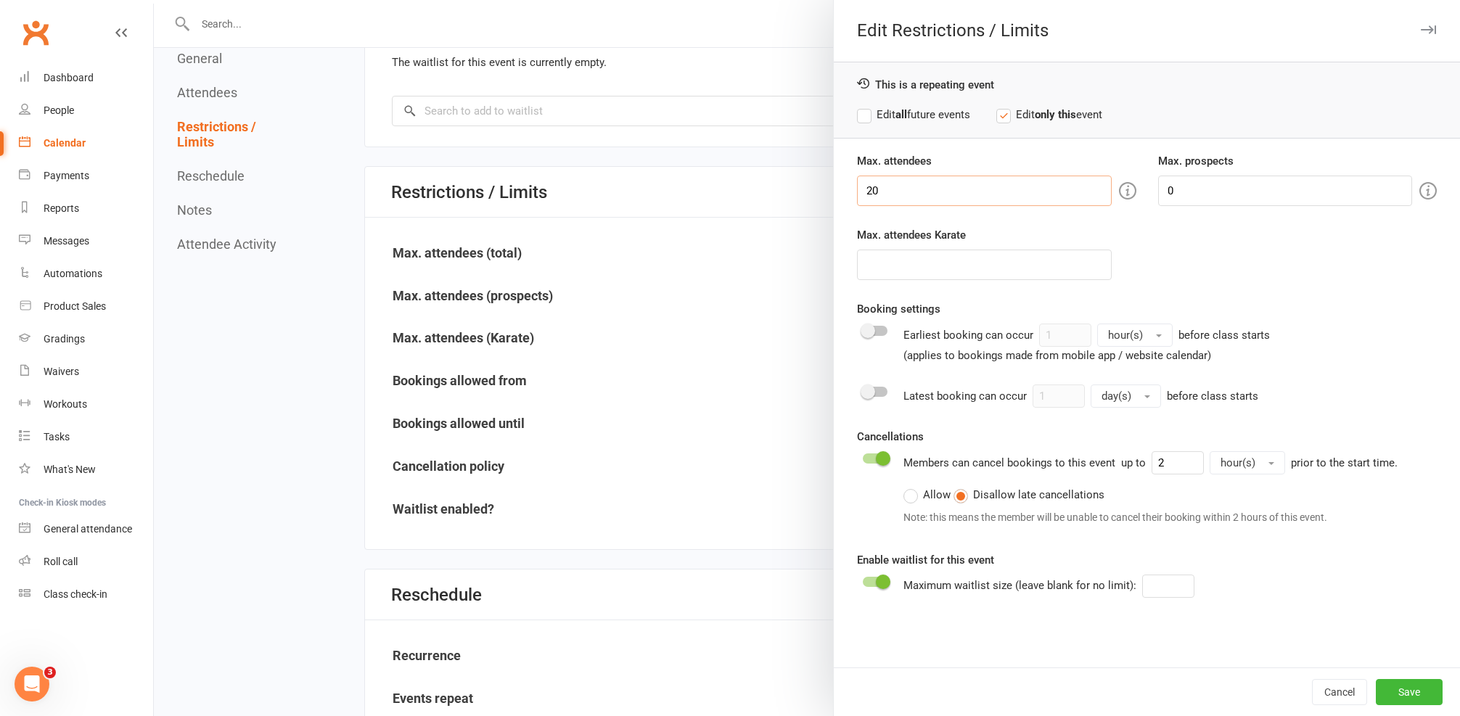
click at [979, 197] on input "20" at bounding box center [984, 191] width 255 height 30
type input "22"
click at [1400, 683] on button "Save" at bounding box center [1409, 692] width 67 height 26
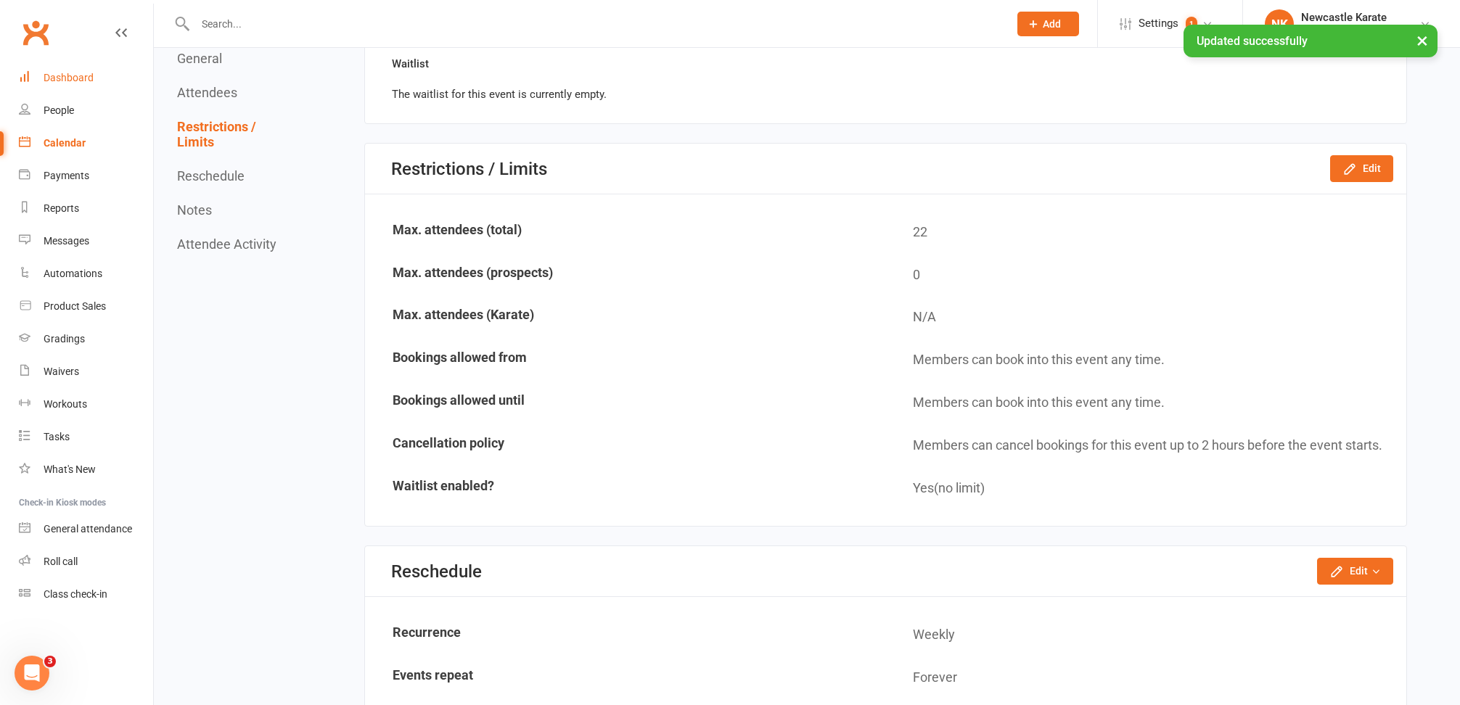
click at [59, 65] on link "Dashboard" at bounding box center [86, 78] width 134 height 33
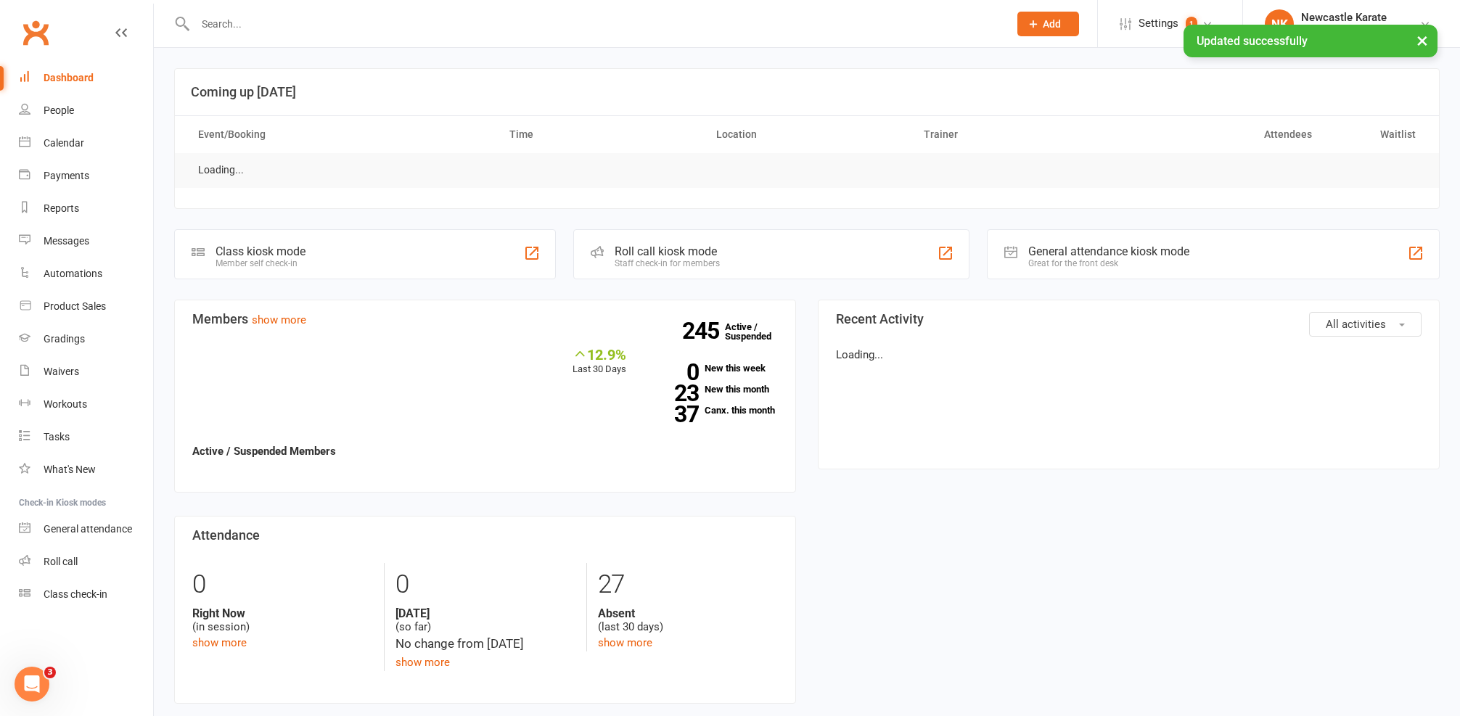
click at [297, 25] on div "× Updated successfully" at bounding box center [720, 25] width 1441 height 0
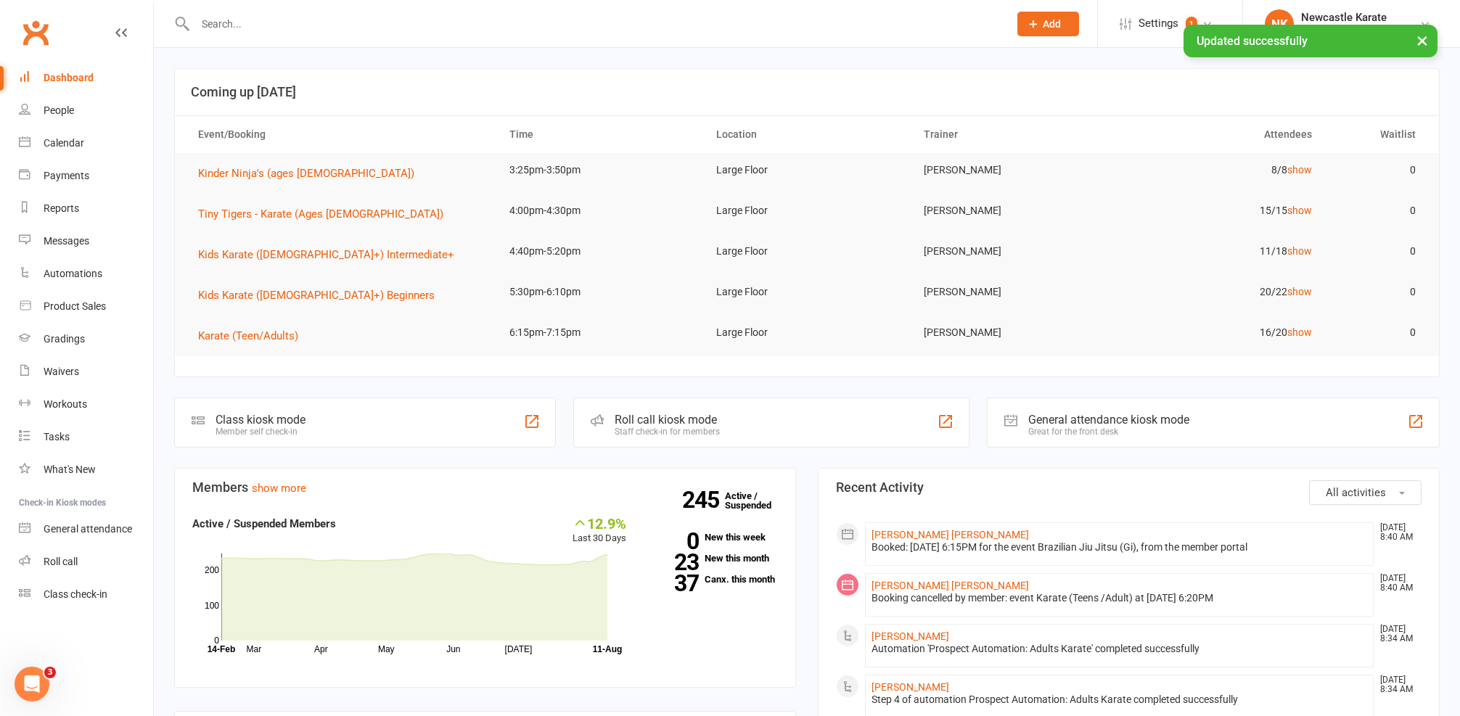
click at [301, 22] on input "text" at bounding box center [594, 24] width 807 height 20
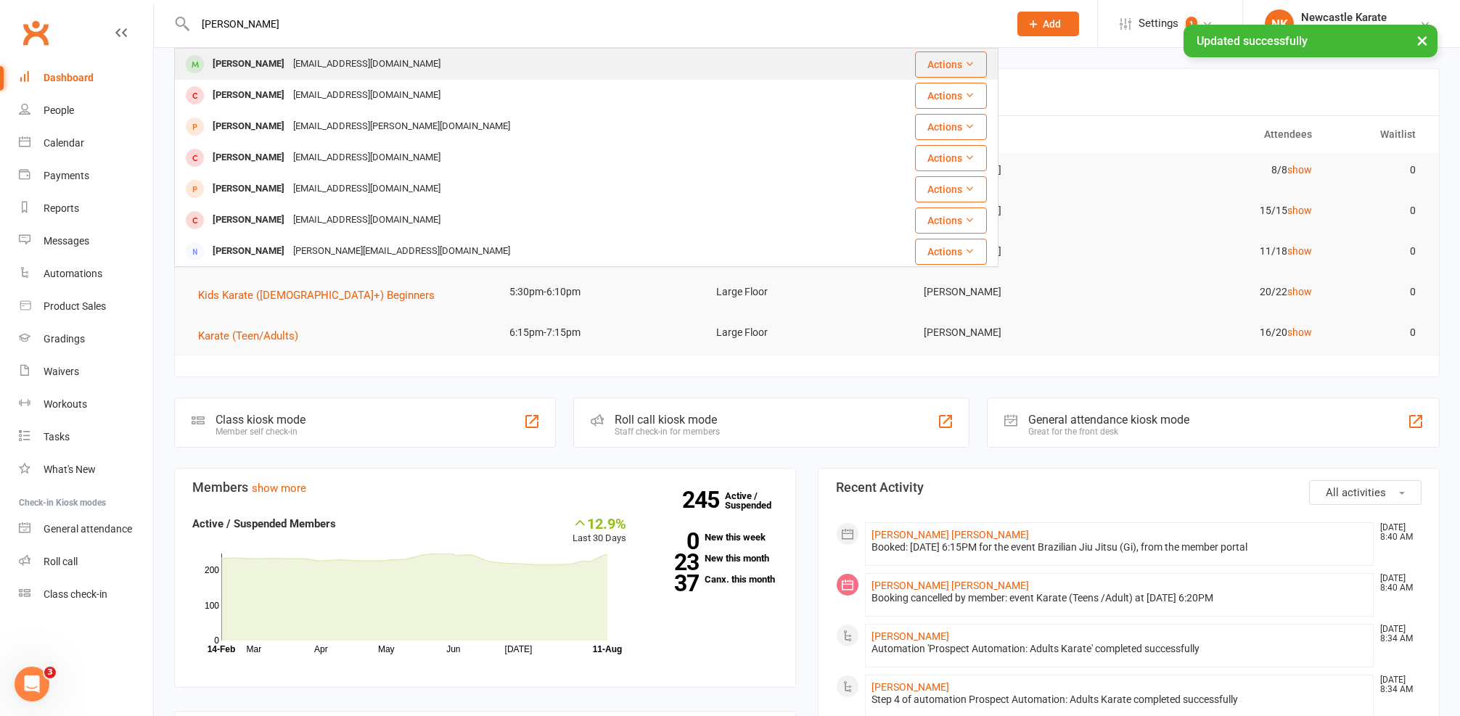
type input "joey"
click at [245, 73] on div "[PERSON_NAME]" at bounding box center [248, 64] width 81 height 21
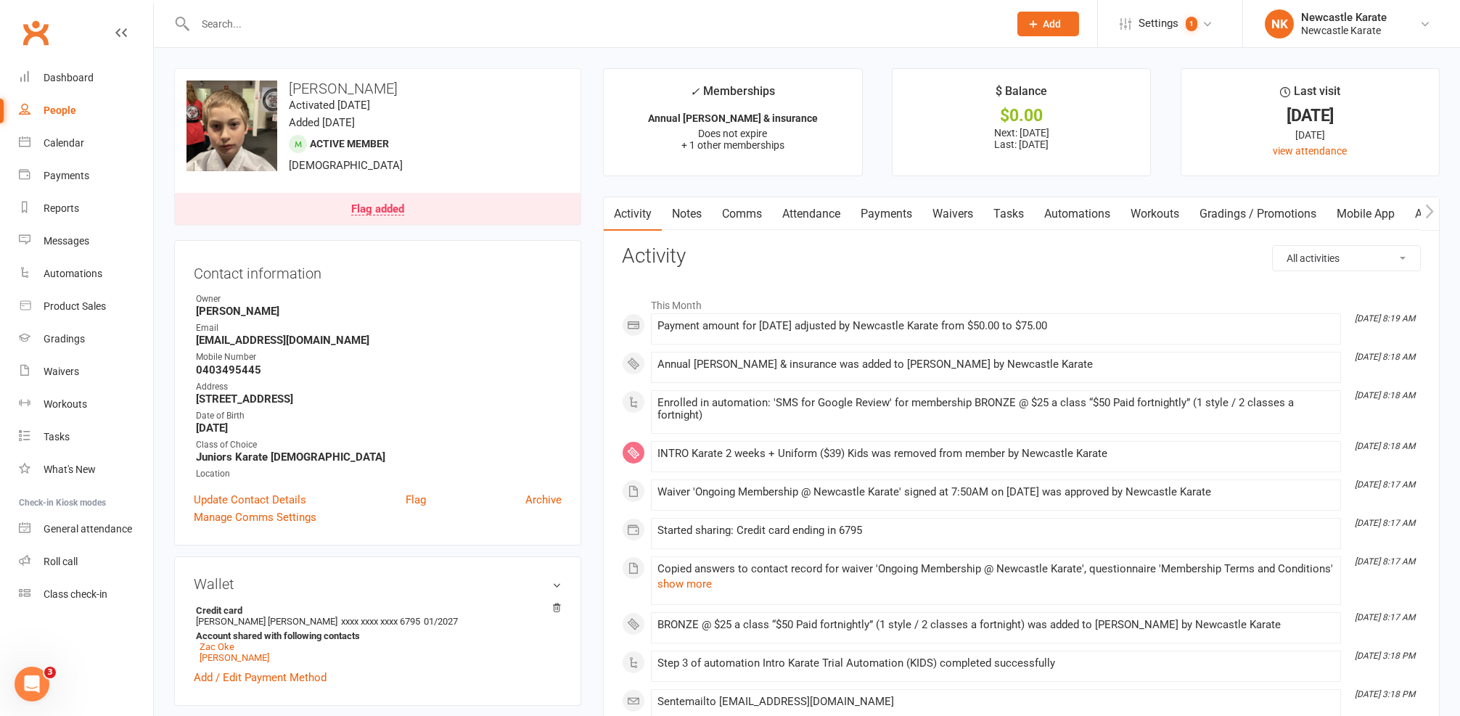
click at [817, 211] on link "Attendance" at bounding box center [811, 213] width 78 height 33
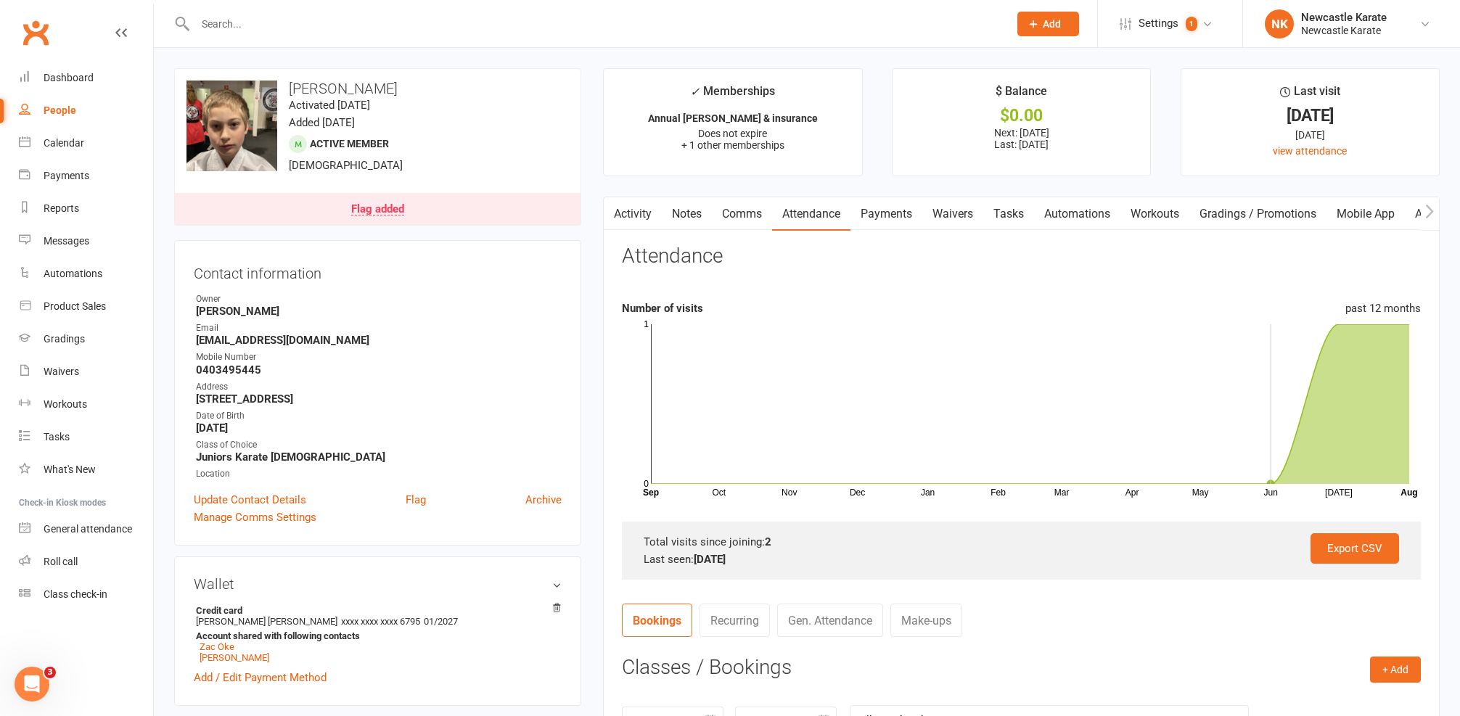
scroll to position [314, 0]
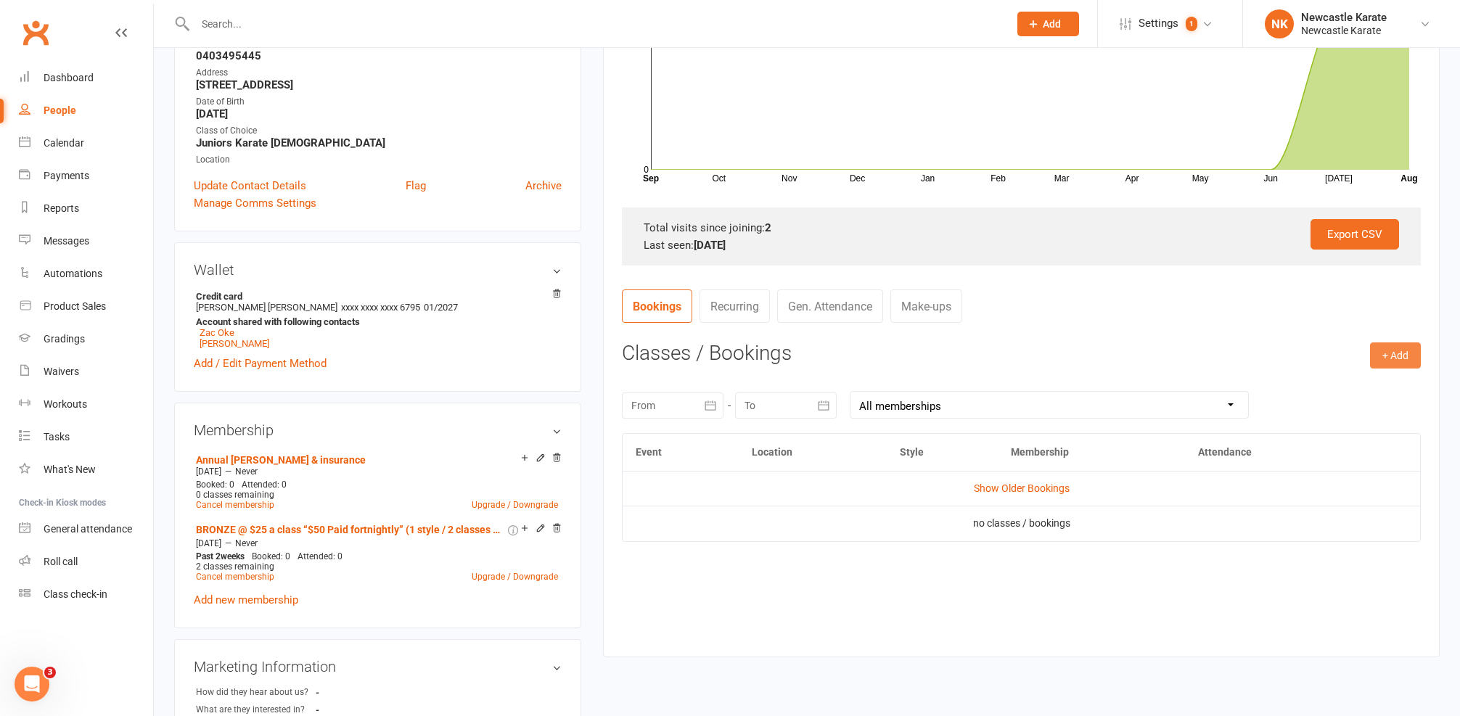
click at [1398, 346] on button "+ Add" at bounding box center [1395, 355] width 51 height 26
click at [1336, 374] on link "Book Event" at bounding box center [1348, 388] width 144 height 29
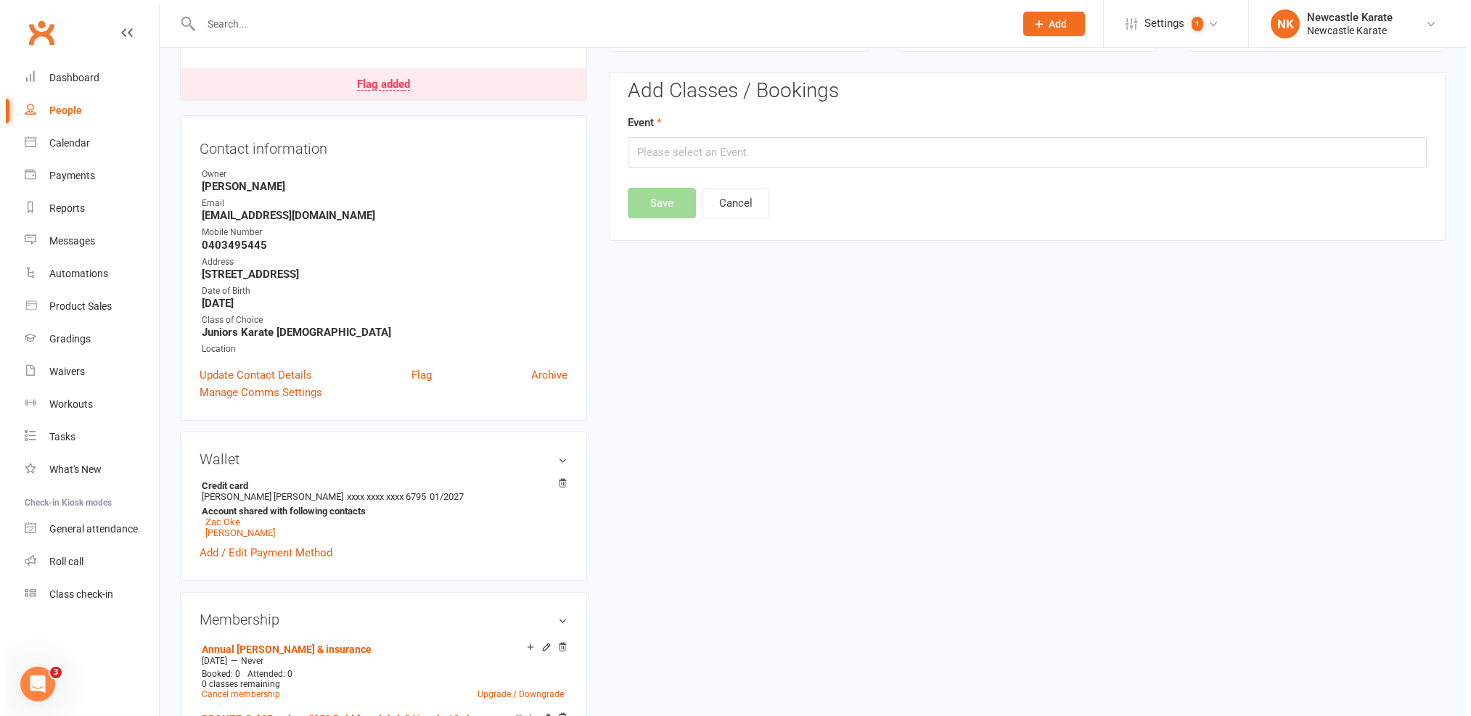
scroll to position [123, 0]
click at [763, 164] on input "text" at bounding box center [1021, 154] width 799 height 30
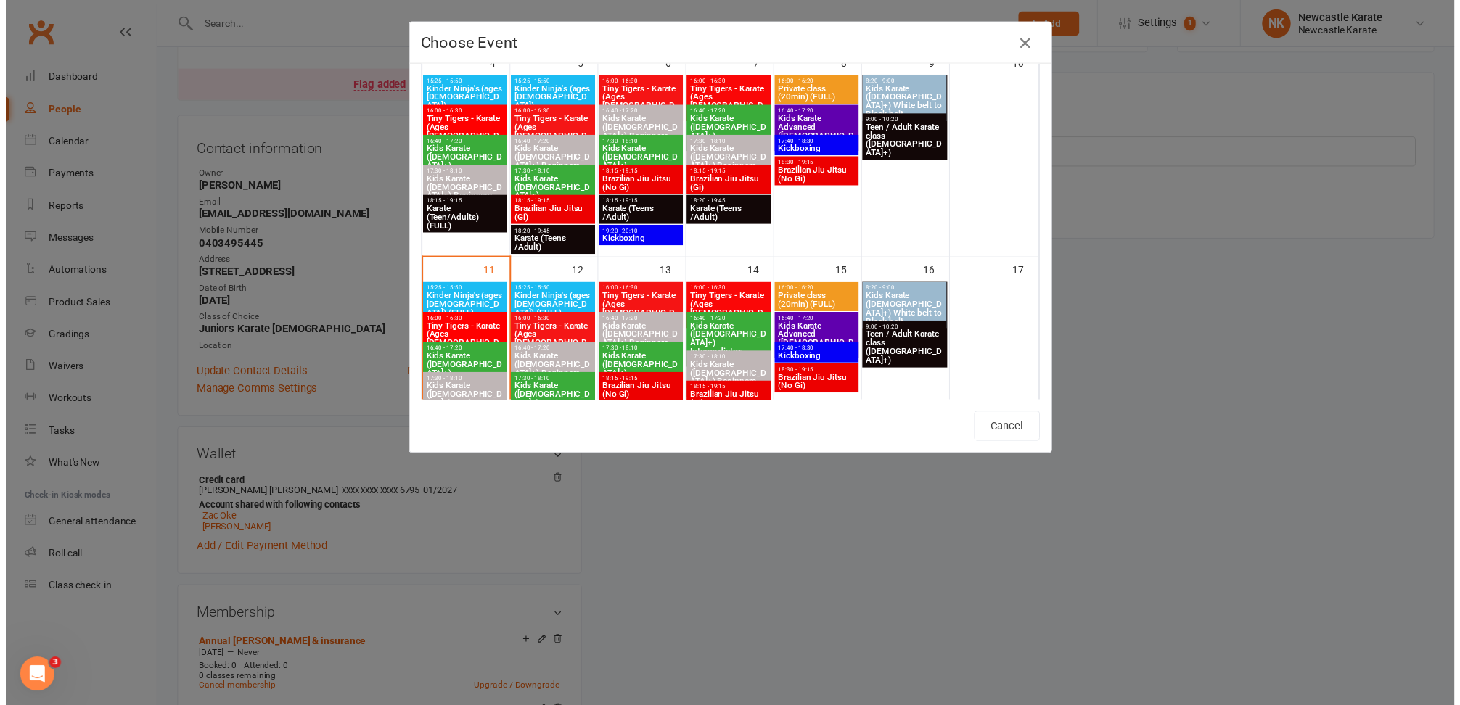
scroll to position [391, 0]
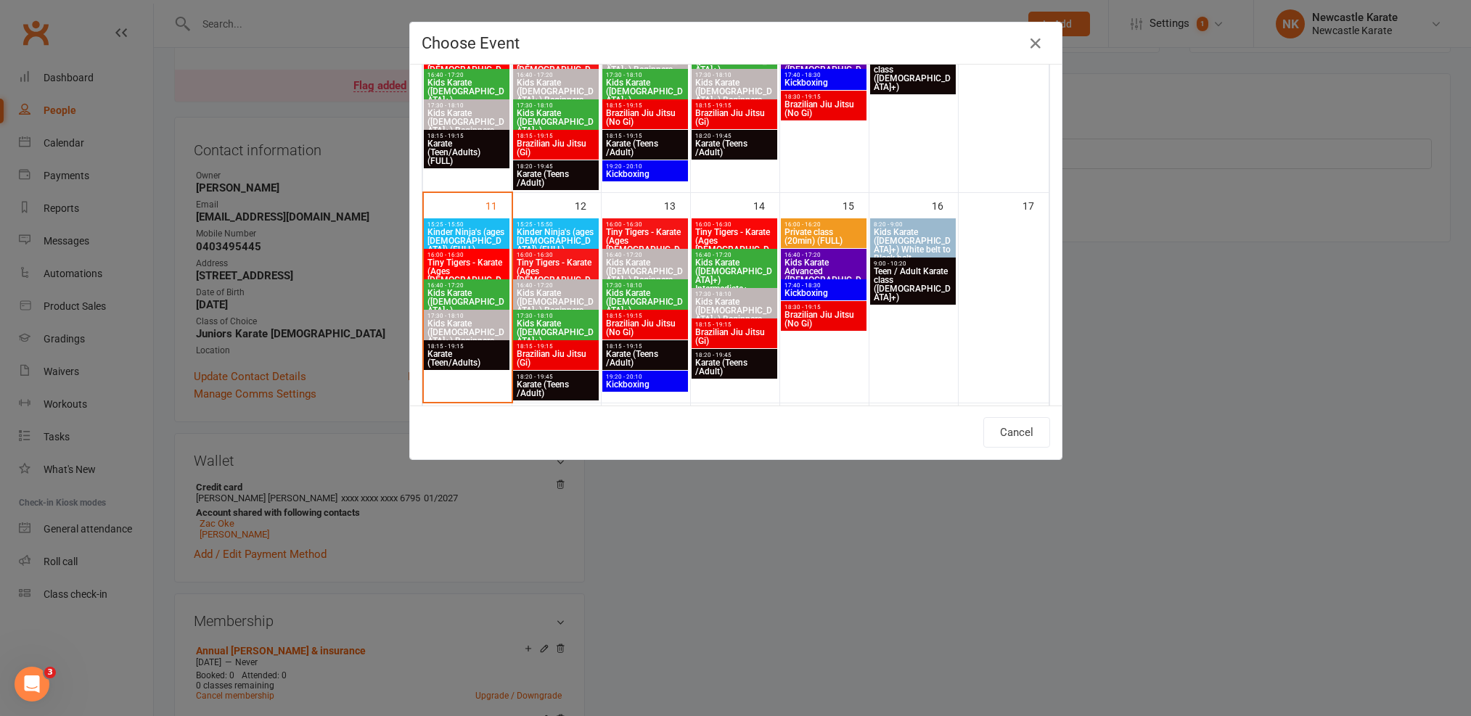
click at [449, 322] on span "Kids Karate ([DEMOGRAPHIC_DATA]+) Beginners" at bounding box center [467, 332] width 80 height 26
type input "Kids Karate (7yo+) Beginners - Aug 11, 2025 5:30:00 PM"
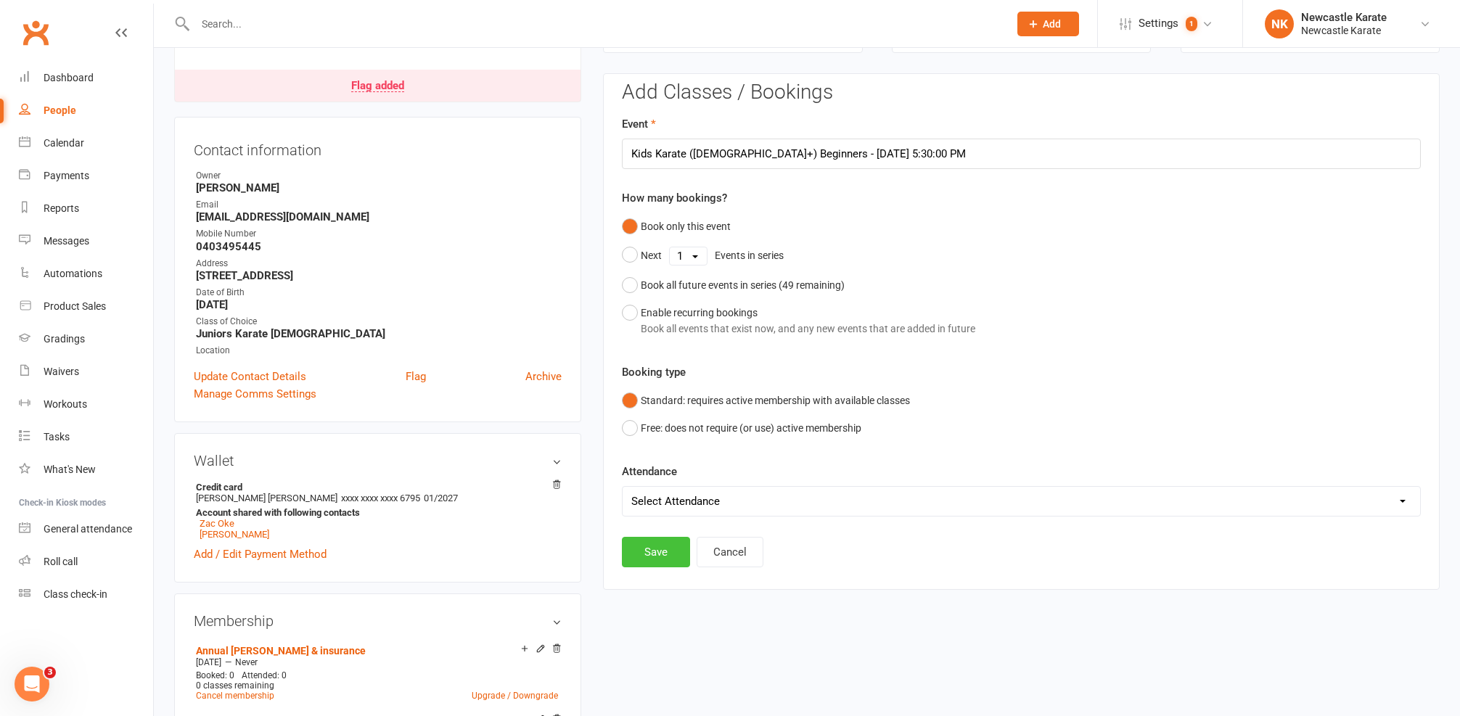
click at [665, 546] on button "Save" at bounding box center [656, 552] width 68 height 30
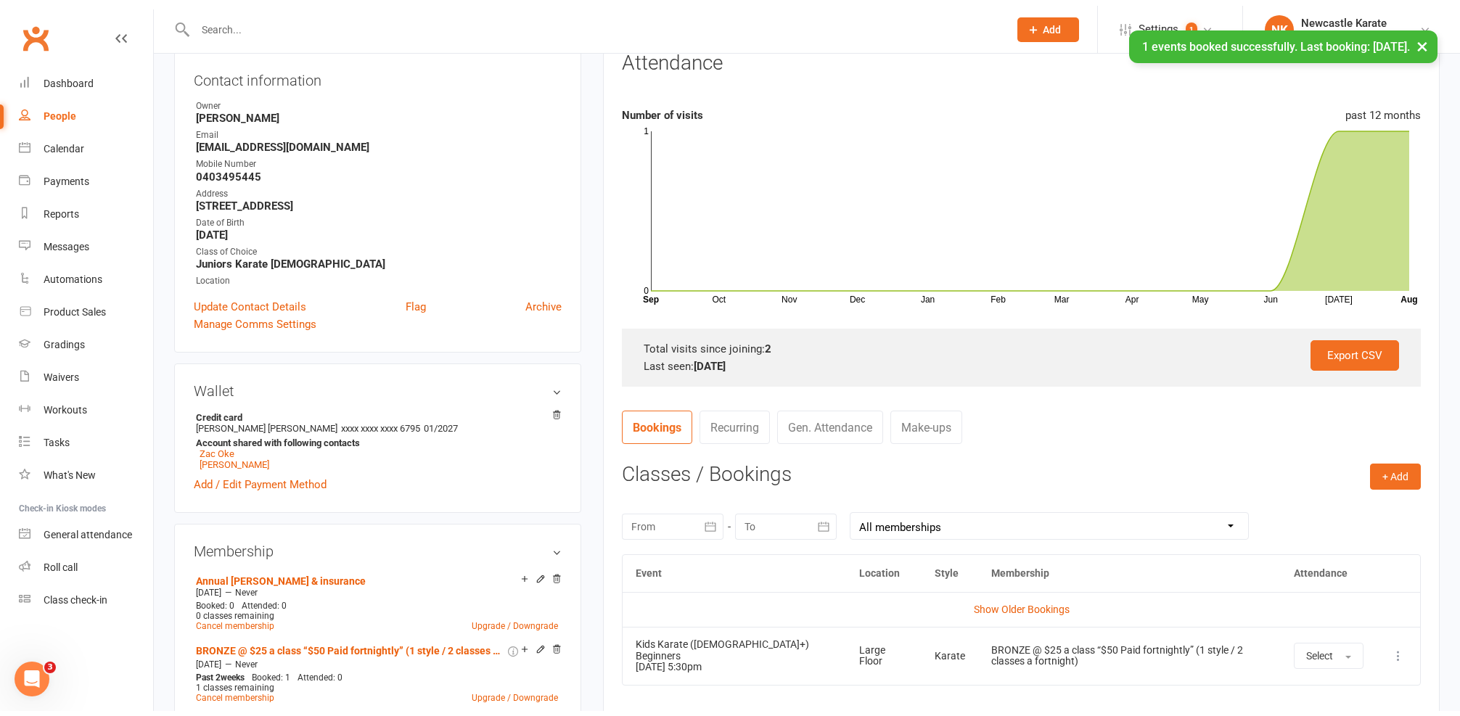
scroll to position [298, 0]
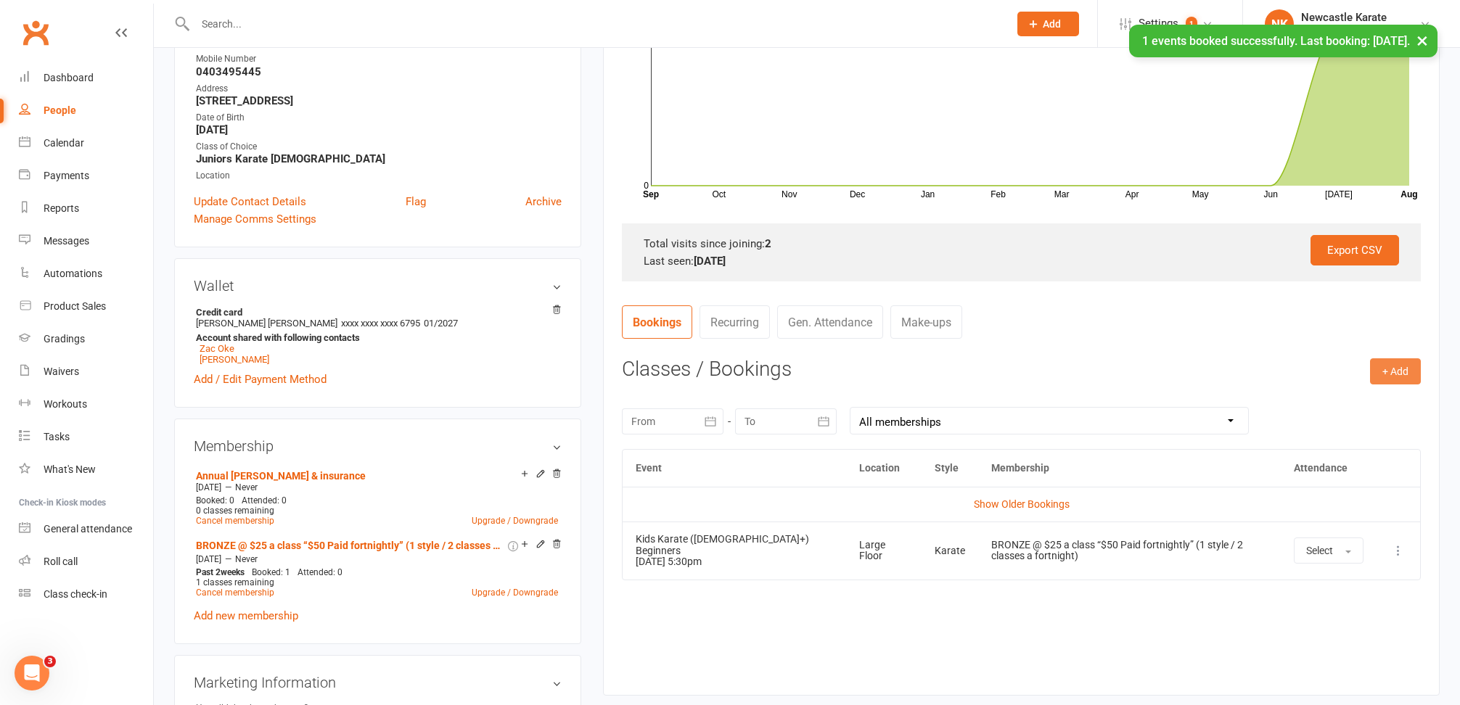
click at [1379, 365] on button "+ Add" at bounding box center [1395, 371] width 51 height 26
click at [1319, 386] on ul "Book Event Add Appointment Book a Friend" at bounding box center [1347, 433] width 145 height 96
click at [1317, 388] on div "+ Add Book Event Add Appointment Book a Friend Classes / Bookings August 2025 S…" at bounding box center [1021, 515] width 799 height 315
click at [1387, 374] on button "+ Add" at bounding box center [1395, 371] width 51 height 26
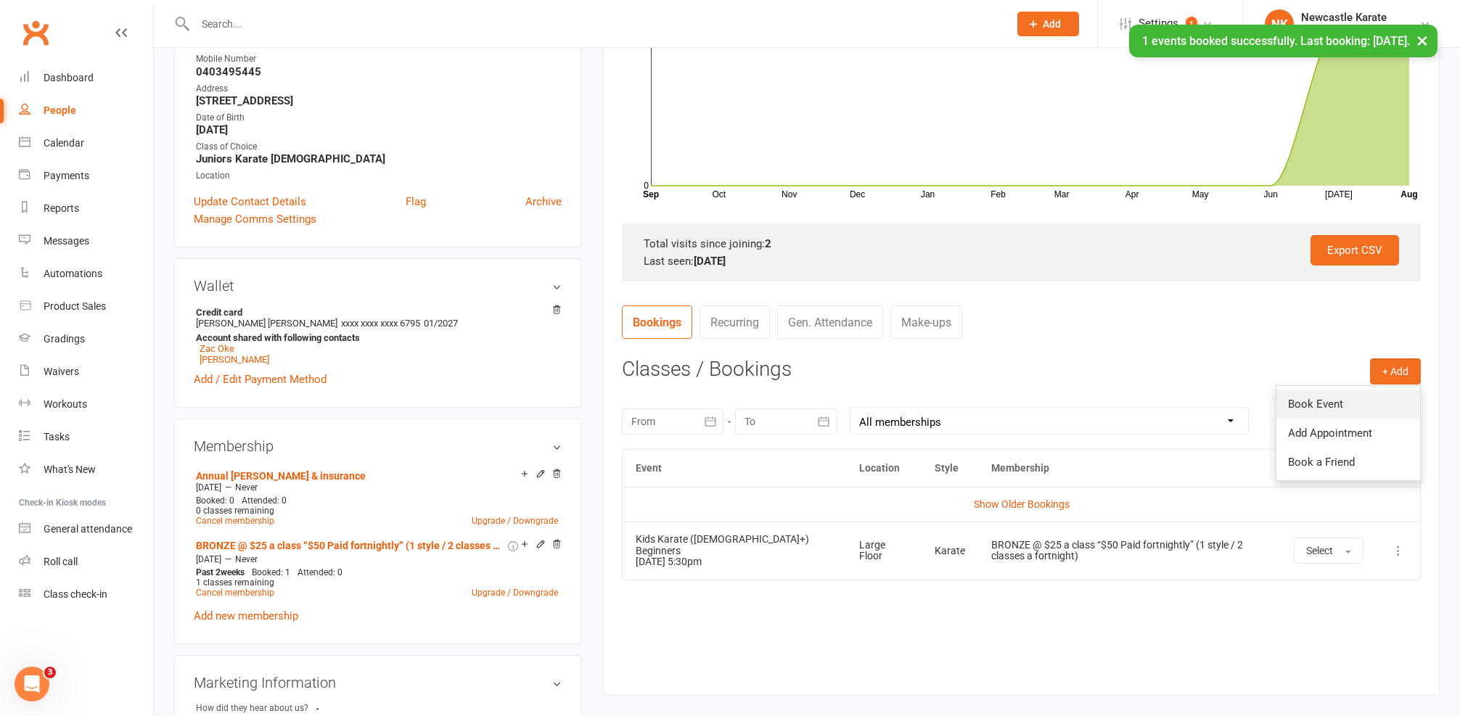
click at [1325, 407] on link "Book Event" at bounding box center [1348, 404] width 144 height 29
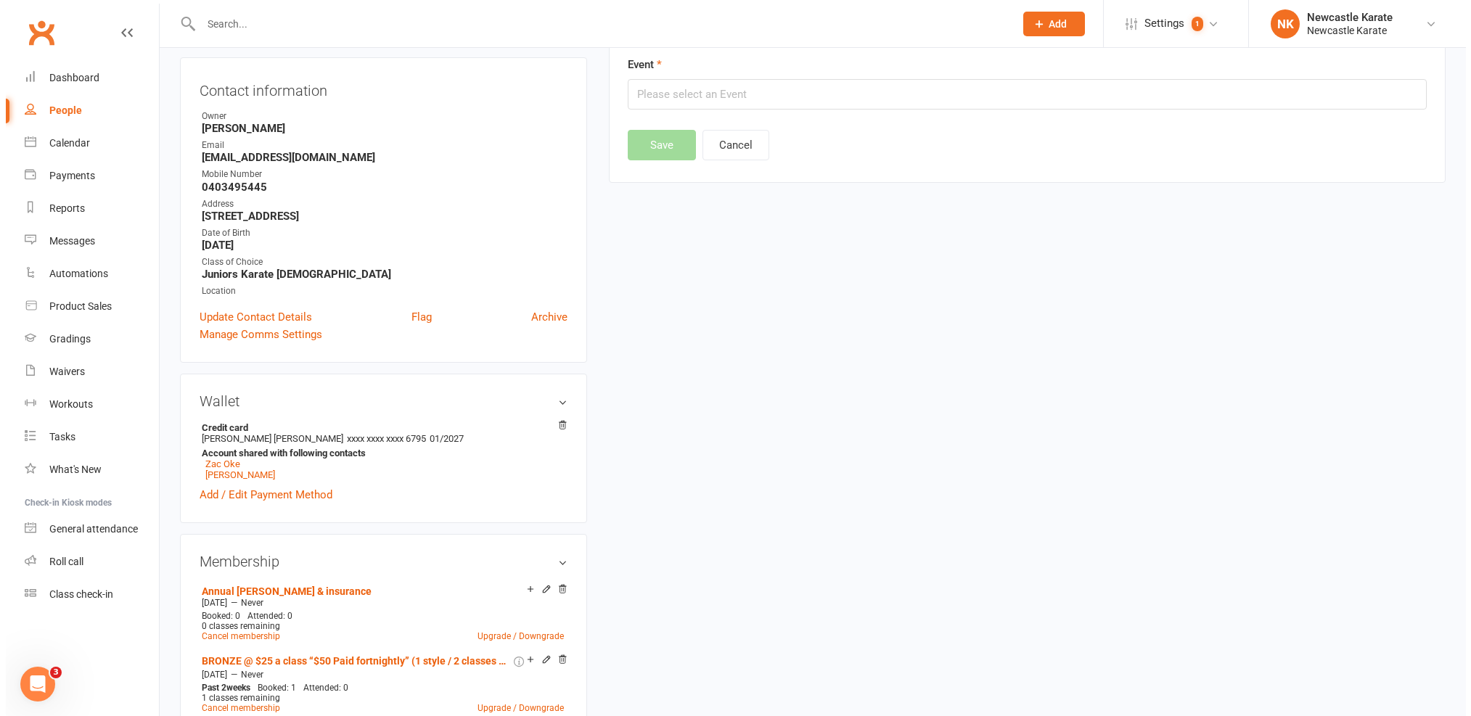
scroll to position [123, 0]
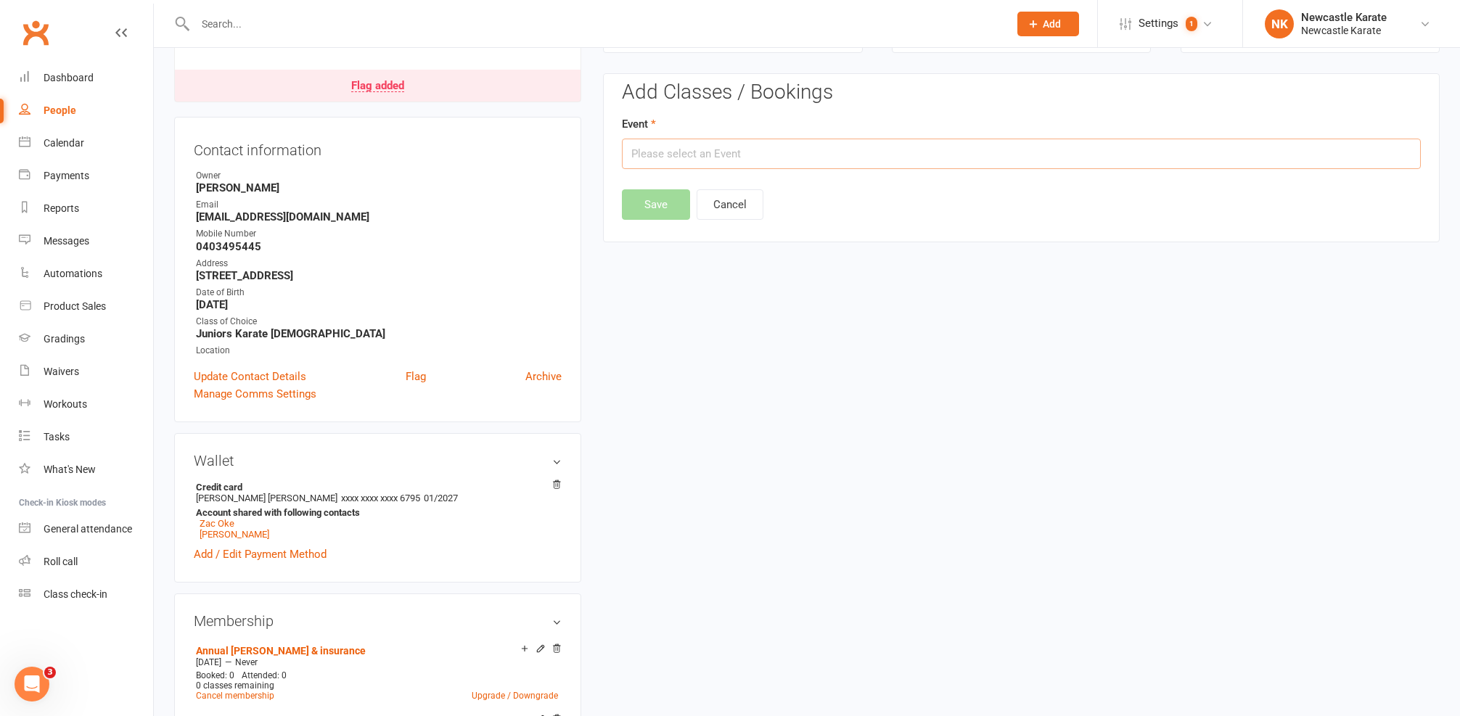
click at [708, 147] on input "text" at bounding box center [1021, 154] width 799 height 30
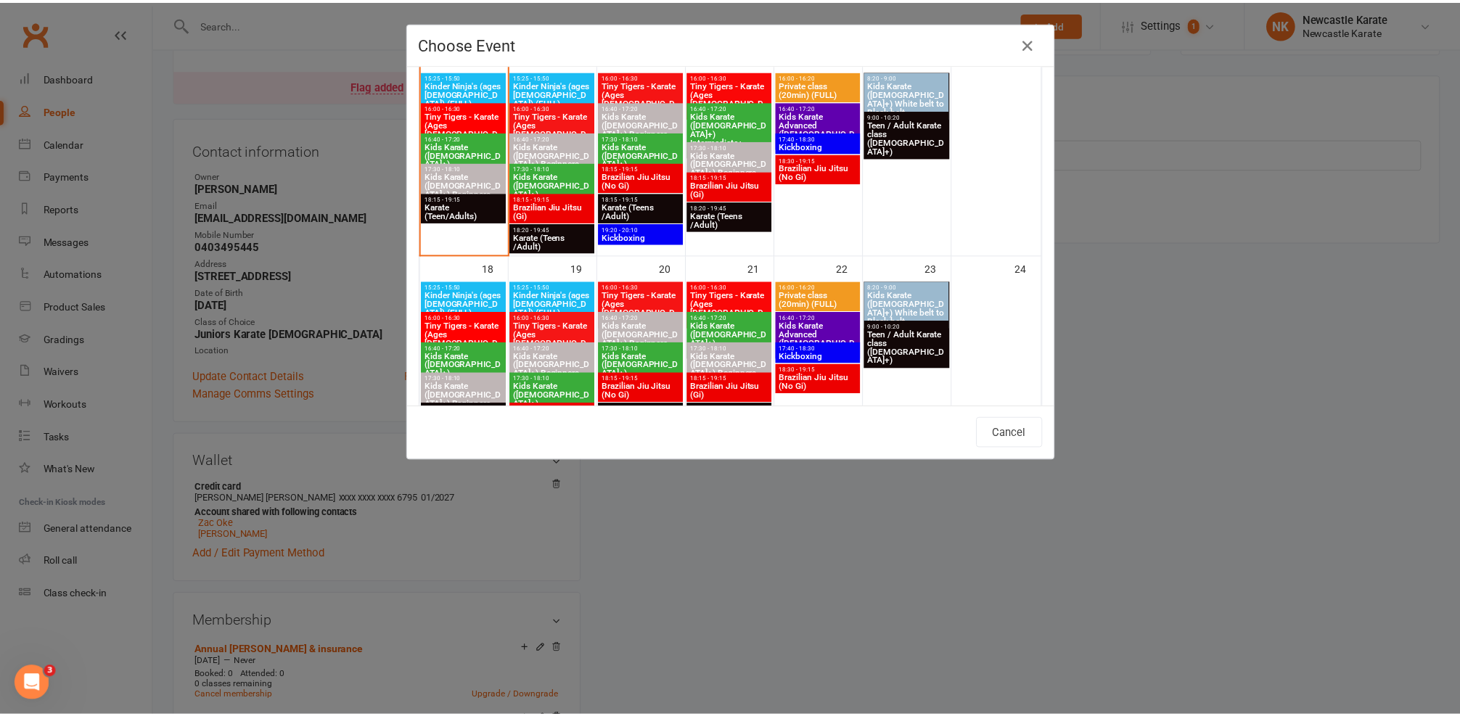
scroll to position [562, 0]
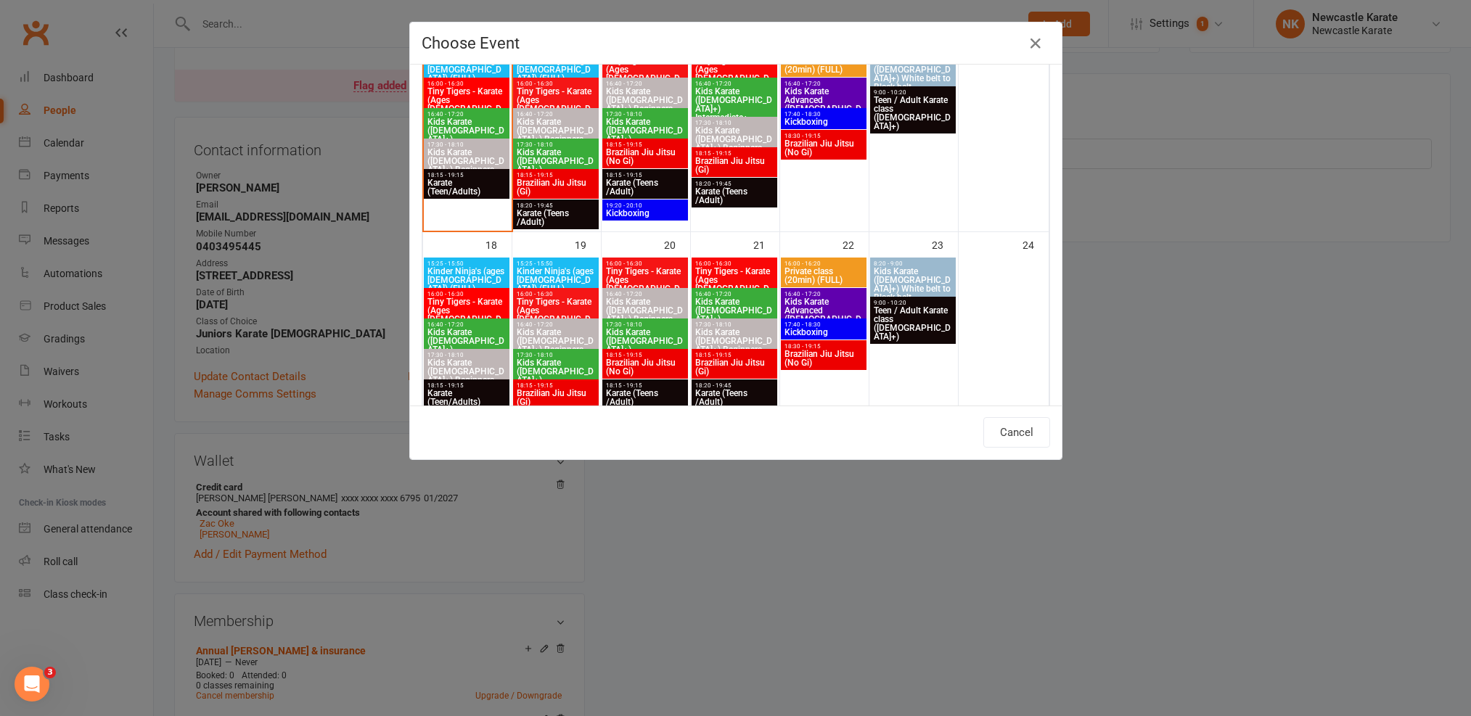
click at [441, 363] on span "Kids Karate ([DEMOGRAPHIC_DATA]+) Beginners" at bounding box center [467, 371] width 80 height 26
type input "Kids Karate (7yo+) Beginners - Aug 18, 2025 5:30:00 PM"
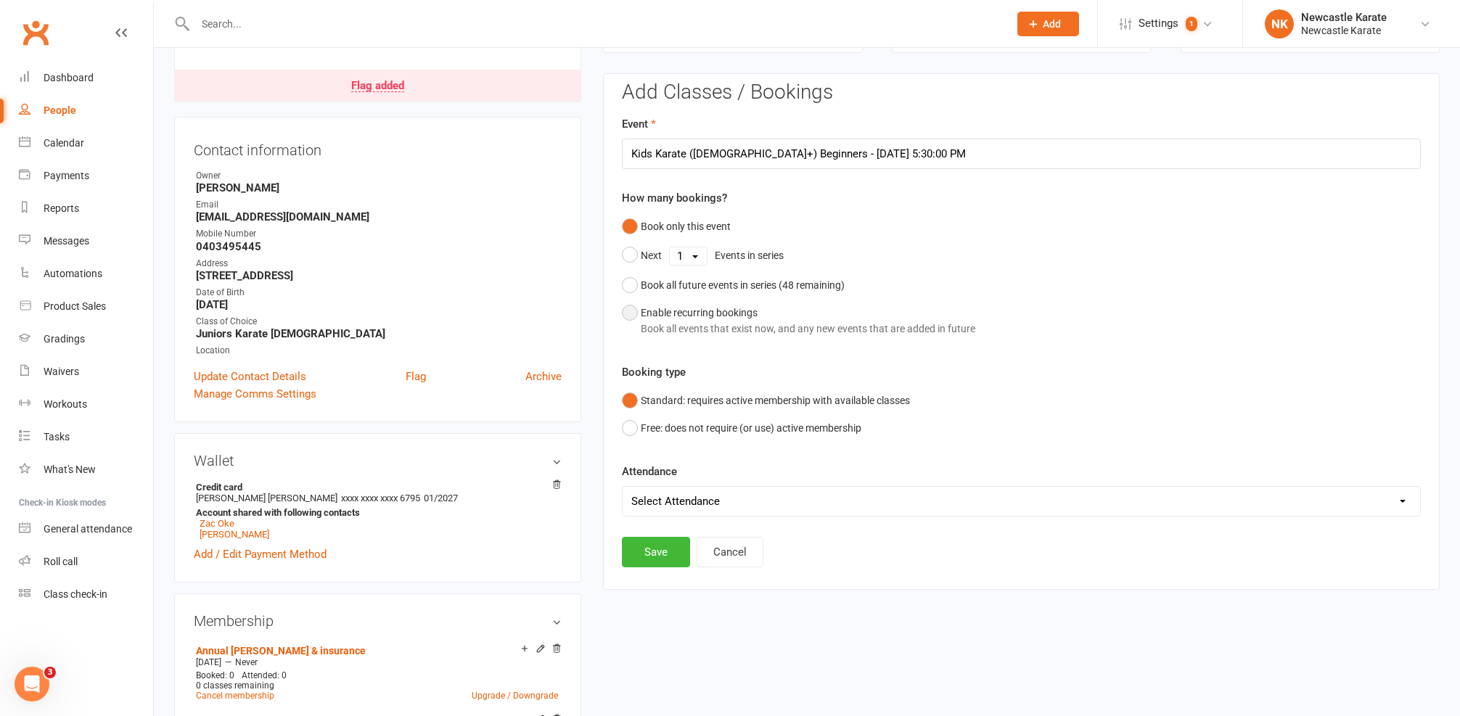
click at [666, 311] on div "Enable recurring bookings Book all events that exist now, and any new events th…" at bounding box center [808, 321] width 334 height 33
select select "book_from_now"
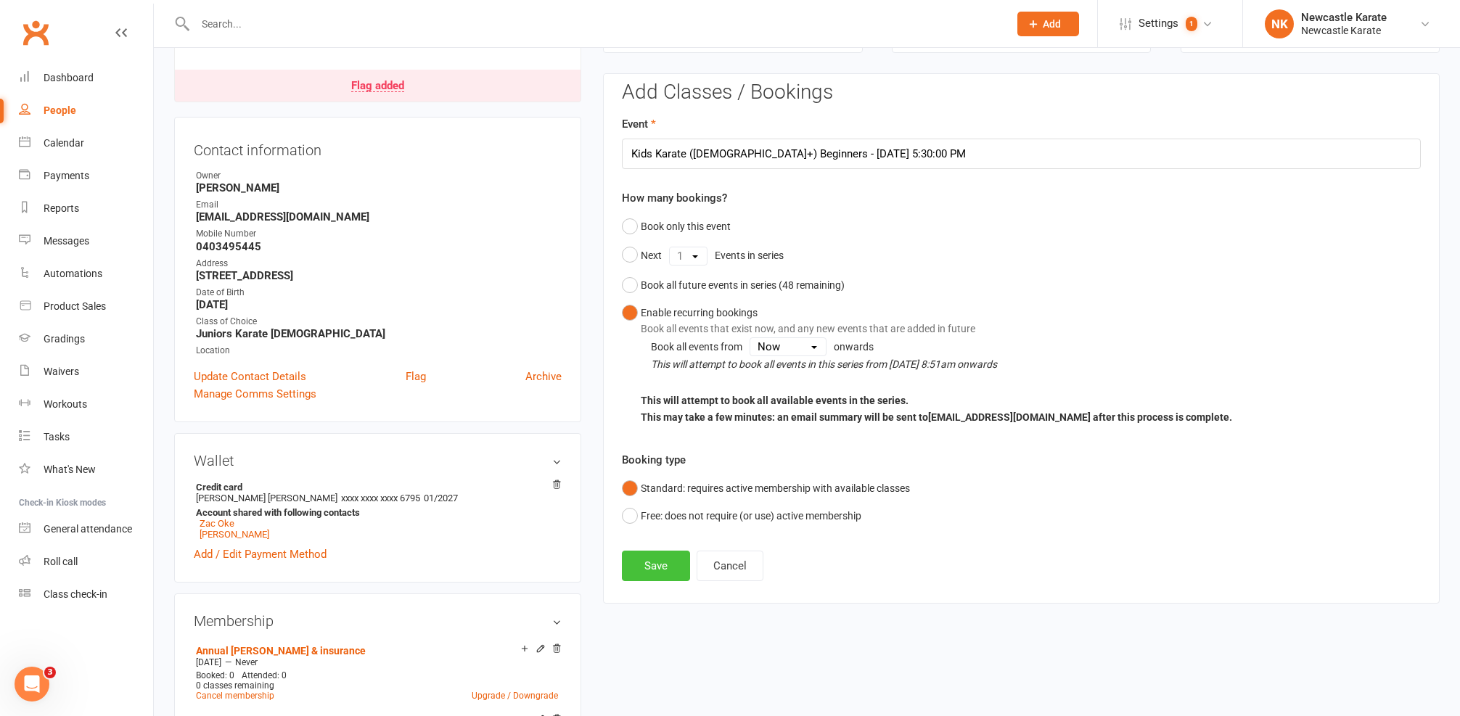
click at [657, 558] on button "Save" at bounding box center [656, 566] width 68 height 30
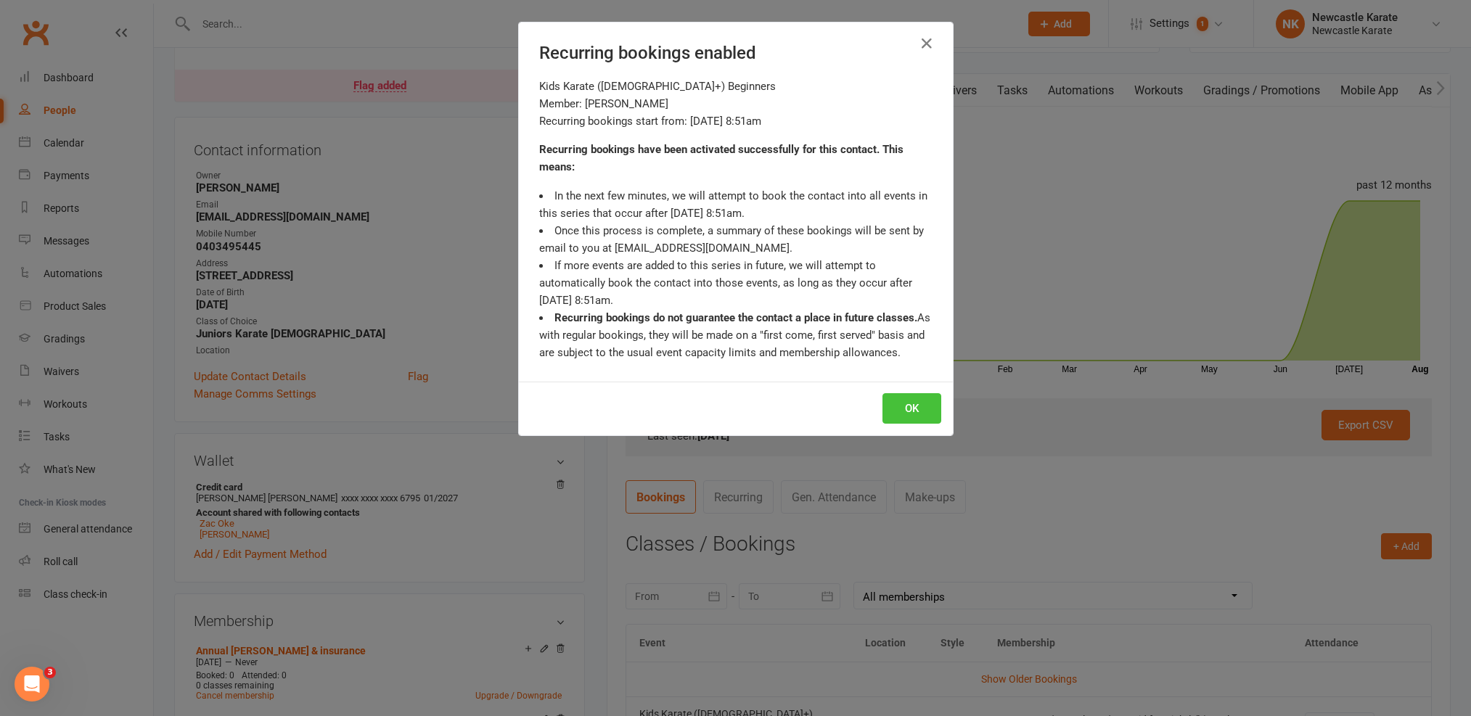
click at [908, 415] on button "OK" at bounding box center [911, 408] width 59 height 30
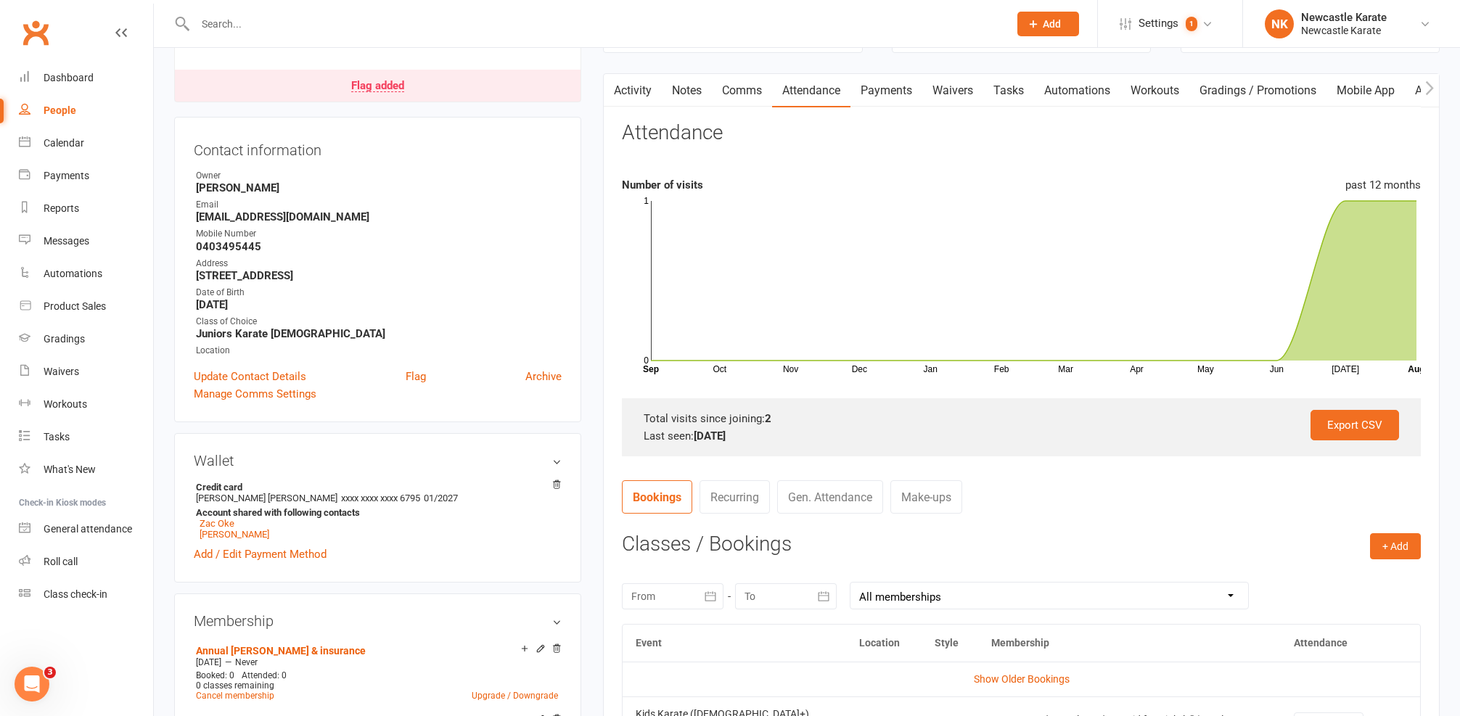
click at [620, 91] on button "button" at bounding box center [613, 90] width 18 height 33
click at [636, 86] on link "Activity" at bounding box center [633, 90] width 58 height 33
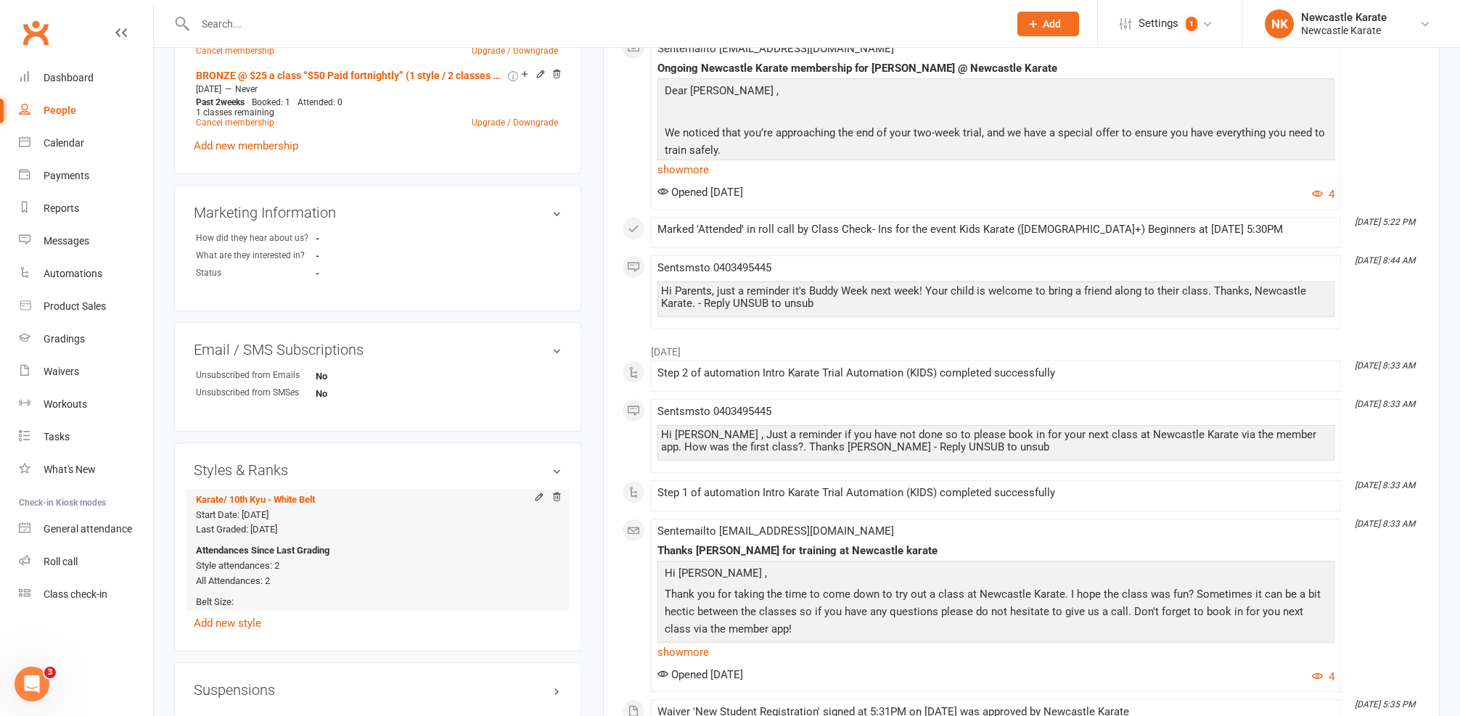
scroll to position [1080, 0]
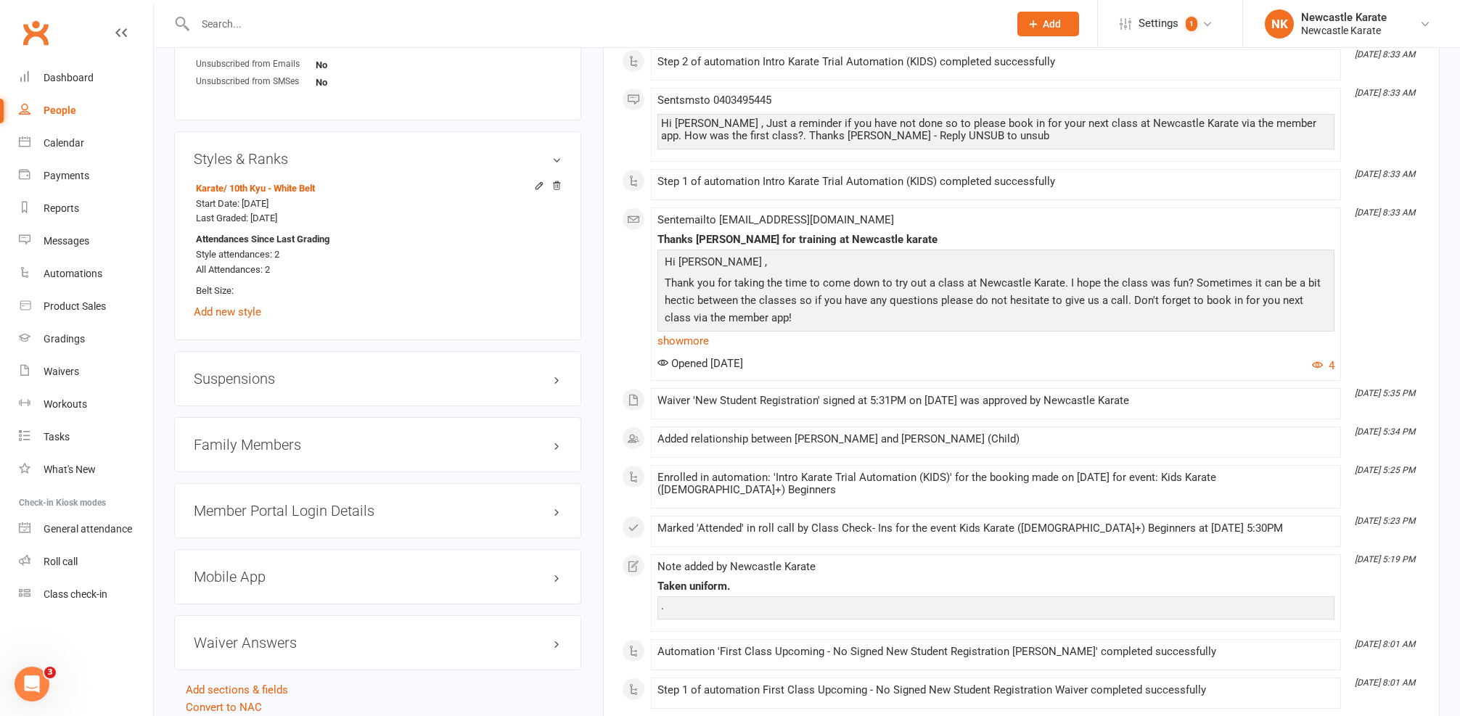
click at [272, 417] on div "Family Members" at bounding box center [377, 444] width 407 height 55
click at [286, 440] on h3 "Family Members" at bounding box center [378, 445] width 368 height 16
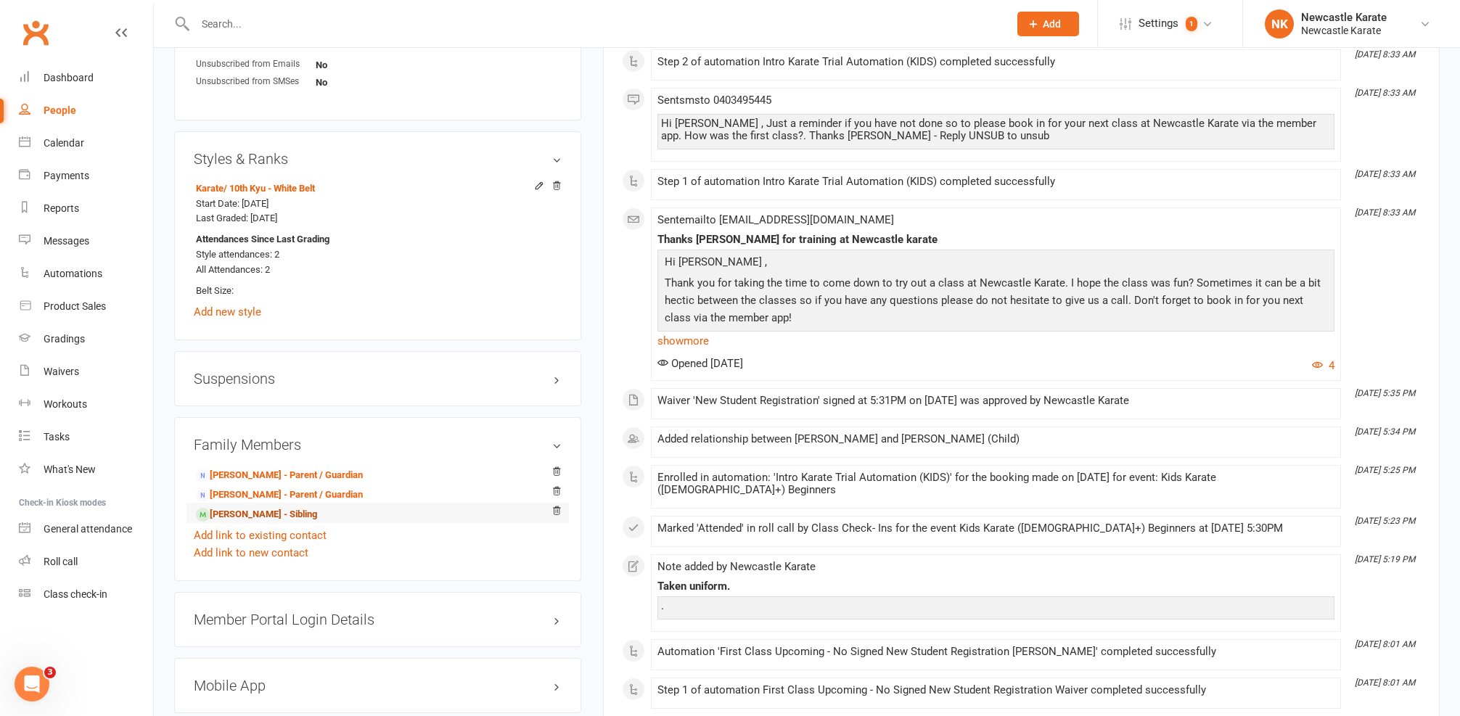
click at [228, 511] on link "Henry Chaffey - Sibling" at bounding box center [256, 514] width 121 height 15
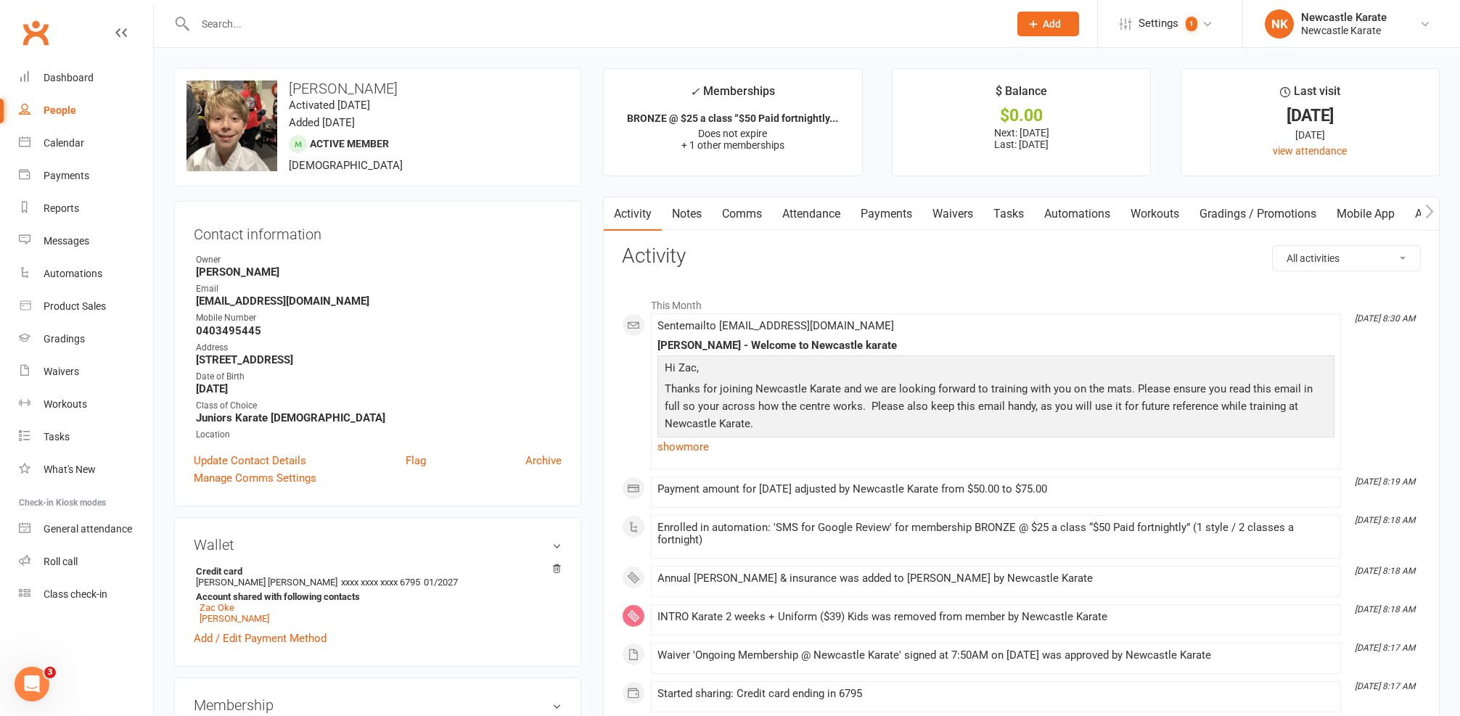
click at [816, 209] on link "Attendance" at bounding box center [811, 213] width 78 height 33
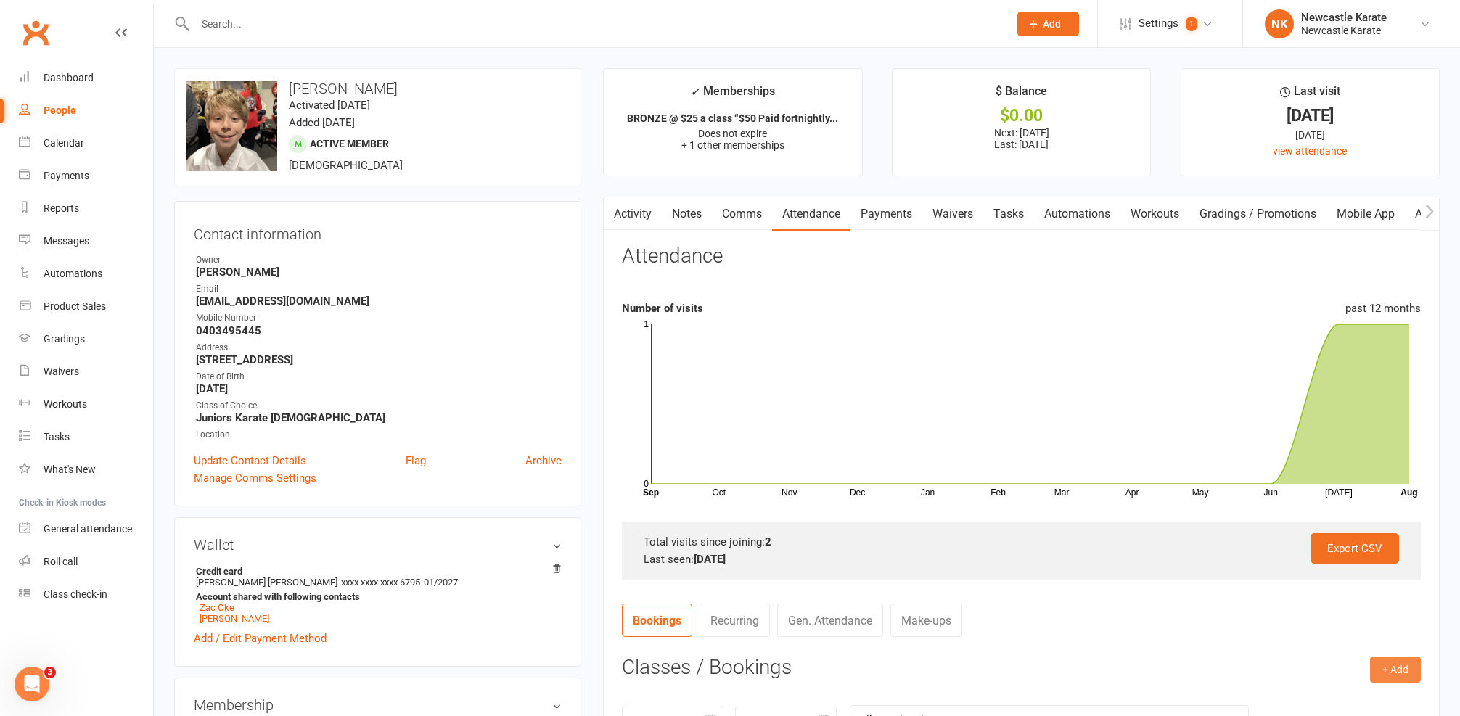
click at [1410, 664] on button "+ Add" at bounding box center [1395, 670] width 51 height 26
click at [1341, 688] on link "Book Event" at bounding box center [1348, 702] width 144 height 29
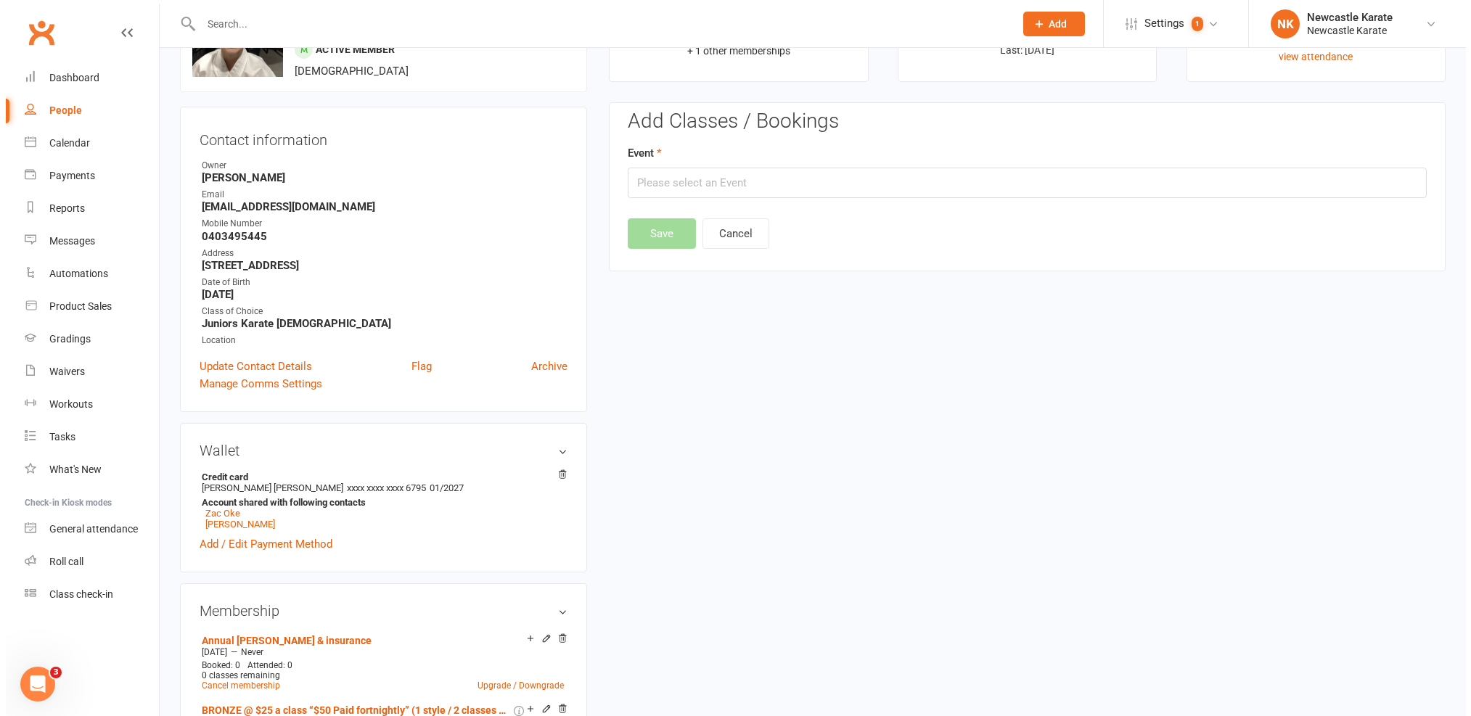
scroll to position [123, 0]
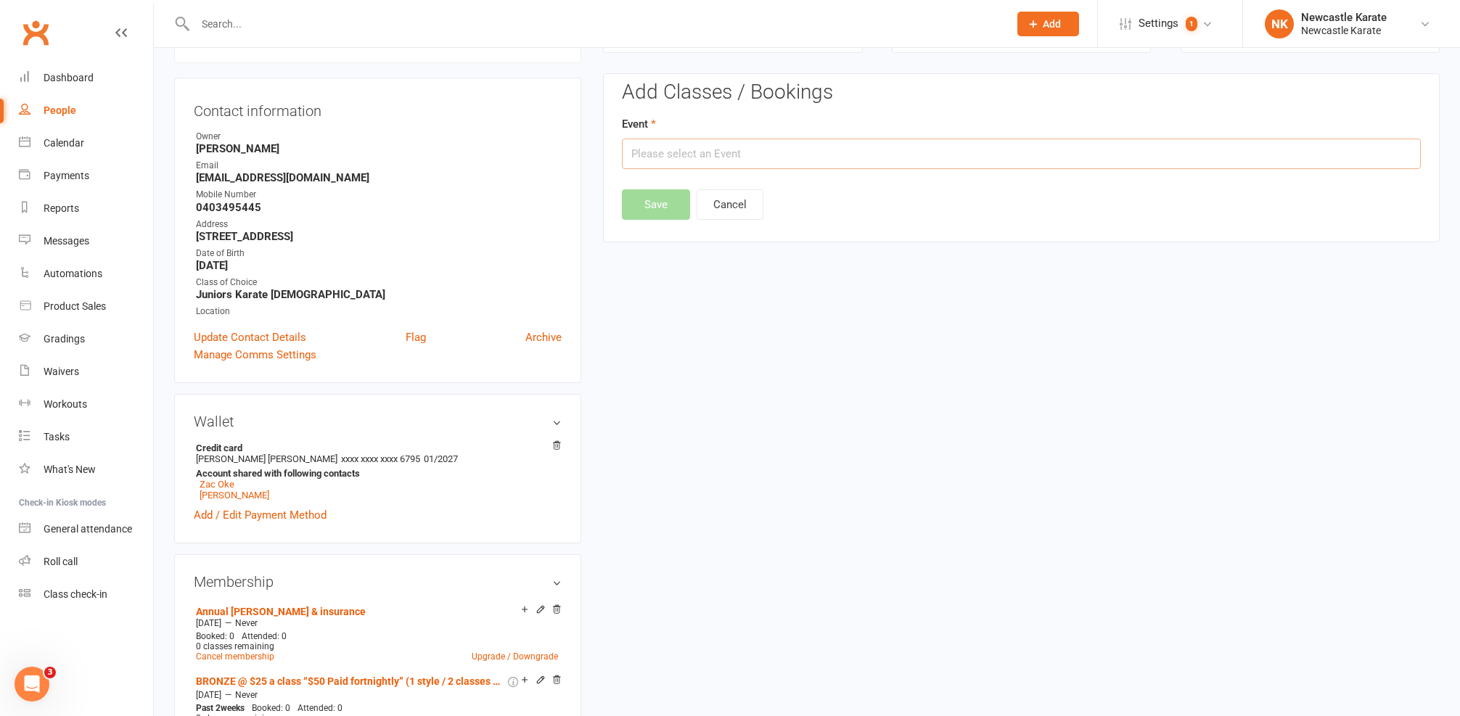
click at [855, 160] on input "text" at bounding box center [1021, 154] width 799 height 30
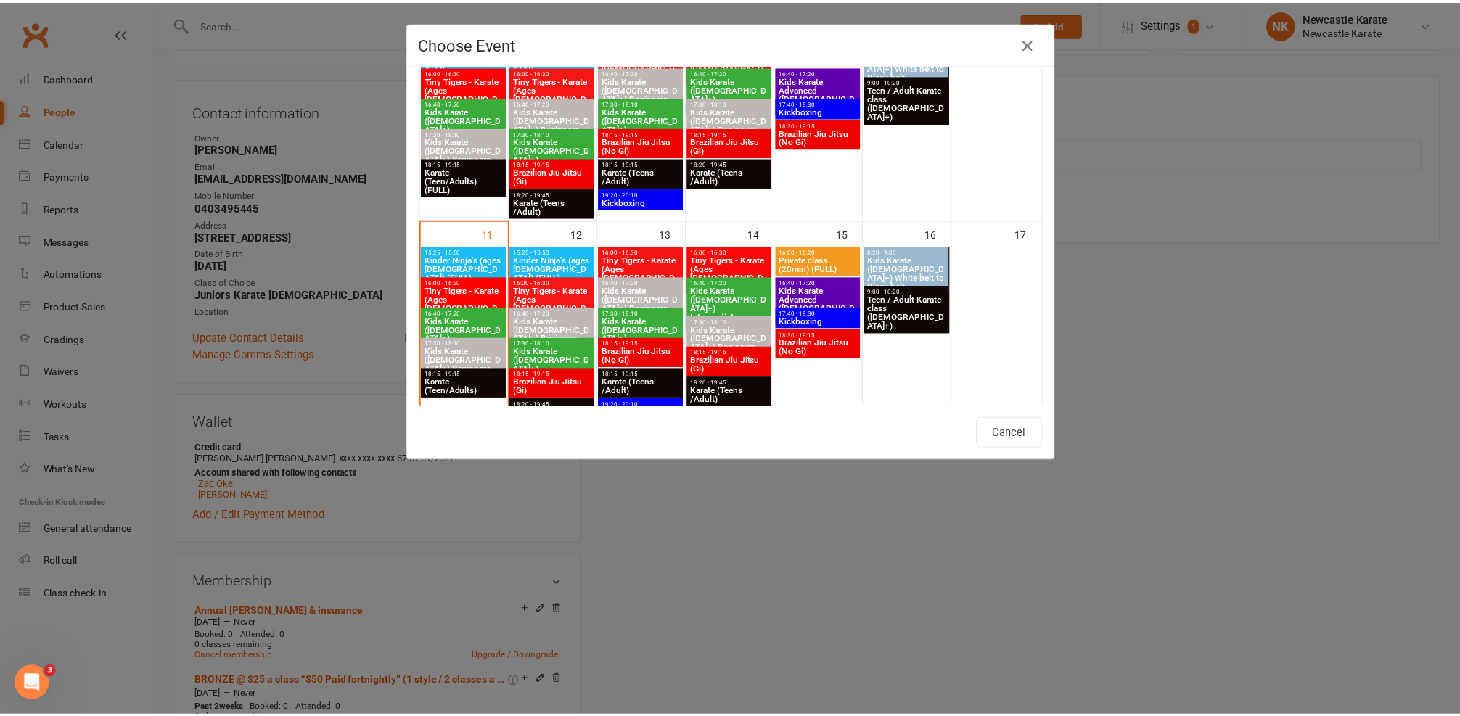
scroll to position [629, 0]
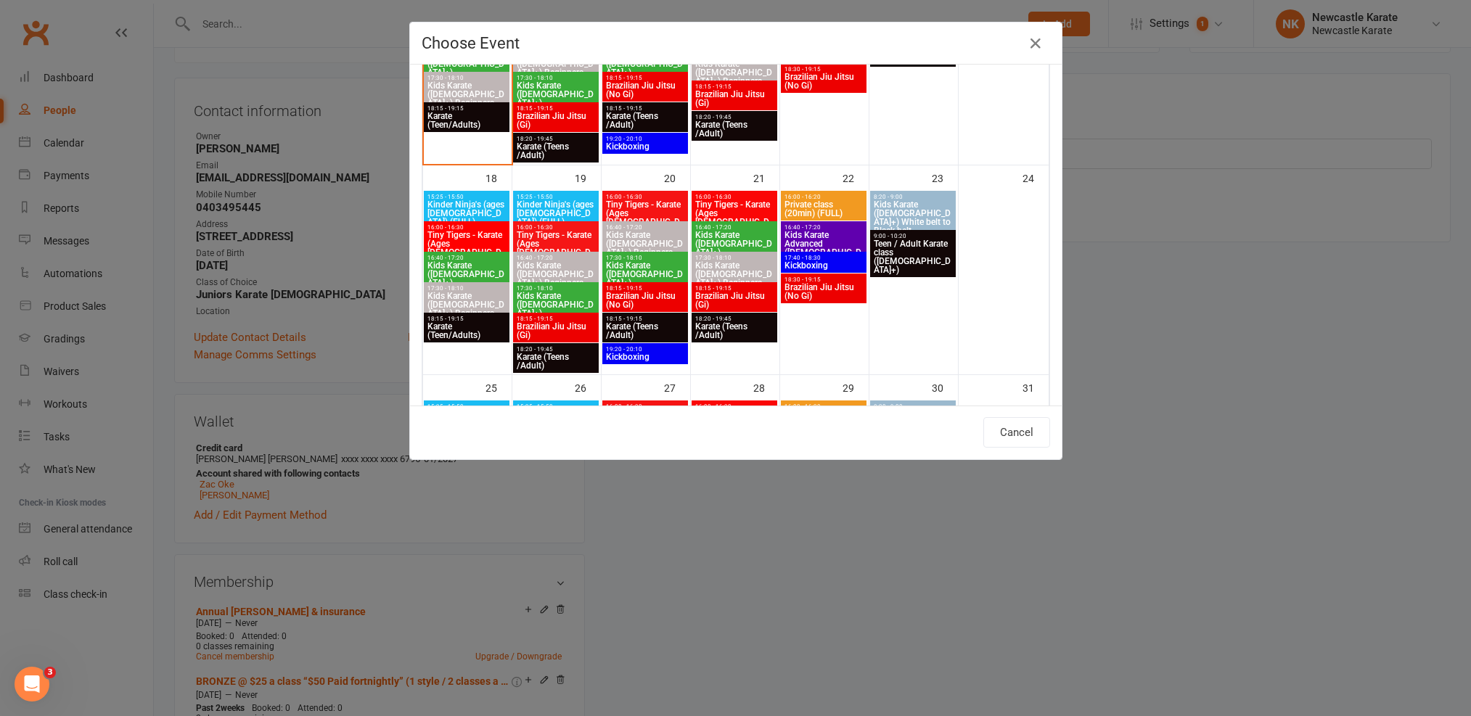
click at [462, 80] on span "17:30 - 18:10" at bounding box center [467, 78] width 80 height 7
type input "Kids Karate (7yo+) Beginners - Aug 11, 2025 5:30:00 PM"
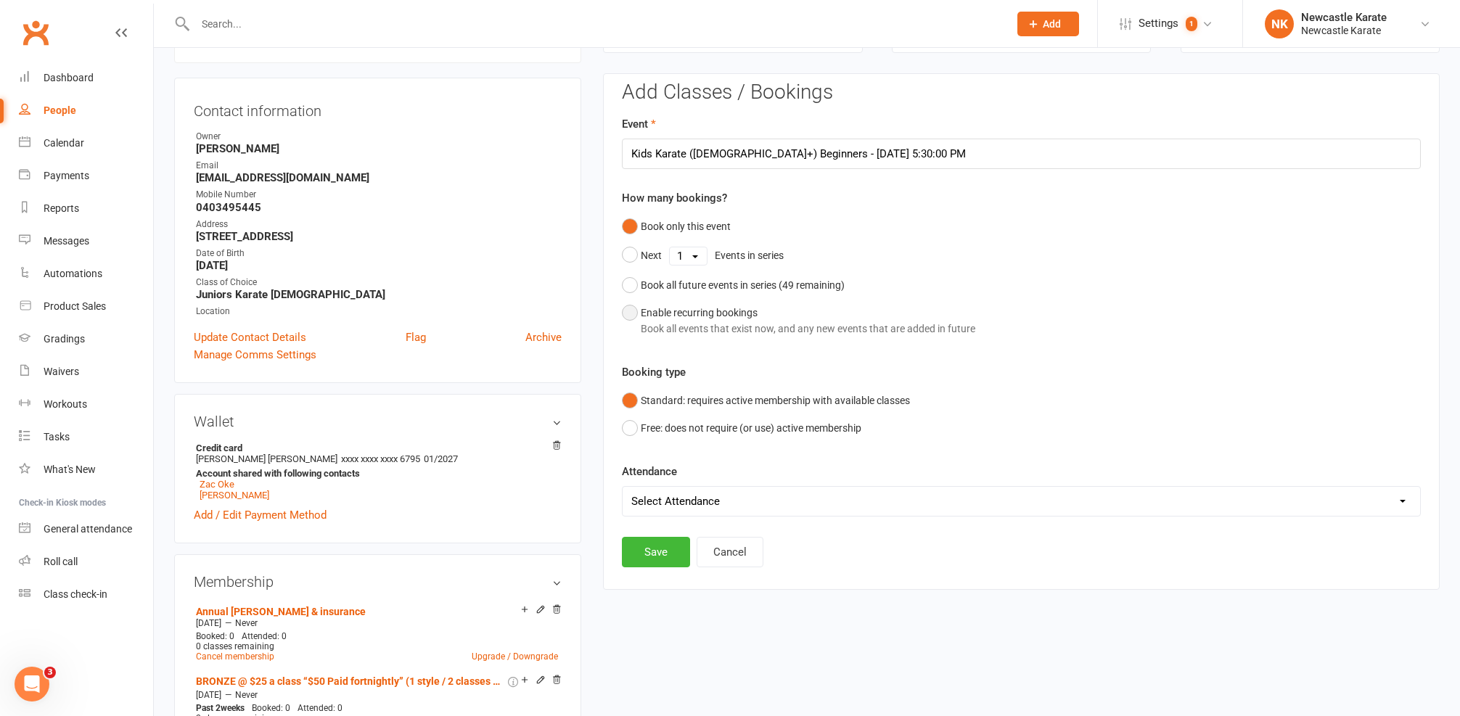
click at [674, 311] on div "Enable recurring bookings Book all events that exist now, and any new events th…" at bounding box center [808, 321] width 334 height 33
select select "book_from_now"
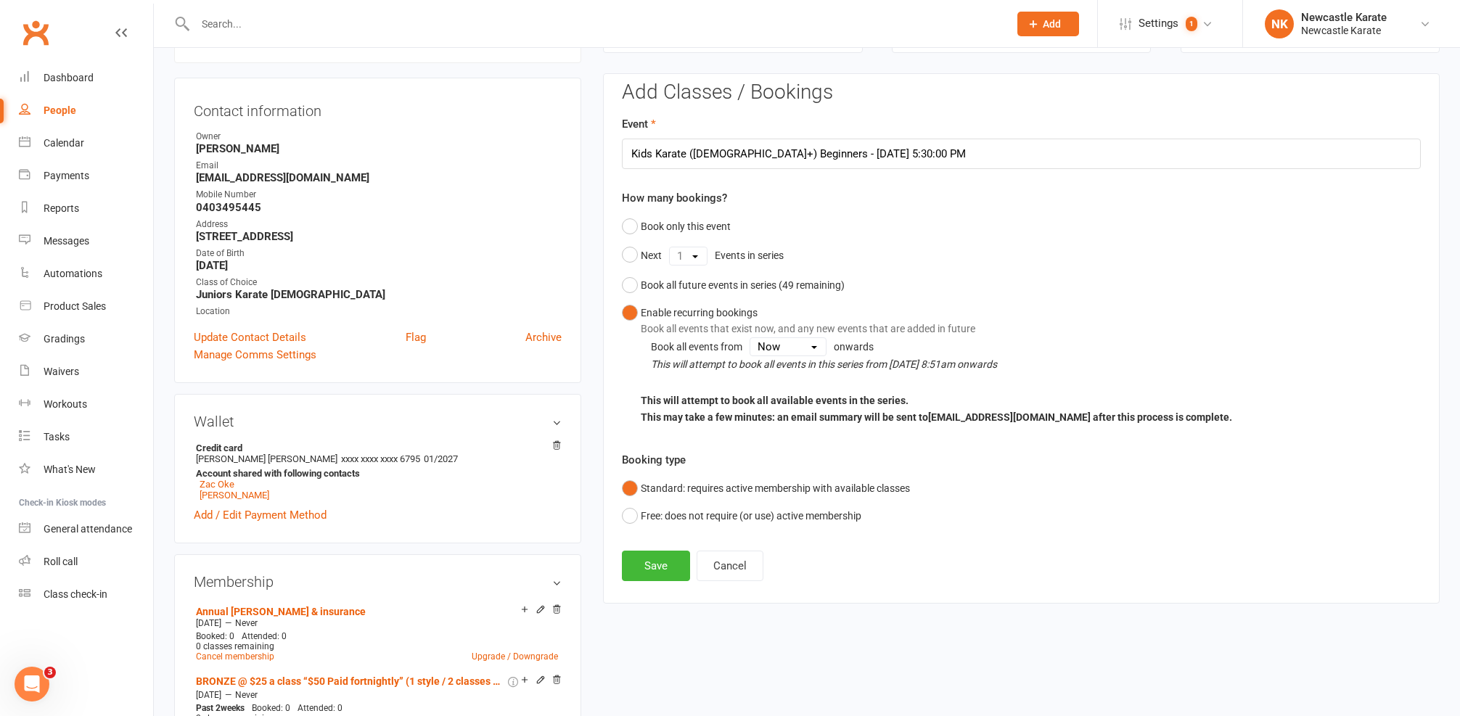
click at [659, 580] on div "Add Classes / Bookings Event Kids Karate (7yo+) Beginners - Aug 11, 2025 5:30:0…" at bounding box center [1021, 338] width 837 height 530
click at [665, 563] on button "Save" at bounding box center [656, 566] width 68 height 30
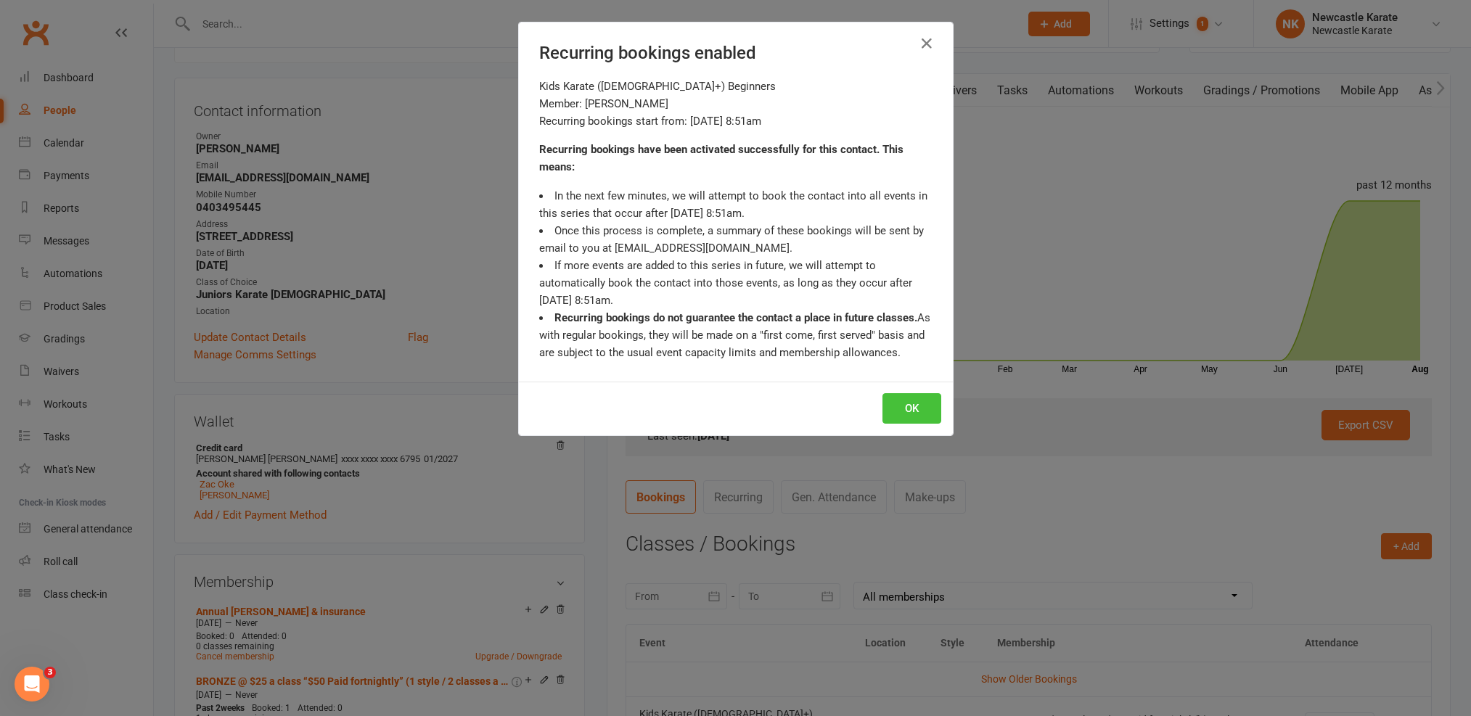
click at [905, 401] on button "OK" at bounding box center [911, 408] width 59 height 30
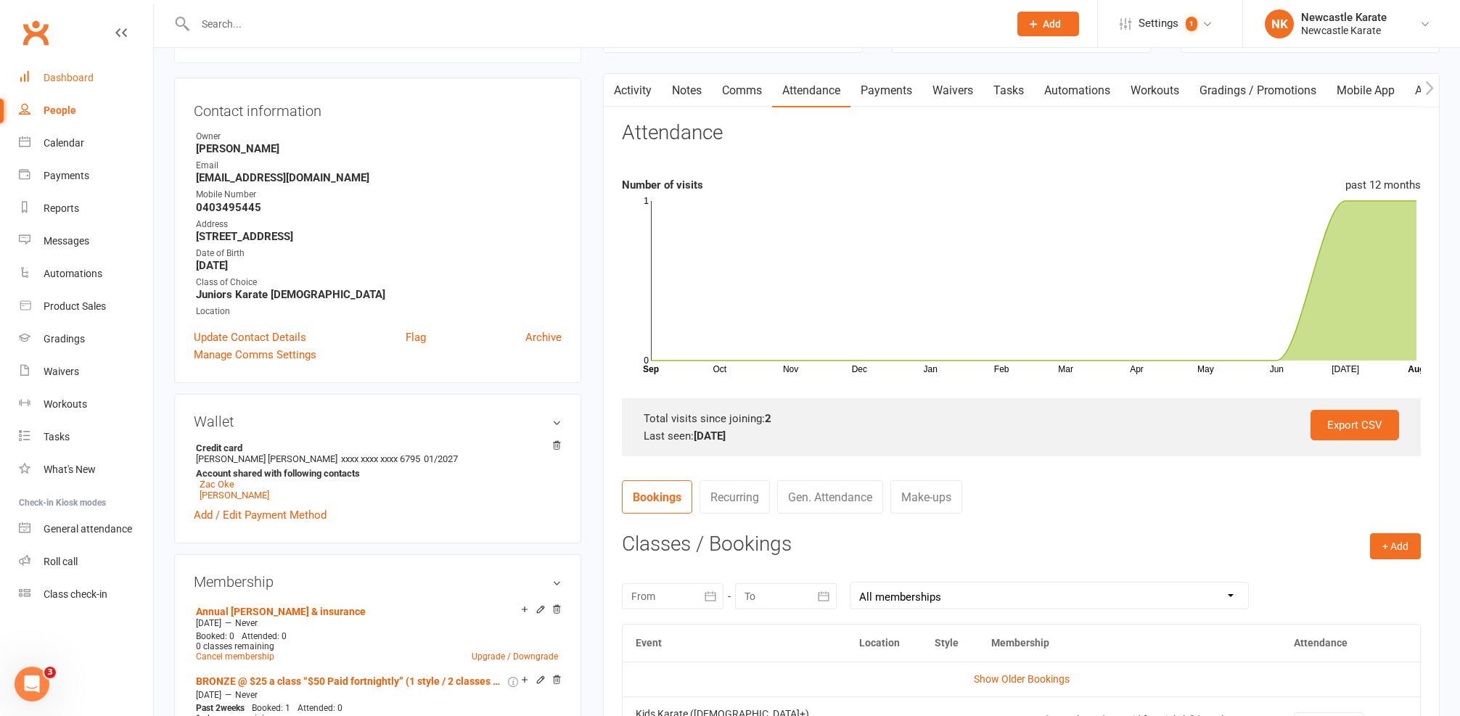
click at [66, 70] on link "Dashboard" at bounding box center [86, 78] width 134 height 33
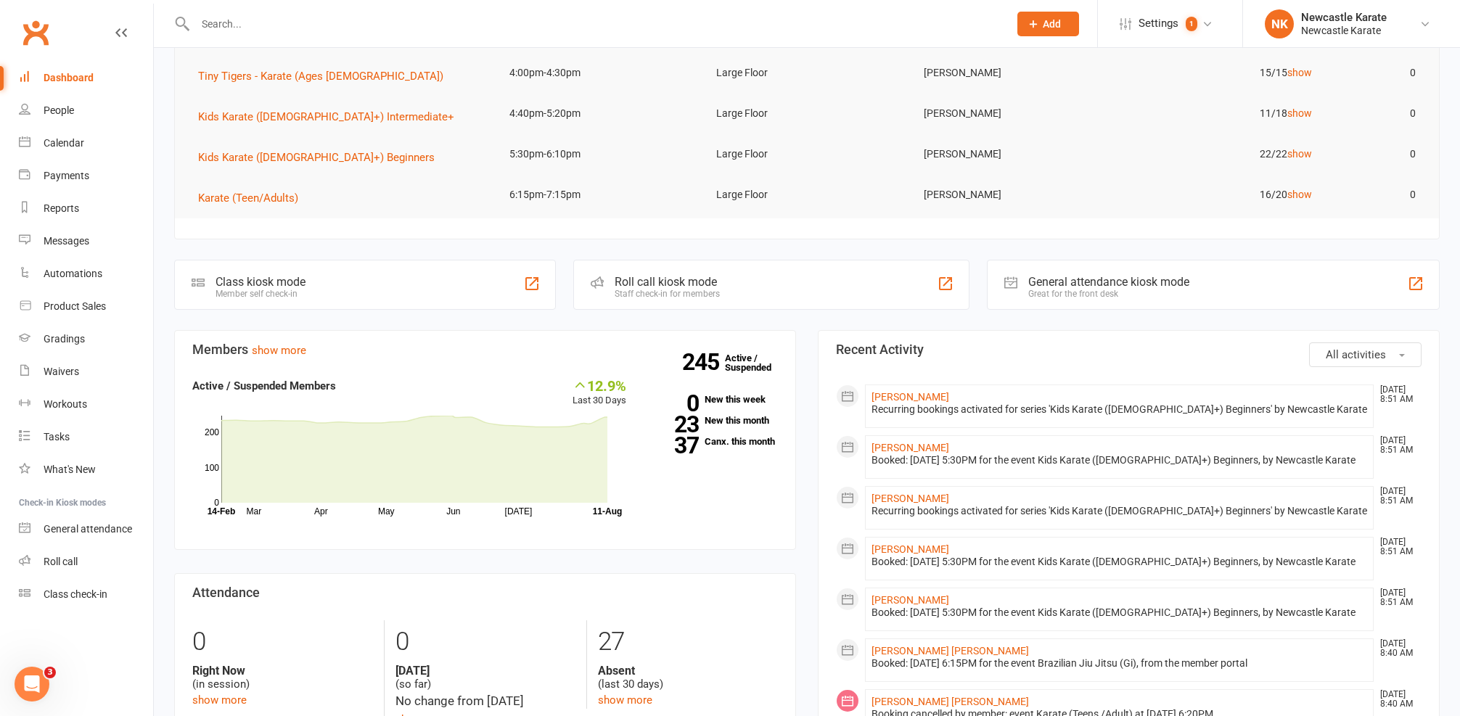
scroll to position [446, 0]
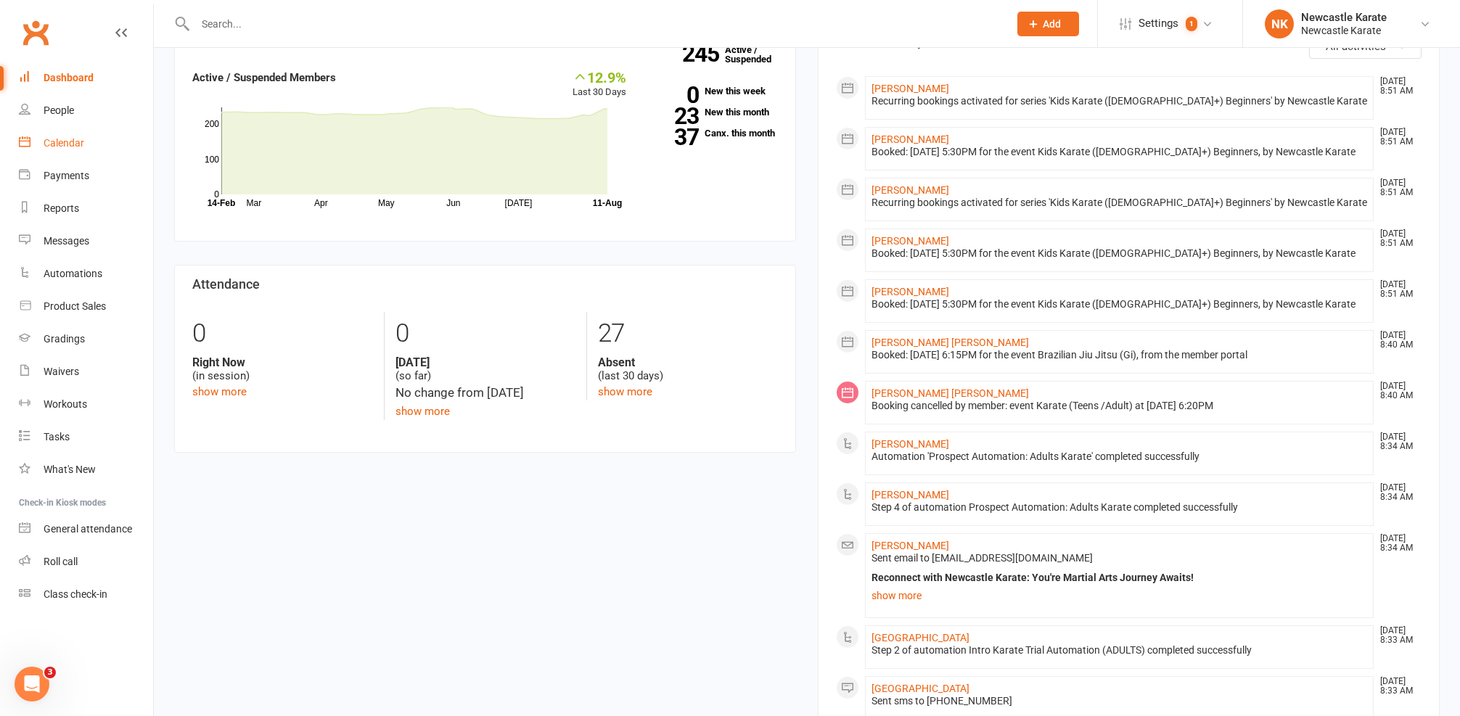
click at [65, 152] on link "Calendar" at bounding box center [86, 143] width 134 height 33
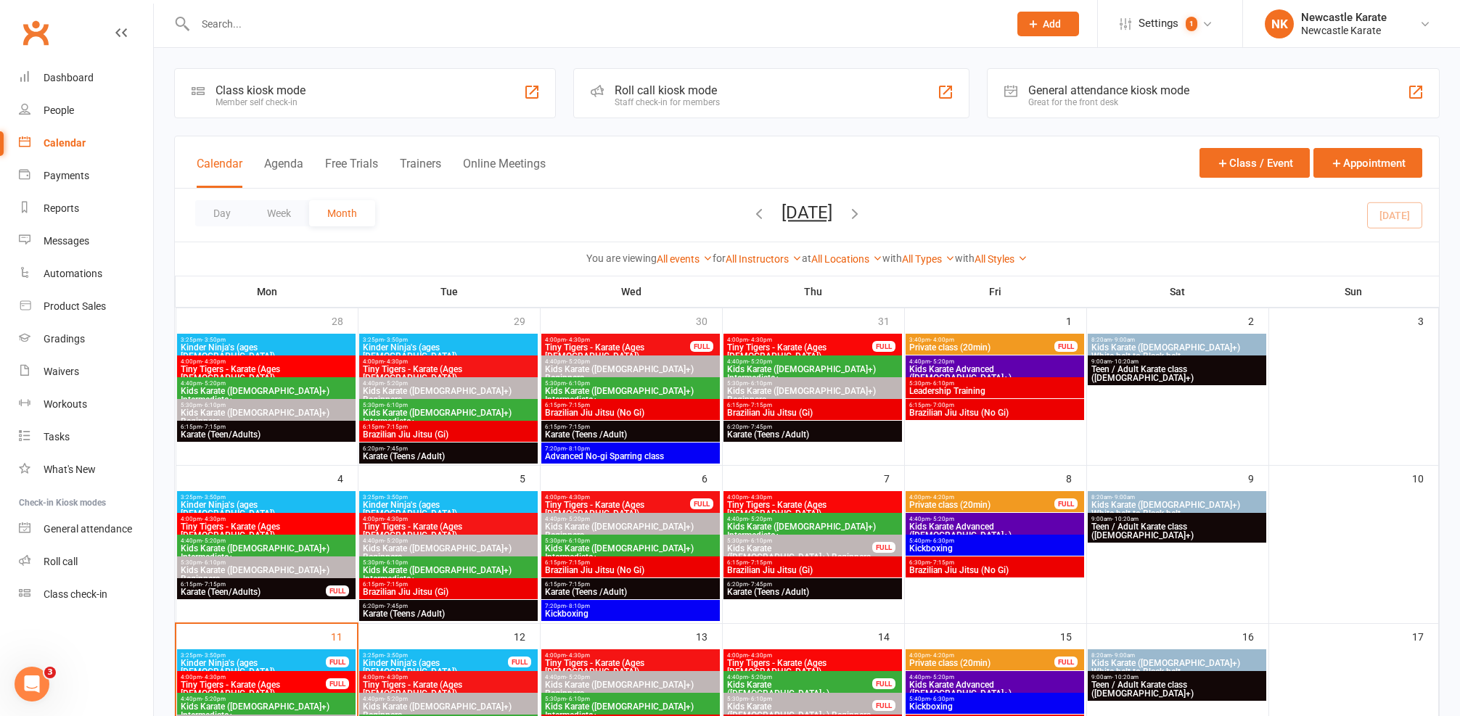
scroll to position [244, 0]
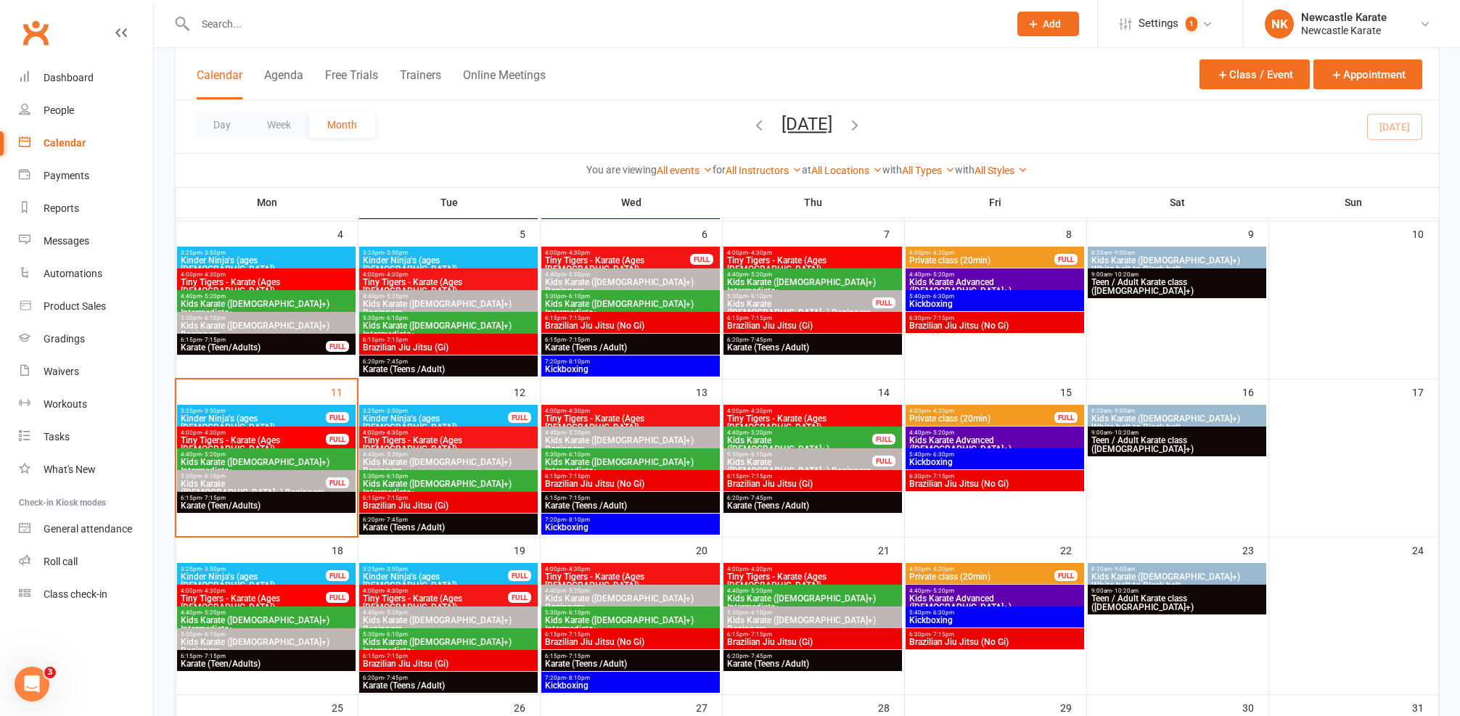
click at [312, 474] on span "5:30pm - 6:10pm" at bounding box center [253, 476] width 147 height 7
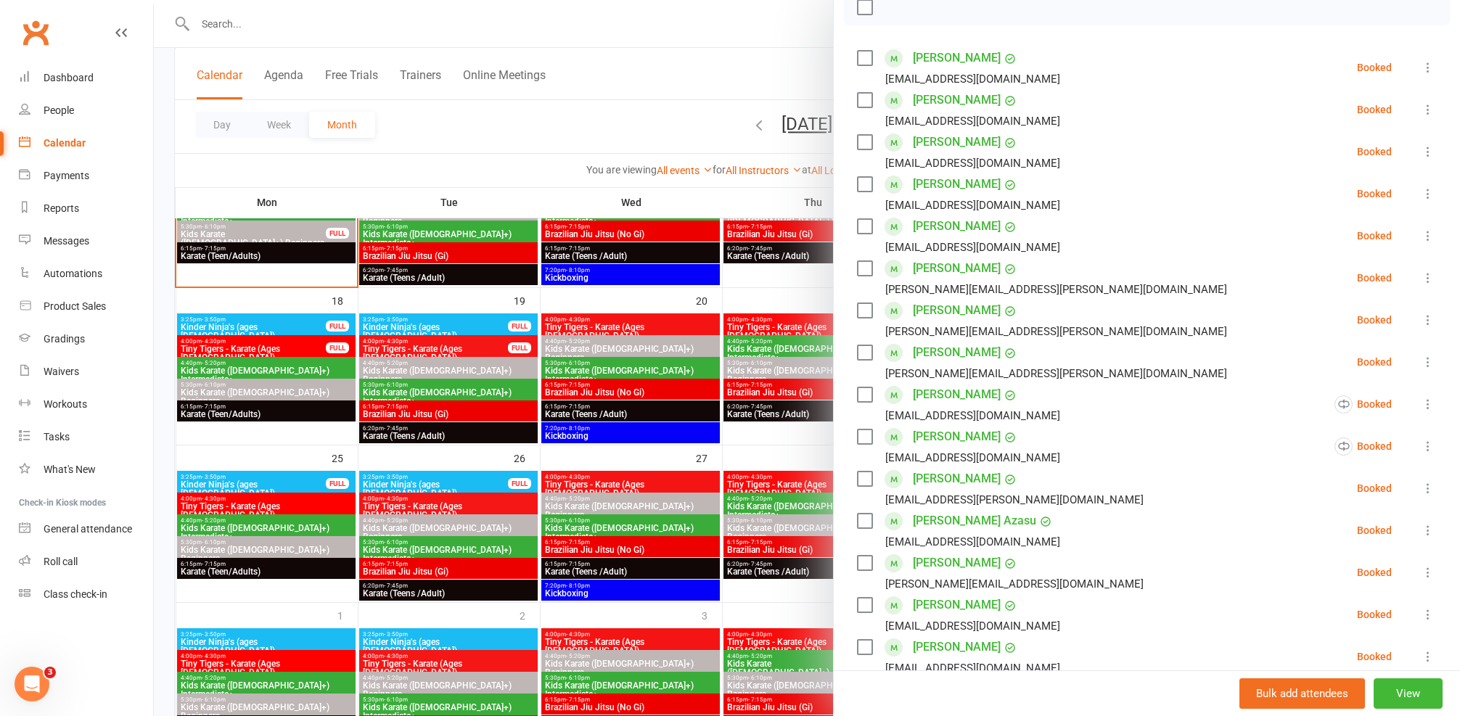
scroll to position [247, 0]
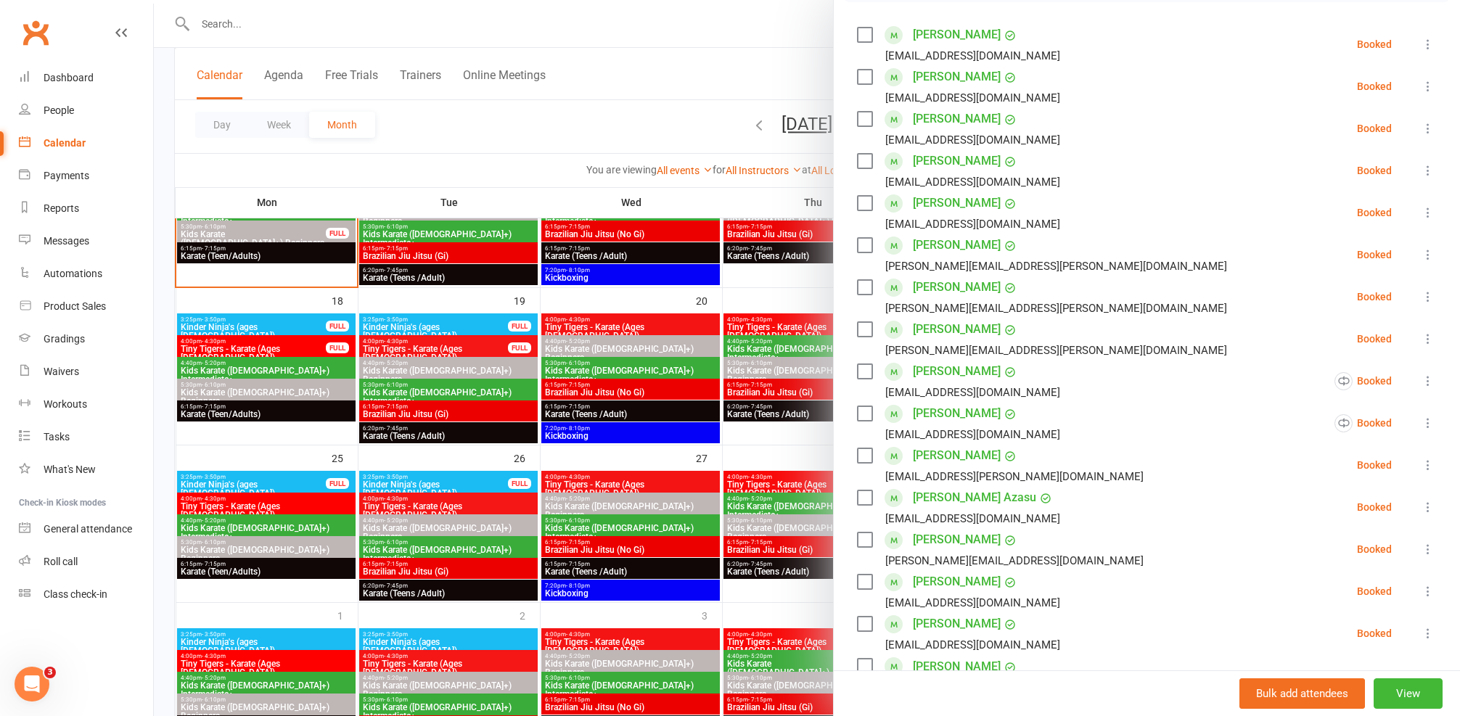
click at [429, 258] on div at bounding box center [807, 358] width 1306 height 716
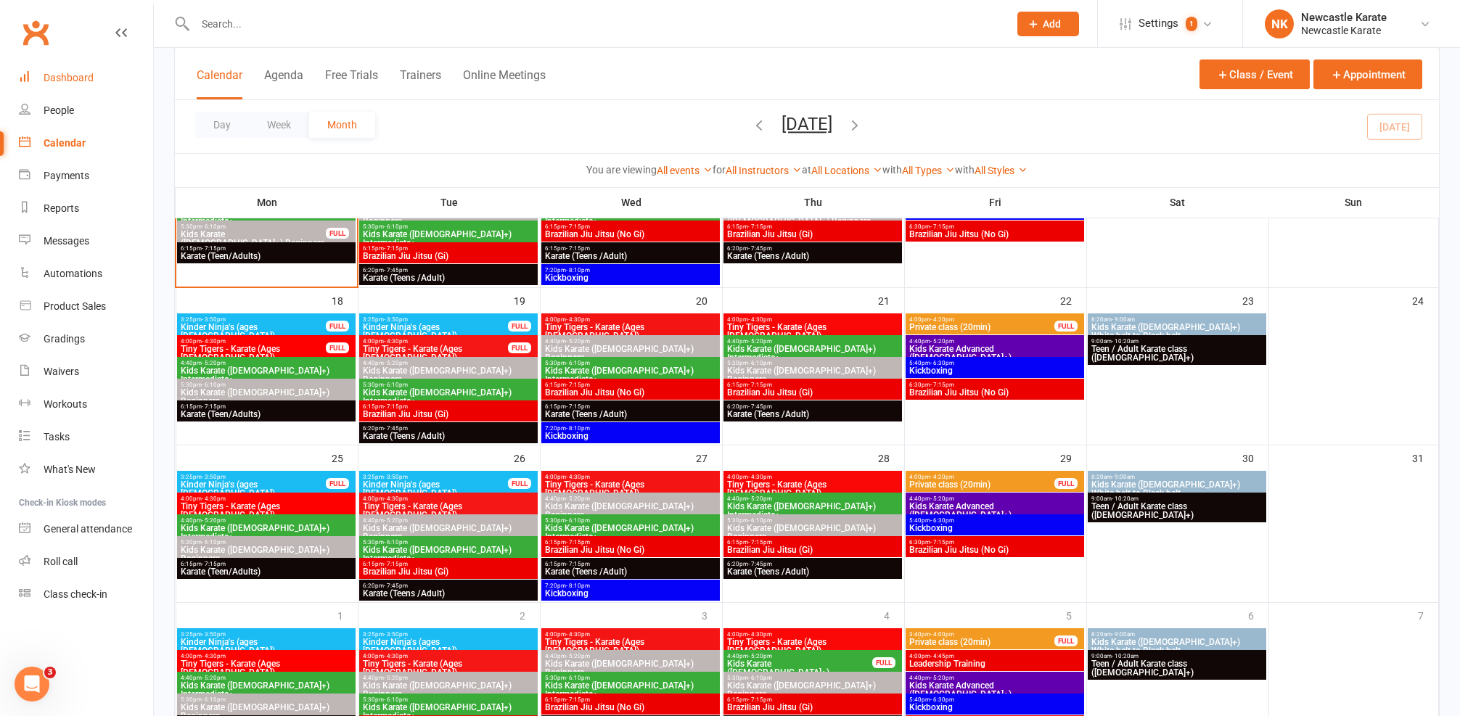
click at [107, 89] on link "Dashboard" at bounding box center [86, 78] width 134 height 33
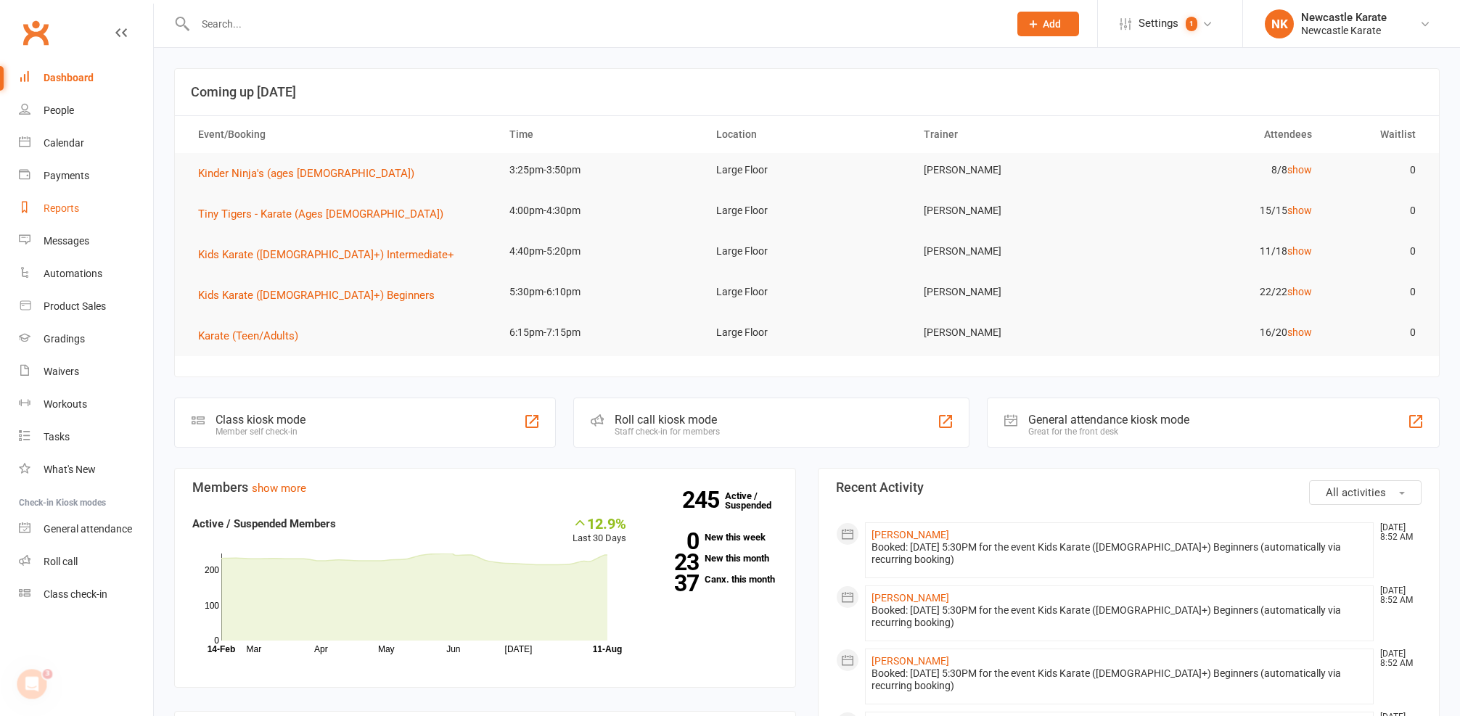
click at [71, 207] on div "Reports" at bounding box center [62, 208] width 36 height 12
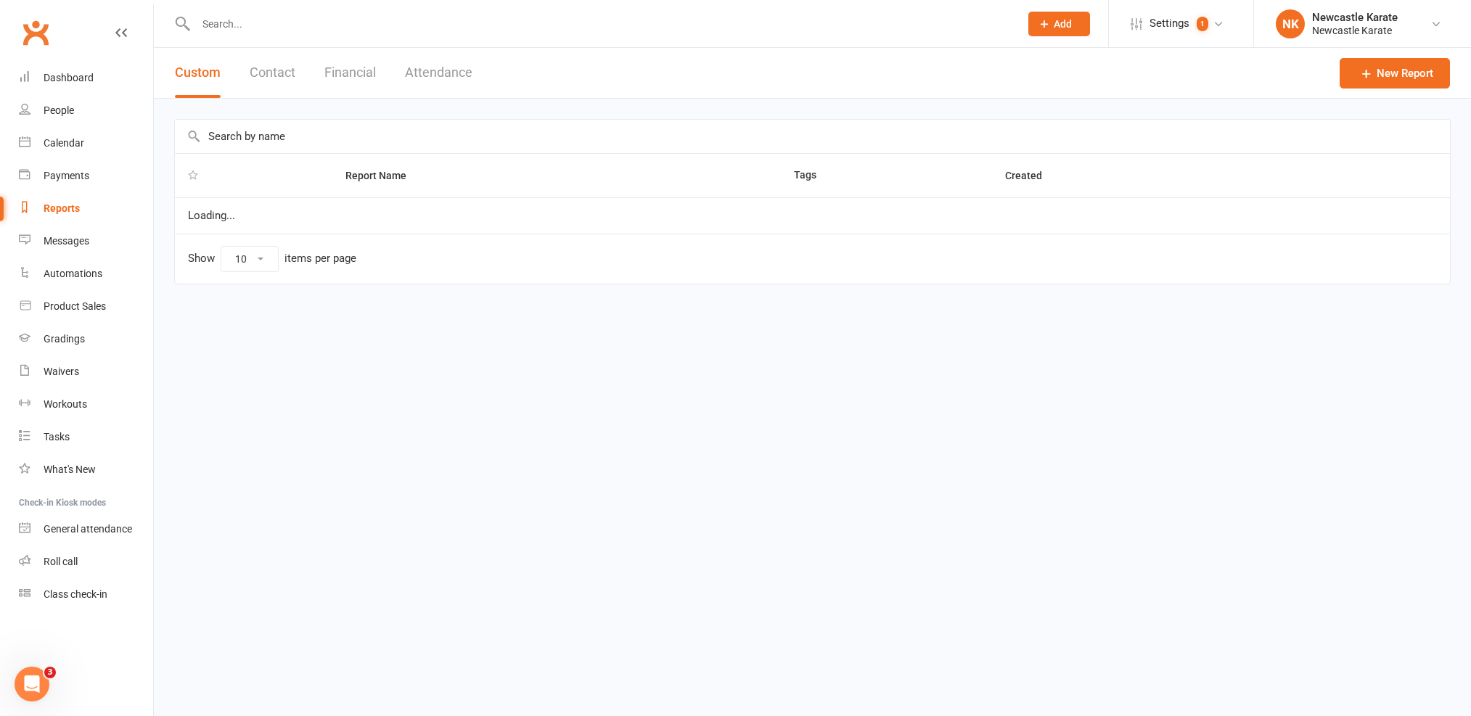
select select "25"
click at [291, 131] on input "text" at bounding box center [812, 136] width 1275 height 33
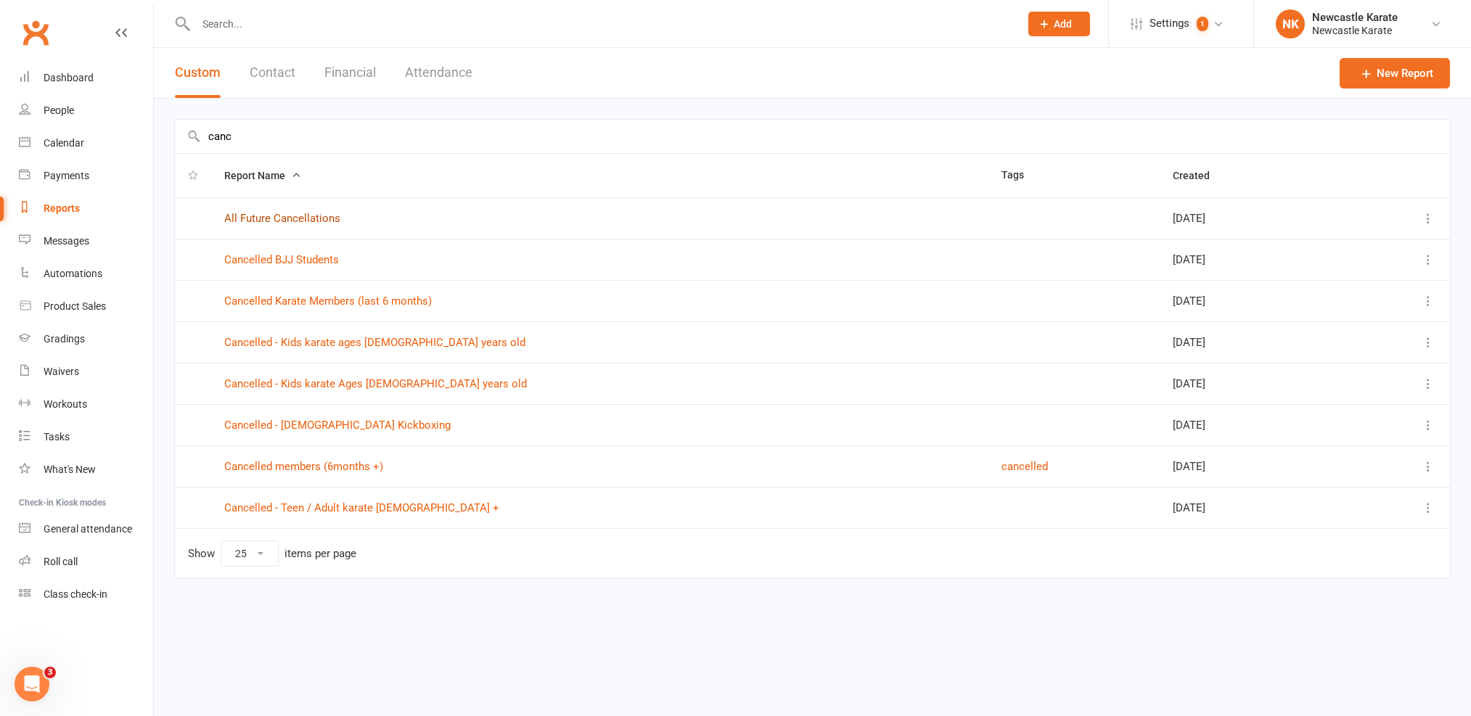
type input "canc"
click at [253, 223] on link "All Future Cancellations" at bounding box center [282, 218] width 116 height 13
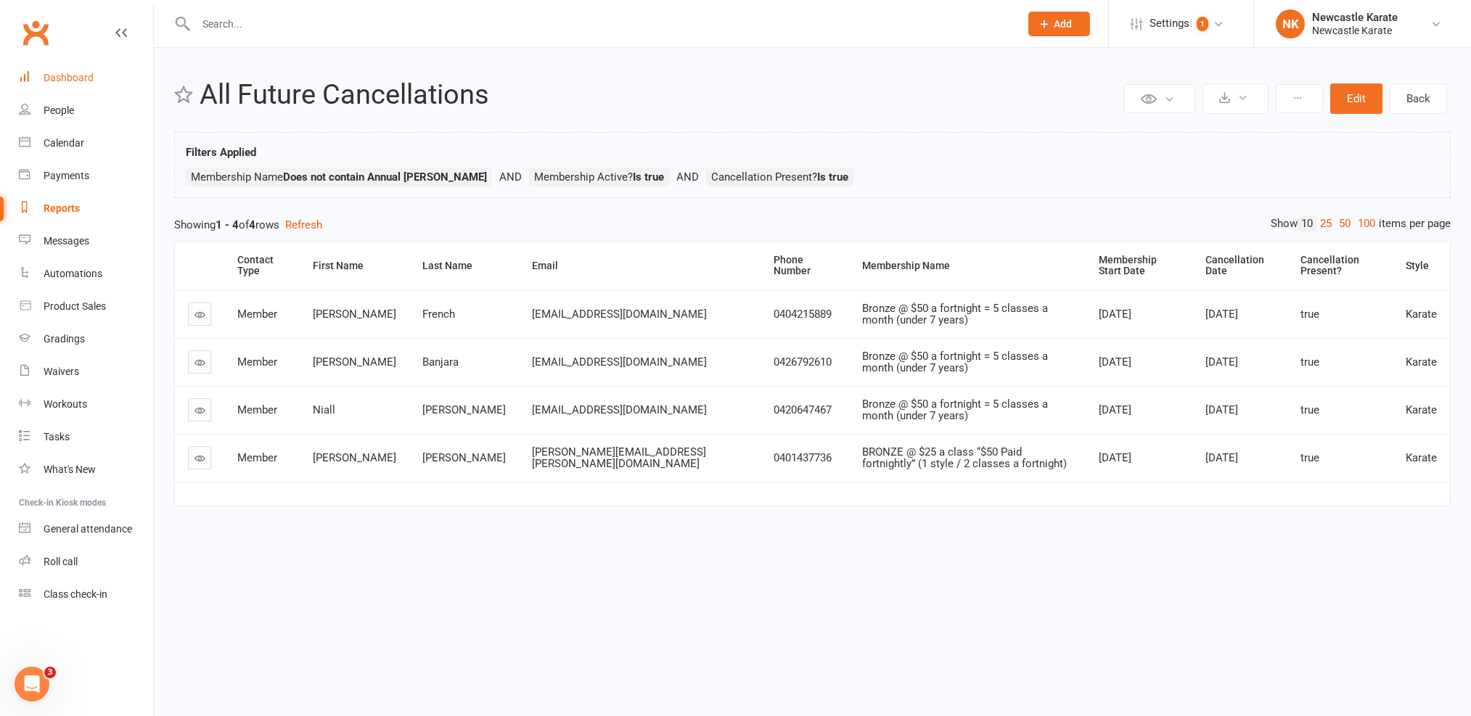
click at [81, 78] on div "Dashboard" at bounding box center [69, 78] width 50 height 12
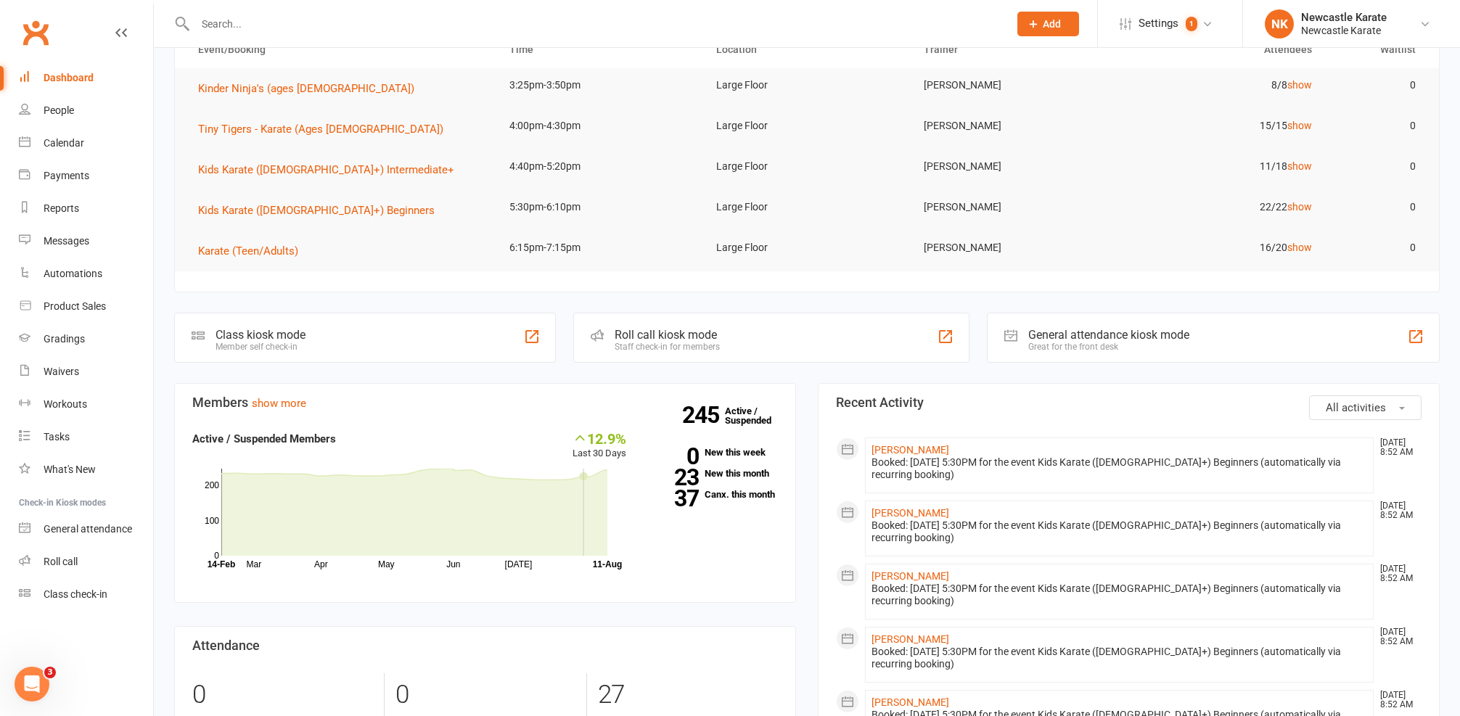
scroll to position [140, 0]
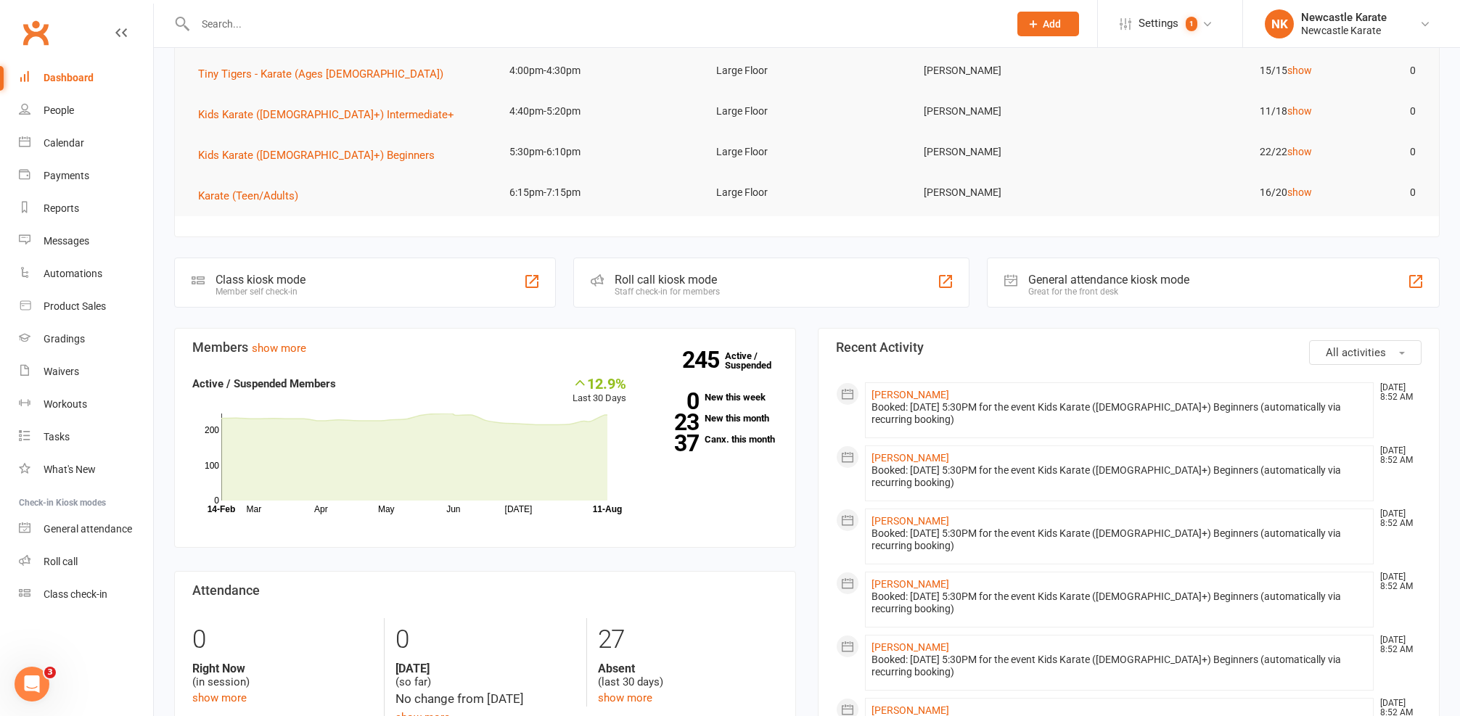
click at [1317, 194] on td "16/20 show" at bounding box center [1220, 193] width 207 height 34
click at [1303, 181] on td "16/20 show" at bounding box center [1220, 193] width 207 height 34
click at [1303, 189] on link "show" at bounding box center [1299, 192] width 25 height 12
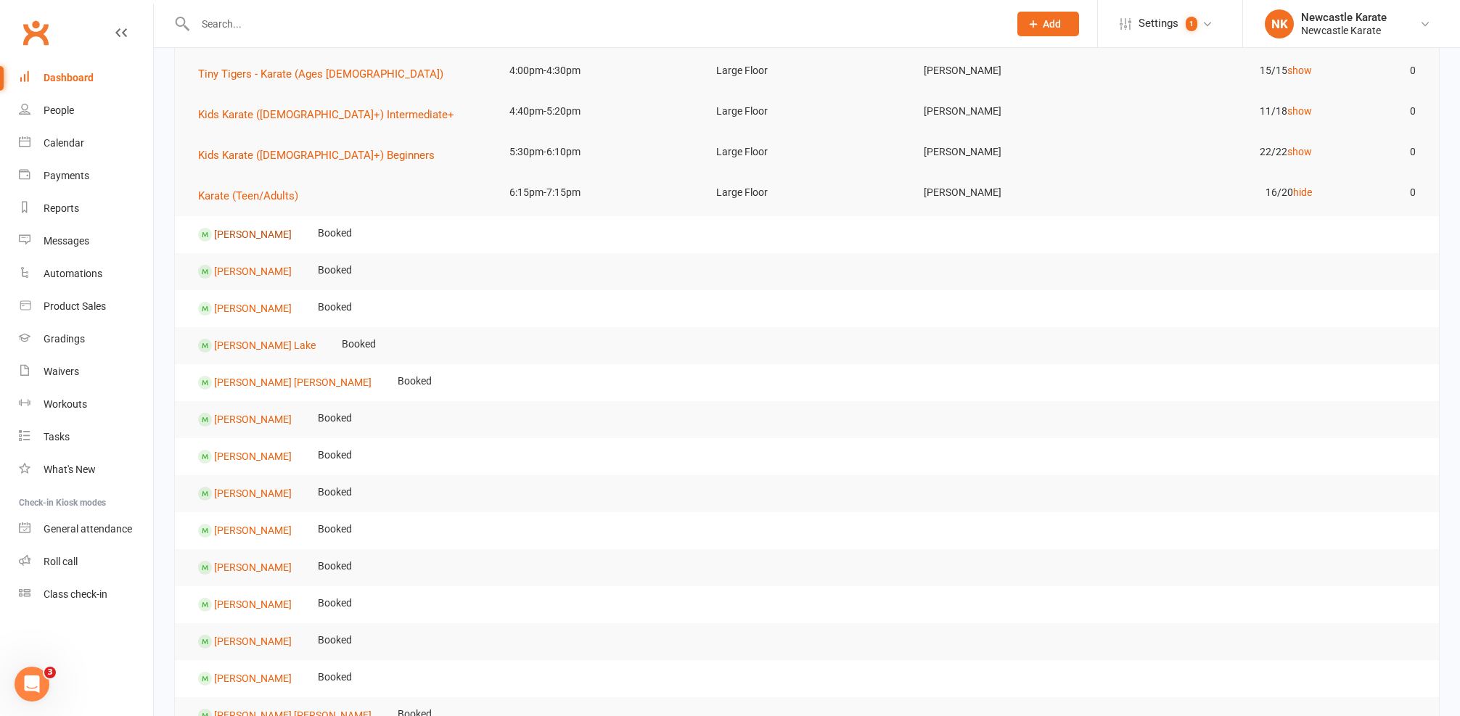
scroll to position [266, 0]
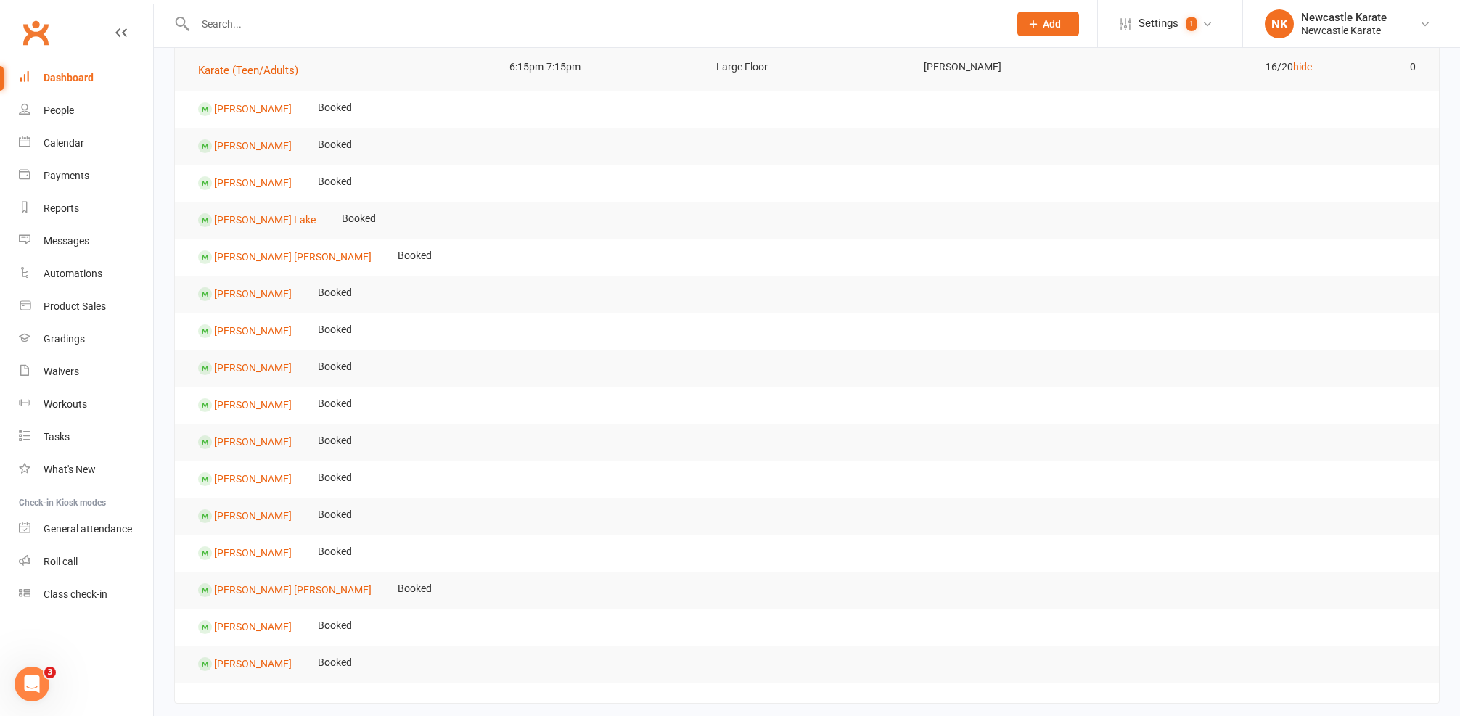
click at [72, 80] on div "Dashboard" at bounding box center [69, 78] width 50 height 12
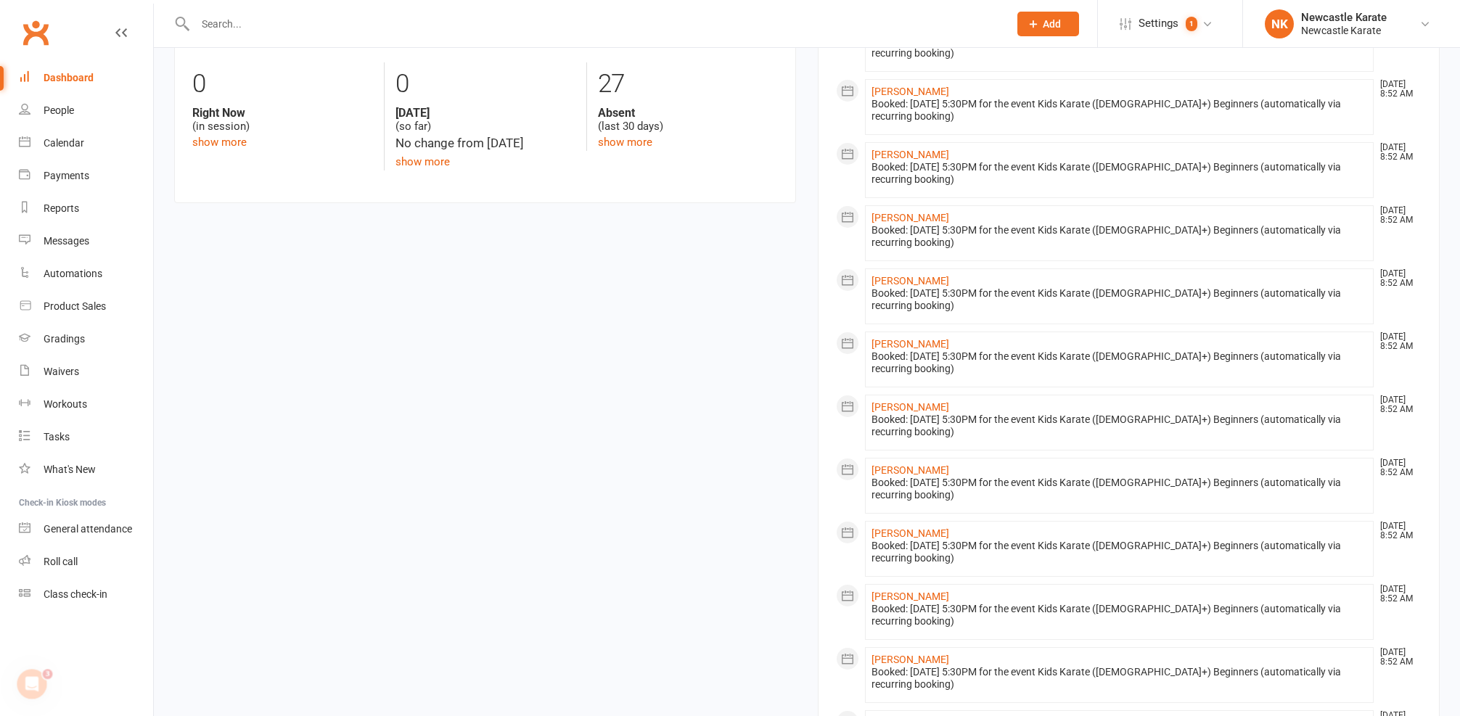
scroll to position [16, 0]
